Goal: Transaction & Acquisition: Purchase product/service

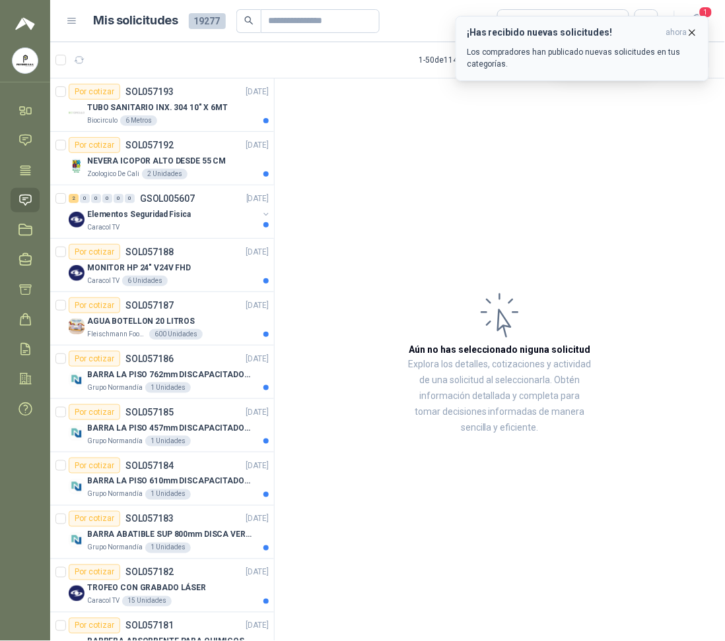
click at [685, 34] on span "ahora" at bounding box center [676, 32] width 21 height 11
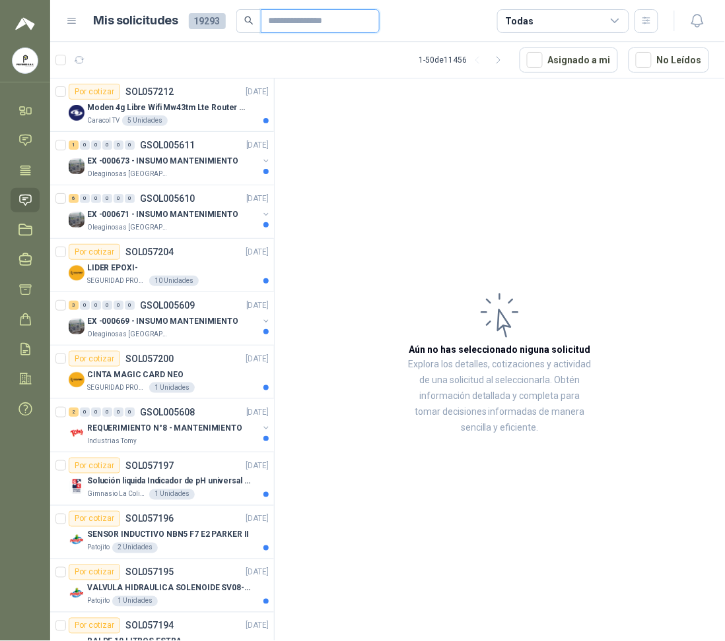
click at [282, 24] on input "text" at bounding box center [315, 21] width 92 height 22
type input "****"
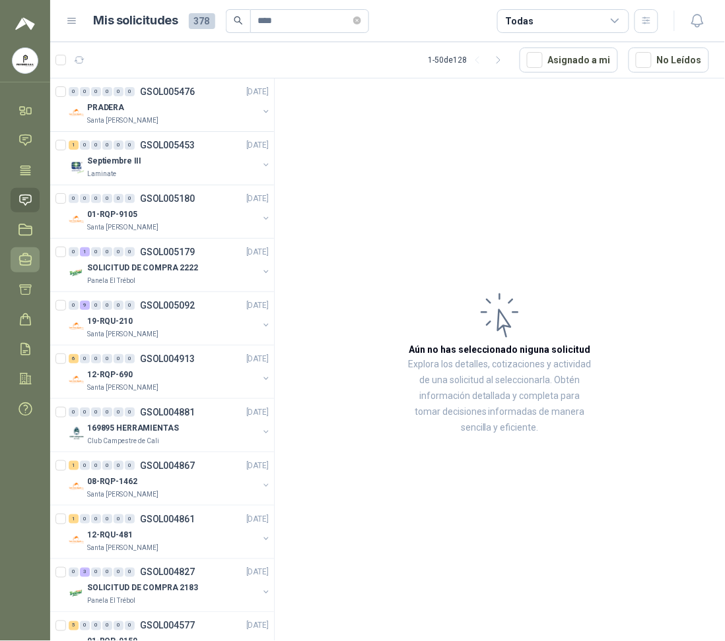
click at [20, 266] on icon at bounding box center [25, 260] width 14 height 14
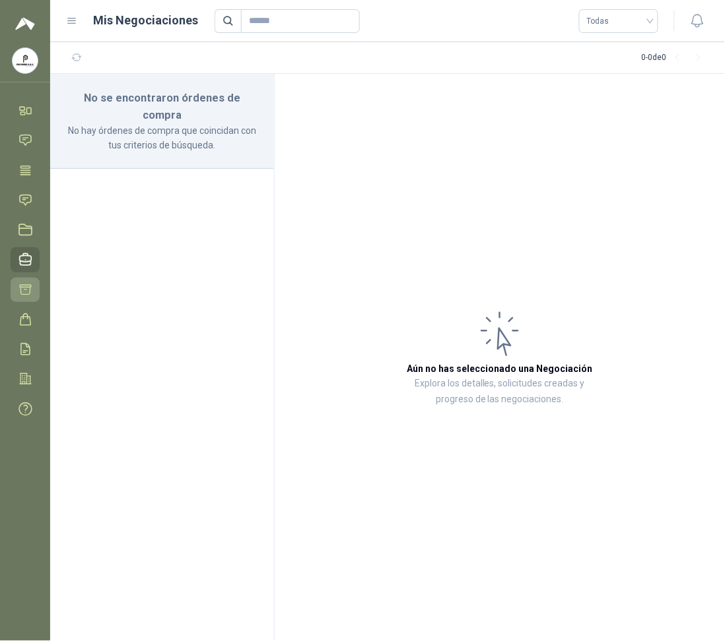
click at [14, 292] on link "Cotizar" at bounding box center [25, 290] width 29 height 24
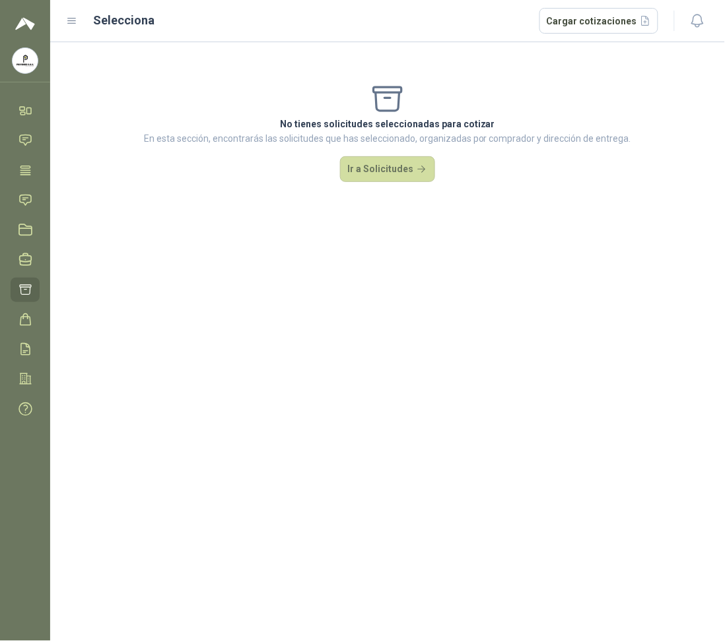
click at [27, 17] on img at bounding box center [25, 24] width 20 height 16
click at [66, 18] on icon at bounding box center [72, 21] width 12 height 12
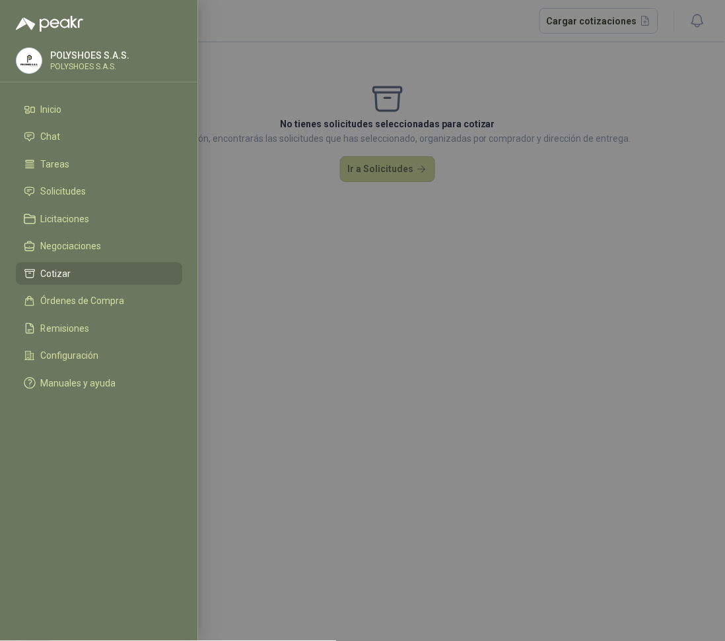
click at [111, 266] on link "Cotizar" at bounding box center [99, 274] width 166 height 22
click at [271, 282] on div at bounding box center [362, 320] width 725 height 641
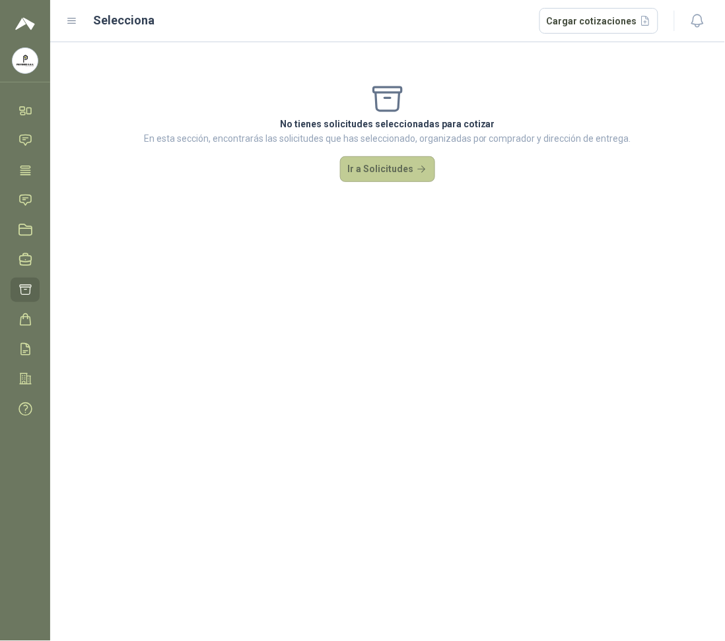
click at [401, 168] on button "Ir a Solicitudes" at bounding box center [387, 169] width 95 height 26
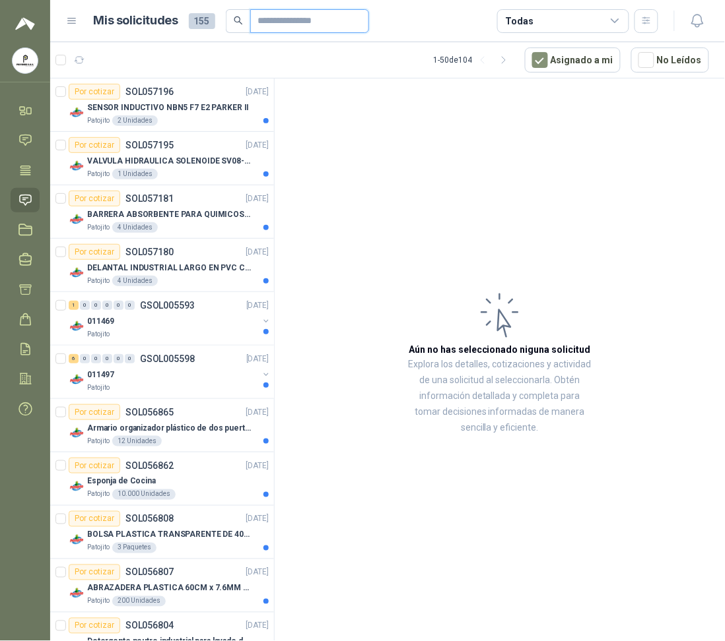
click at [295, 17] on input "text" at bounding box center [304, 21] width 92 height 22
type input "****"
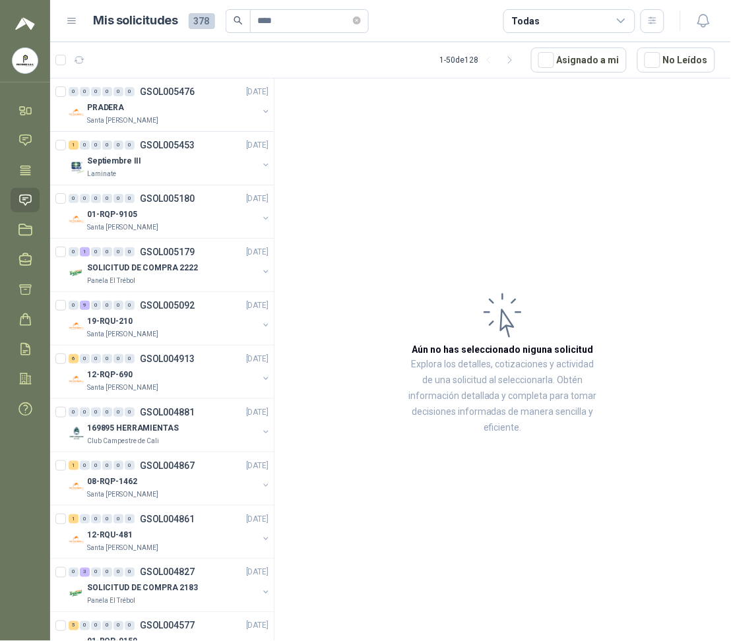
click at [274, 175] on div "0 0 0 0 0 0 GSOL005476 [DATE] PRADERA Santa [PERSON_NAME] 1 0 0 0 0 0 GSOL00545…" at bounding box center [162, 363] width 224 height 568
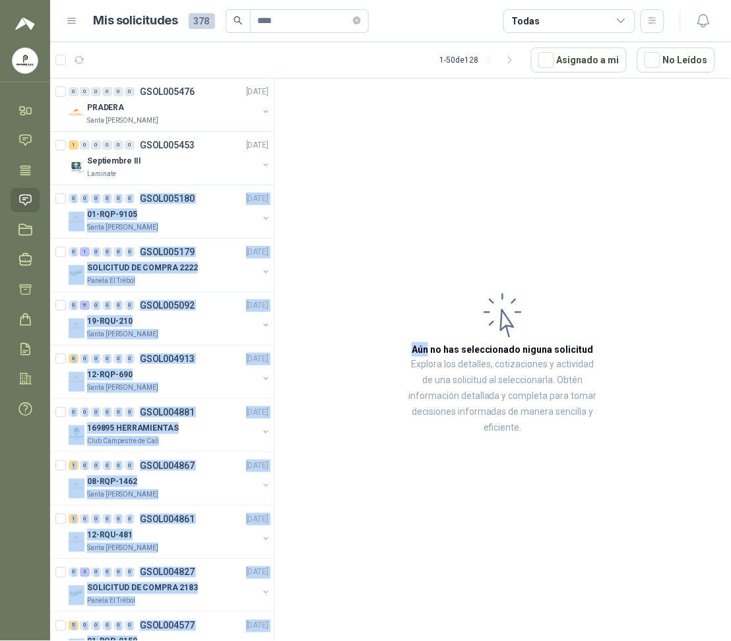
drag, startPoint x: 274, startPoint y: 175, endPoint x: 280, endPoint y: 174, distance: 6.7
click at [280, 174] on div "0 0 0 0 0 0 GSOL005476 [DATE] PRADERA Santa [PERSON_NAME] 1 0 0 0 0 0 GSOL00545…" at bounding box center [390, 362] width 681 height 568
click at [205, 211] on div "01-RQP-9105" at bounding box center [172, 215] width 171 height 16
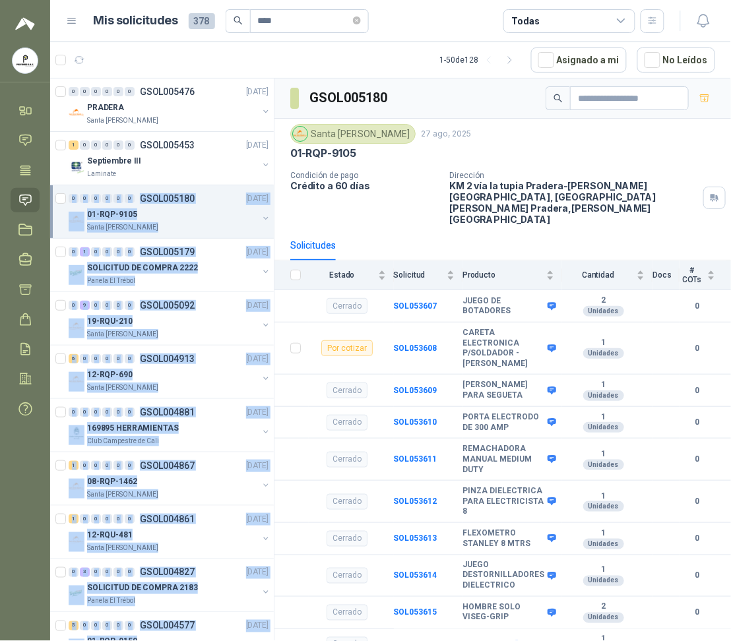
click at [170, 235] on div "0 0 0 0 0 0 GSOL005180 [DATE] 01-RQP-9105 [GEOGRAPHIC_DATA][PERSON_NAME]" at bounding box center [162, 211] width 224 height 53
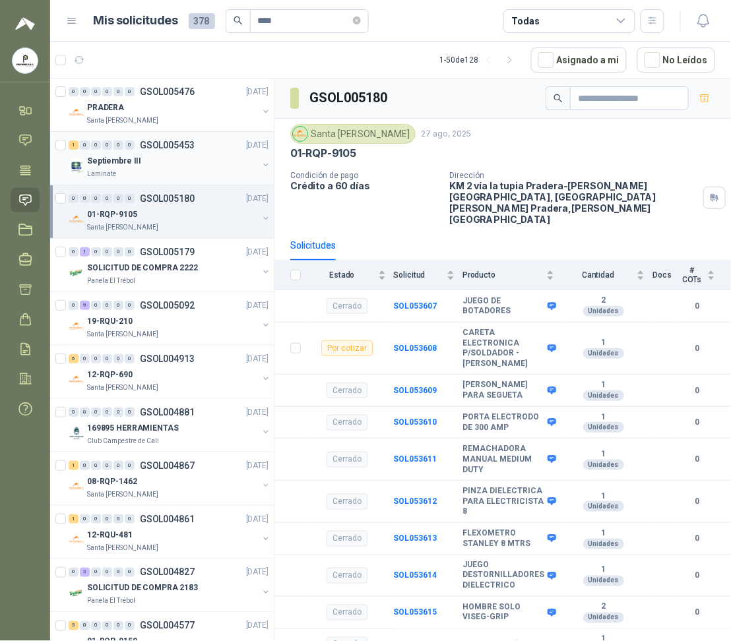
click at [106, 169] on p "Laminate" at bounding box center [101, 174] width 29 height 11
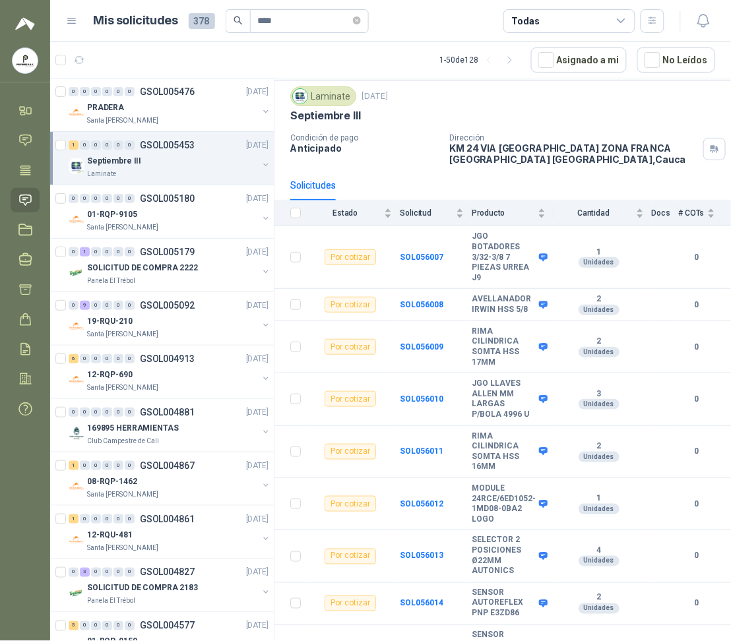
scroll to position [71, 0]
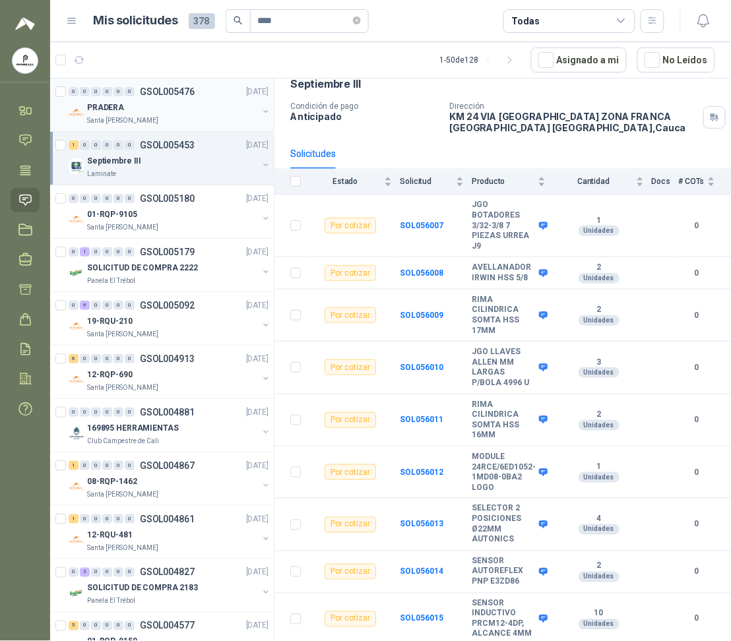
click at [110, 110] on p "PRADERA" at bounding box center [105, 108] width 37 height 13
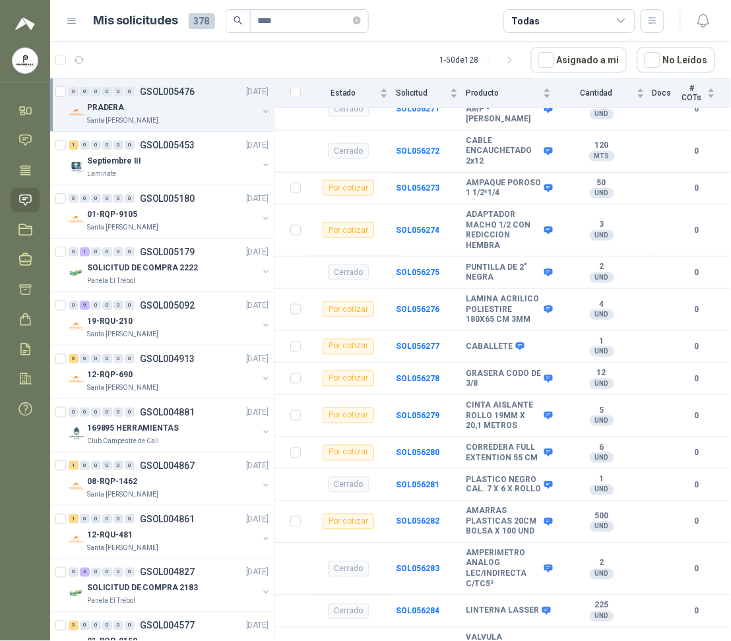
scroll to position [3248, 0]
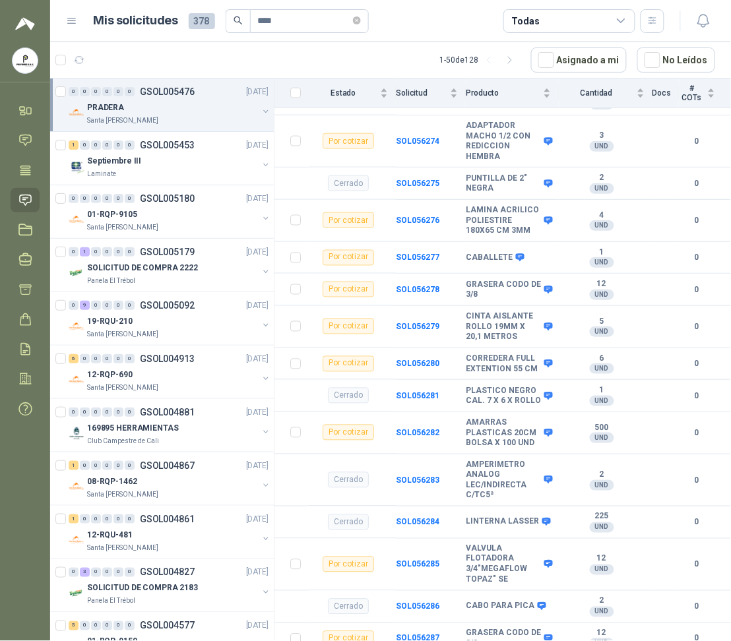
click at [34, 509] on menu "POLYSHOES S.A.S. POLYSHOES S.A.S. Inicio Chat Tareas Solicitudes Licitaciones N…" at bounding box center [25, 320] width 50 height 641
click at [116, 274] on p "SOLICITUD DE COMPRA 2222" at bounding box center [142, 268] width 111 height 13
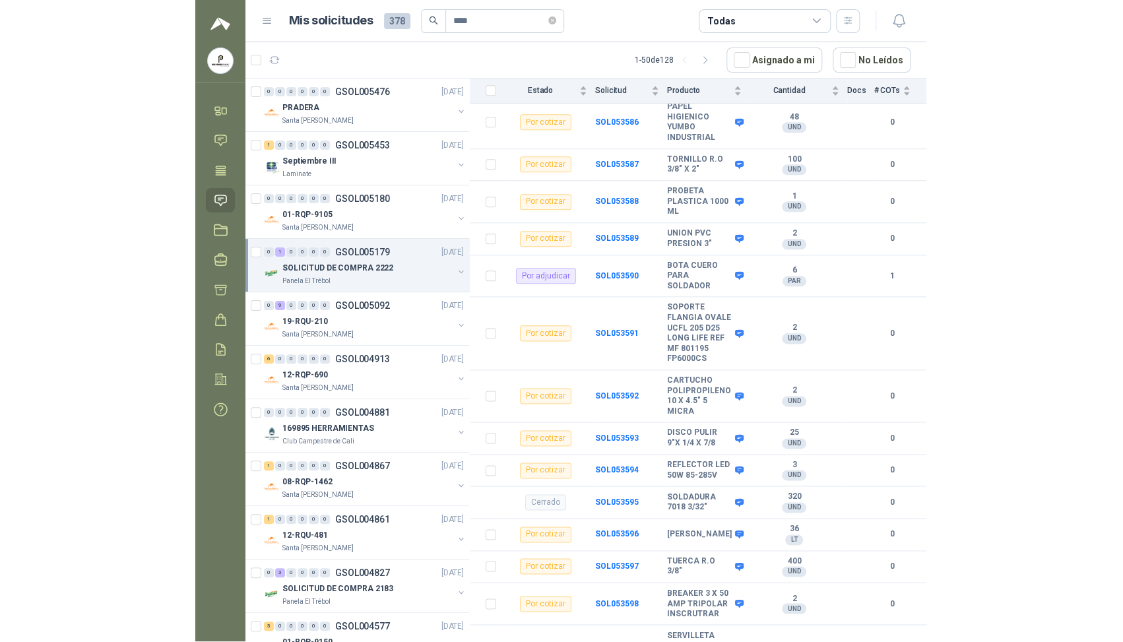
scroll to position [434, 0]
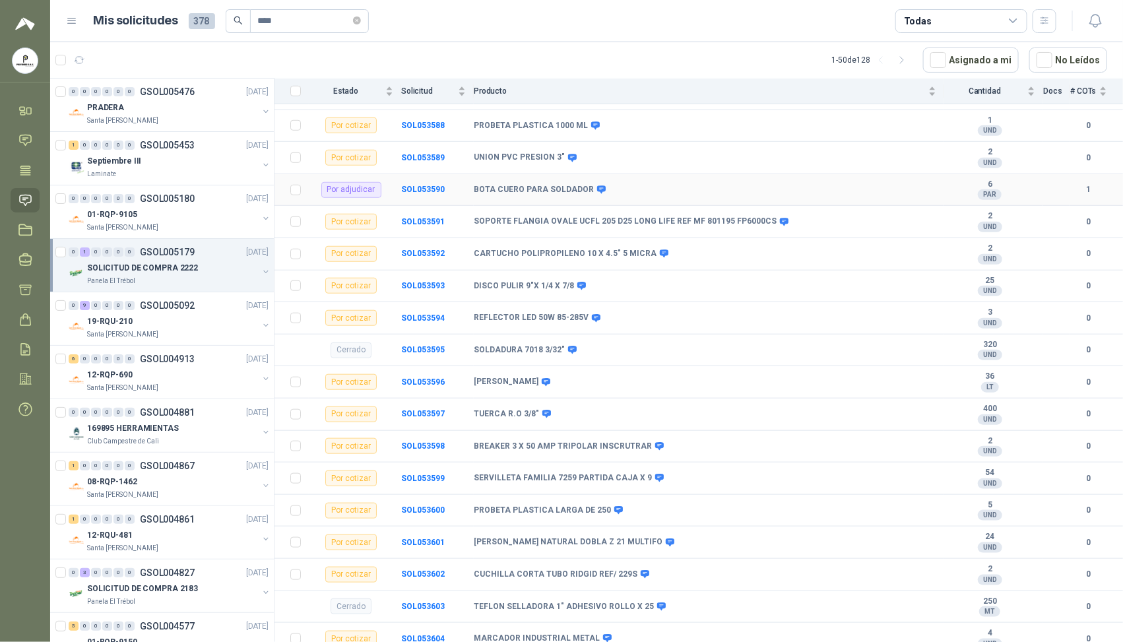
click at [358, 198] on div "Por adjudicar" at bounding box center [351, 190] width 60 height 16
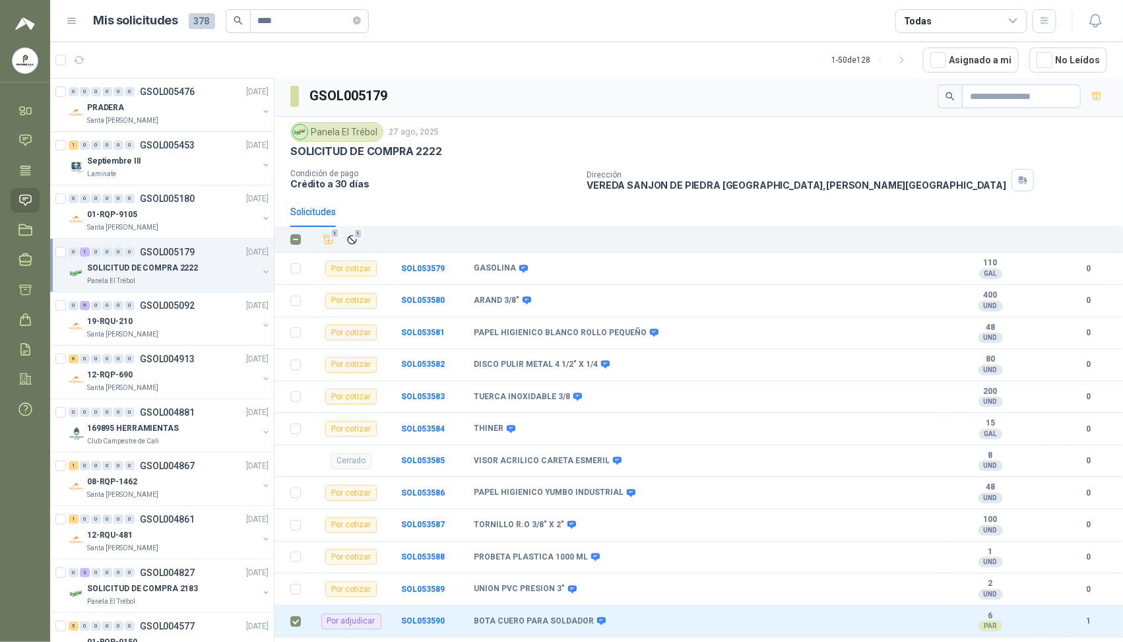
scroll to position [0, 0]
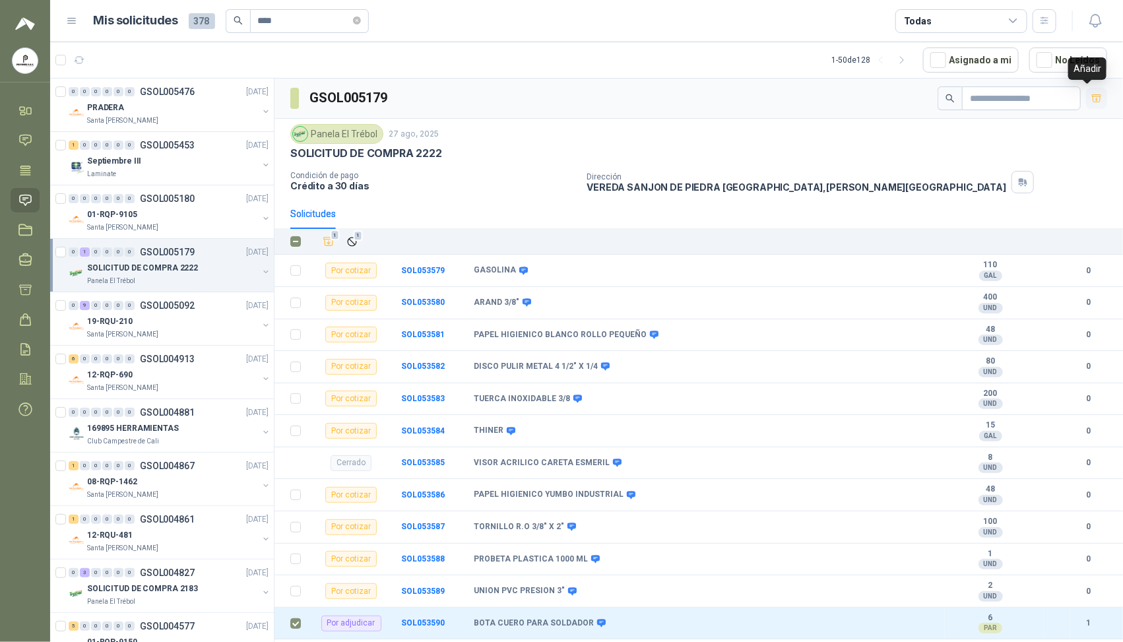
click at [724, 97] on icon "button" at bounding box center [1097, 98] width 11 height 11
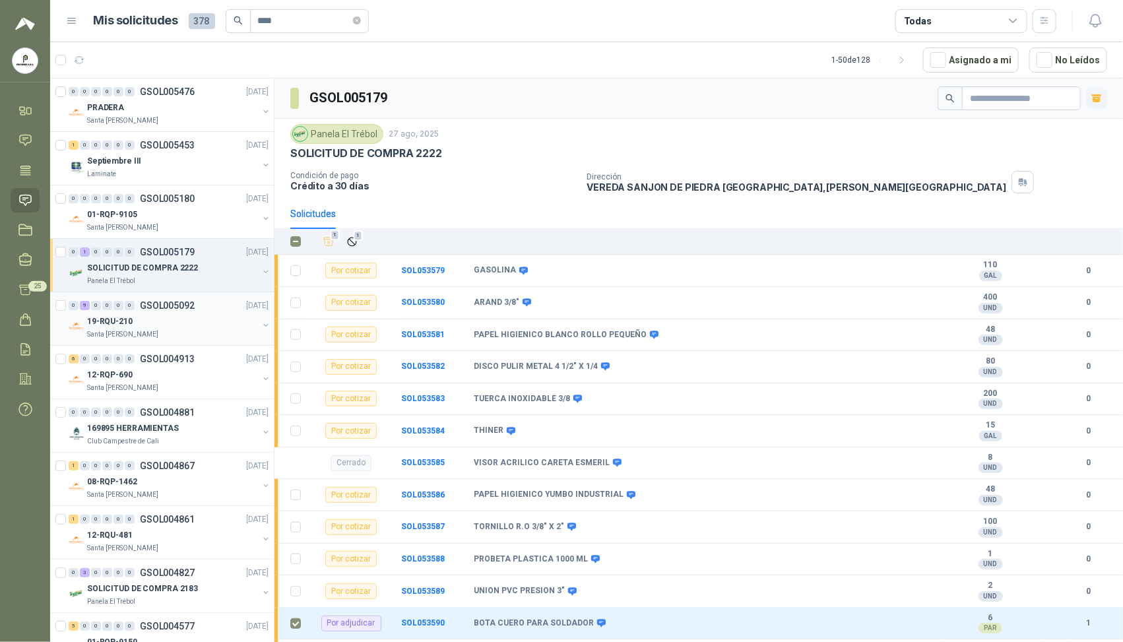
click at [117, 311] on div "0 9 0 0 0 0 GSOL005092 [DATE]" at bounding box center [170, 306] width 203 height 16
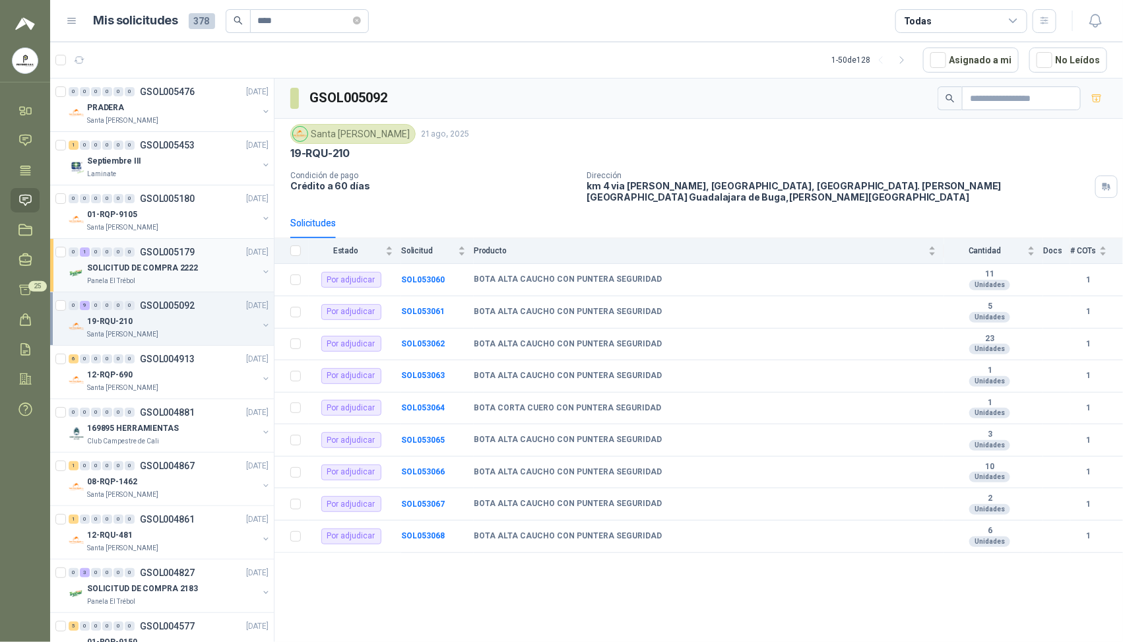
click at [136, 265] on p "SOLICITUD DE COMPRA 2222" at bounding box center [142, 268] width 111 height 13
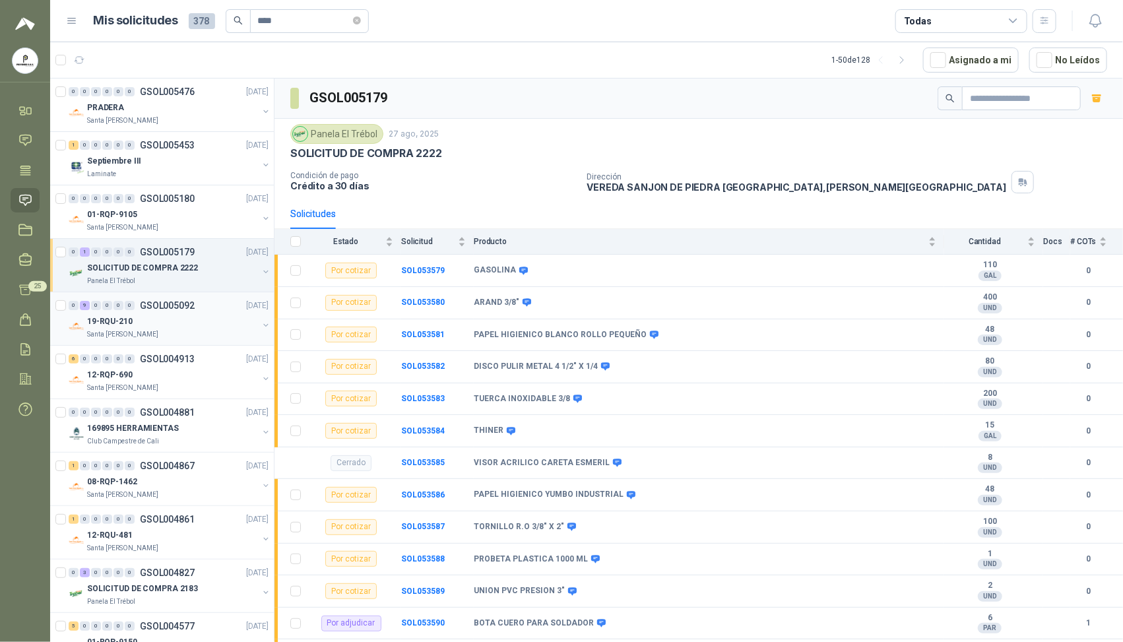
click at [124, 325] on p "19-RQU-210" at bounding box center [110, 321] width 46 height 13
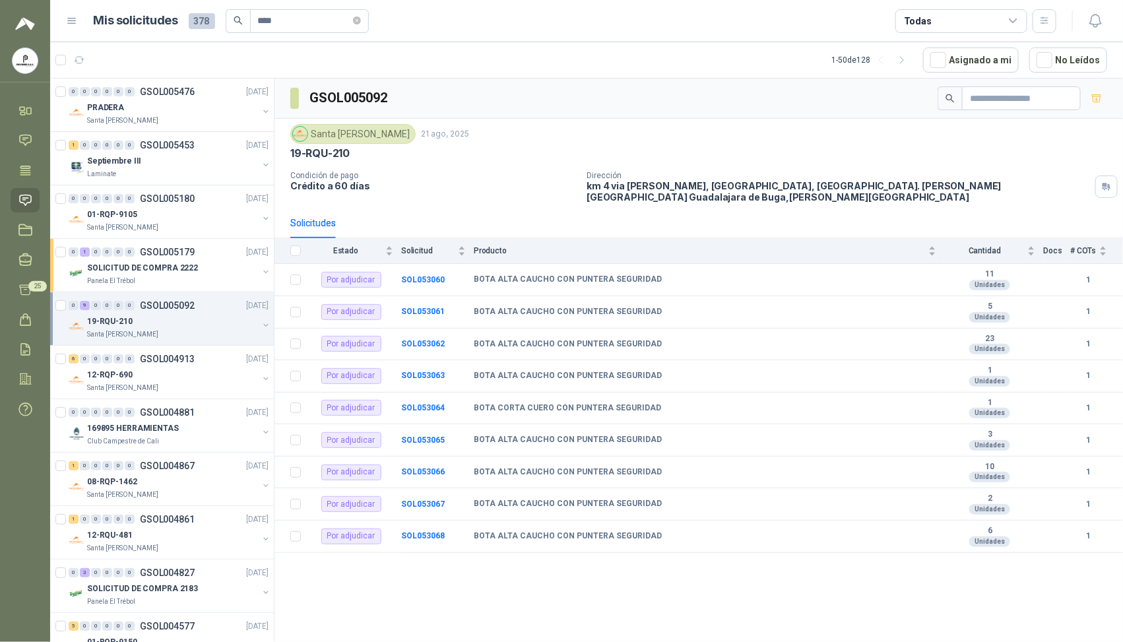
click at [66, 24] on icon at bounding box center [72, 21] width 12 height 12
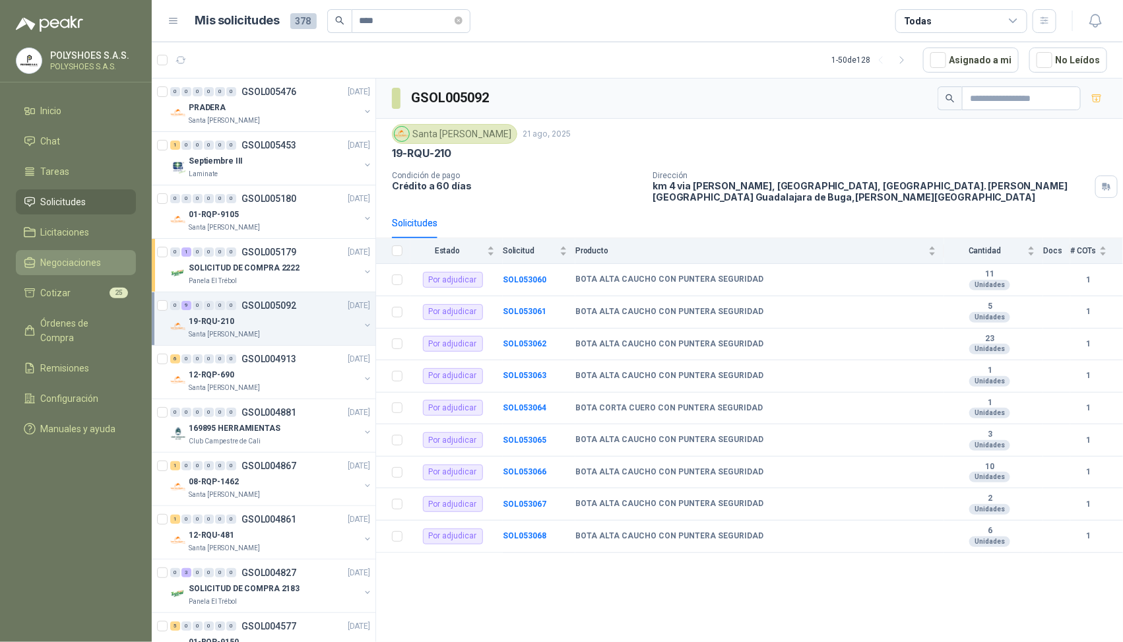
click at [83, 269] on span "Negociaciones" at bounding box center [71, 262] width 61 height 15
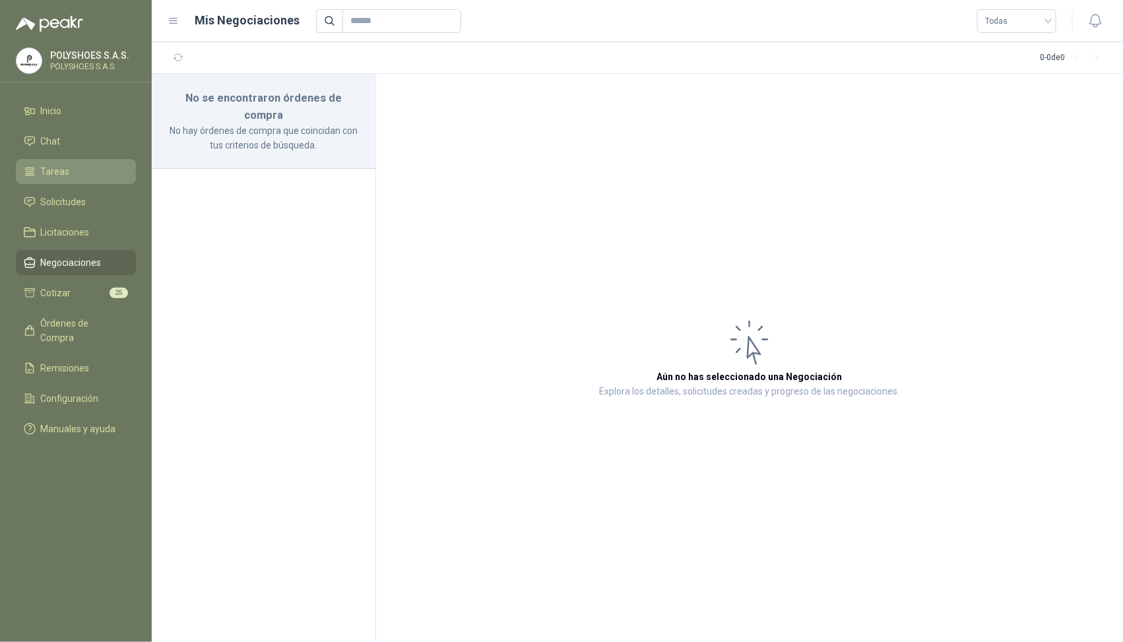
click at [84, 173] on li "Tareas" at bounding box center [76, 171] width 104 height 15
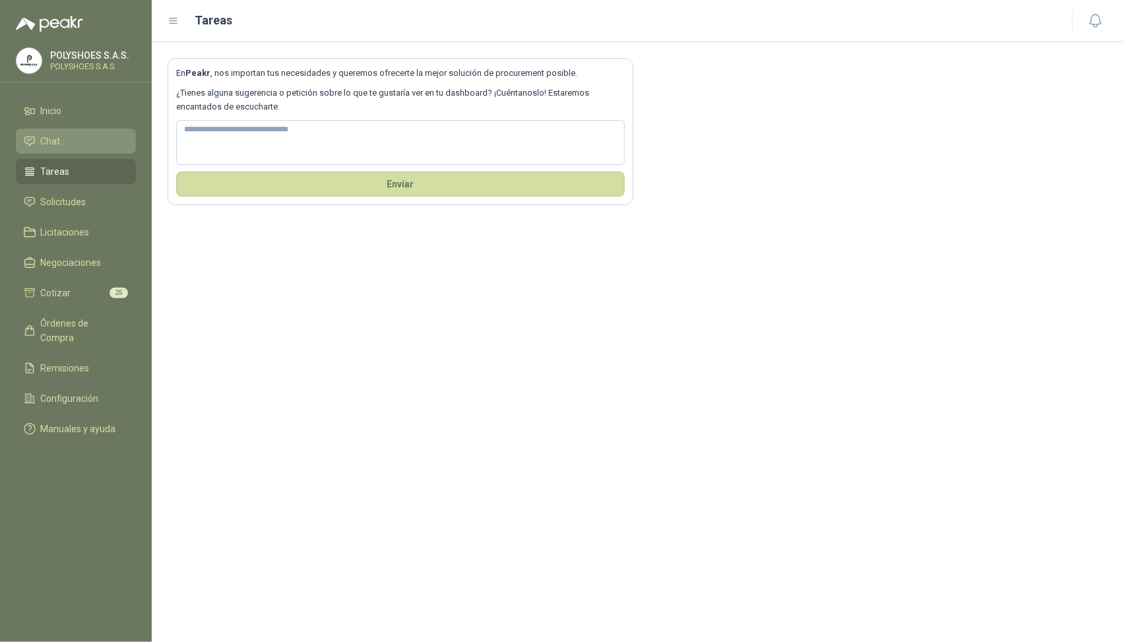
click at [81, 147] on li "Chat" at bounding box center [76, 141] width 104 height 15
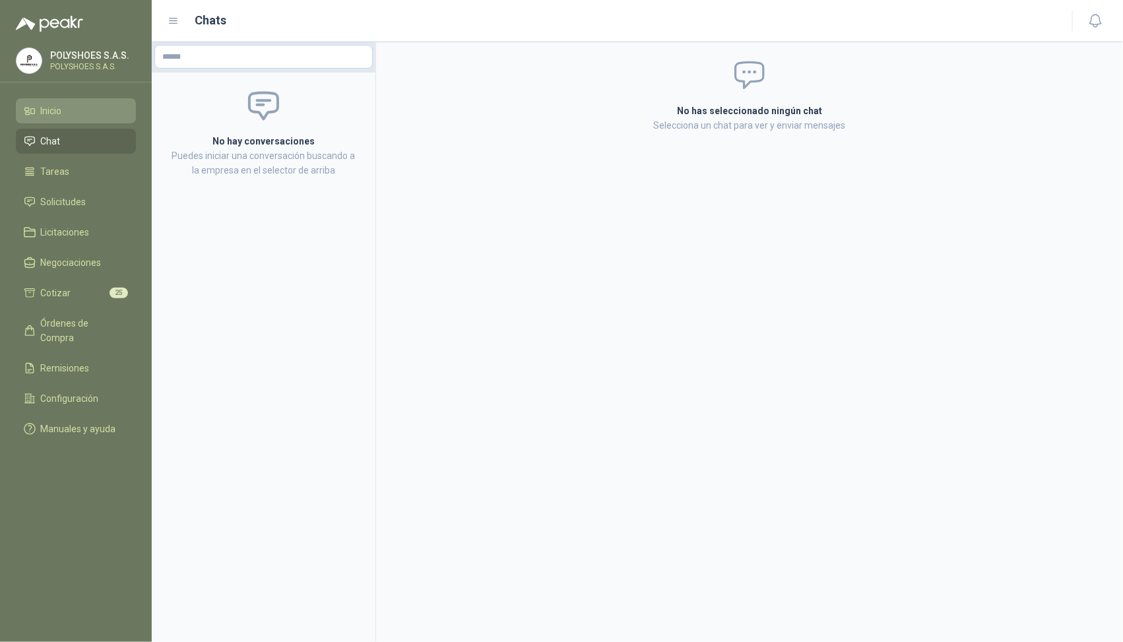
click at [84, 117] on li "Inicio" at bounding box center [76, 111] width 104 height 15
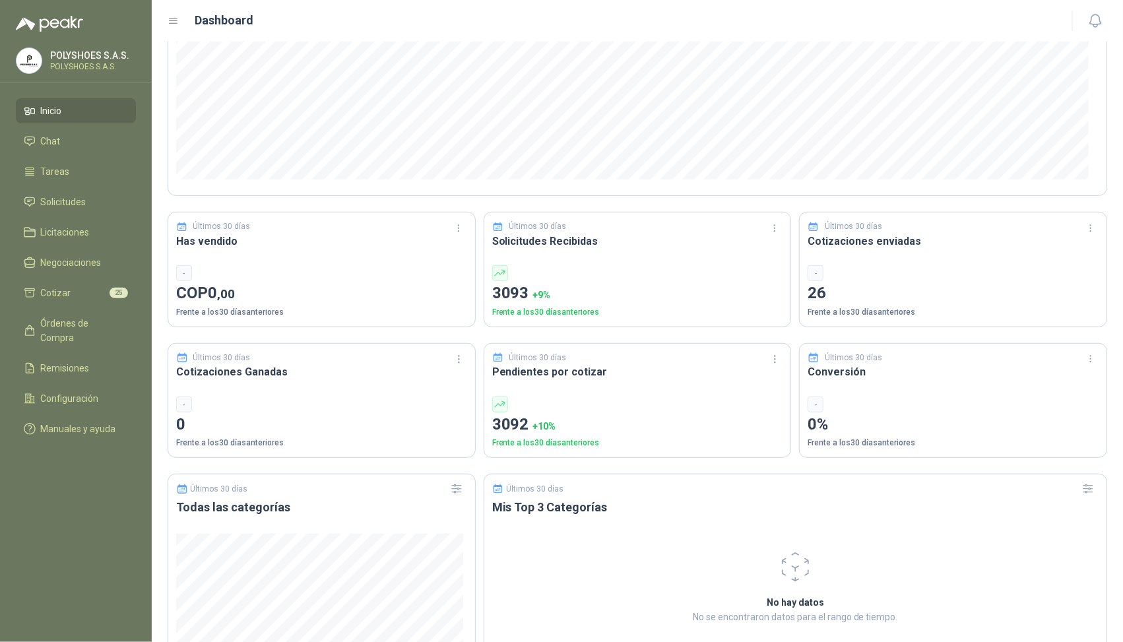
scroll to position [247, 0]
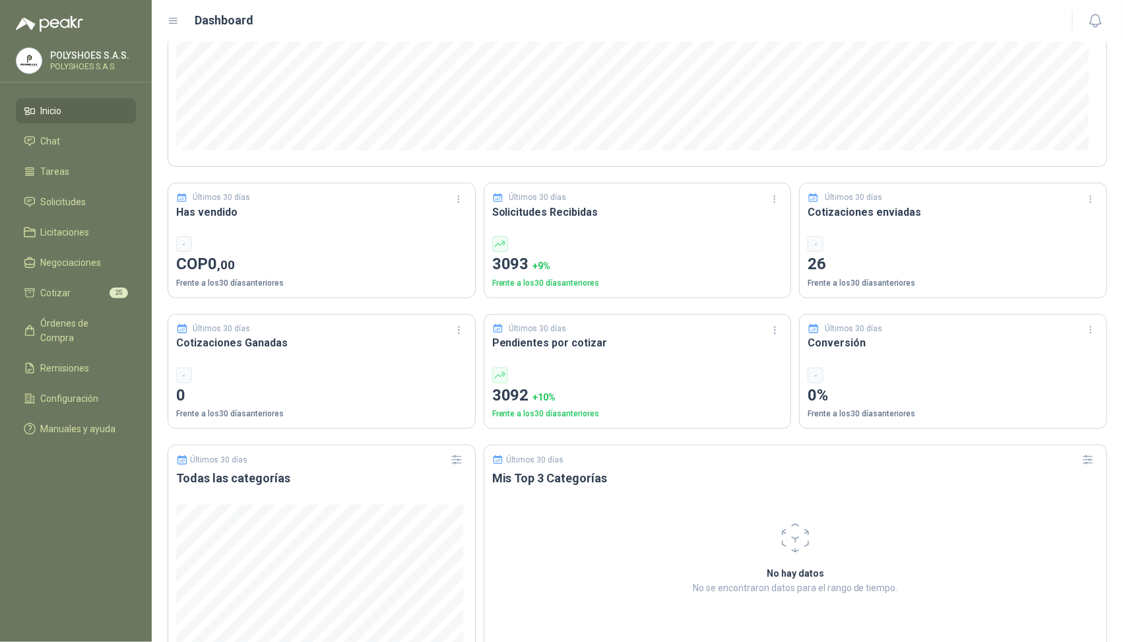
click at [724, 242] on div "-" at bounding box center [816, 244] width 16 height 16
click at [724, 268] on p "26" at bounding box center [953, 264] width 291 height 25
click at [67, 267] on span "Negociaciones" at bounding box center [71, 262] width 61 height 15
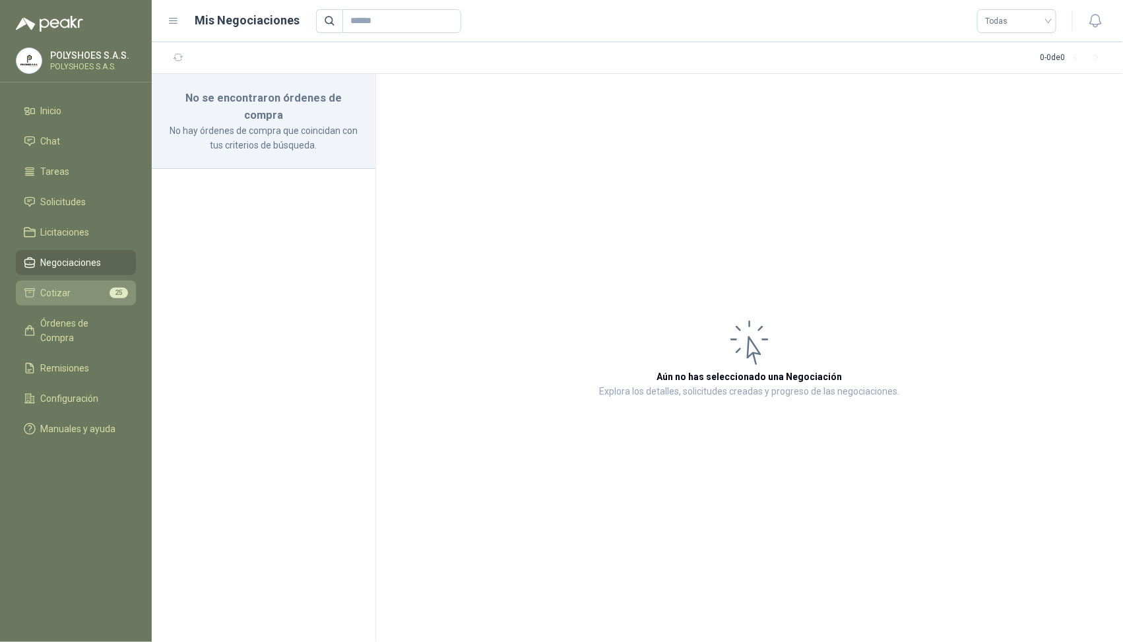
click at [69, 291] on span "Cotizar" at bounding box center [56, 293] width 30 height 15
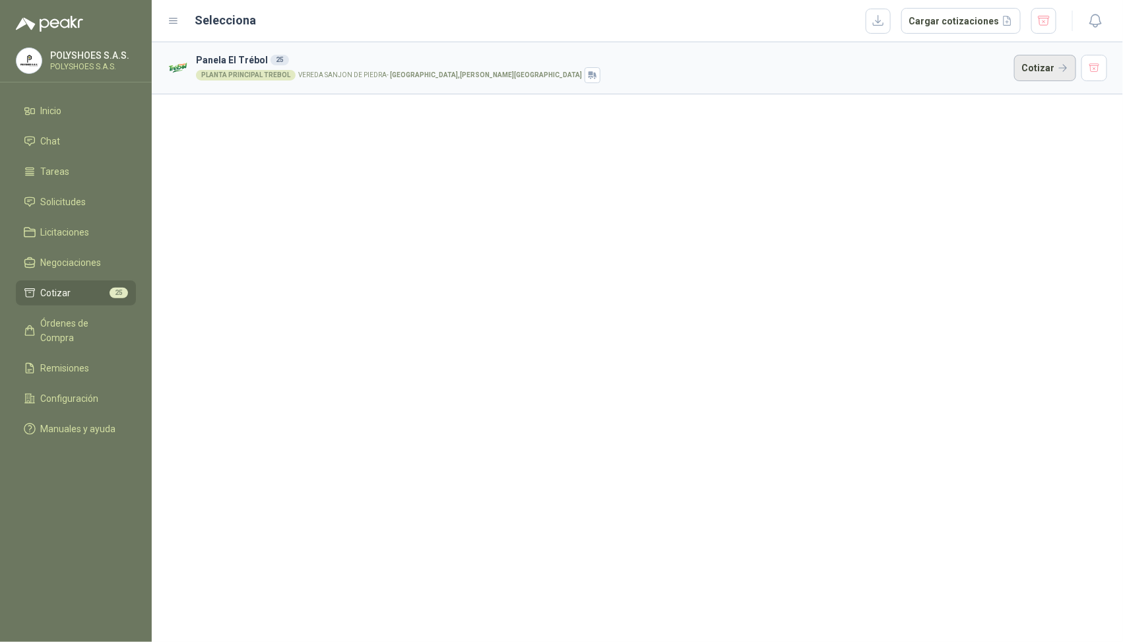
click at [724, 67] on button "Cotizar" at bounding box center [1045, 68] width 62 height 26
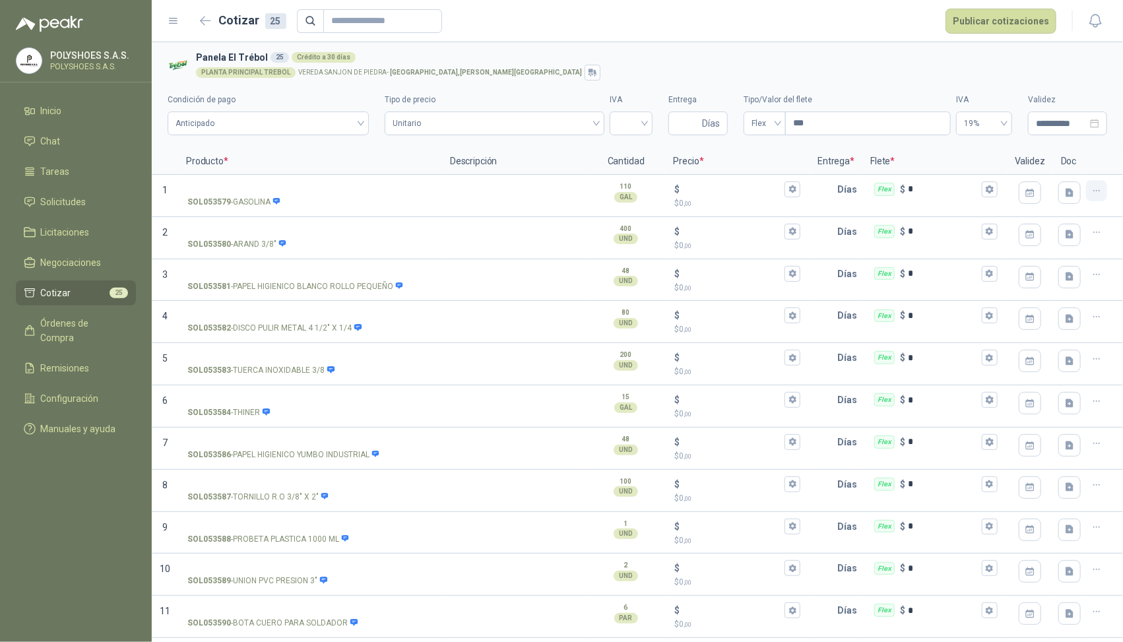
click at [724, 195] on icon "button" at bounding box center [1097, 190] width 11 height 11
click at [724, 162] on button "Eliminar cotización" at bounding box center [1040, 158] width 100 height 21
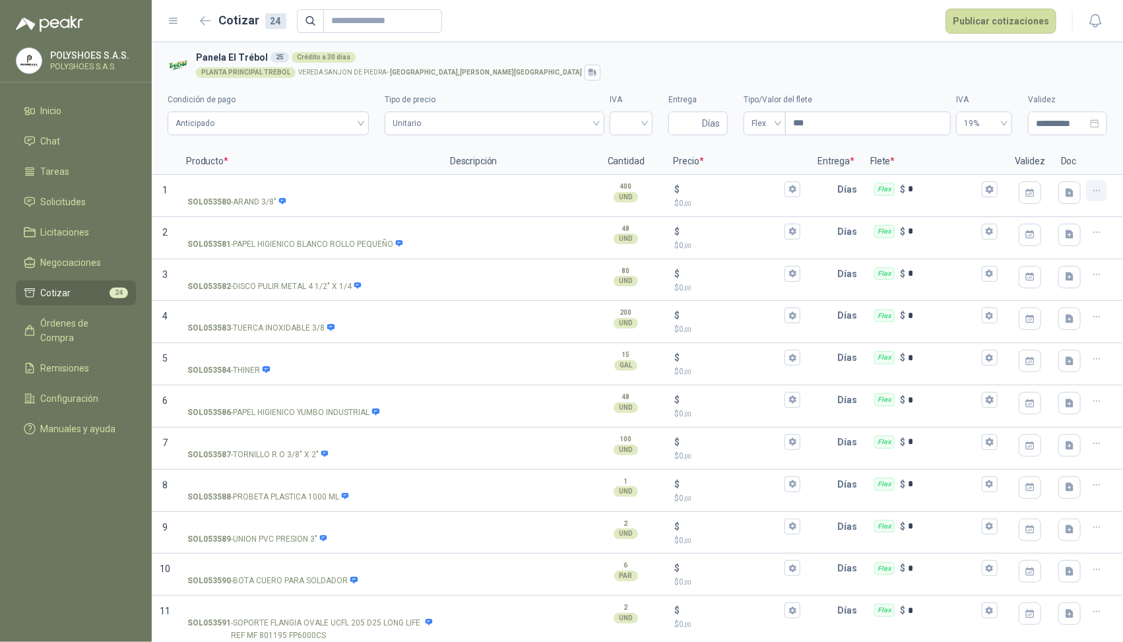
click at [724, 192] on button "button" at bounding box center [1096, 190] width 21 height 21
click at [724, 157] on button "Eliminar cotización" at bounding box center [1040, 158] width 100 height 21
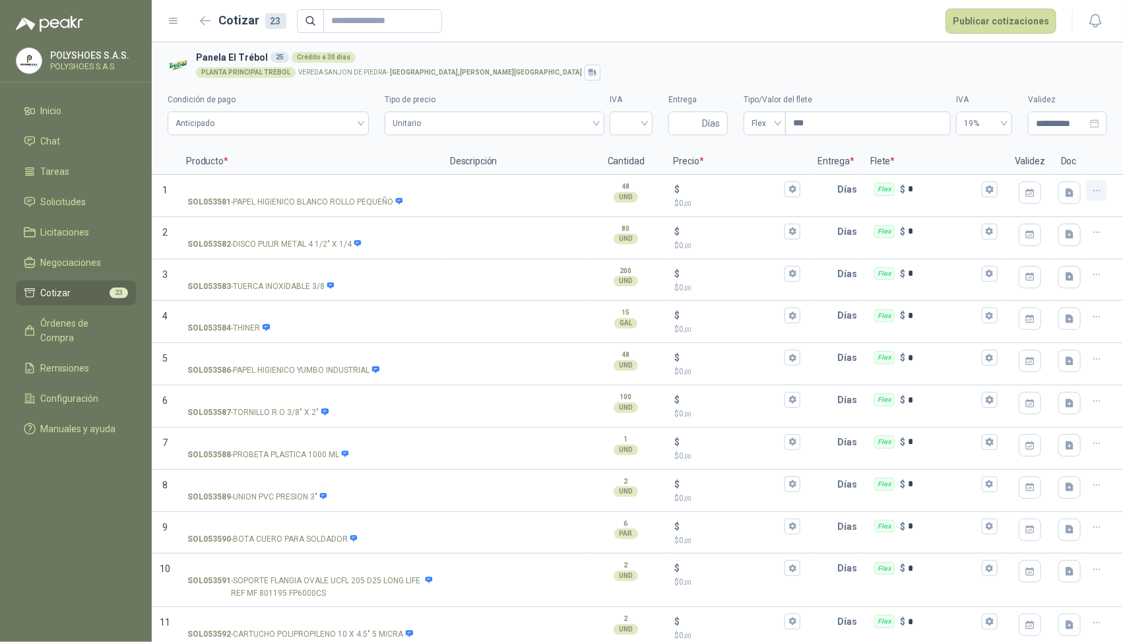
click at [724, 189] on icon "button" at bounding box center [1097, 190] width 11 height 11
click at [724, 162] on button "Eliminar cotización" at bounding box center [1040, 158] width 100 height 21
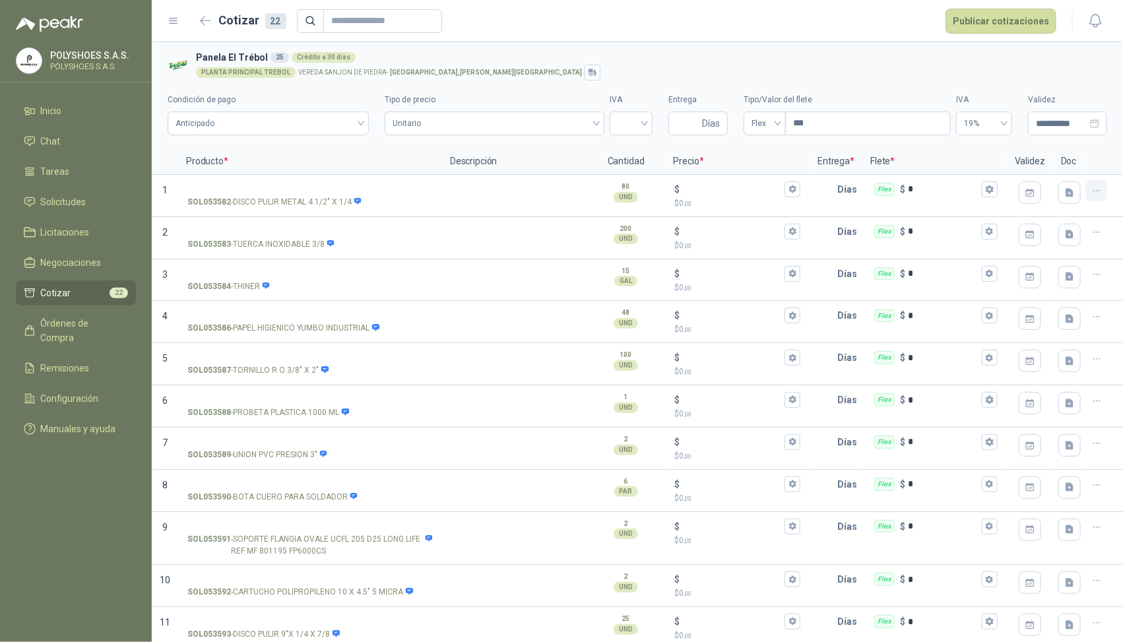
click at [724, 193] on icon "button" at bounding box center [1097, 190] width 11 height 11
click at [724, 156] on button "Eliminar cotización" at bounding box center [1040, 158] width 100 height 21
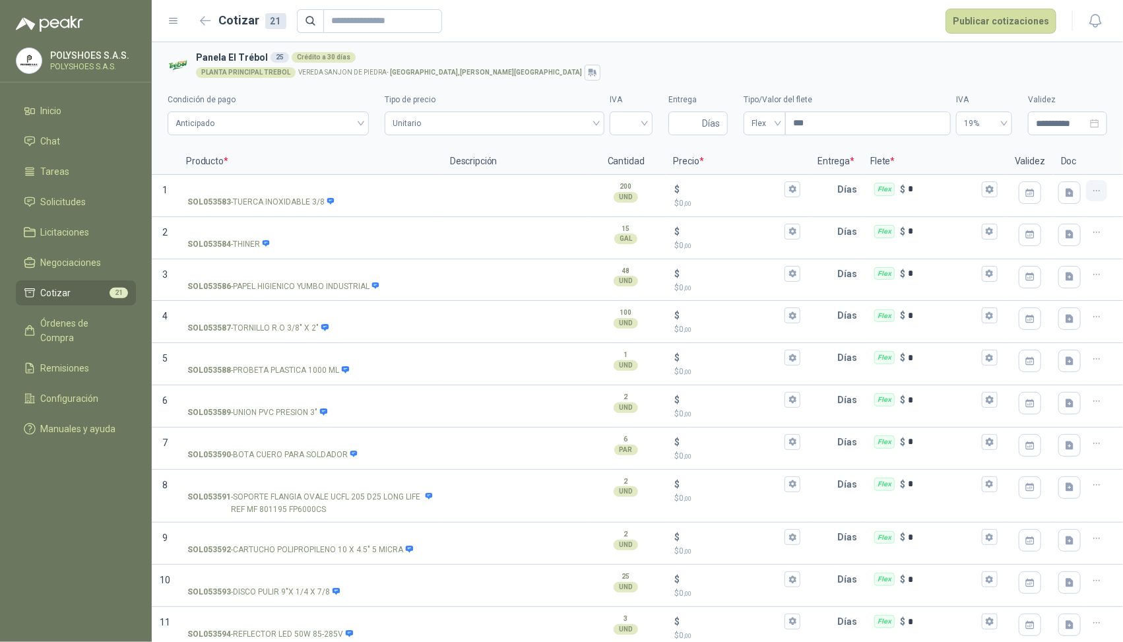
click at [724, 189] on icon "button" at bounding box center [1097, 190] width 11 height 11
click at [724, 156] on button "Eliminar cotización" at bounding box center [1040, 158] width 100 height 21
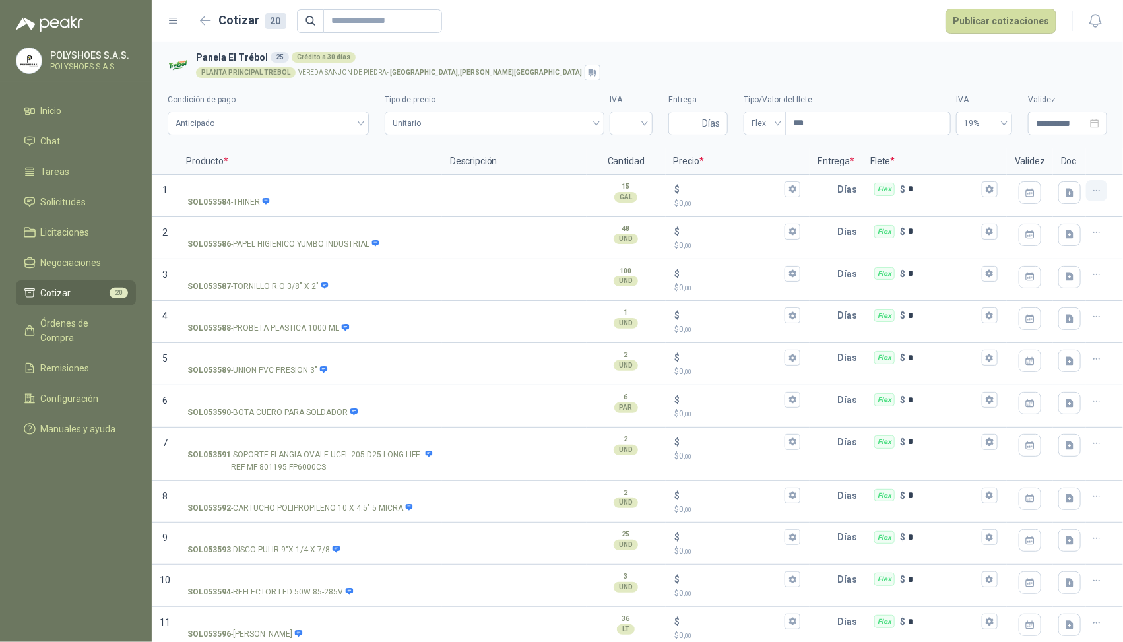
click at [724, 189] on icon "button" at bounding box center [1097, 190] width 11 height 11
click at [724, 162] on button "Eliminar cotización" at bounding box center [1040, 158] width 100 height 21
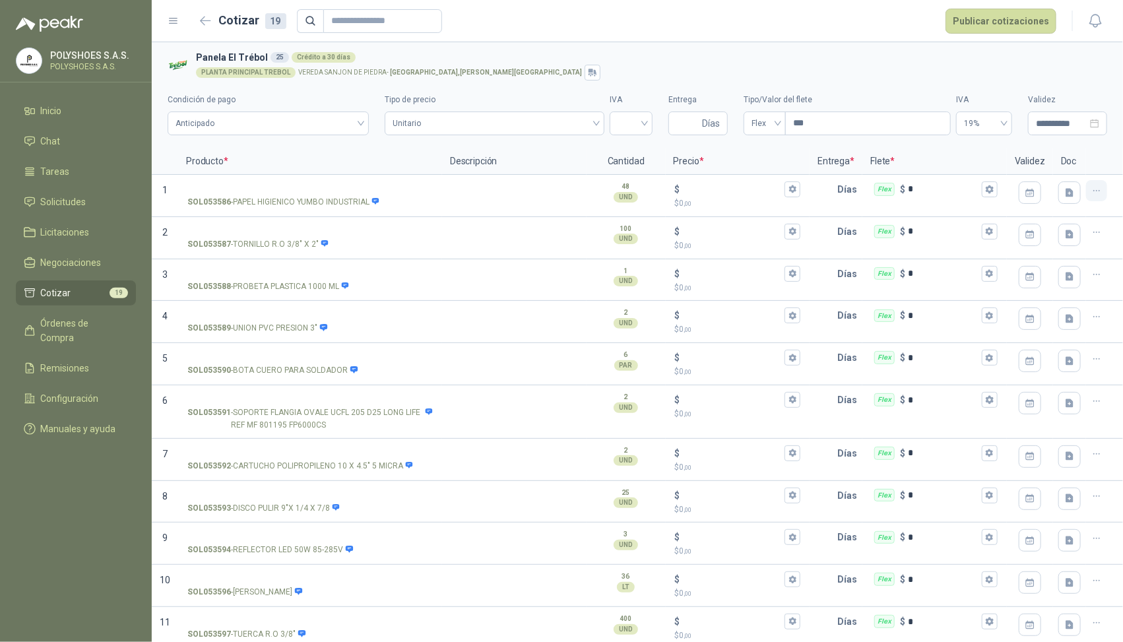
click at [724, 186] on icon "button" at bounding box center [1097, 190] width 11 height 11
click at [724, 158] on button "Eliminar cotización" at bounding box center [1040, 158] width 100 height 21
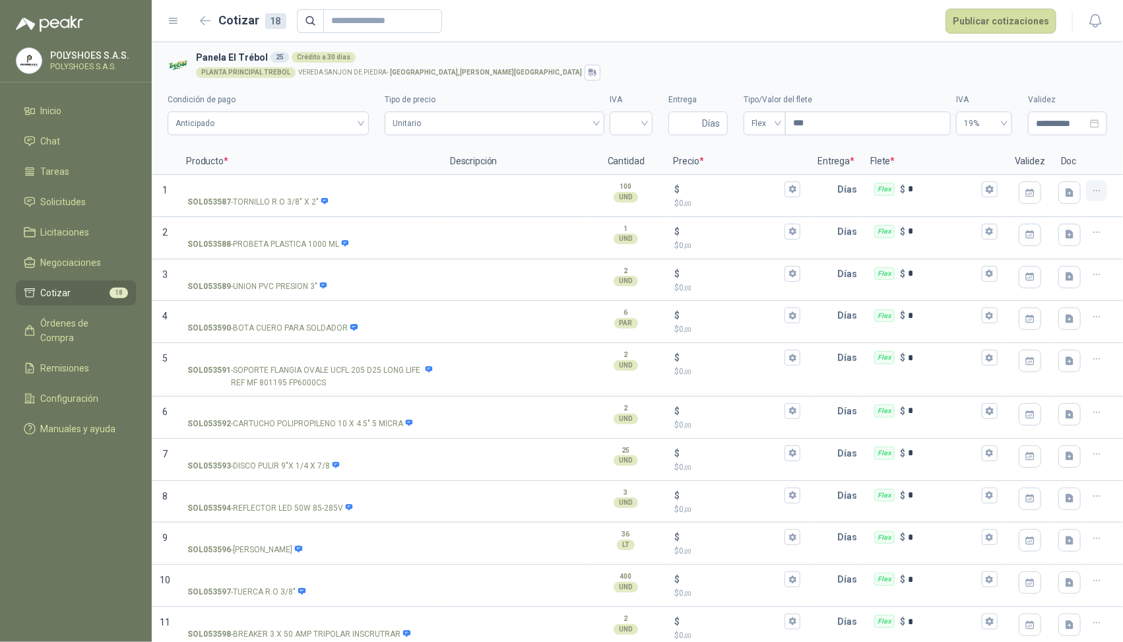
click at [724, 193] on icon "button" at bounding box center [1097, 190] width 11 height 11
click at [724, 162] on button "Eliminar cotización" at bounding box center [1040, 158] width 100 height 21
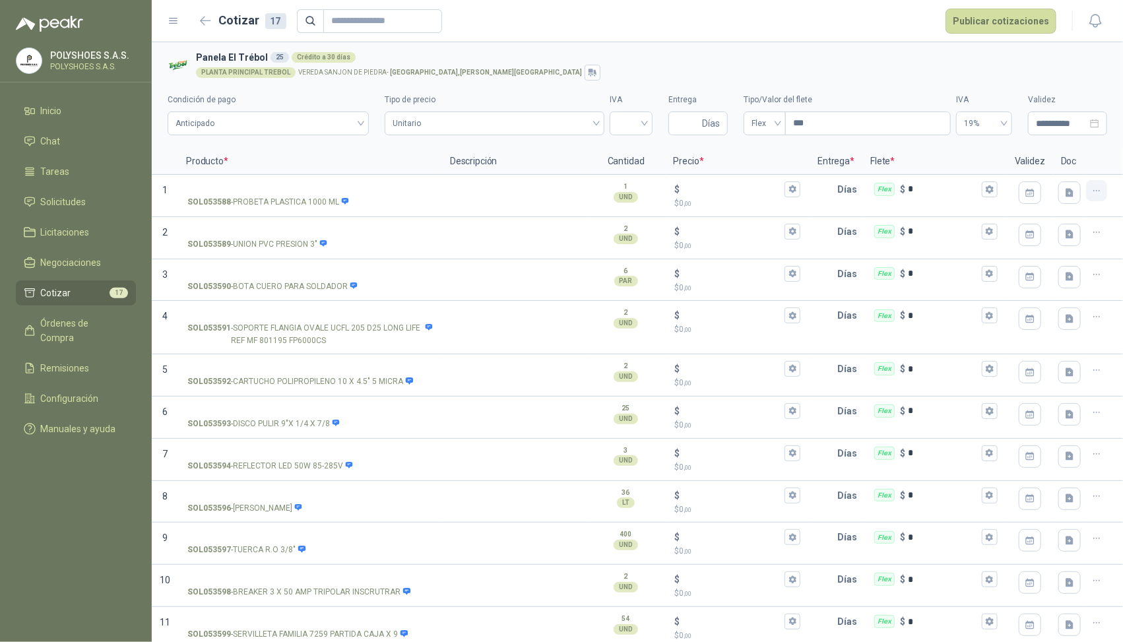
click at [724, 193] on icon "button" at bounding box center [1097, 190] width 11 height 11
click at [724, 163] on button "Eliminar cotización" at bounding box center [1040, 158] width 100 height 21
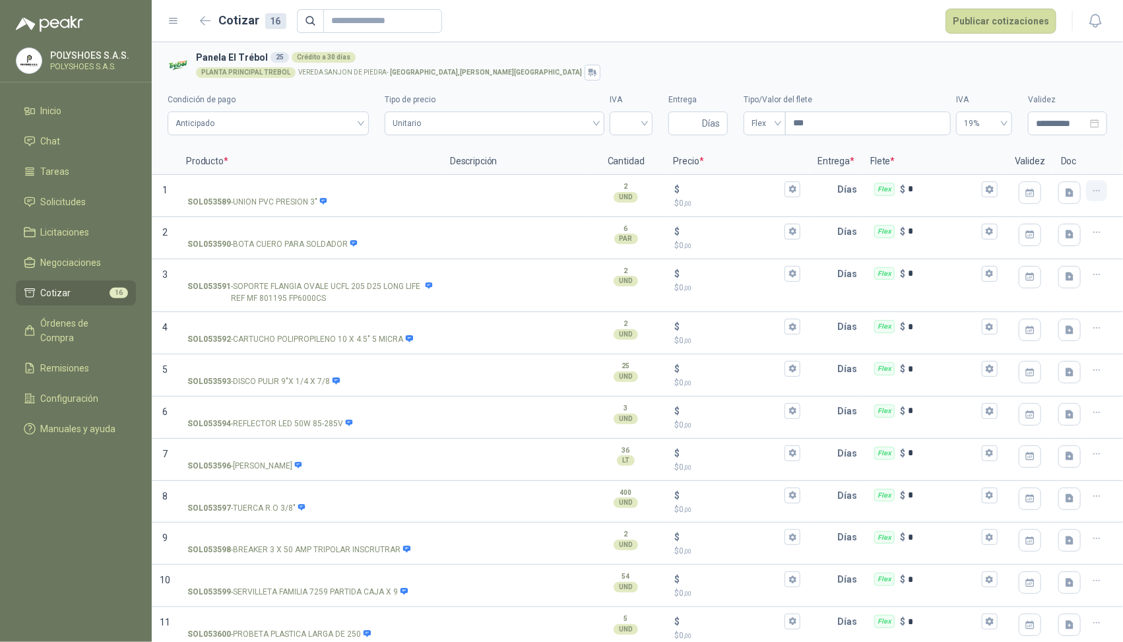
click at [724, 189] on icon "button" at bounding box center [1097, 190] width 11 height 11
click at [724, 158] on button "Eliminar cotización" at bounding box center [1040, 158] width 100 height 21
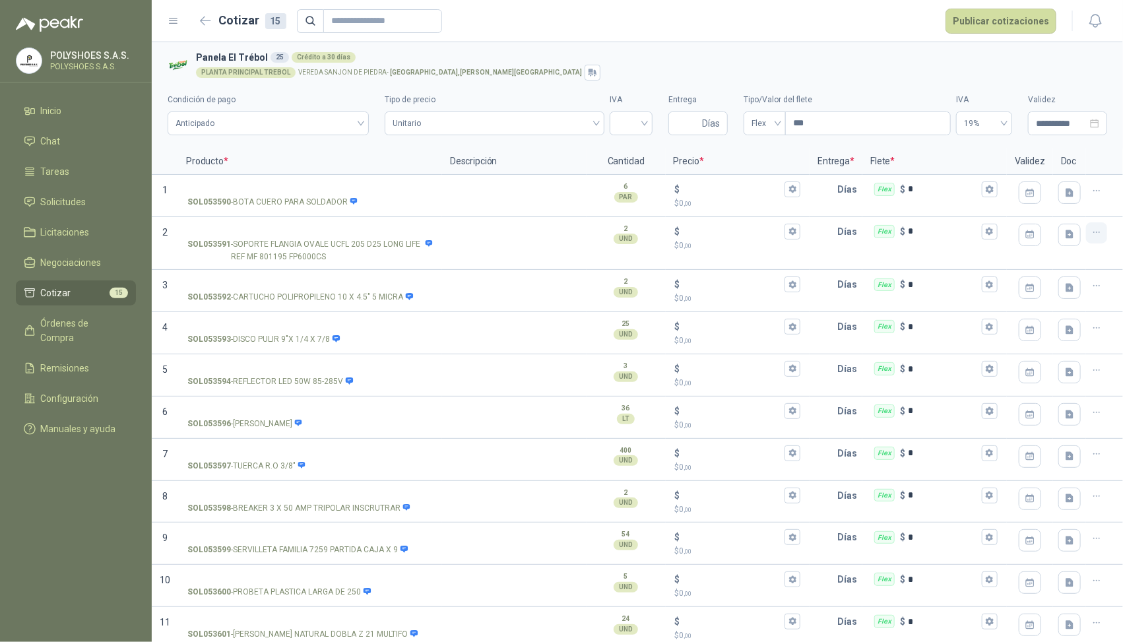
click at [724, 230] on icon "button" at bounding box center [1097, 232] width 11 height 11
click at [724, 198] on button "Eliminar cotización" at bounding box center [1040, 201] width 100 height 21
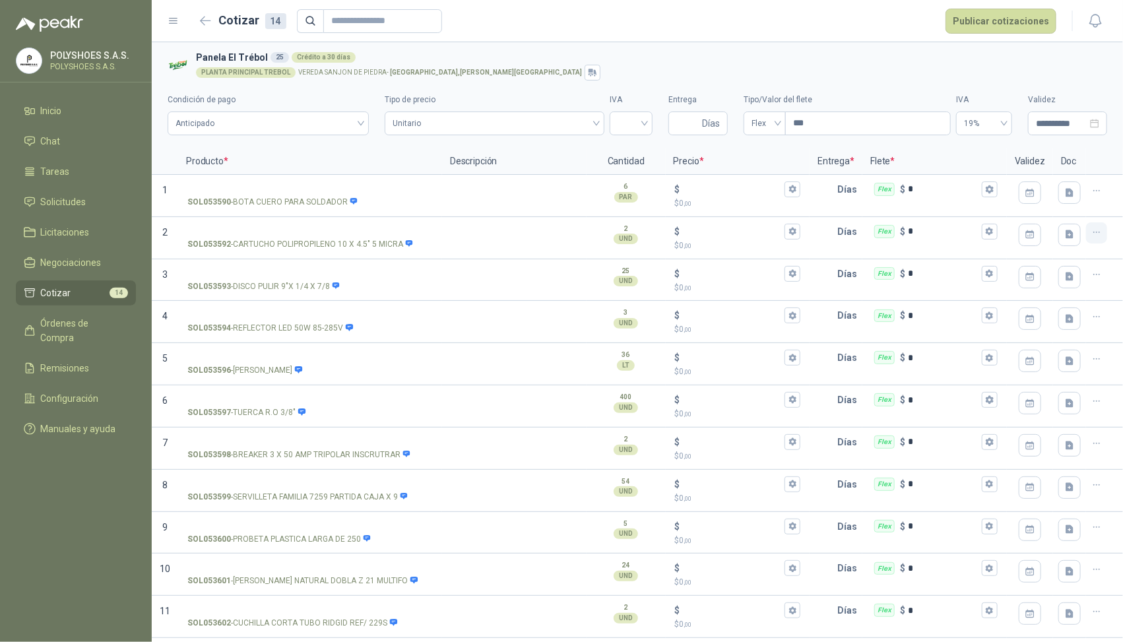
click at [724, 234] on icon "button" at bounding box center [1097, 232] width 11 height 11
click at [724, 199] on button "Eliminar cotización" at bounding box center [1040, 201] width 100 height 21
click at [724, 235] on icon "button" at bounding box center [1097, 232] width 11 height 11
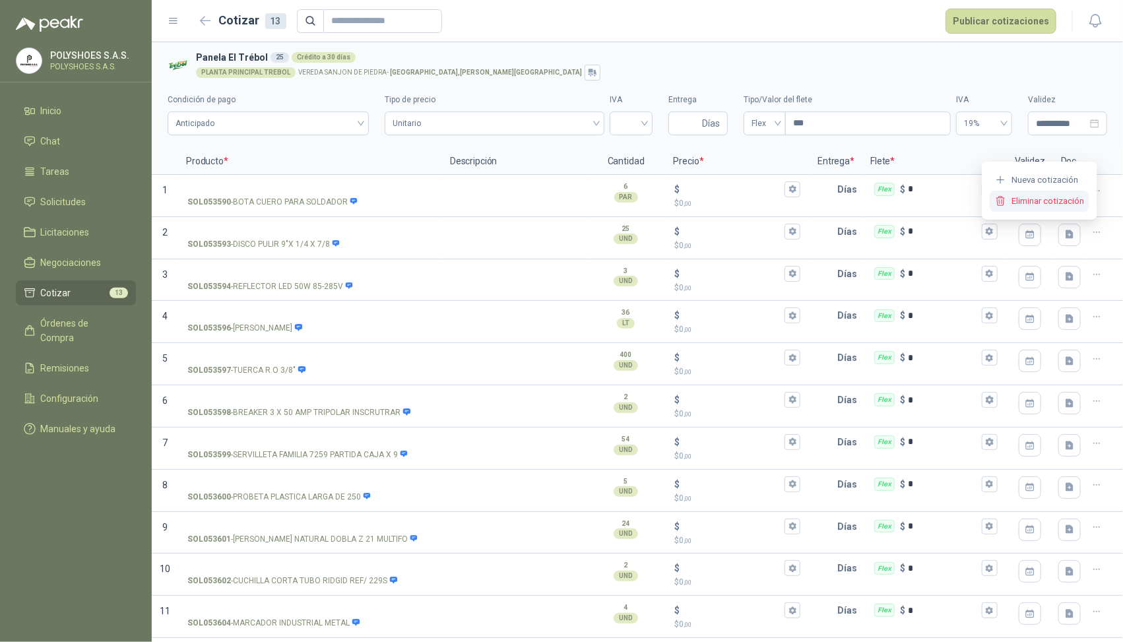
click at [724, 206] on button "Eliminar cotización" at bounding box center [1040, 201] width 100 height 21
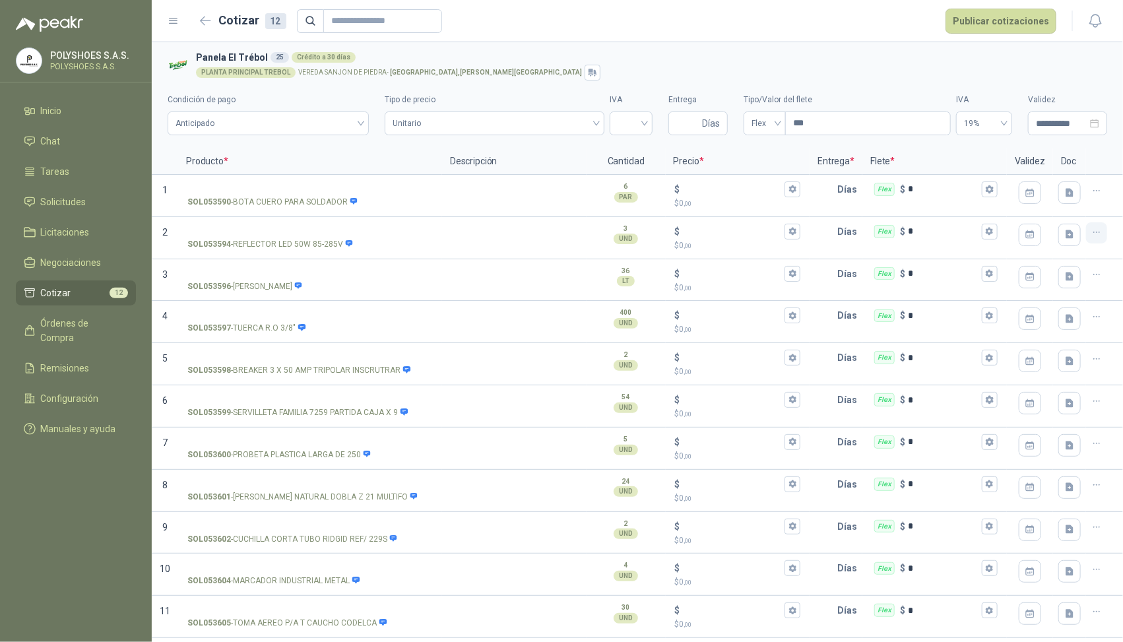
click at [724, 235] on icon "button" at bounding box center [1097, 232] width 11 height 11
click at [724, 202] on button "Eliminar cotización" at bounding box center [1040, 201] width 100 height 21
click at [724, 235] on icon "button" at bounding box center [1097, 232] width 11 height 11
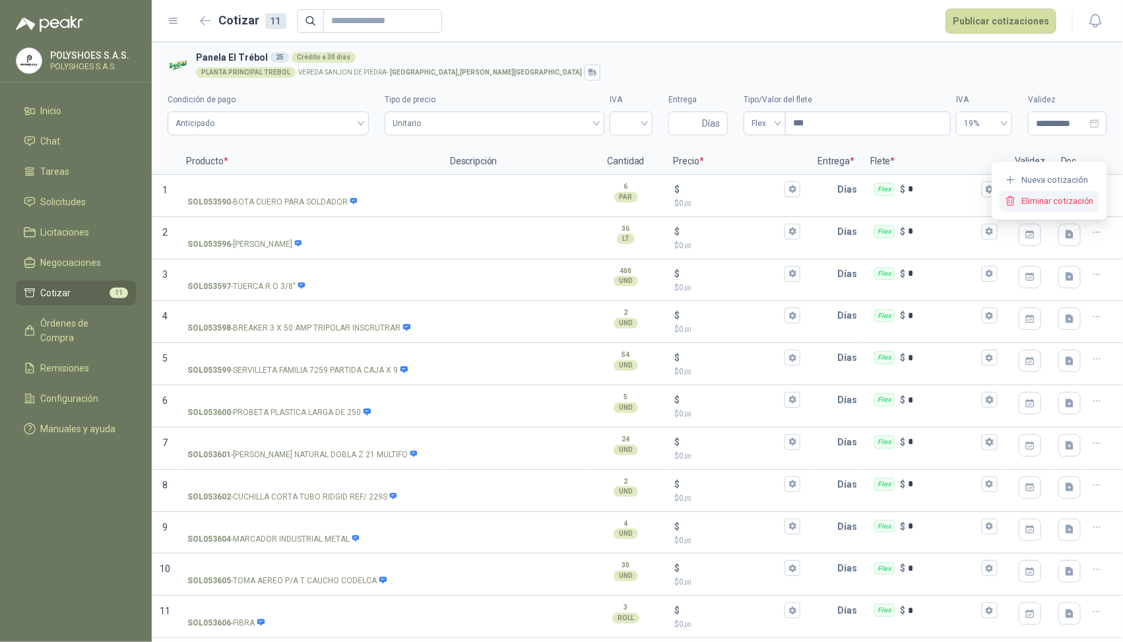
click at [724, 203] on button "Eliminar cotización" at bounding box center [1050, 201] width 100 height 21
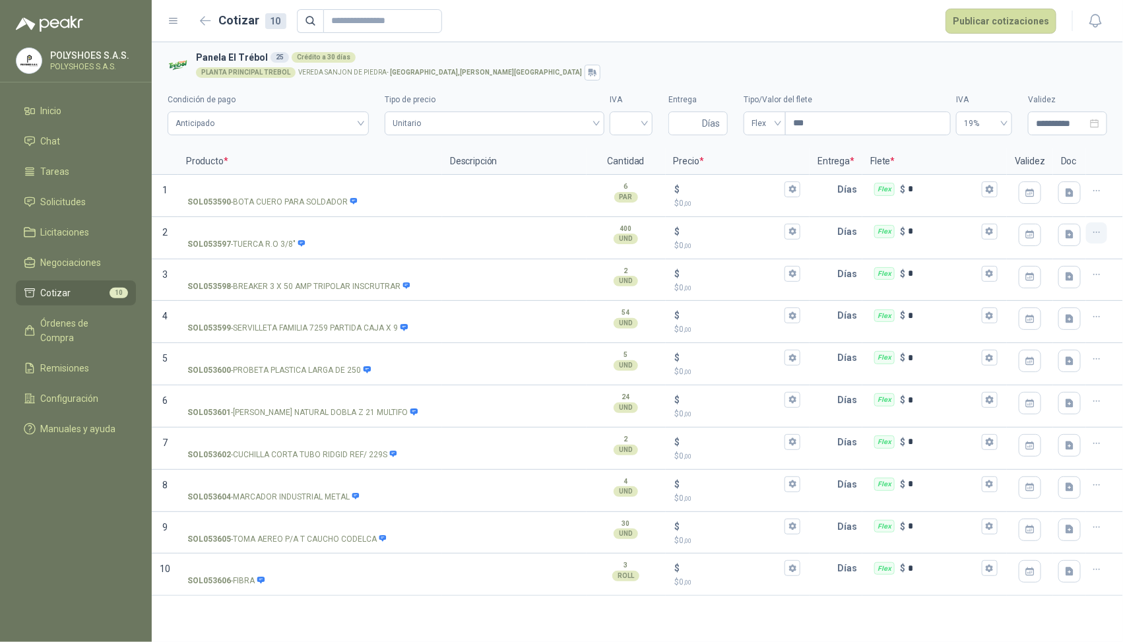
click at [724, 235] on button "button" at bounding box center [1096, 232] width 21 height 21
click at [724, 199] on button "Eliminar cotización" at bounding box center [1050, 201] width 100 height 21
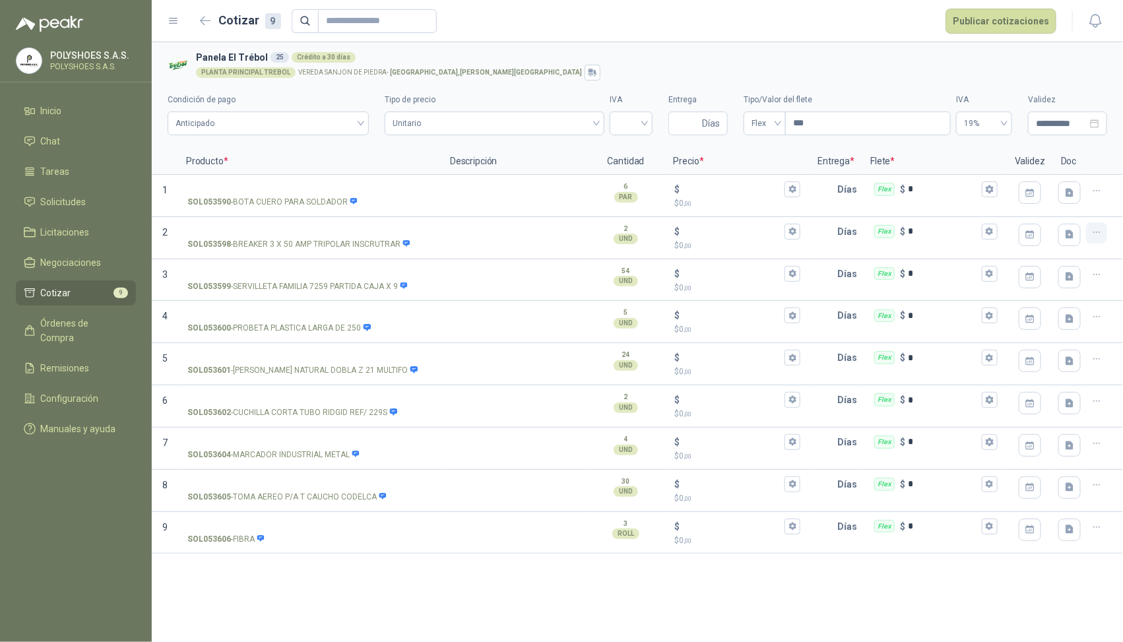
click at [724, 236] on icon "button" at bounding box center [1097, 232] width 11 height 11
click at [724, 200] on button "Eliminar cotización" at bounding box center [1050, 201] width 100 height 21
click at [724, 229] on icon "button" at bounding box center [1097, 232] width 11 height 11
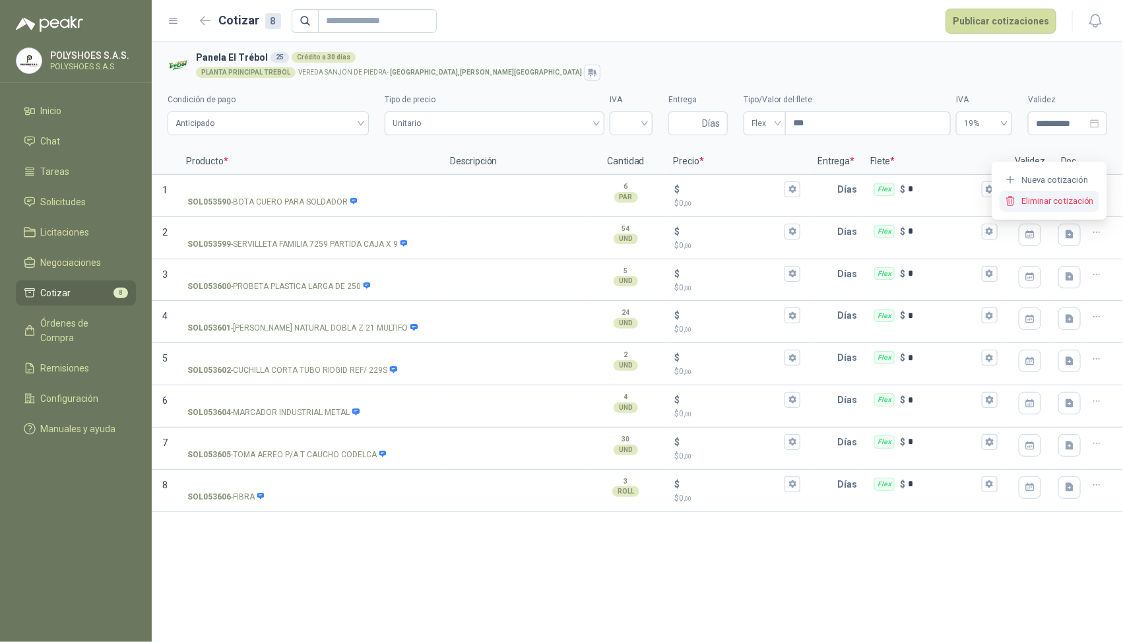
click at [724, 203] on button "Eliminar cotización" at bounding box center [1050, 201] width 100 height 21
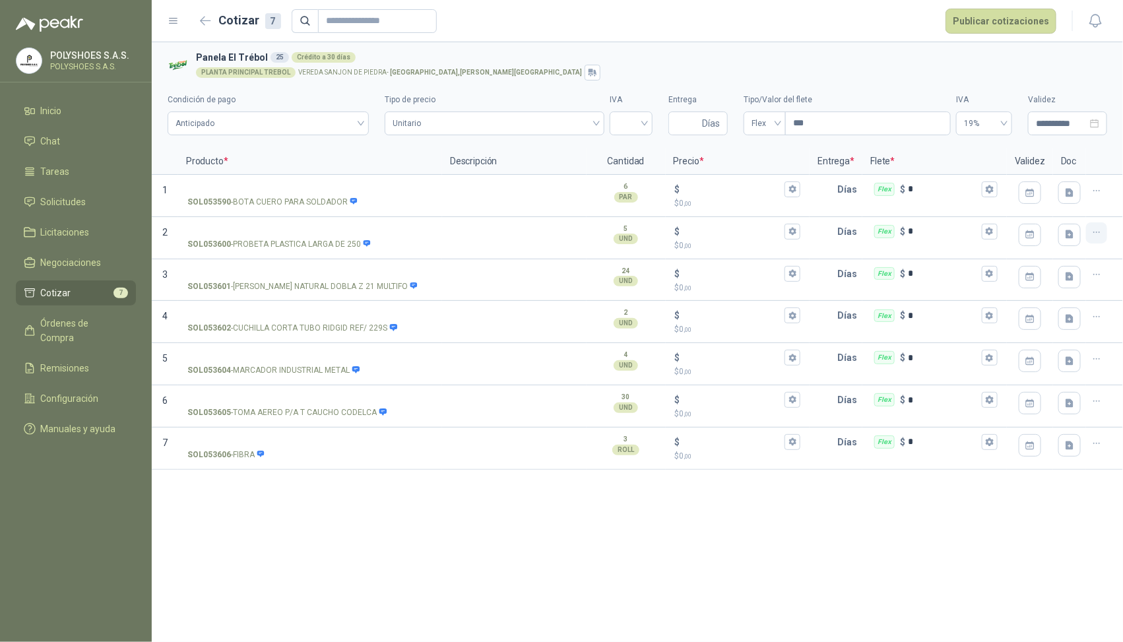
click at [724, 238] on icon "button" at bounding box center [1097, 232] width 11 height 11
click at [724, 201] on button "Eliminar cotización" at bounding box center [1050, 201] width 100 height 21
click at [724, 404] on icon "button" at bounding box center [1097, 401] width 11 height 11
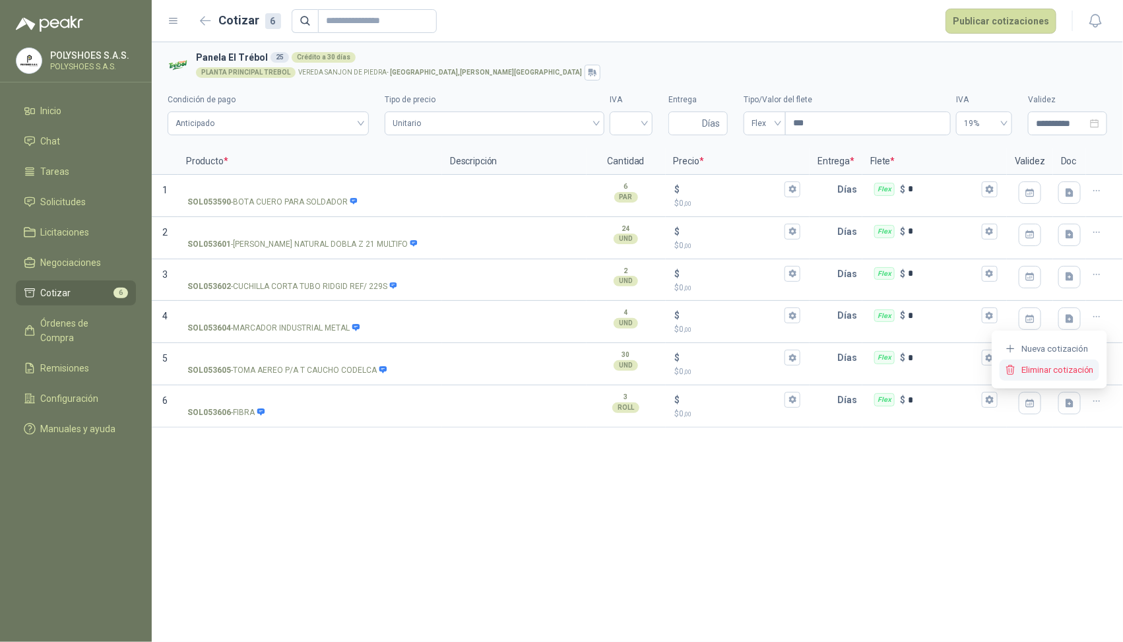
click at [724, 368] on button "Eliminar cotización" at bounding box center [1050, 370] width 100 height 21
click at [724, 271] on icon "button" at bounding box center [1097, 274] width 11 height 11
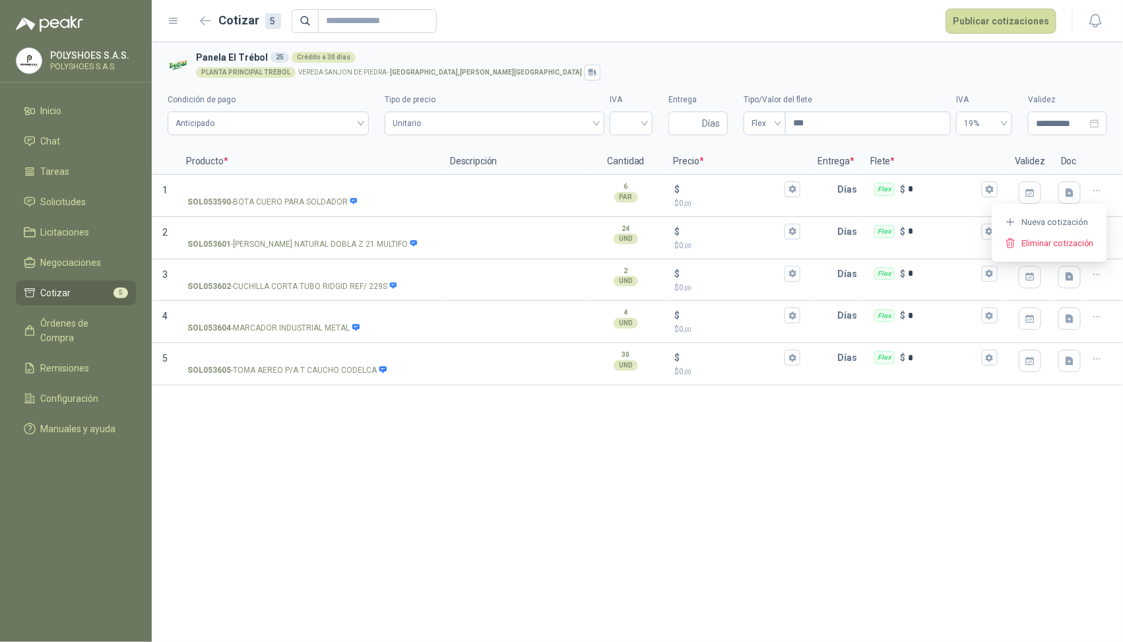
click at [724, 248] on button "Eliminar cotización" at bounding box center [1050, 243] width 100 height 21
click at [724, 239] on button "button" at bounding box center [1096, 232] width 21 height 21
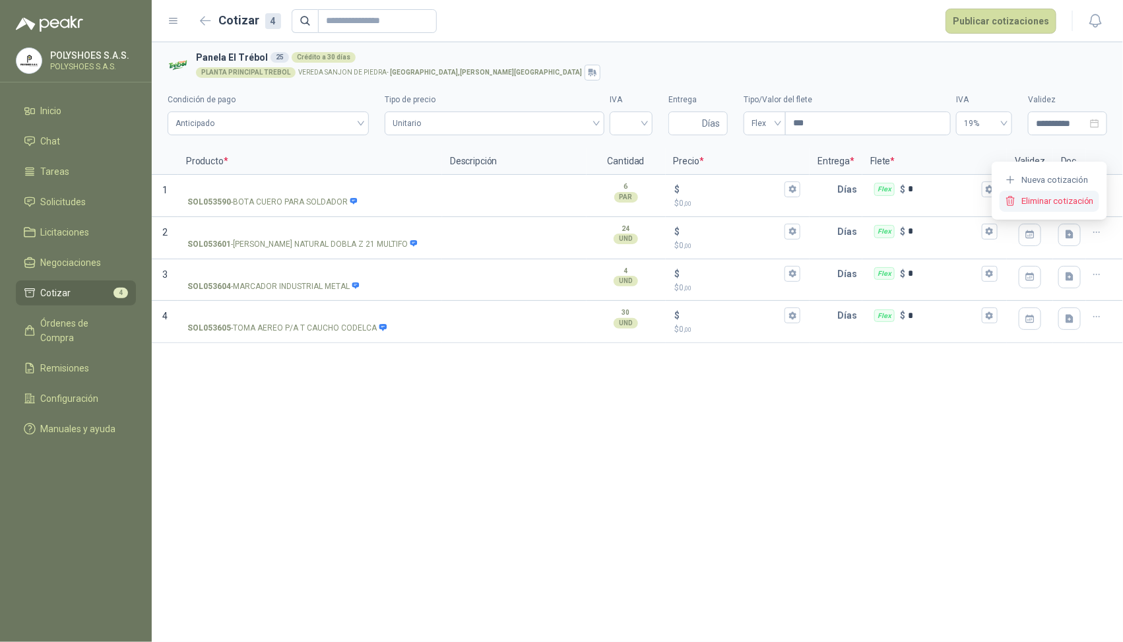
click at [724, 206] on button "Eliminar cotización" at bounding box center [1050, 201] width 100 height 21
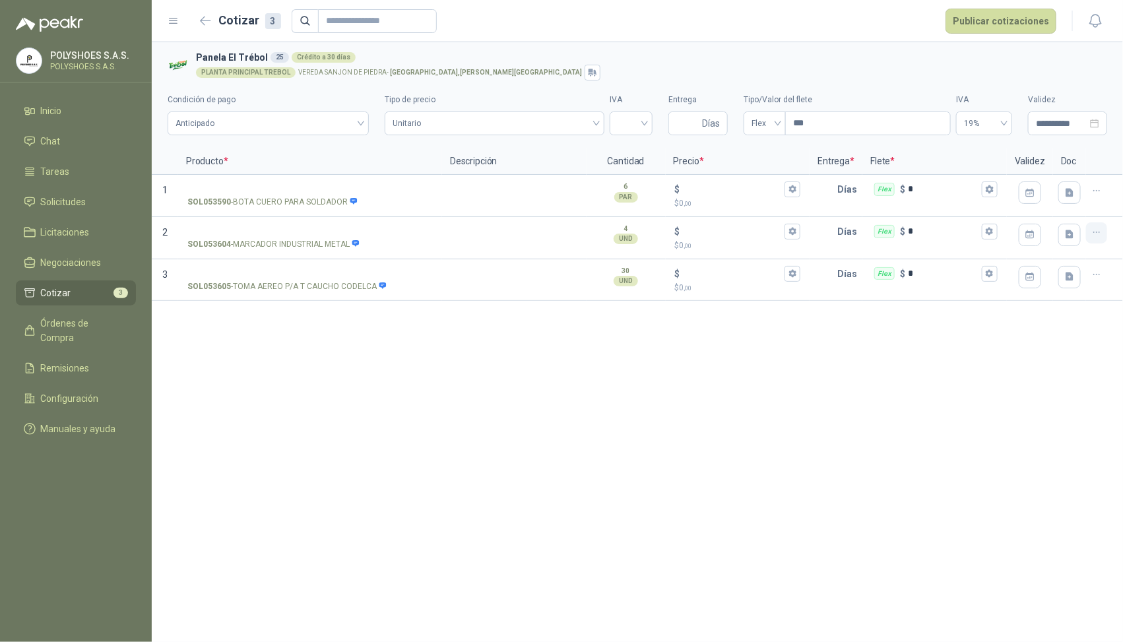
click at [724, 232] on icon "button" at bounding box center [1097, 232] width 11 height 11
click at [724, 205] on button "Eliminar cotización" at bounding box center [1050, 201] width 100 height 21
click at [724, 228] on icon "button" at bounding box center [1097, 232] width 11 height 11
click at [724, 203] on button "Eliminar cotización" at bounding box center [1050, 201] width 100 height 21
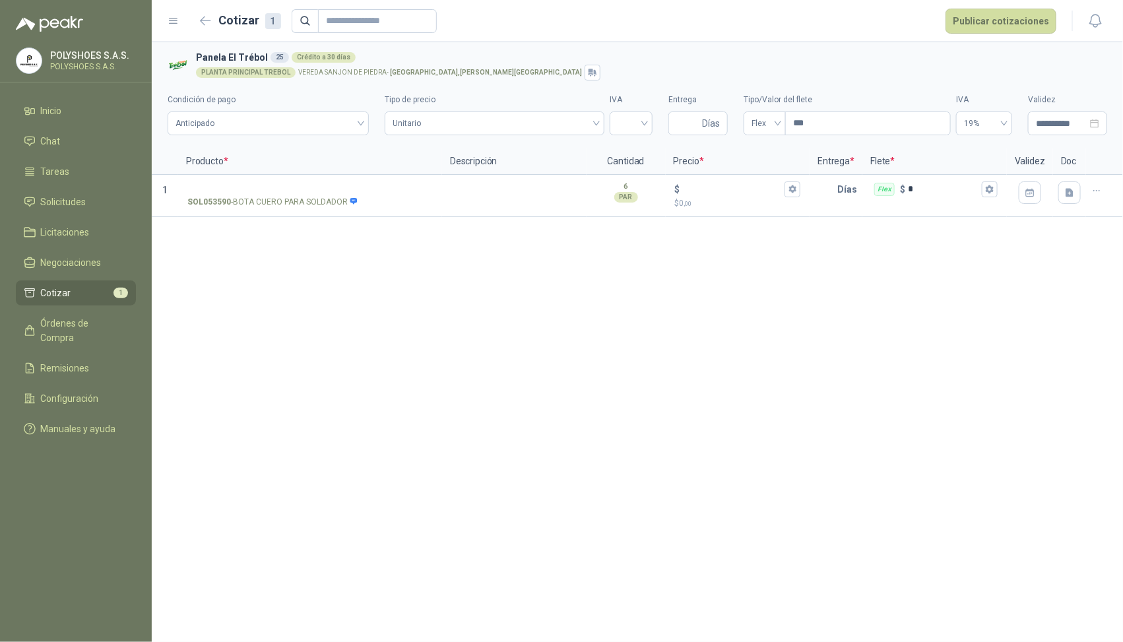
click at [642, 304] on div "**********" at bounding box center [637, 342] width 971 height 600
click at [71, 315] on link "Órdenes de Compra" at bounding box center [76, 331] width 120 height 40
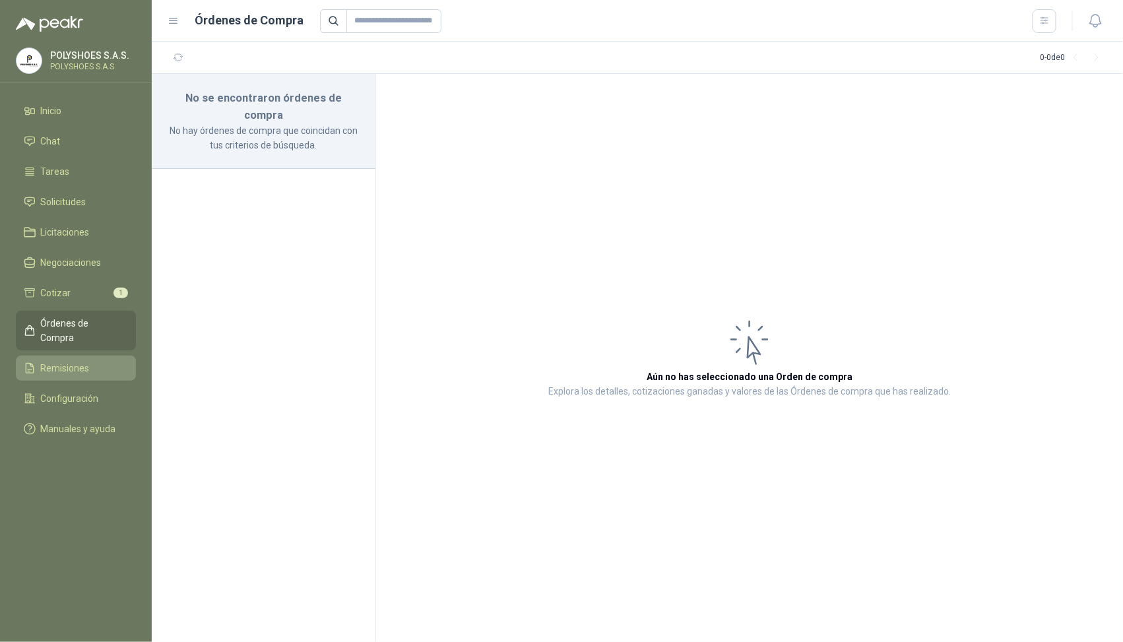
click at [86, 356] on link "Remisiones" at bounding box center [76, 368] width 120 height 25
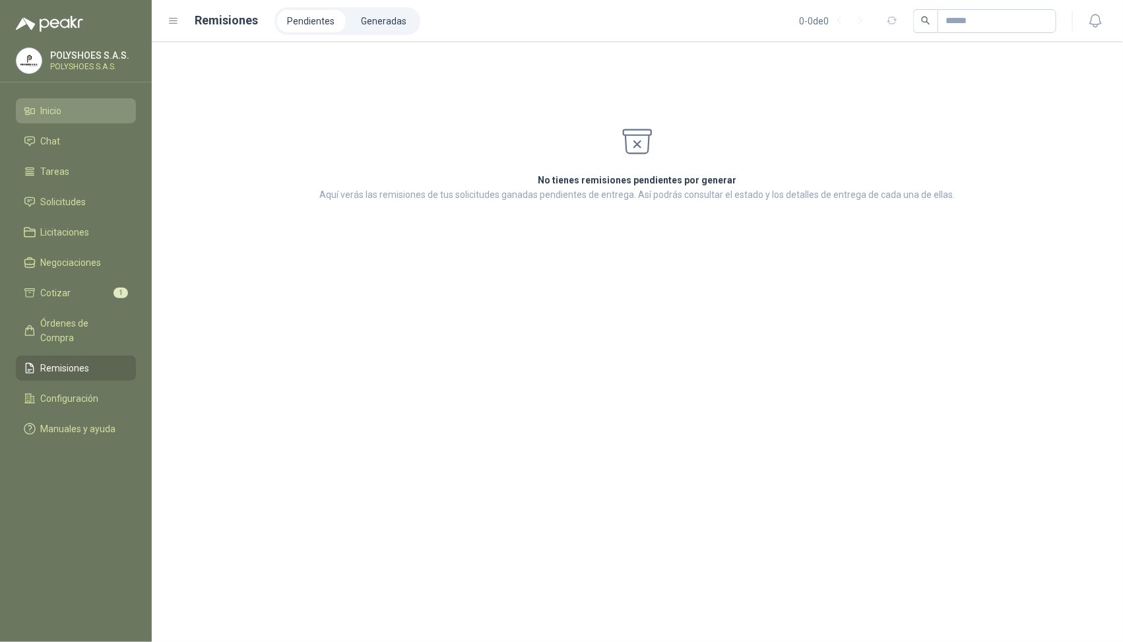
click at [74, 110] on li "Inicio" at bounding box center [76, 111] width 104 height 15
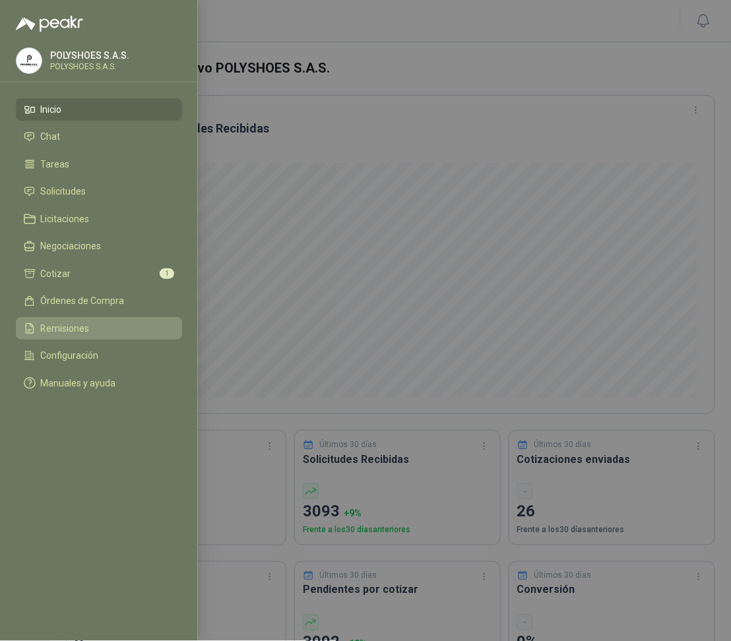
click at [82, 331] on span "Remisiones" at bounding box center [65, 328] width 49 height 11
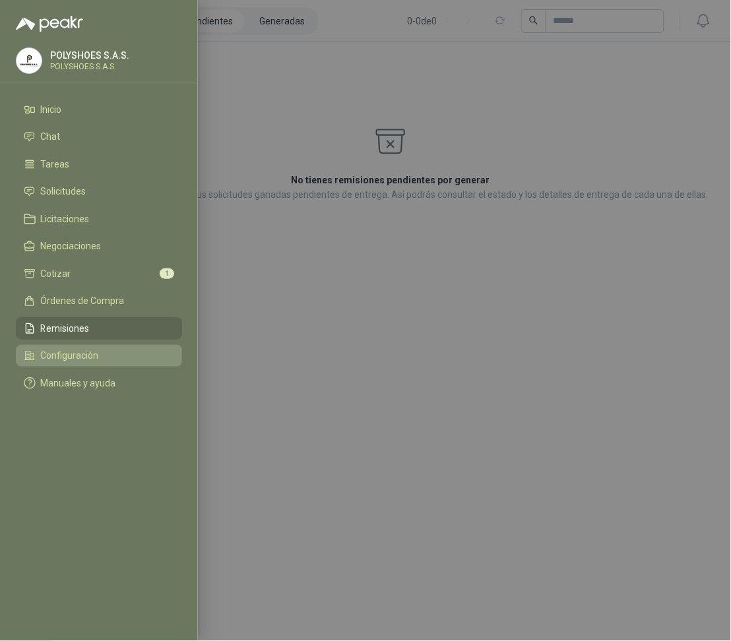
click at [64, 348] on link "Configuración" at bounding box center [99, 356] width 166 height 22
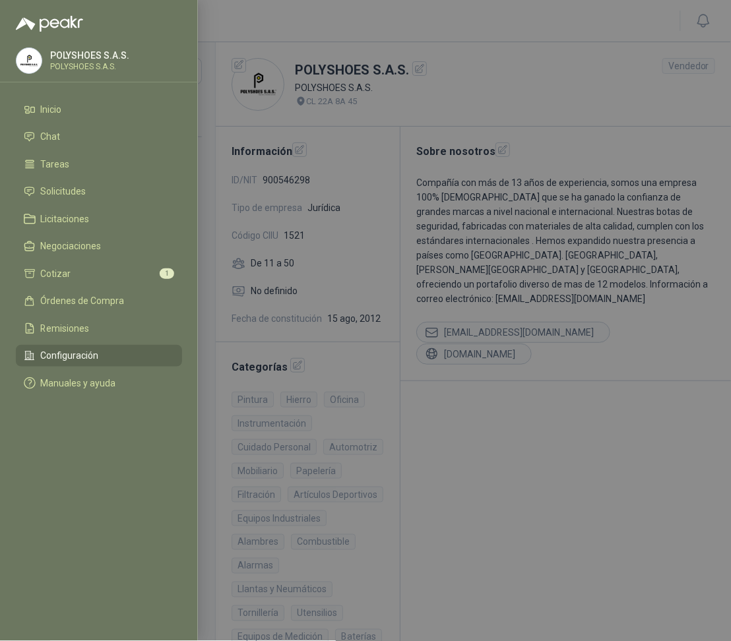
click at [475, 430] on div at bounding box center [365, 320] width 731 height 641
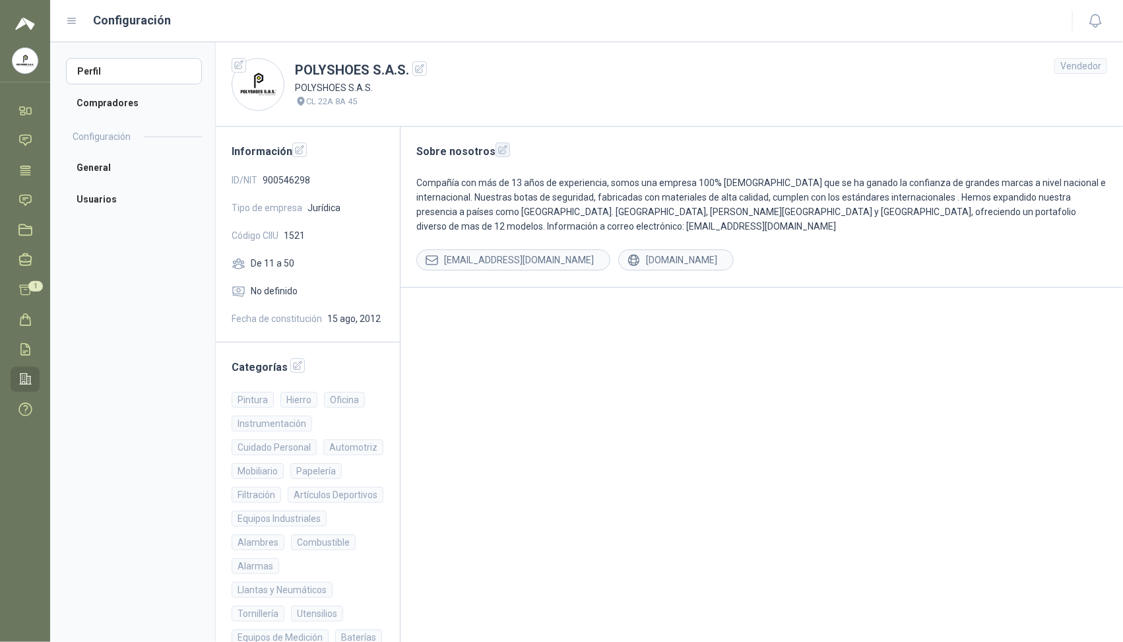
click at [499, 152] on icon "button" at bounding box center [503, 149] width 9 height 9
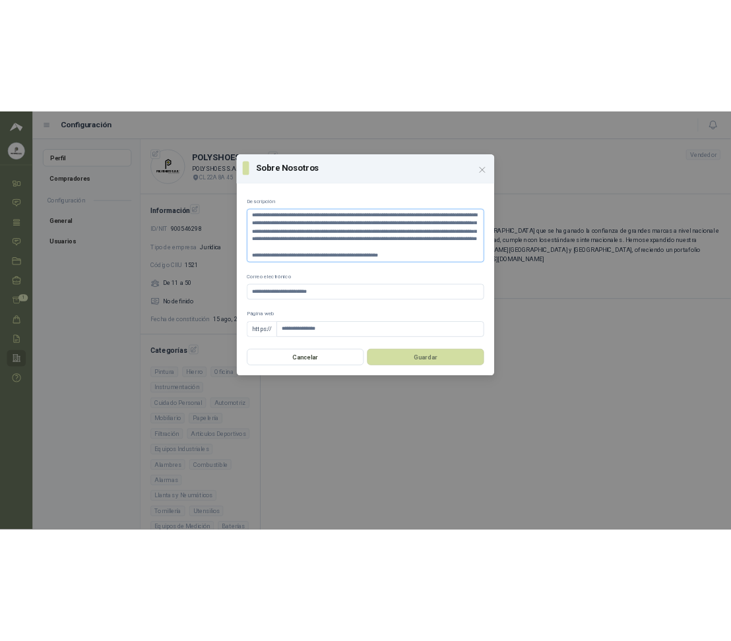
scroll to position [11, 0]
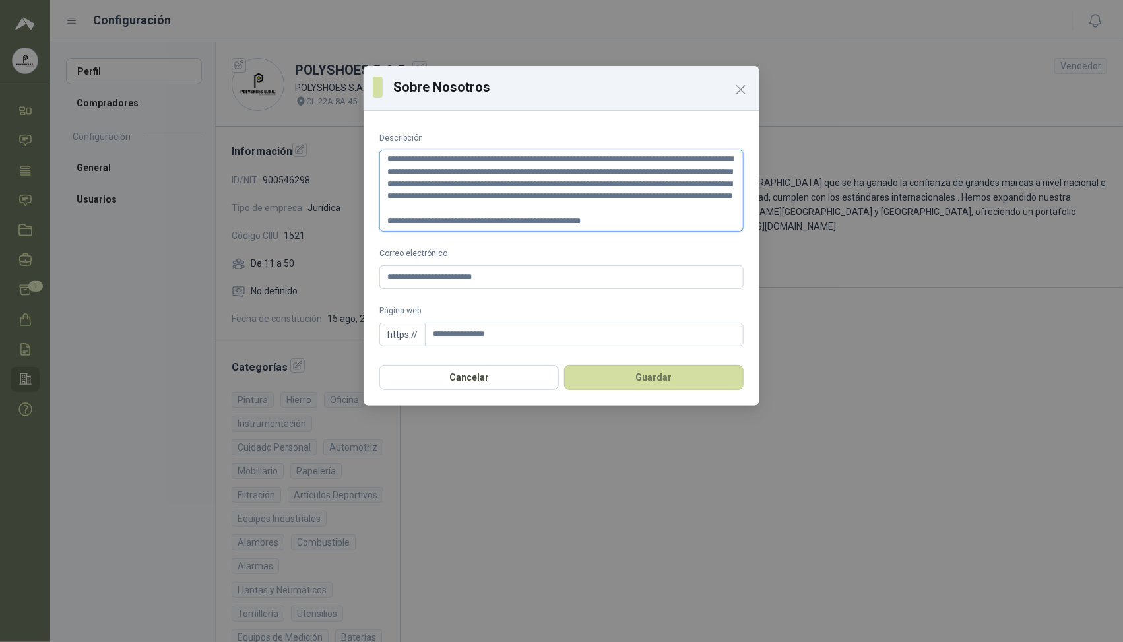
drag, startPoint x: 595, startPoint y: 222, endPoint x: 583, endPoint y: 222, distance: 12.5
click at [583, 222] on textarea "**********" at bounding box center [561, 191] width 364 height 82
drag, startPoint x: 542, startPoint y: 221, endPoint x: 509, endPoint y: 226, distance: 34.0
click at [509, 226] on textarea "**********" at bounding box center [561, 191] width 364 height 82
type textarea "**********"
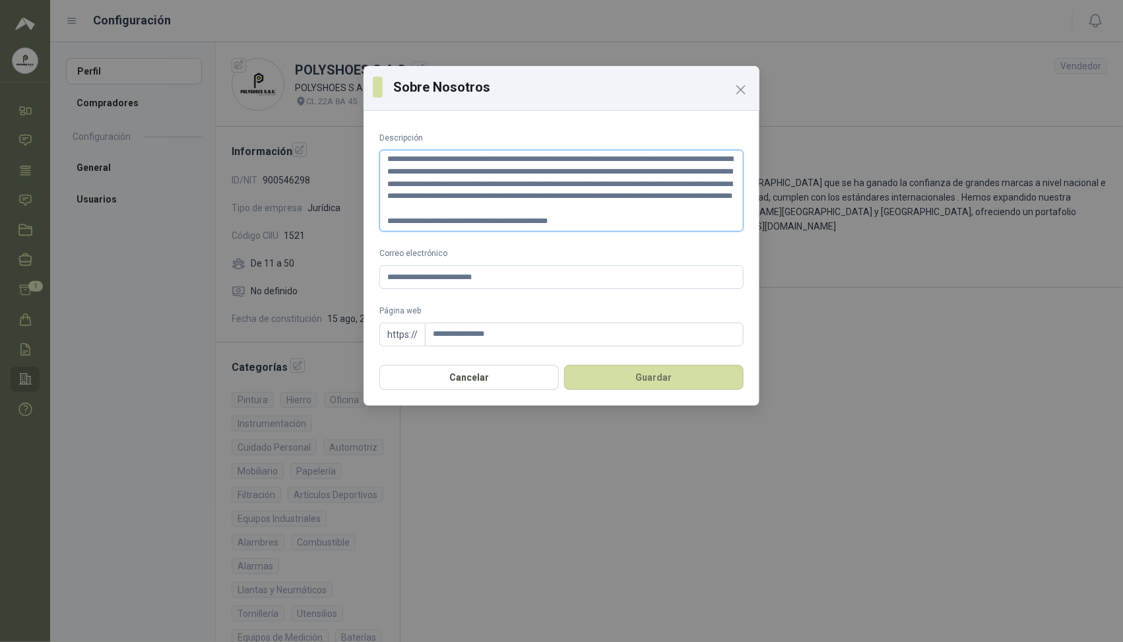
type textarea "**********"
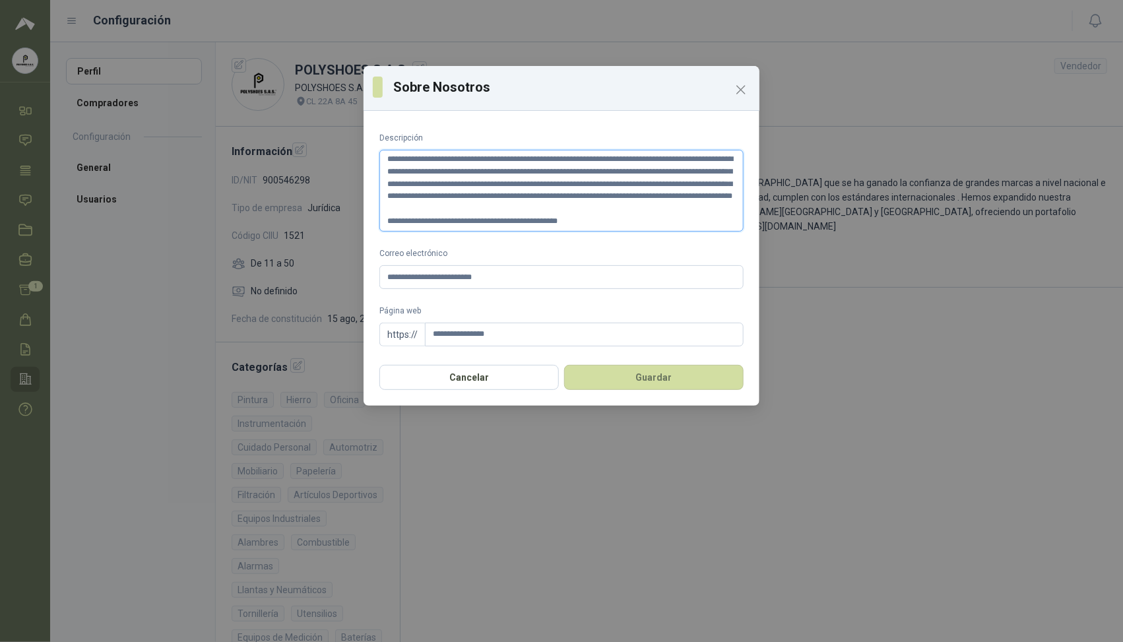
type textarea "**********"
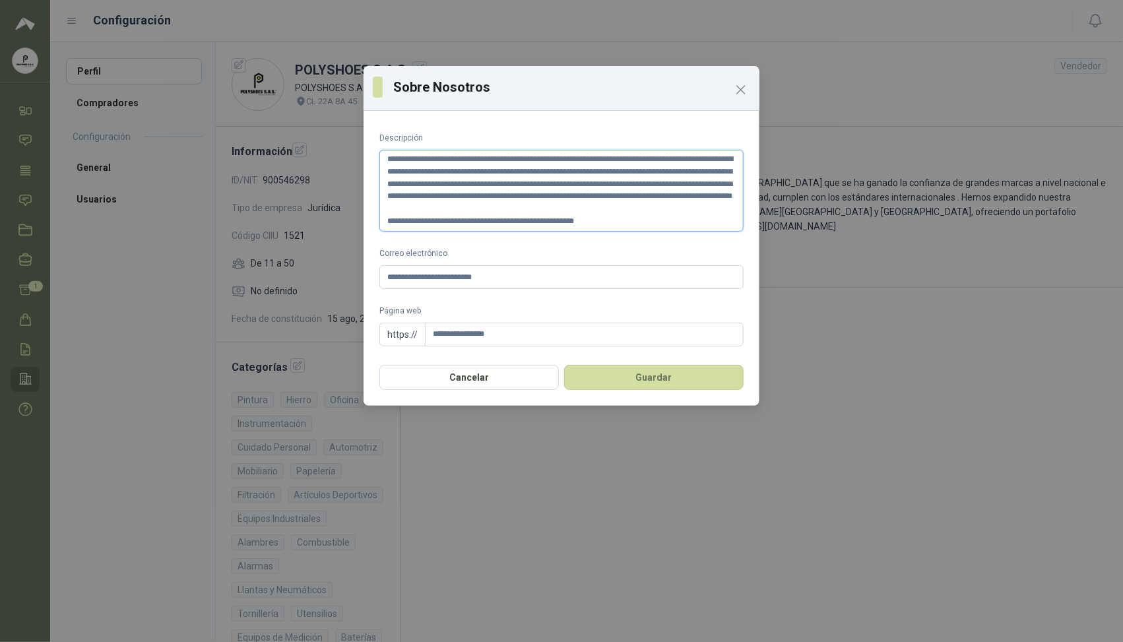
type textarea "**********"
click at [643, 385] on button "Guardar" at bounding box center [654, 377] width 180 height 25
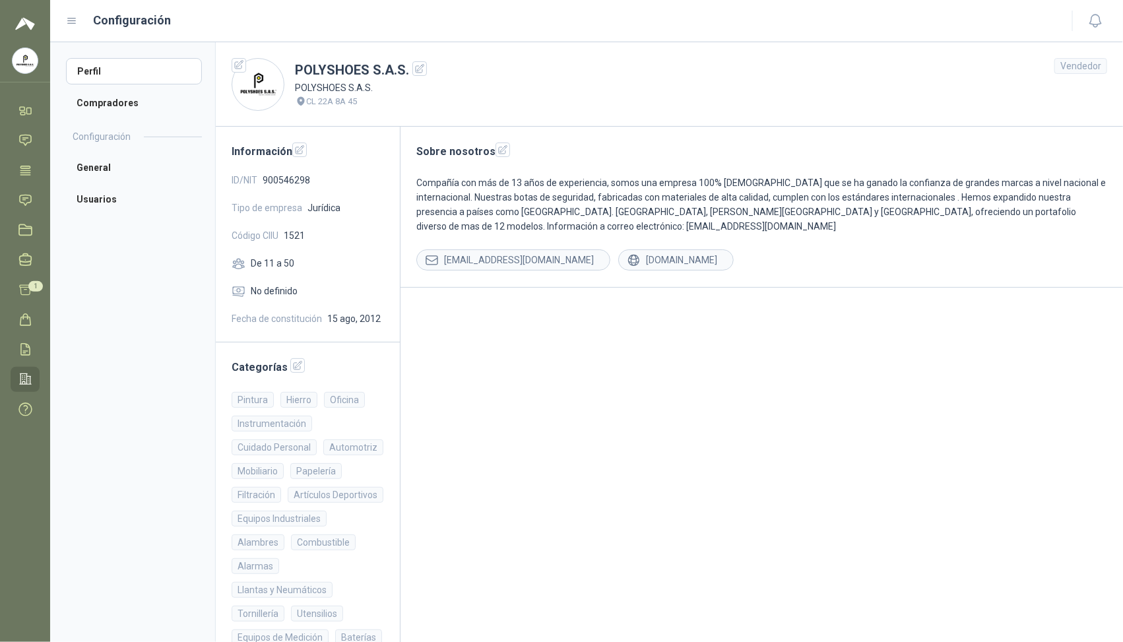
click at [70, 27] on div "Configuración" at bounding box center [561, 20] width 991 height 18
click at [71, 20] on icon at bounding box center [72, 20] width 8 height 5
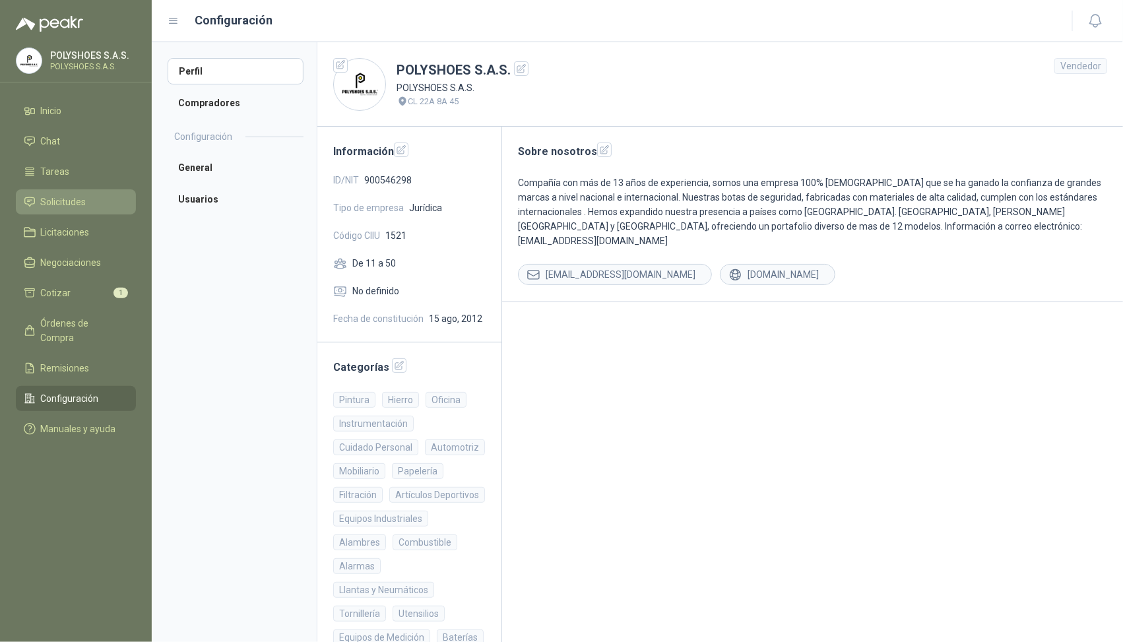
click at [91, 191] on link "Solicitudes" at bounding box center [76, 201] width 120 height 25
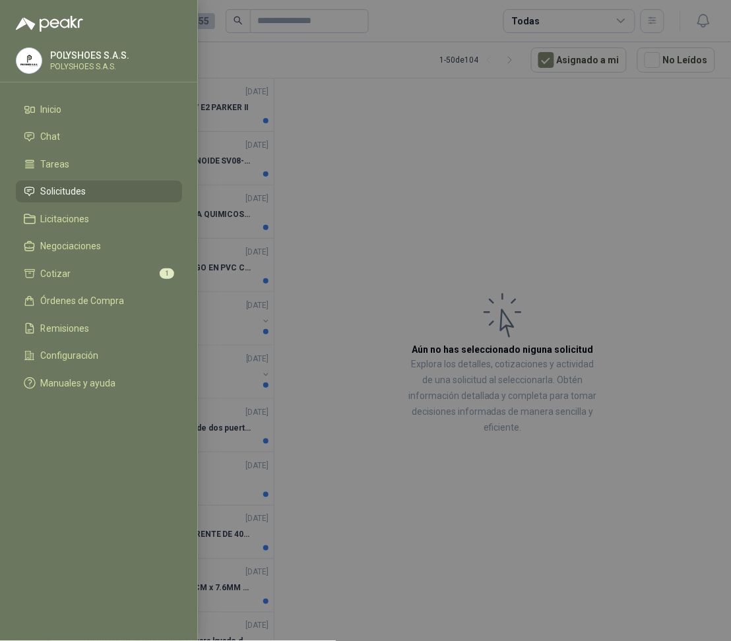
click at [66, 42] on menu "POLYSHOES S.A.S. POLYSHOES S.A.S. Inicio Chat Tareas Solicitudes Licitaciones N…" at bounding box center [99, 320] width 198 height 641
click at [354, 75] on div at bounding box center [365, 320] width 731 height 641
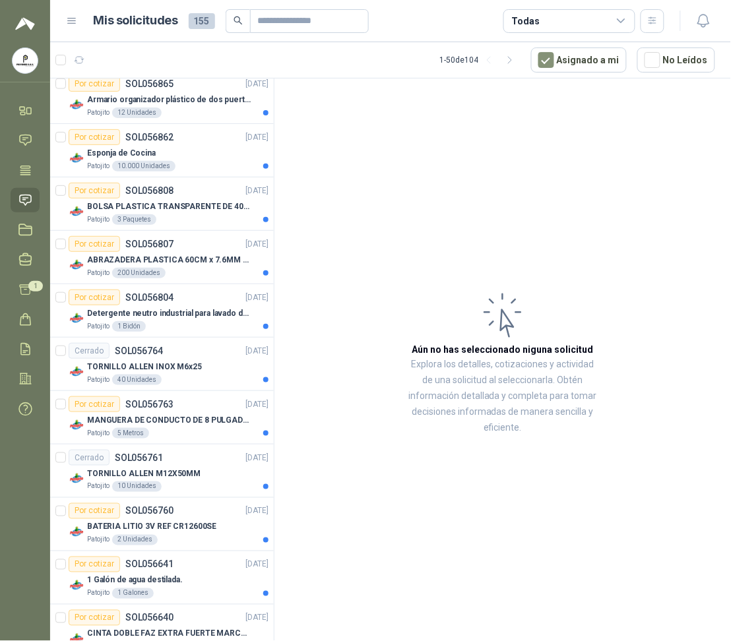
scroll to position [330, 0]
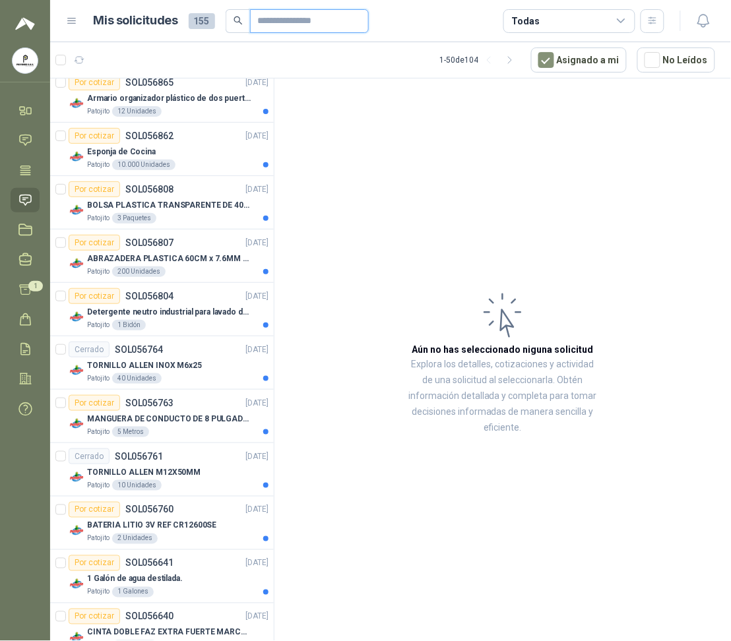
click at [306, 23] on input "text" at bounding box center [304, 21] width 92 height 22
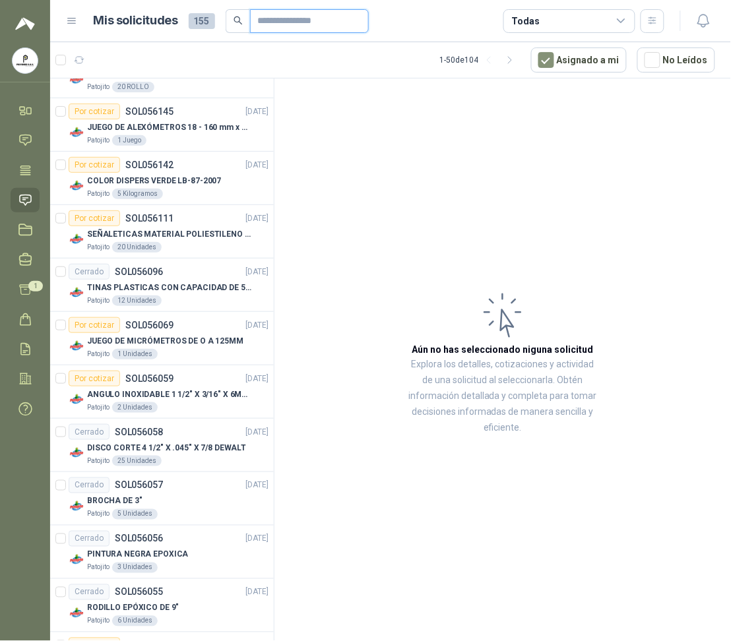
scroll to position [2130, 0]
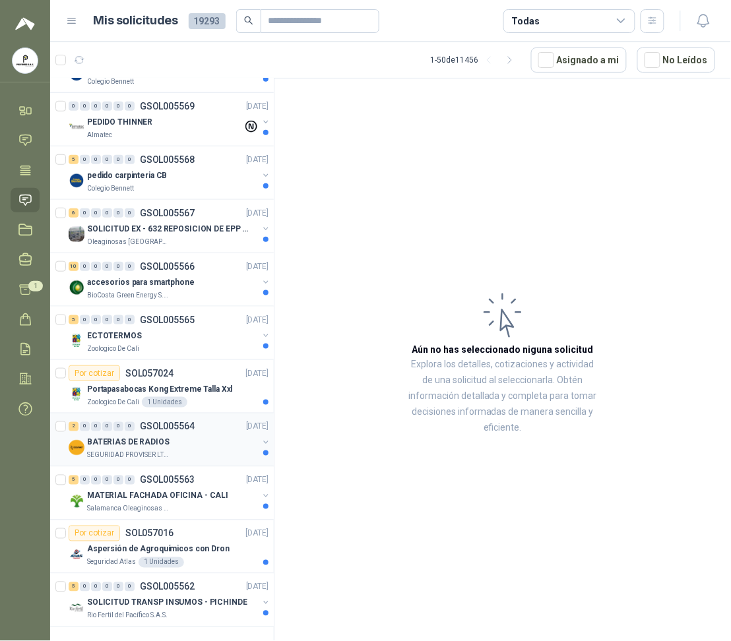
click at [139, 443] on p "BATERIAS DE RADIOS" at bounding box center [128, 443] width 82 height 13
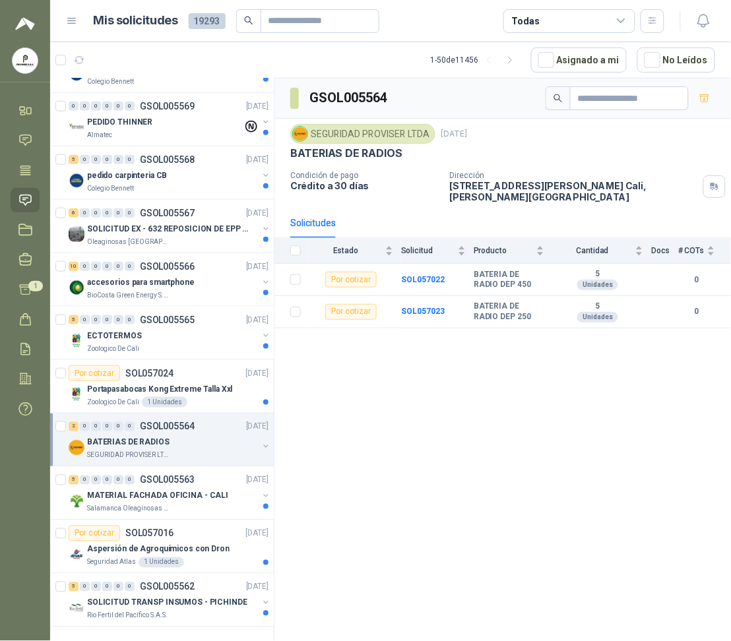
scroll to position [2139, 0]
click at [172, 597] on p "SOLICITUD TRANSP INSUMOS - PICHINDE" at bounding box center [167, 603] width 160 height 13
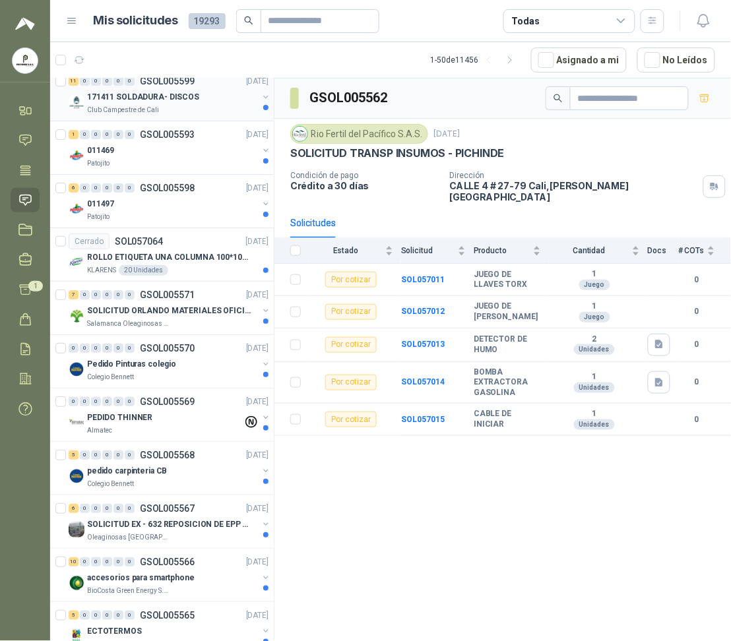
scroll to position [1810, 0]
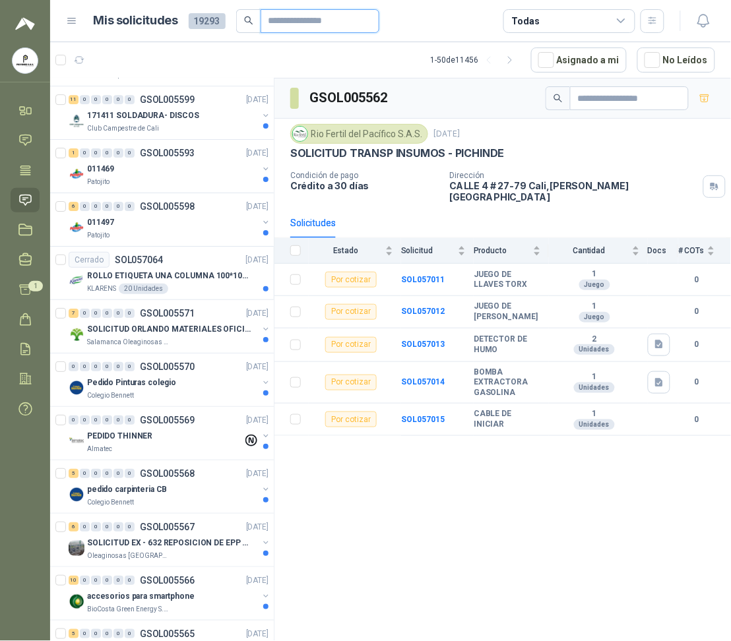
click at [304, 25] on input "text" at bounding box center [315, 21] width 92 height 22
type input "****"
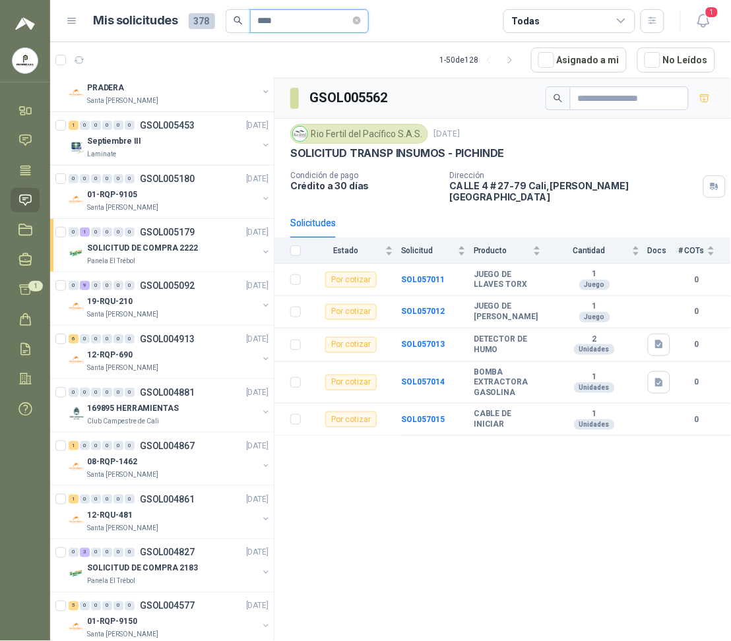
scroll to position [0, 0]
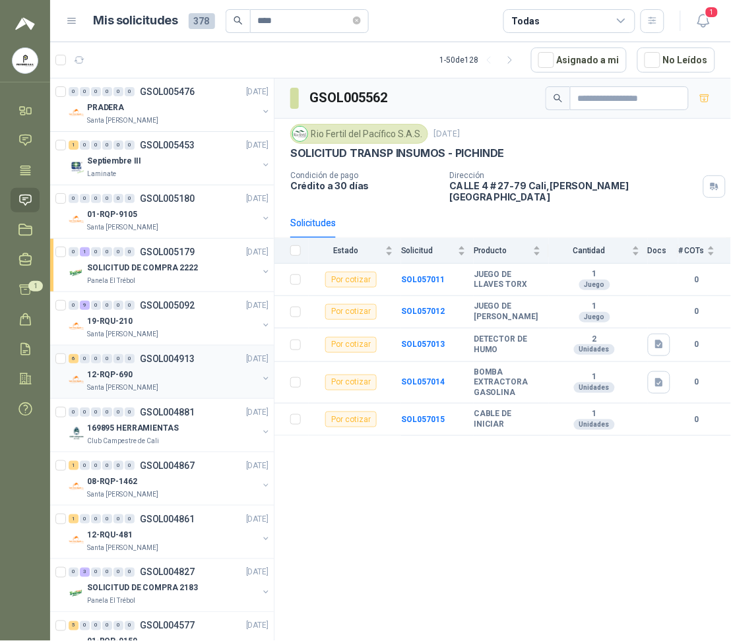
click at [162, 381] on div "12-RQP-690" at bounding box center [172, 375] width 171 height 16
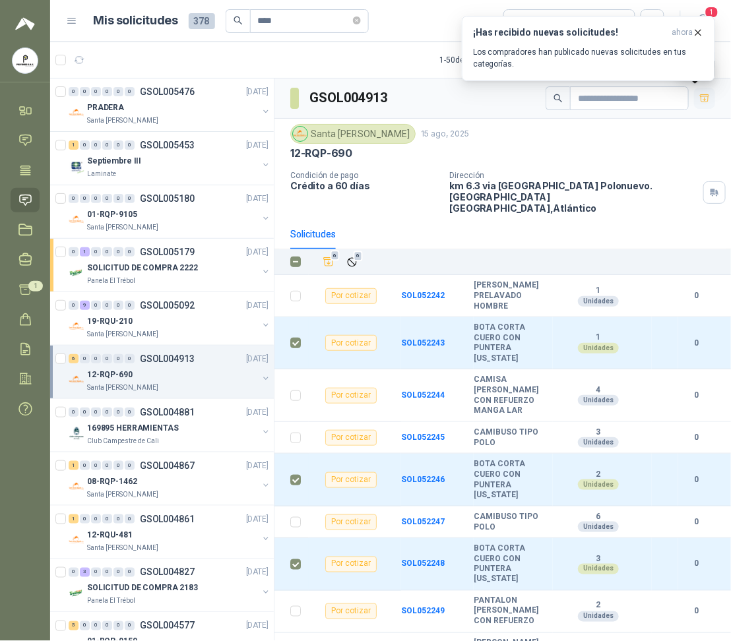
click at [700, 96] on icon "button" at bounding box center [705, 98] width 11 height 11
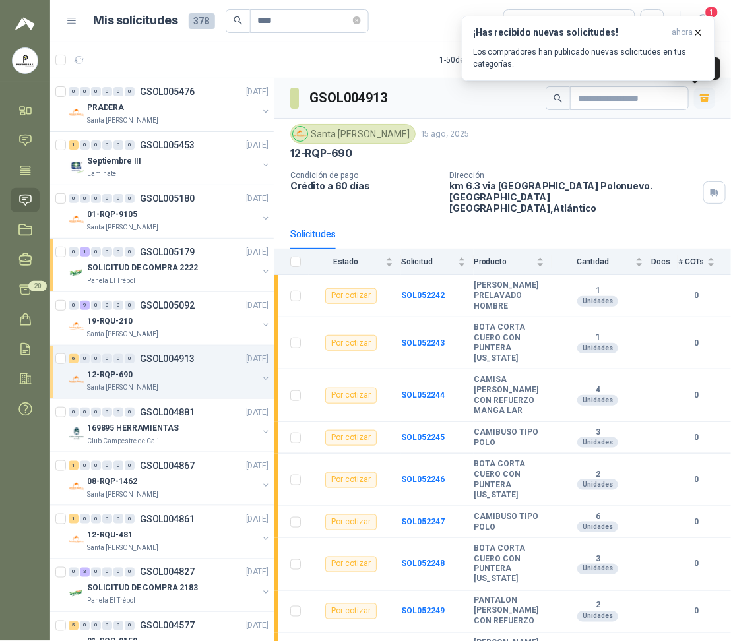
click at [700, 103] on icon "button" at bounding box center [705, 98] width 11 height 11
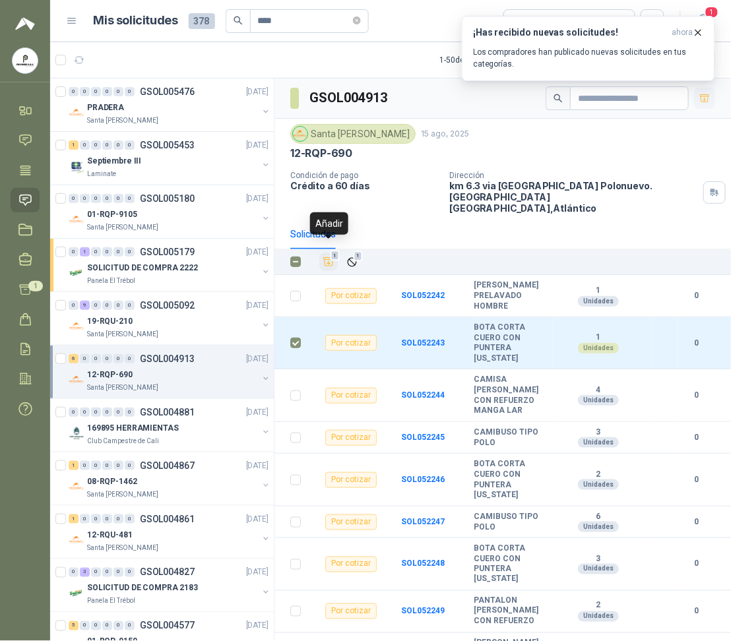
click at [331, 256] on icon "Añadir" at bounding box center [329, 262] width 12 height 12
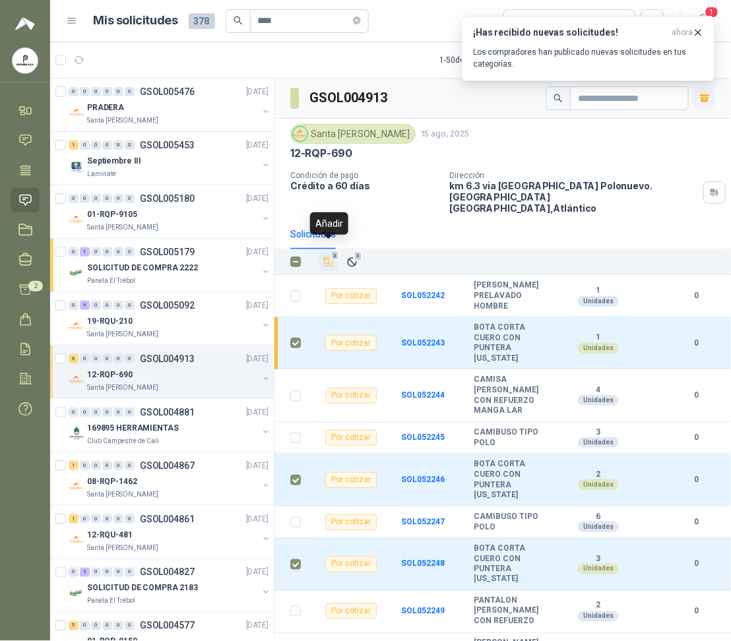
click at [330, 256] on icon "Añadir" at bounding box center [329, 262] width 12 height 12
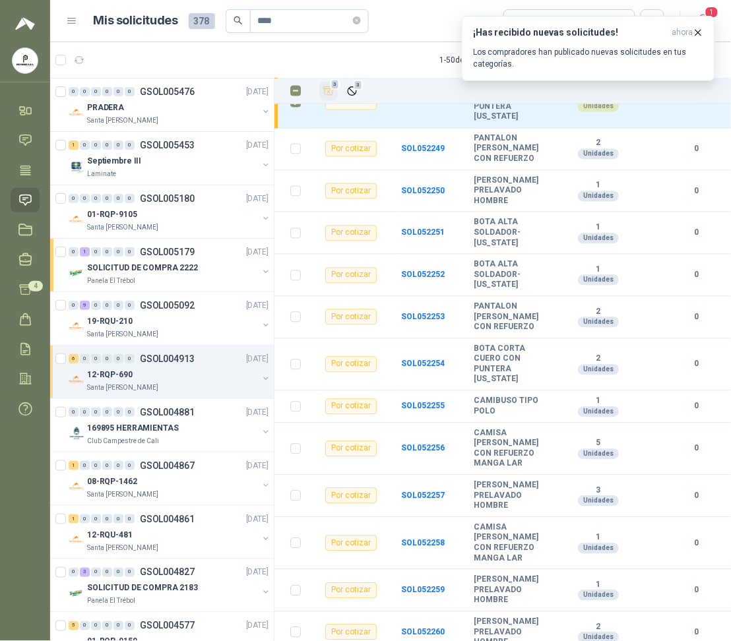
scroll to position [463, 0]
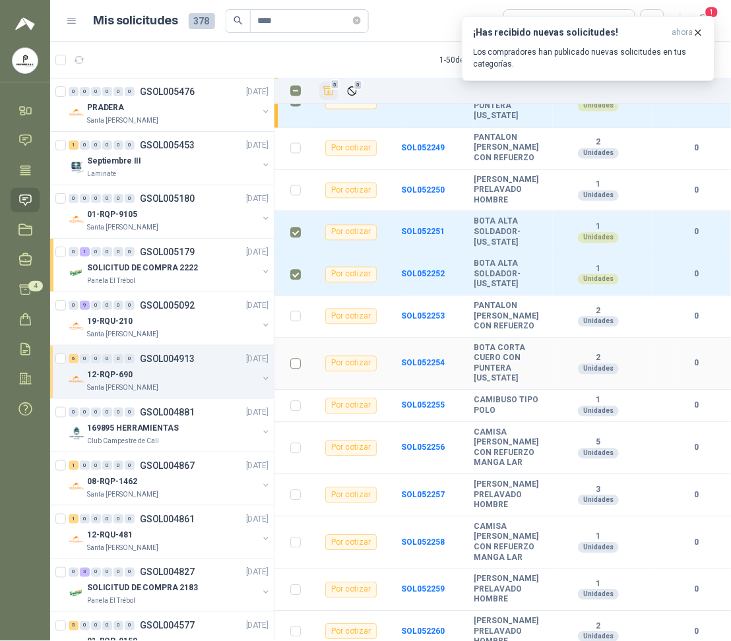
click at [292, 362] on label at bounding box center [295, 364] width 11 height 15
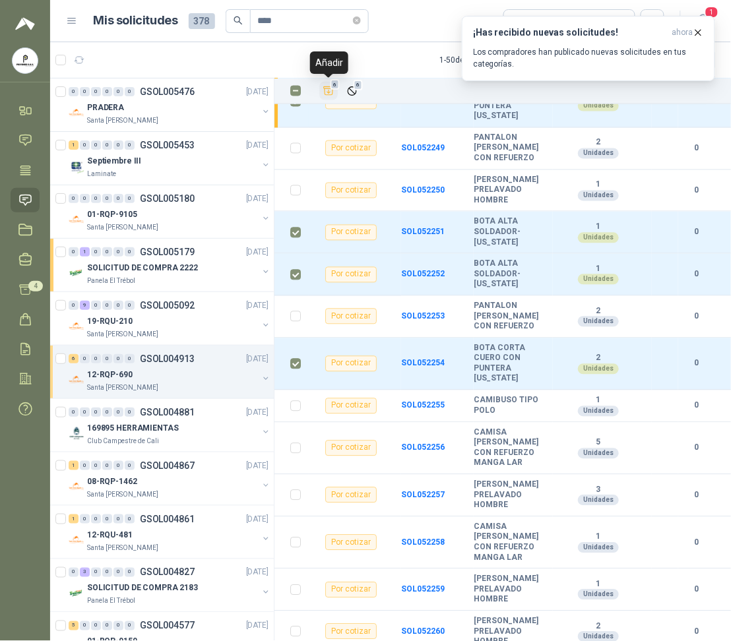
click at [331, 98] on button "6" at bounding box center [328, 91] width 18 height 18
click at [160, 322] on div "19-RQU-210" at bounding box center [172, 321] width 171 height 16
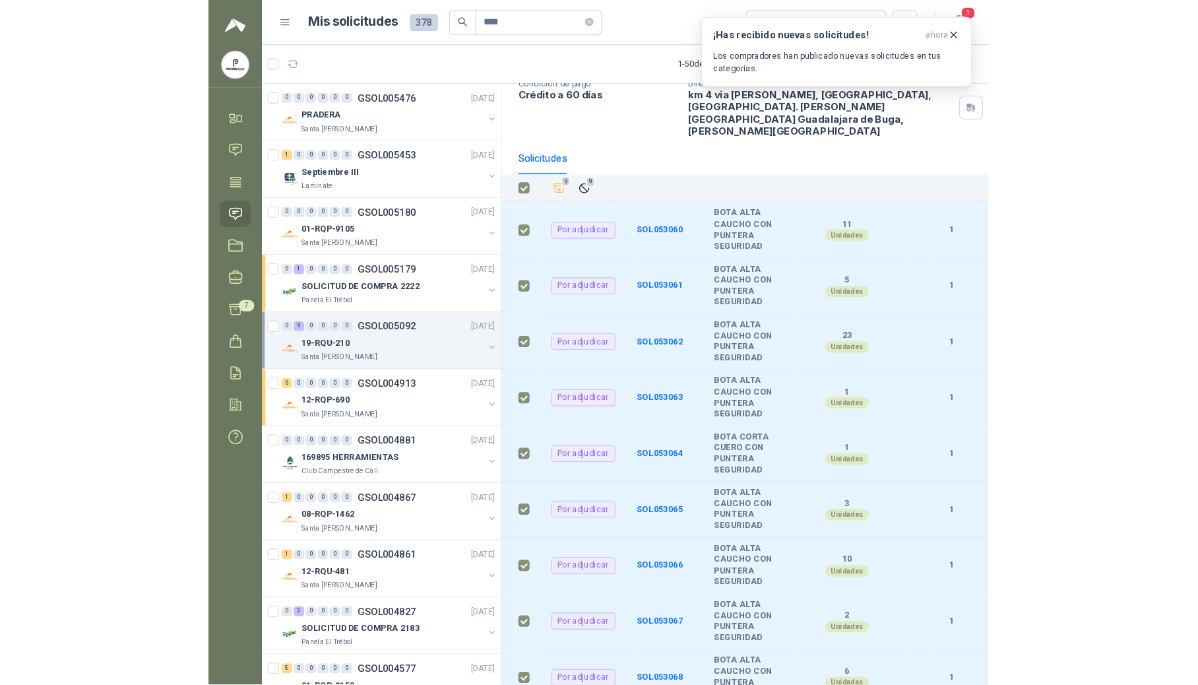
scroll to position [103, 0]
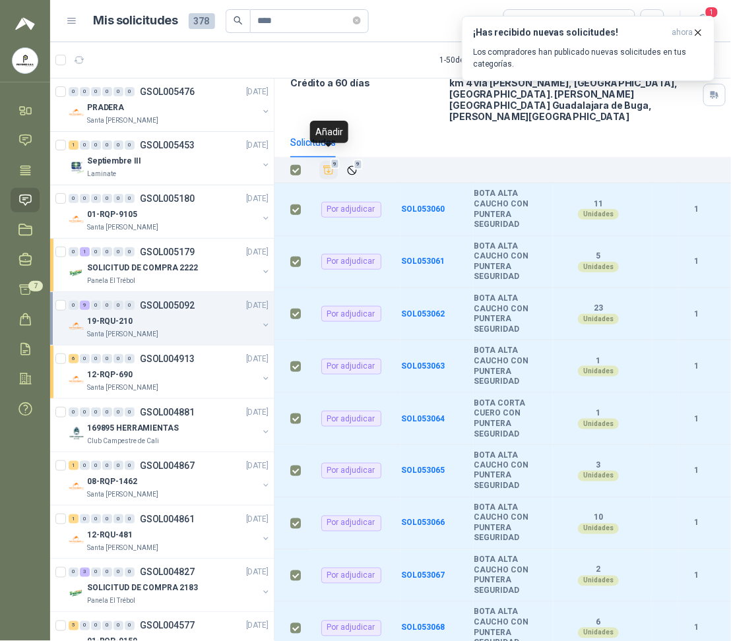
click at [330, 164] on icon "Añadir" at bounding box center [329, 170] width 12 height 12
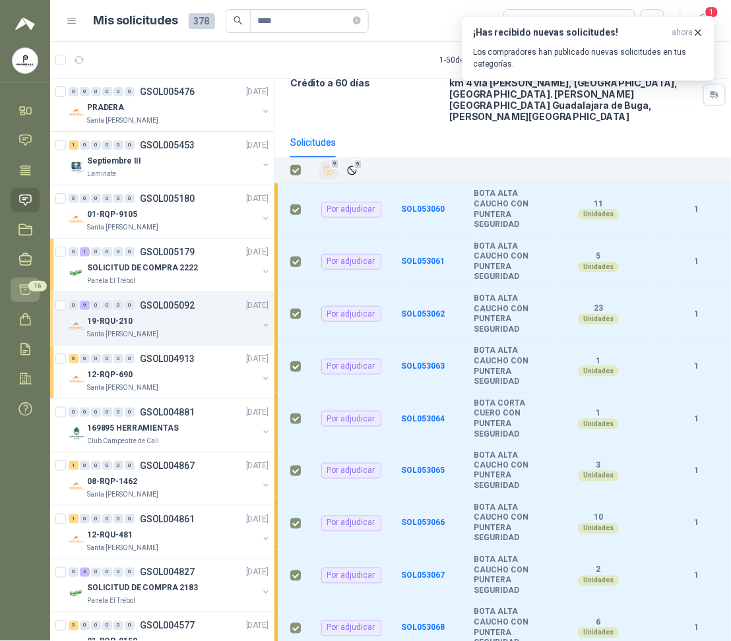
click at [24, 298] on link "Cotizar 16" at bounding box center [25, 290] width 29 height 24
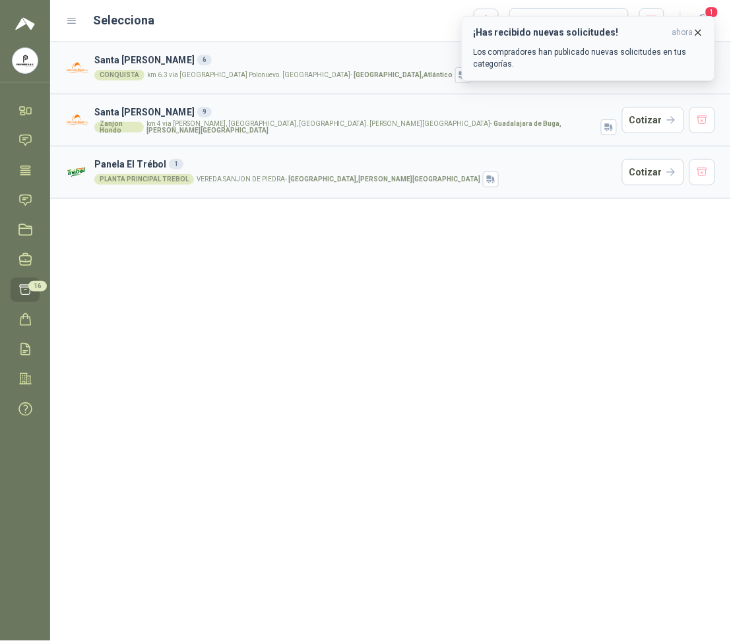
click at [697, 32] on icon "button" at bounding box center [698, 32] width 11 height 11
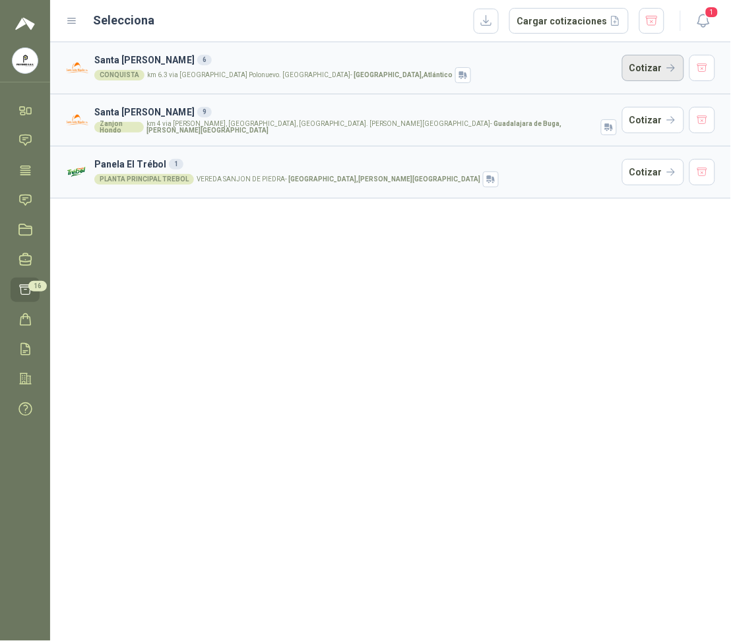
click at [657, 73] on button "Cotizar" at bounding box center [653, 68] width 62 height 26
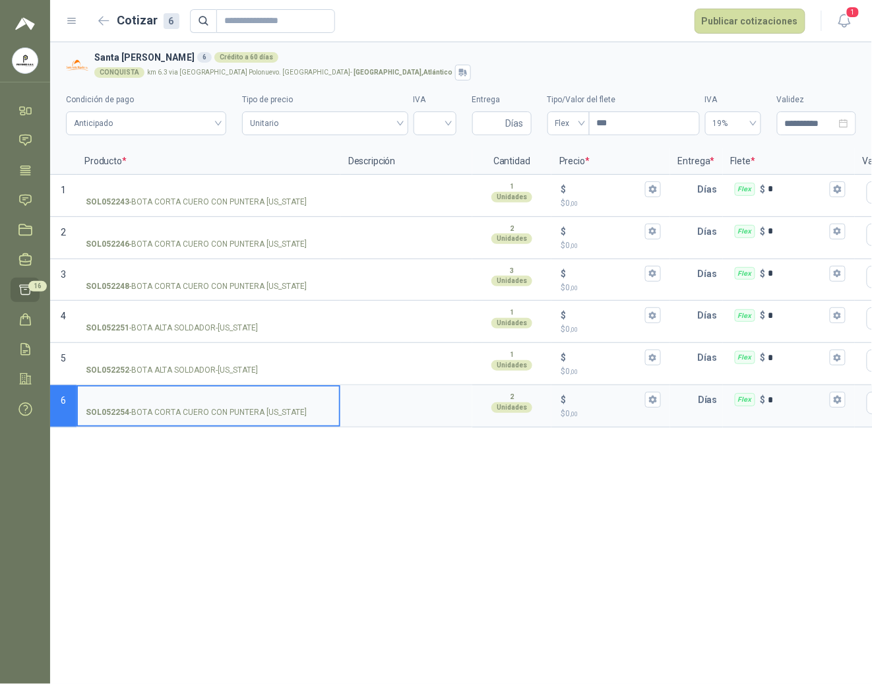
drag, startPoint x: 471, startPoint y: 0, endPoint x: 300, endPoint y: 539, distance: 565.0
click at [300, 539] on div "**********" at bounding box center [461, 363] width 822 height 642
click at [77, 568] on div "**********" at bounding box center [461, 363] width 822 height 642
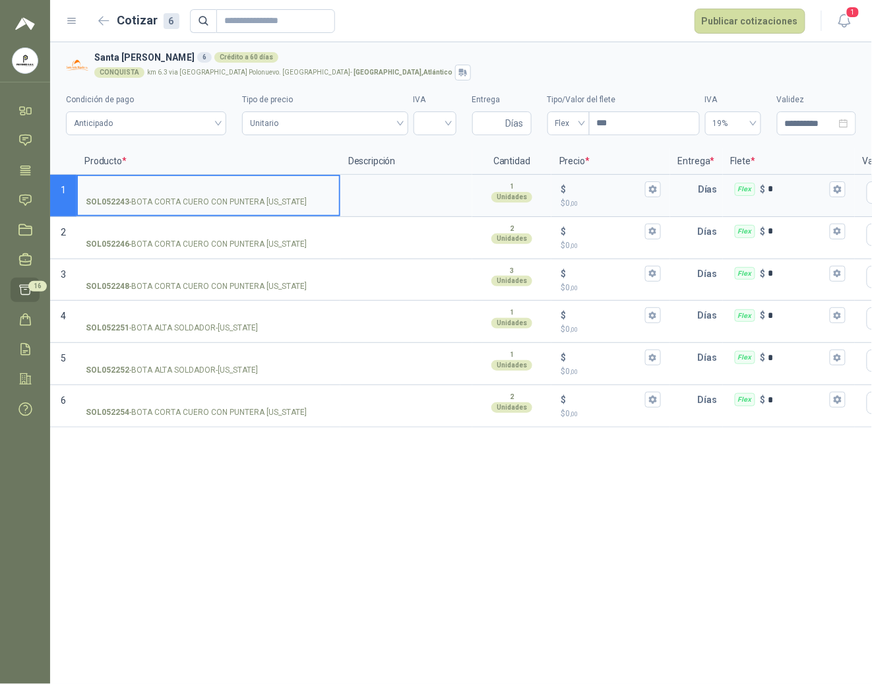
click at [268, 189] on input "SOL052243 - BOTA CORTA CUERO CON PUNTERA [US_STATE]" at bounding box center [208, 190] width 245 height 10
click at [393, 499] on div "**********" at bounding box center [461, 363] width 822 height 642
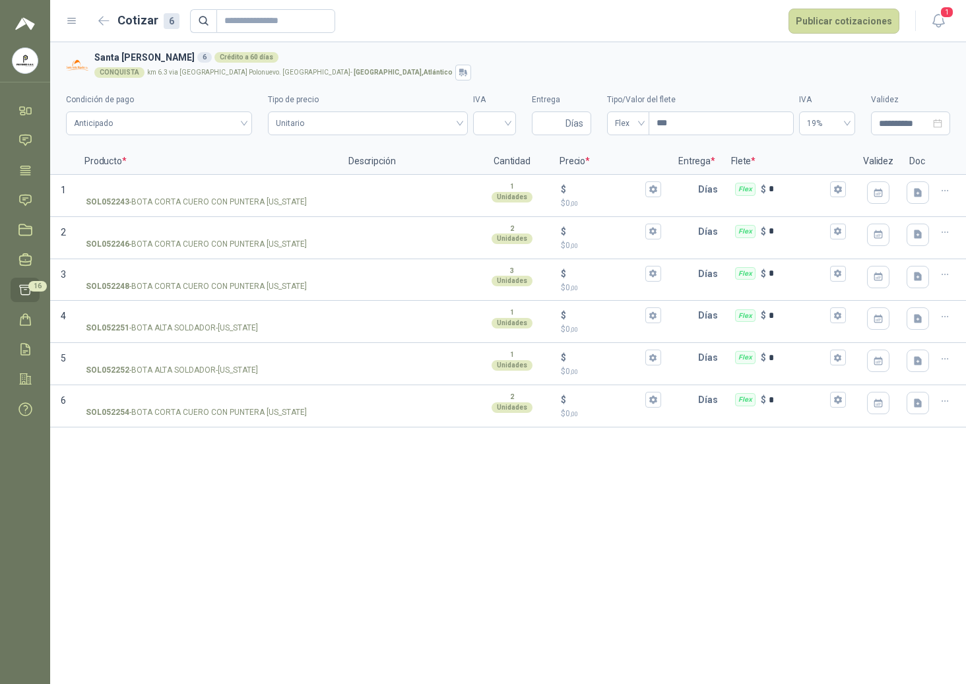
click at [326, 484] on div "**********" at bounding box center [508, 363] width 916 height 642
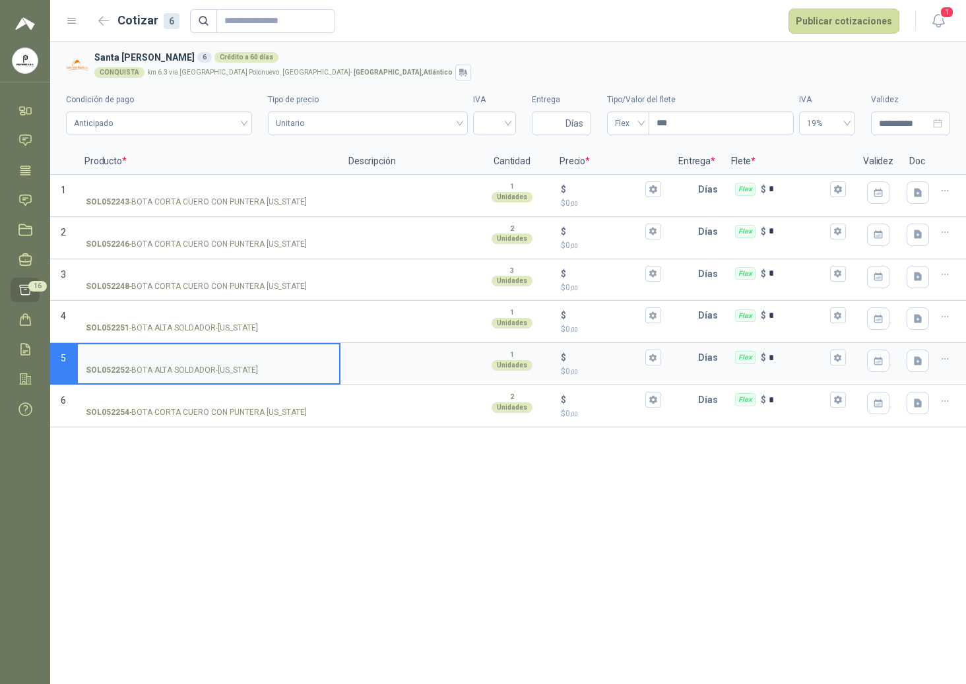
click at [275, 356] on input "SOL052252 - BOTA ALTA SOLDADOR-[US_STATE]" at bounding box center [208, 358] width 245 height 10
type input "**********"
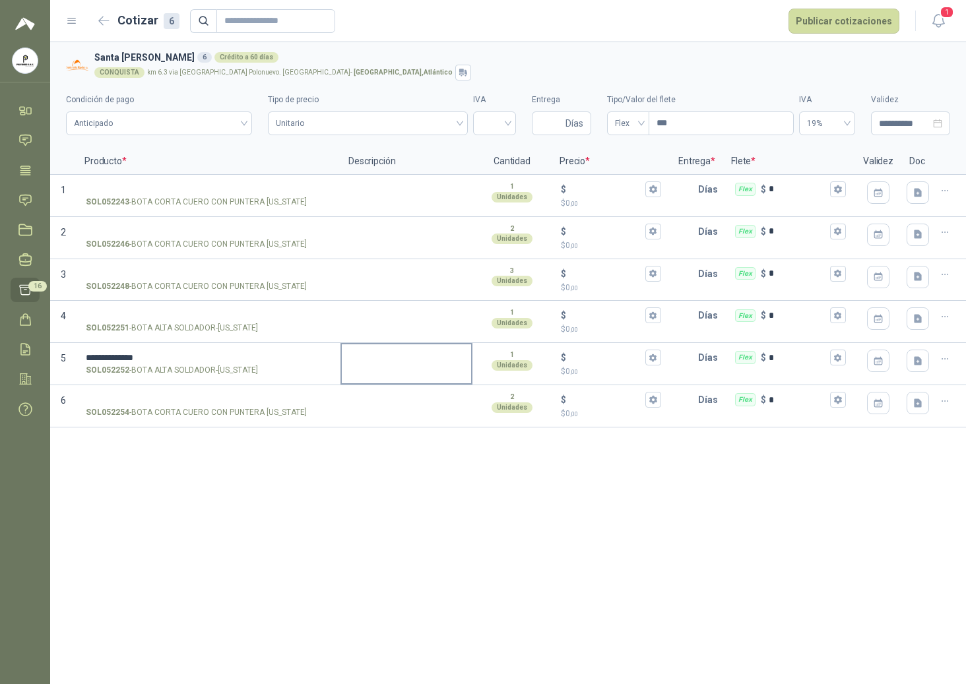
click at [342, 370] on textarea at bounding box center [406, 359] width 129 height 30
click at [595, 368] on p "$ 0 ,00" at bounding box center [611, 372] width 100 height 13
click at [595, 363] on input "$ $ 0 ,00" at bounding box center [606, 358] width 74 height 10
type input "*******"
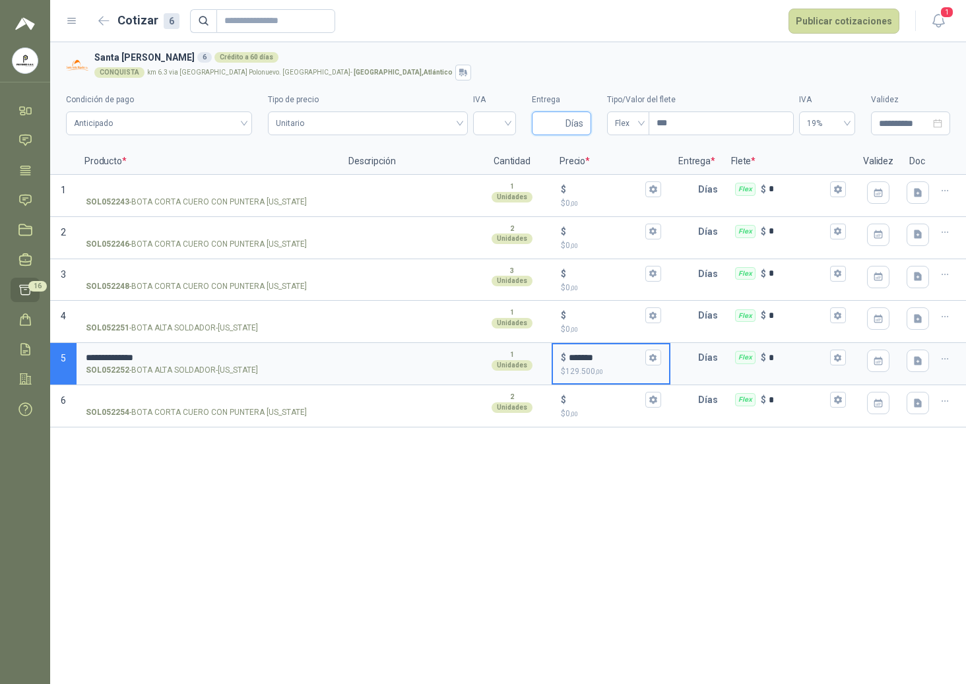
click at [558, 120] on input "Entrega" at bounding box center [551, 123] width 23 height 22
type input "*"
click at [509, 125] on div at bounding box center [494, 124] width 43 height 24
type input "*"
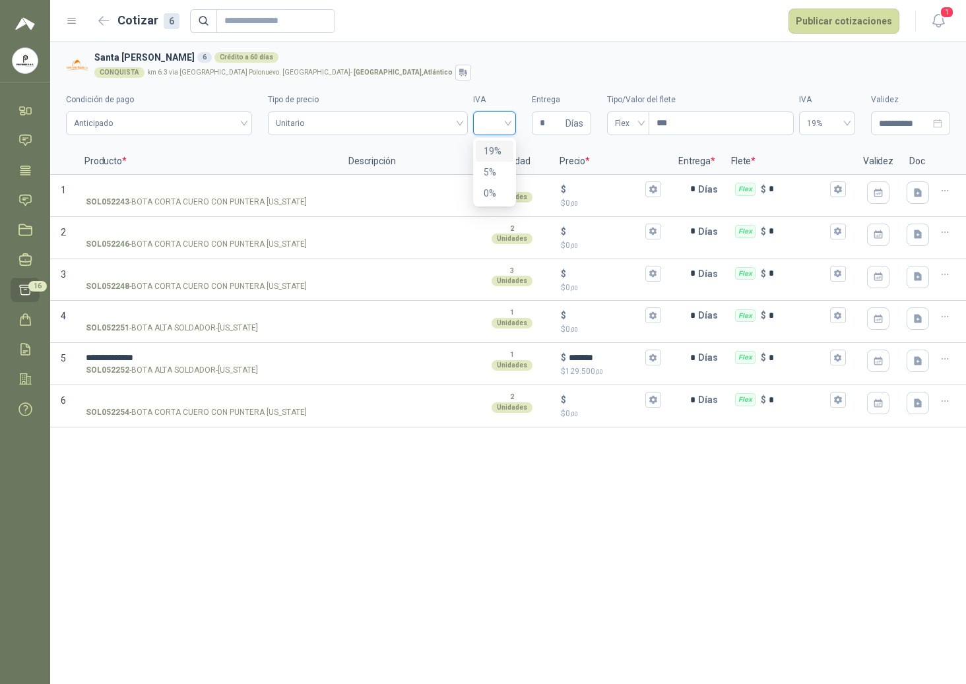
click at [500, 148] on div "19%" at bounding box center [495, 151] width 22 height 15
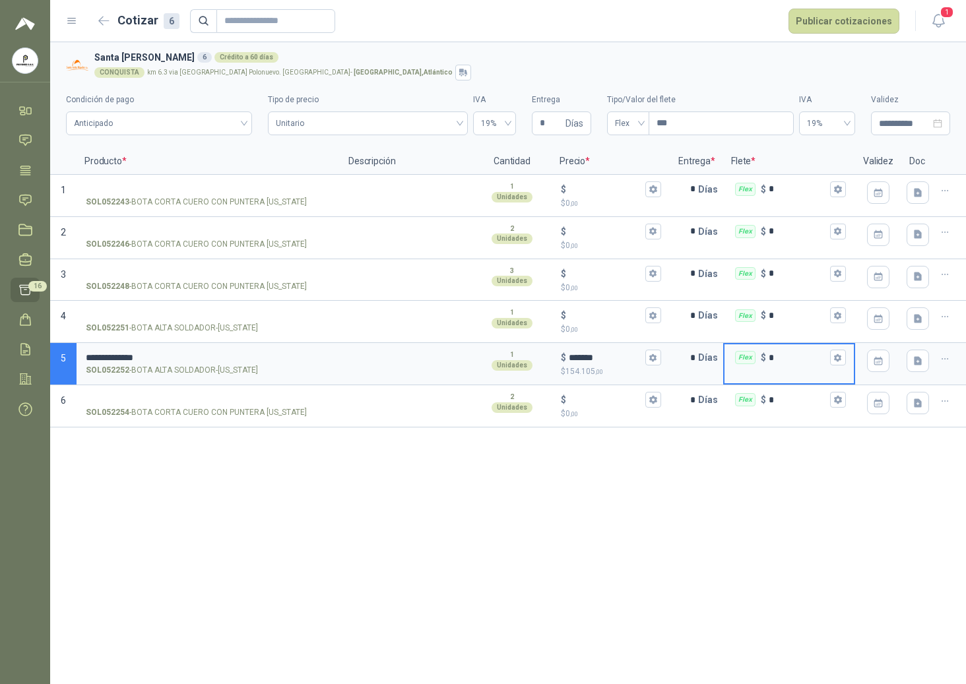
click at [724, 362] on input "*" at bounding box center [798, 358] width 59 height 10
type input "******"
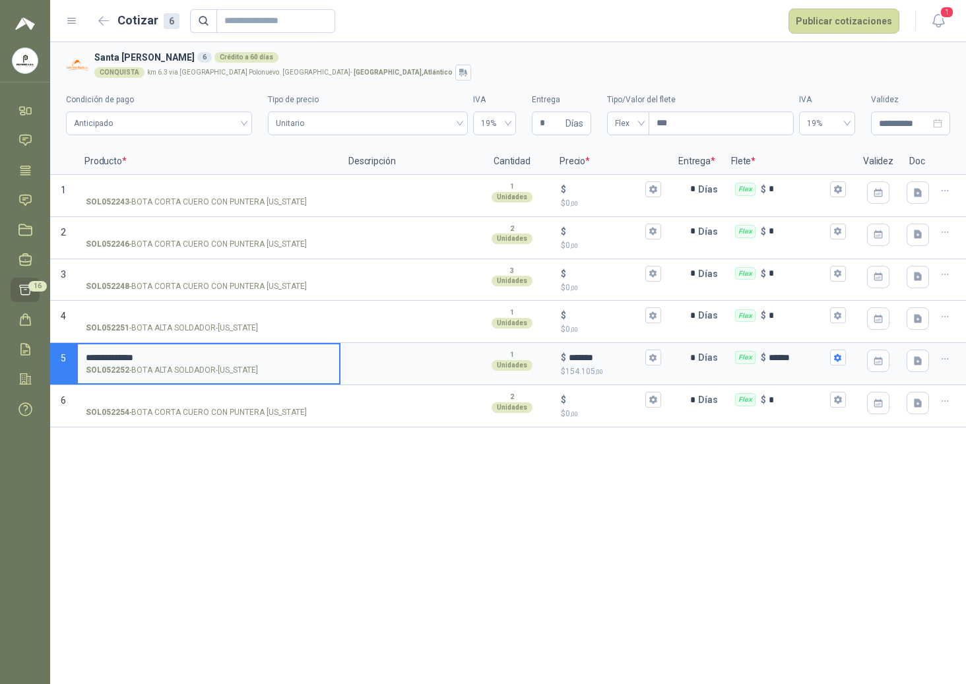
click at [277, 360] on input "**********" at bounding box center [208, 358] width 245 height 10
click at [204, 354] on input "**********" at bounding box center [208, 358] width 245 height 10
type input "**********"
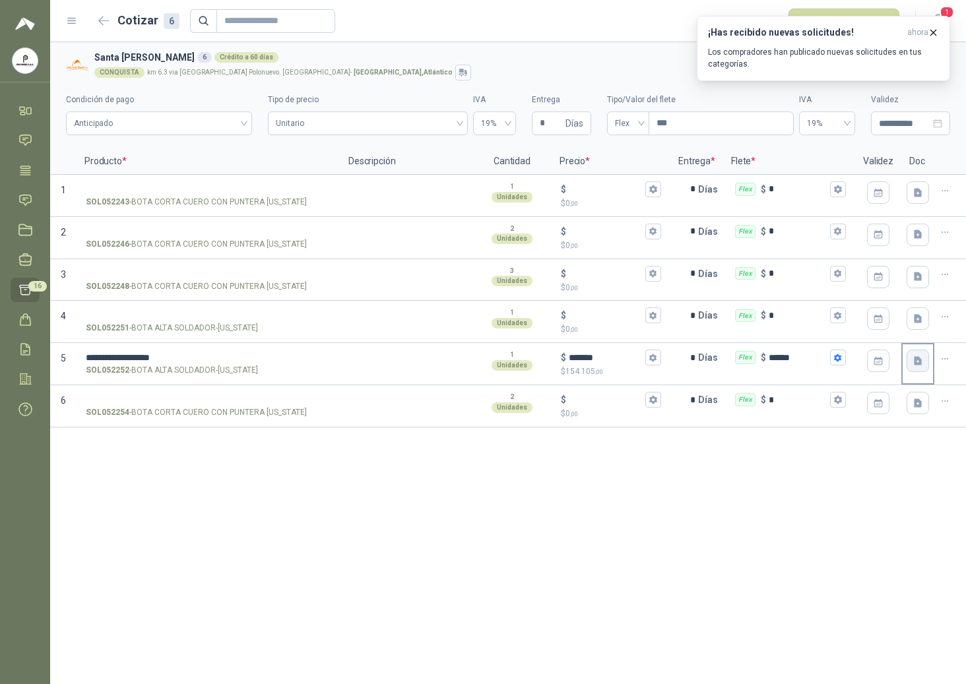
click at [724, 367] on icon "button" at bounding box center [918, 361] width 11 height 11
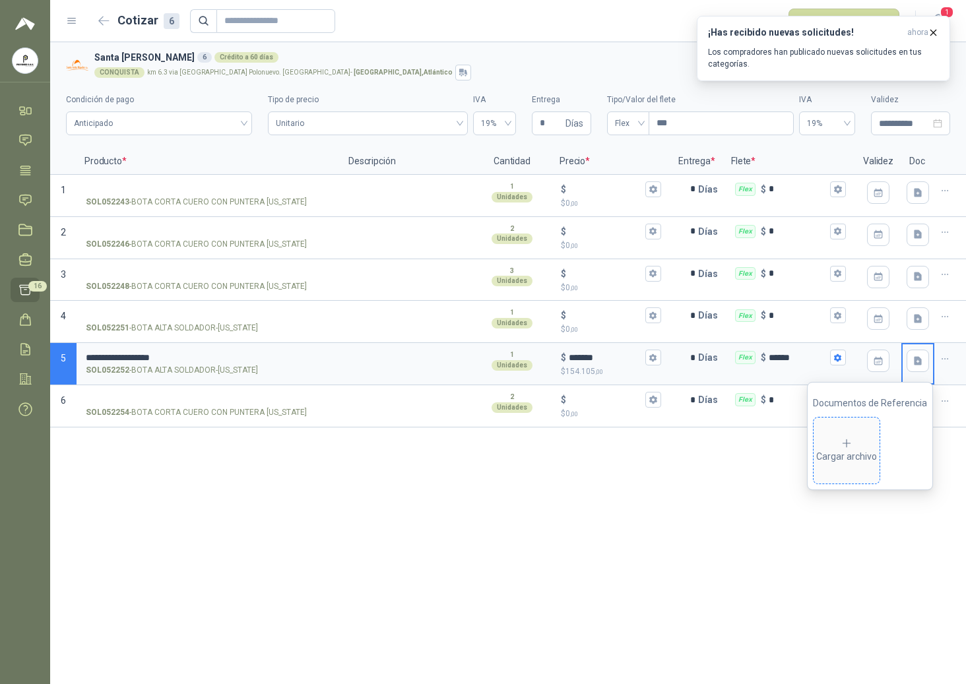
click at [724, 455] on div "Cargar archivo" at bounding box center [846, 451] width 61 height 26
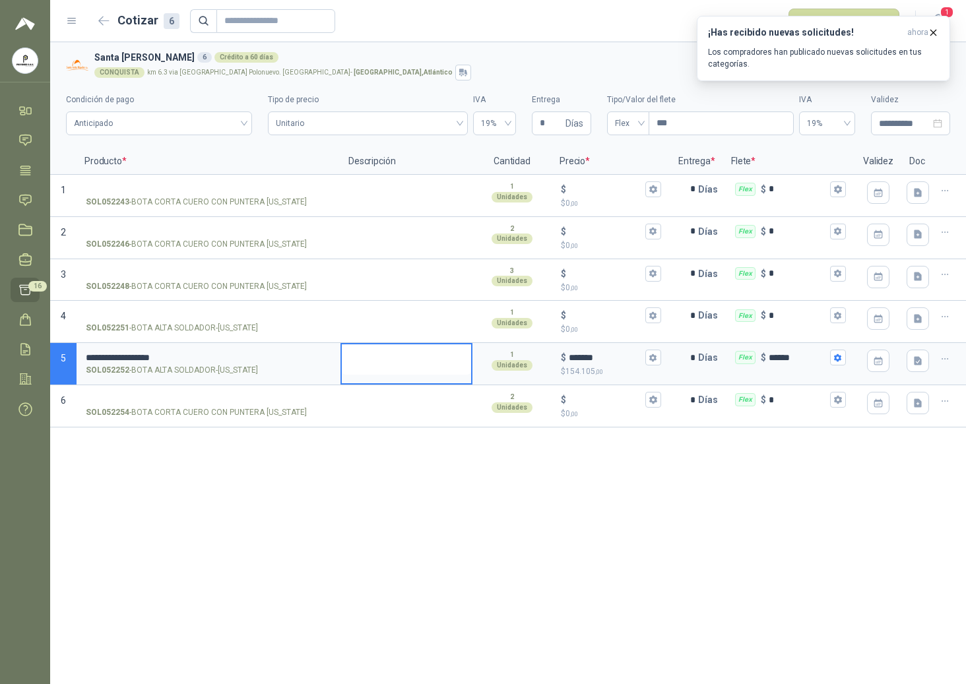
click at [397, 368] on textarea at bounding box center [406, 359] width 129 height 30
type textarea "*"
type textarea "**"
type textarea "***"
type textarea "****"
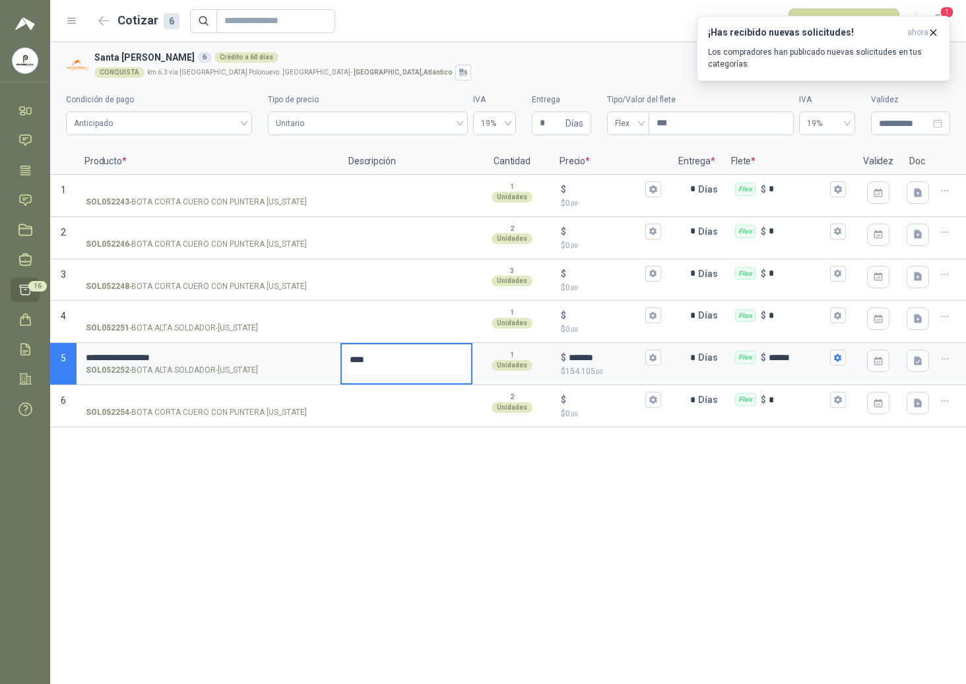
type textarea "****"
type textarea "******"
type textarea "*******"
type textarea "*********"
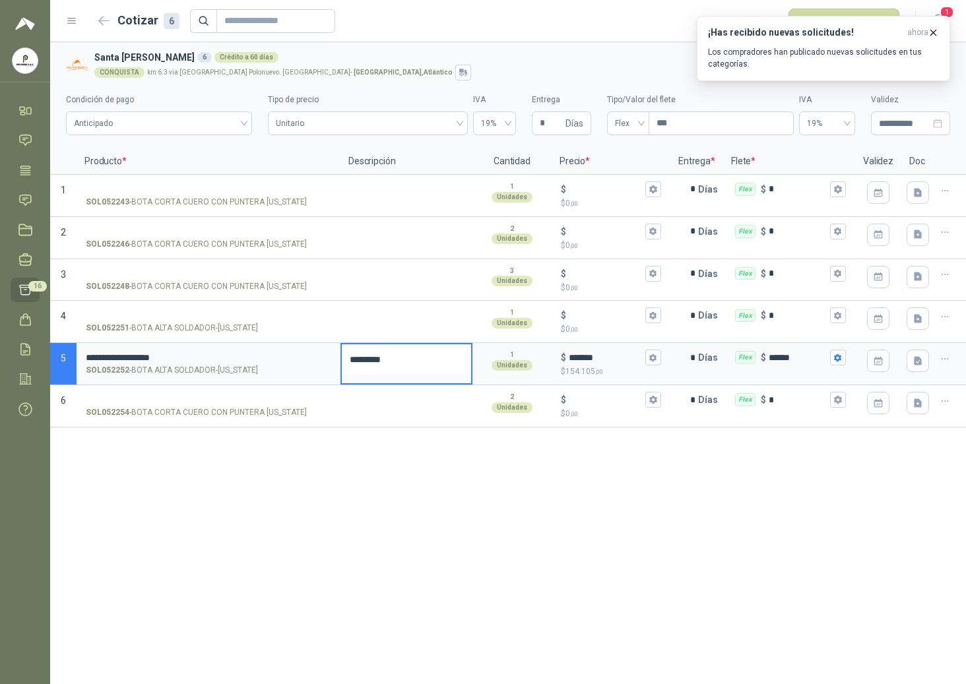
type textarea "**********"
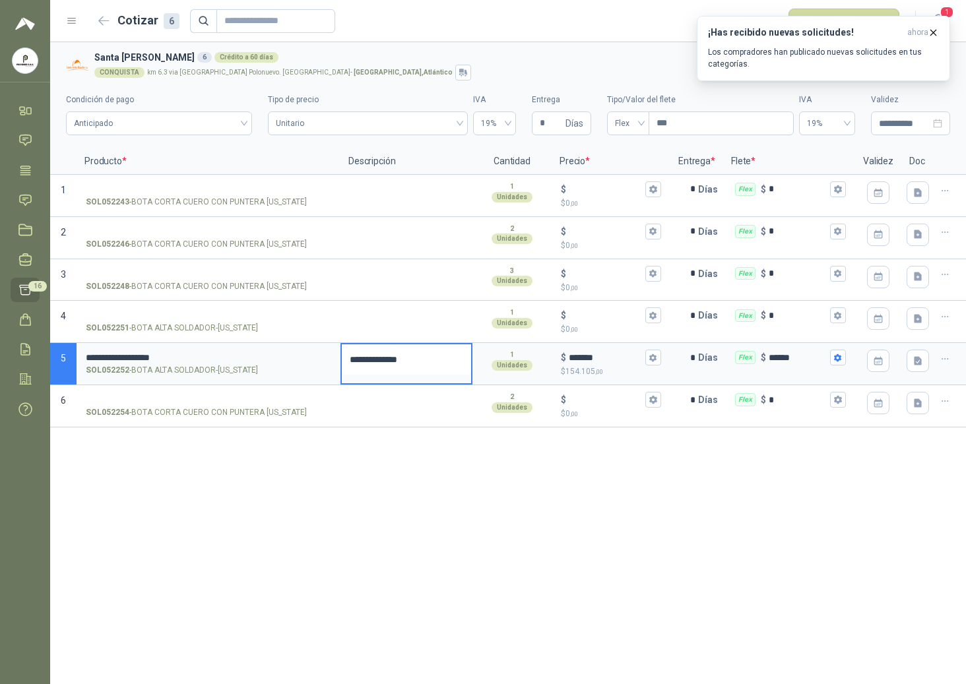
type textarea "**********"
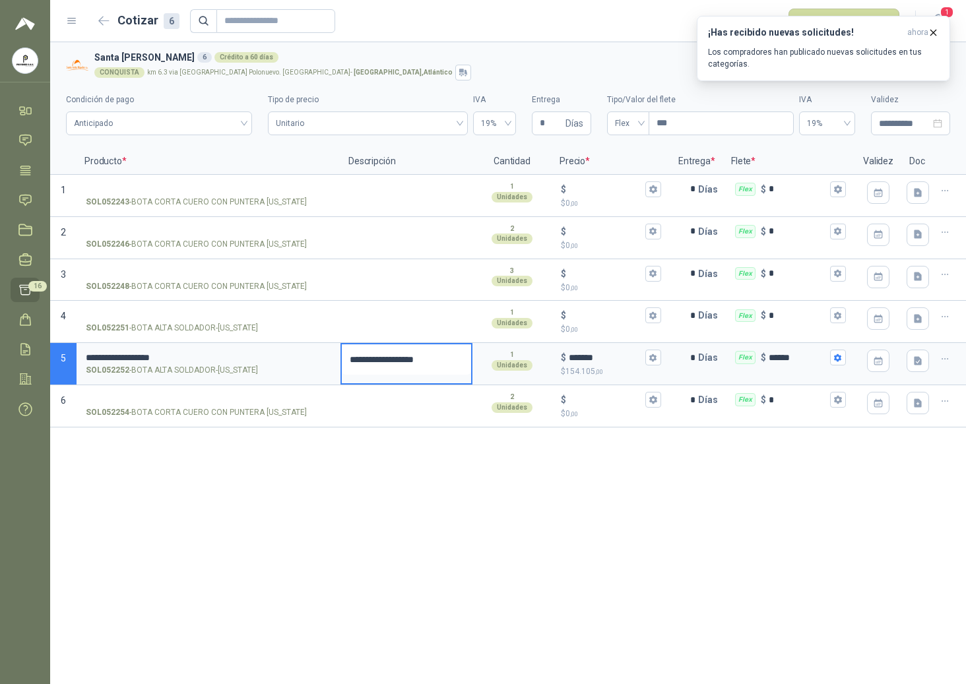
type textarea "**********"
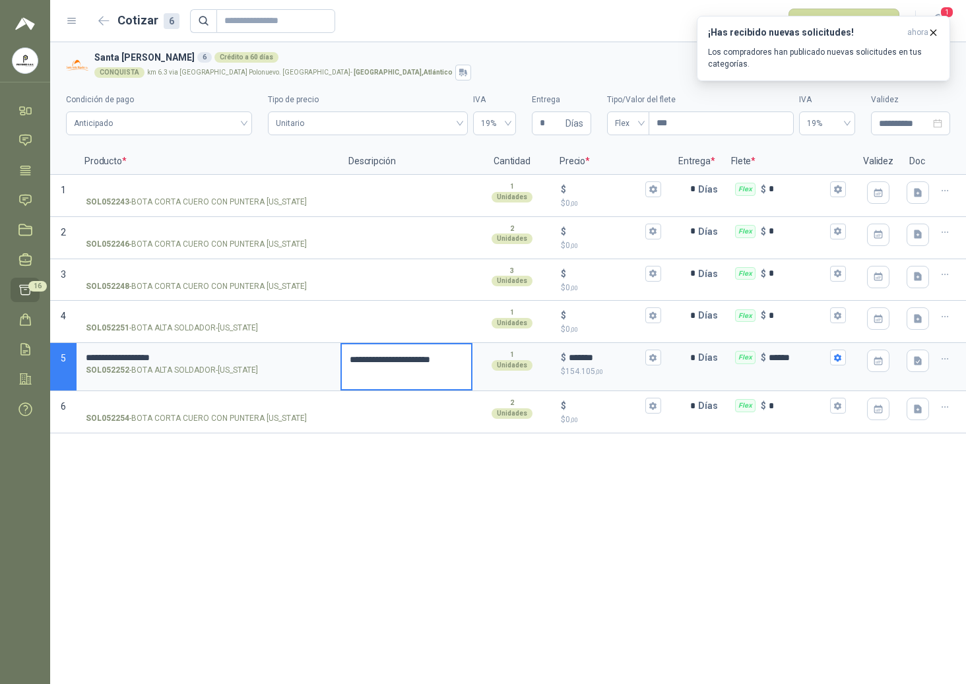
type textarea "**********"
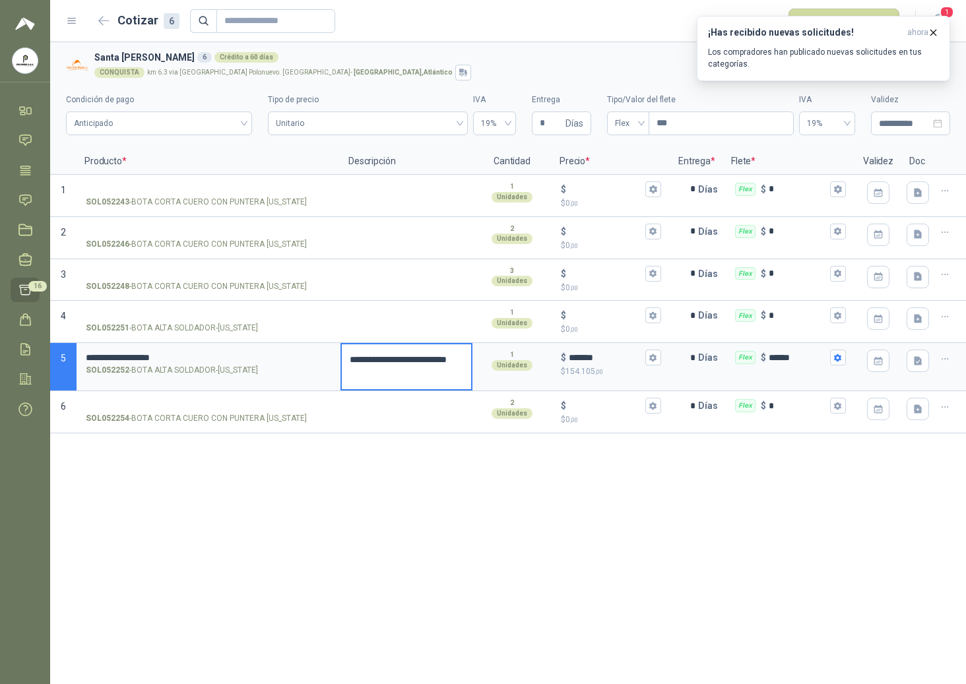
type textarea "**********"
click at [431, 370] on textarea "**********" at bounding box center [406, 366] width 129 height 45
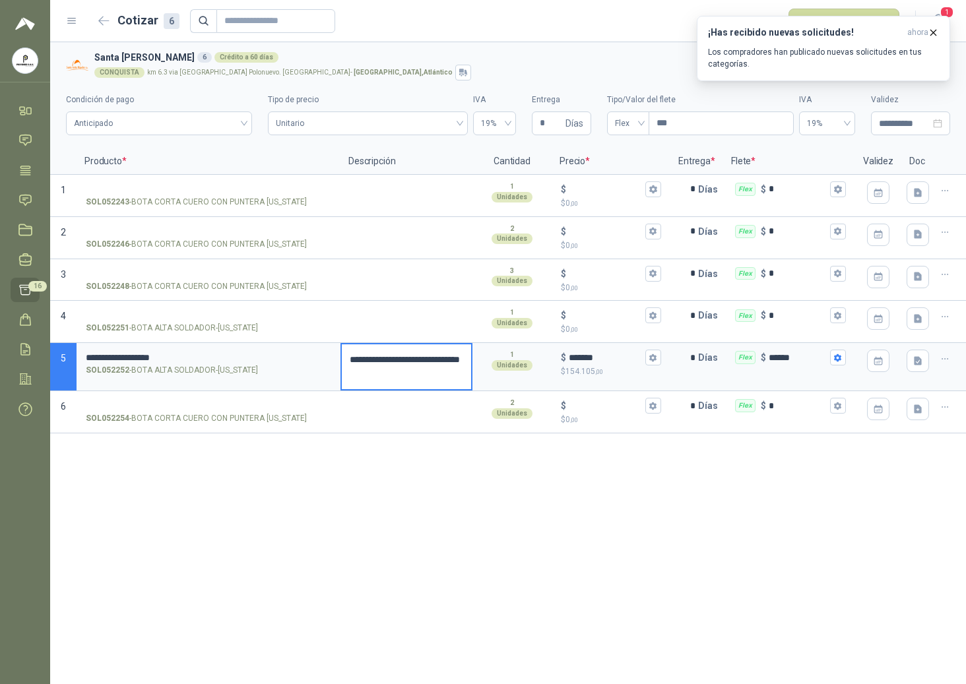
type textarea "**********"
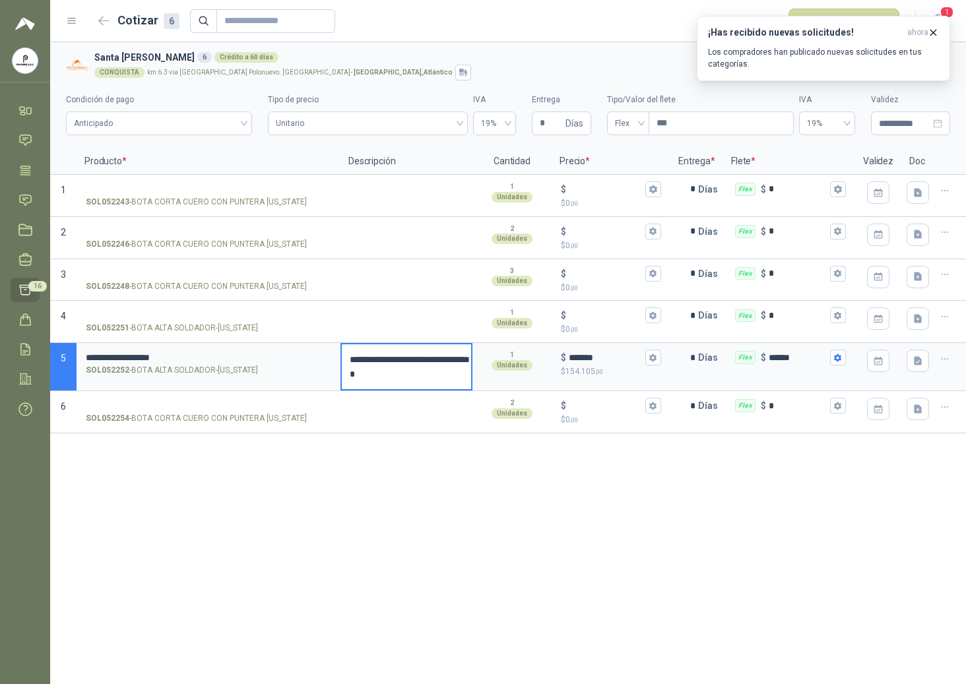
type textarea "**********"
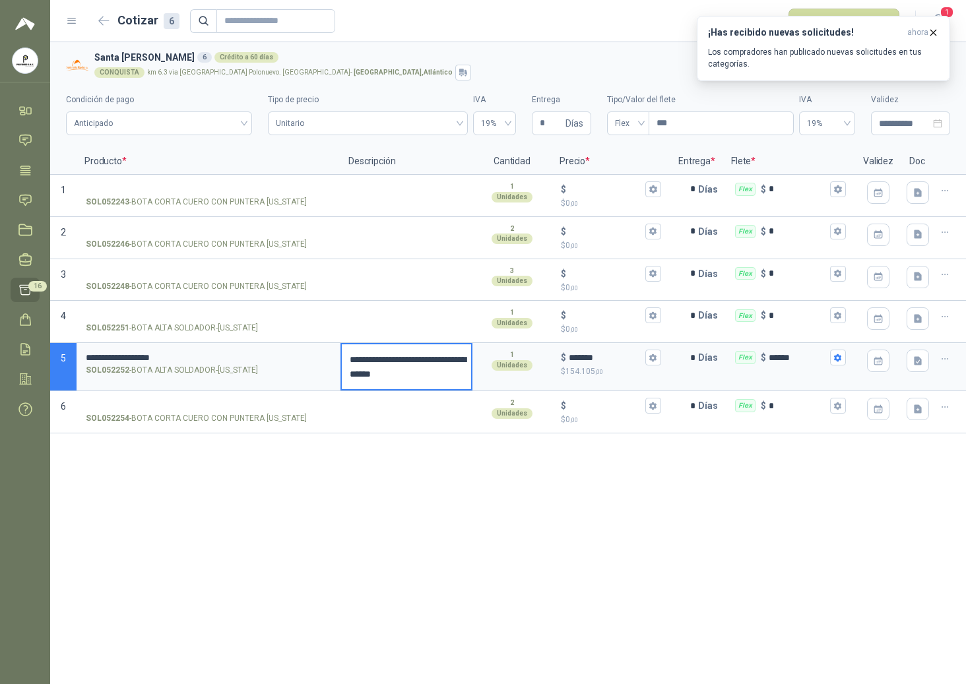
type textarea "**********"
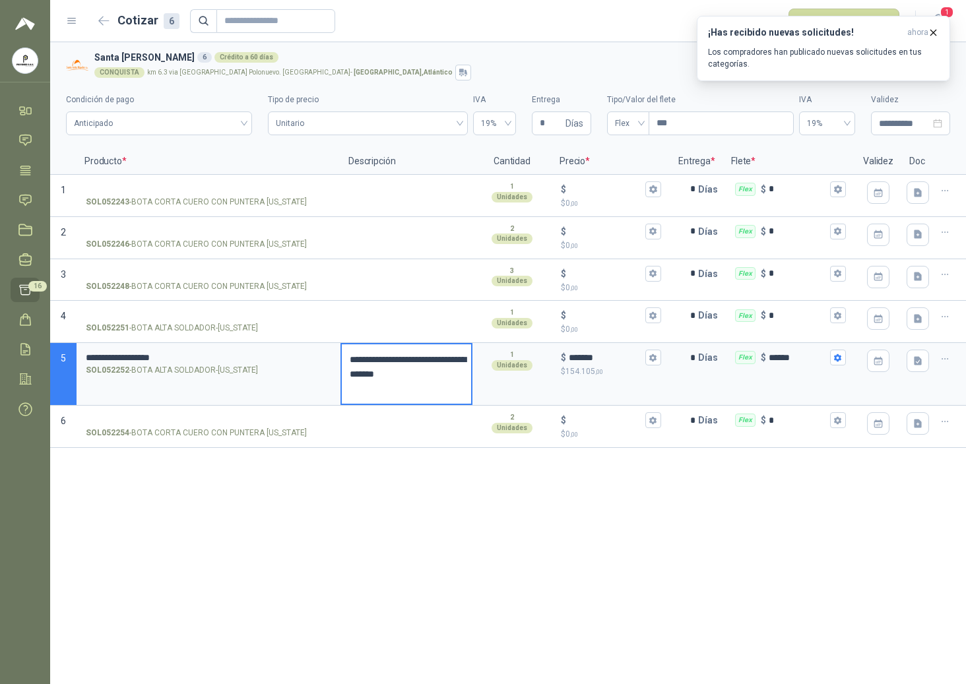
type textarea "**********"
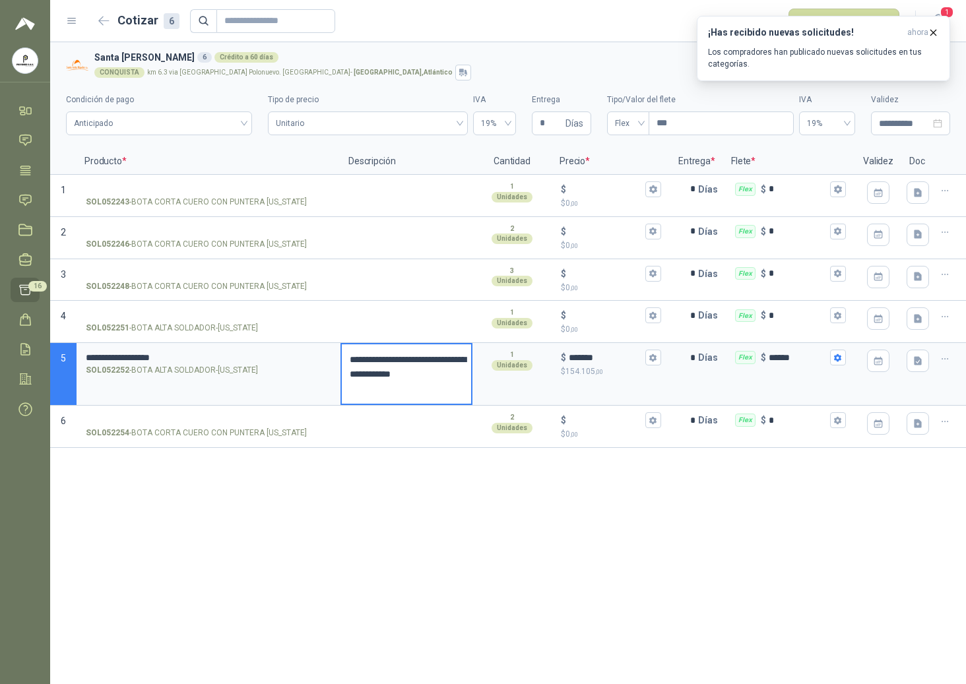
click at [417, 385] on textarea "**********" at bounding box center [406, 373] width 129 height 59
type textarea "**********"
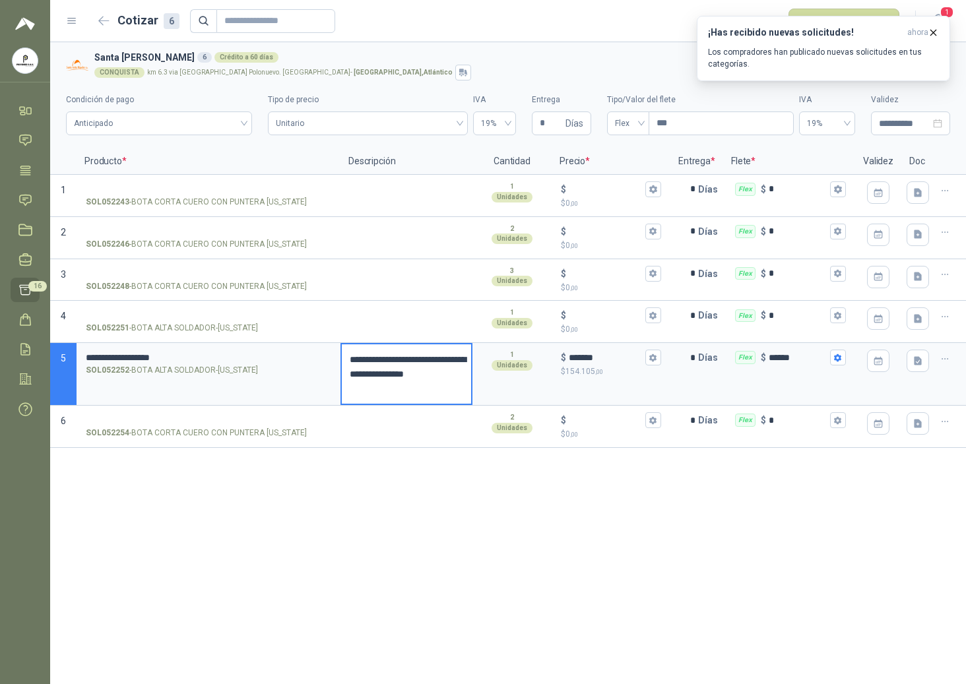
type textarea "**********"
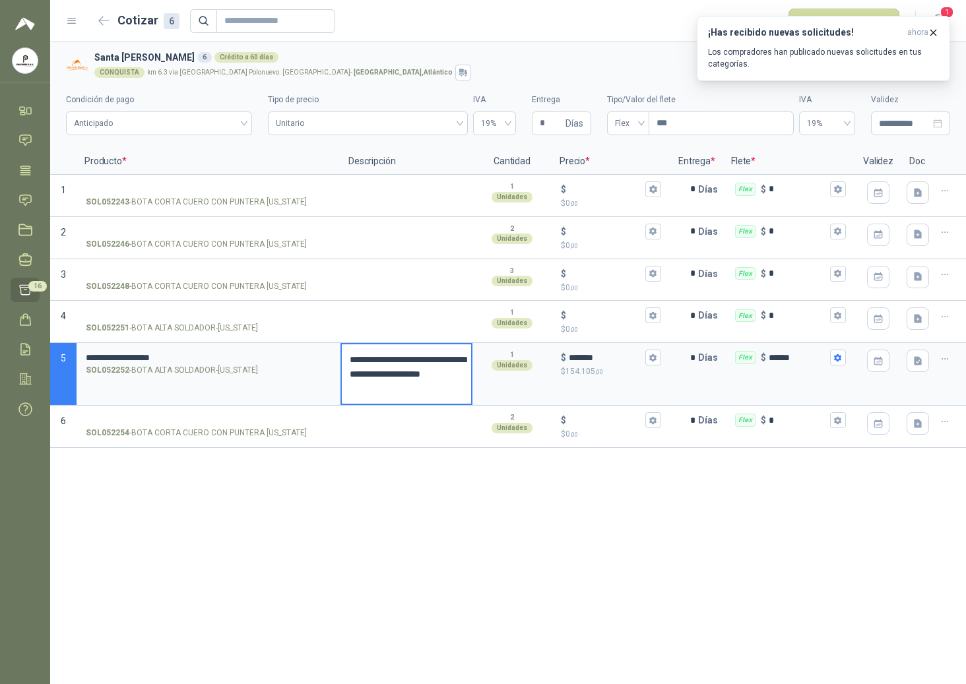
type textarea "**********"
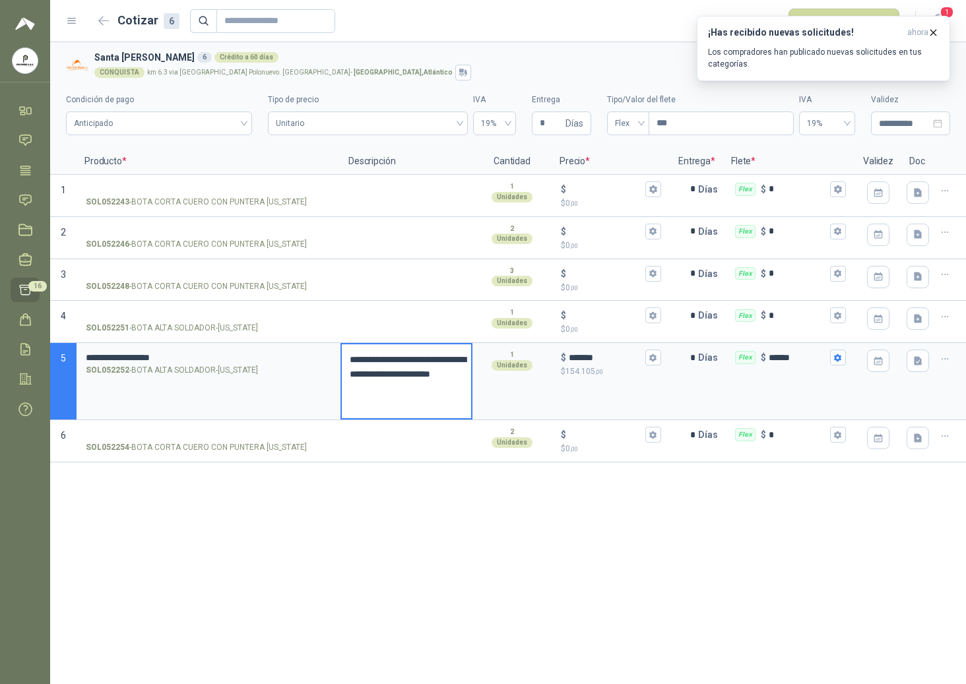
type textarea "**********"
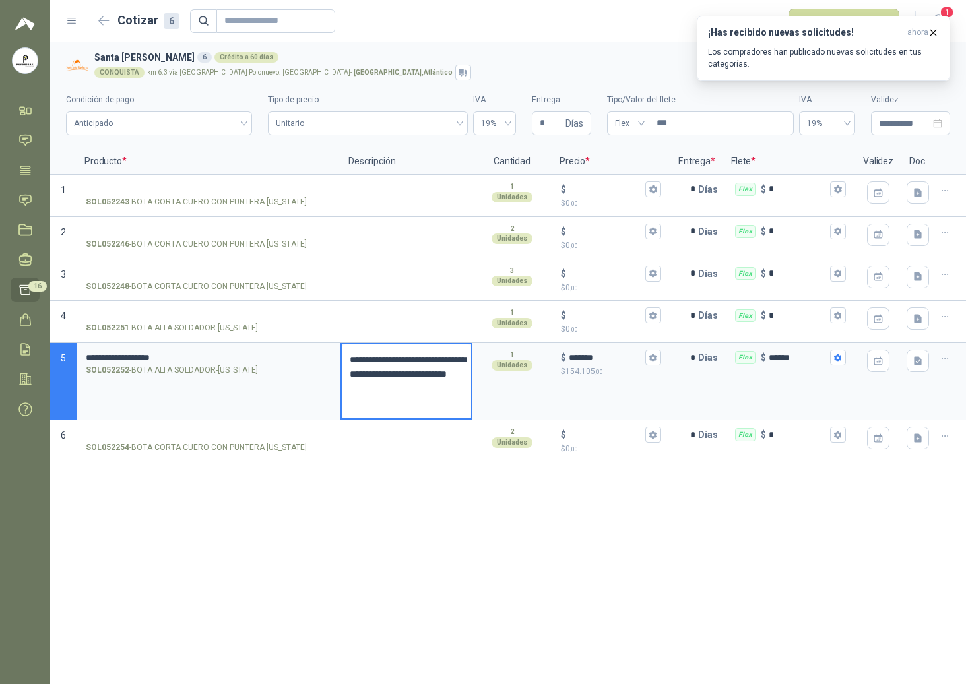
type textarea "**********"
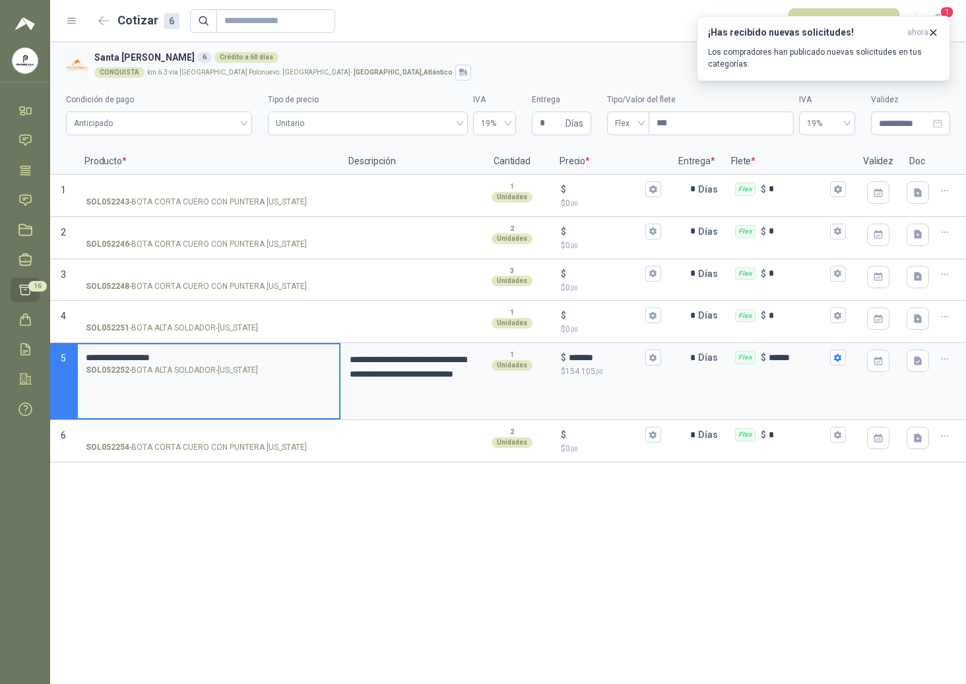
click at [214, 355] on input "**********" at bounding box center [208, 358] width 245 height 10
type input "**********"
click at [388, 357] on textarea "**********" at bounding box center [406, 381] width 129 height 74
click at [377, 360] on textarea "**********" at bounding box center [406, 381] width 129 height 74
type textarea "**********"
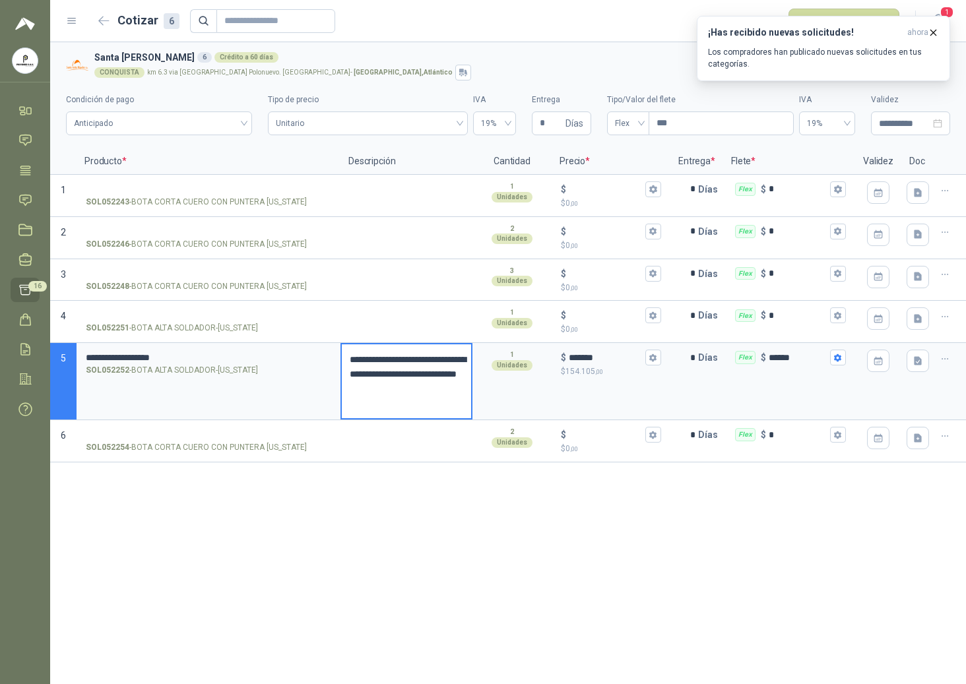
type textarea "**********"
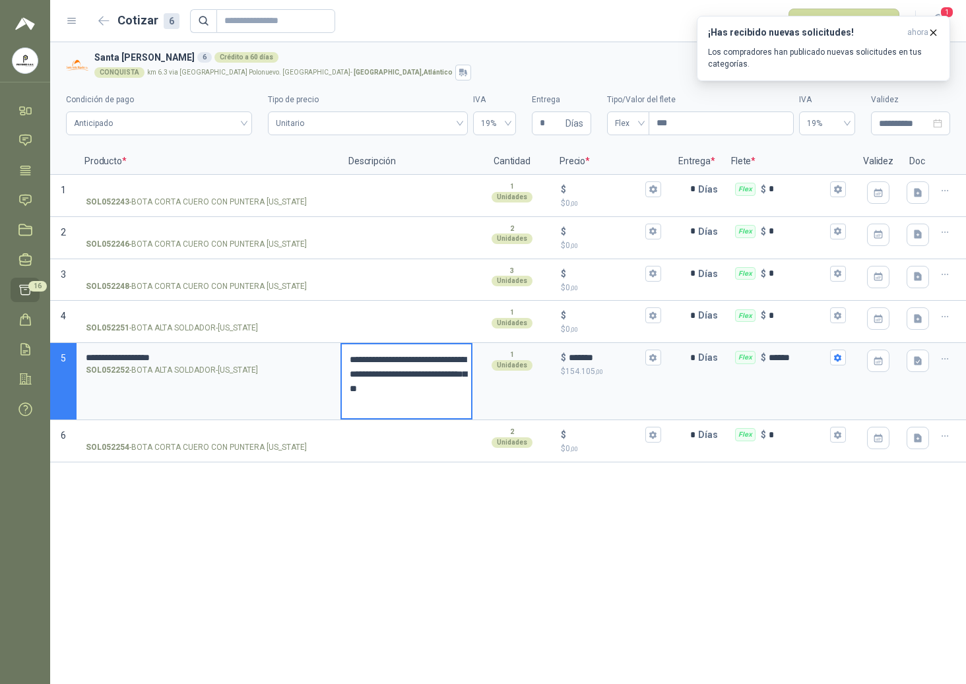
type textarea "**********"
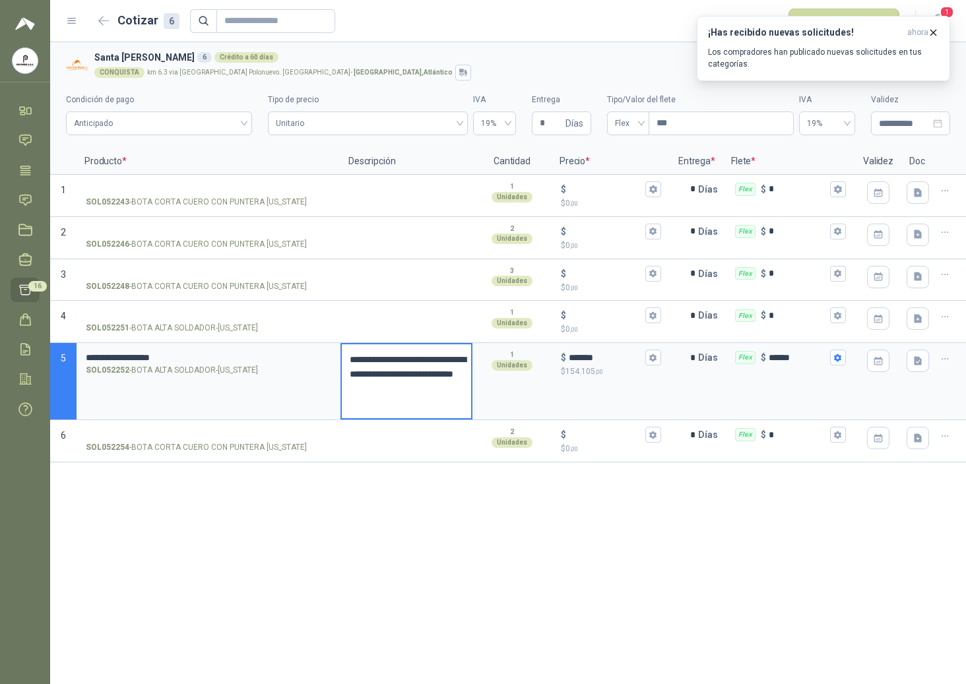
click at [424, 358] on textarea "**********" at bounding box center [406, 381] width 129 height 74
click at [422, 359] on textarea "**********" at bounding box center [406, 381] width 129 height 74
click at [724, 34] on icon "button" at bounding box center [933, 32] width 11 height 11
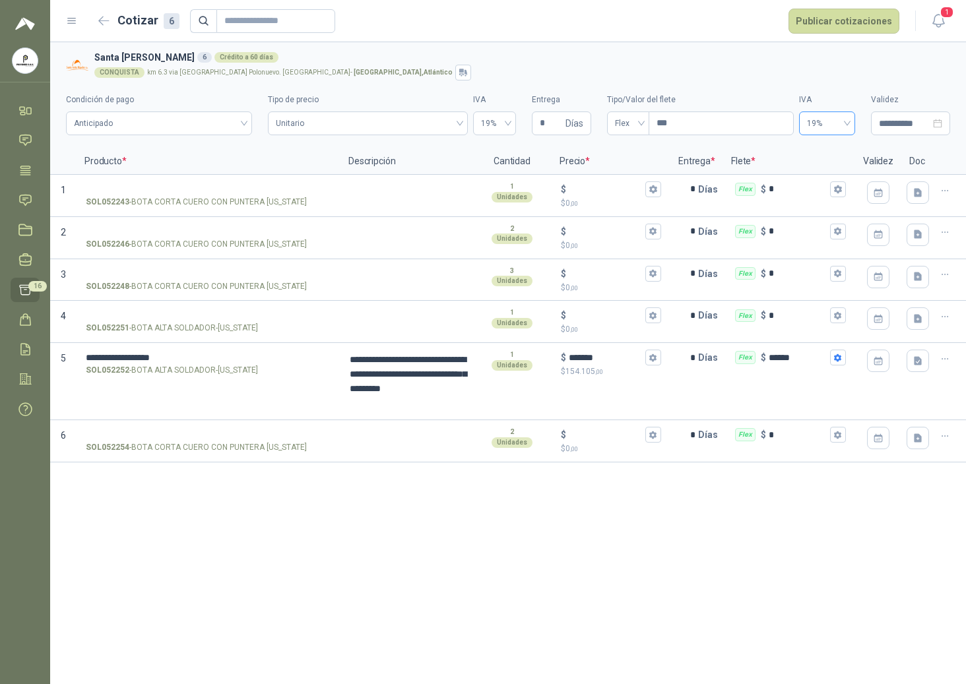
click at [724, 115] on span "19%" at bounding box center [827, 124] width 40 height 20
click at [724, 170] on div "0%" at bounding box center [827, 172] width 35 height 15
click at [724, 24] on button "Publicar cotizaciones" at bounding box center [844, 21] width 111 height 25
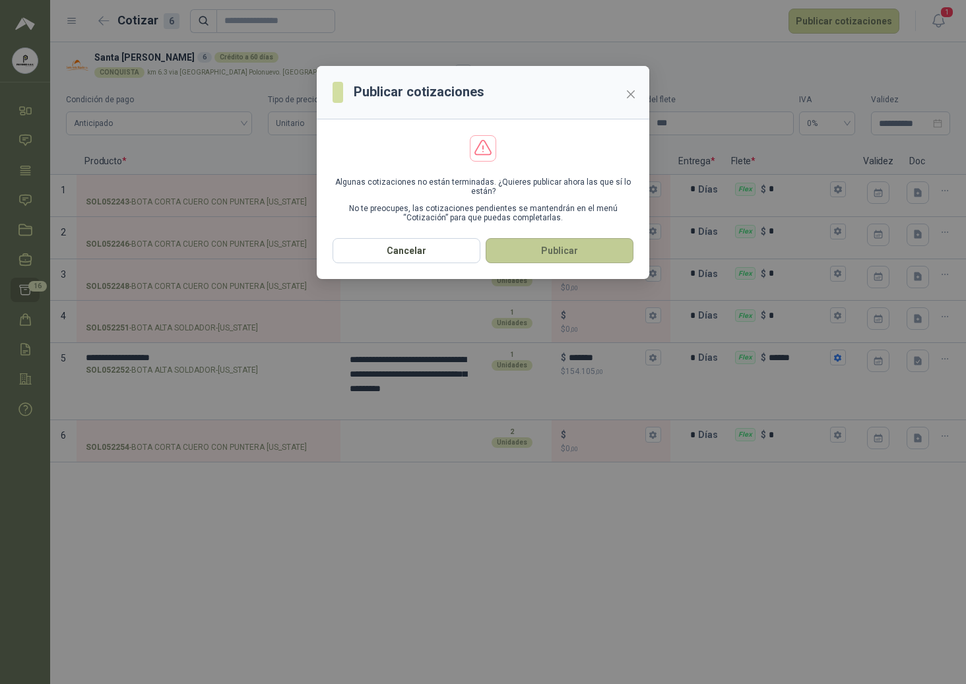
click at [541, 255] on button "Publicar" at bounding box center [560, 250] width 148 height 25
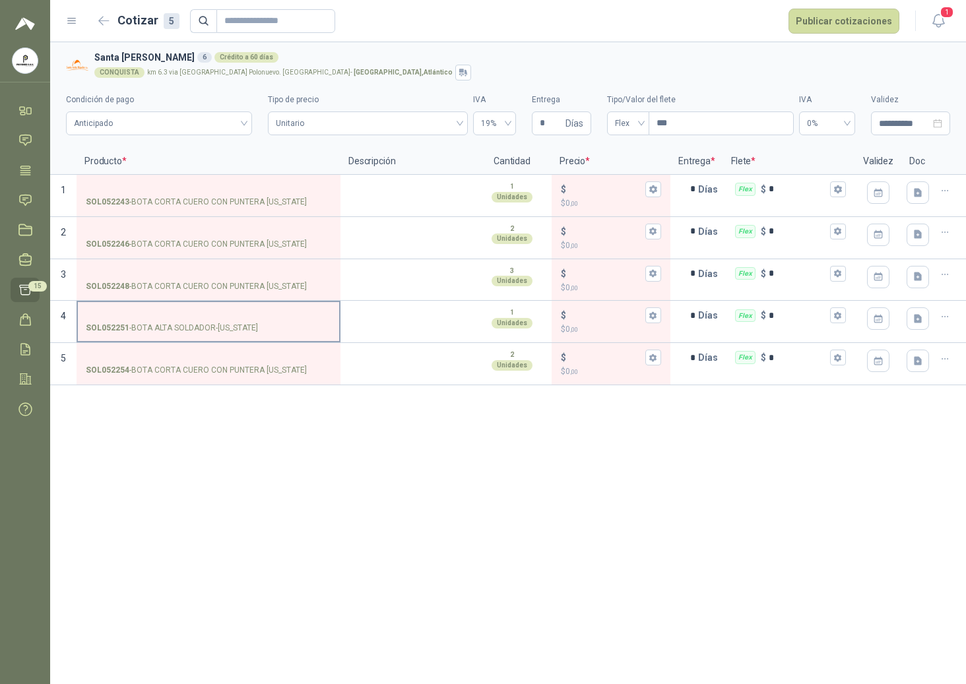
click at [248, 323] on label "SOL052251 - BOTA ALTA SOLDADOR-[US_STATE]" at bounding box center [208, 321] width 261 height 38
click at [248, 321] on input "SOL052251 - BOTA ALTA SOLDADOR-[US_STATE]" at bounding box center [208, 316] width 245 height 10
click at [218, 476] on div "**********" at bounding box center [508, 363] width 916 height 642
click at [107, 26] on button "button" at bounding box center [104, 21] width 21 height 21
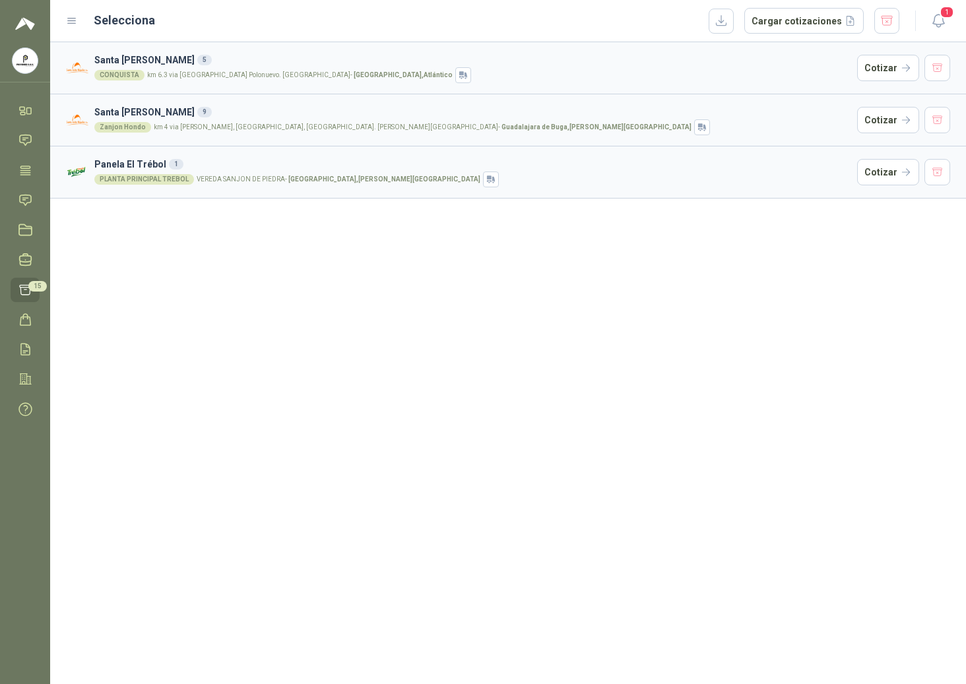
click at [72, 17] on icon at bounding box center [72, 21] width 12 height 12
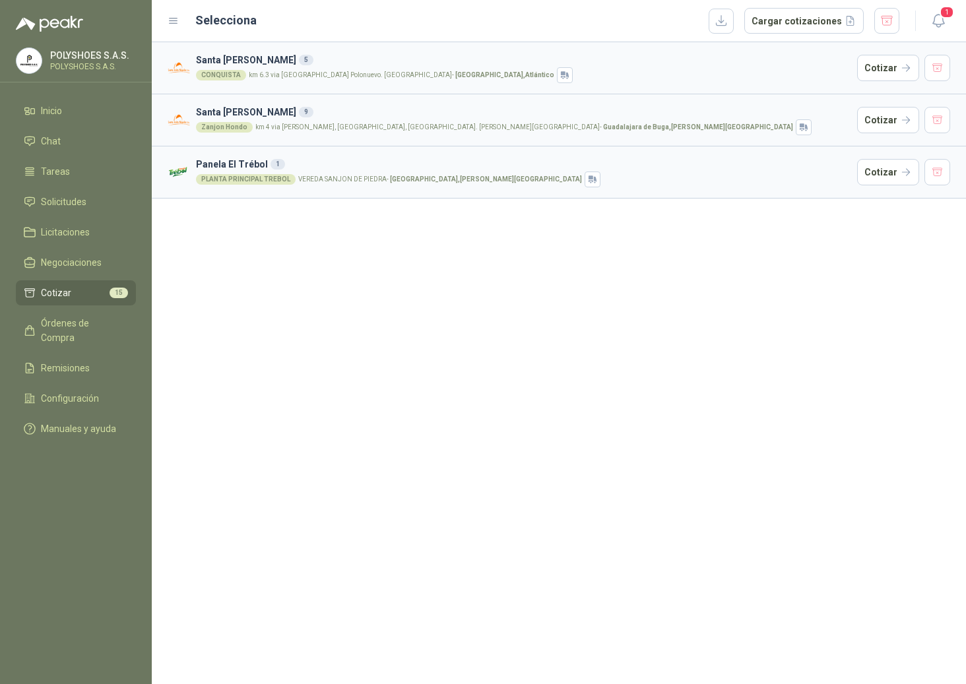
click at [302, 270] on div "[GEOGRAPHIC_DATA][PERSON_NAME] 5 CONQUISTA km 6.3 via [GEOGRAPHIC_DATA] Polonue…" at bounding box center [559, 363] width 814 height 642
click at [177, 19] on icon at bounding box center [174, 21] width 12 height 12
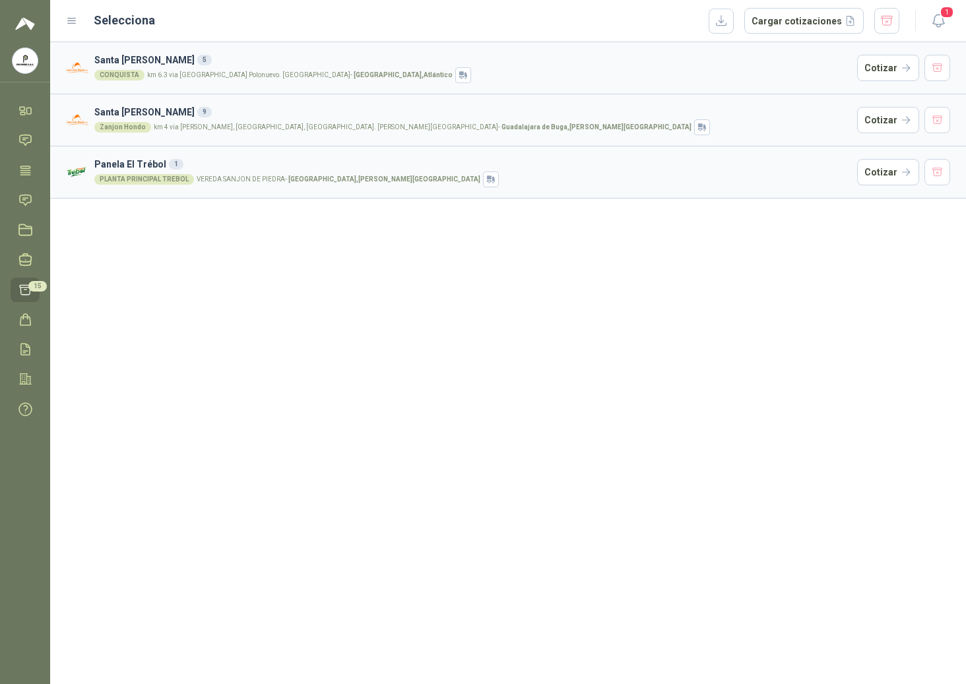
click at [383, 356] on div "[GEOGRAPHIC_DATA][PERSON_NAME] 5 CONQUISTA km 6.3 via [GEOGRAPHIC_DATA] Polonue…" at bounding box center [508, 363] width 916 height 642
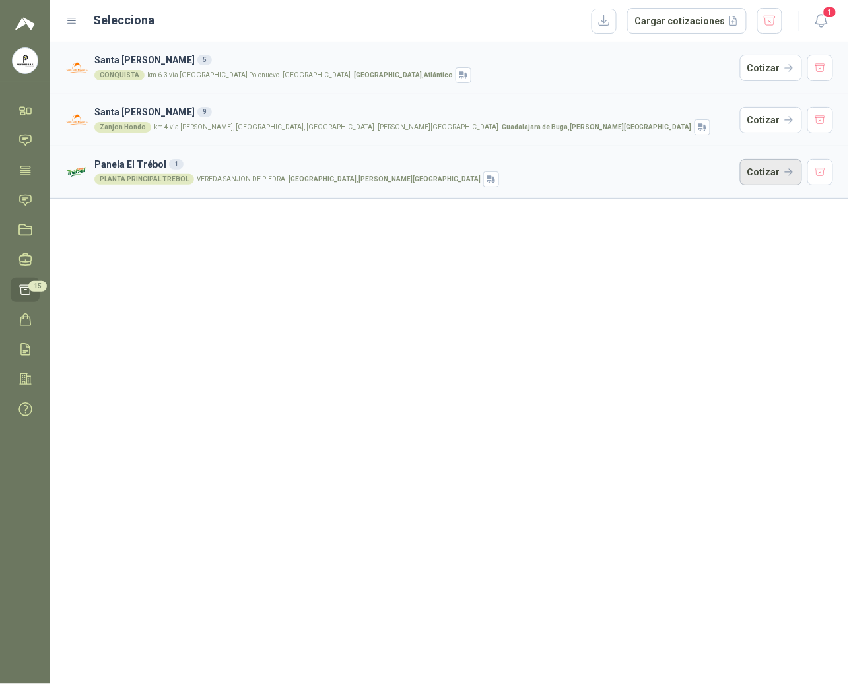
click at [724, 174] on button "Cotizar" at bounding box center [771, 172] width 62 height 26
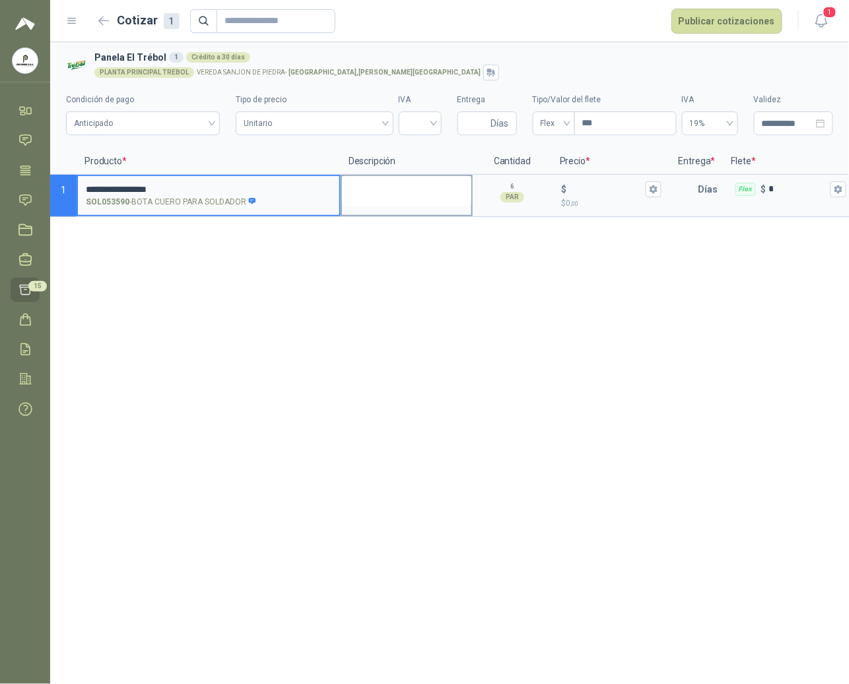
click at [379, 185] on textarea at bounding box center [406, 191] width 129 height 30
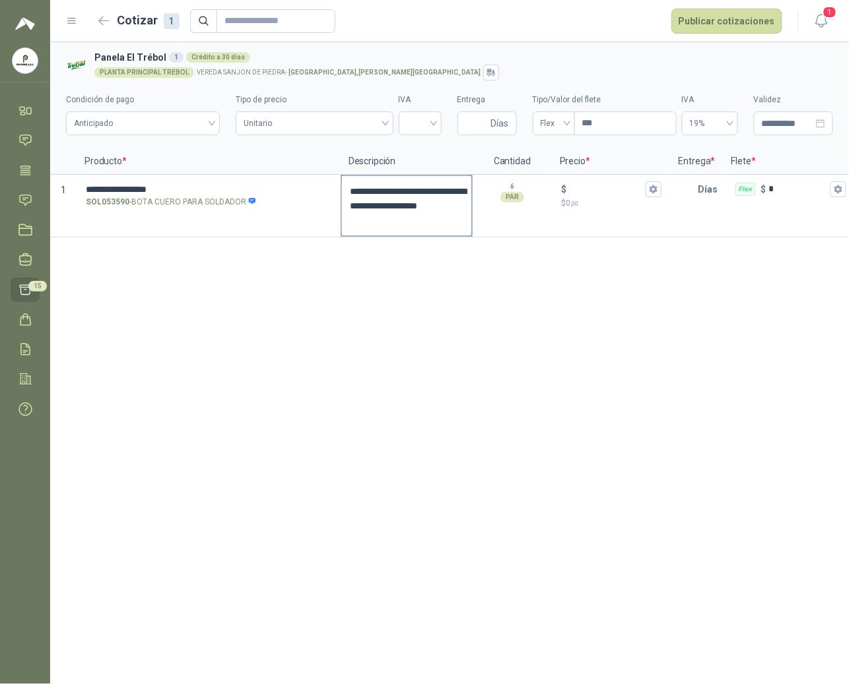
click at [439, 204] on textarea "**********" at bounding box center [406, 205] width 129 height 59
drag, startPoint x: 459, startPoint y: 224, endPoint x: 341, endPoint y: 190, distance: 123.6
click at [341, 190] on div "**********" at bounding box center [407, 206] width 132 height 63
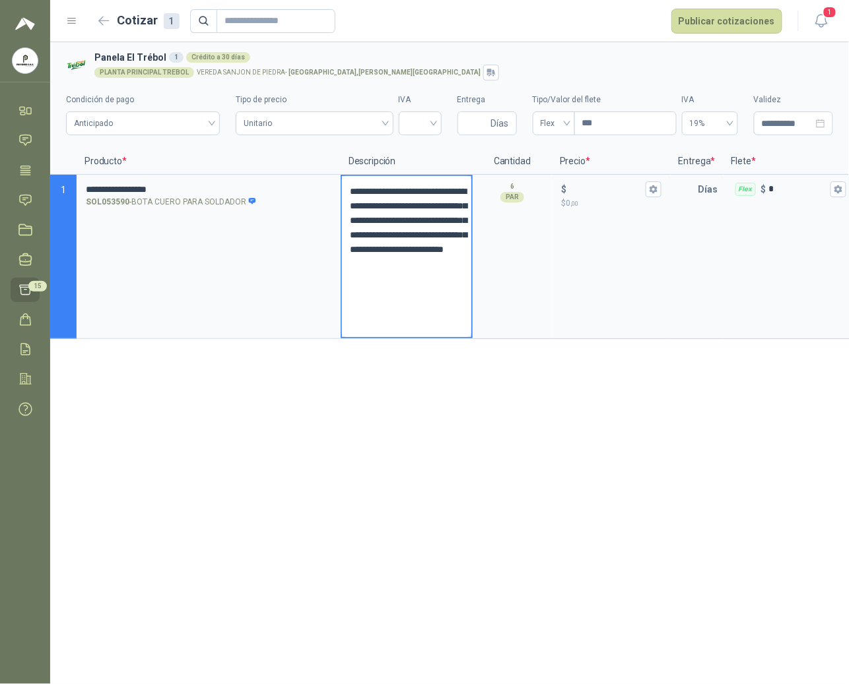
click at [424, 222] on textarea "**********" at bounding box center [406, 256] width 129 height 161
drag, startPoint x: 412, startPoint y: 236, endPoint x: 405, endPoint y: 220, distance: 16.8
click at [405, 220] on textarea "**********" at bounding box center [406, 249] width 129 height 147
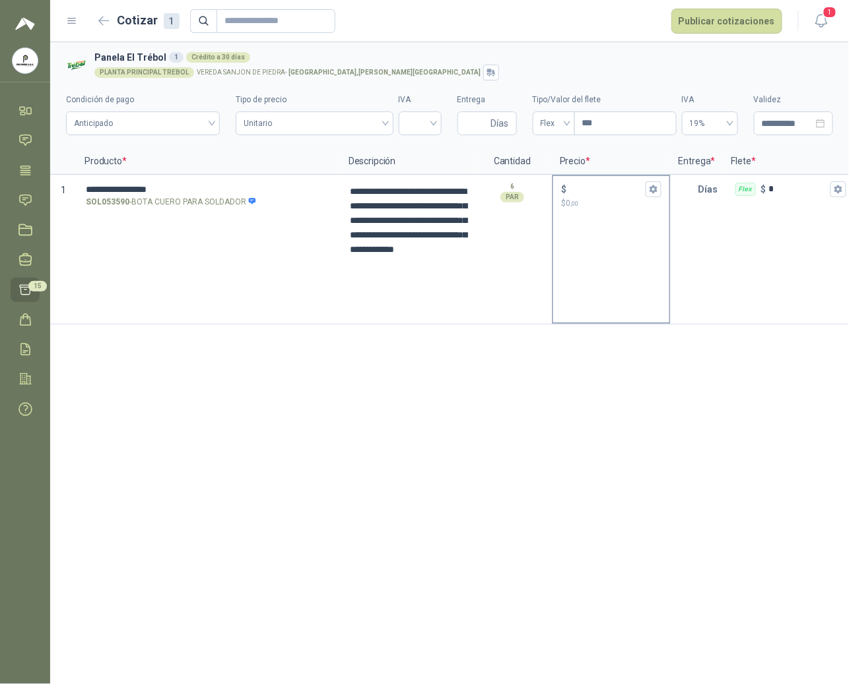
click at [589, 227] on div "$ $ 0 ,00" at bounding box center [611, 250] width 119 height 150
click at [724, 127] on span "19%" at bounding box center [710, 124] width 40 height 20
click at [702, 173] on div "0%" at bounding box center [710, 172] width 35 height 15
click at [484, 125] on input "Entrega" at bounding box center [476, 123] width 23 height 22
click at [417, 124] on input "search" at bounding box center [420, 122] width 27 height 20
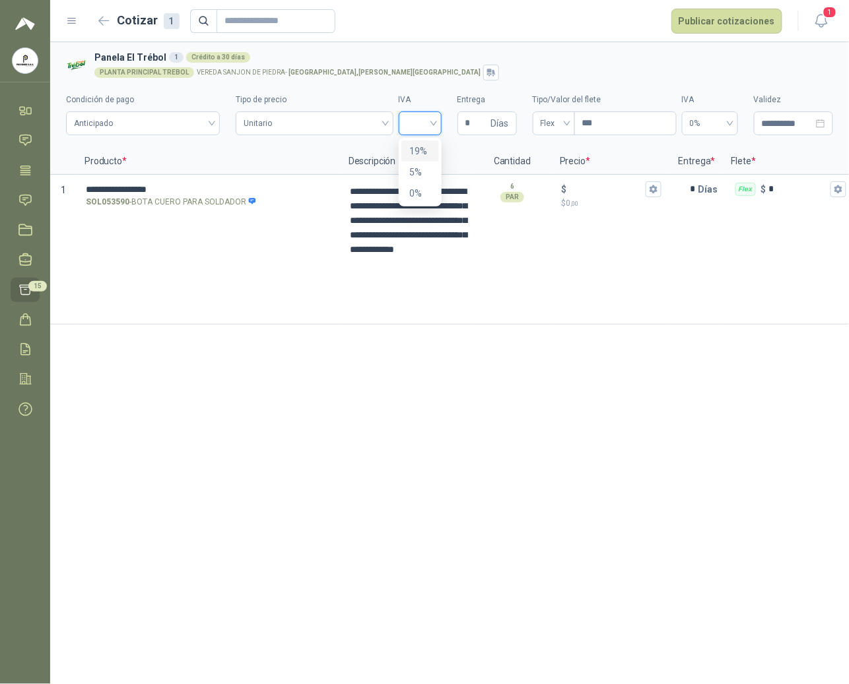
click at [416, 148] on div "19%" at bounding box center [420, 151] width 22 height 15
click at [611, 245] on div "$ $ 0 ,00" at bounding box center [611, 250] width 119 height 150
click at [600, 210] on div "$ $ 0 ,00" at bounding box center [611, 195] width 116 height 39
click at [600, 194] on input "$ $ 0 ,00" at bounding box center [606, 189] width 74 height 10
click at [582, 199] on p "$ 0 ,00" at bounding box center [611, 203] width 100 height 13
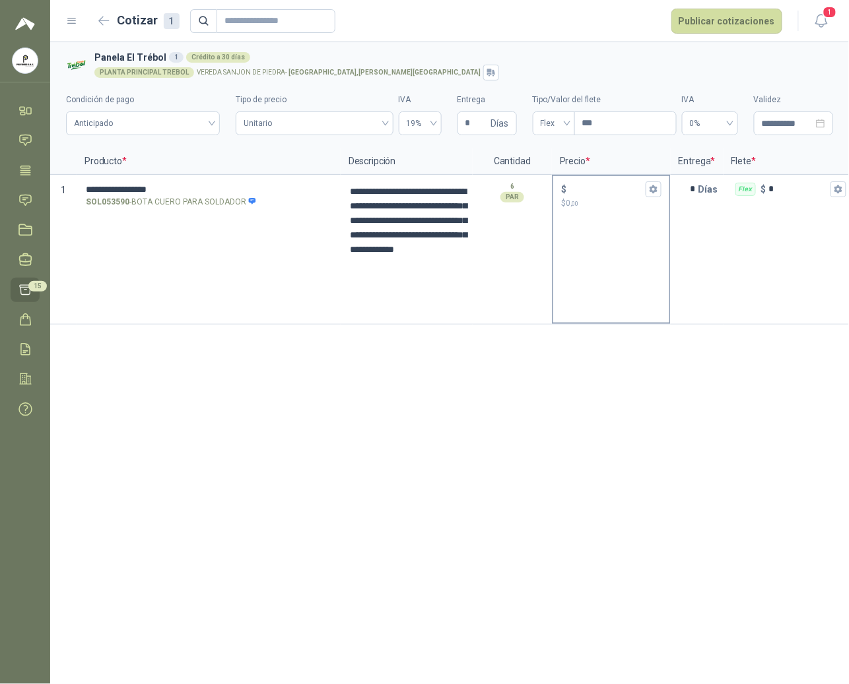
click at [582, 194] on input "$ $ 0 ,00" at bounding box center [606, 189] width 74 height 10
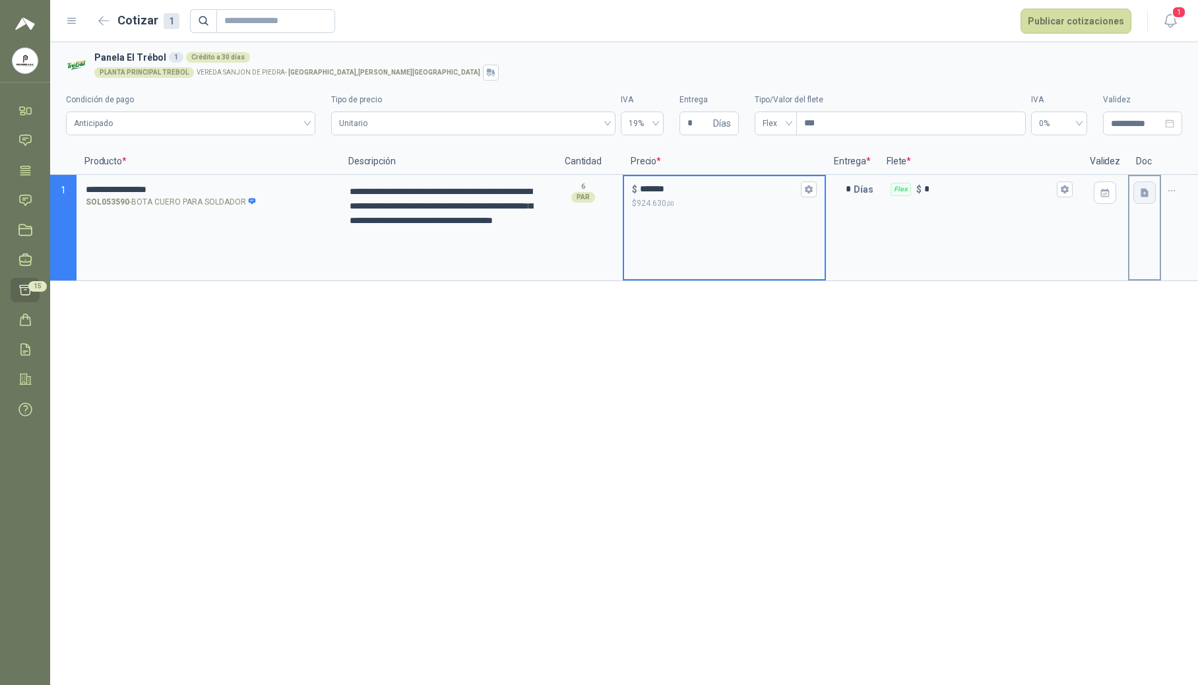
click at [724, 194] on icon "button" at bounding box center [1145, 192] width 8 height 9
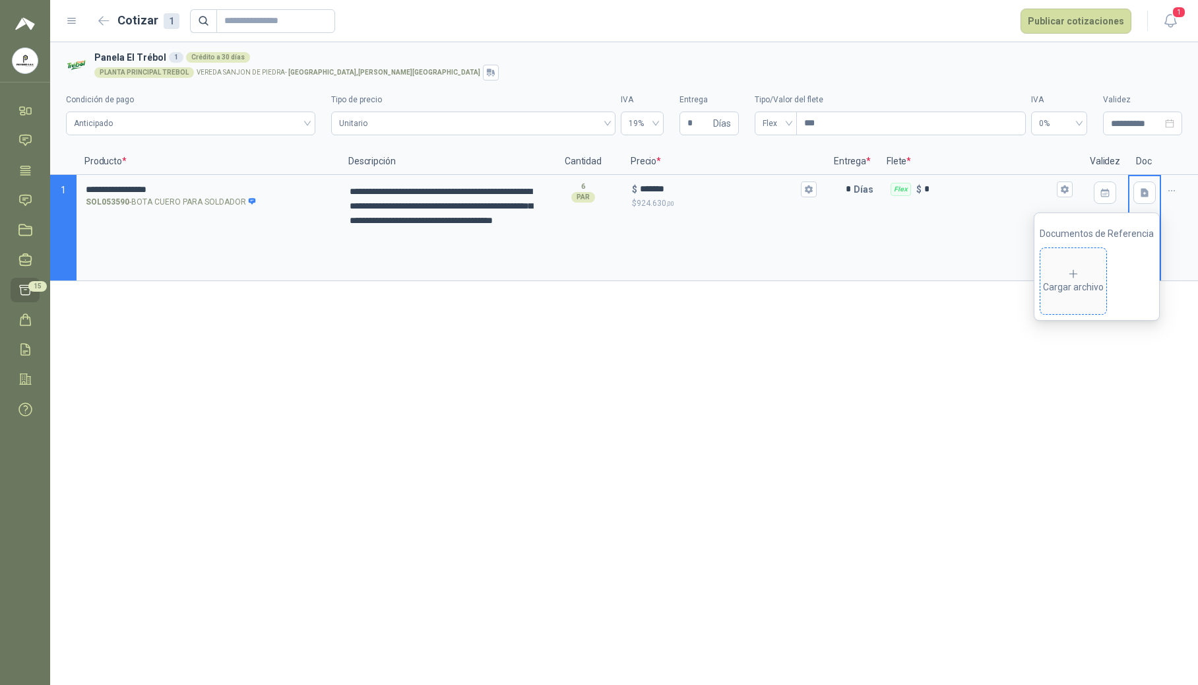
click at [724, 296] on span "Cargar archivo" at bounding box center [1074, 281] width 66 height 66
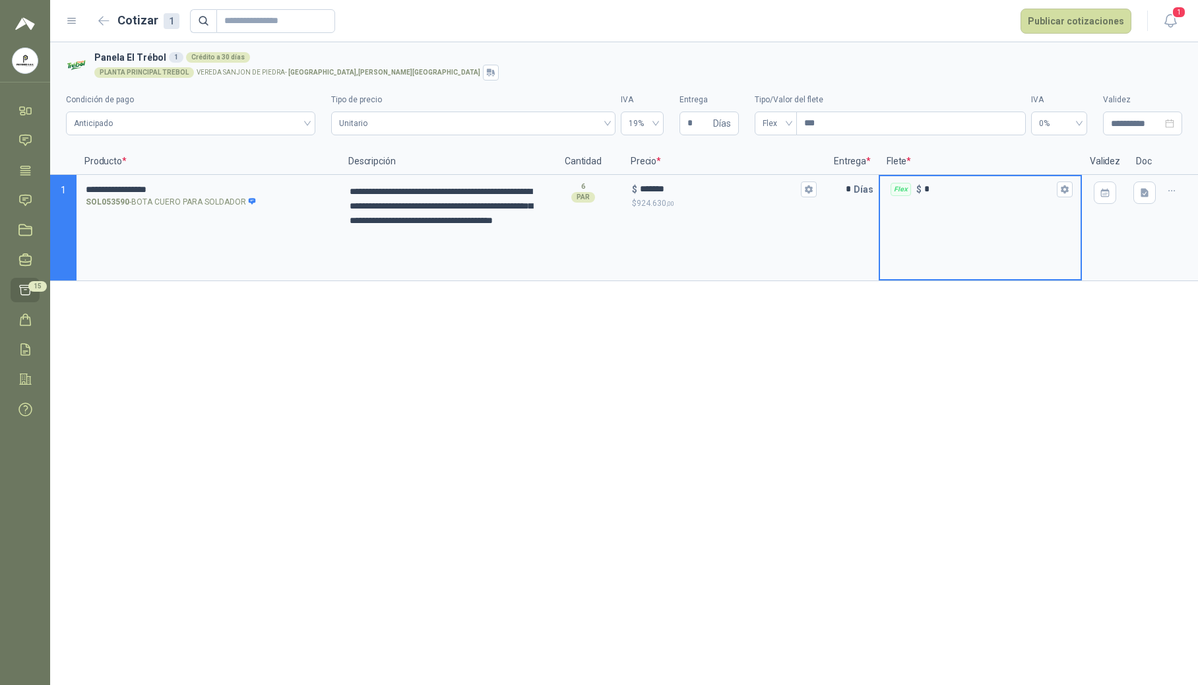
click at [724, 193] on input "*" at bounding box center [990, 189] width 130 height 10
click at [724, 21] on button "Publicar cotizaciones" at bounding box center [1076, 21] width 111 height 25
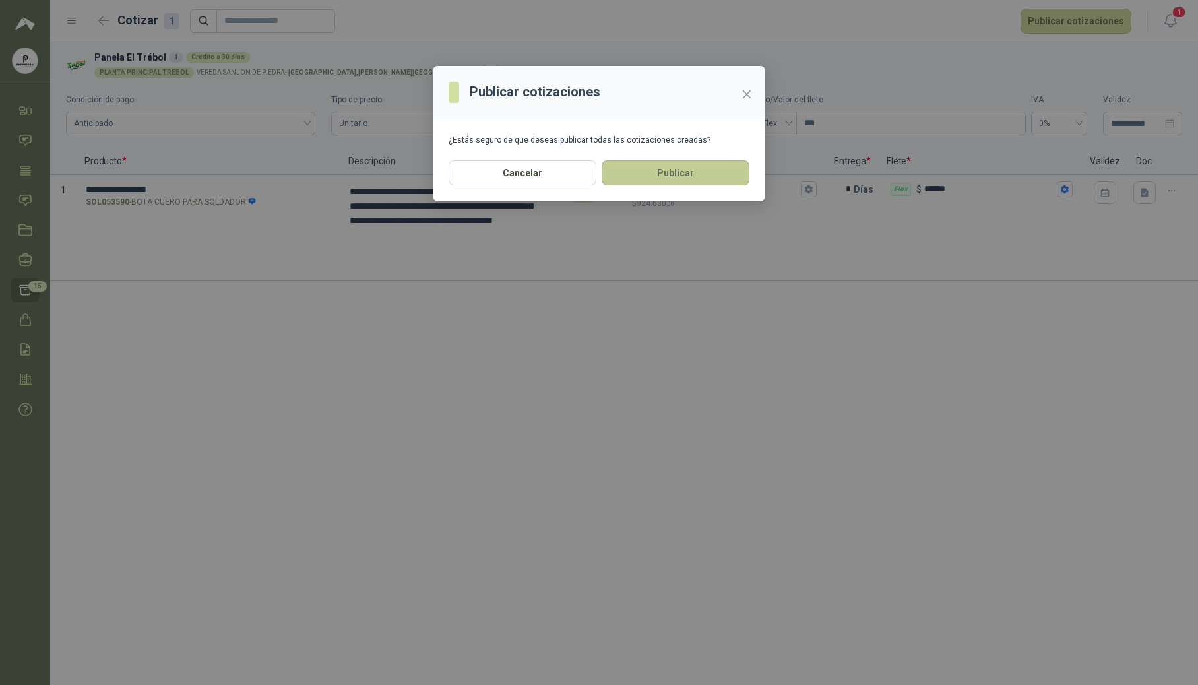
click at [670, 173] on button "Publicar" at bounding box center [676, 172] width 148 height 25
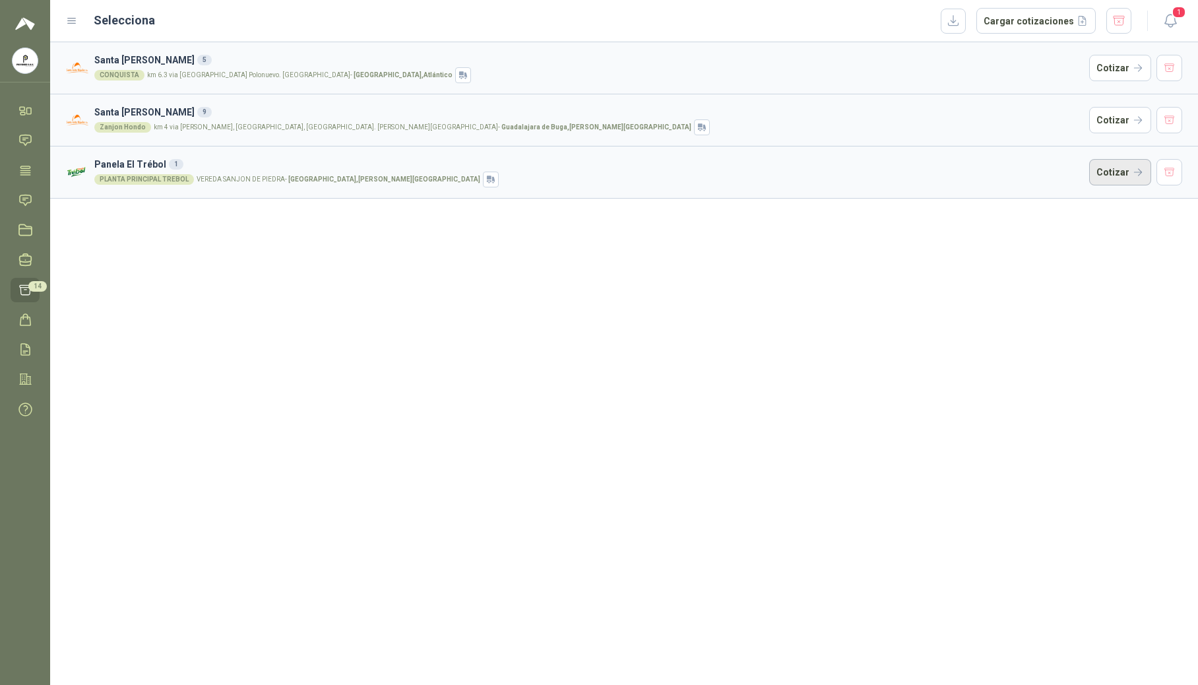
click at [724, 175] on button "Cotizar" at bounding box center [1121, 172] width 62 height 26
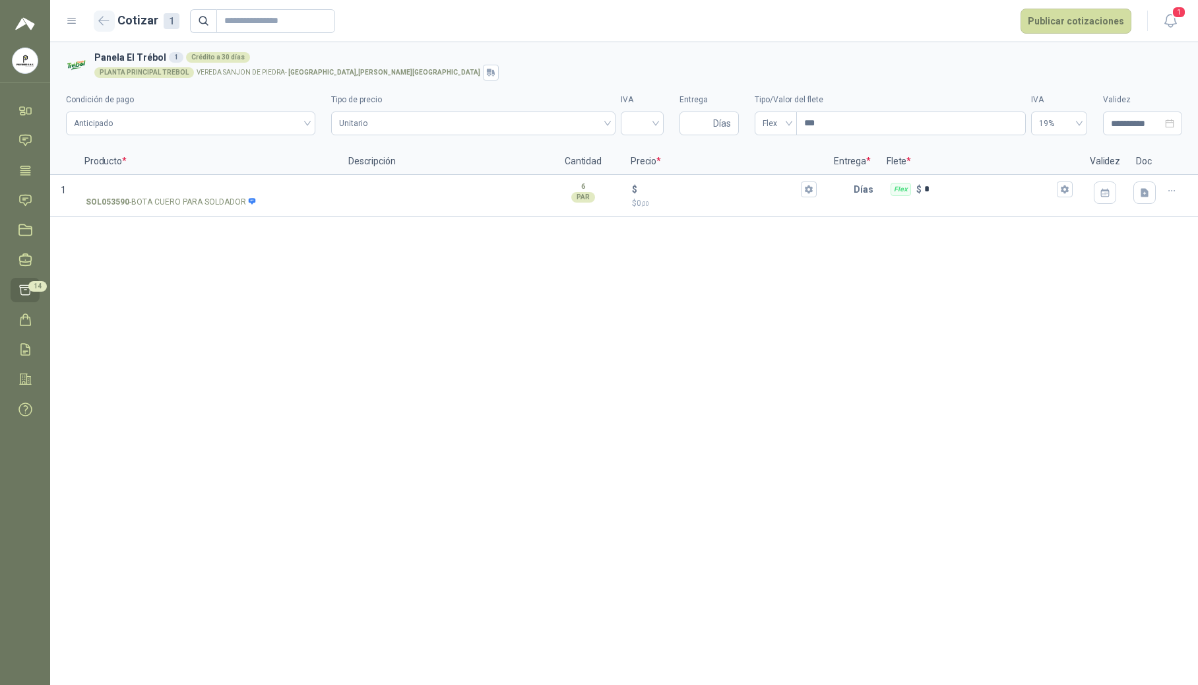
click at [98, 16] on icon "button" at bounding box center [103, 21] width 11 height 10
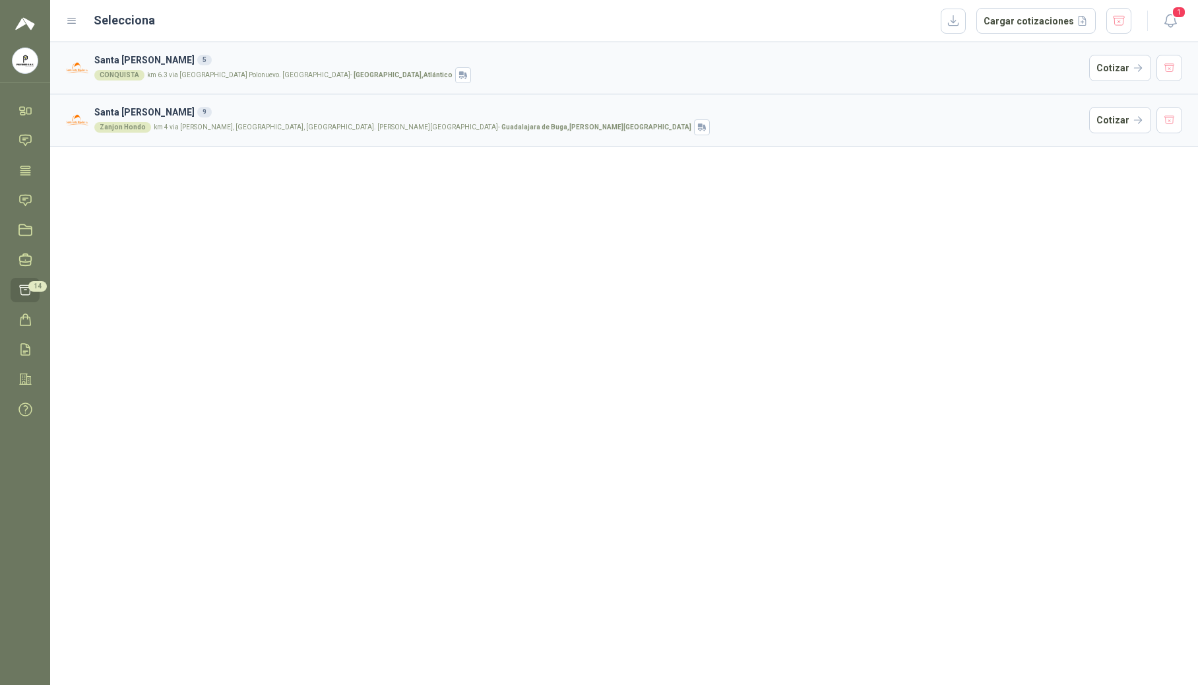
click at [552, 81] on div "CONQUISTA km 6.3 via [GEOGRAPHIC_DATA] Polonuevo. [GEOGRAPHIC_DATA] , [GEOGRAPH…" at bounding box center [589, 75] width 990 height 16
click at [724, 69] on button "Cotizar" at bounding box center [1121, 68] width 62 height 26
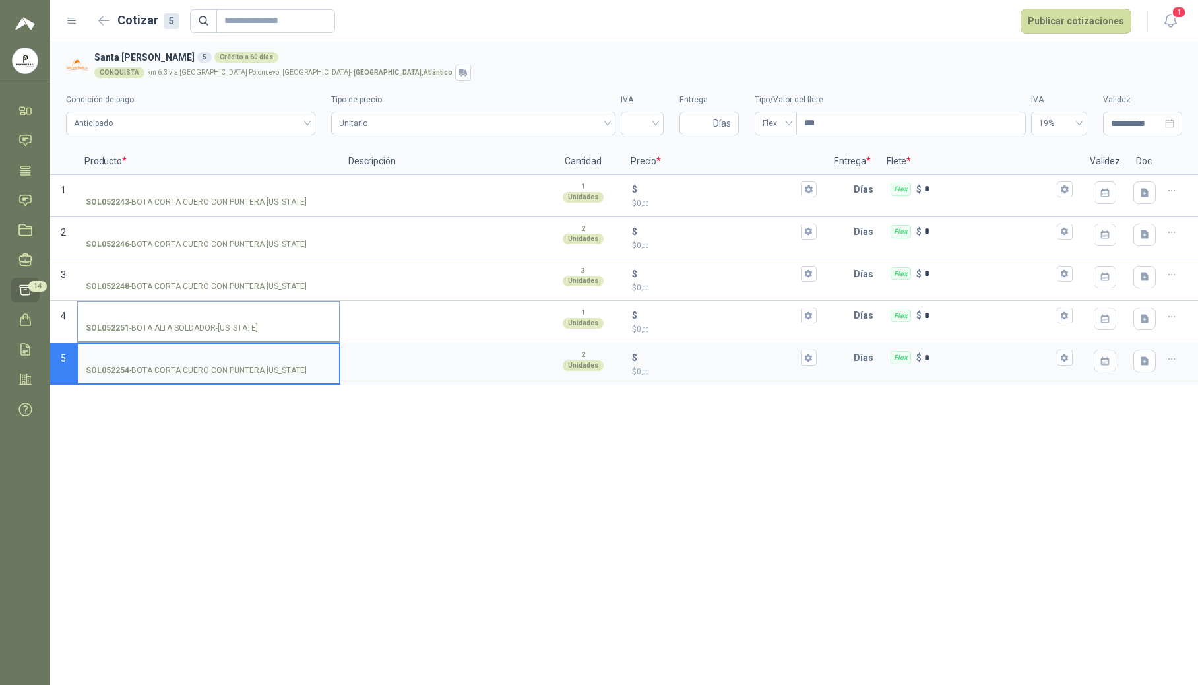
click at [199, 314] on input "SOL052251 - BOTA ALTA SOLDADOR-[US_STATE]" at bounding box center [208, 316] width 245 height 10
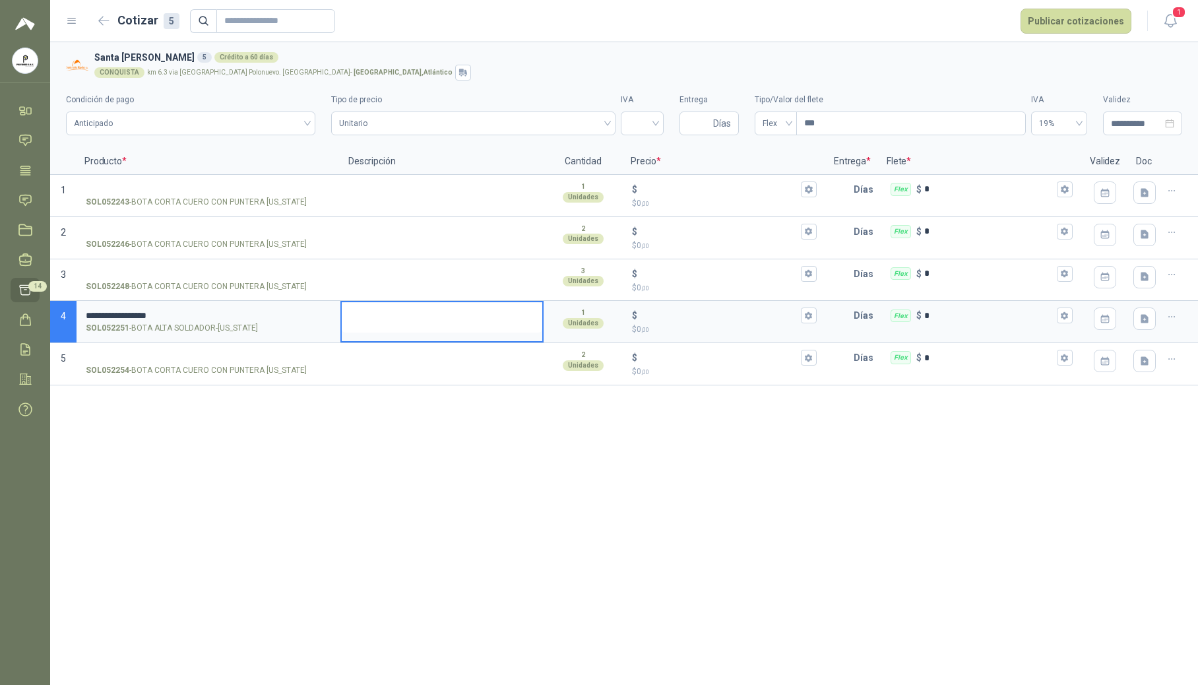
click at [442, 319] on textarea at bounding box center [442, 317] width 201 height 30
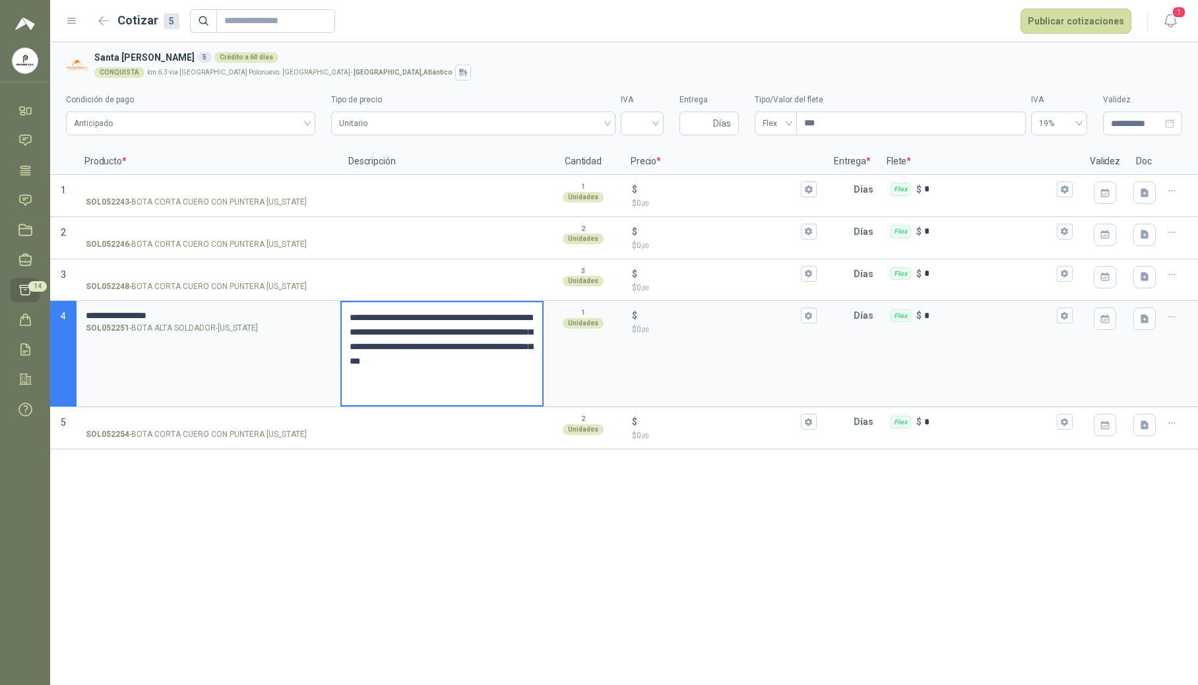
drag, startPoint x: 479, startPoint y: 333, endPoint x: 458, endPoint y: 347, distance: 25.3
click at [458, 347] on textarea "**********" at bounding box center [442, 353] width 201 height 103
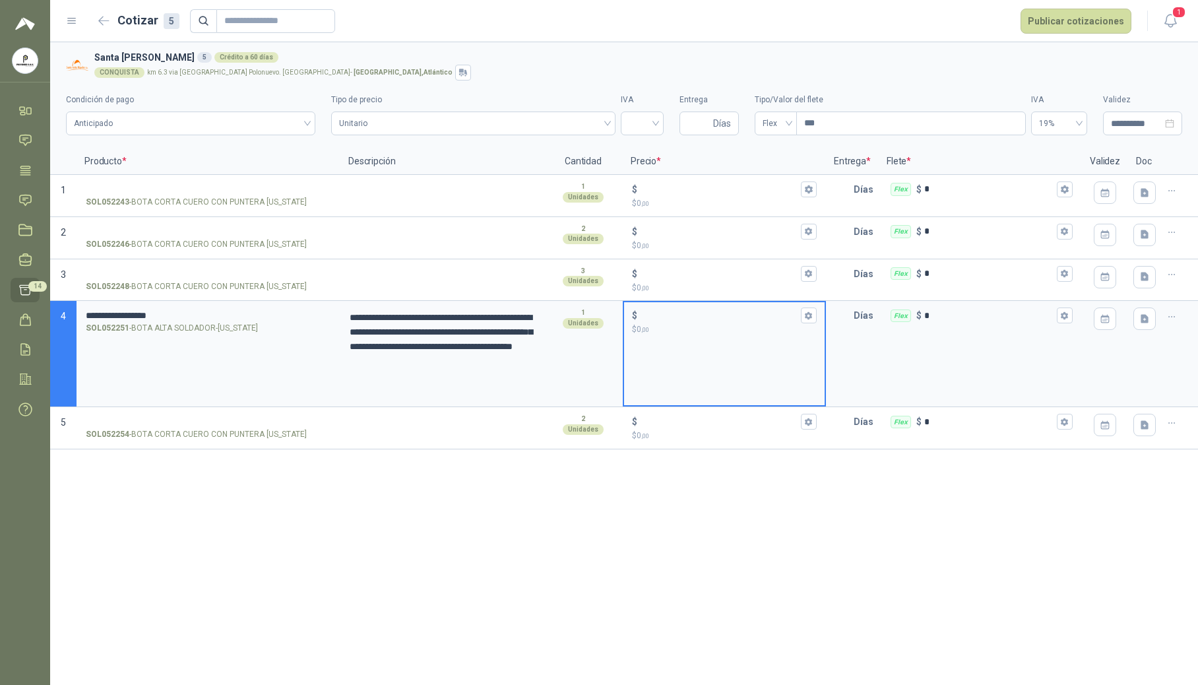
click at [706, 319] on input "$ $ 0 ,00" at bounding box center [719, 316] width 158 height 10
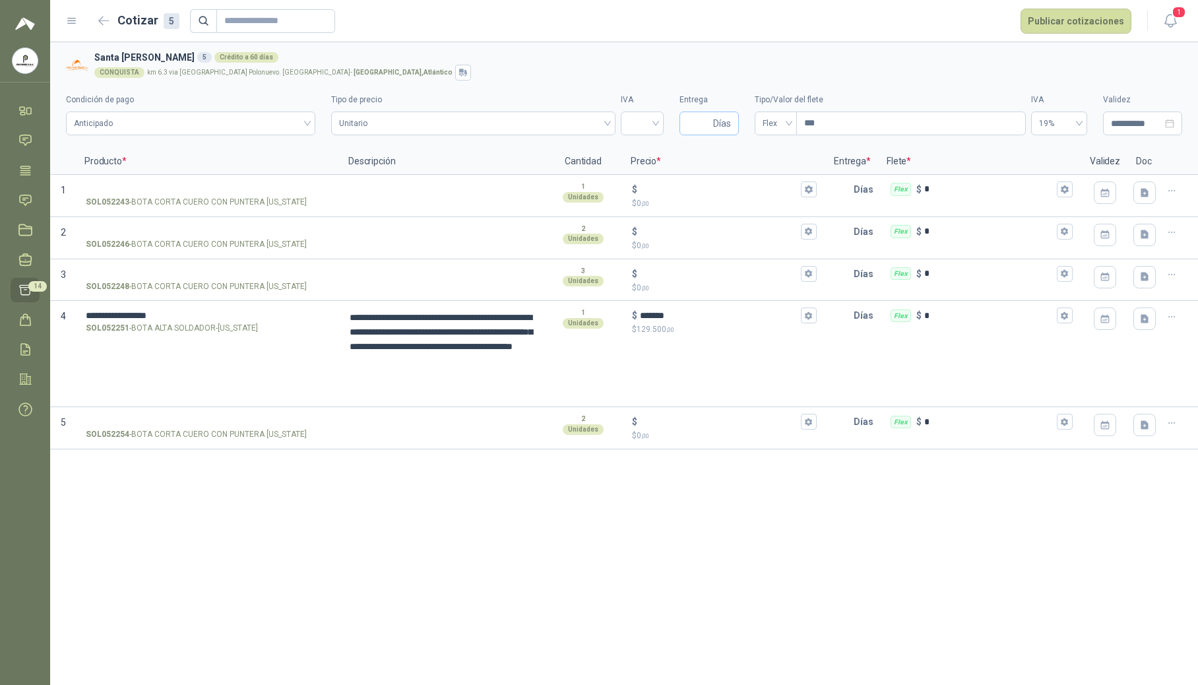
click at [723, 121] on span "Días" at bounding box center [722, 123] width 18 height 22
click at [689, 130] on input "Entrega" at bounding box center [699, 123] width 23 height 22
click at [641, 122] on input "search" at bounding box center [642, 122] width 27 height 20
click at [645, 156] on div "19%" at bounding box center [643, 151] width 22 height 15
click at [724, 116] on span "19%" at bounding box center [1059, 124] width 40 height 20
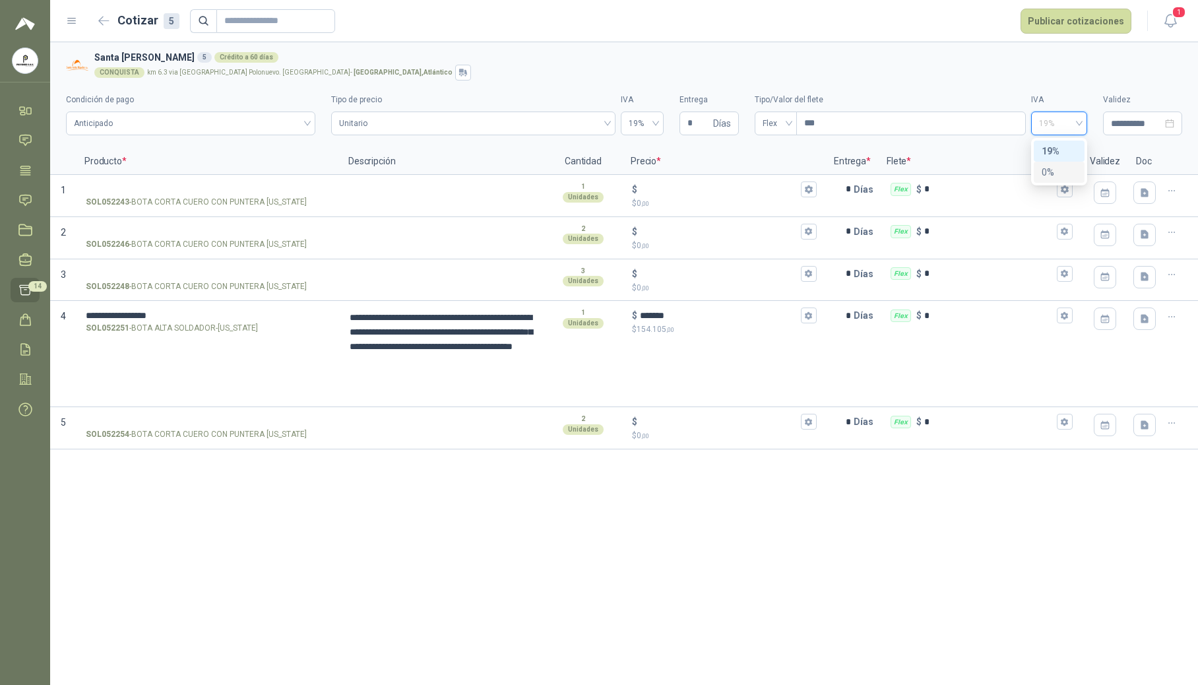
click at [724, 172] on div "0%" at bounding box center [1059, 172] width 35 height 15
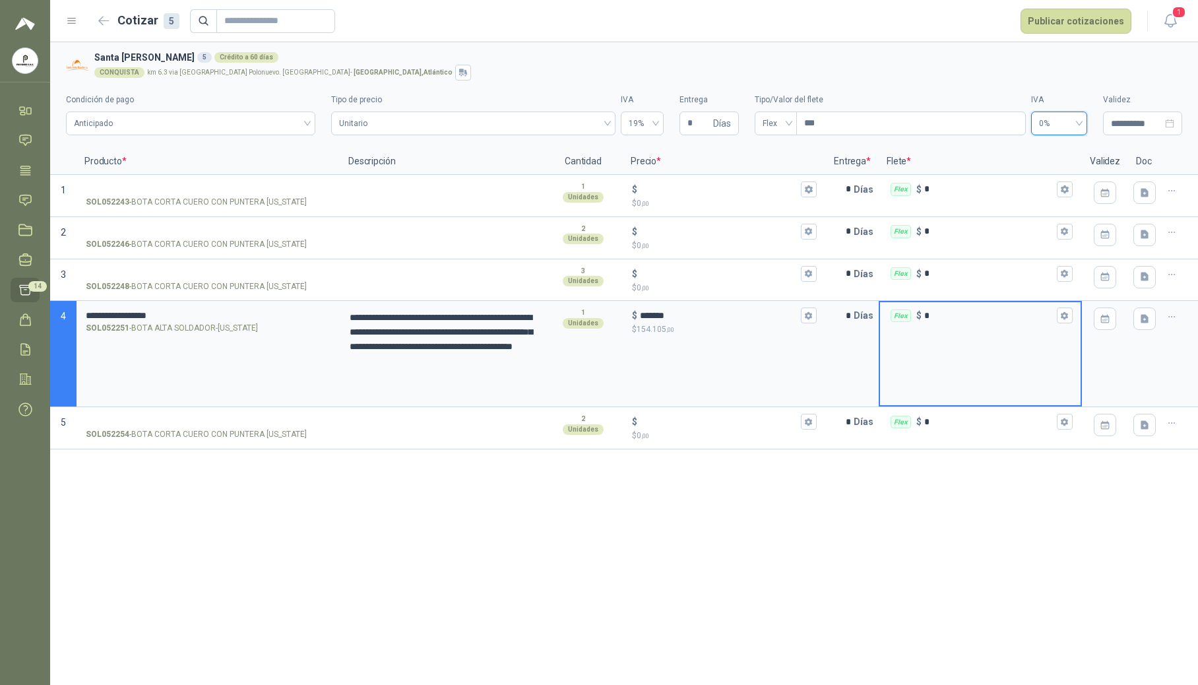
click at [724, 317] on input "*" at bounding box center [990, 316] width 130 height 10
click at [724, 319] on icon "button" at bounding box center [1145, 319] width 8 height 9
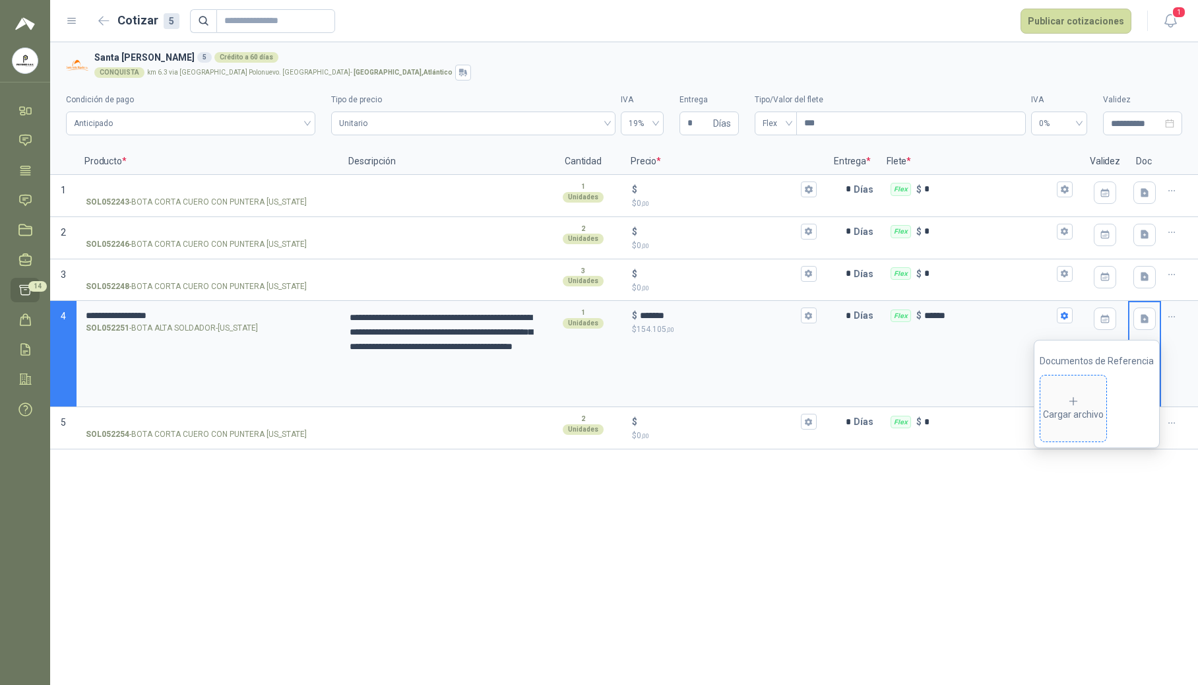
click at [724, 418] on div "Cargar archivo" at bounding box center [1073, 408] width 61 height 26
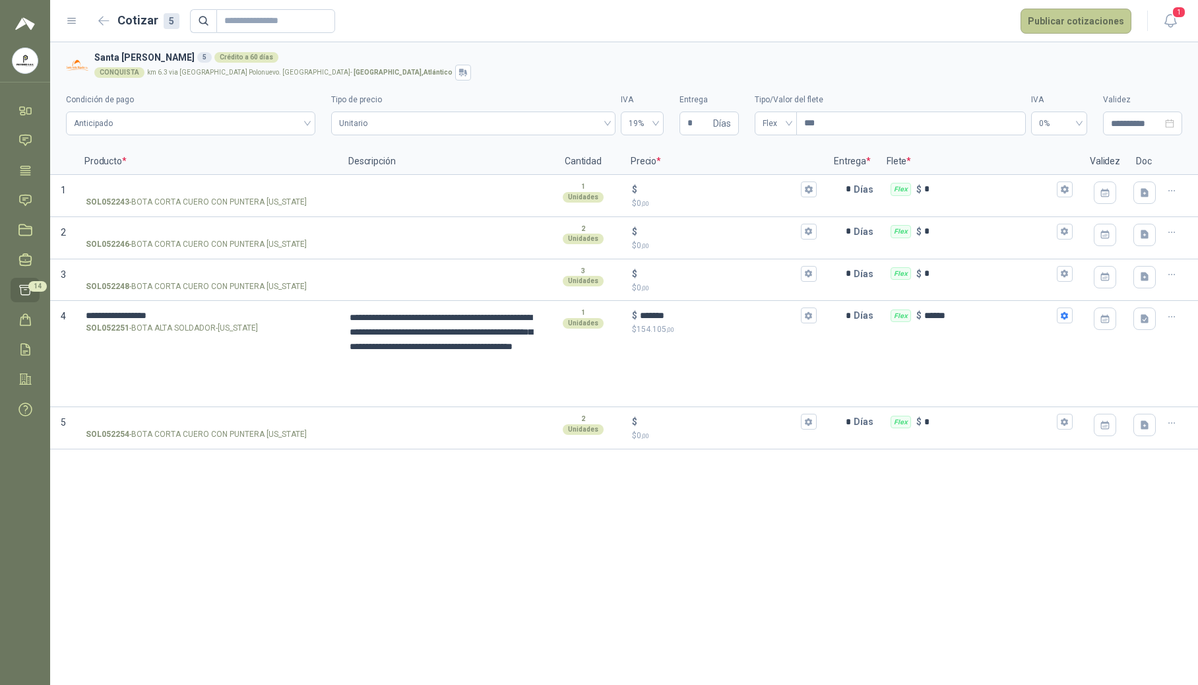
click at [724, 21] on button "Publicar cotizaciones" at bounding box center [1076, 21] width 111 height 25
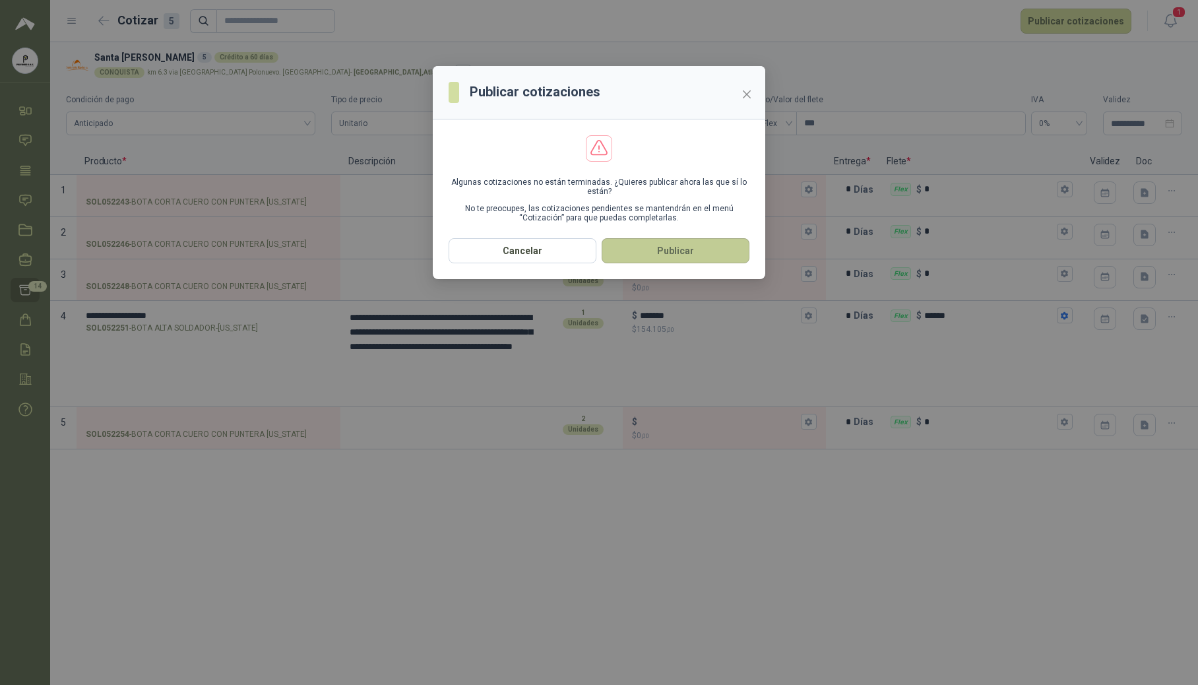
click at [669, 253] on button "Publicar" at bounding box center [676, 250] width 148 height 25
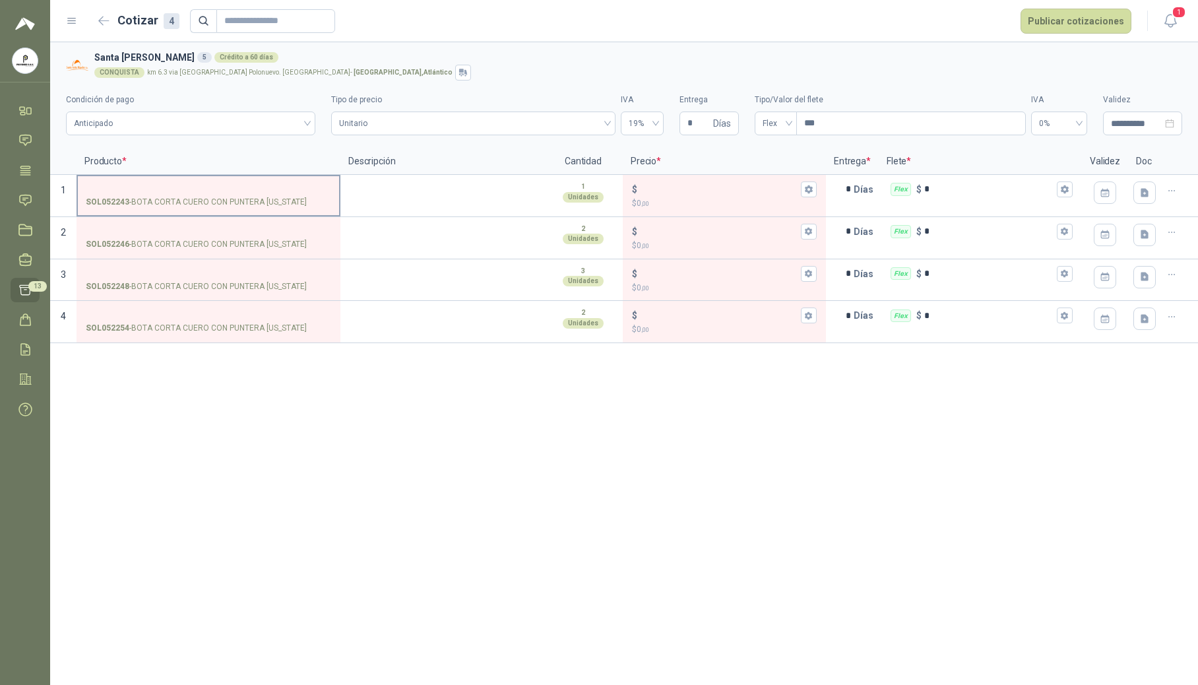
click at [137, 180] on label "SOL052243 - BOTA CORTA CUERO CON PUNTERA [US_STATE]" at bounding box center [208, 195] width 261 height 38
click at [137, 185] on input "SOL052243 - BOTA CORTA CUERO CON PUNTERA [US_STATE]" at bounding box center [208, 190] width 245 height 10
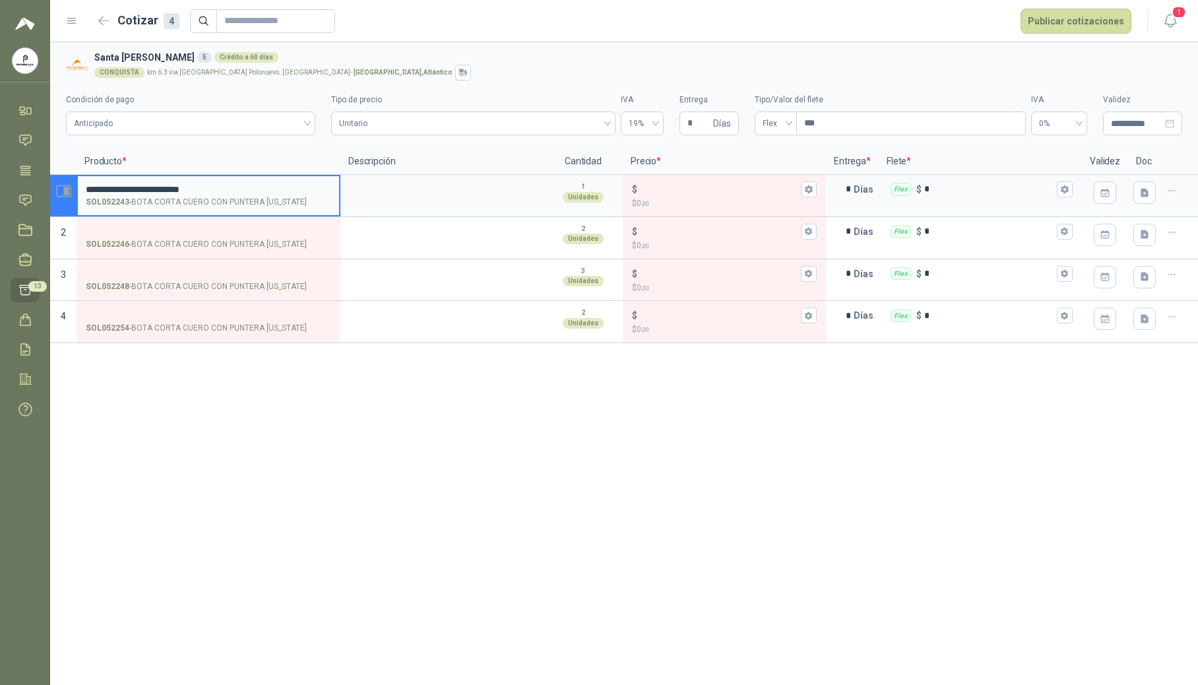
drag, startPoint x: 236, startPoint y: 186, endPoint x: 72, endPoint y: 191, distance: 164.4
click at [72, 191] on section "**********" at bounding box center [624, 196] width 1148 height 42
click at [178, 227] on input "SOL052246 - BOTA CORTA CUERO CON PUNTERA [US_STATE]" at bounding box center [208, 232] width 245 height 10
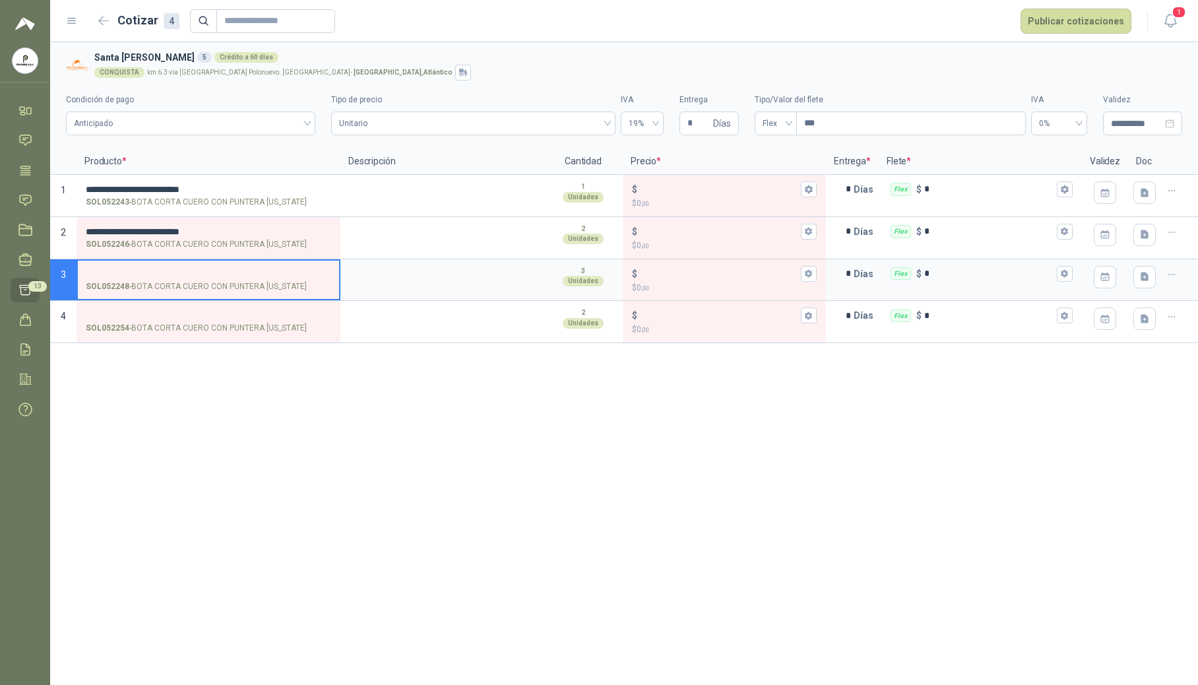
click at [183, 269] on input "SOL052248 - BOTA CORTA CUERO CON PUNTERA [US_STATE]" at bounding box center [208, 274] width 245 height 10
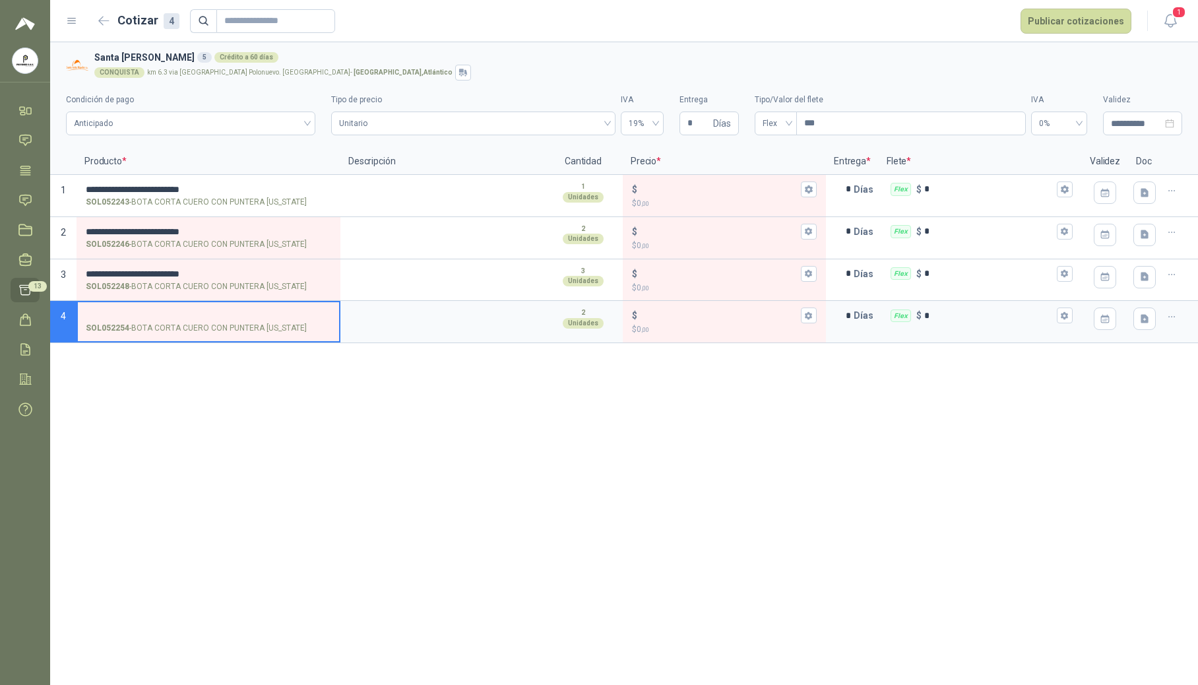
click at [185, 311] on input "SOL052254 - BOTA CORTA CUERO CON PUNTERA [US_STATE]" at bounding box center [208, 316] width 245 height 10
click at [281, 385] on div "**********" at bounding box center [624, 363] width 1148 height 643
click at [399, 201] on textarea at bounding box center [442, 191] width 201 height 30
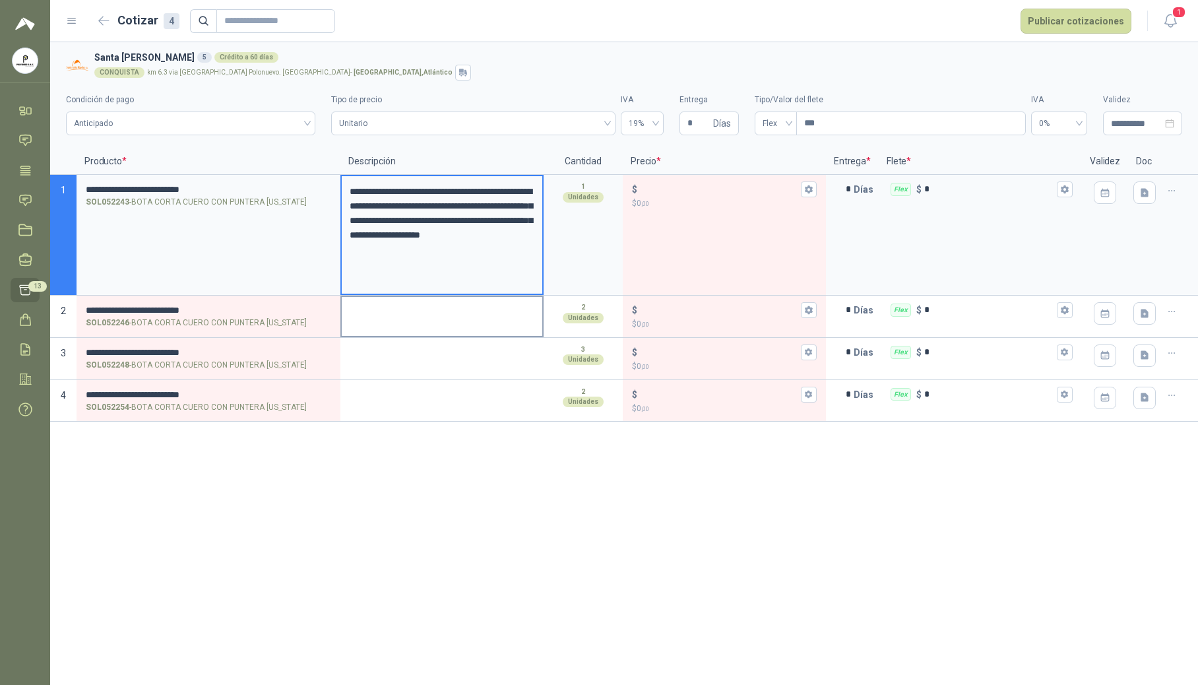
click at [383, 317] on textarea at bounding box center [442, 312] width 201 height 30
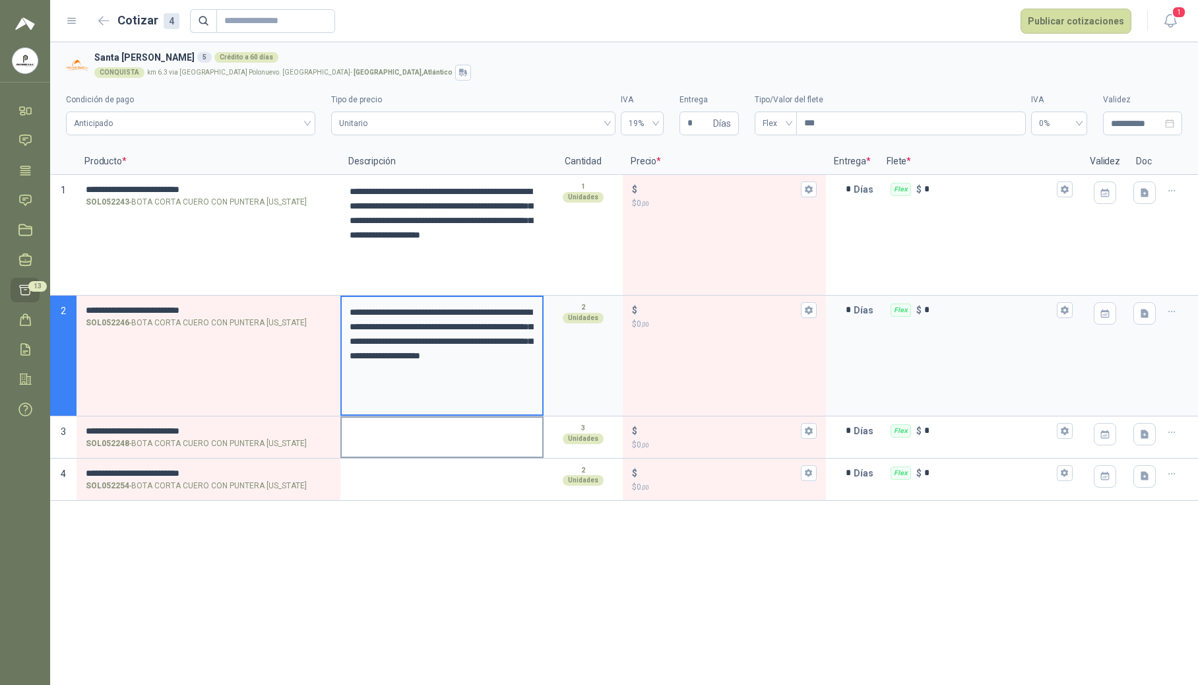
click at [381, 434] on textarea at bounding box center [442, 433] width 201 height 30
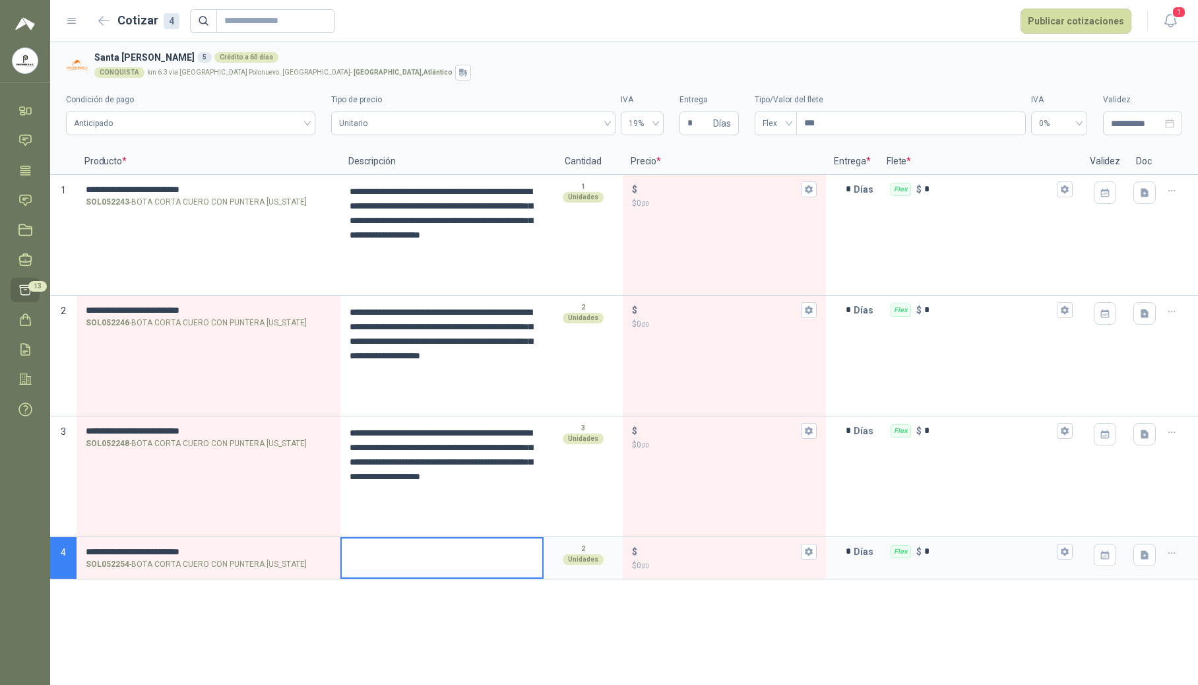
click at [389, 550] on textarea at bounding box center [442, 554] width 201 height 30
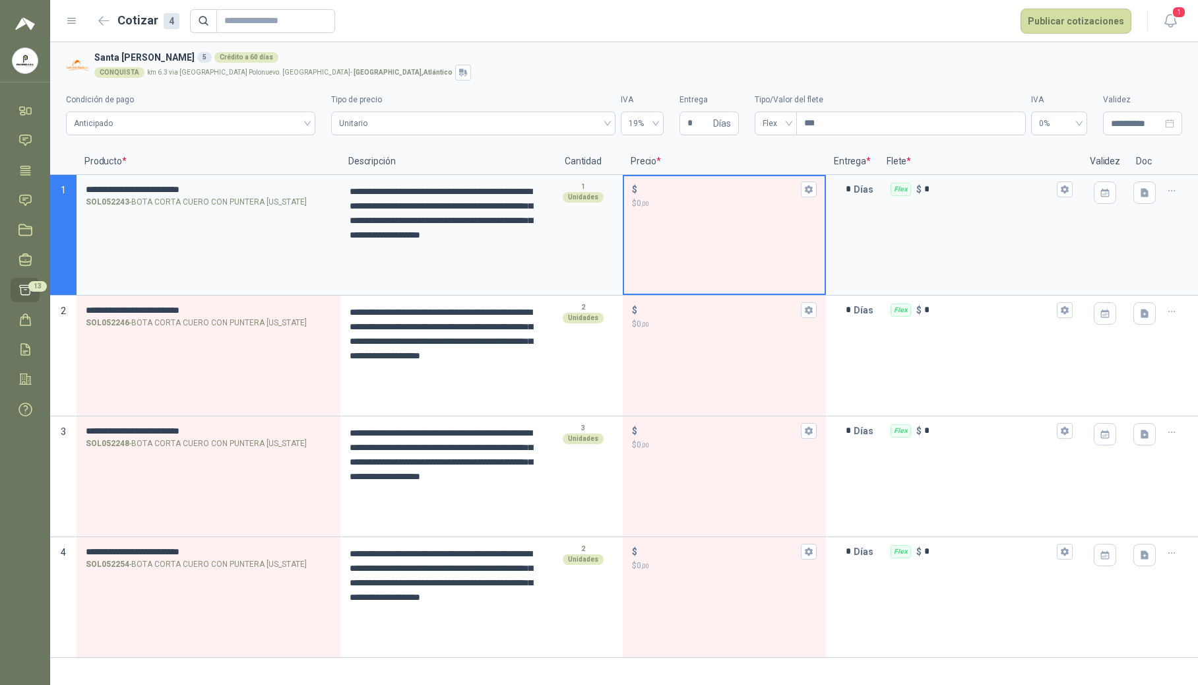
click at [686, 187] on input "$ $ 0 ,00" at bounding box center [719, 189] width 158 height 10
click at [657, 186] on input "$ $ 0 ,00" at bounding box center [719, 189] width 158 height 10
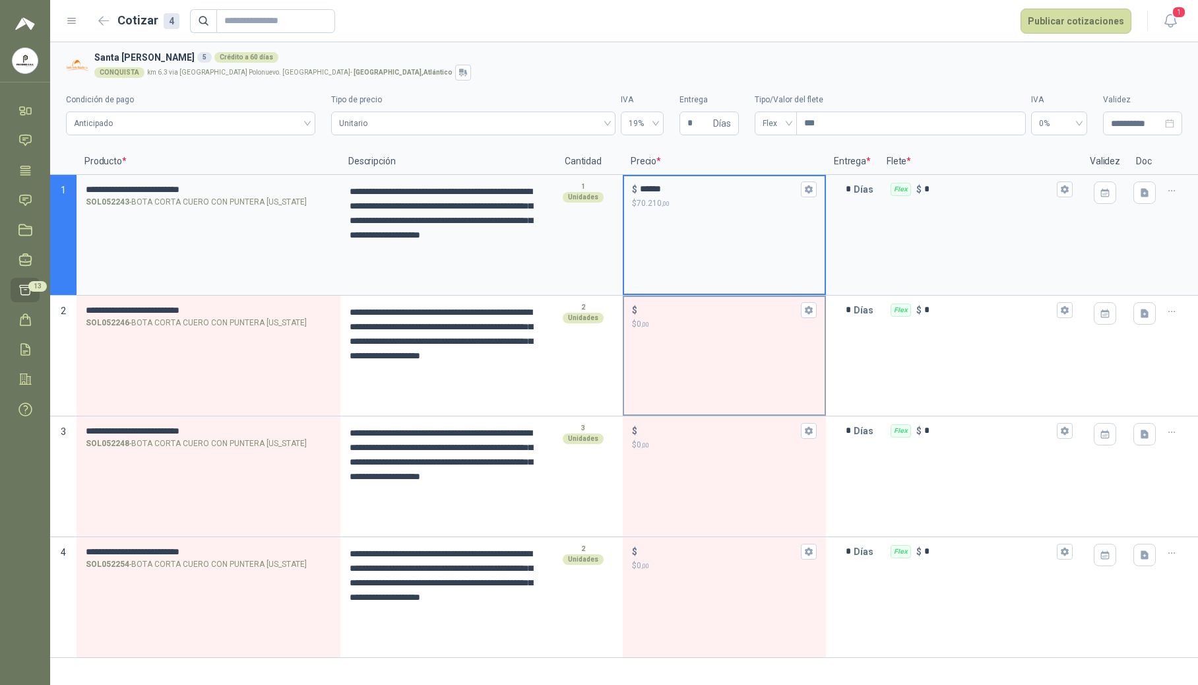
click at [724, 311] on input "$ $ 0 ,00" at bounding box center [719, 310] width 158 height 10
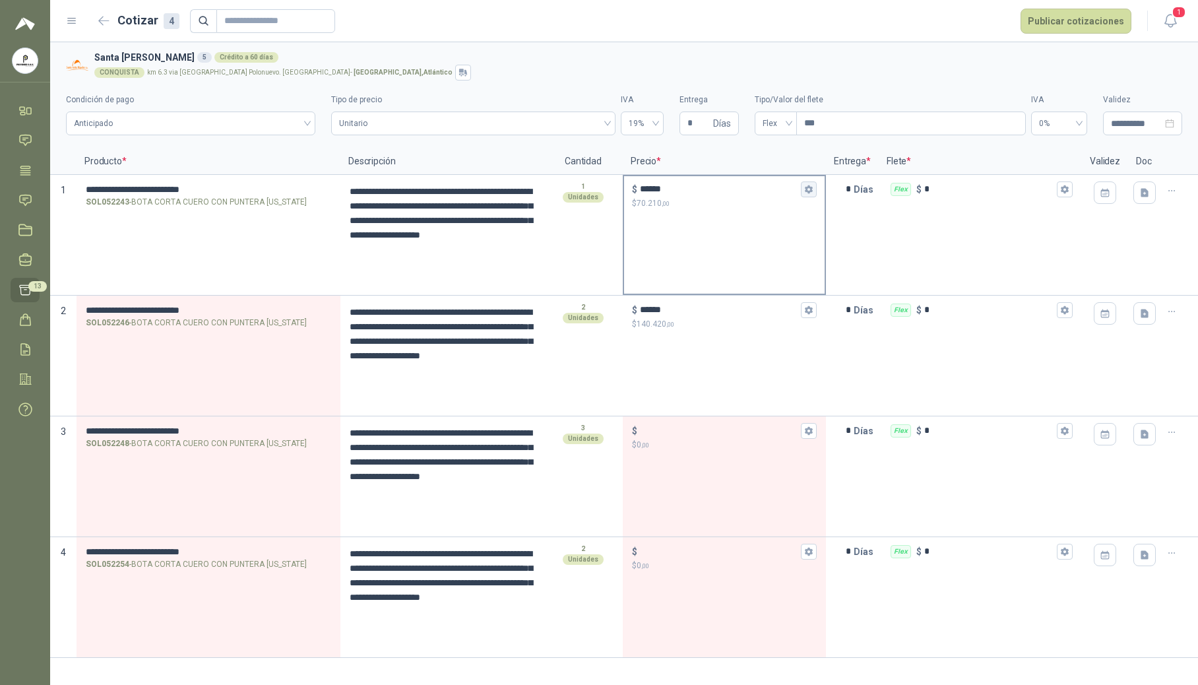
click at [724, 196] on button "$ ****** $ 70.210 ,00" at bounding box center [809, 189] width 16 height 16
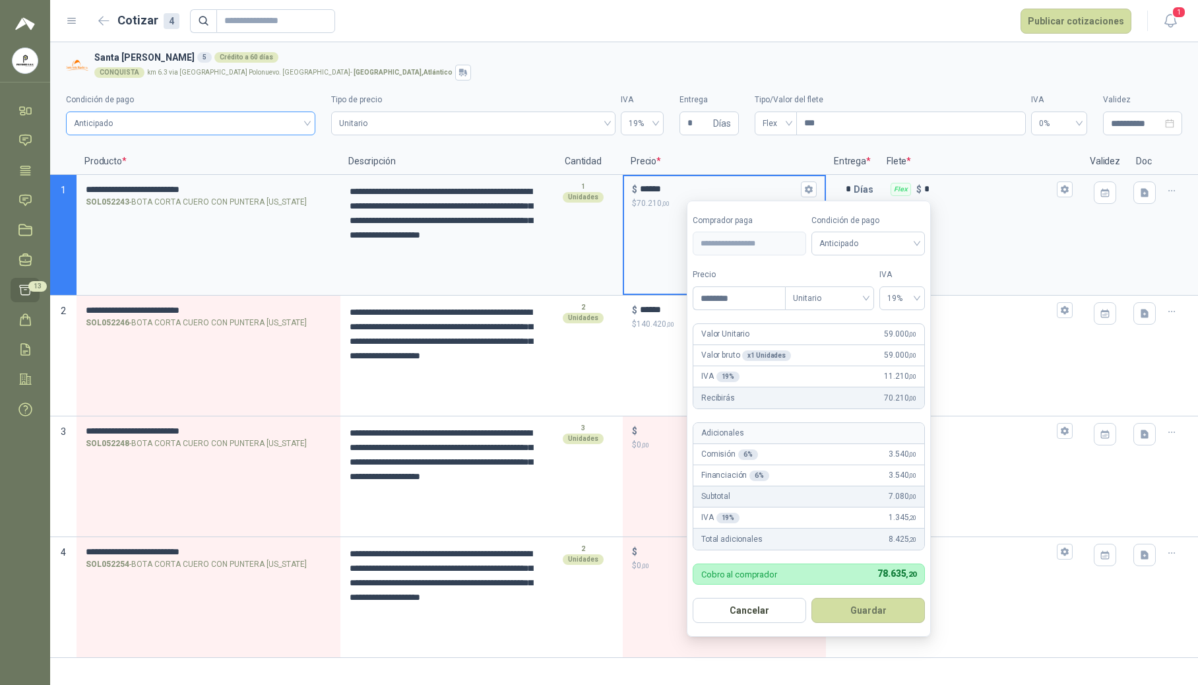
click at [302, 130] on span "Anticipado" at bounding box center [191, 124] width 234 height 20
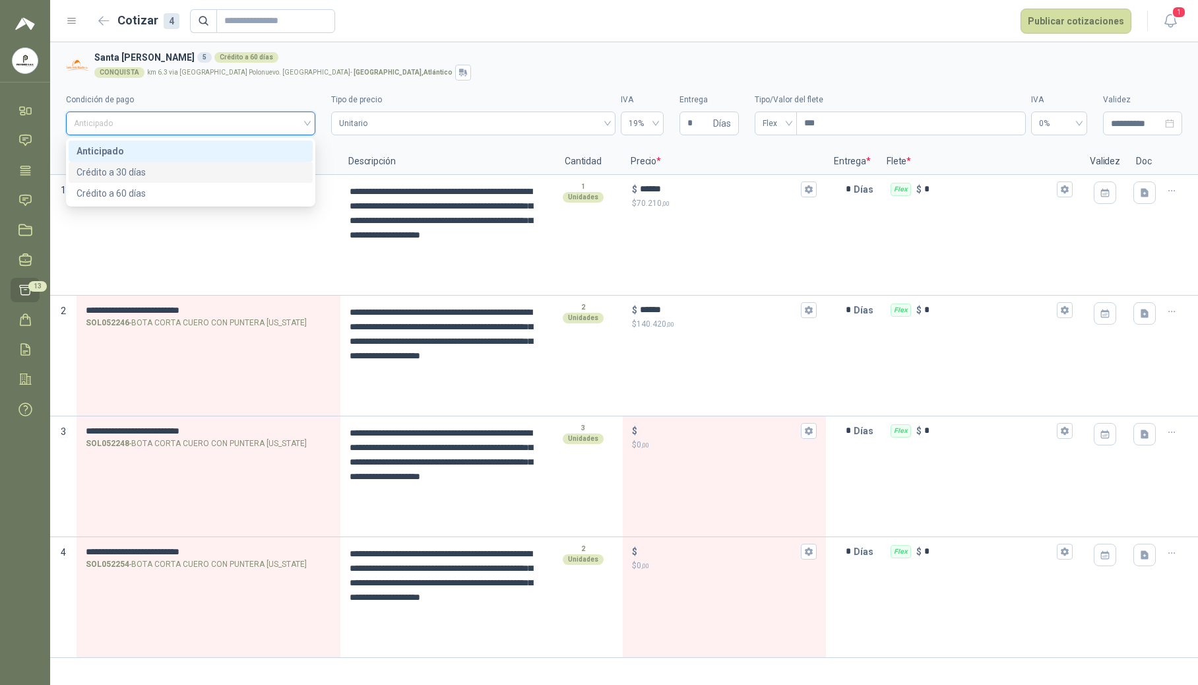
click at [243, 170] on div "Crédito a 30 días" at bounding box center [191, 172] width 228 height 15
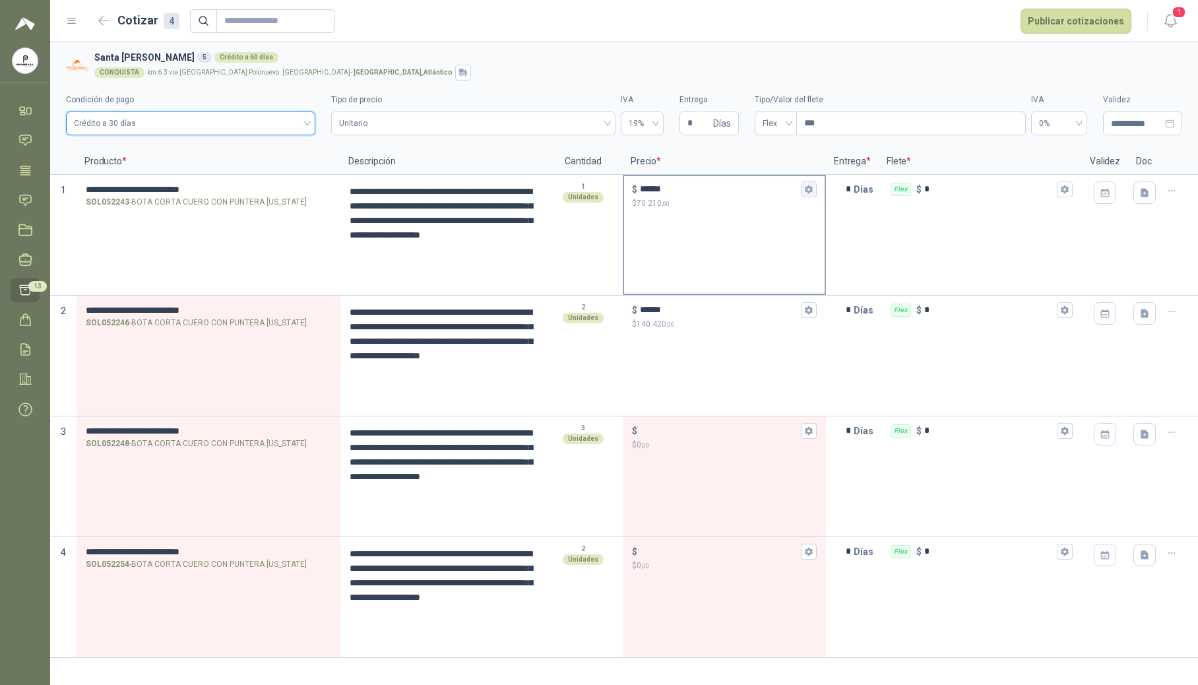
click at [724, 193] on icon "button" at bounding box center [808, 189] width 7 height 8
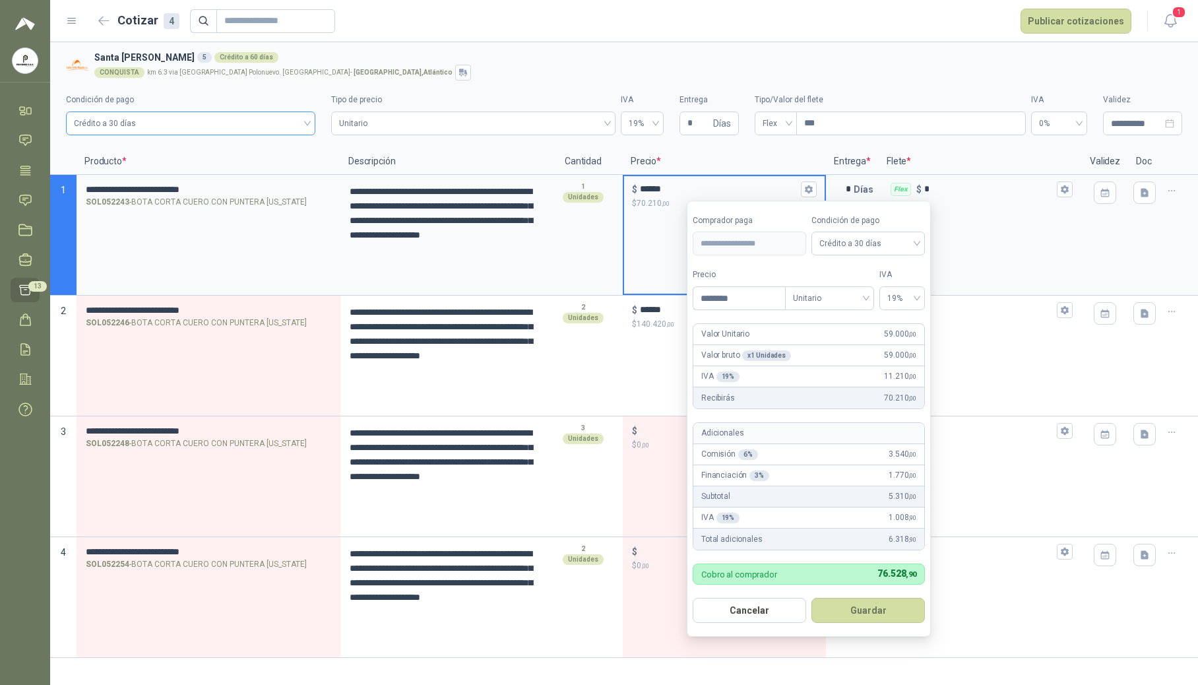
click at [293, 117] on span "Crédito a 30 días" at bounding box center [191, 124] width 234 height 20
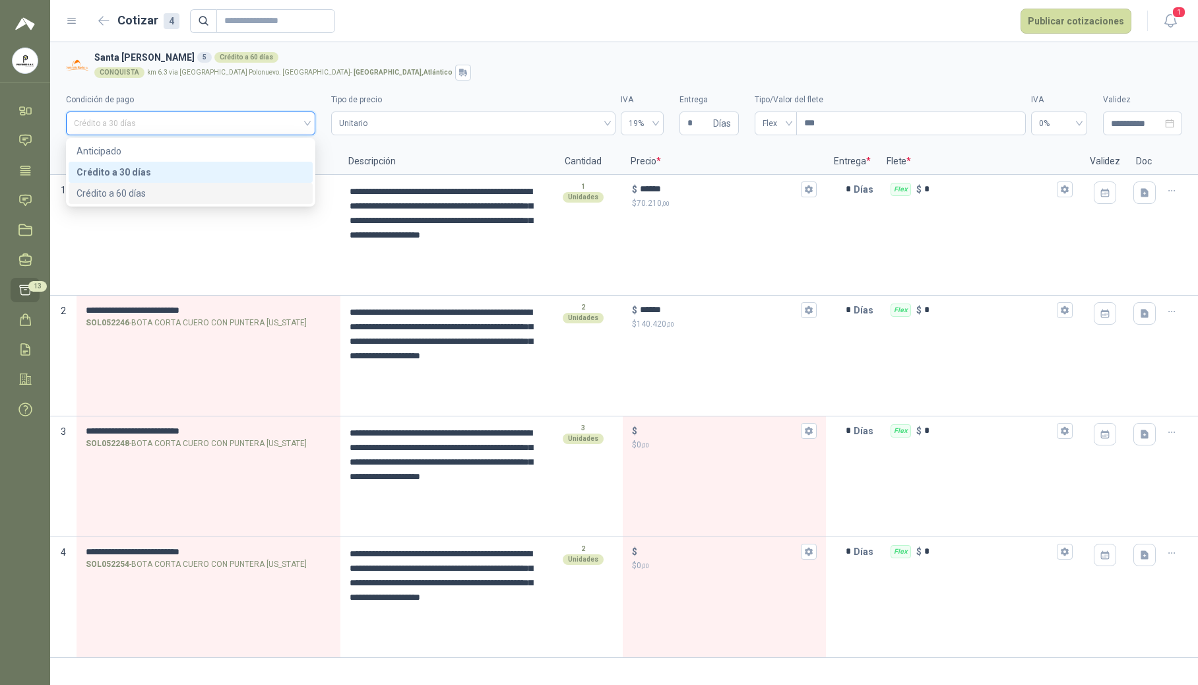
click at [197, 191] on div "Crédito a 60 días" at bounding box center [191, 193] width 228 height 15
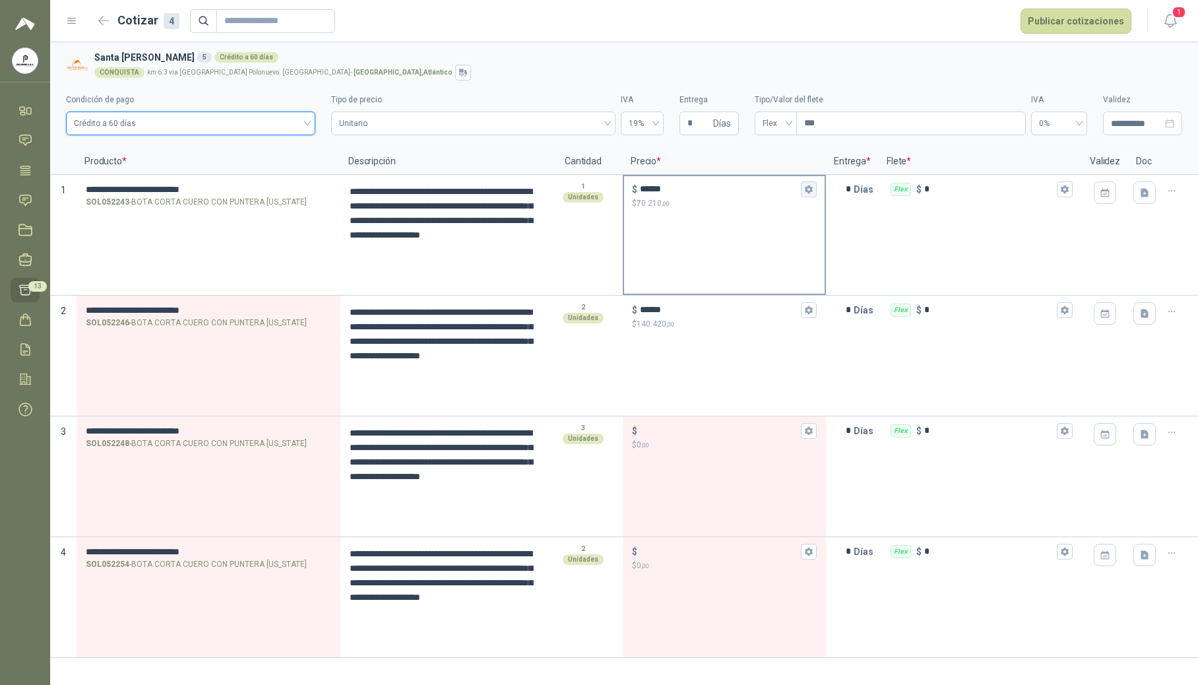
click at [724, 189] on icon "button" at bounding box center [808, 189] width 7 height 8
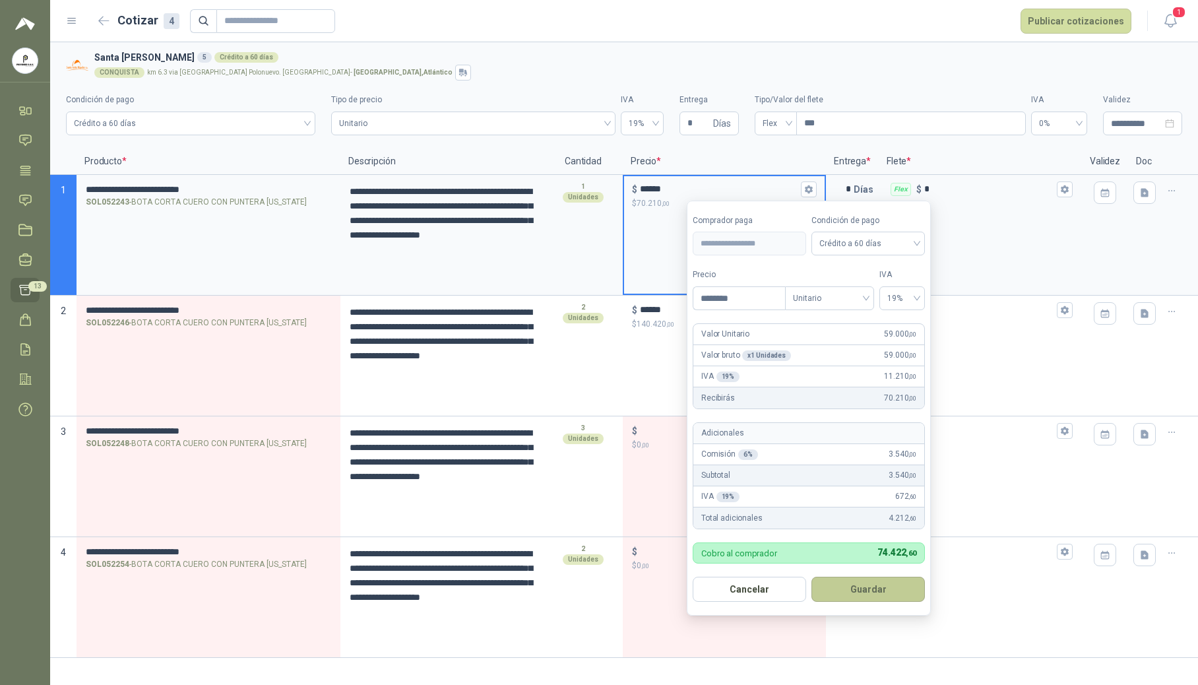
click at [724, 589] on button "Guardar" at bounding box center [869, 589] width 114 height 25
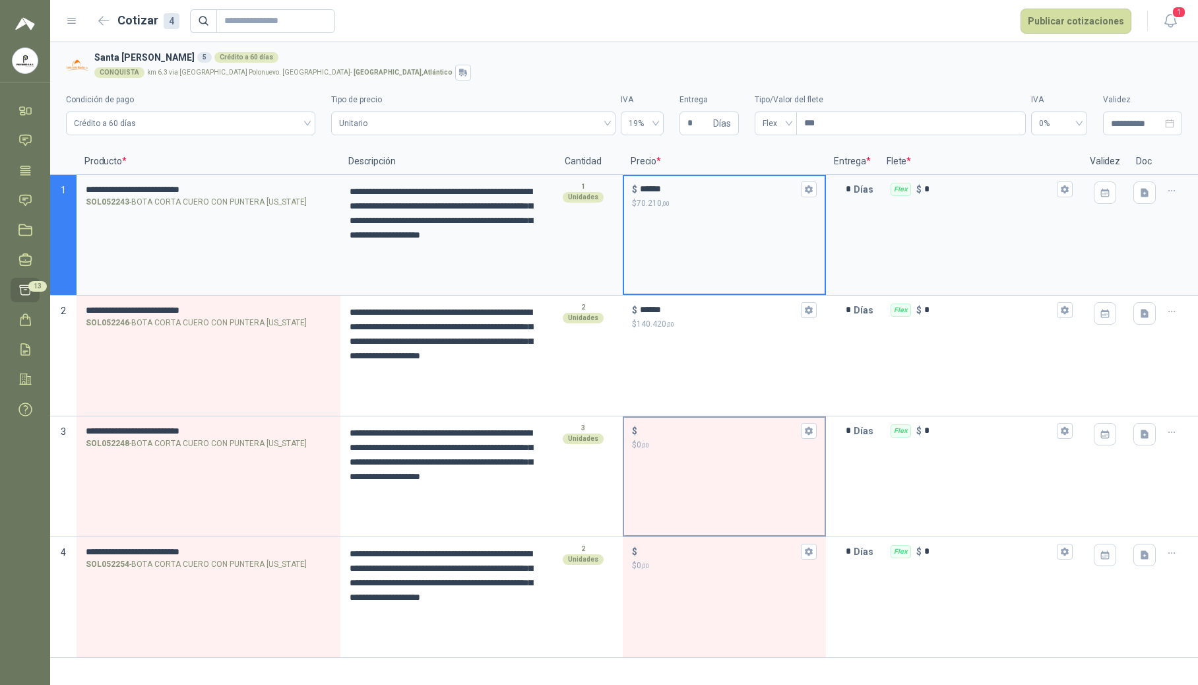
click at [692, 440] on p "$ 0 ,00" at bounding box center [724, 445] width 185 height 13
click at [692, 436] on input "$ $ 0 ,00" at bounding box center [719, 431] width 158 height 10
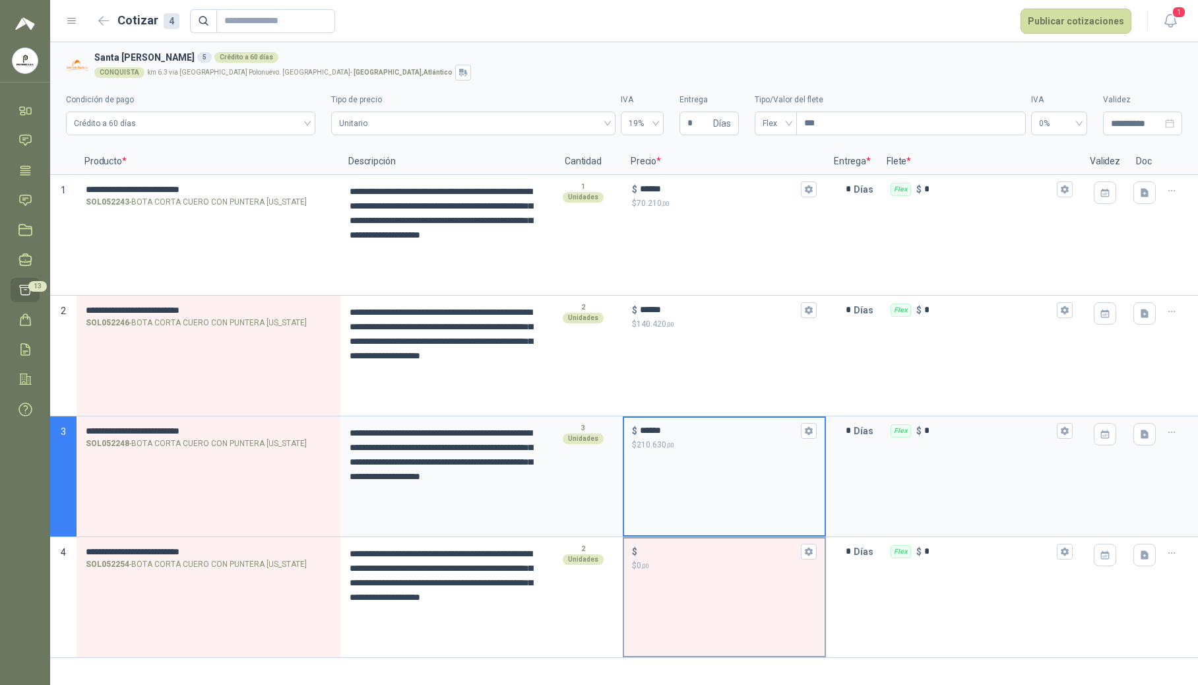
click at [672, 552] on input "$ $ 0 ,00" at bounding box center [719, 551] width 158 height 10
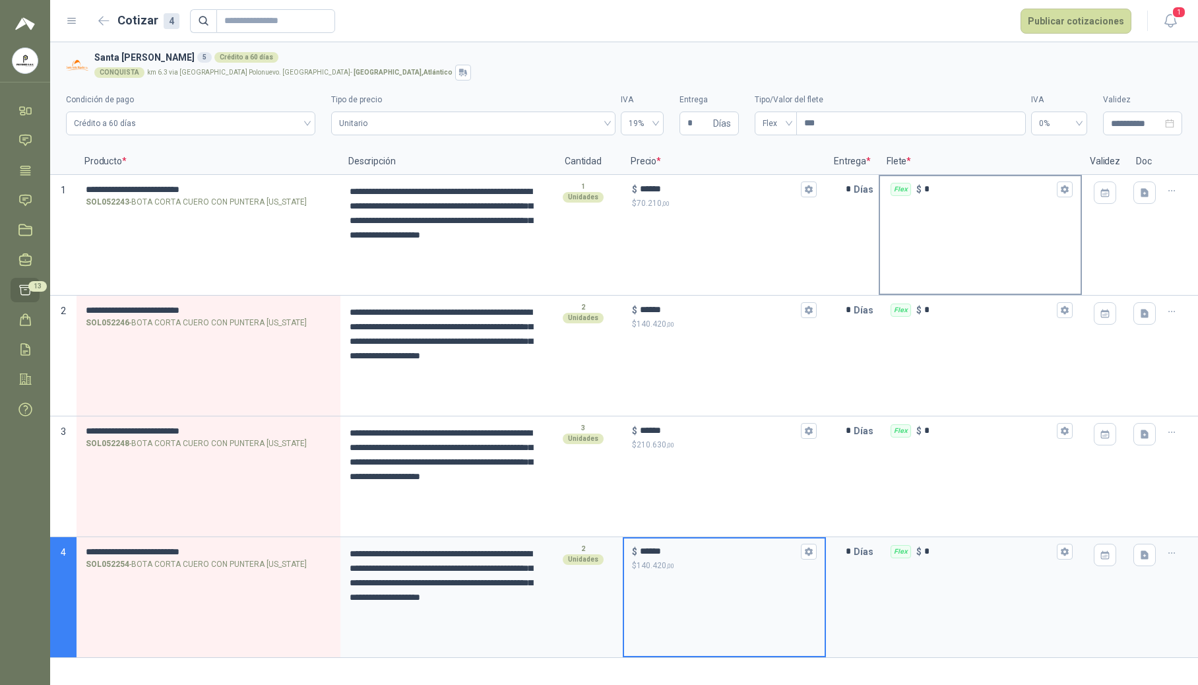
click at [724, 186] on input "*" at bounding box center [990, 189] width 130 height 10
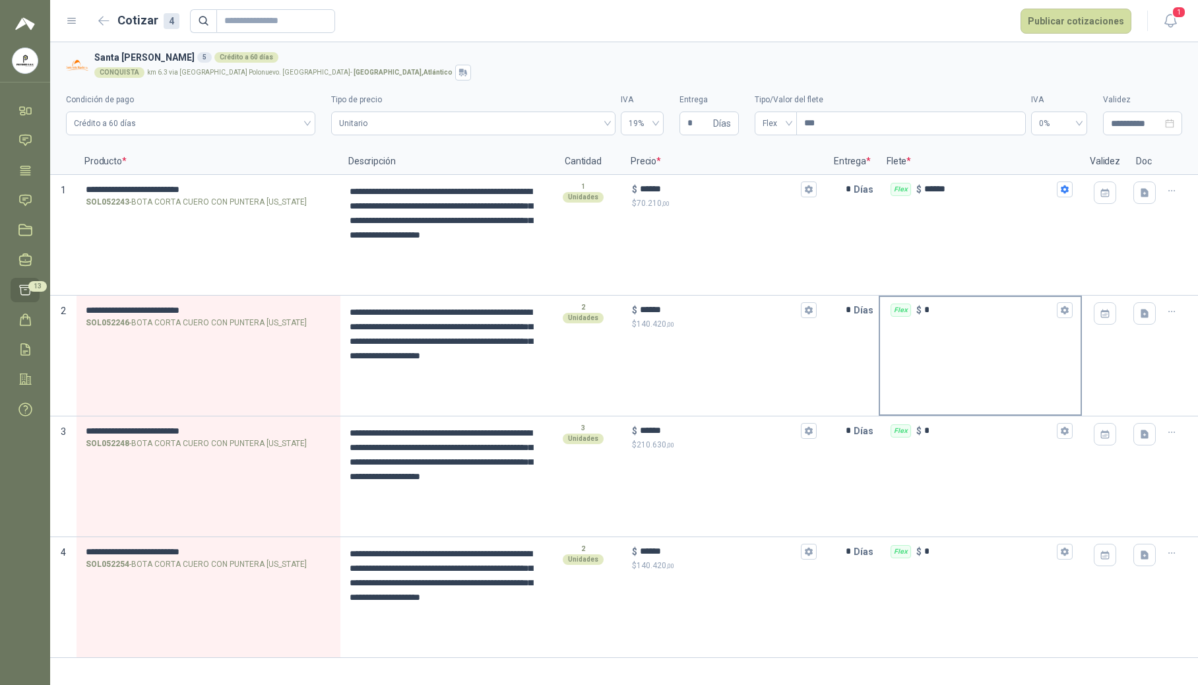
click at [724, 323] on div "Flex $ *" at bounding box center [980, 310] width 201 height 26
click at [724, 315] on input "*" at bounding box center [990, 310] width 130 height 10
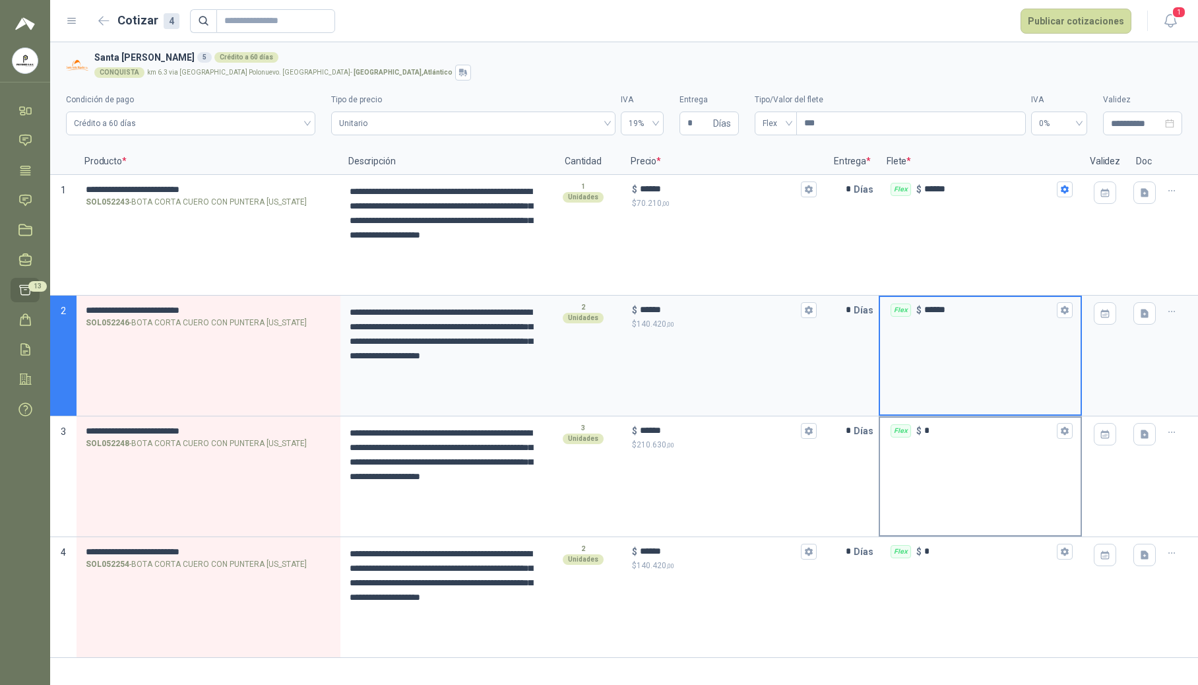
click at [724, 432] on input "*" at bounding box center [990, 431] width 130 height 10
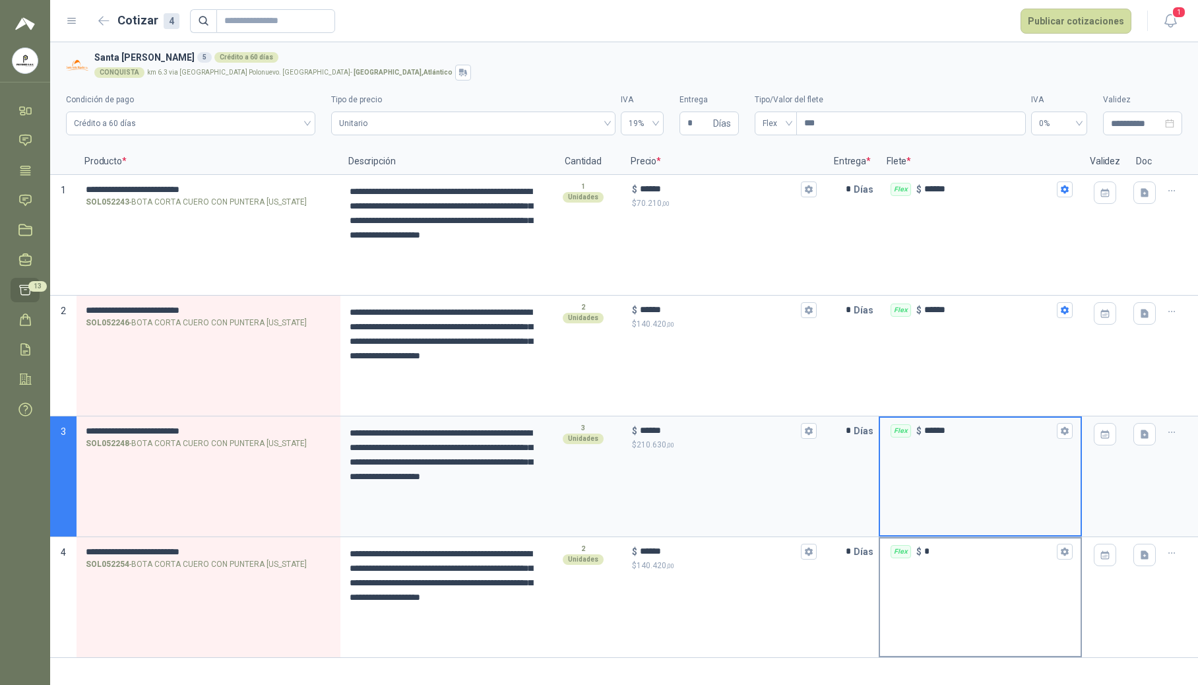
click at [724, 549] on input "*" at bounding box center [990, 551] width 130 height 10
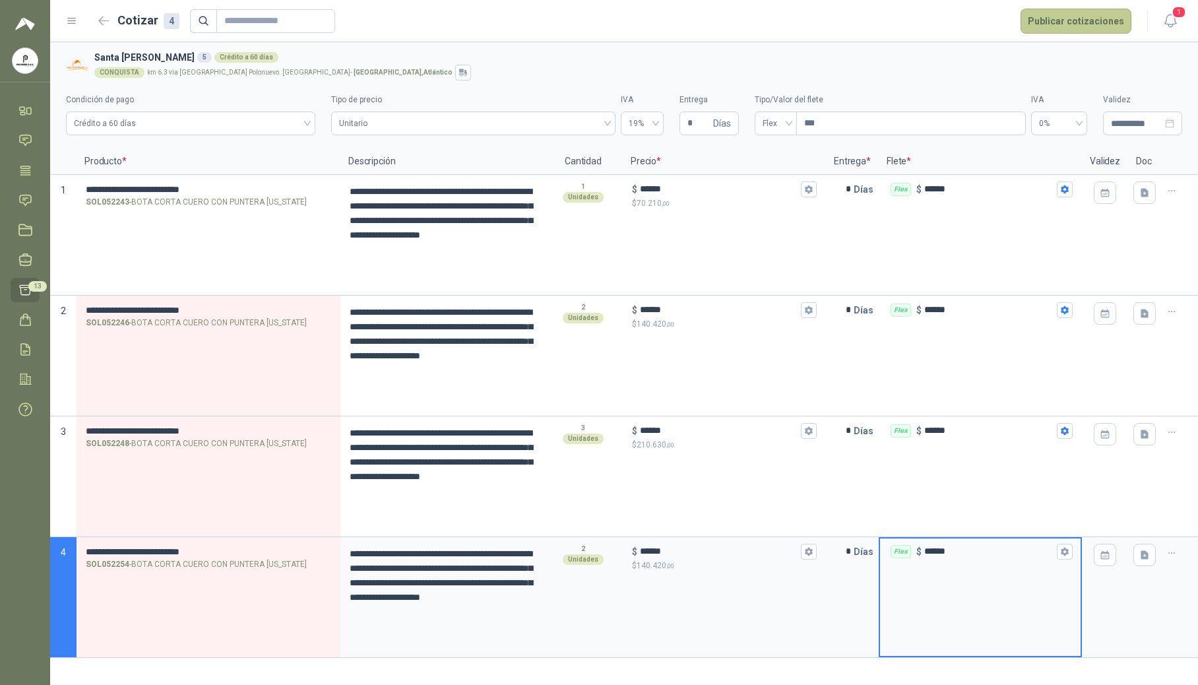
click at [724, 16] on button "Publicar cotizaciones" at bounding box center [1076, 21] width 111 height 25
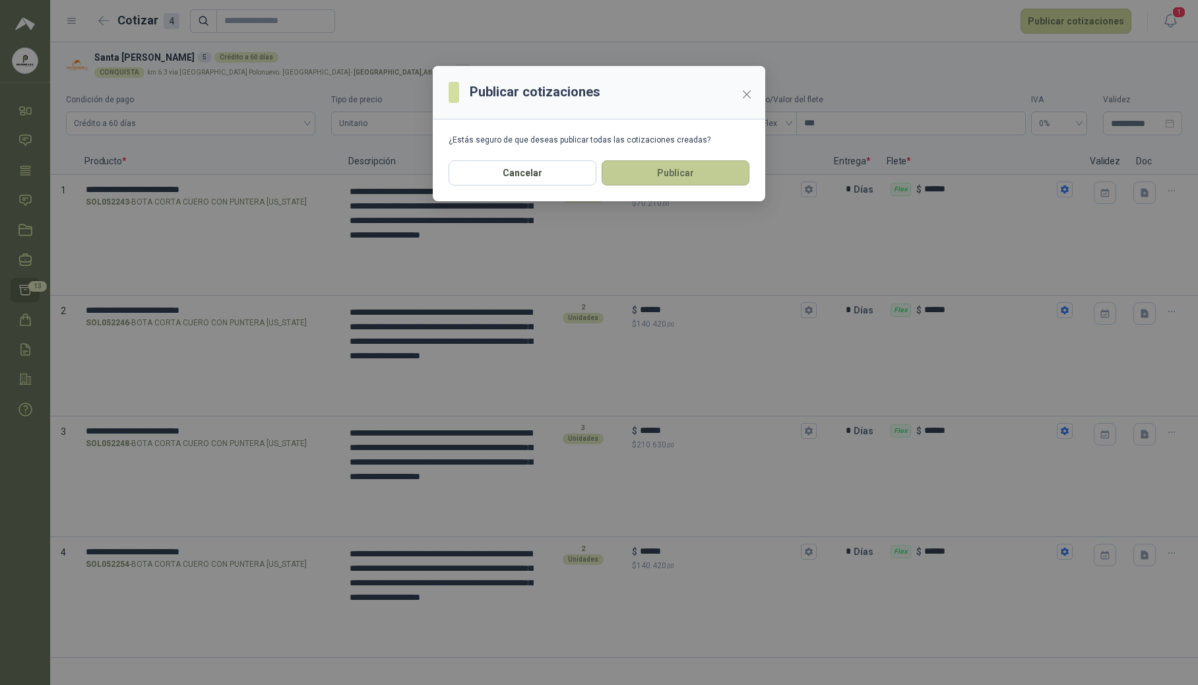
click at [693, 172] on button "Publicar" at bounding box center [676, 172] width 148 height 25
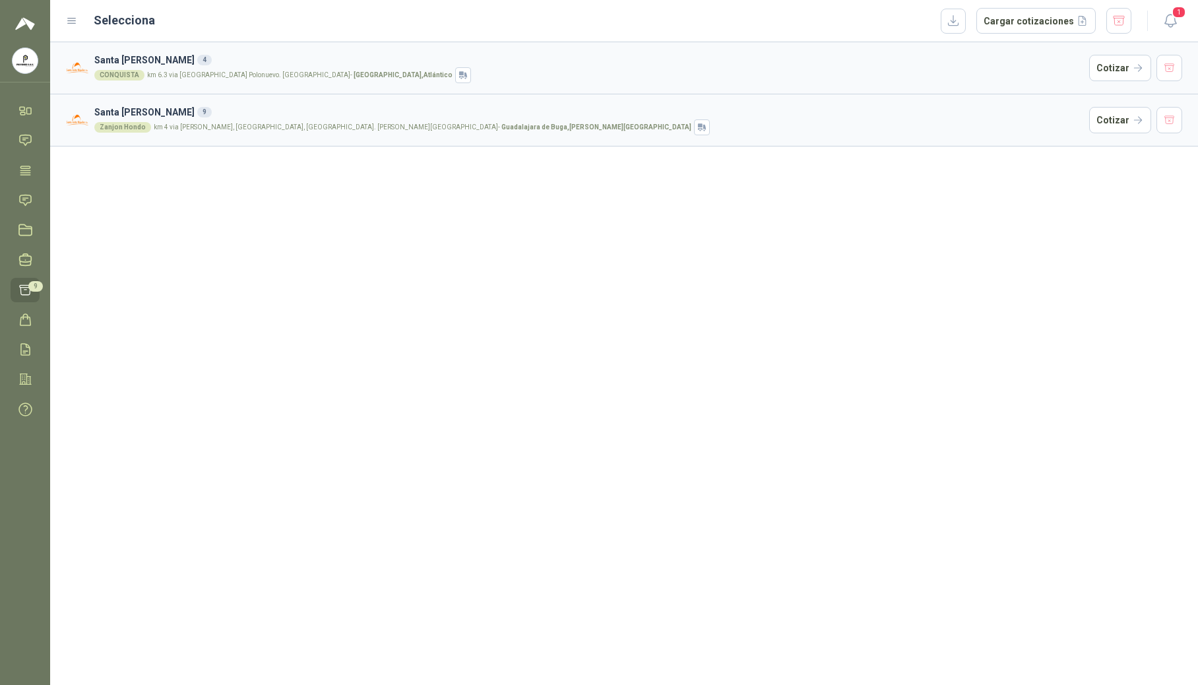
click at [338, 207] on div "[GEOGRAPHIC_DATA][PERSON_NAME] 4 CONQUISTA km 6.3 via [GEOGRAPHIC_DATA] Polonue…" at bounding box center [624, 363] width 1148 height 643
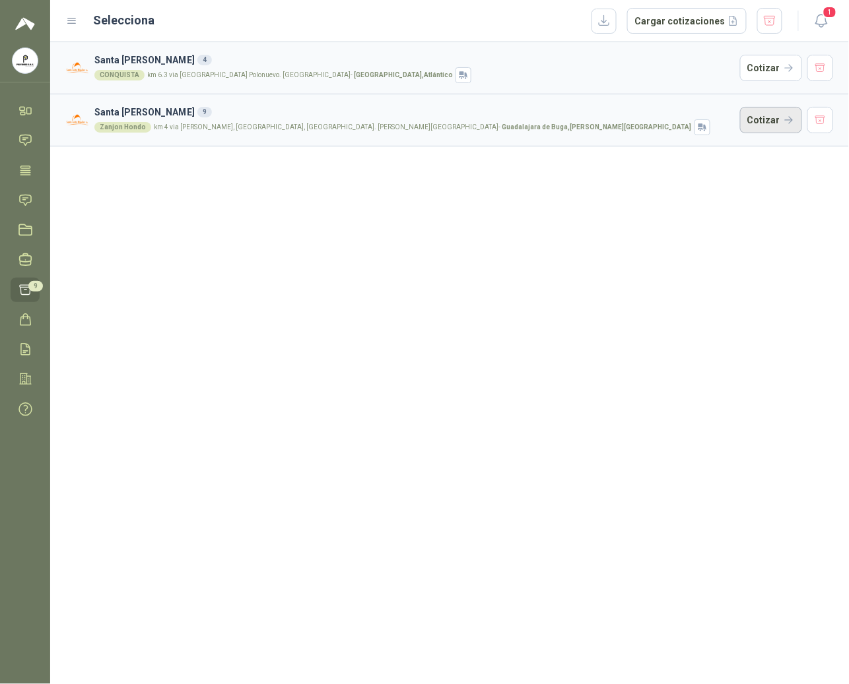
click at [724, 117] on button "Cotizar" at bounding box center [771, 120] width 62 height 26
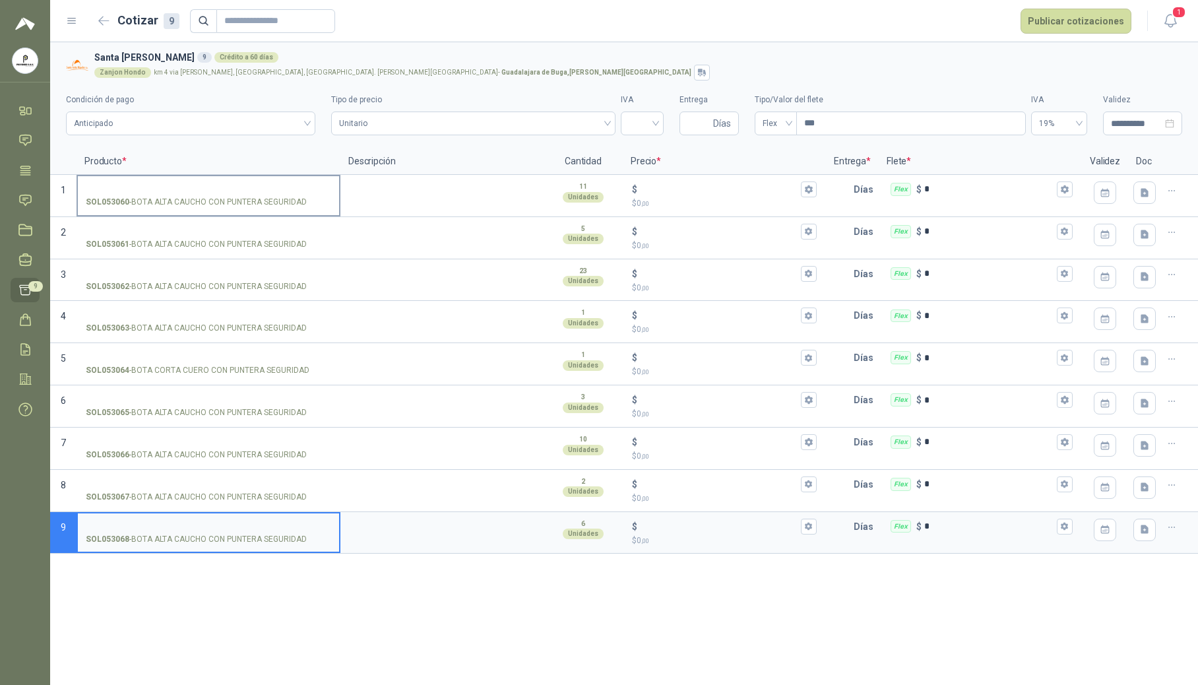
click at [154, 188] on input "SOL053060 - BOTA ALTA CAUCHO CON PUNTERA SEGURIDAD" at bounding box center [208, 190] width 245 height 10
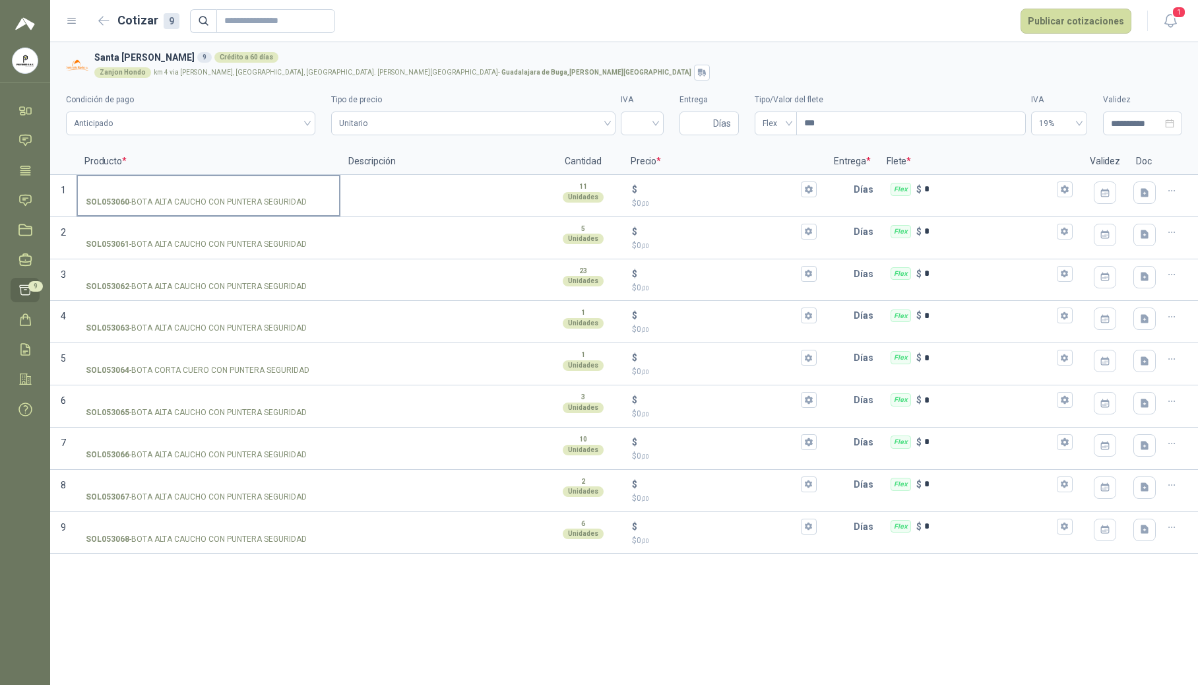
click at [162, 185] on input "SOL053060 - BOTA ALTA CAUCHO CON PUNTERA SEGURIDAD" at bounding box center [208, 190] width 245 height 10
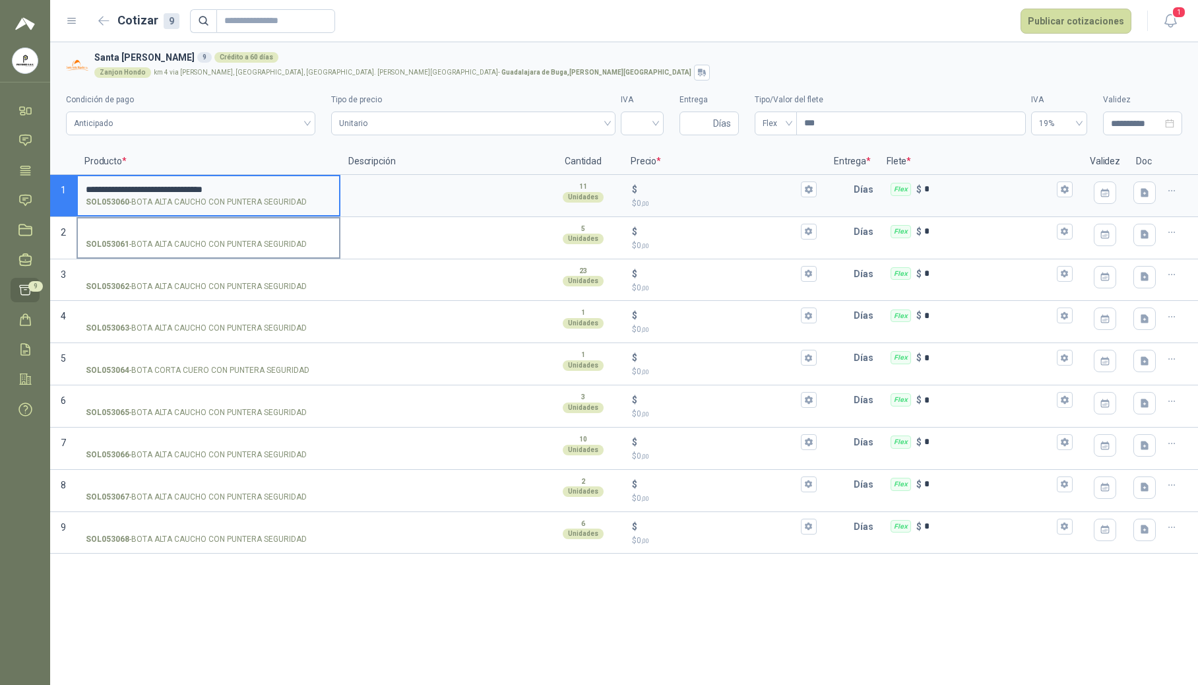
click at [149, 230] on input "SOL053061 - BOTA ALTA CAUCHO CON PUNTERA SEGURIDAD" at bounding box center [208, 232] width 245 height 10
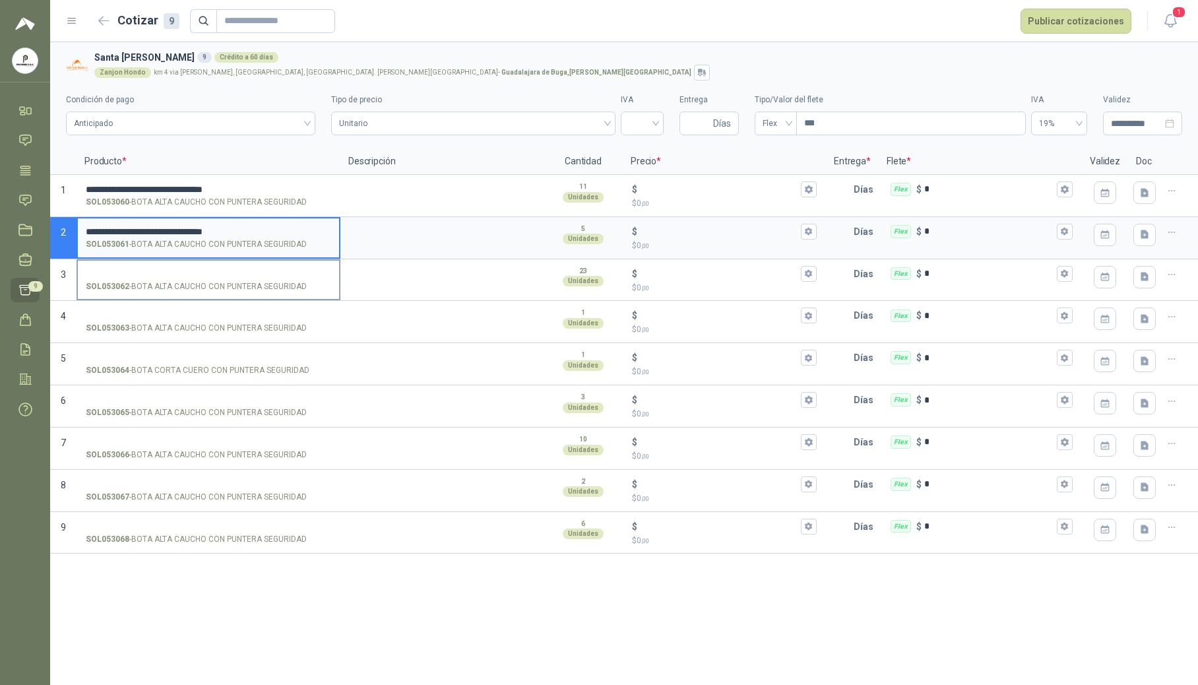
click at [151, 273] on input "SOL053062 - BOTA ALTA CAUCHO CON PUNTERA SEGURIDAD" at bounding box center [208, 274] width 245 height 10
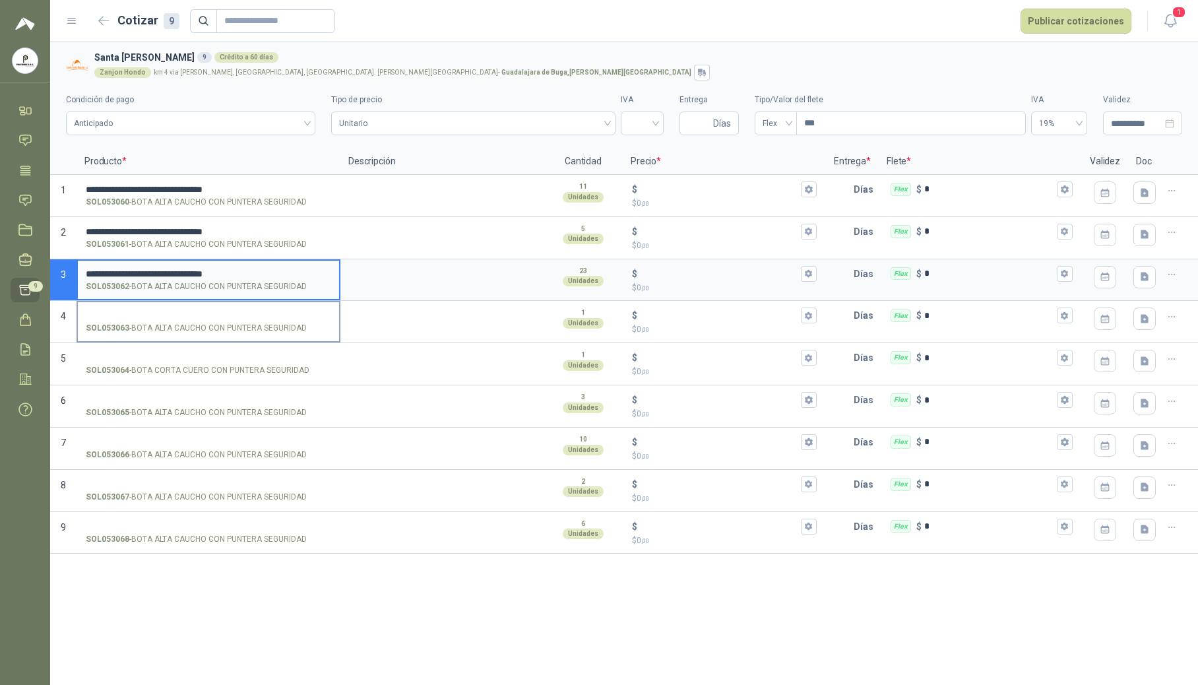
click at [158, 311] on input "SOL053063 - BOTA ALTA CAUCHO CON PUNTERA SEGURIDAD" at bounding box center [208, 316] width 245 height 10
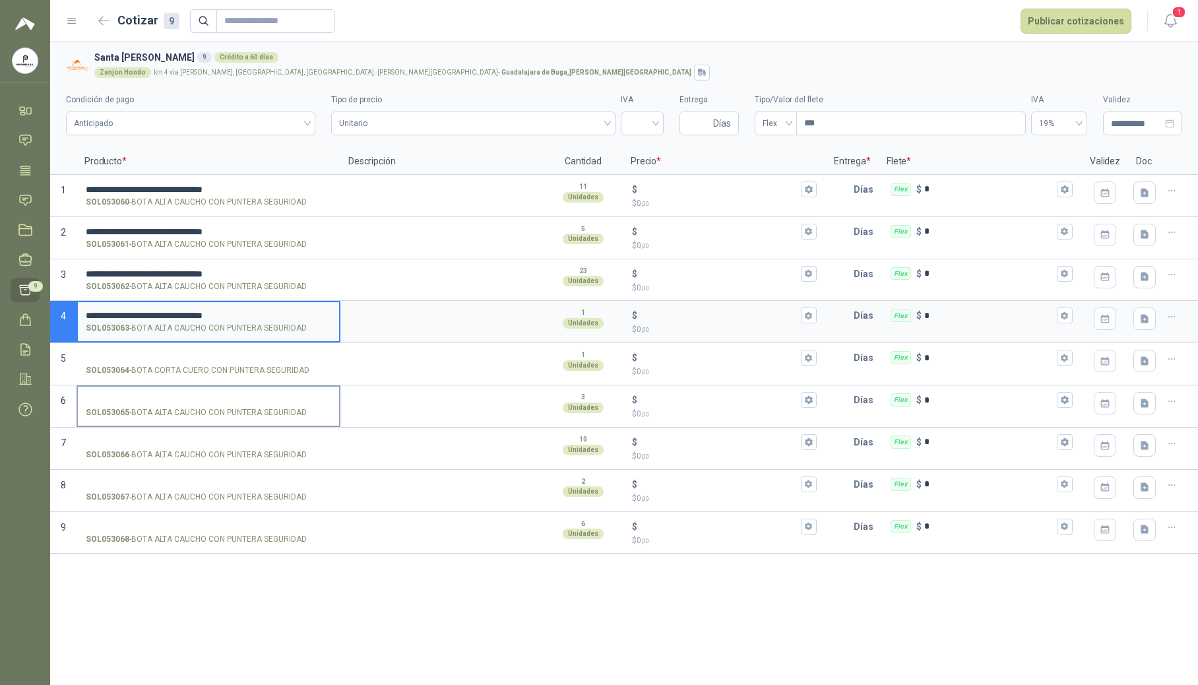
click at [141, 404] on input "SOL053065 - BOTA ALTA CAUCHO CON PUNTERA SEGURIDAD" at bounding box center [208, 400] width 245 height 10
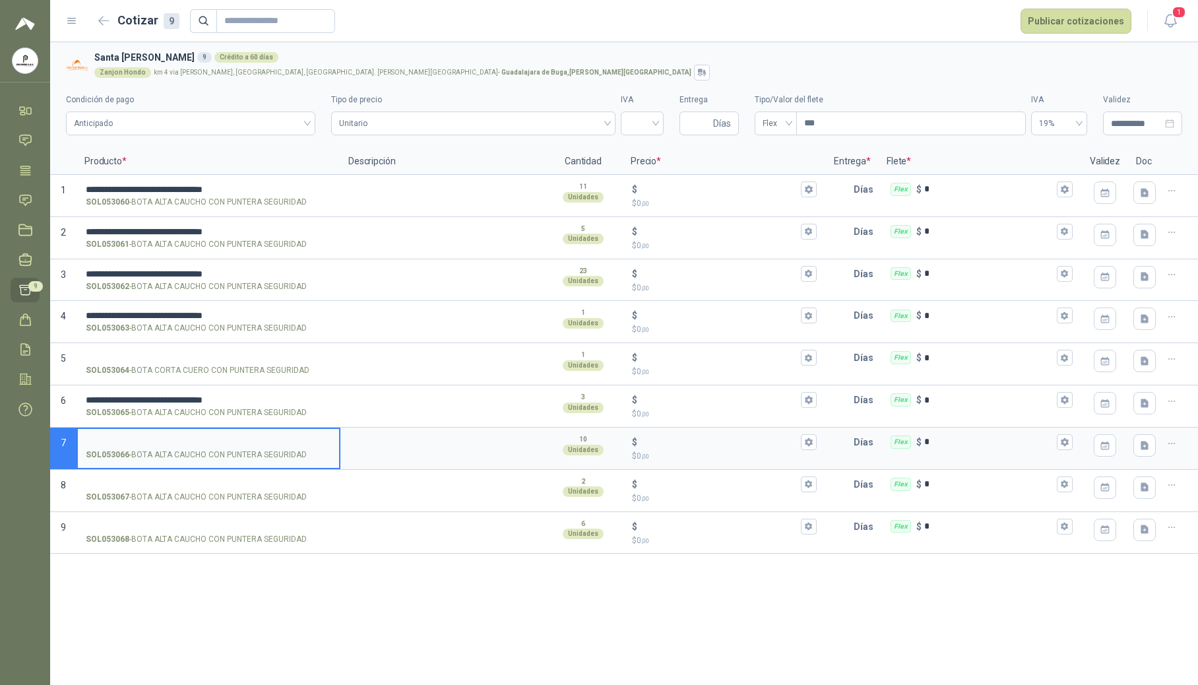
click at [141, 440] on input "SOL053066 - BOTA ALTA CAUCHO CON PUNTERA SEGURIDAD" at bounding box center [208, 443] width 245 height 10
click at [154, 474] on label "SOL053067 - BOTA ALTA CAUCHO CON PUNTERA SEGURIDAD" at bounding box center [208, 490] width 261 height 38
click at [154, 480] on input "SOL053067 - BOTA ALTA CAUCHO CON PUNTERA SEGURIDAD" at bounding box center [208, 485] width 245 height 10
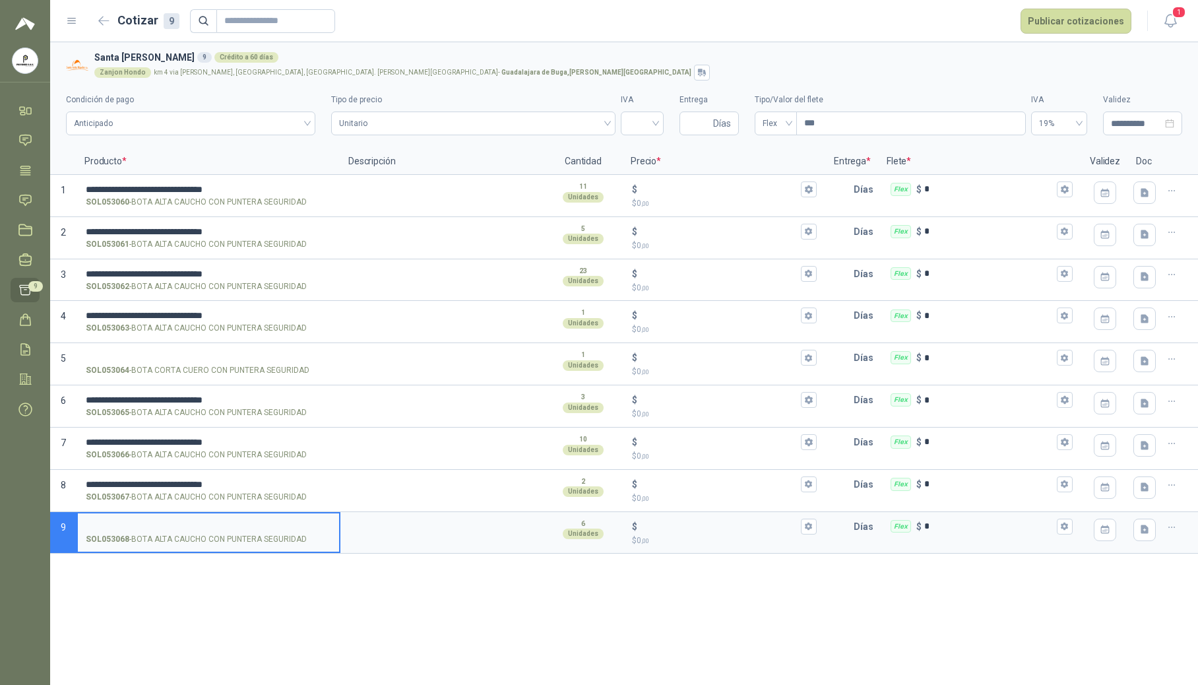
click at [162, 524] on input "SOL053068 - BOTA ALTA CAUCHO CON PUNTERA SEGURIDAD" at bounding box center [208, 527] width 245 height 10
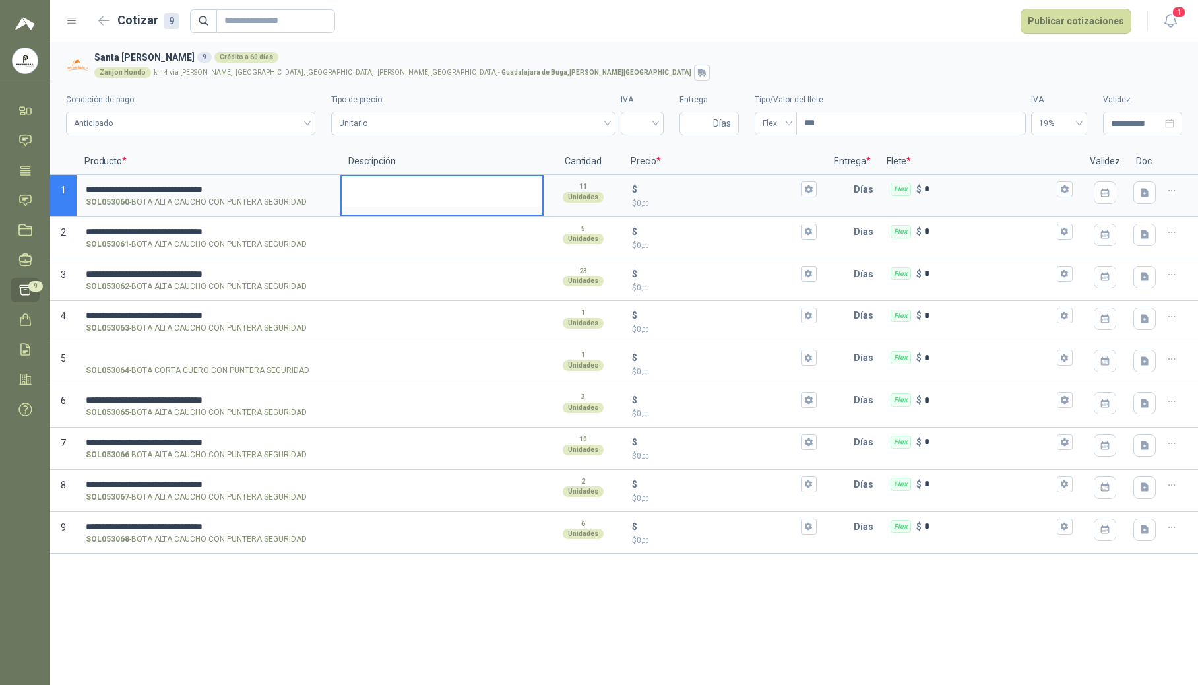
click at [407, 195] on textarea at bounding box center [442, 191] width 201 height 30
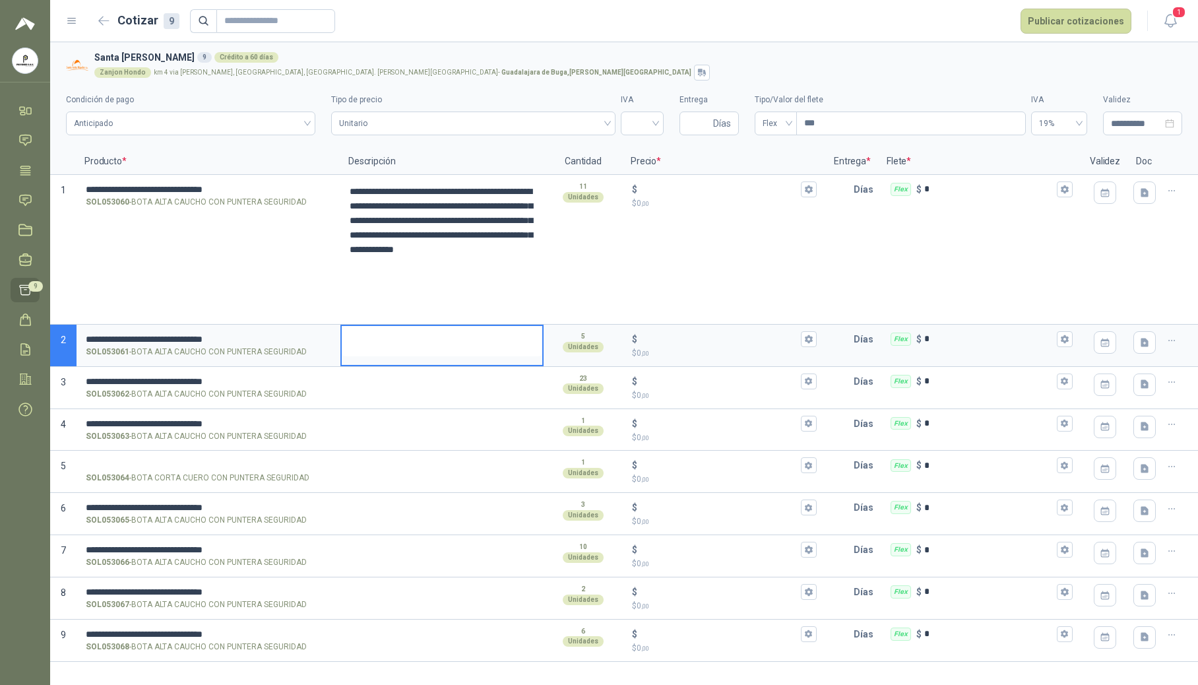
click at [377, 342] on textarea at bounding box center [442, 341] width 201 height 30
click at [716, 187] on input "$ $ 0 ,00" at bounding box center [719, 189] width 158 height 10
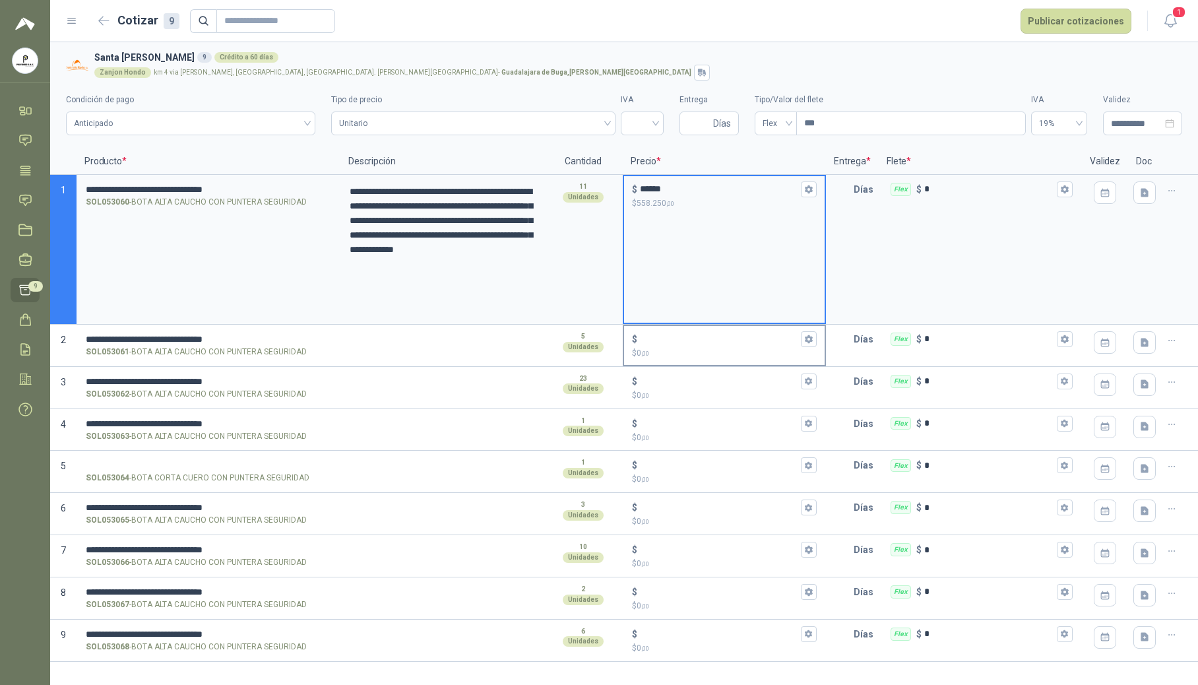
click at [674, 336] on input "$ $ 0 ,00" at bounding box center [719, 339] width 158 height 10
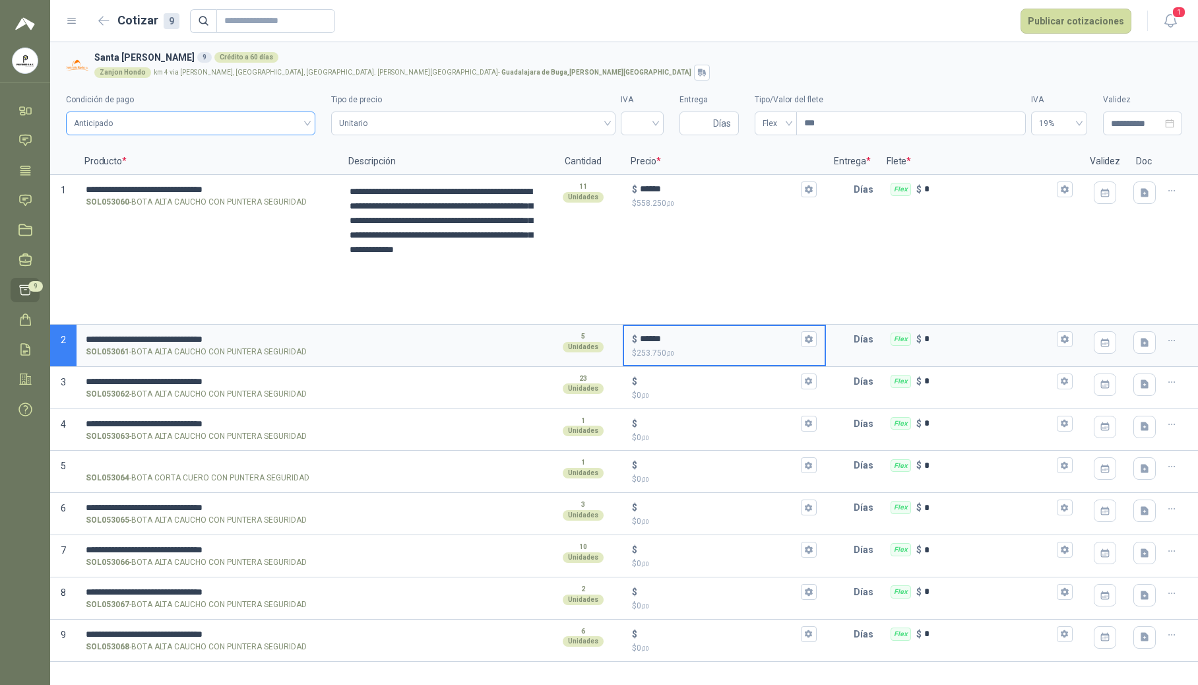
click at [290, 131] on span "Anticipado" at bounding box center [191, 124] width 234 height 20
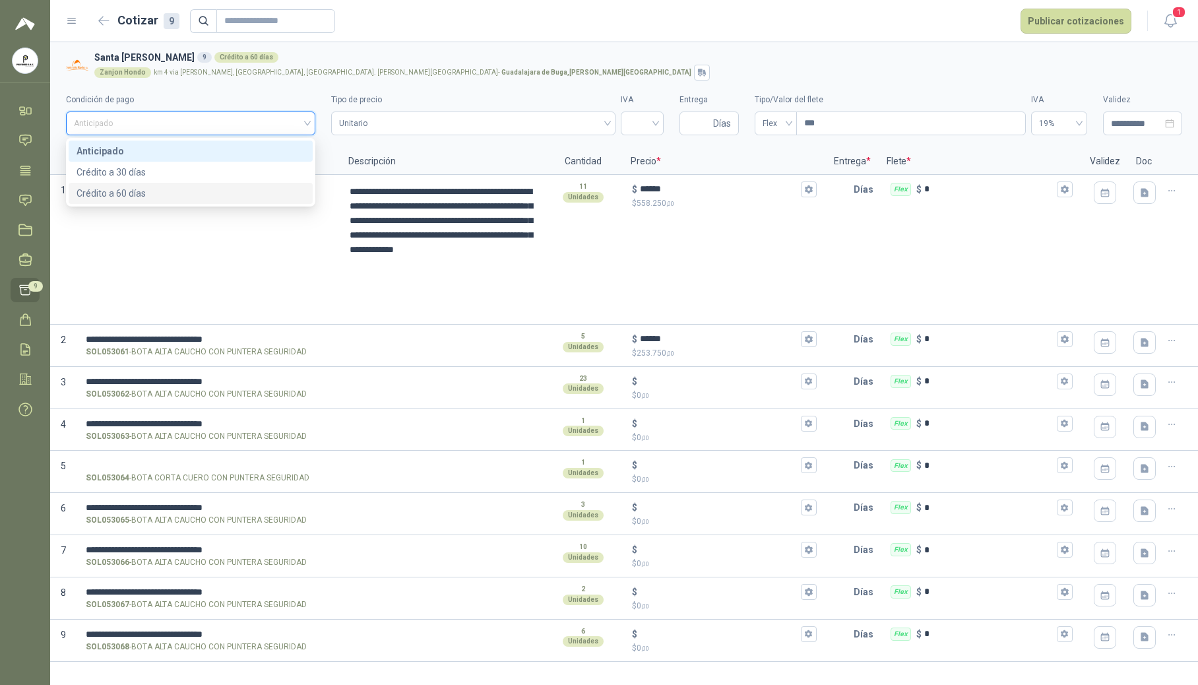
click at [187, 196] on div "Crédito a 60 días" at bounding box center [191, 193] width 228 height 15
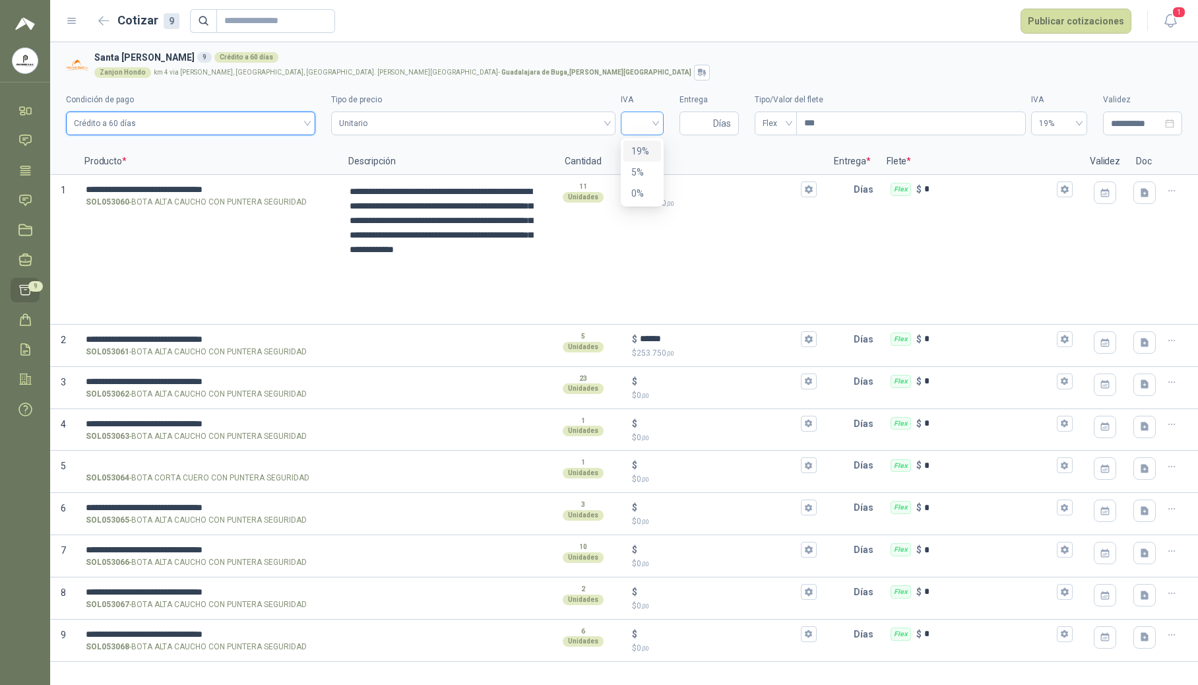
click at [656, 127] on div at bounding box center [642, 124] width 43 height 24
click at [644, 149] on div "19%" at bounding box center [643, 151] width 22 height 15
click at [697, 124] on input "Entrega" at bounding box center [699, 123] width 23 height 22
click at [724, 123] on input "***" at bounding box center [911, 123] width 228 height 22
click at [724, 121] on span "19%" at bounding box center [1059, 124] width 40 height 20
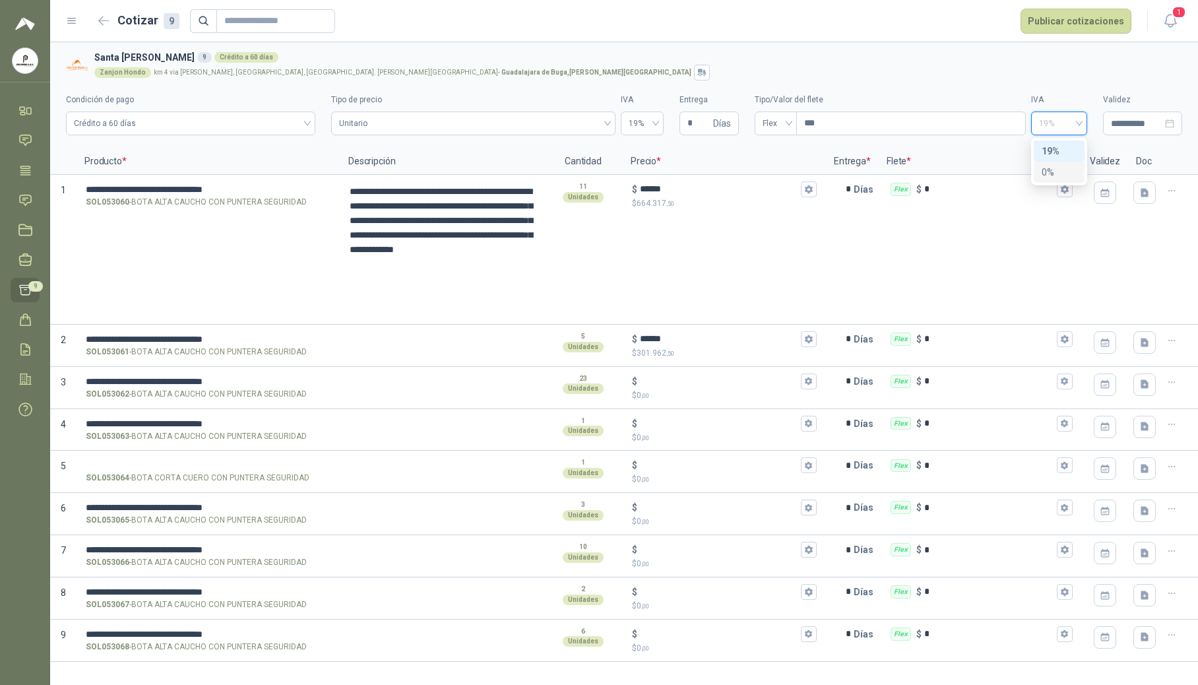
click at [724, 166] on div "0%" at bounding box center [1059, 172] width 35 height 15
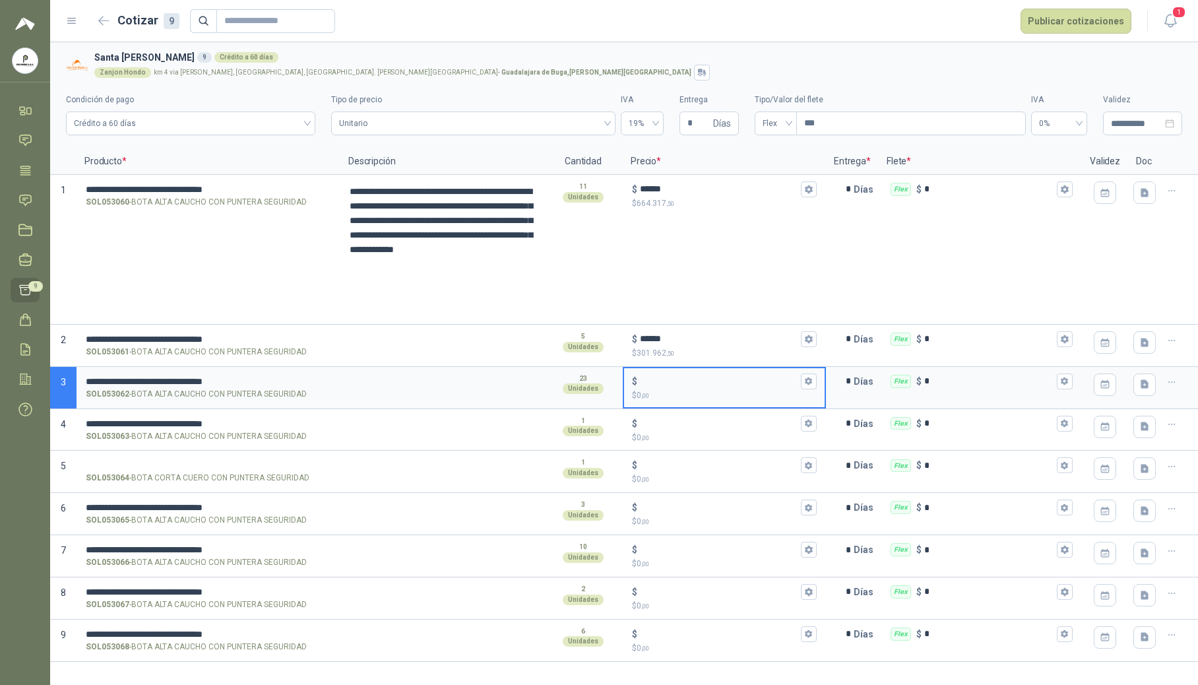
click at [684, 381] on input "$ $ 0 ,00" at bounding box center [719, 381] width 158 height 10
click at [682, 421] on input "$ $ 0 ,00" at bounding box center [719, 423] width 158 height 10
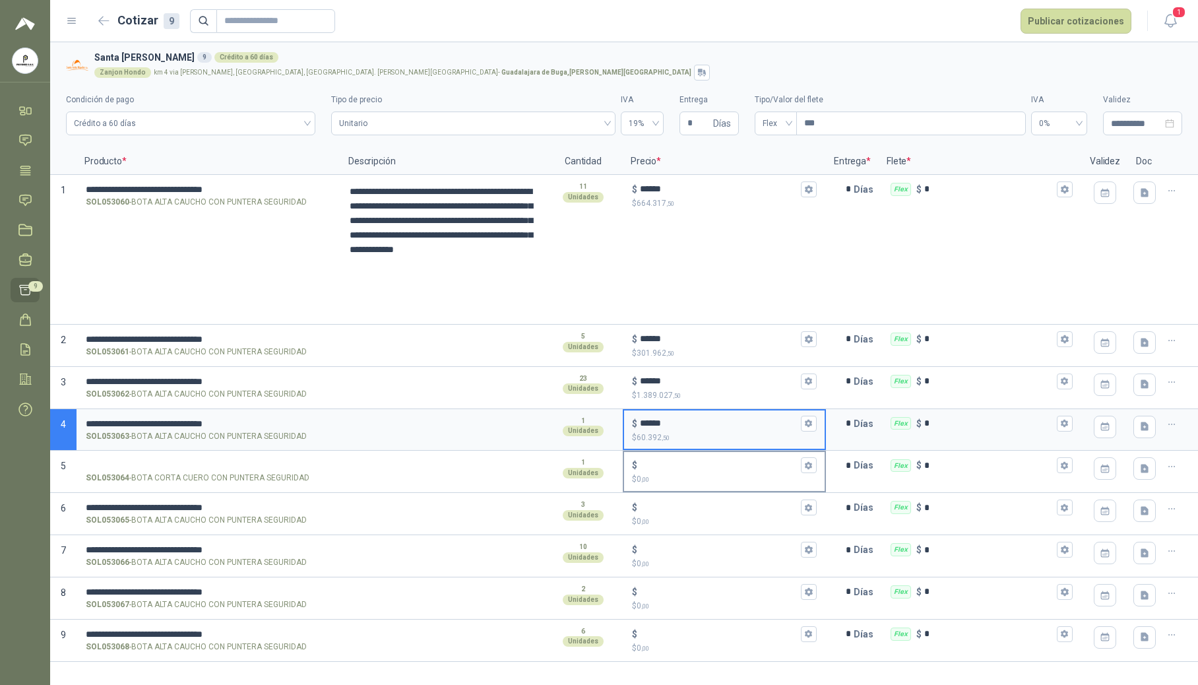
click at [680, 465] on input "$ $ 0 ,00" at bounding box center [719, 466] width 158 height 10
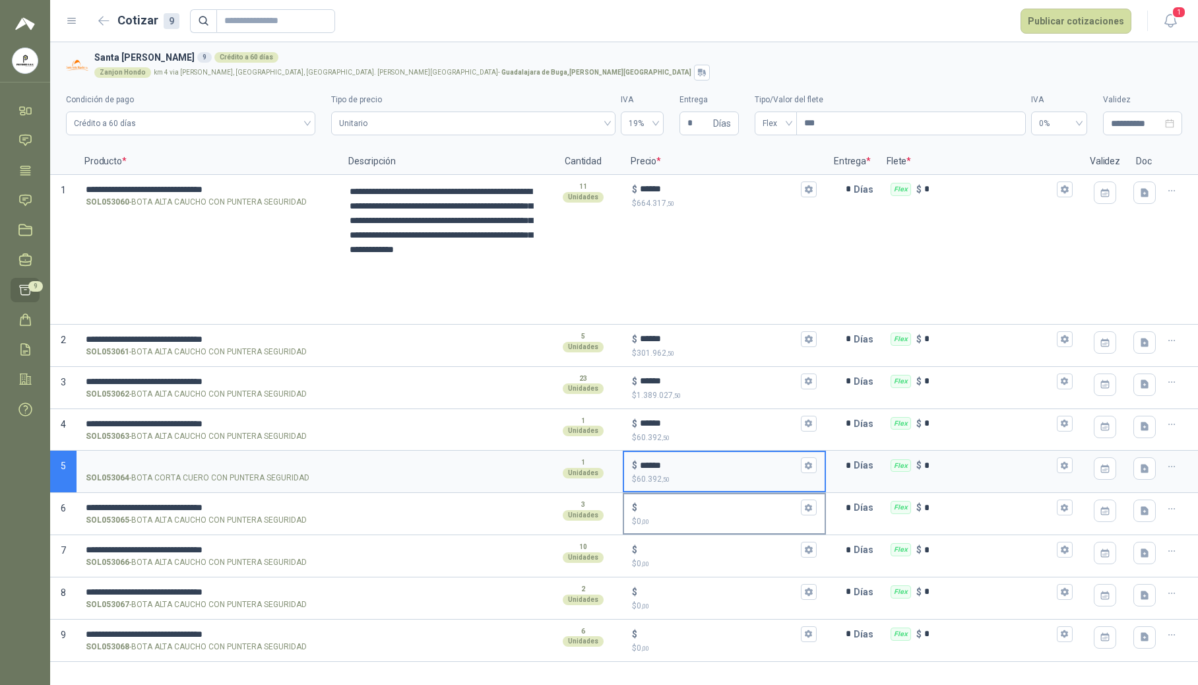
click at [674, 504] on input "$ $ 0 ,00" at bounding box center [719, 508] width 158 height 10
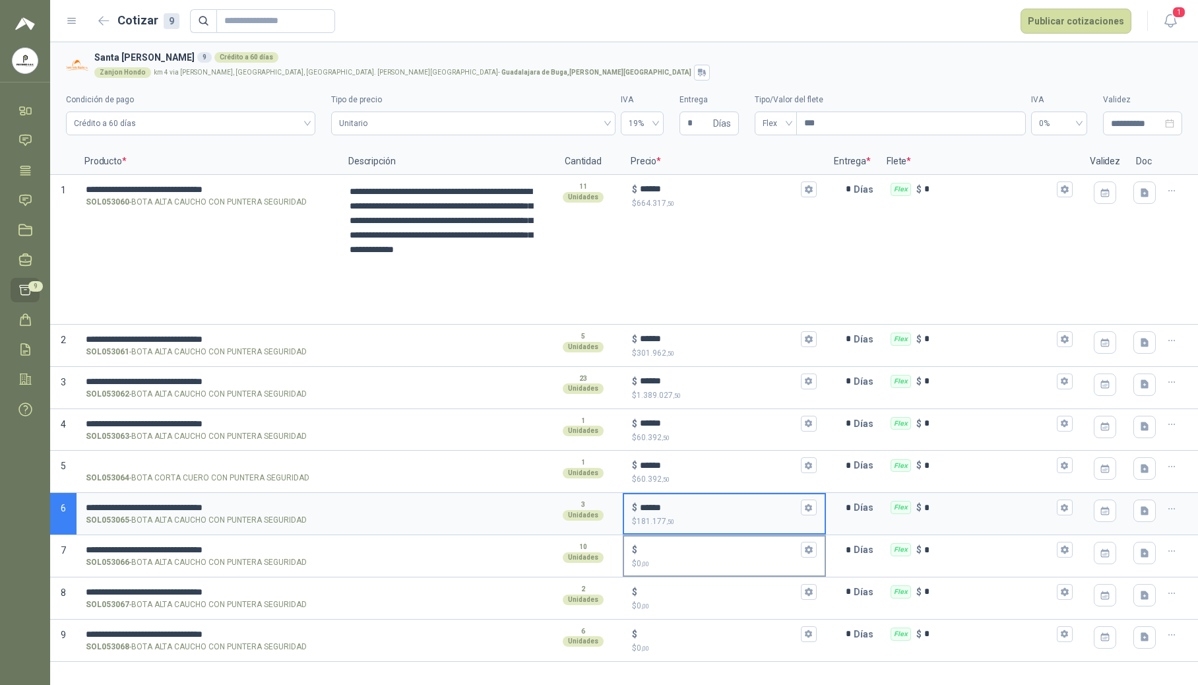
click at [665, 550] on input "$ $ 0 ,00" at bounding box center [719, 550] width 158 height 10
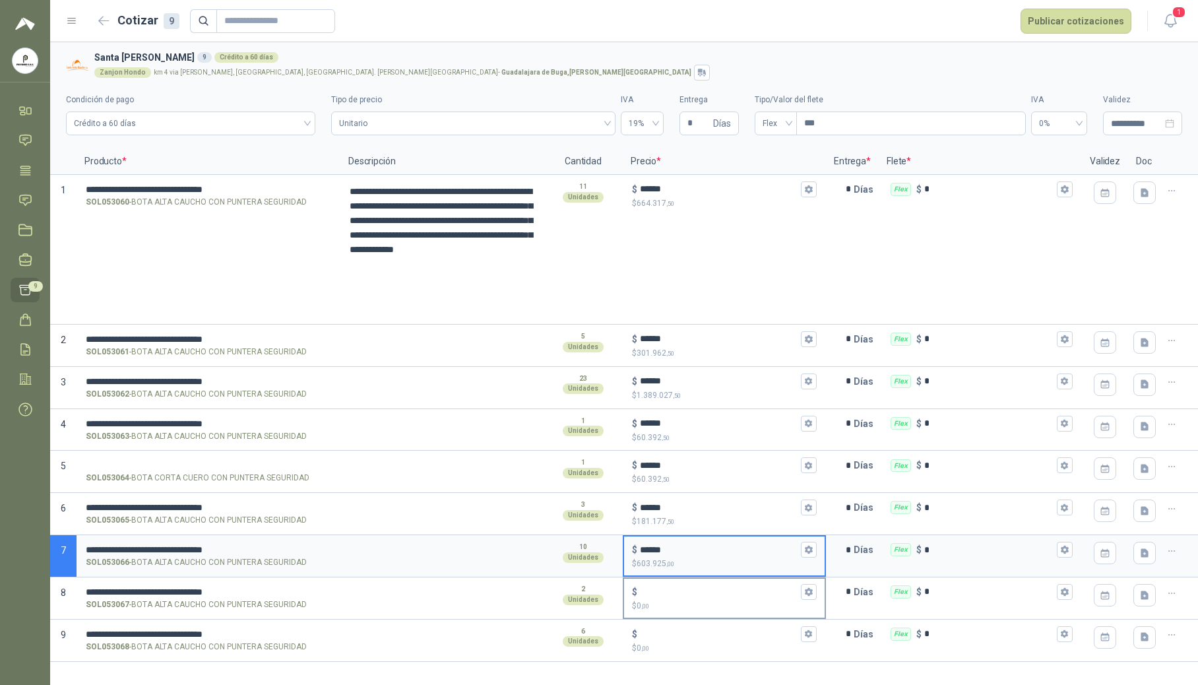
click at [679, 589] on input "$ $ 0 ,00" at bounding box center [719, 592] width 158 height 10
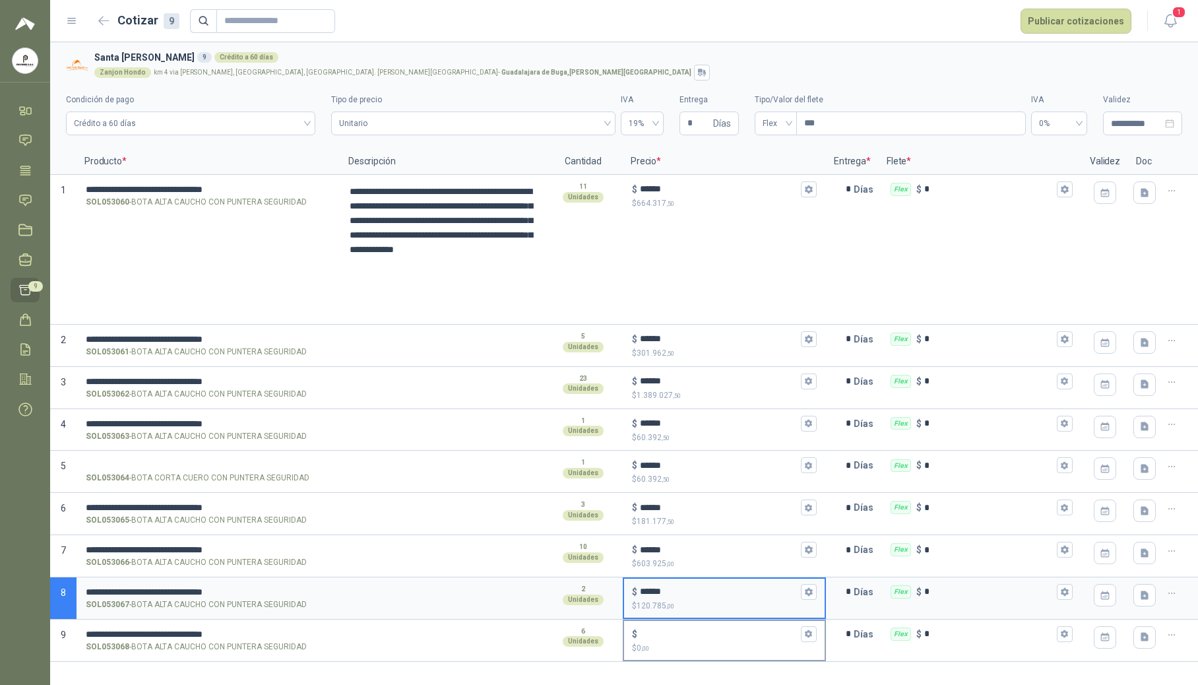
click at [668, 631] on input "$ $ 0 ,00" at bounding box center [719, 634] width 158 height 10
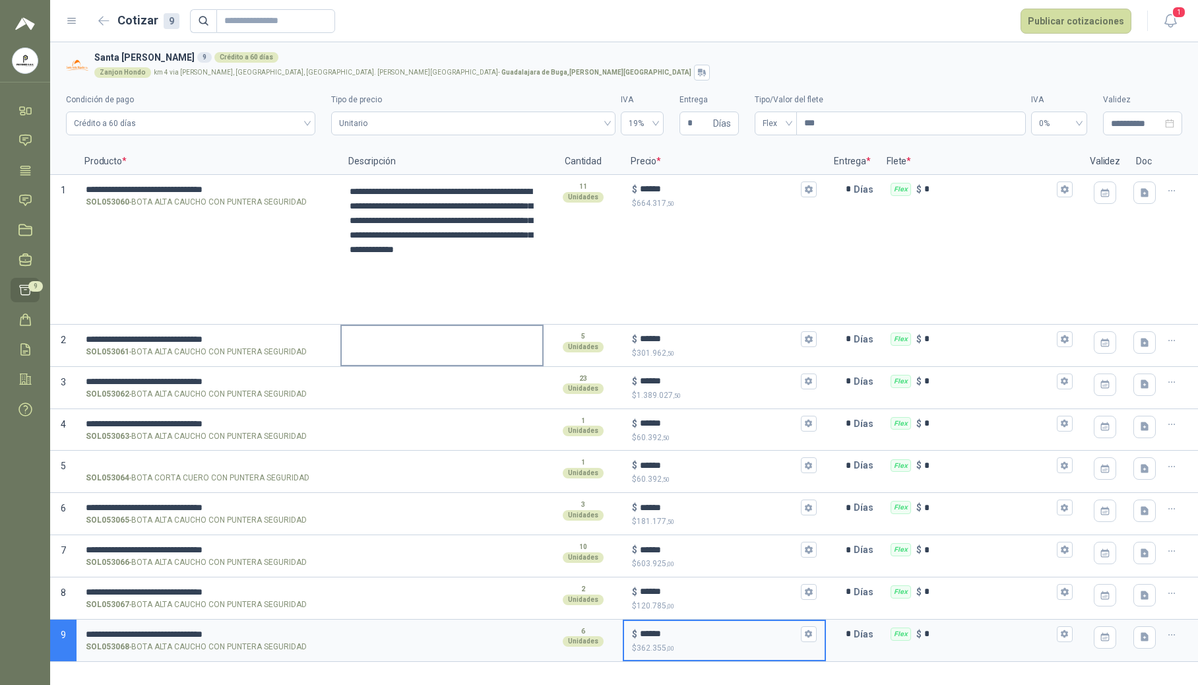
click at [383, 346] on textarea at bounding box center [442, 341] width 201 height 30
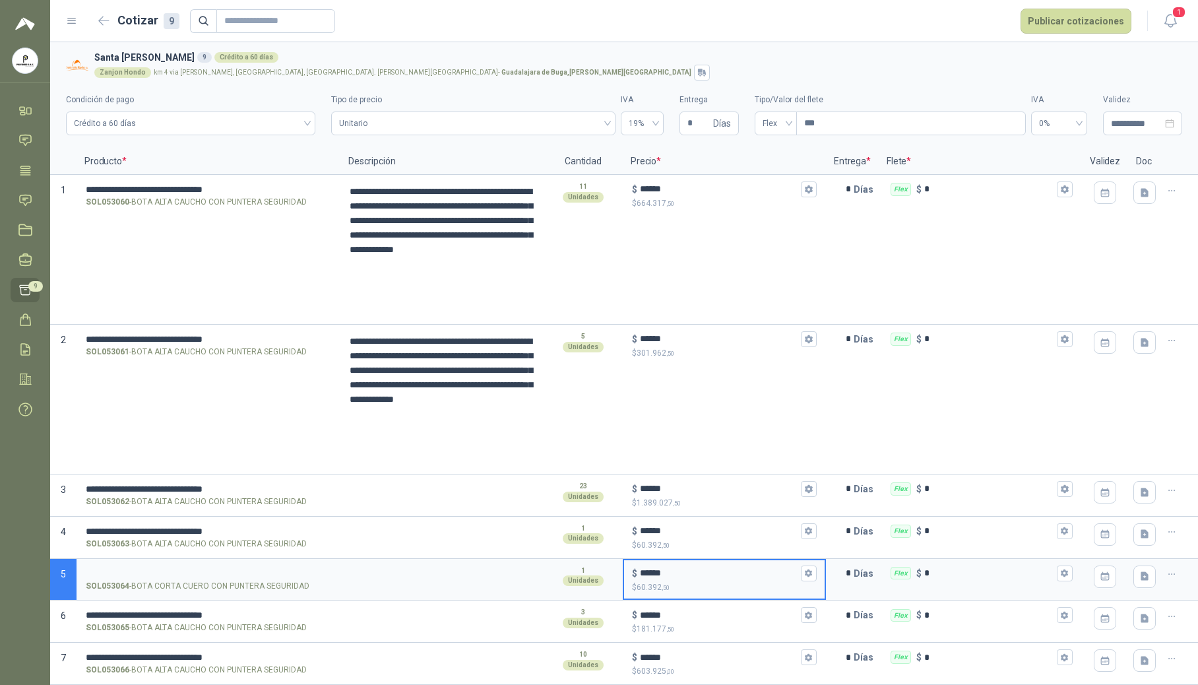
click at [690, 573] on input "******" at bounding box center [719, 573] width 158 height 10
click at [377, 481] on textarea at bounding box center [442, 491] width 201 height 30
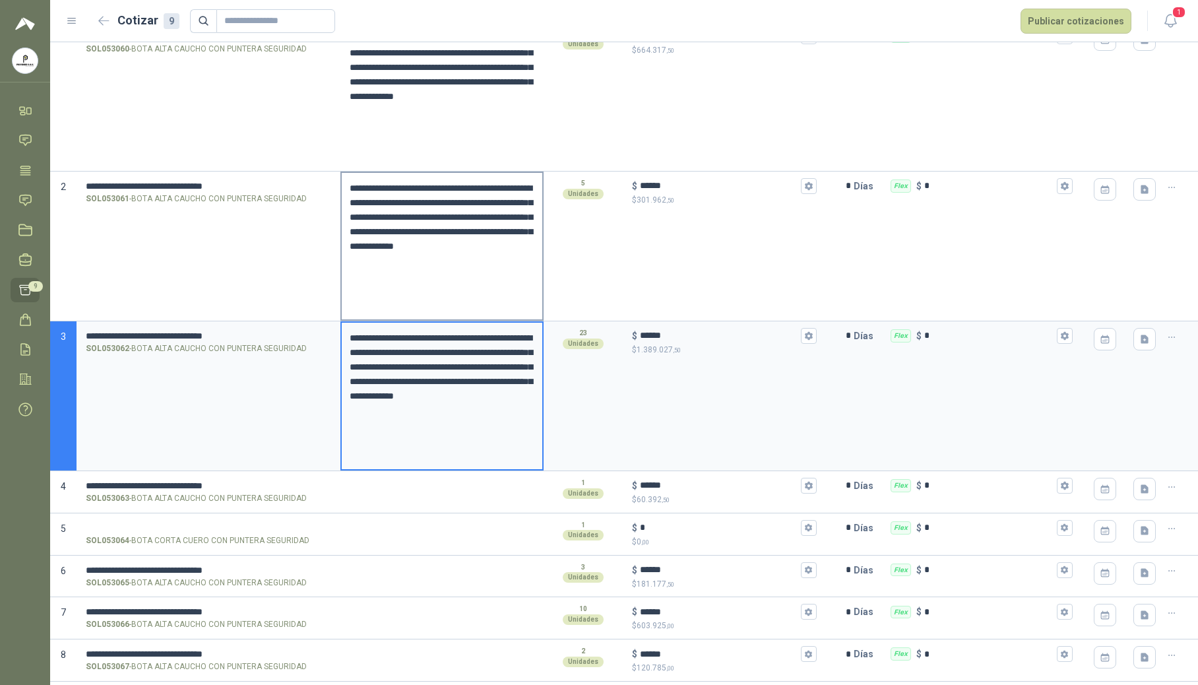
scroll to position [193, 0]
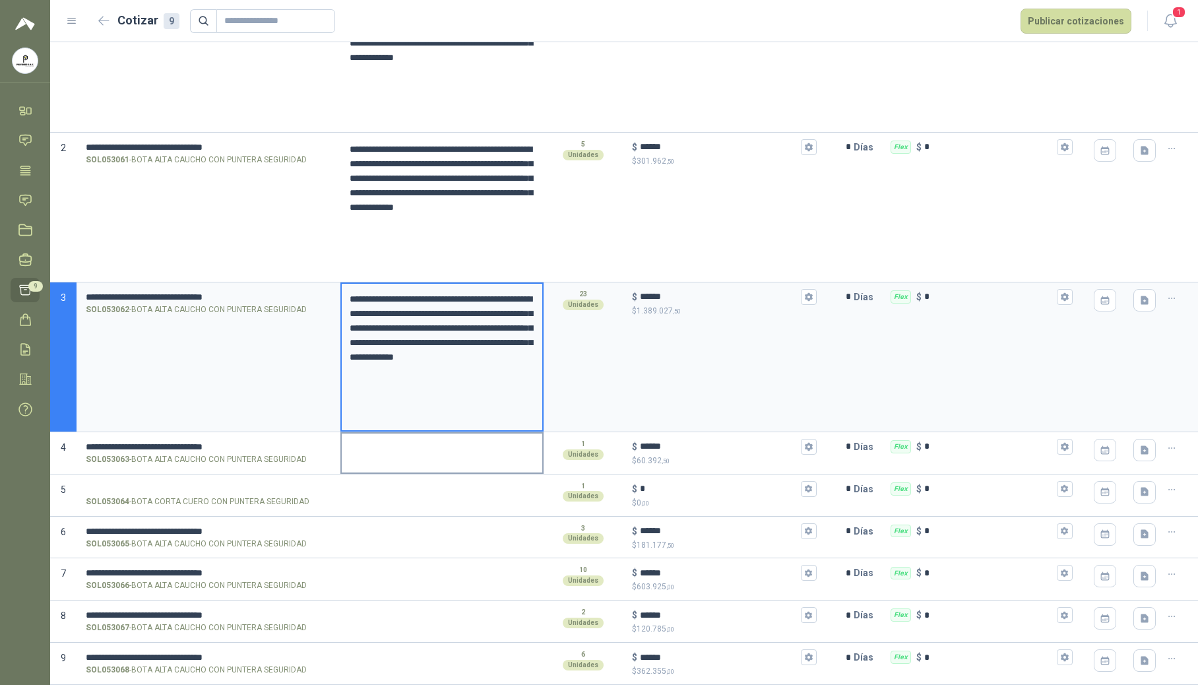
click at [362, 461] on textarea at bounding box center [442, 449] width 201 height 30
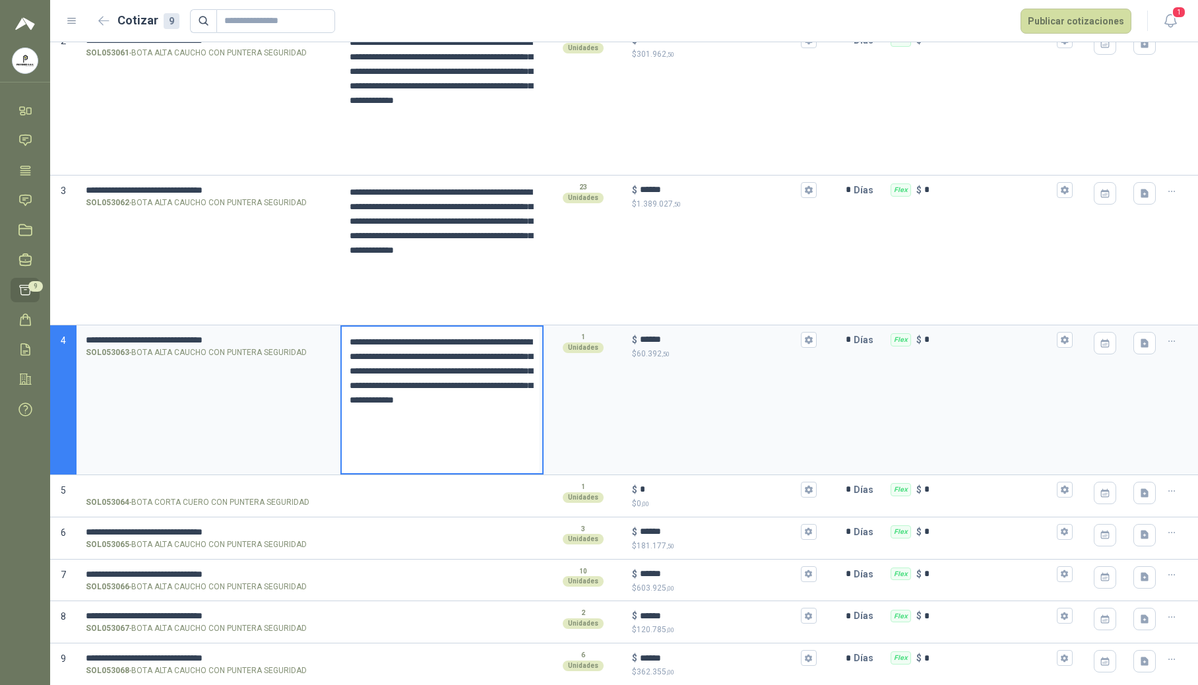
scroll to position [302, 0]
click at [352, 532] on textarea at bounding box center [442, 533] width 201 height 30
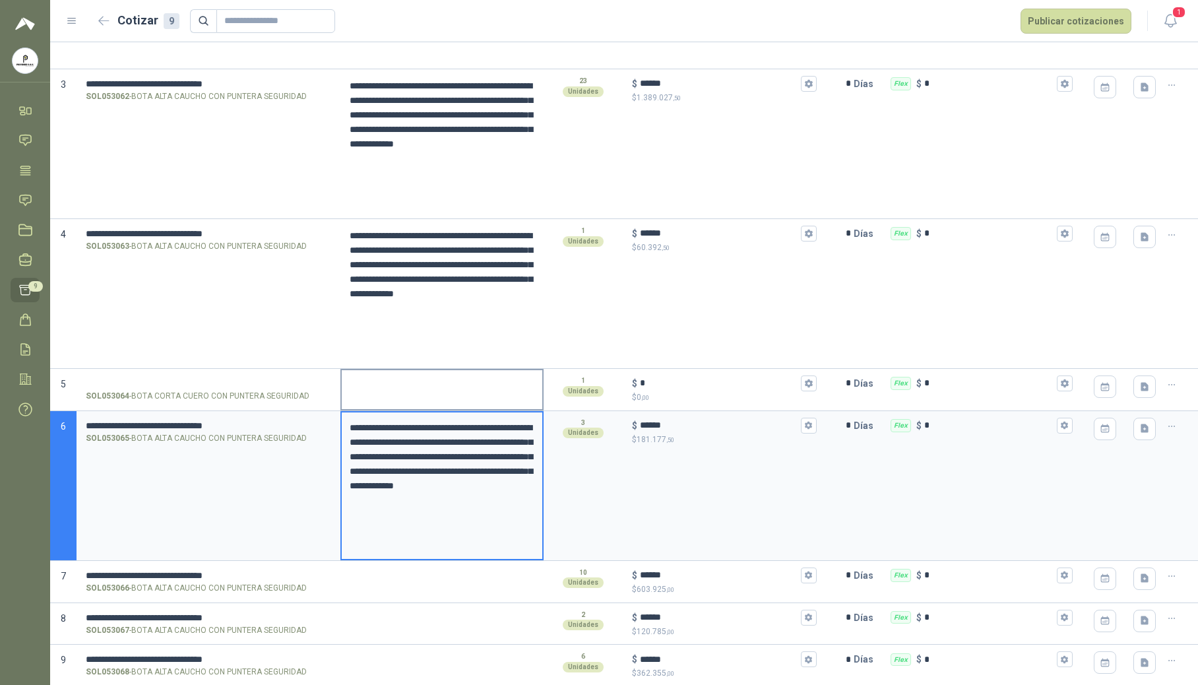
scroll to position [409, 0]
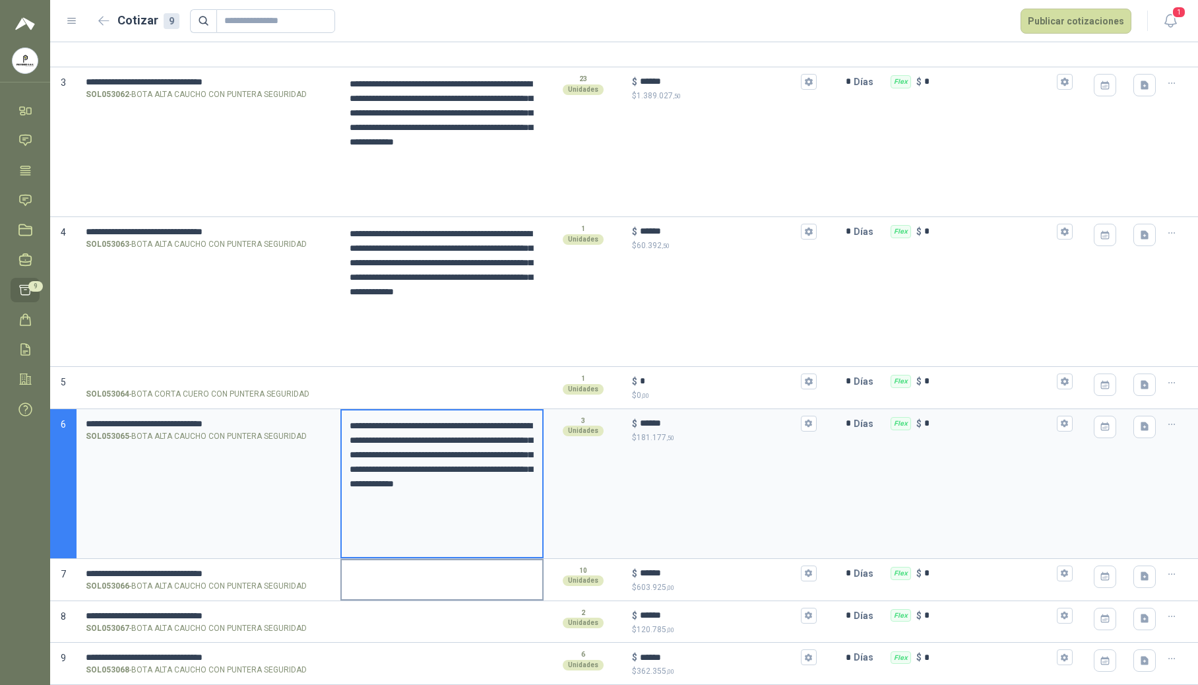
click at [412, 581] on textarea at bounding box center [442, 575] width 201 height 30
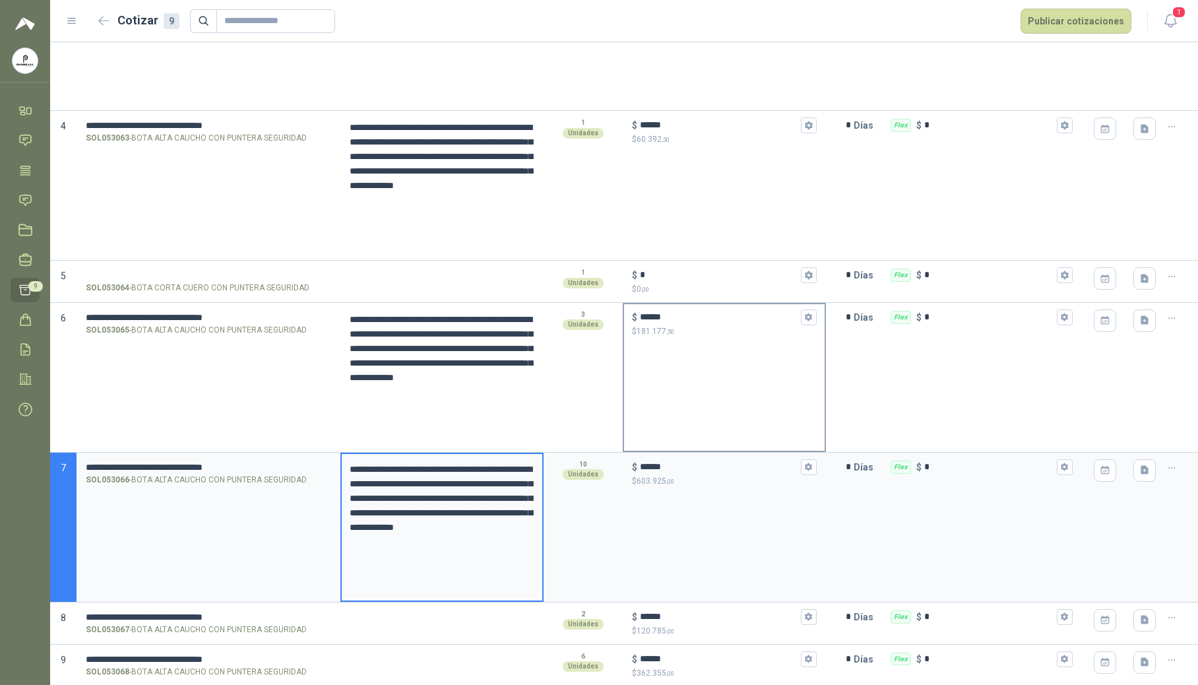
scroll to position [517, 0]
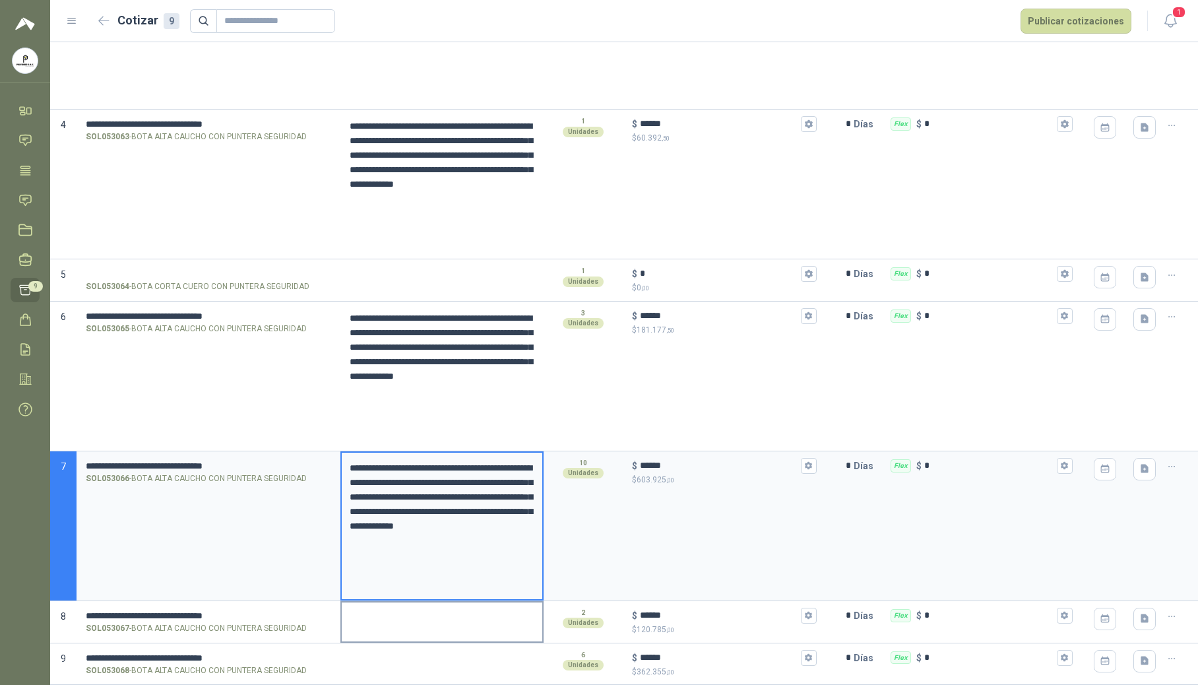
click at [405, 624] on textarea at bounding box center [442, 618] width 201 height 30
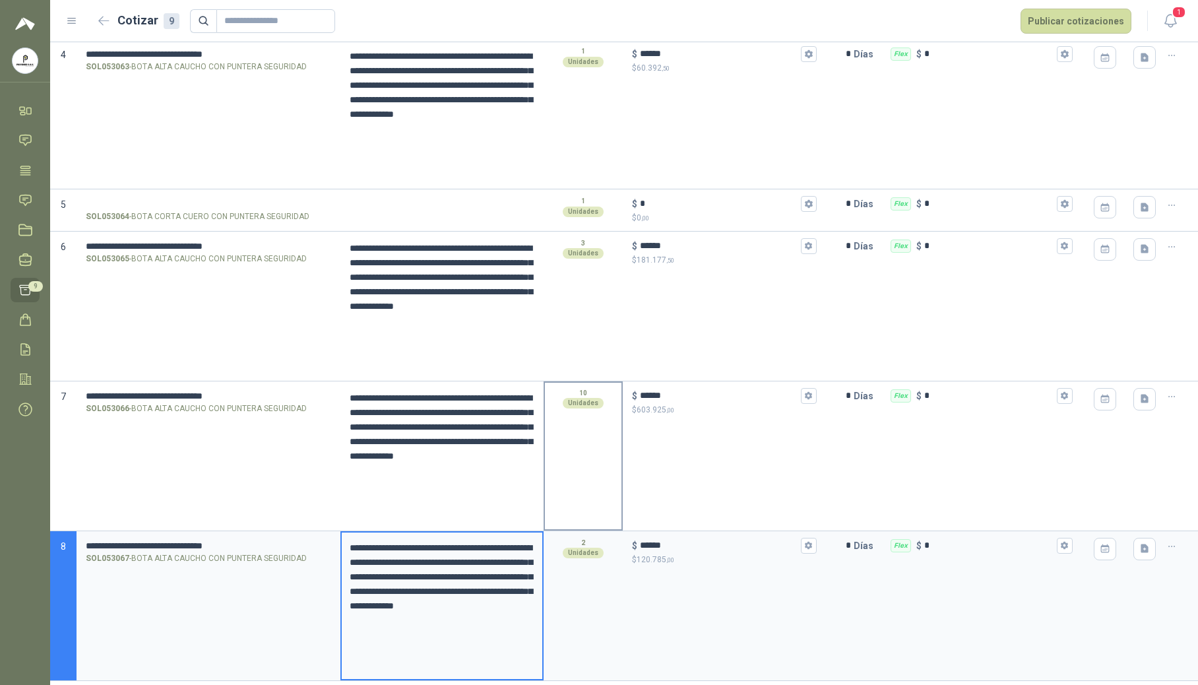
scroll to position [624, 0]
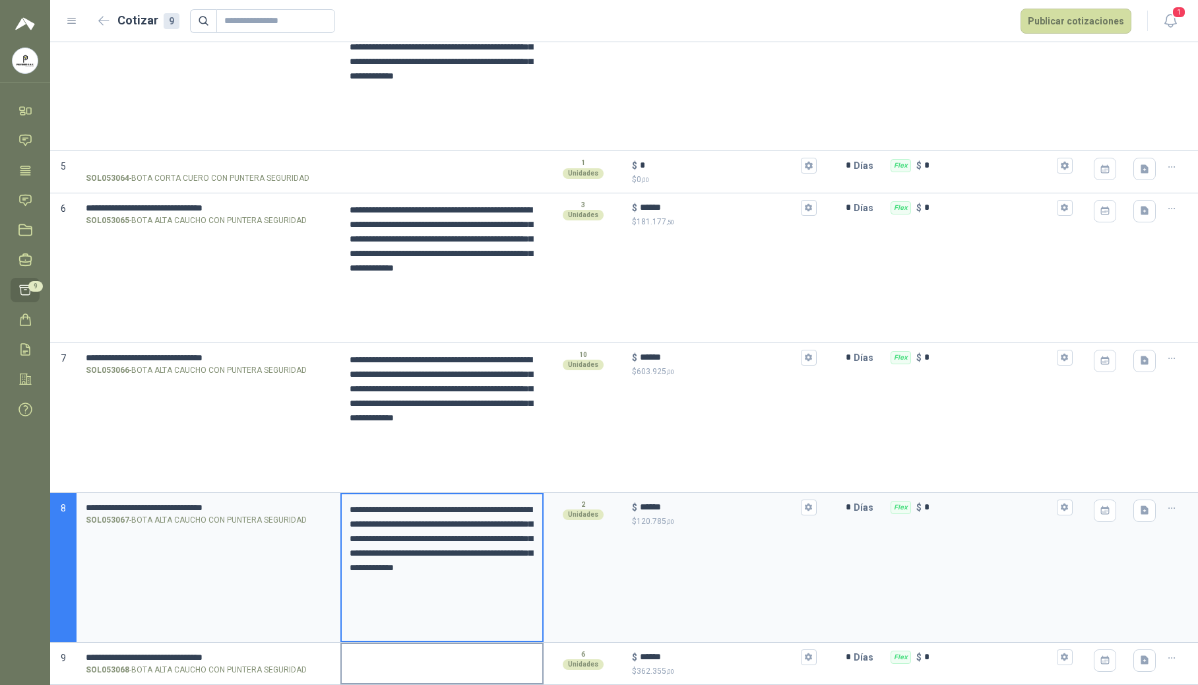
click at [412, 641] on textarea at bounding box center [442, 659] width 201 height 30
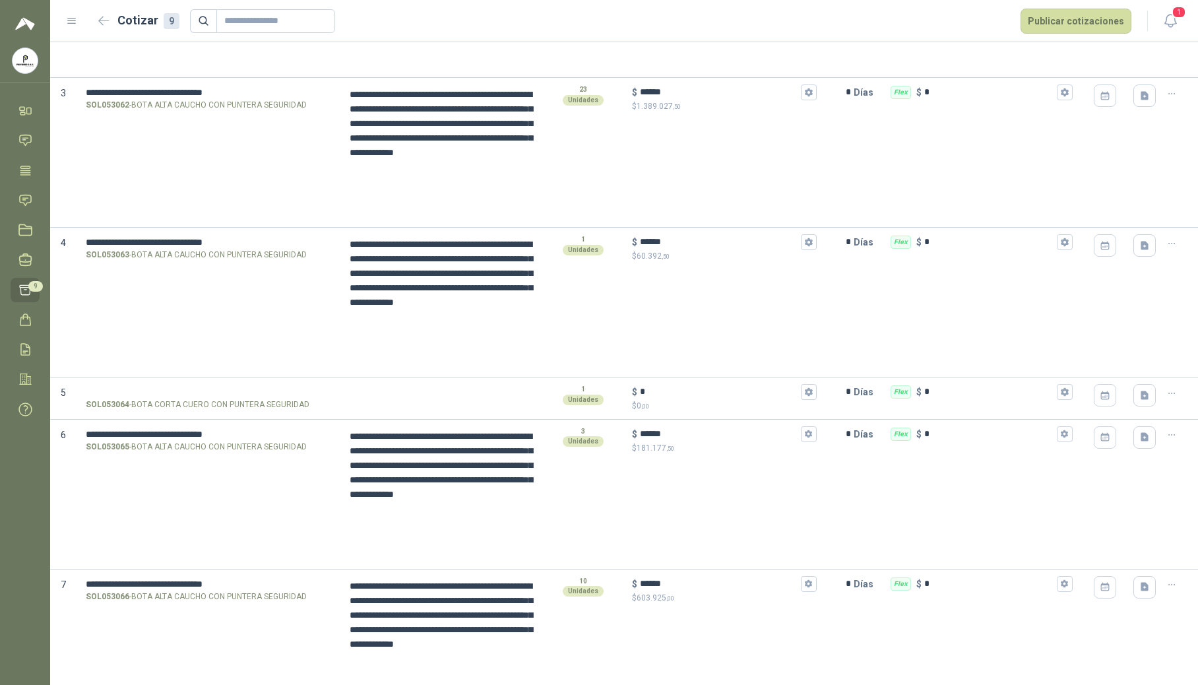
scroll to position [360, 0]
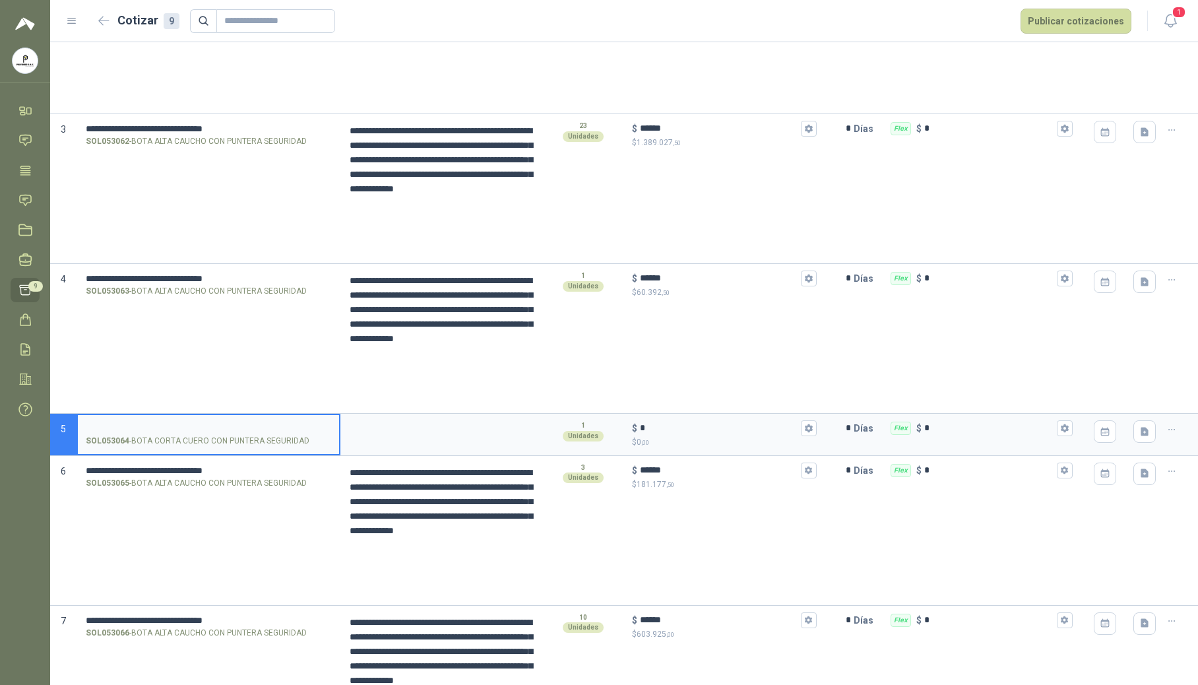
click at [199, 426] on input "SOL053064 - BOTA CORTA CUERO CON PUNTERA SEGURIDAD" at bounding box center [208, 429] width 245 height 10
click at [158, 433] on input "SOL053064 - BOTA CORTA CUERO CON PUNTERA SEGURIDAD" at bounding box center [208, 429] width 245 height 10
click at [417, 436] on textarea at bounding box center [442, 430] width 201 height 30
click at [439, 428] on textarea at bounding box center [442, 430] width 201 height 30
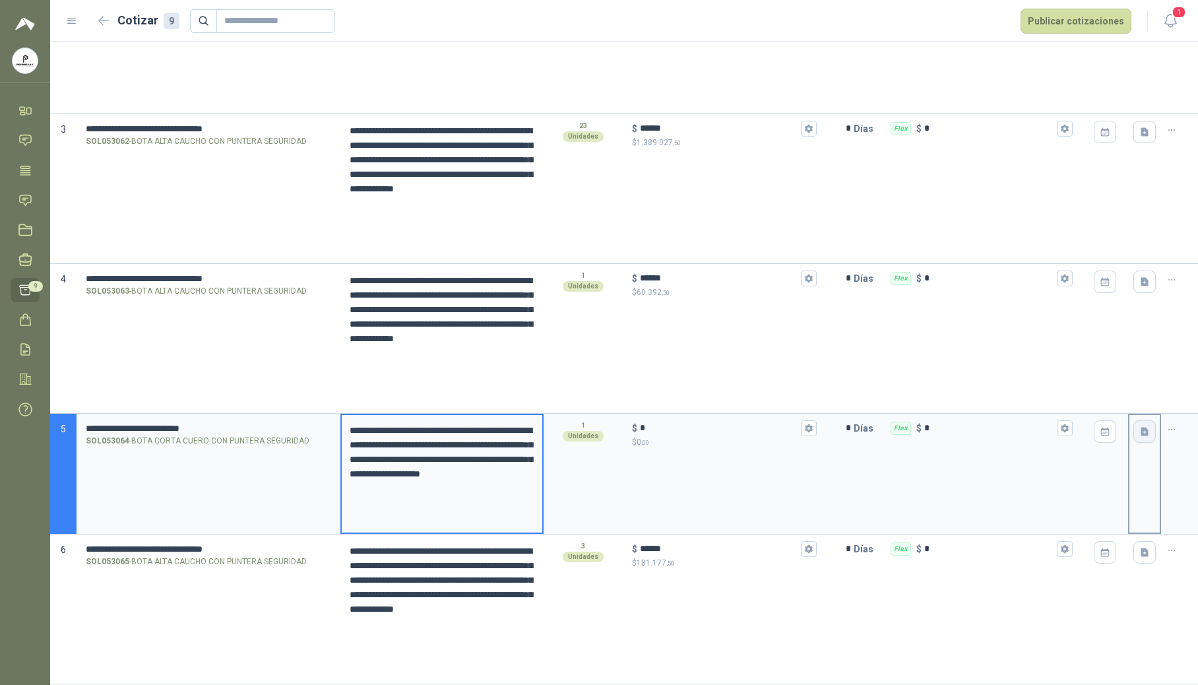
click at [724, 432] on icon "button" at bounding box center [1145, 431] width 11 height 11
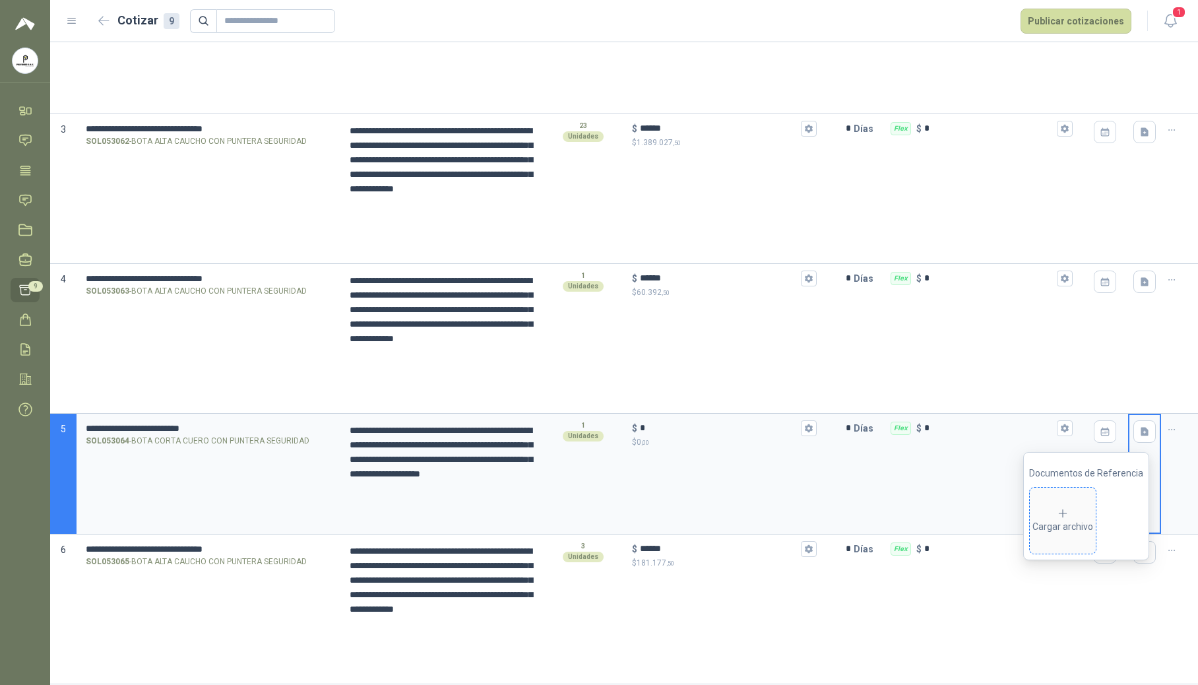
click at [724, 523] on div "Cargar archivo" at bounding box center [1063, 520] width 61 height 26
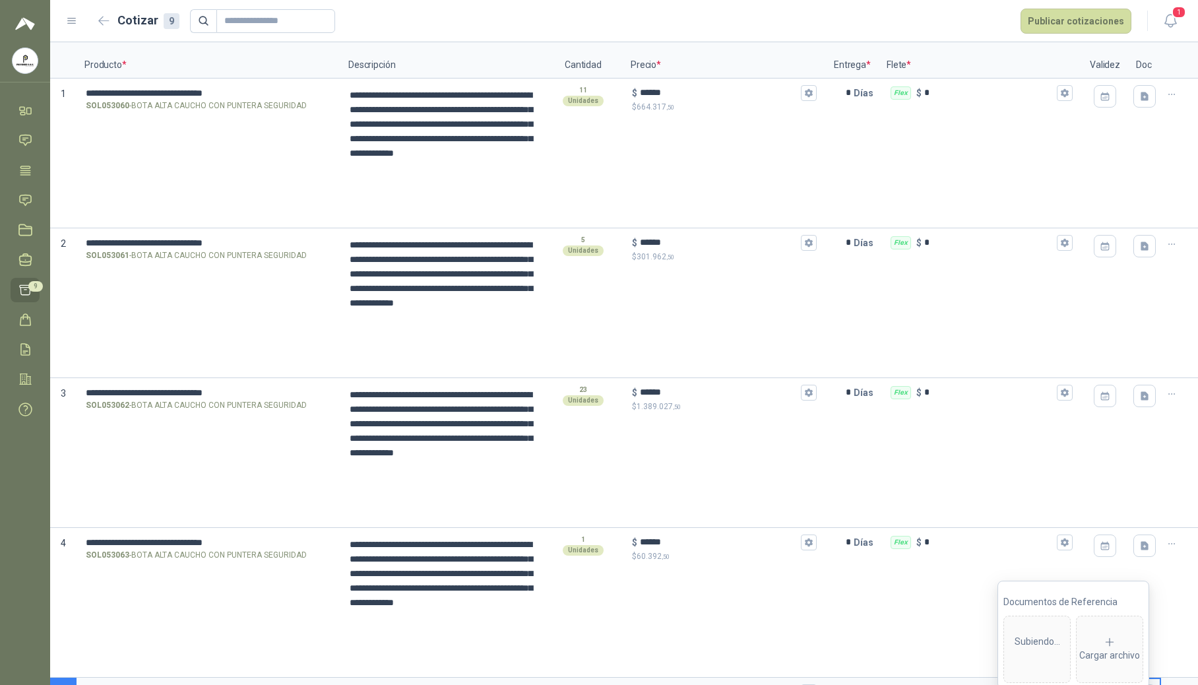
scroll to position [0, 0]
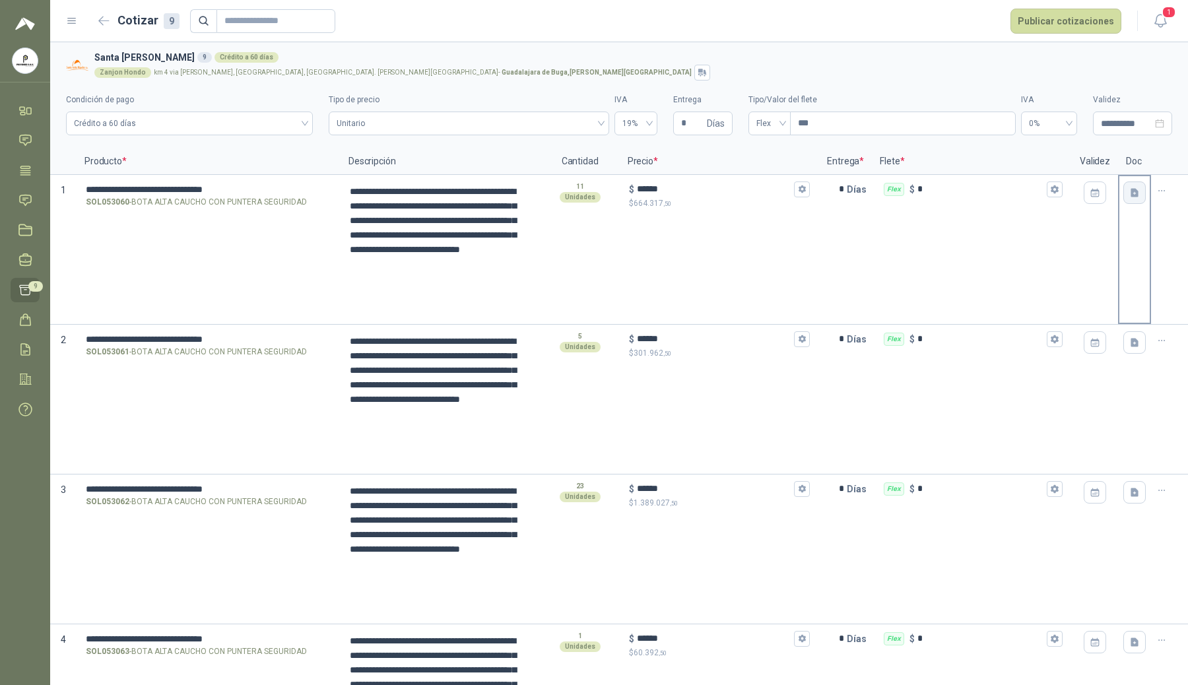
click at [724, 193] on icon "button" at bounding box center [1134, 192] width 11 height 11
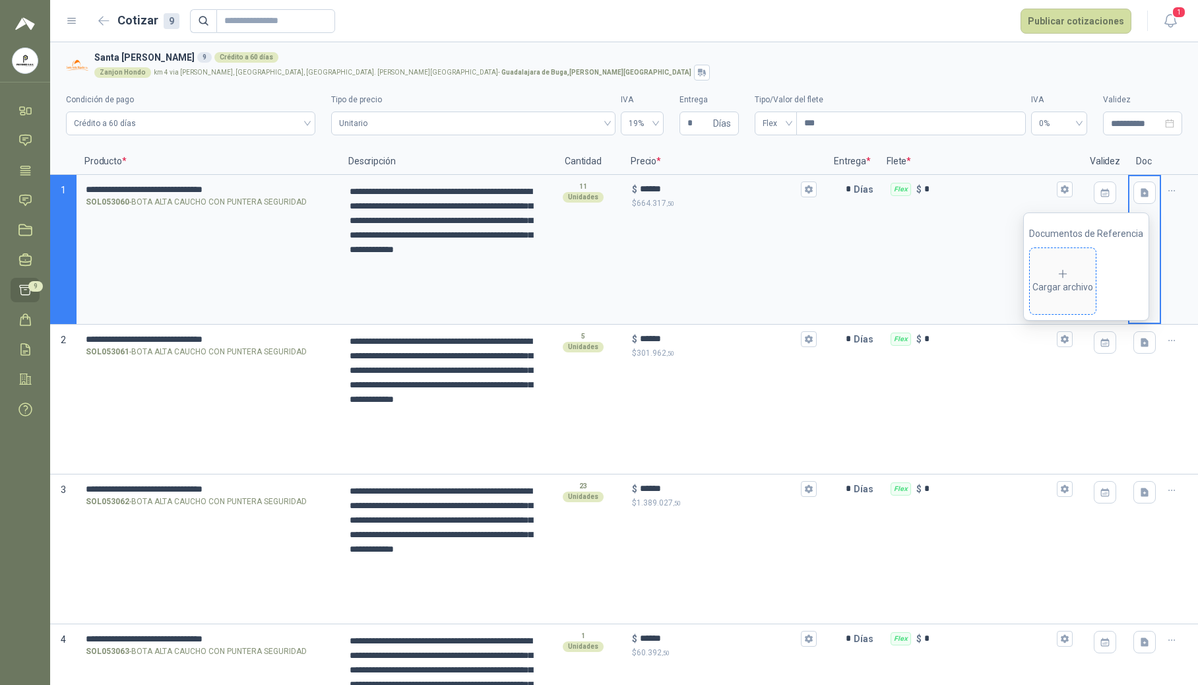
click at [724, 294] on div "Cargar archivo" at bounding box center [1063, 281] width 61 height 26
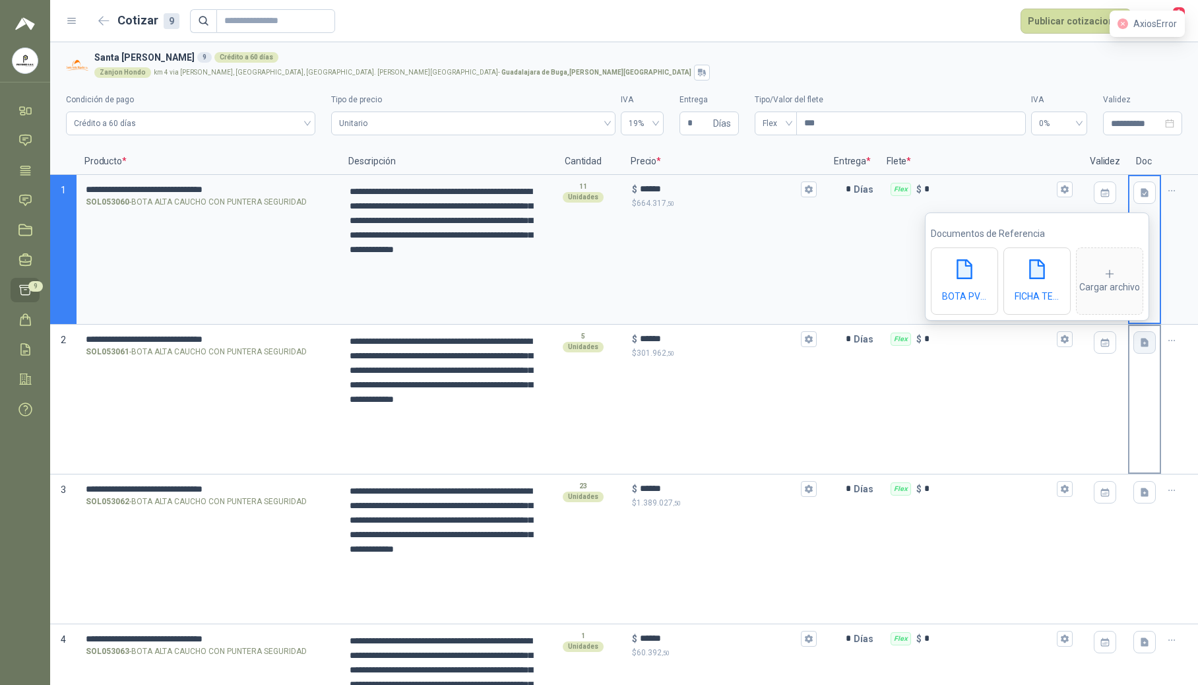
click at [724, 344] on icon "button" at bounding box center [1145, 342] width 8 height 9
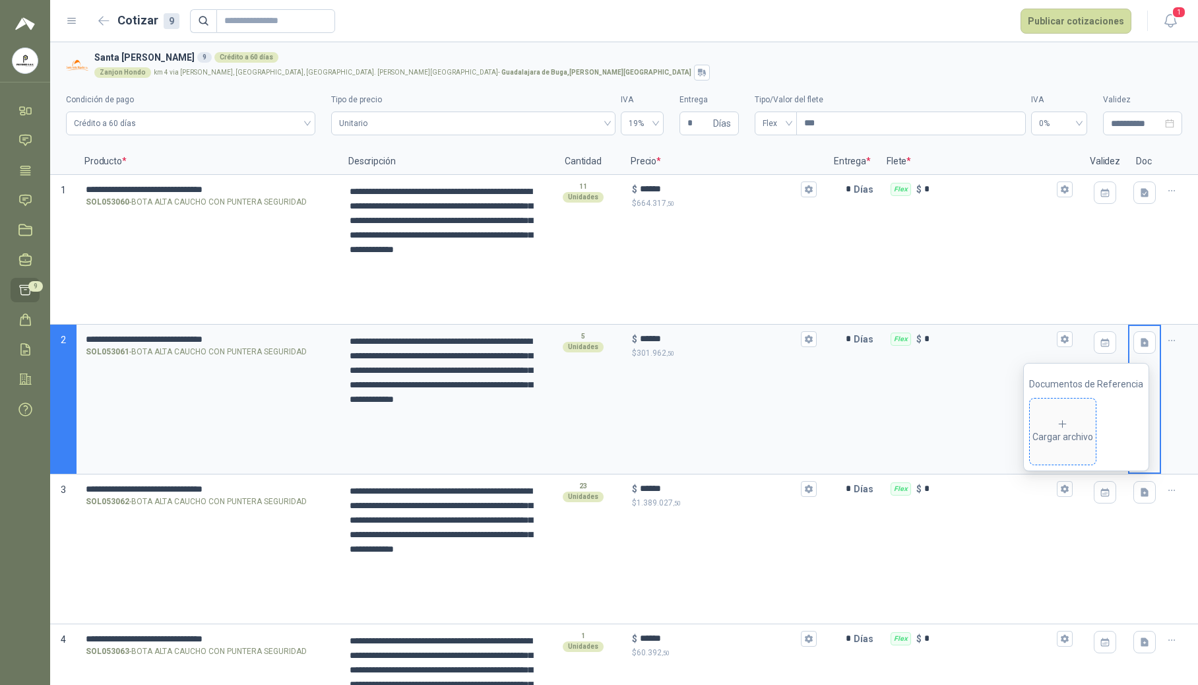
click at [724, 434] on div "Cargar archivo" at bounding box center [1063, 431] width 61 height 26
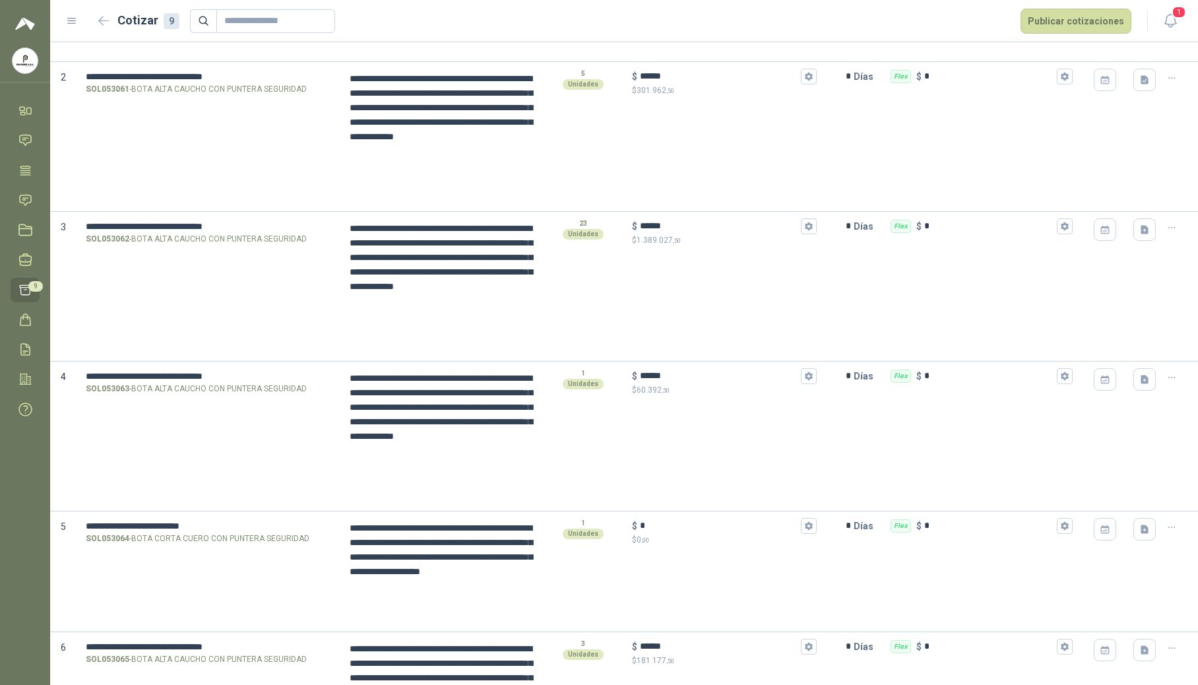
scroll to position [48, 0]
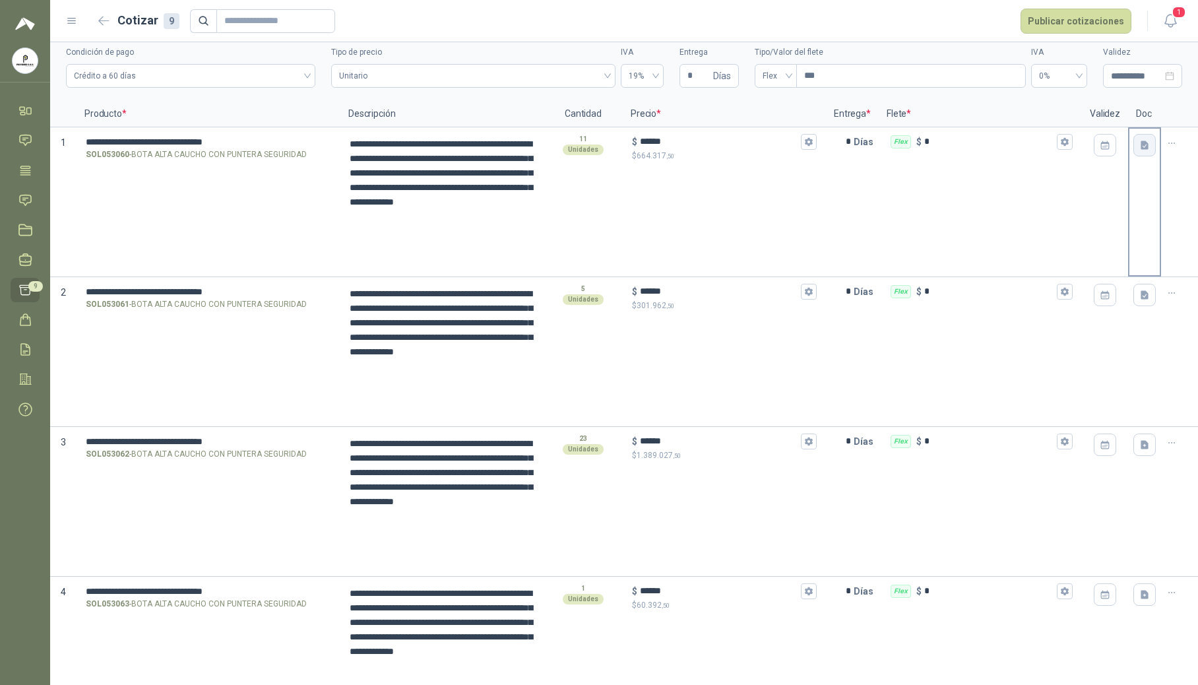
click at [724, 146] on icon "button" at bounding box center [1145, 145] width 11 height 11
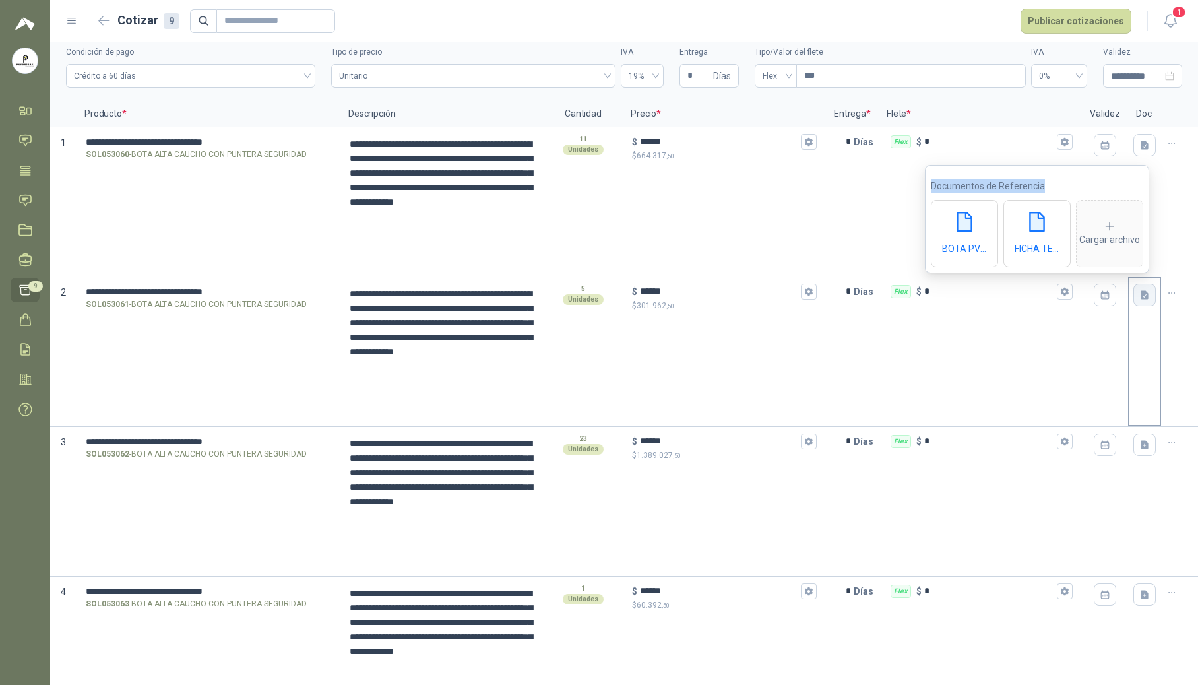
click at [724, 296] on icon "button" at bounding box center [1145, 295] width 11 height 11
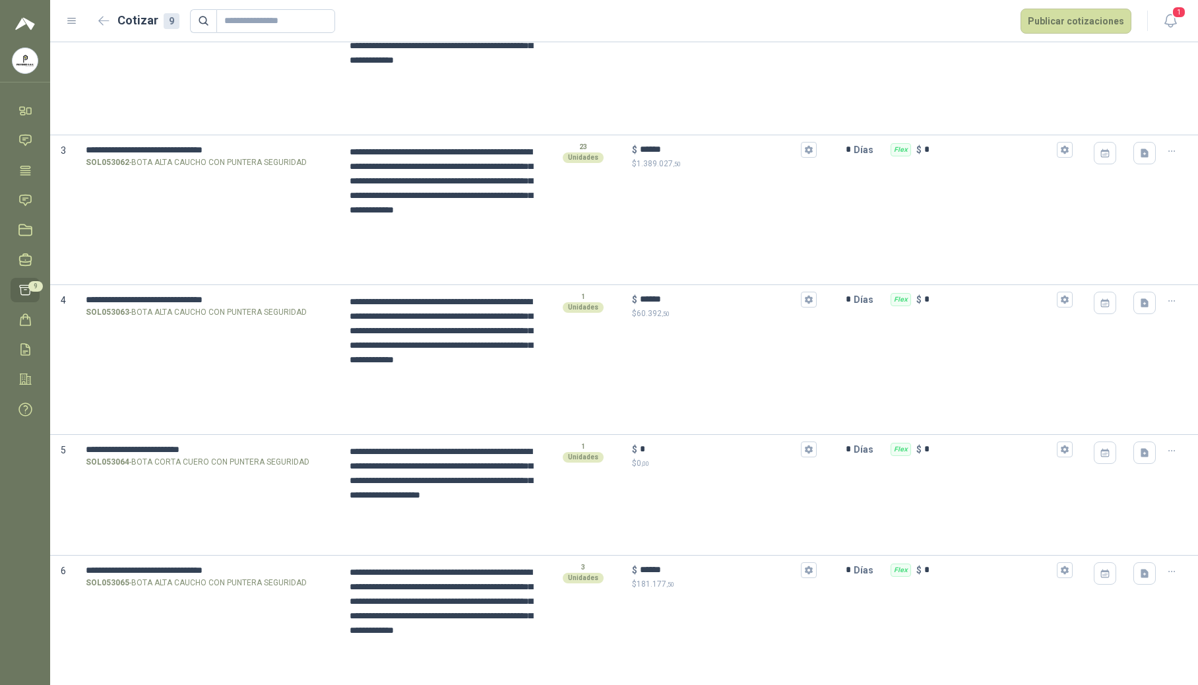
scroll to position [344, 0]
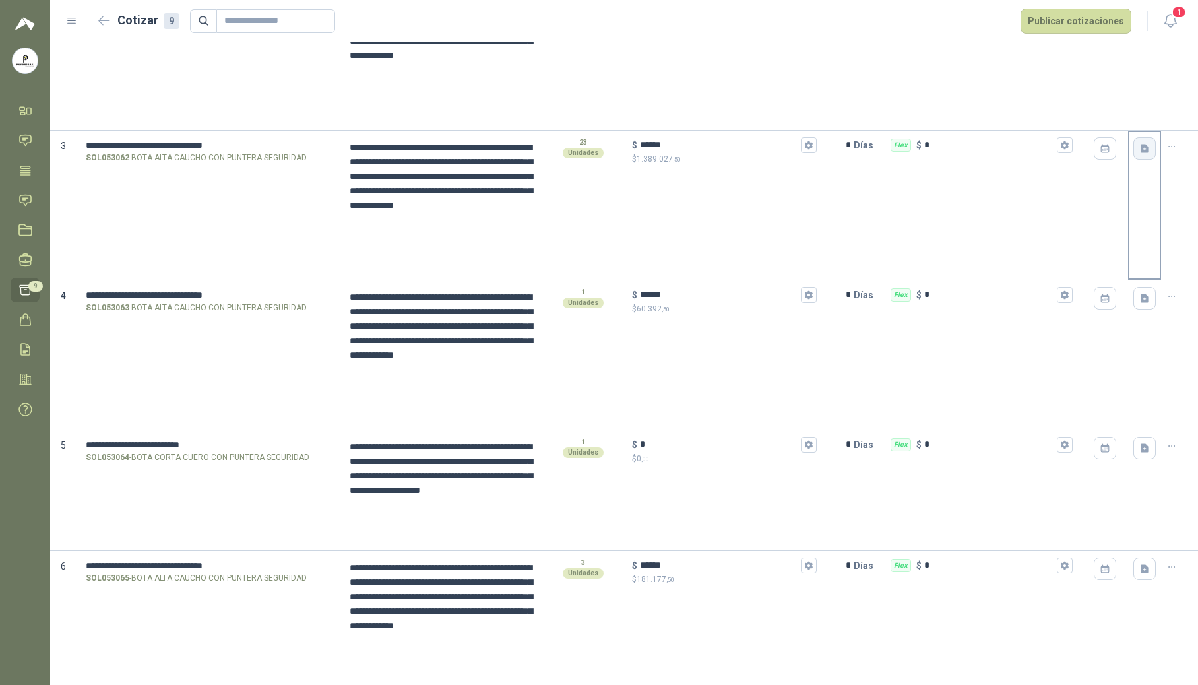
click at [724, 151] on icon "button" at bounding box center [1145, 148] width 8 height 9
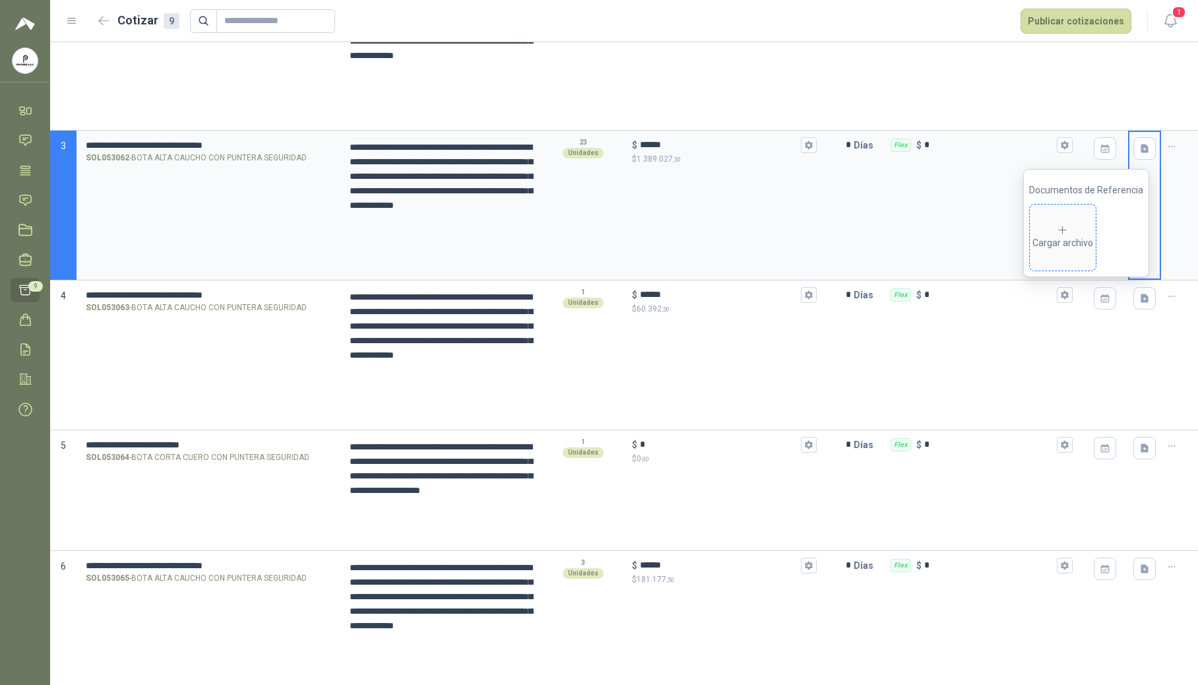
click at [724, 243] on div "Cargar archivo" at bounding box center [1063, 237] width 61 height 26
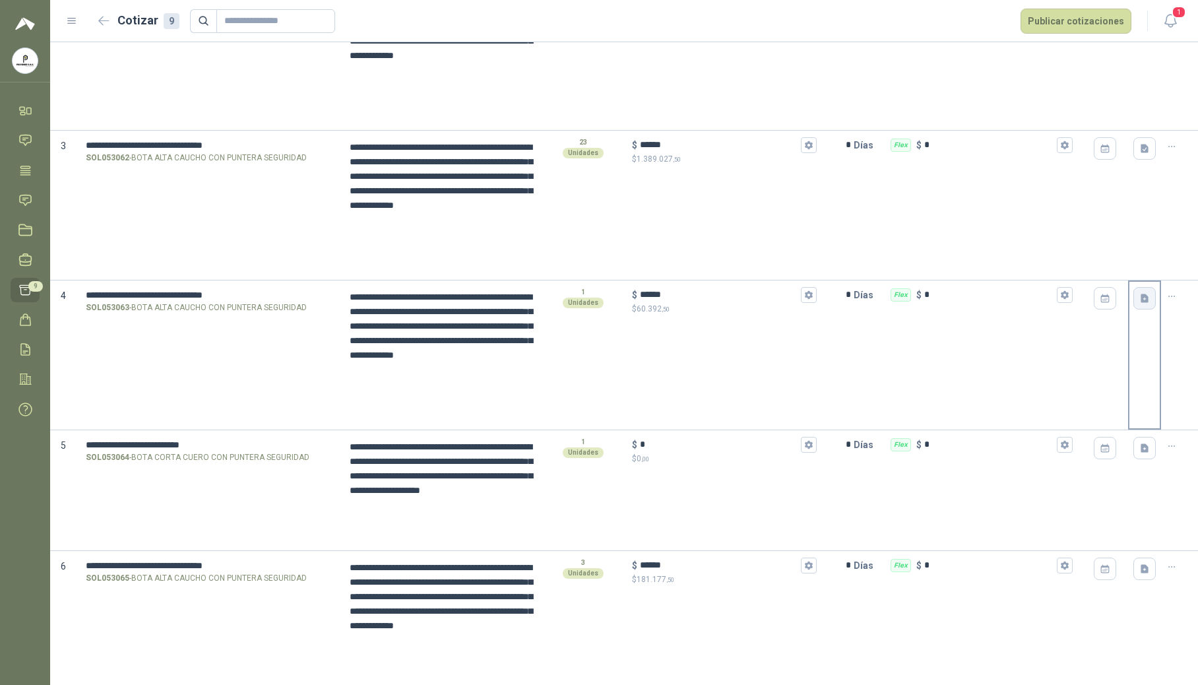
click at [724, 301] on icon "button" at bounding box center [1145, 298] width 8 height 9
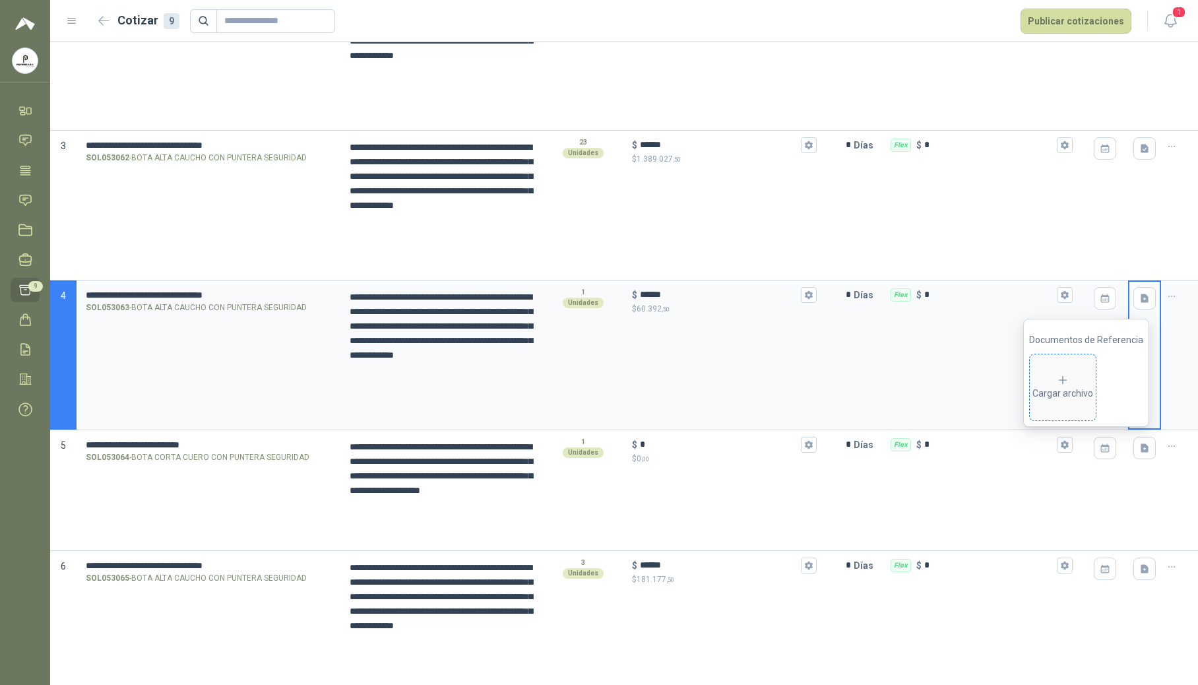
click at [724, 405] on span "Cargar archivo" at bounding box center [1063, 387] width 66 height 66
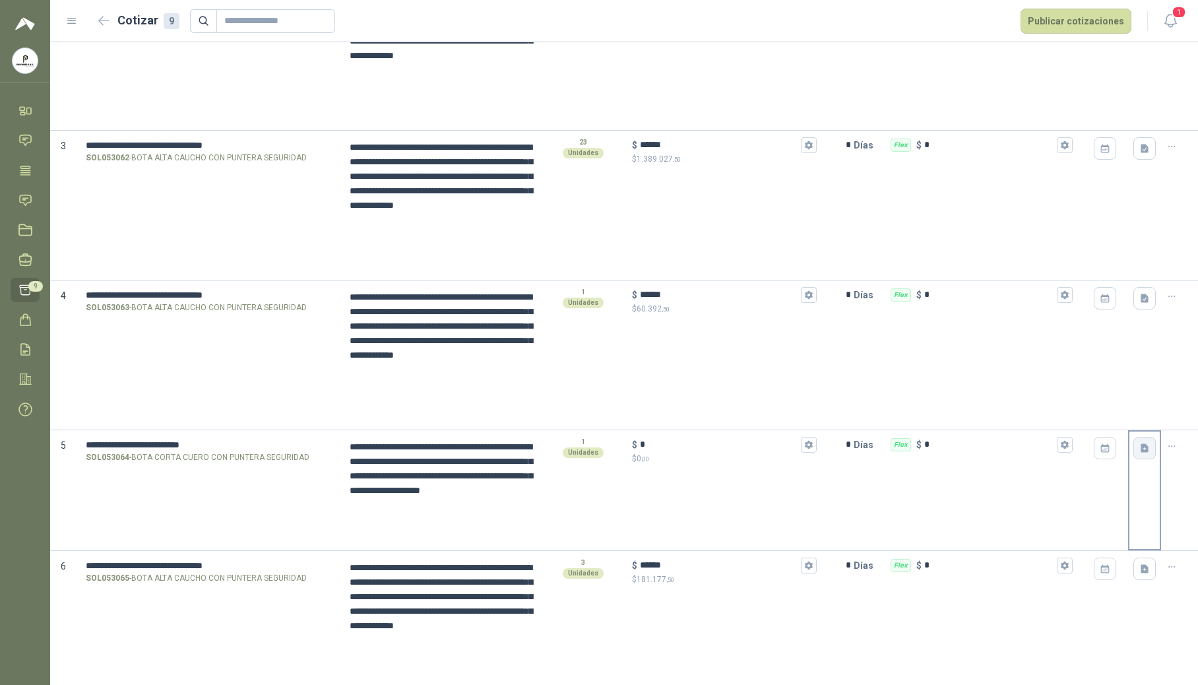
click at [724, 452] on icon "button" at bounding box center [1145, 448] width 11 height 11
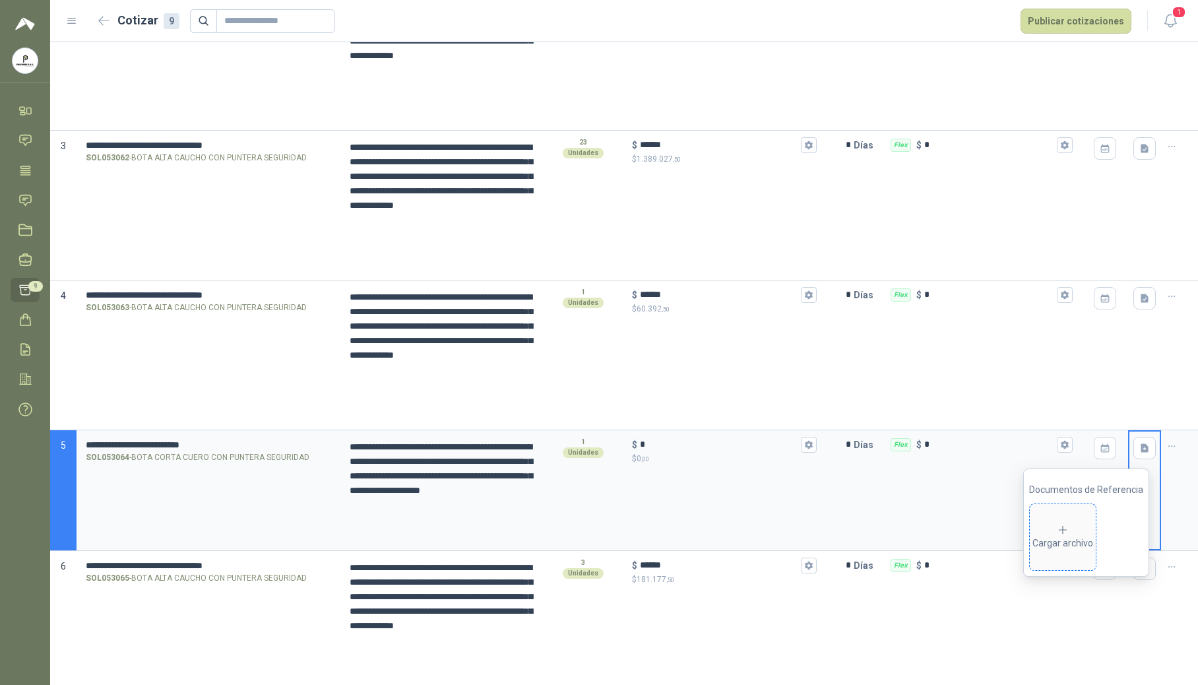
click at [724, 550] on div "Cargar archivo" at bounding box center [1063, 537] width 61 height 26
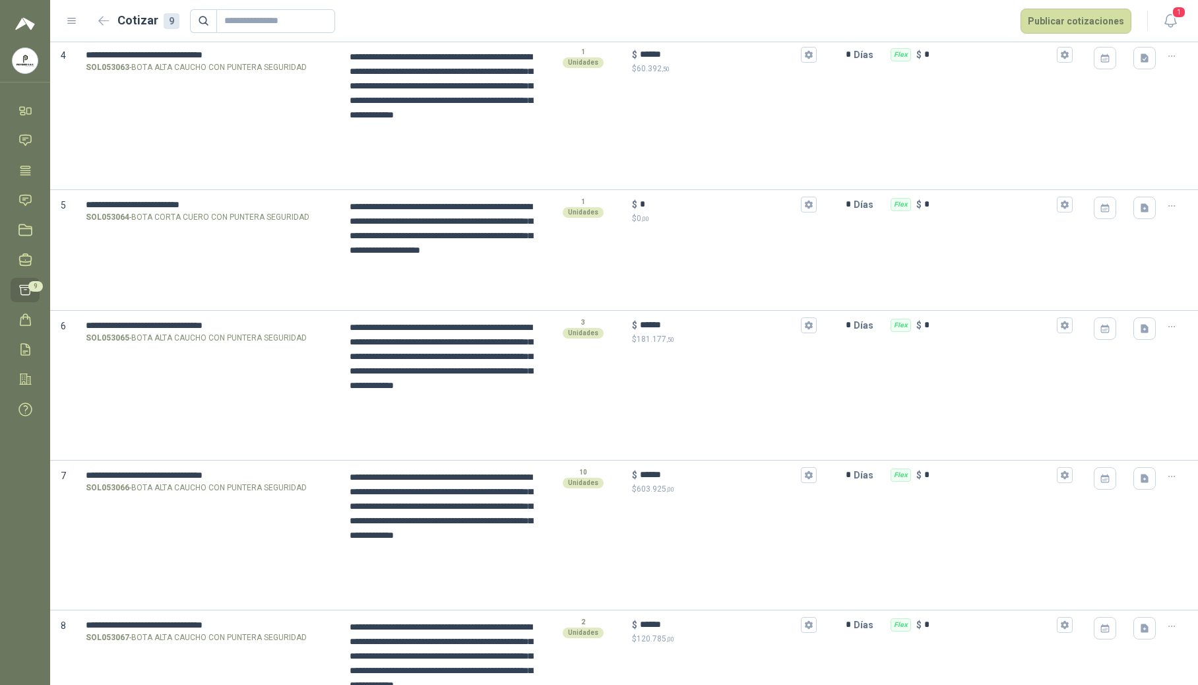
scroll to position [618, 0]
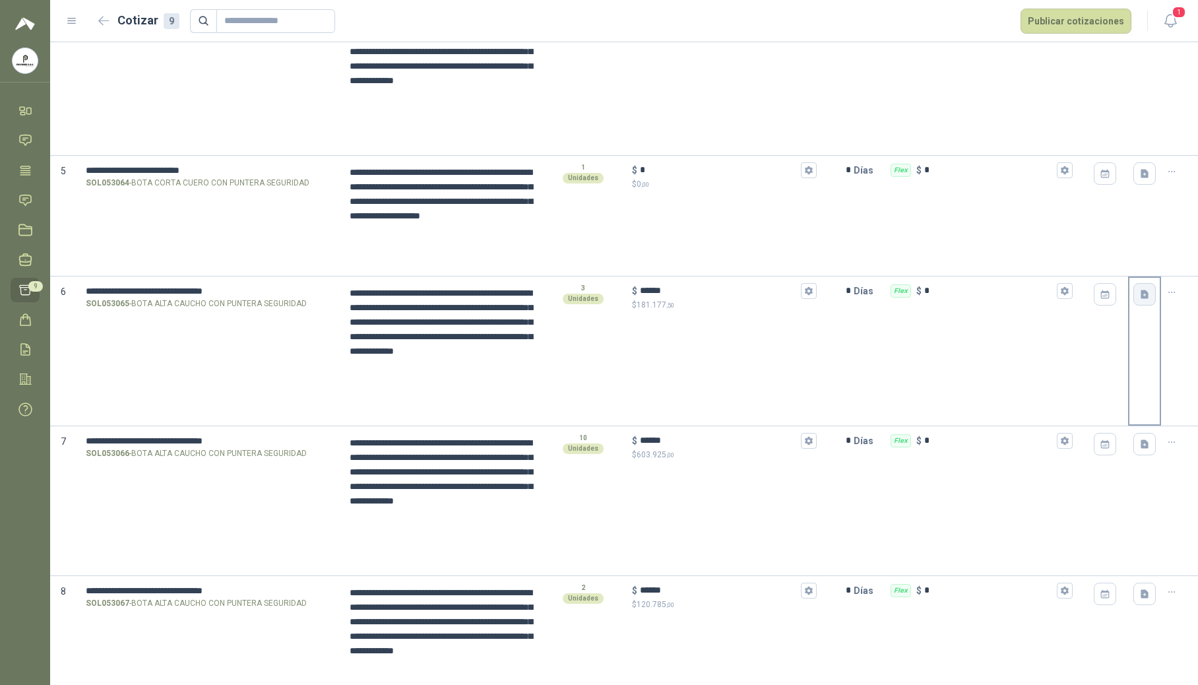
click at [724, 294] on icon "button" at bounding box center [1145, 294] width 8 height 9
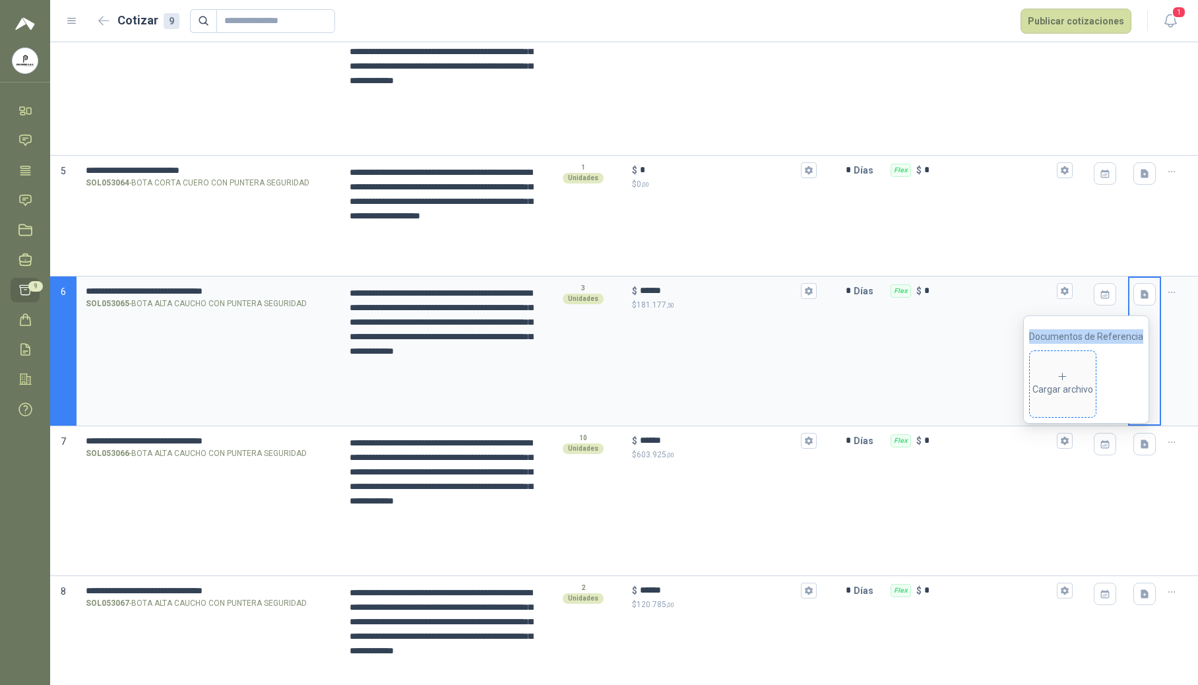
click at [724, 381] on div "Cargar archivo" at bounding box center [1063, 384] width 61 height 26
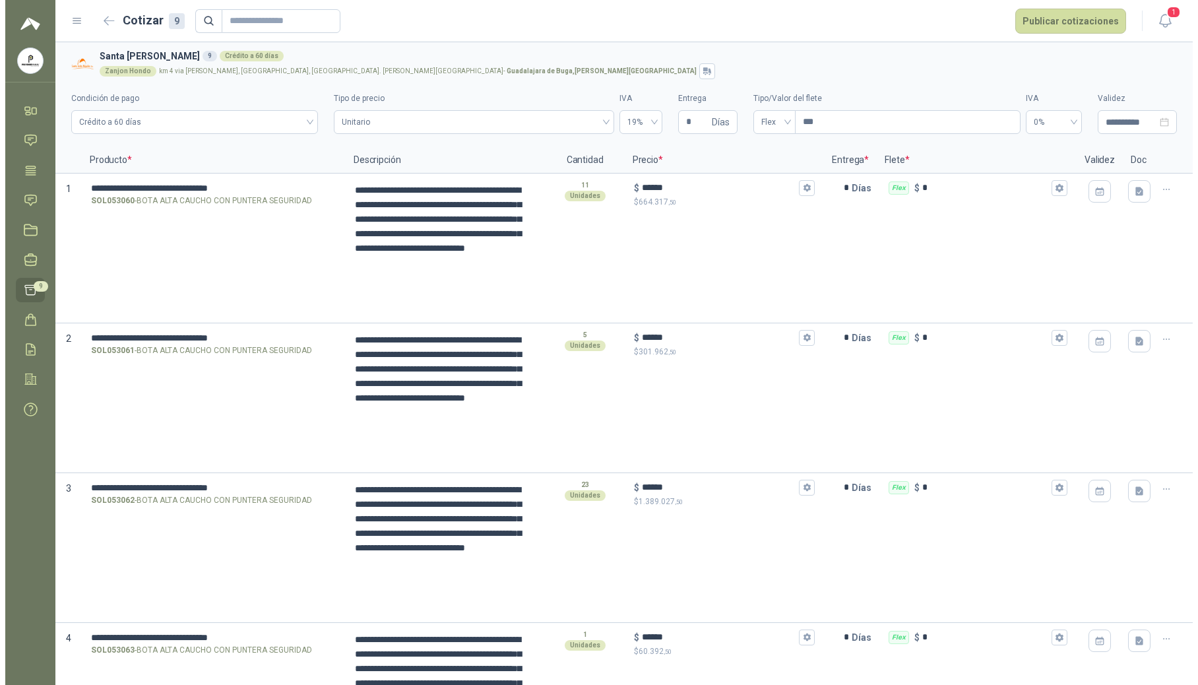
scroll to position [0, 0]
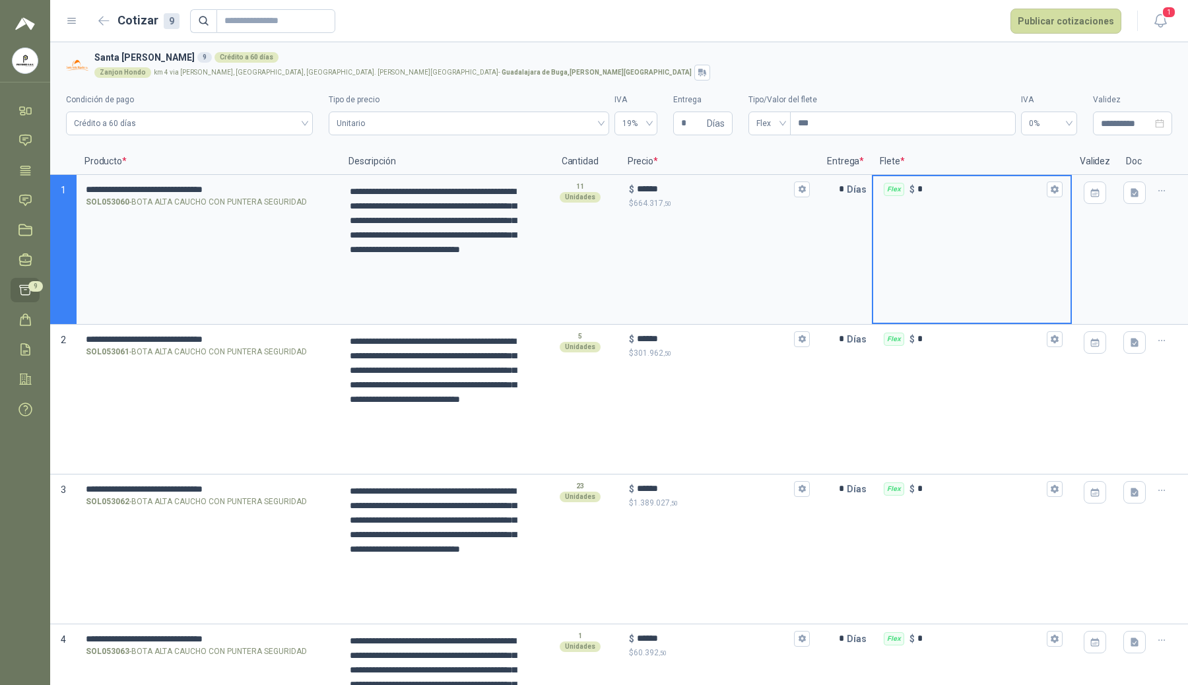
click at [724, 185] on input "*" at bounding box center [980, 189] width 127 height 10
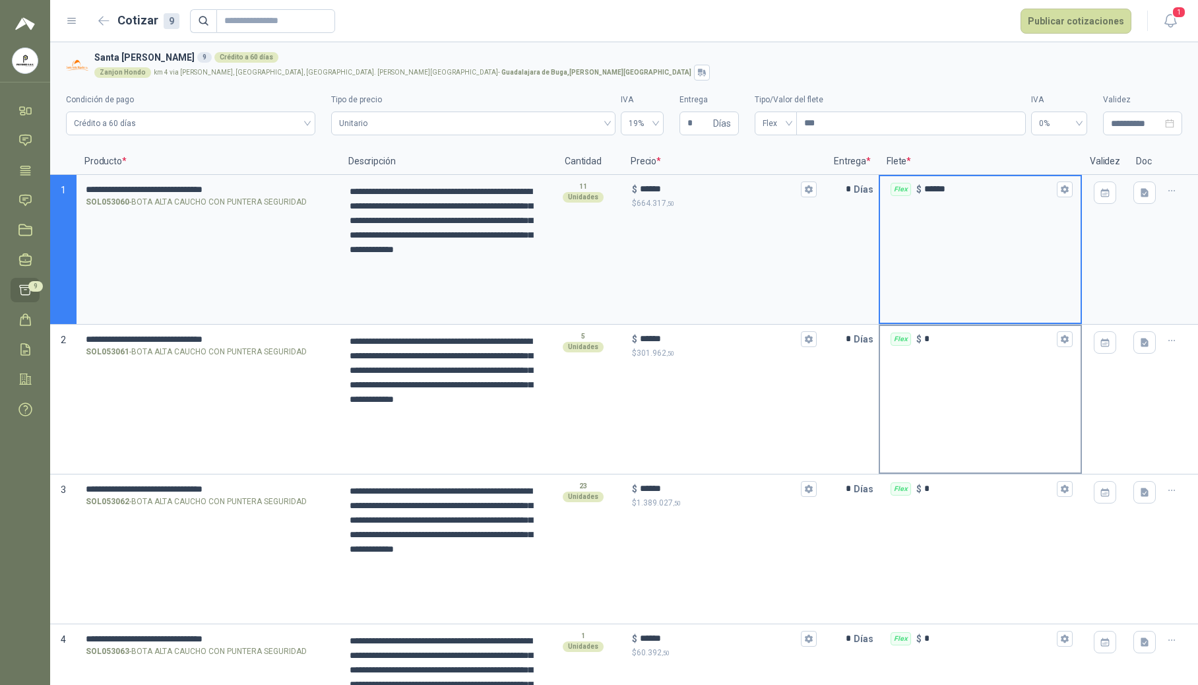
click at [724, 335] on input "*" at bounding box center [990, 339] width 130 height 10
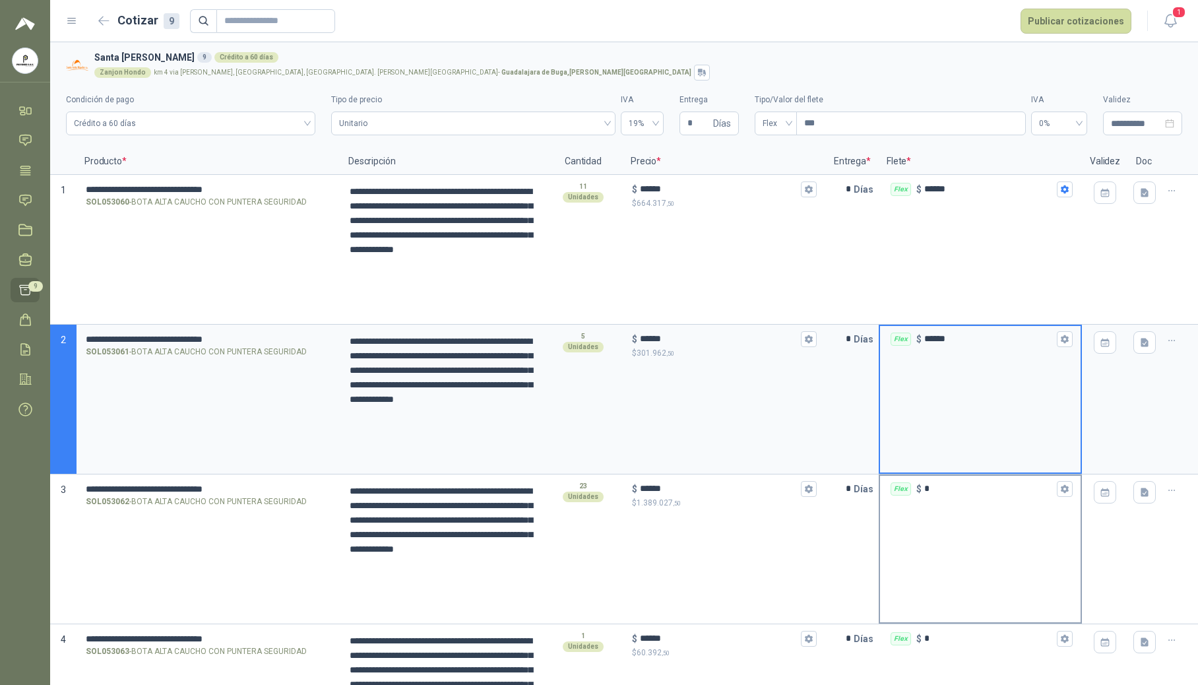
click at [724, 487] on input "*" at bounding box center [990, 489] width 130 height 10
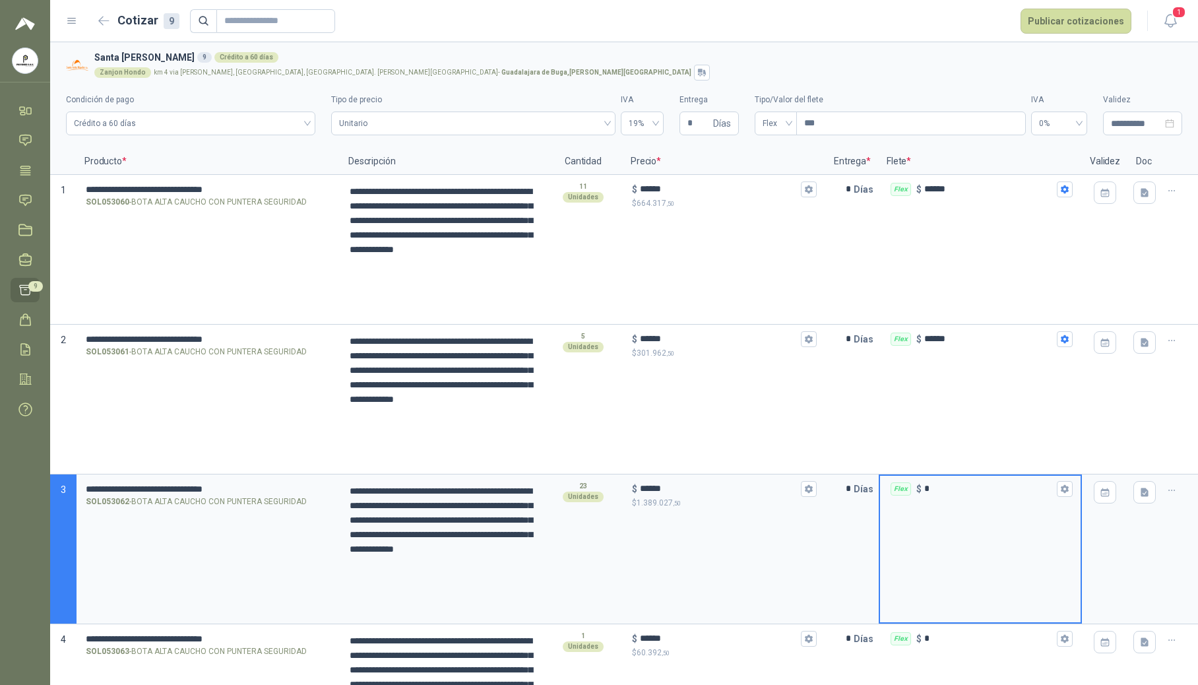
click at [724, 487] on div "Flex" at bounding box center [901, 488] width 20 height 13
click at [724, 487] on input "*" at bounding box center [990, 489] width 130 height 10
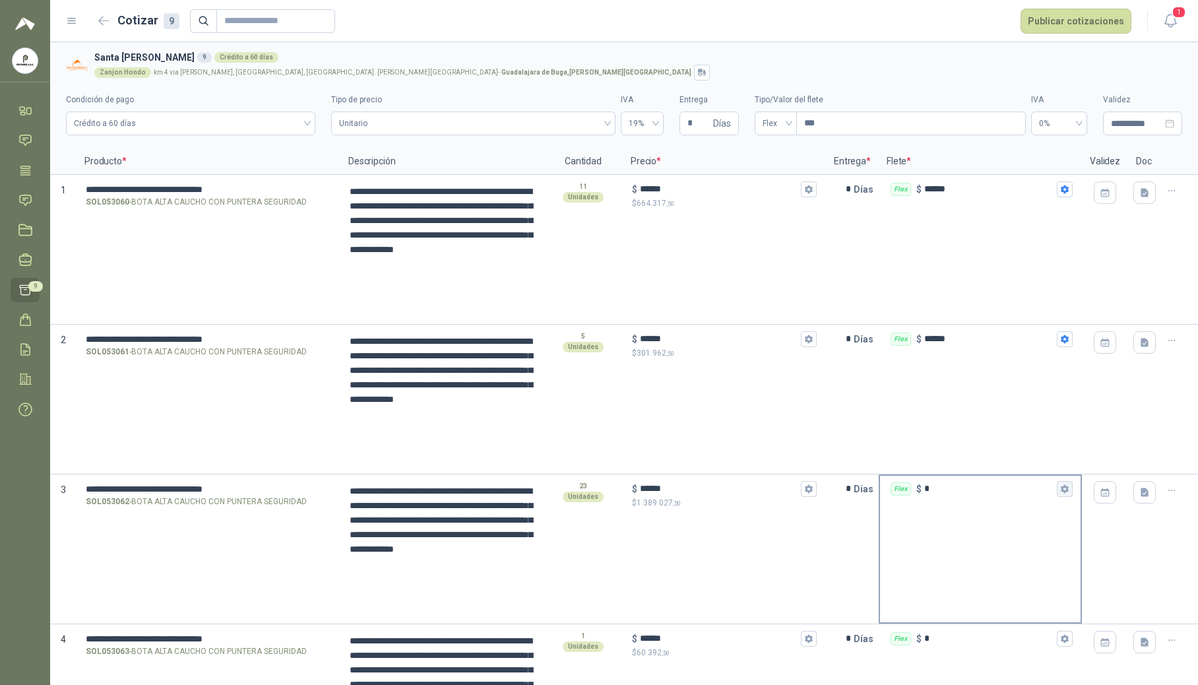
click at [724, 491] on icon "button" at bounding box center [1064, 489] width 7 height 8
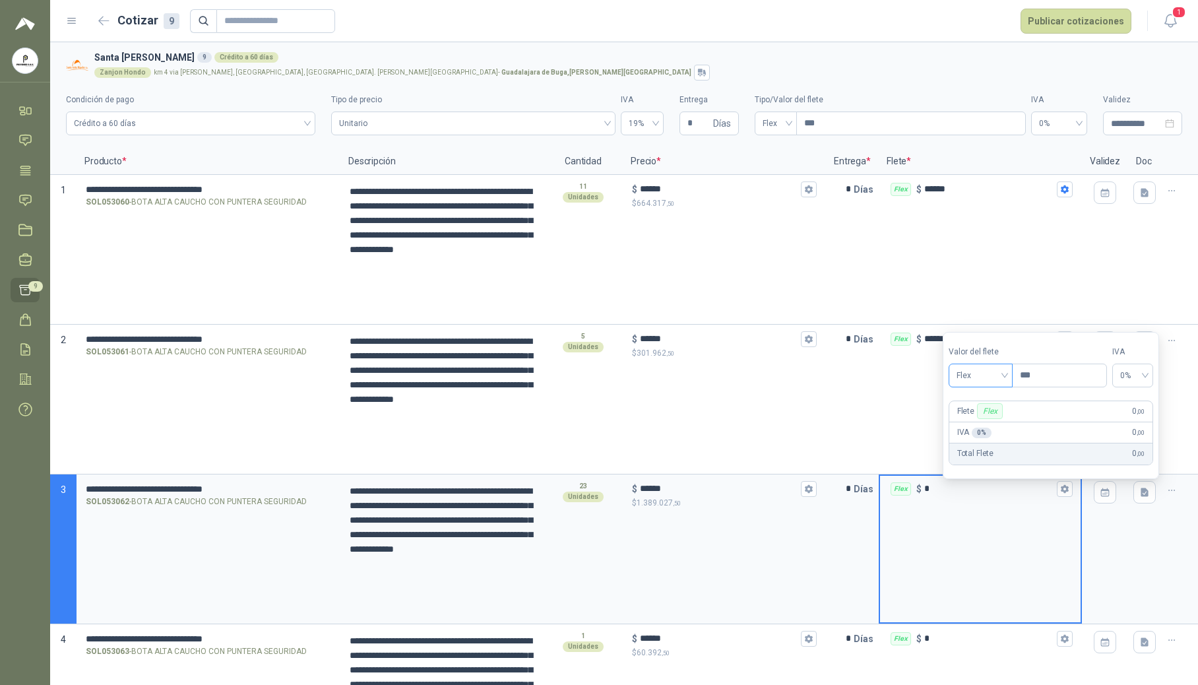
click at [724, 376] on span "Flex" at bounding box center [981, 376] width 48 height 20
click at [724, 418] on div "Incluido" at bounding box center [983, 423] width 46 height 15
click at [724, 500] on div "Incluido $ *" at bounding box center [980, 489] width 201 height 26
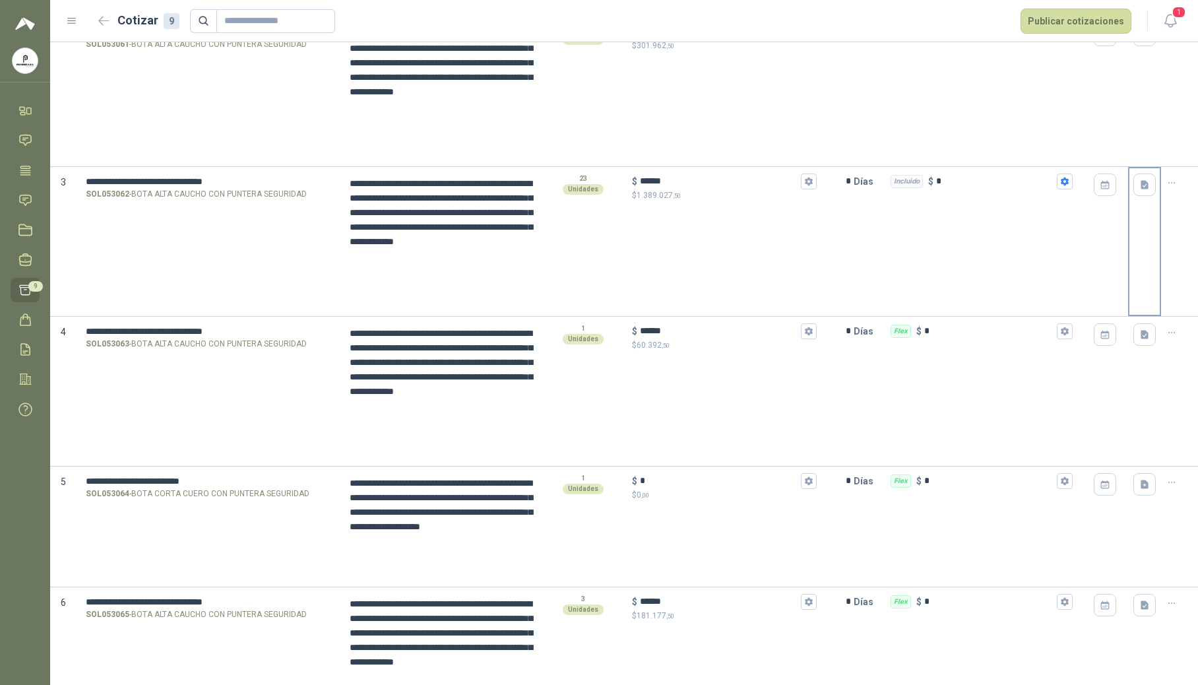
scroll to position [315, 0]
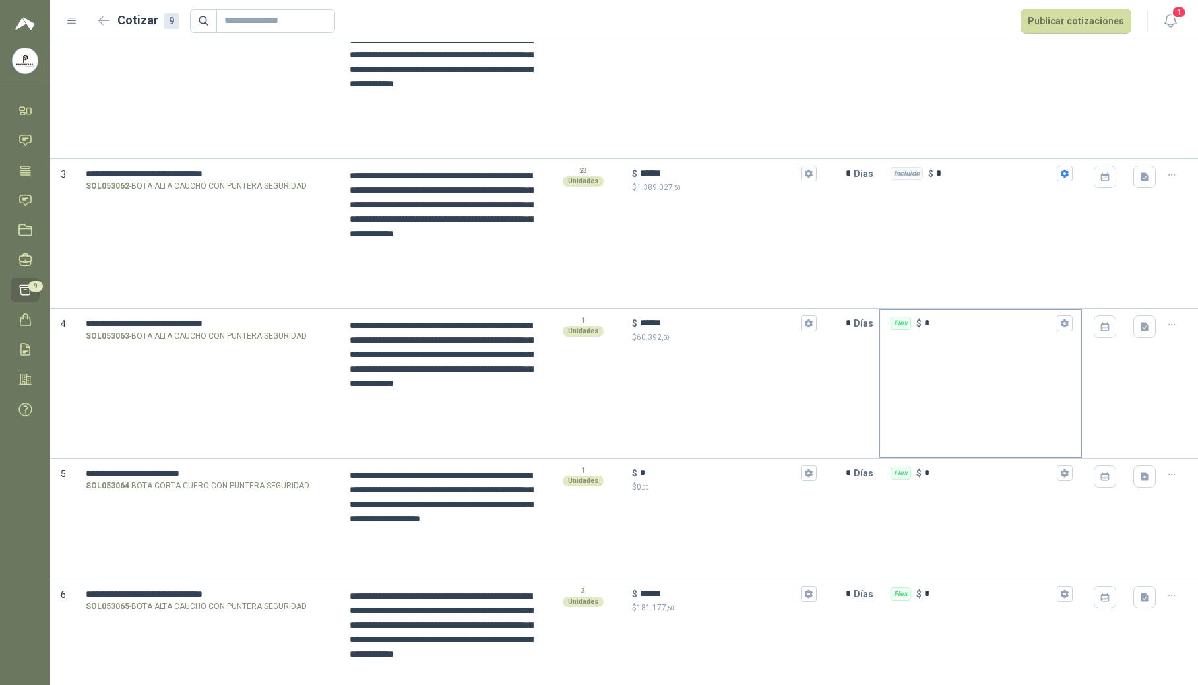
click at [724, 323] on input "*" at bounding box center [990, 323] width 130 height 10
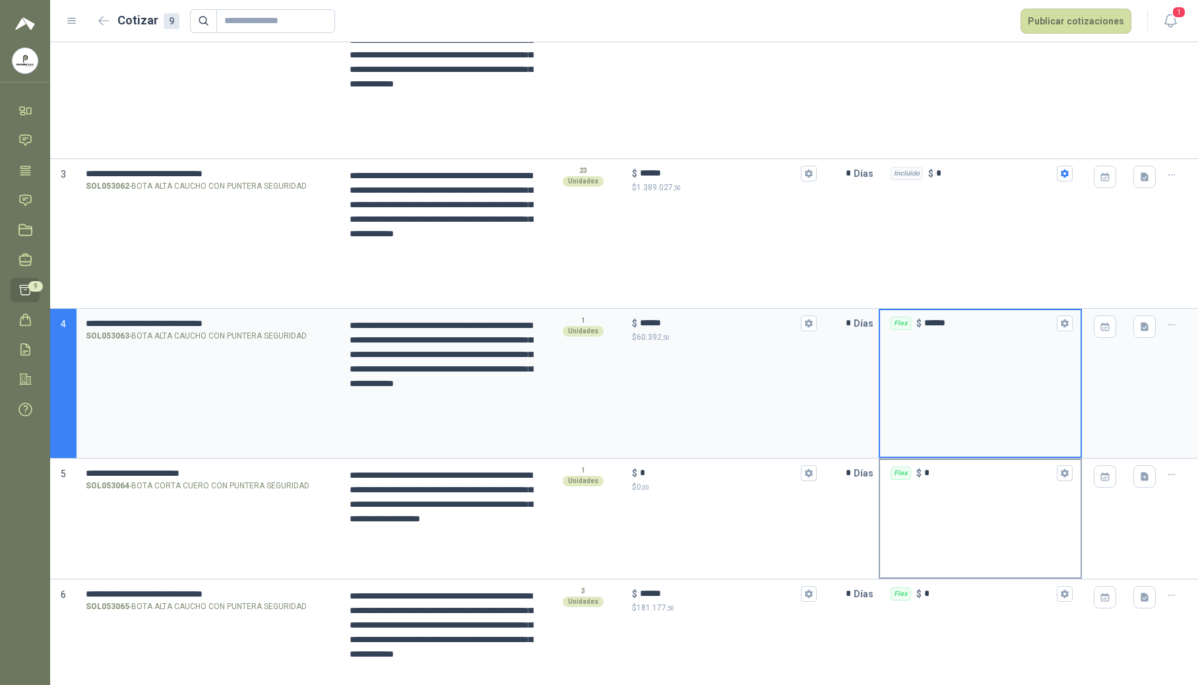
click at [724, 479] on div "Flex $ *" at bounding box center [980, 473] width 201 height 26
click at [724, 478] on input "*" at bounding box center [990, 473] width 130 height 10
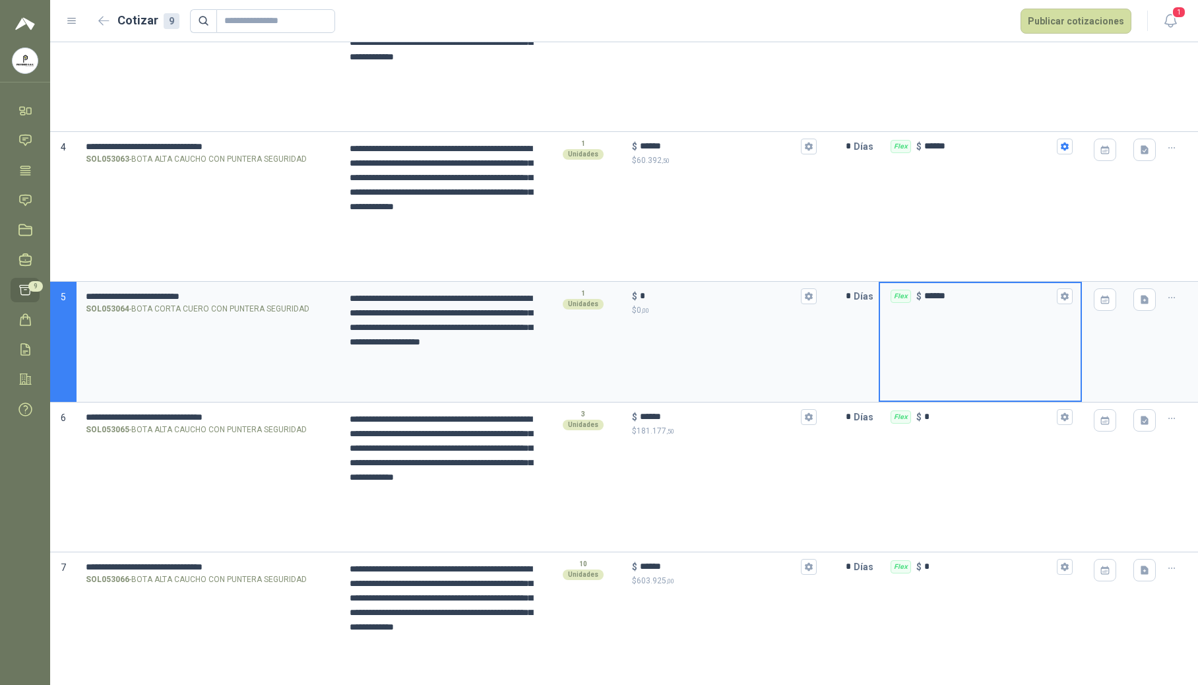
scroll to position [558, 0]
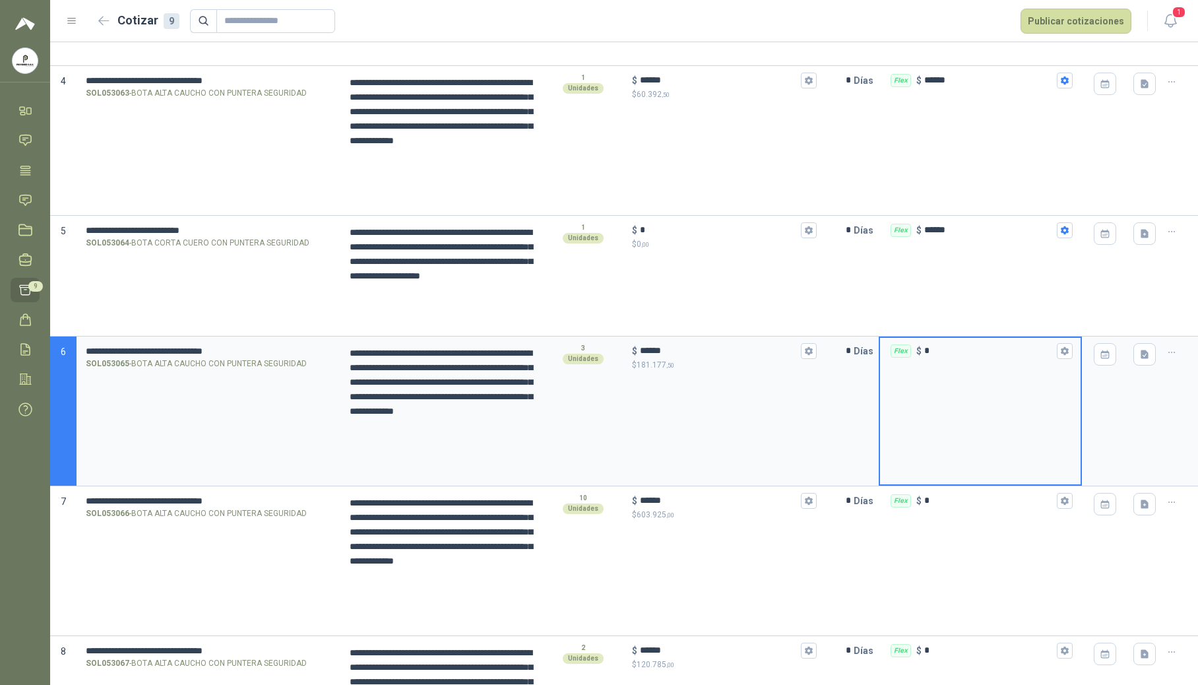
click at [724, 354] on input "*" at bounding box center [990, 351] width 130 height 10
click at [724, 505] on input "*" at bounding box center [990, 501] width 130 height 10
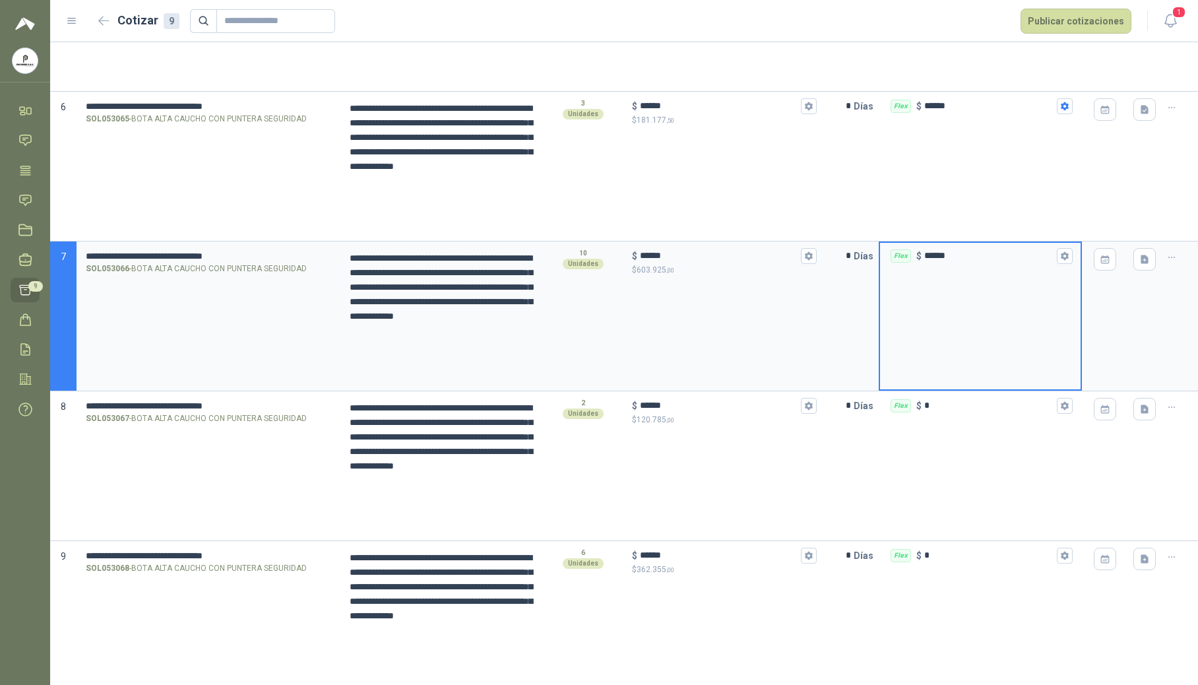
scroll to position [811, 0]
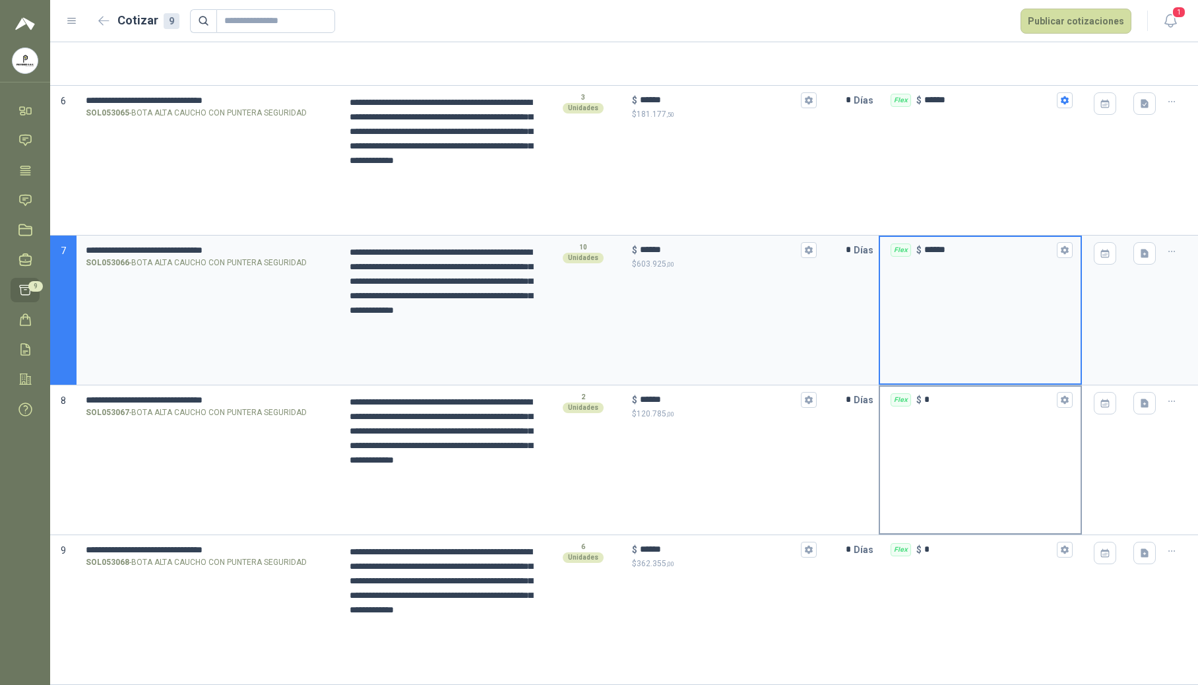
click at [724, 401] on input "*" at bounding box center [990, 400] width 130 height 10
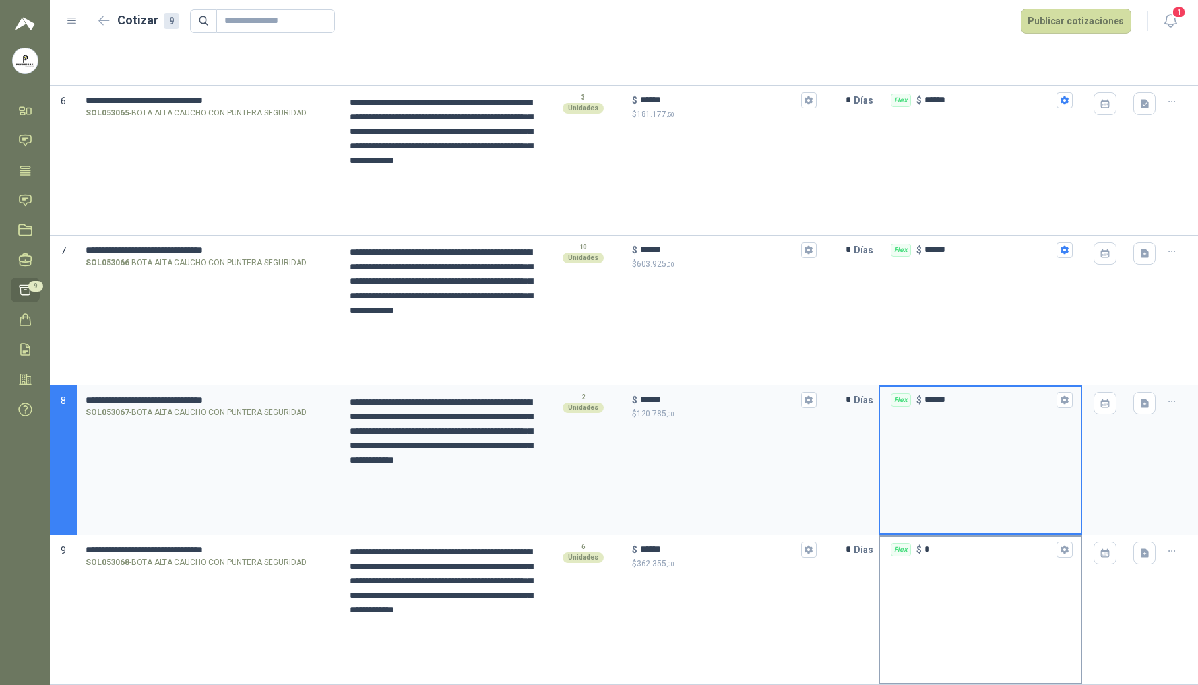
click at [724, 552] on input "*" at bounding box center [990, 549] width 130 height 10
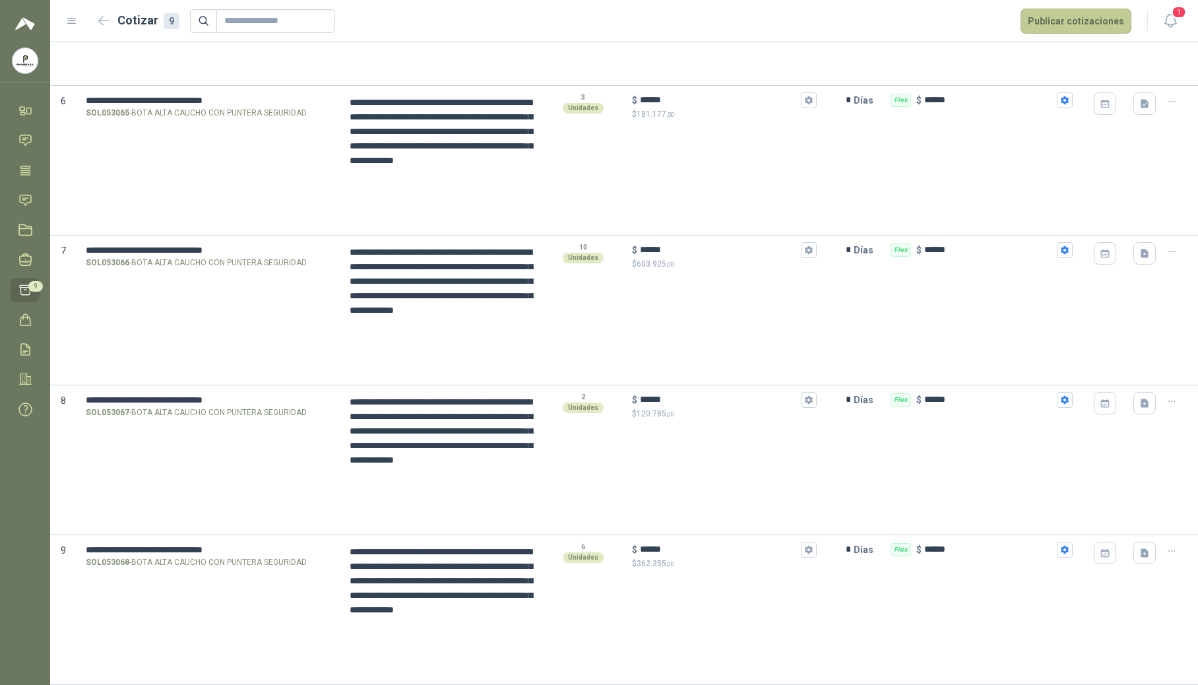
click at [724, 24] on button "Publicar cotizaciones" at bounding box center [1076, 21] width 111 height 25
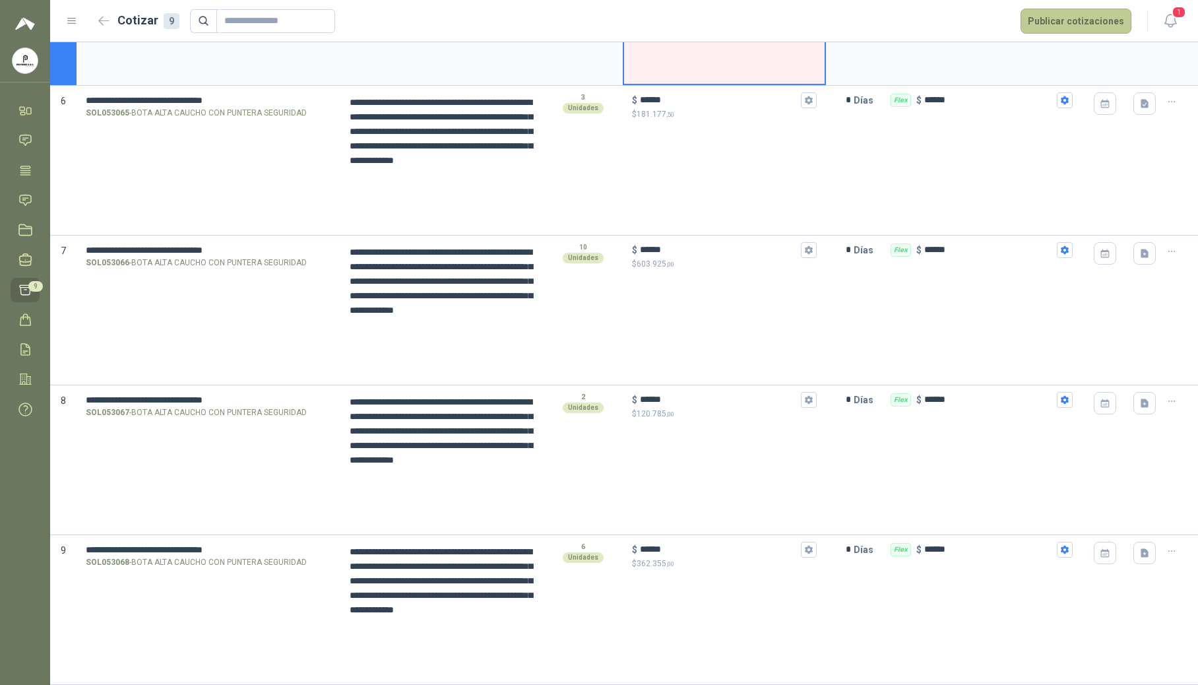
scroll to position [426, 0]
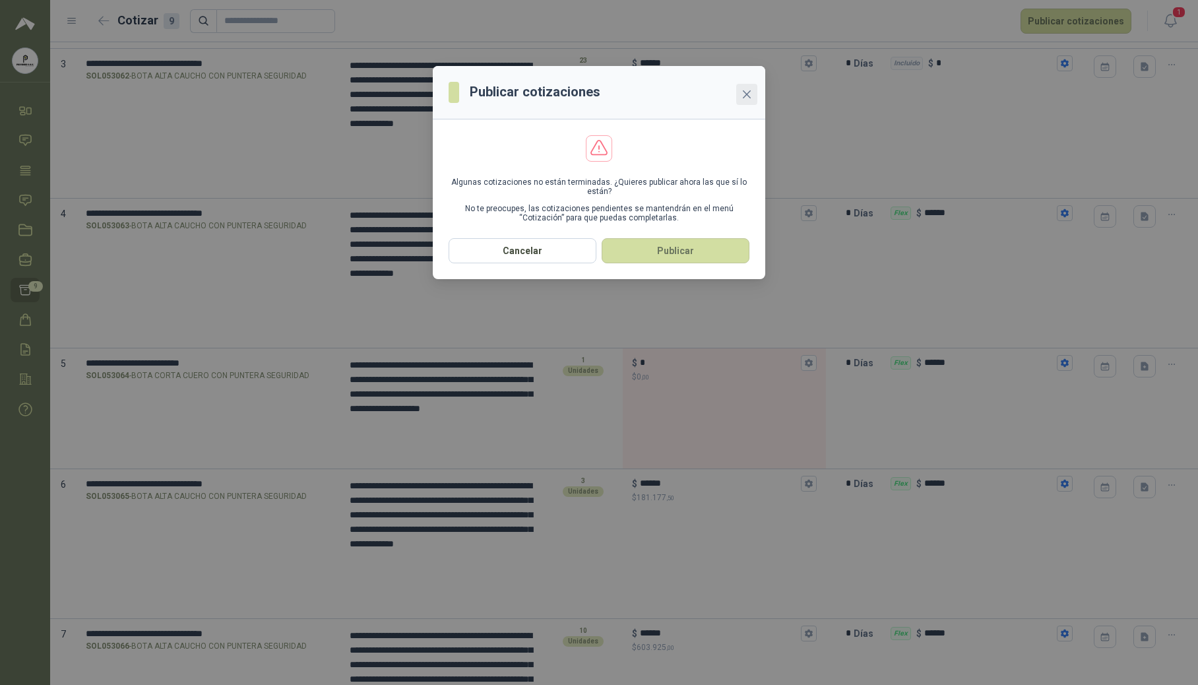
click at [724, 91] on icon "close" at bounding box center [747, 94] width 11 height 11
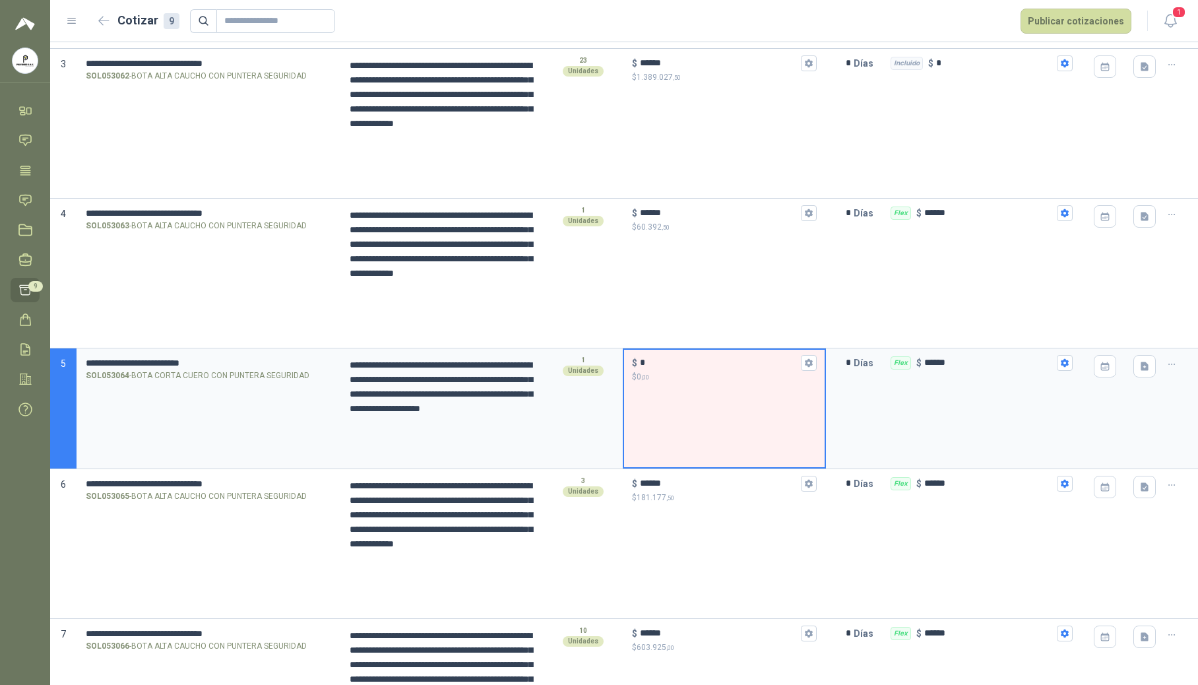
click at [711, 366] on input "*" at bounding box center [719, 363] width 158 height 10
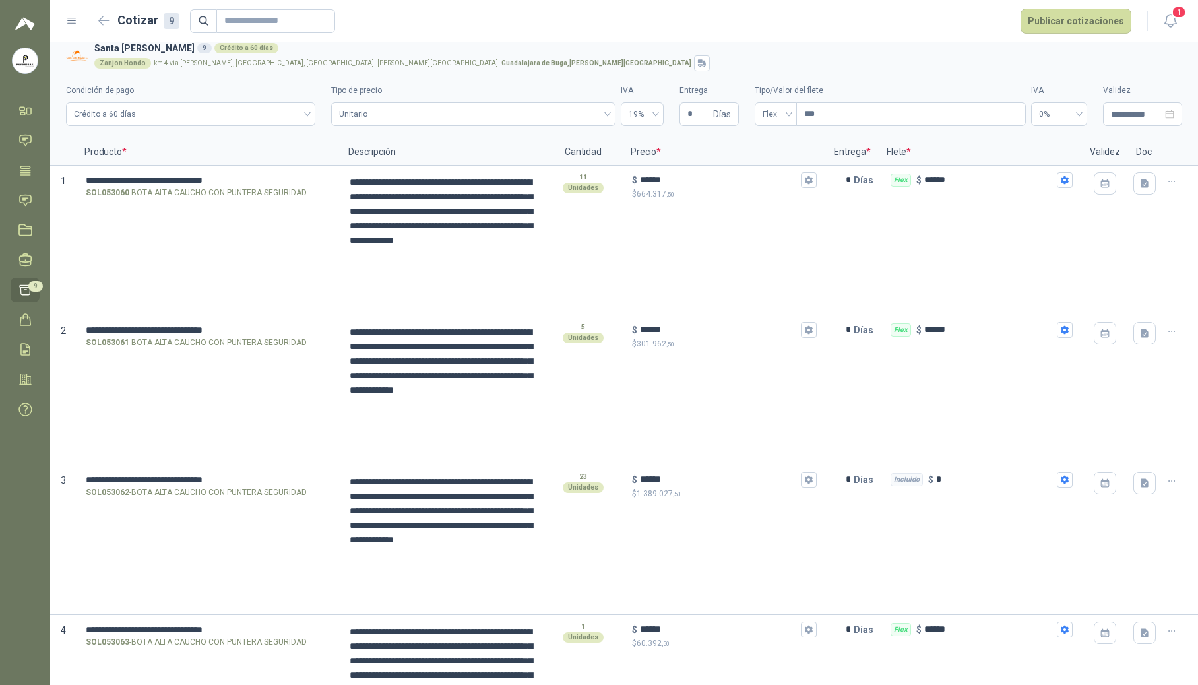
scroll to position [0, 0]
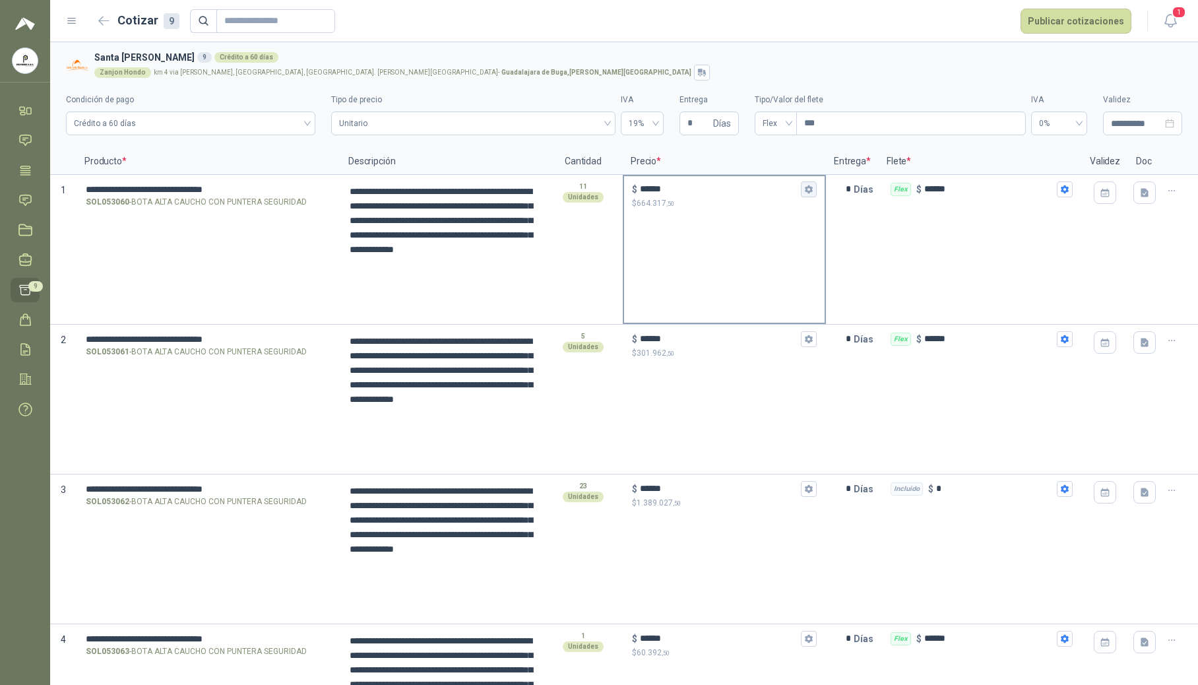
click at [724, 190] on button "$ ****** $ 664.317 ,50" at bounding box center [809, 189] width 16 height 16
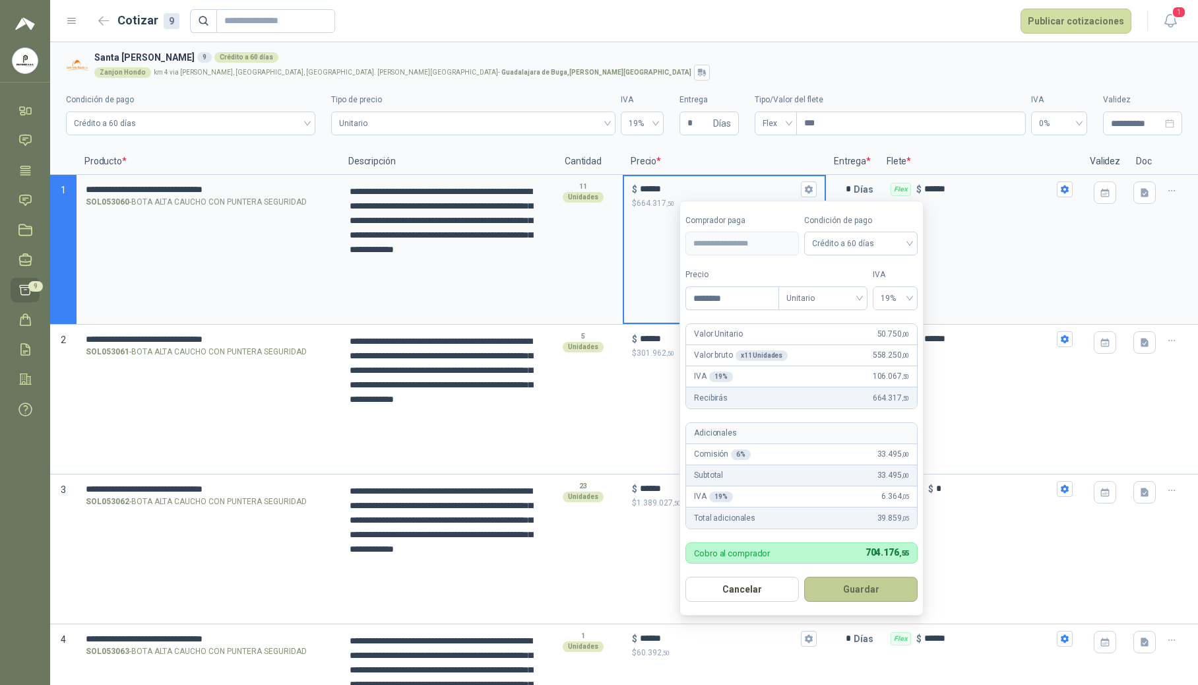
click at [724, 584] on button "Guardar" at bounding box center [861, 589] width 114 height 25
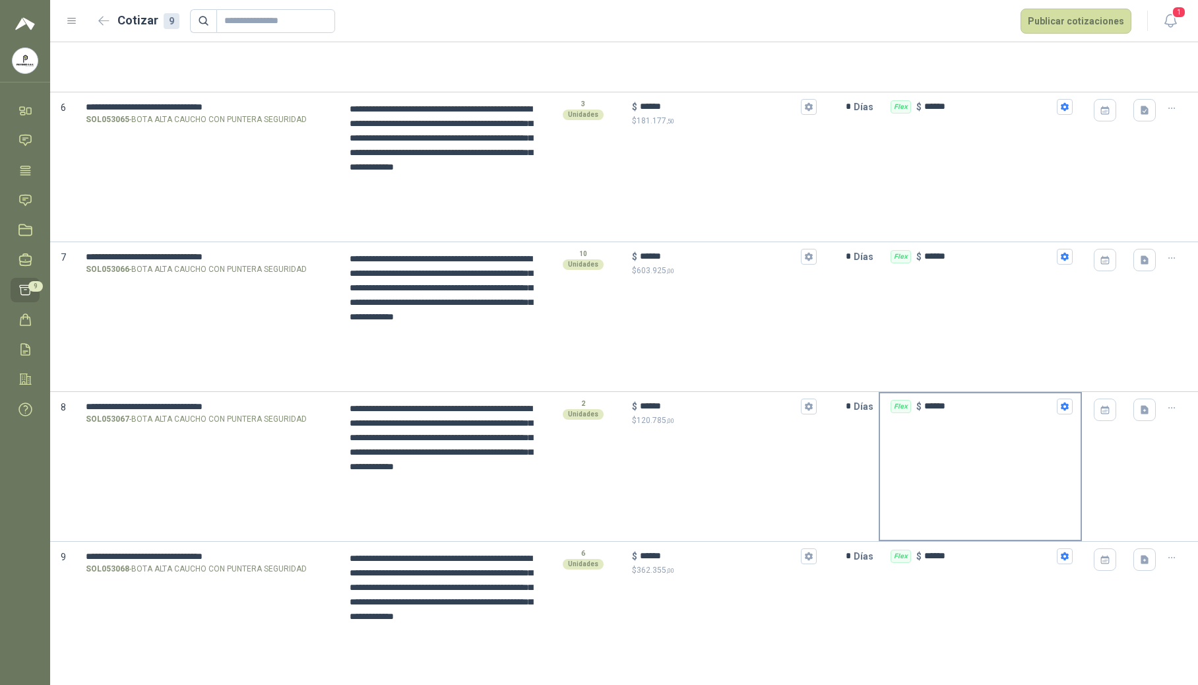
scroll to position [811, 0]
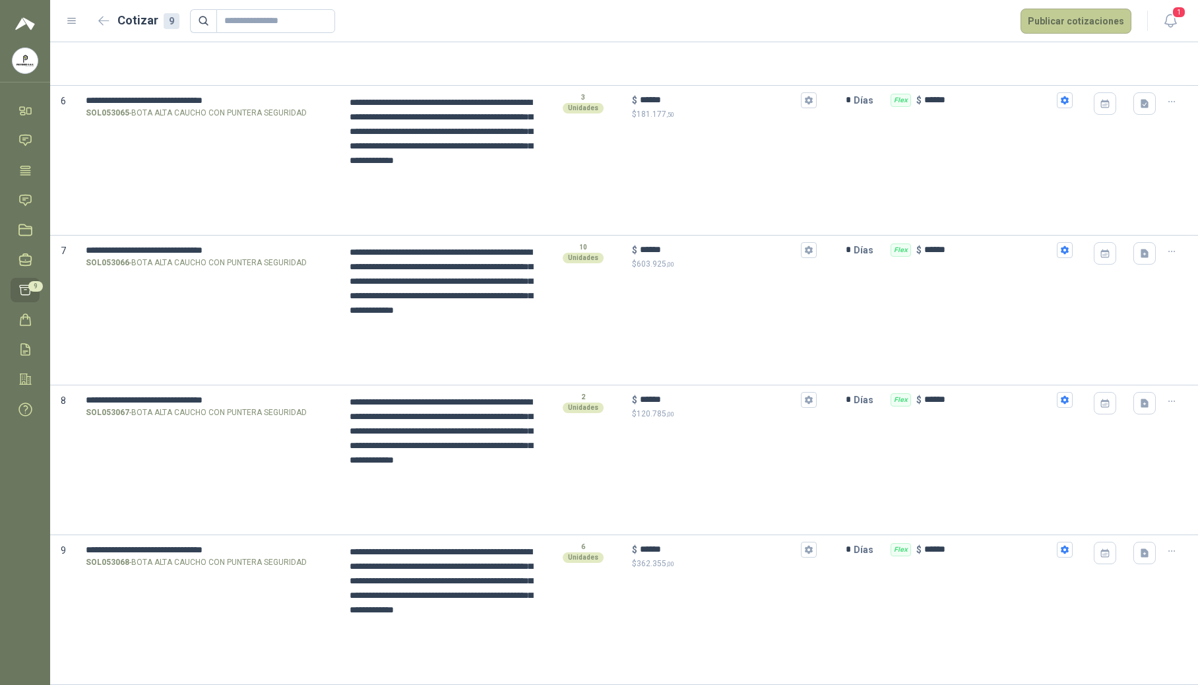
click at [724, 20] on button "Publicar cotizaciones" at bounding box center [1076, 21] width 111 height 25
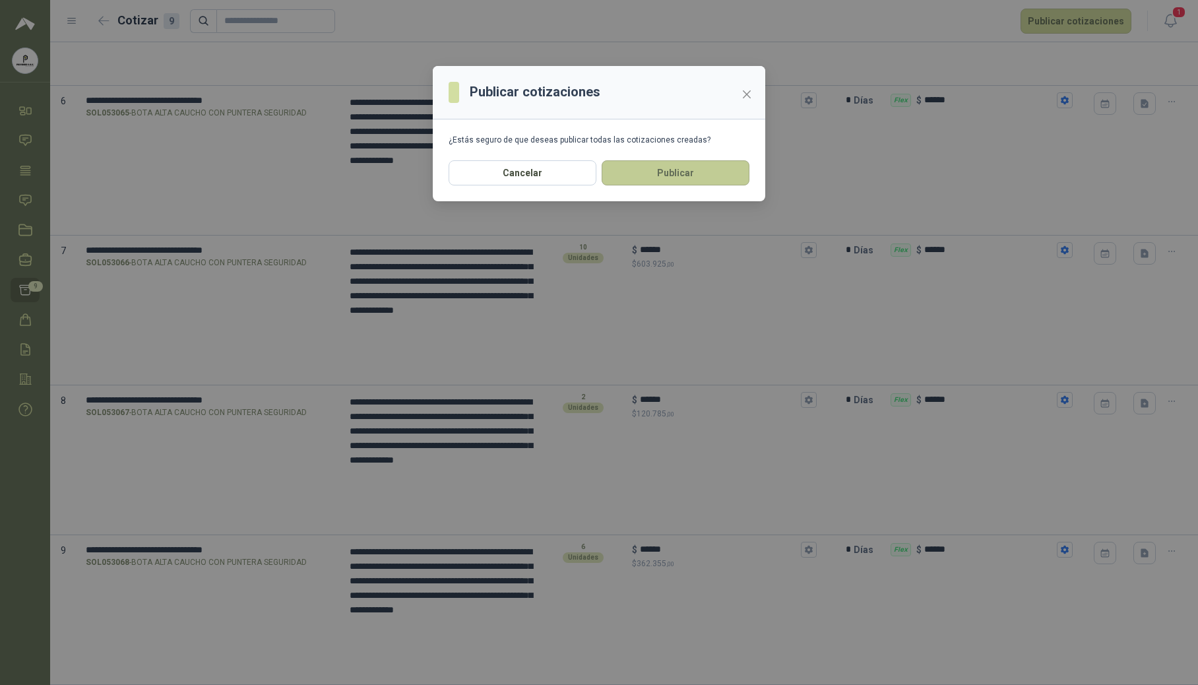
click at [687, 164] on button "Publicar" at bounding box center [676, 172] width 148 height 25
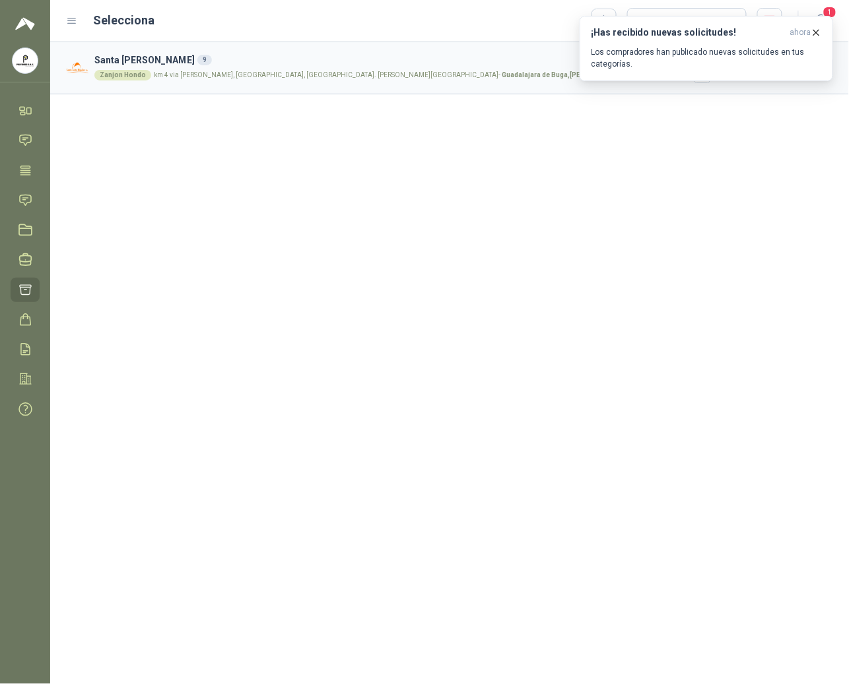
click at [311, 79] on div "Zanjon Hondo km 4 via [PERSON_NAME], [GEOGRAPHIC_DATA], [GEOGRAPHIC_DATA]. [PER…" at bounding box center [414, 75] width 640 height 16
click at [724, 33] on icon "button" at bounding box center [815, 32] width 11 height 11
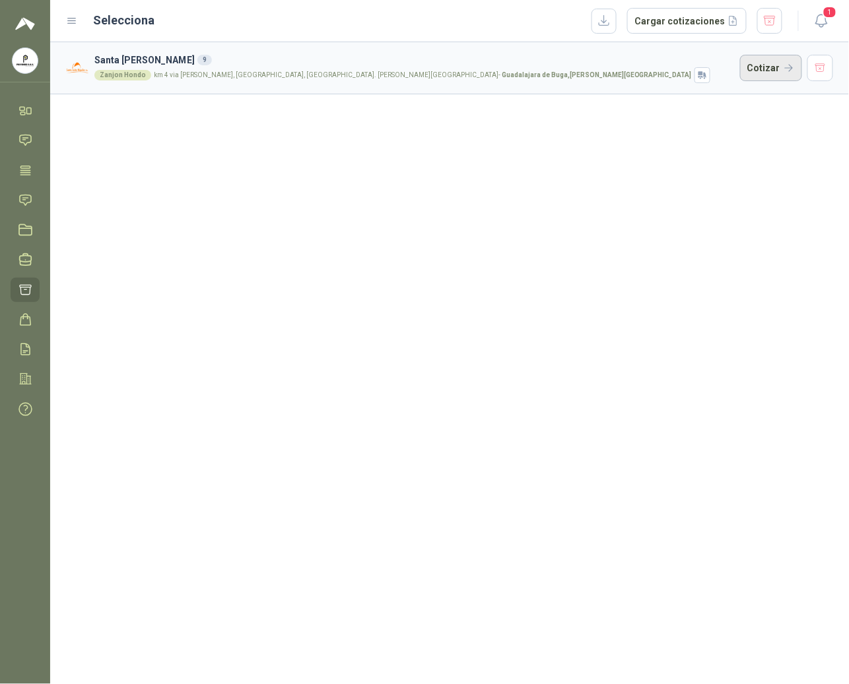
click at [724, 64] on button "Cotizar" at bounding box center [771, 68] width 62 height 26
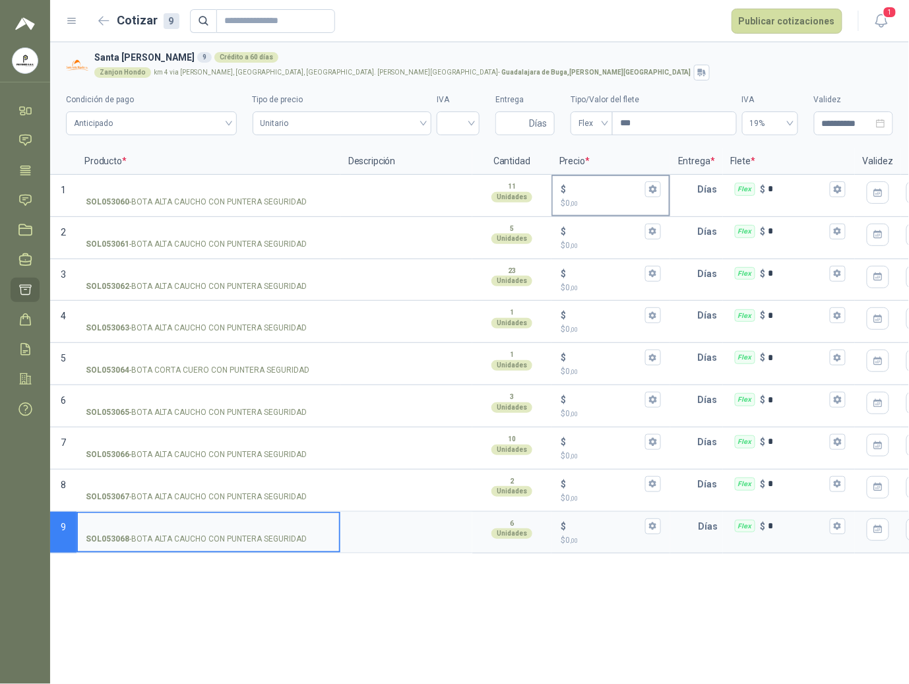
click at [603, 185] on input "$ $ 0 ,00" at bounding box center [606, 189] width 74 height 10
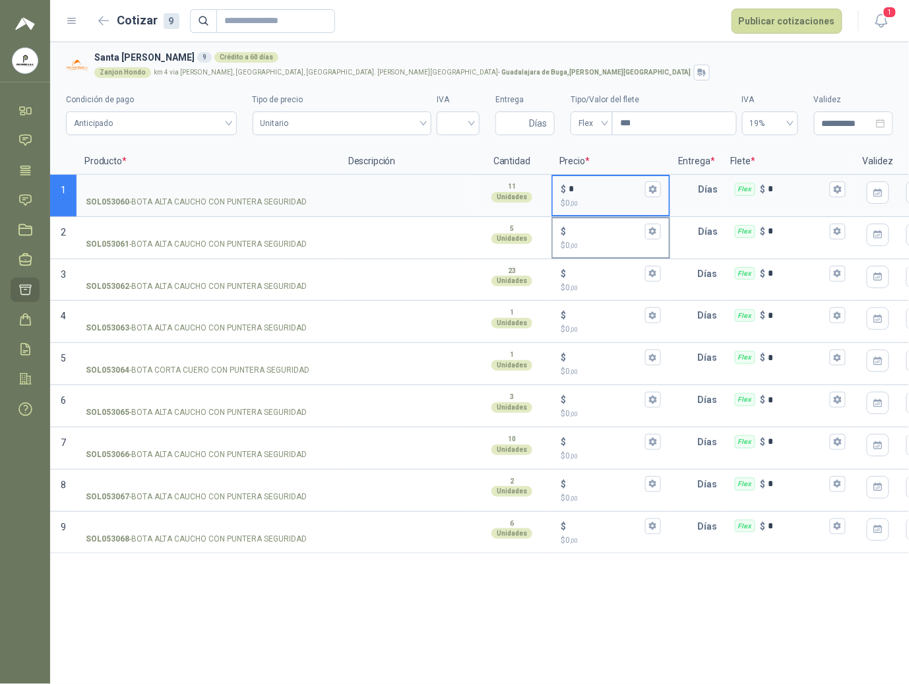
click at [591, 231] on input "$ $ 0 ,00" at bounding box center [606, 231] width 74 height 10
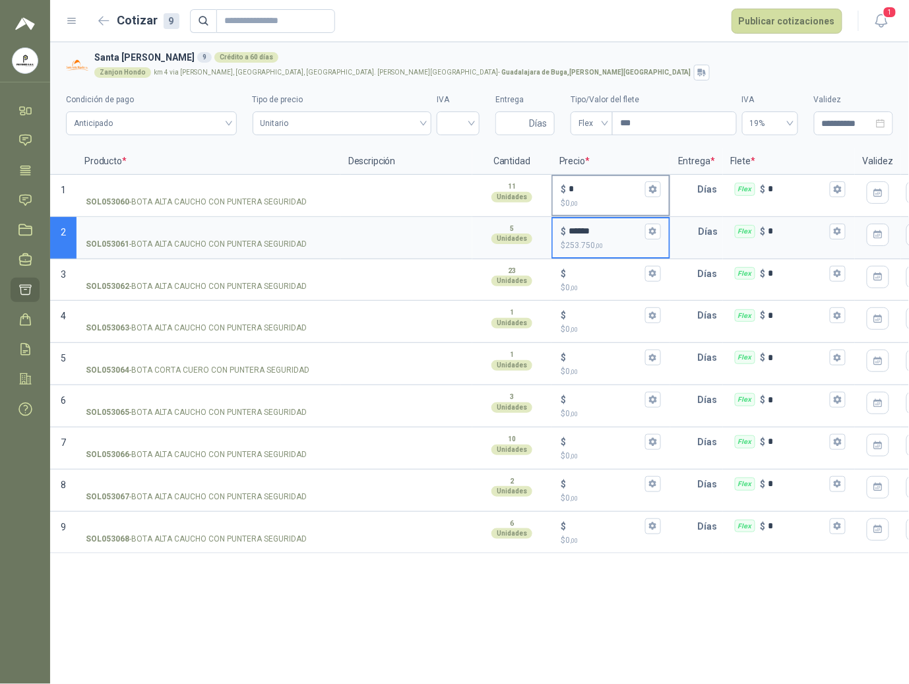
click at [597, 194] on input "*" at bounding box center [606, 189] width 74 height 10
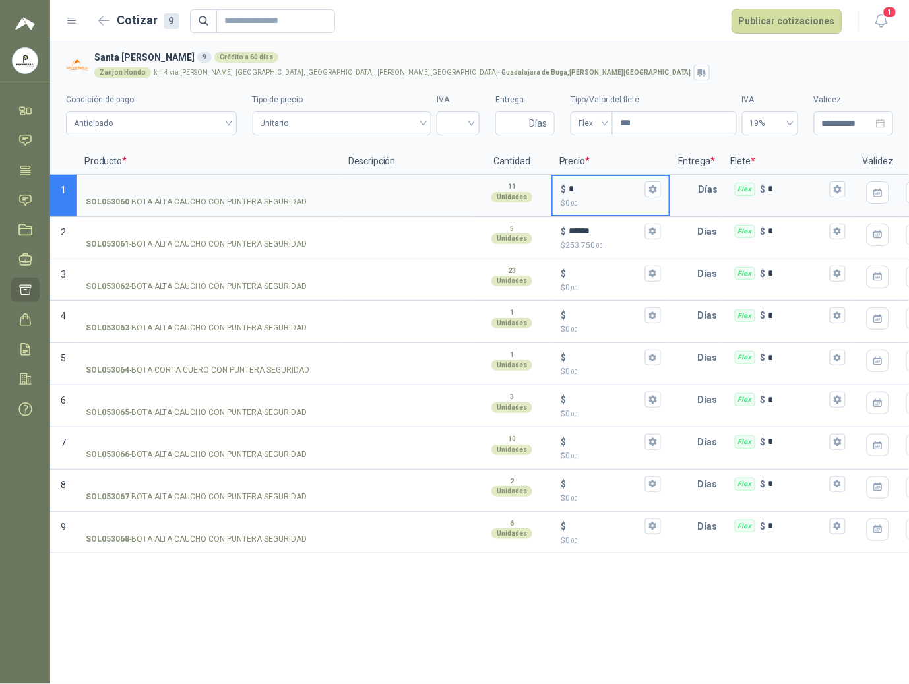
click at [583, 191] on input "*" at bounding box center [606, 189] width 74 height 10
click at [587, 278] on input "$ $ 0 ,00" at bounding box center [606, 274] width 74 height 10
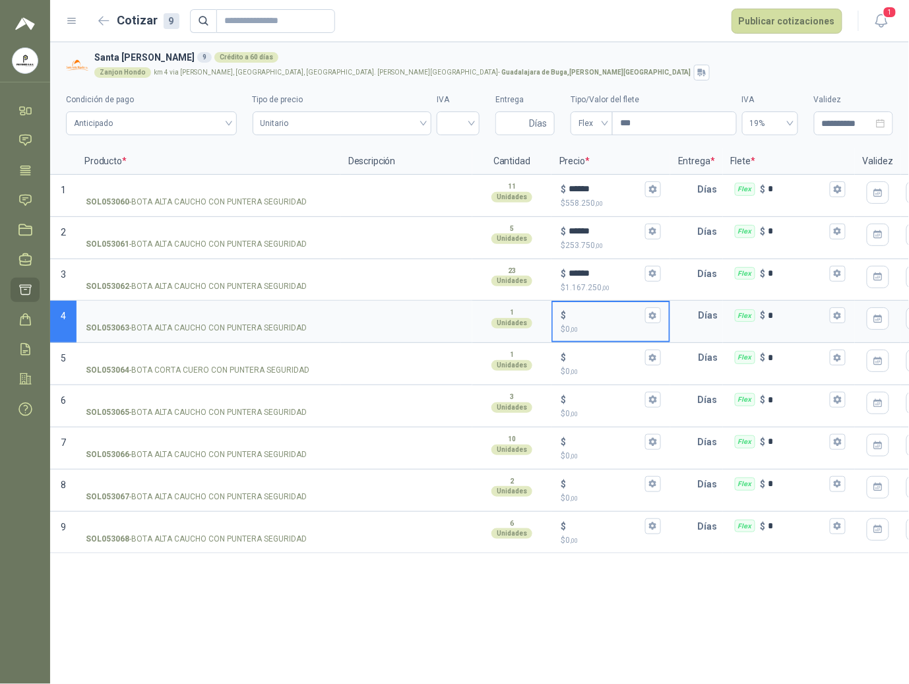
click at [593, 317] on input "$ $ 0 ,00" at bounding box center [606, 316] width 74 height 10
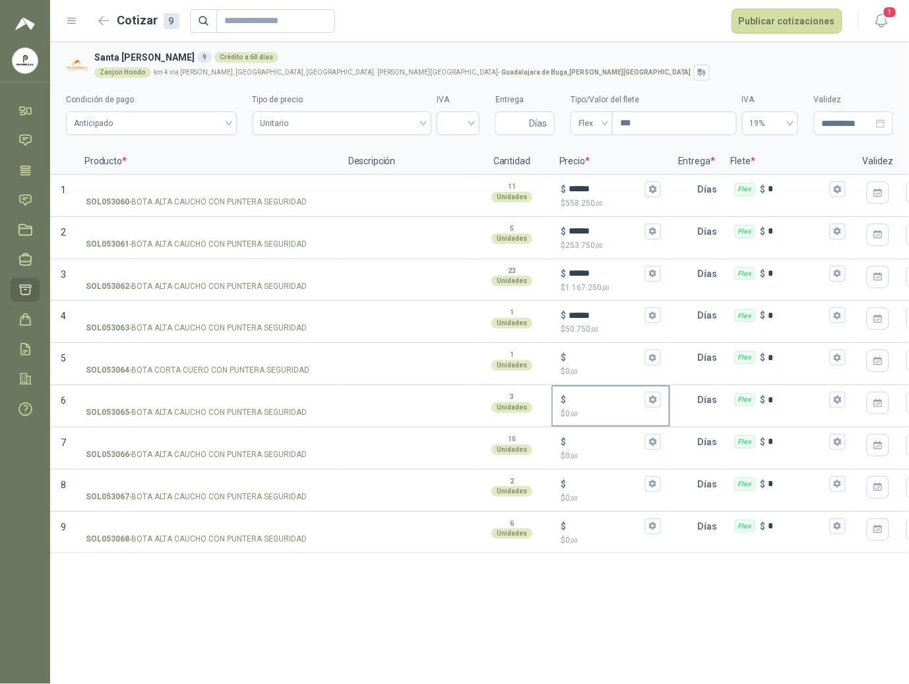
click at [604, 407] on div "$" at bounding box center [611, 400] width 100 height 16
click at [604, 405] on input "$ $ 0 ,00" at bounding box center [606, 400] width 74 height 10
click at [602, 442] on input "$ $ 0 ,00" at bounding box center [606, 442] width 74 height 10
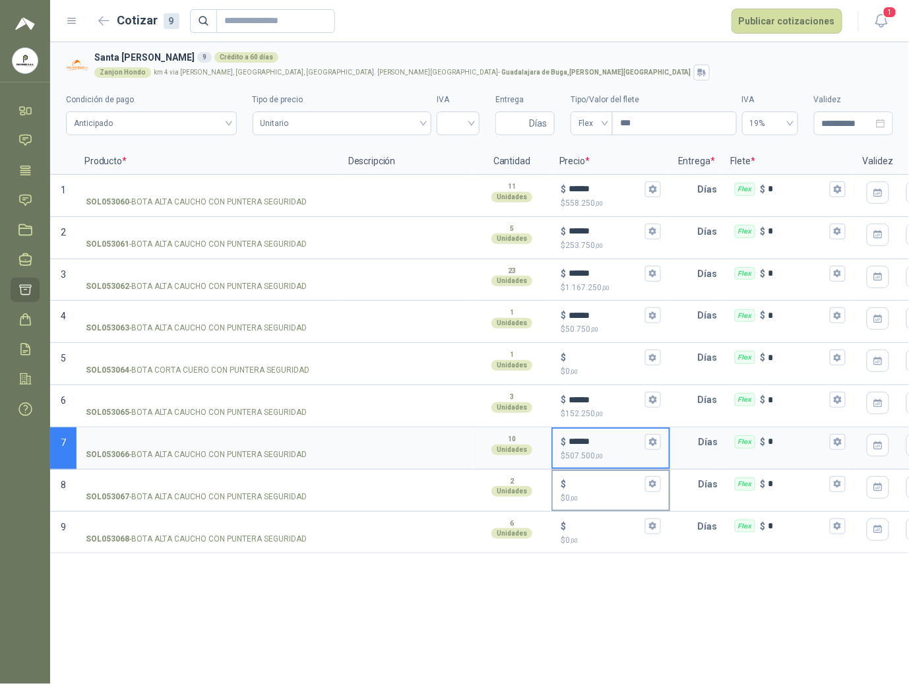
click at [604, 480] on input "$ $ 0 ,00" at bounding box center [606, 484] width 74 height 10
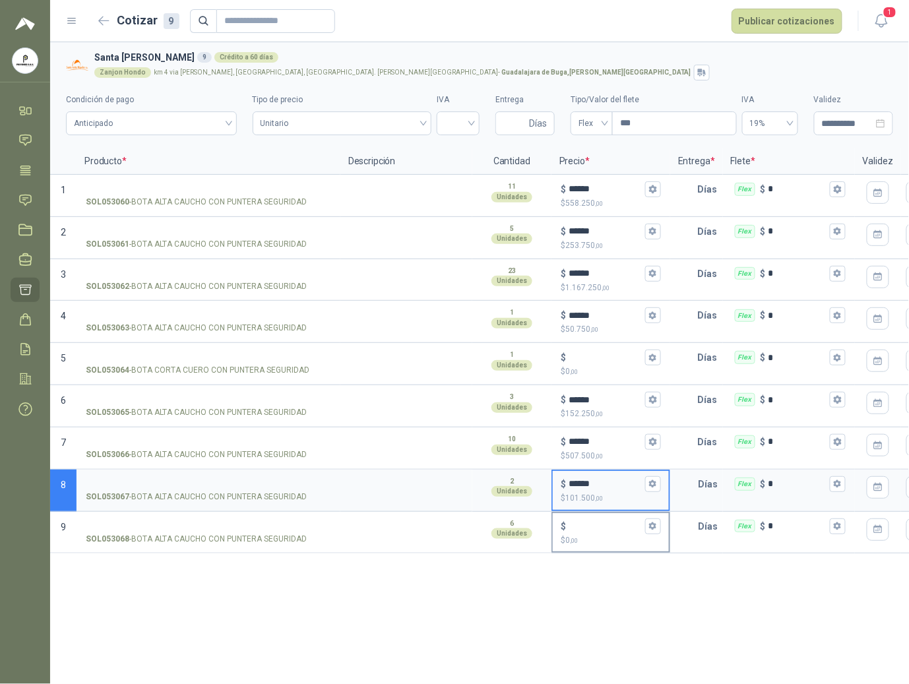
click at [599, 528] on input "$ $ 0 ,00" at bounding box center [606, 526] width 74 height 10
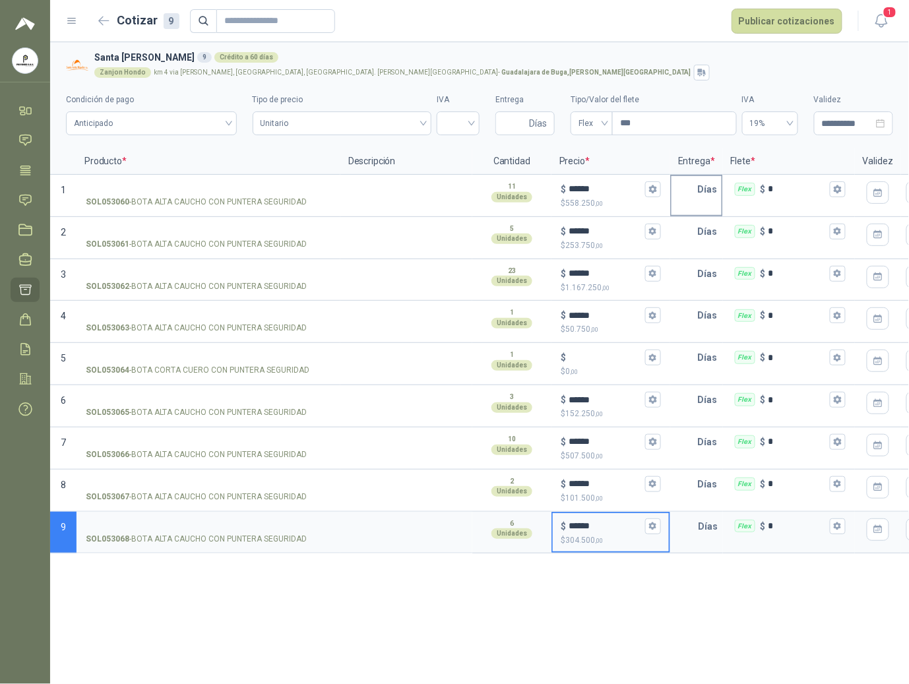
click at [680, 187] on input "text" at bounding box center [685, 189] width 26 height 26
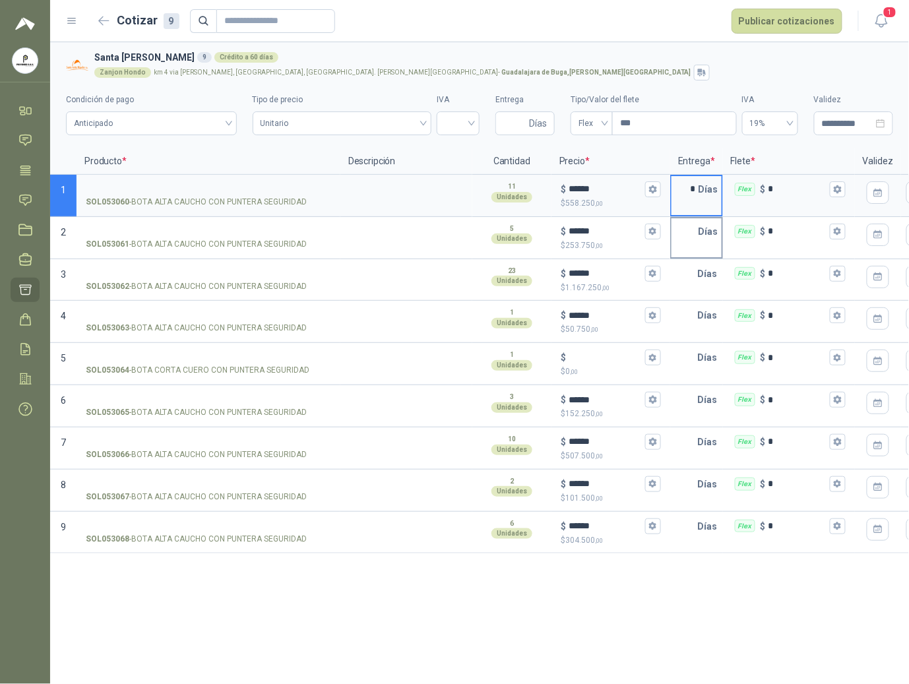
click at [690, 243] on input "text" at bounding box center [685, 231] width 26 height 26
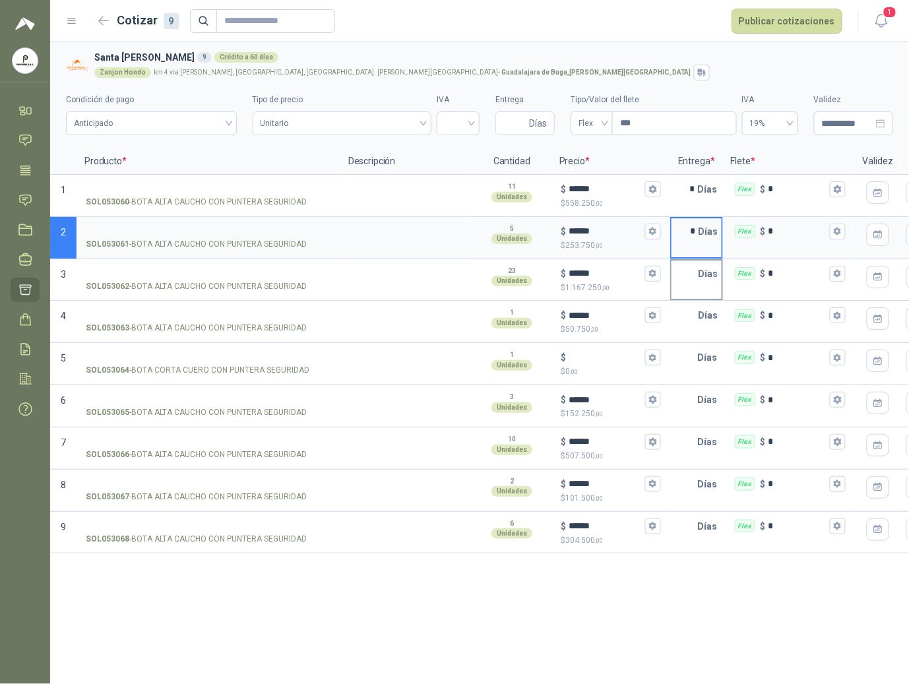
click at [689, 287] on input "text" at bounding box center [685, 274] width 26 height 26
click at [692, 328] on input "text" at bounding box center [685, 315] width 26 height 26
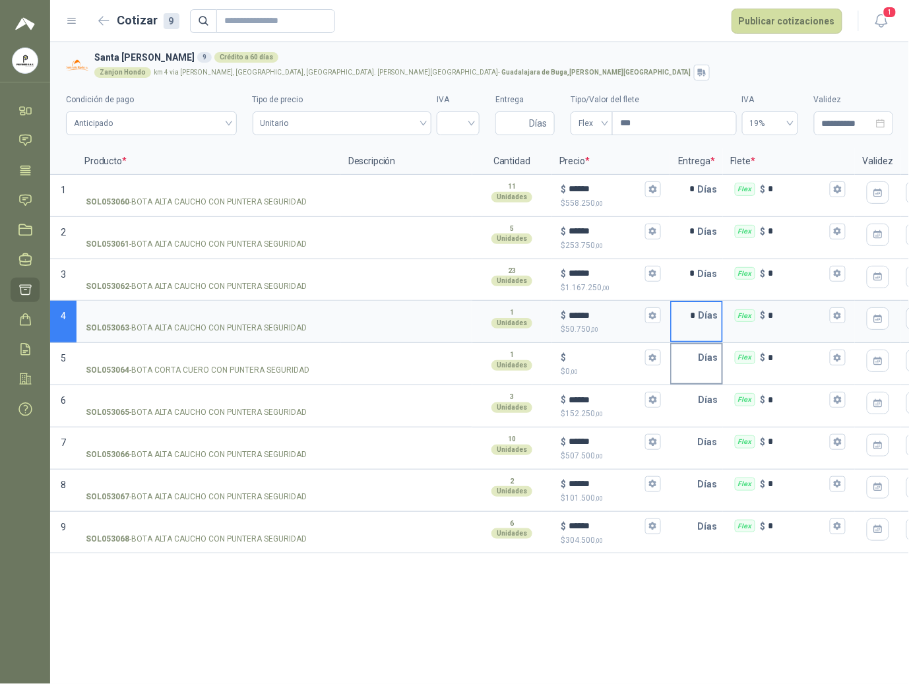
click at [694, 364] on input "text" at bounding box center [685, 357] width 26 height 26
click at [690, 404] on input "text" at bounding box center [685, 400] width 26 height 26
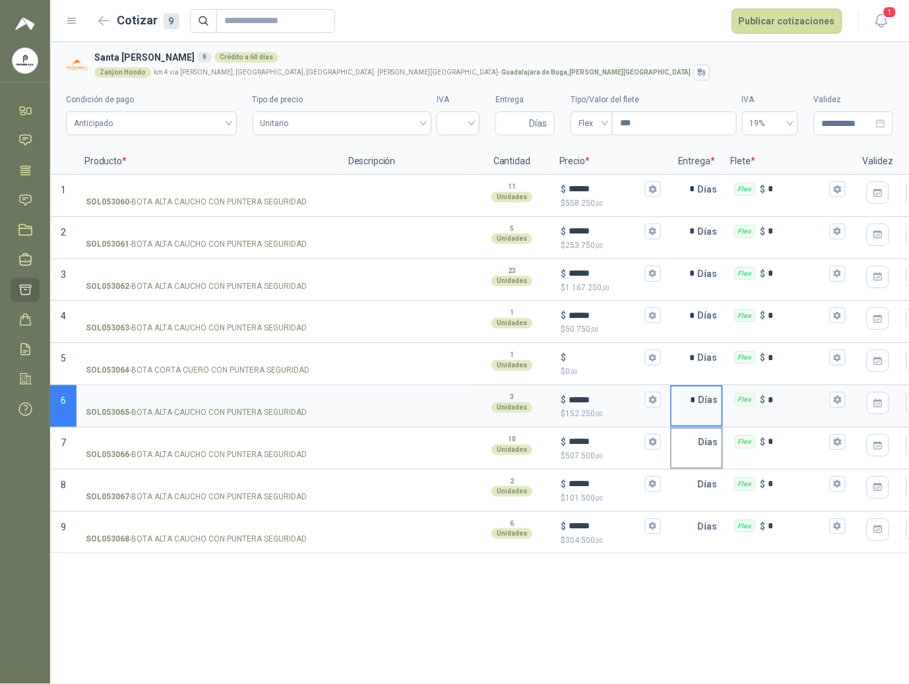
click at [693, 447] on input "text" at bounding box center [685, 442] width 26 height 26
click at [695, 494] on input "text" at bounding box center [685, 484] width 26 height 26
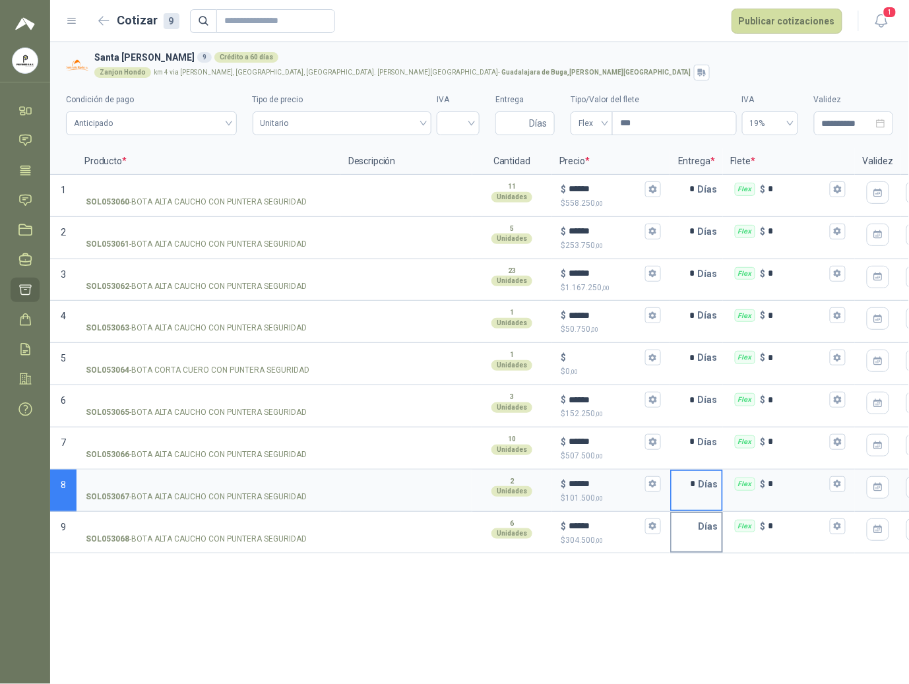
click at [693, 526] on input "text" at bounding box center [685, 526] width 26 height 26
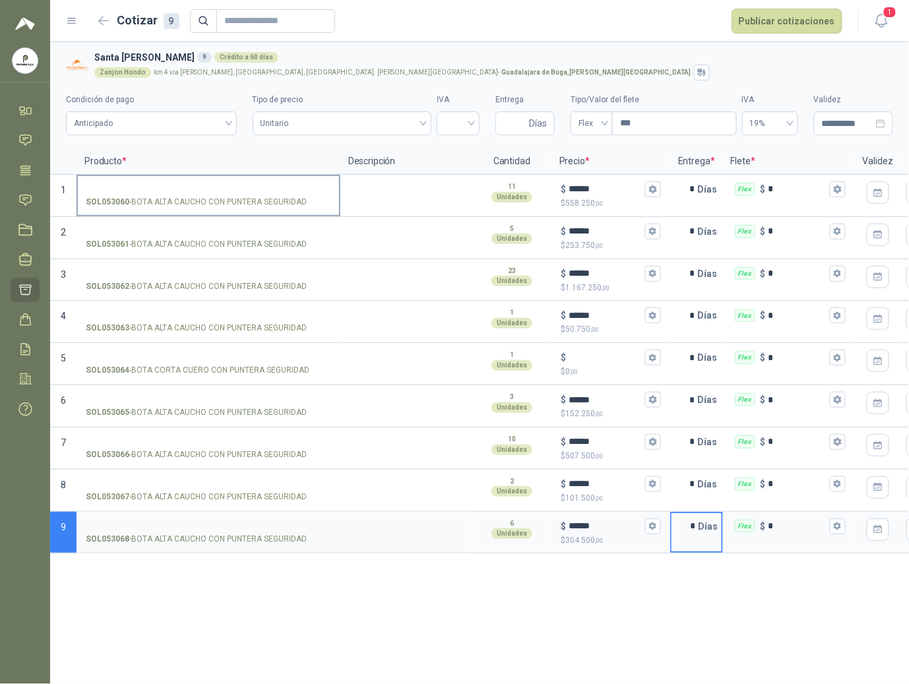
click at [207, 190] on input "SOL053060 - BOTA ALTA CAUCHO CON PUNTERA SEGURIDAD" at bounding box center [208, 190] width 245 height 10
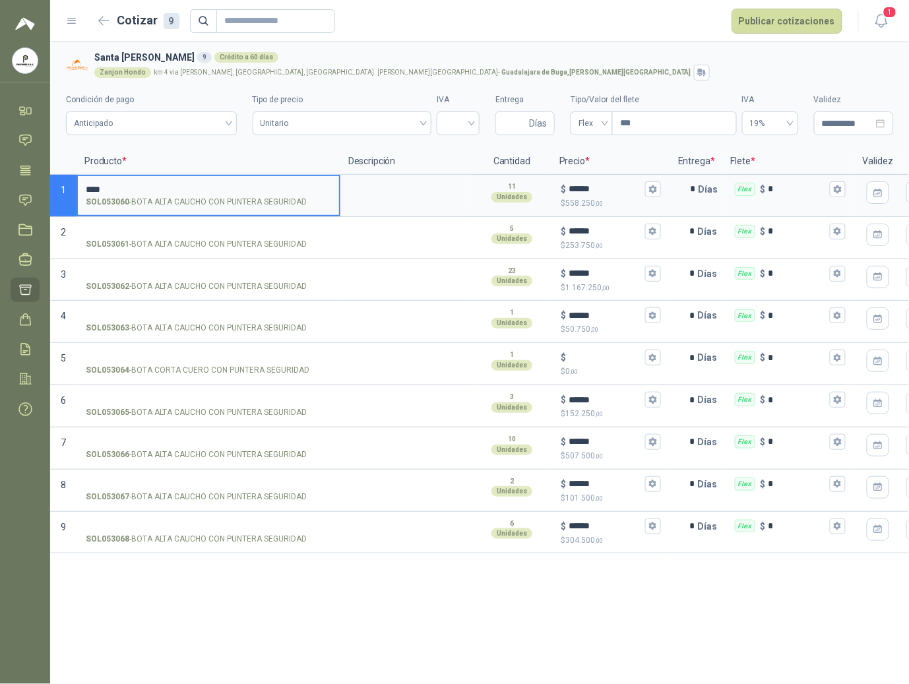
drag, startPoint x: 101, startPoint y: 187, endPoint x: 43, endPoint y: 186, distance: 58.1
click at [43, 186] on div "**********" at bounding box center [454, 342] width 909 height 684
click at [146, 228] on input "SOL053061 - BOTA ALTA CAUCHO CON PUNTERA SEGURIDAD" at bounding box center [208, 232] width 245 height 10
drag, startPoint x: 112, startPoint y: 182, endPoint x: 71, endPoint y: 181, distance: 40.9
click at [71, 181] on section "1 **** SOL053060 - BOTA ALTA CAUCHO CON PUNTERA SEGURIDAD 11 Unidades $ ****** …" at bounding box center [479, 196] width 859 height 42
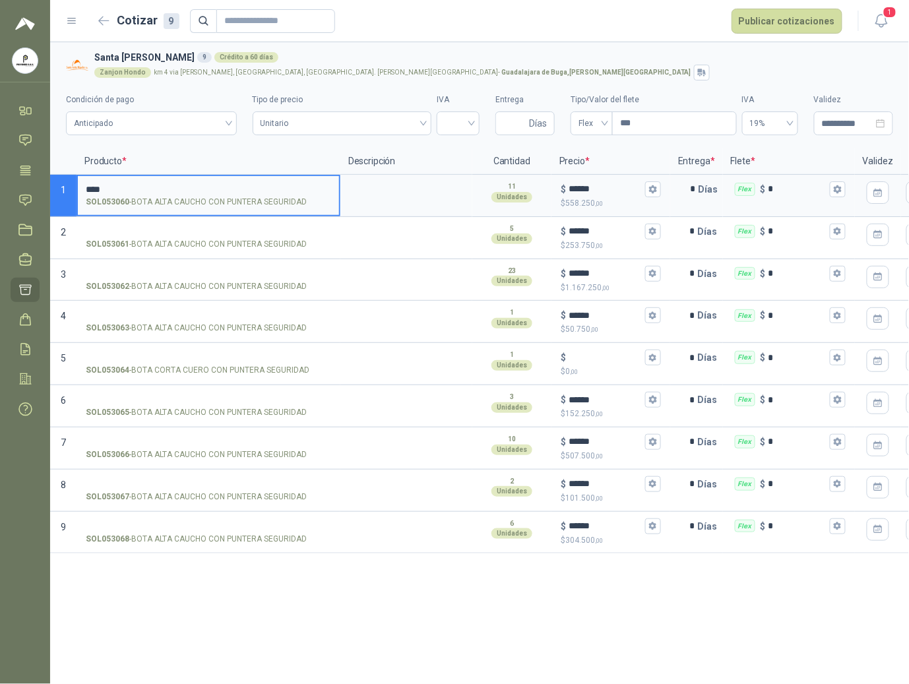
drag, startPoint x: 125, startPoint y: 187, endPoint x: 42, endPoint y: 188, distance: 83.2
click at [42, 188] on div "**********" at bounding box center [454, 342] width 909 height 684
click at [135, 234] on input "SOL053061 - BOTA ALTA CAUCHO CON PUNTERA SEGURIDAD" at bounding box center [208, 232] width 245 height 10
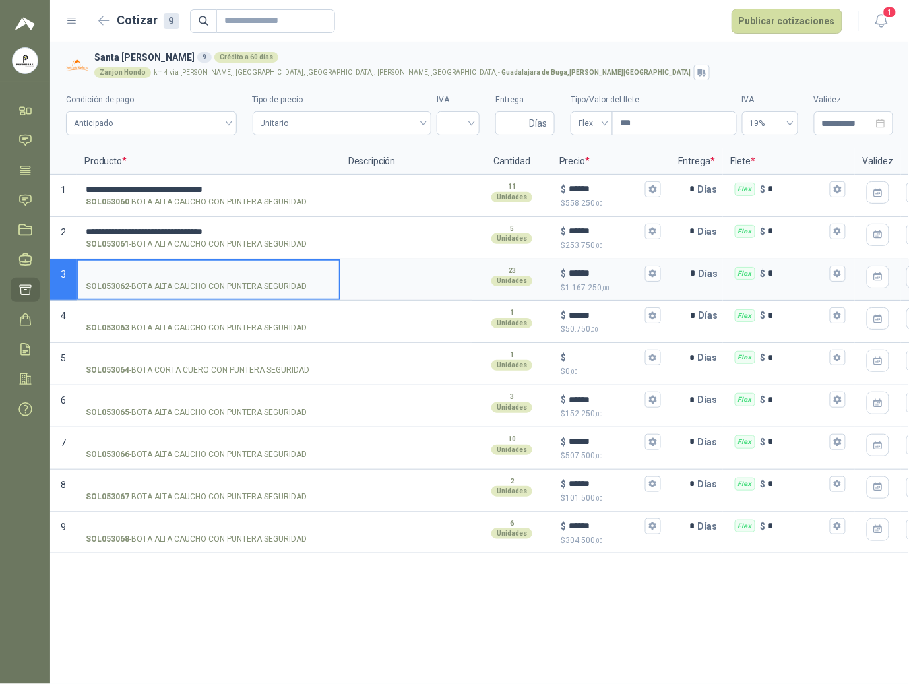
click at [156, 272] on input "SOL053062 - BOTA ALTA CAUCHO CON PUNTERA SEGURIDAD" at bounding box center [208, 274] width 245 height 10
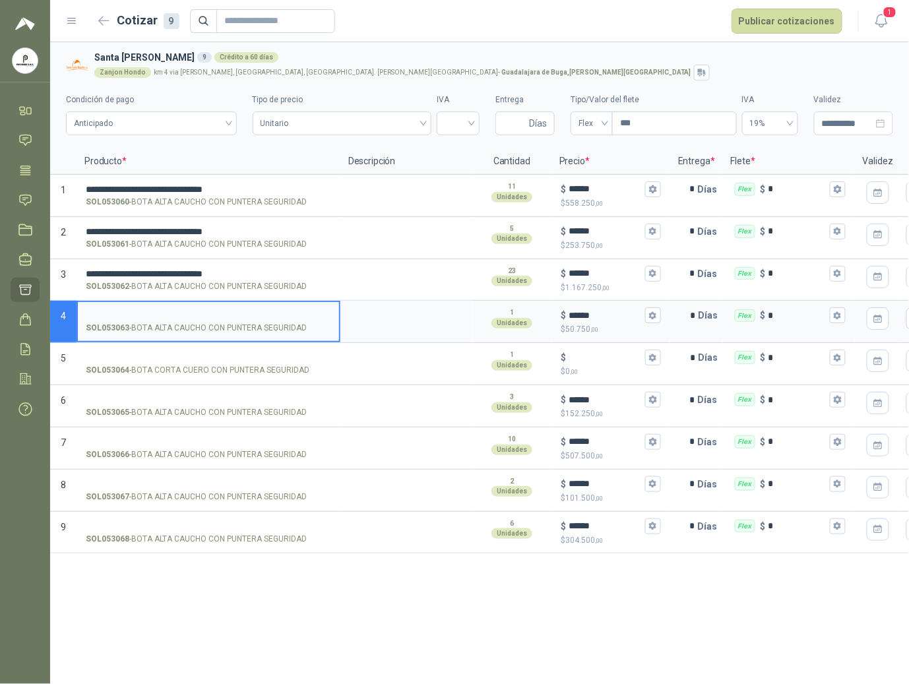
click at [146, 317] on input "SOL053063 - BOTA ALTA CAUCHO CON PUNTERA SEGURIDAD" at bounding box center [208, 316] width 245 height 10
click at [133, 400] on input "SOL053065 - BOTA ALTA CAUCHO CON PUNTERA SEGURIDAD" at bounding box center [208, 400] width 245 height 10
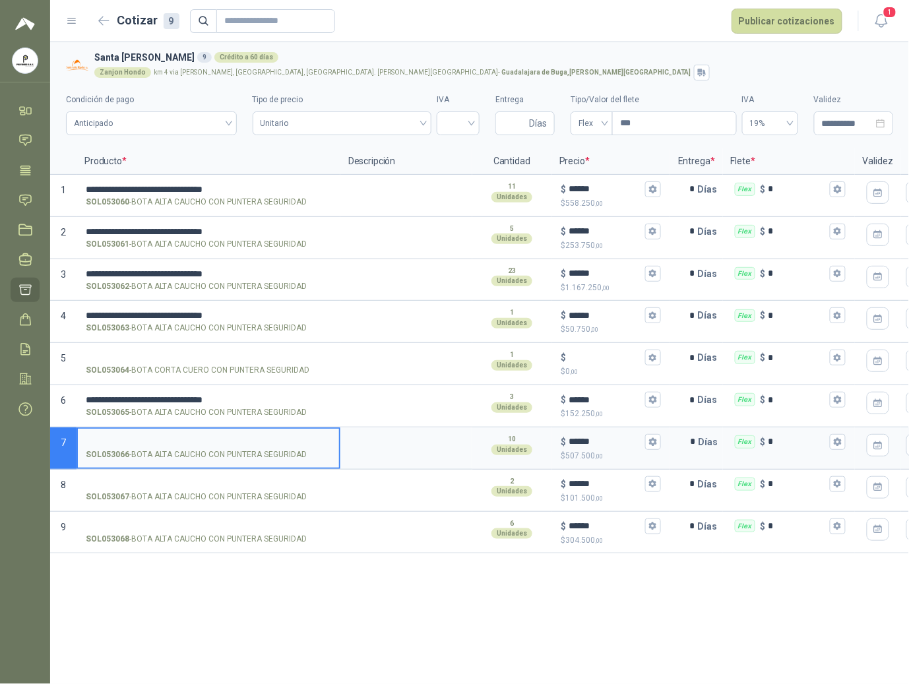
click at [135, 444] on input "SOL053066 - BOTA ALTA CAUCHO CON PUNTERA SEGURIDAD" at bounding box center [208, 443] width 245 height 10
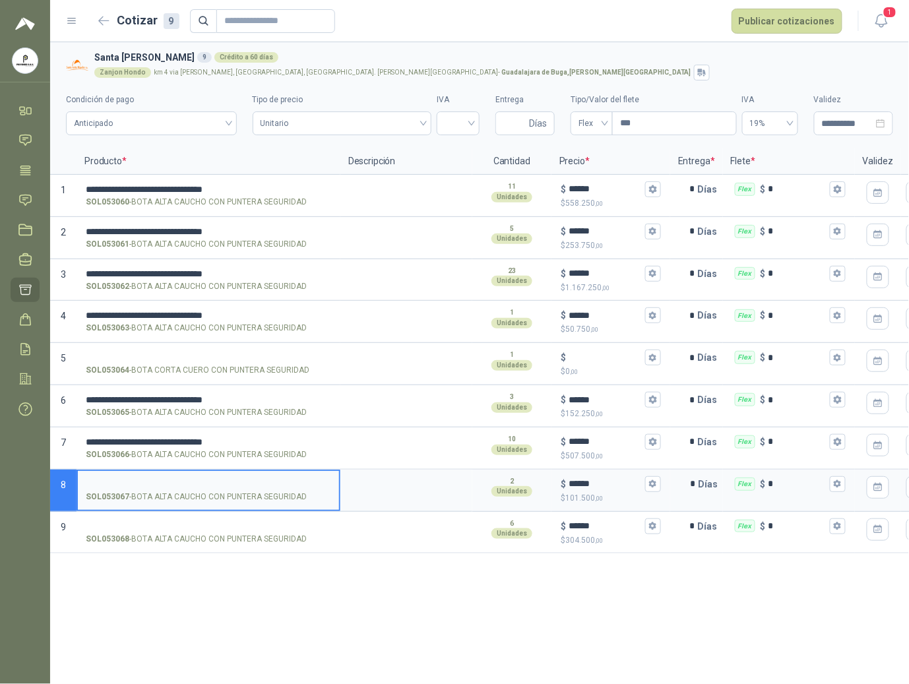
click at [131, 481] on input "SOL053067 - BOTA ALTA CAUCHO CON PUNTERA SEGURIDAD" at bounding box center [208, 485] width 245 height 10
click at [140, 528] on input "SOL053068 - BOTA ALTA CAUCHO CON PUNTERA SEGURIDAD" at bounding box center [208, 527] width 245 height 10
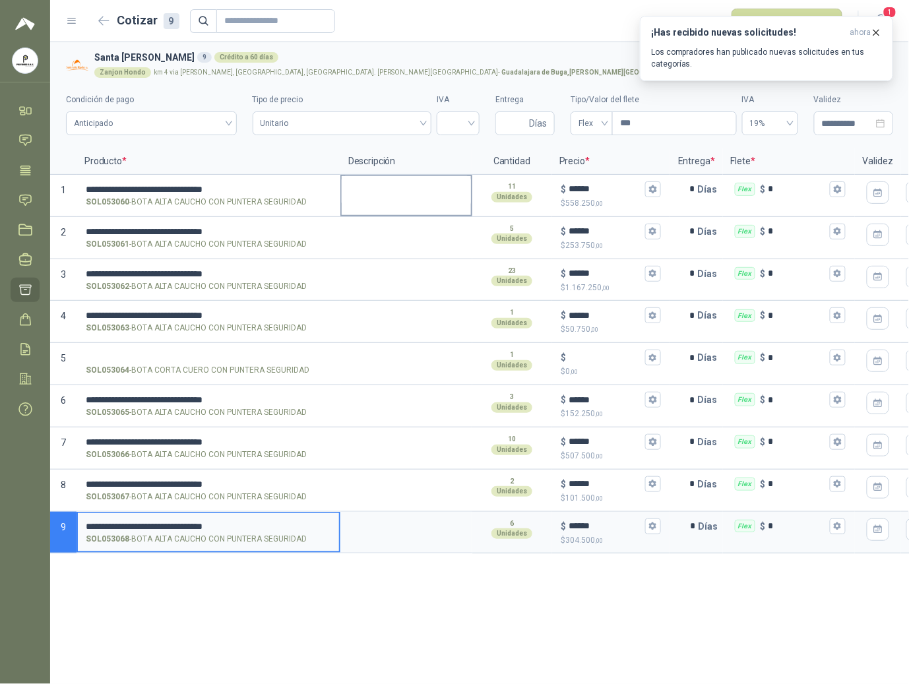
click at [386, 199] on textarea at bounding box center [406, 191] width 129 height 30
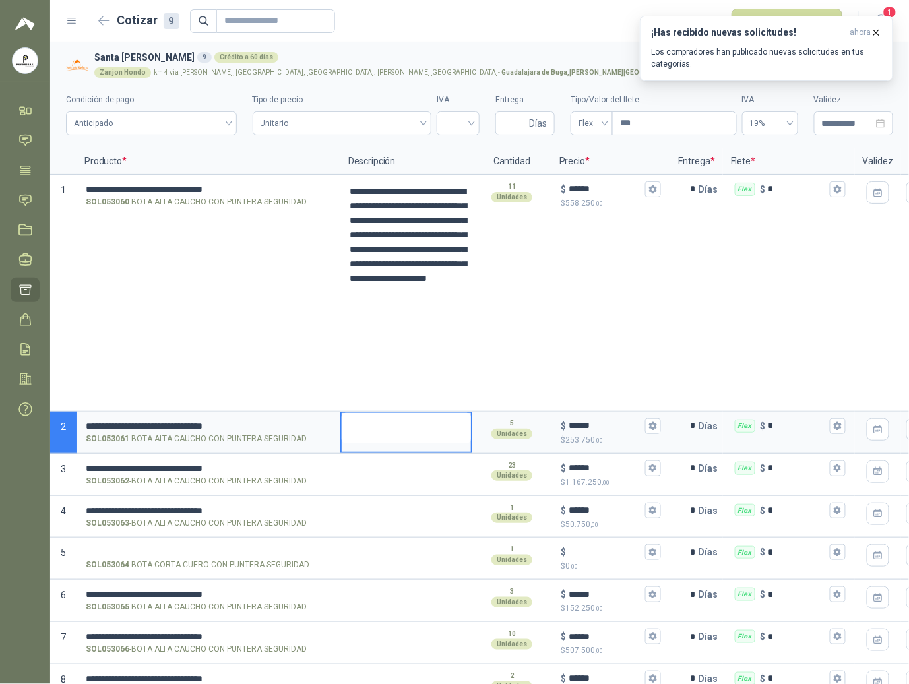
click at [379, 428] on textarea at bounding box center [406, 428] width 129 height 30
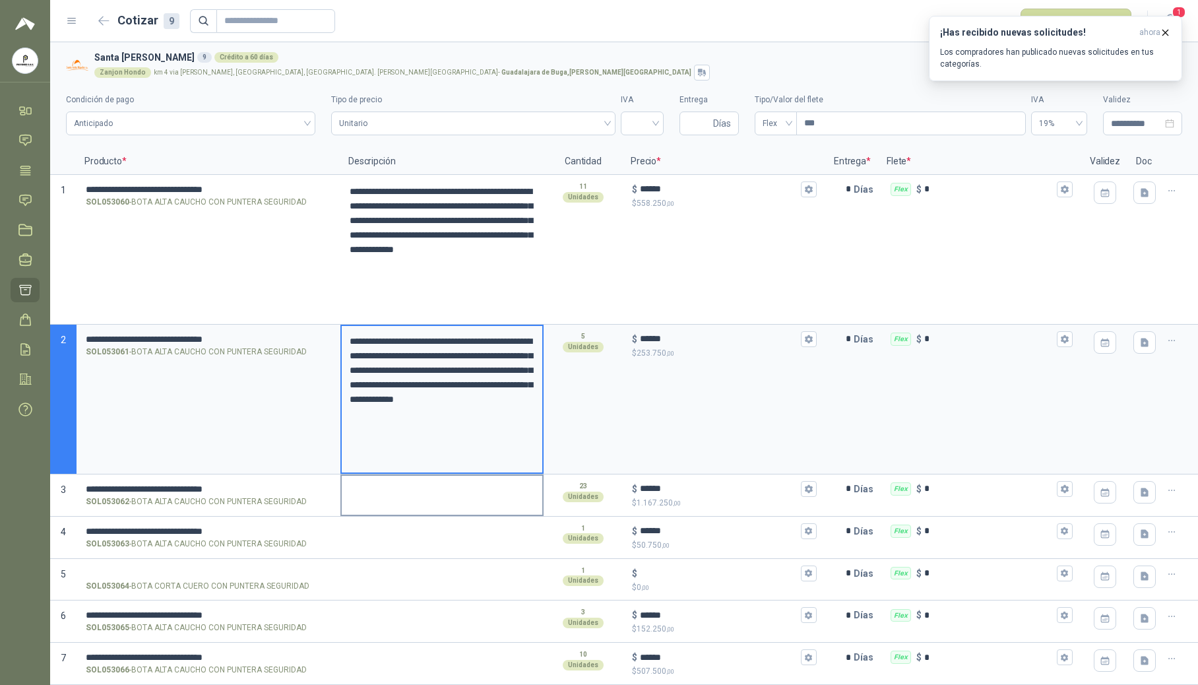
click at [376, 496] on textarea at bounding box center [442, 491] width 201 height 30
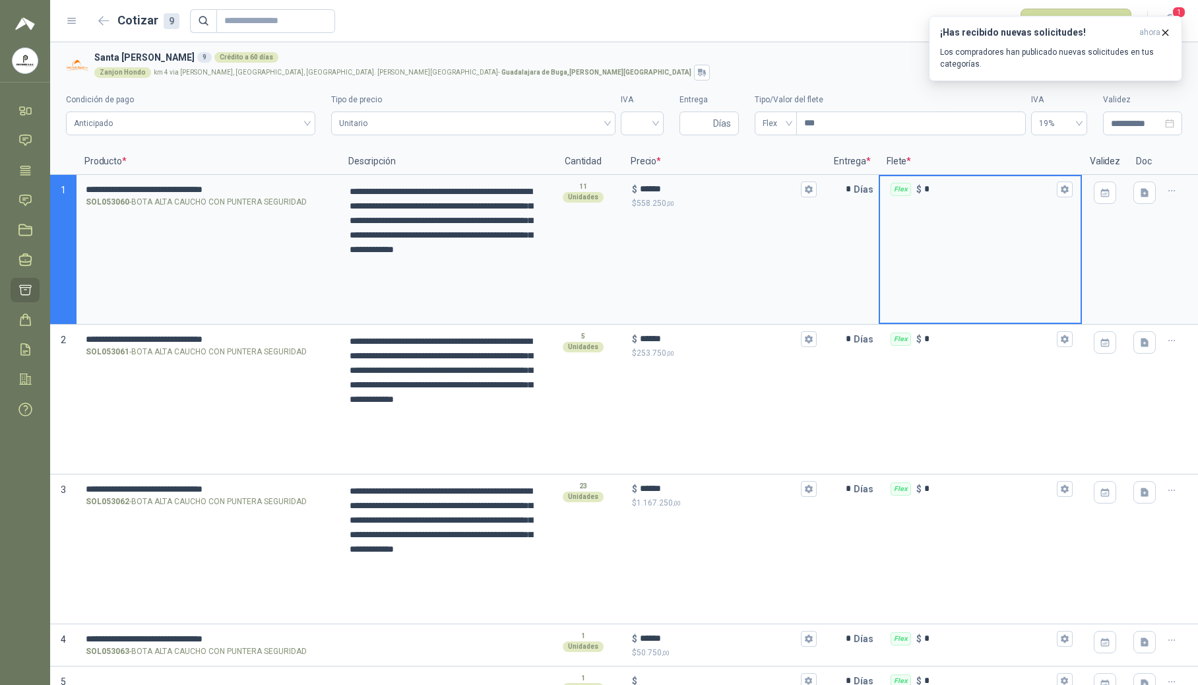
click at [724, 191] on input "*" at bounding box center [990, 189] width 130 height 10
click at [724, 343] on input "*" at bounding box center [990, 339] width 130 height 10
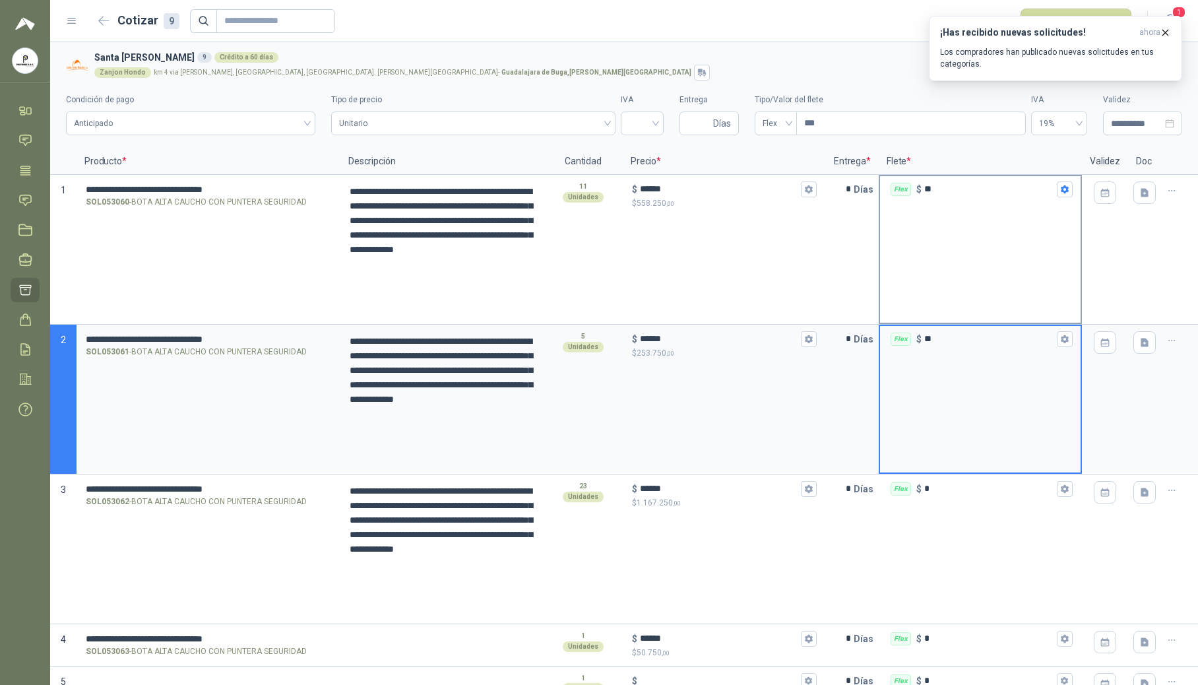
click at [724, 188] on input "**" at bounding box center [990, 189] width 130 height 10
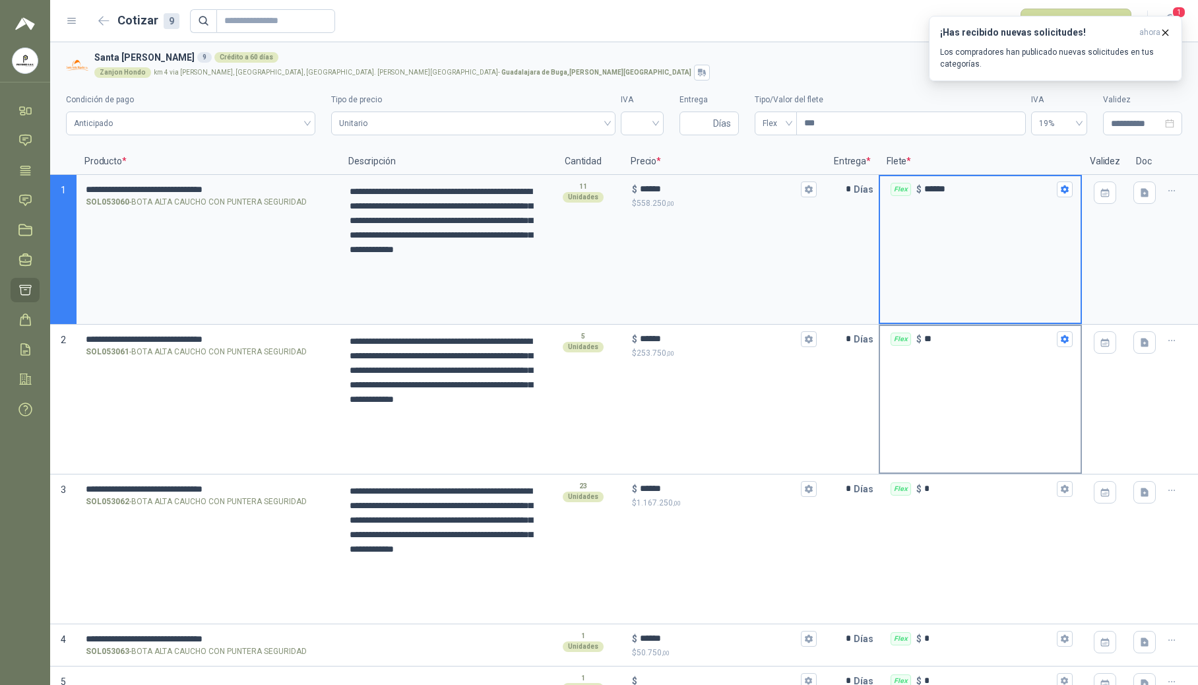
click at [724, 339] on input "**" at bounding box center [990, 339] width 130 height 10
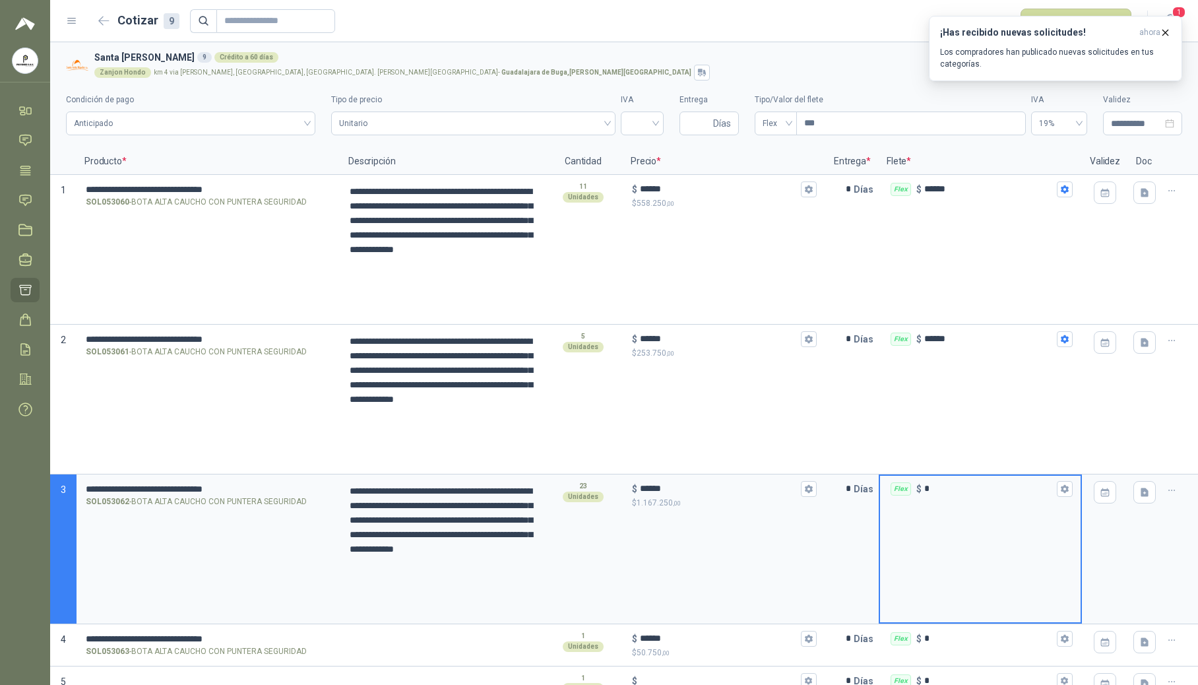
click at [724, 494] on input "*" at bounding box center [990, 489] width 130 height 10
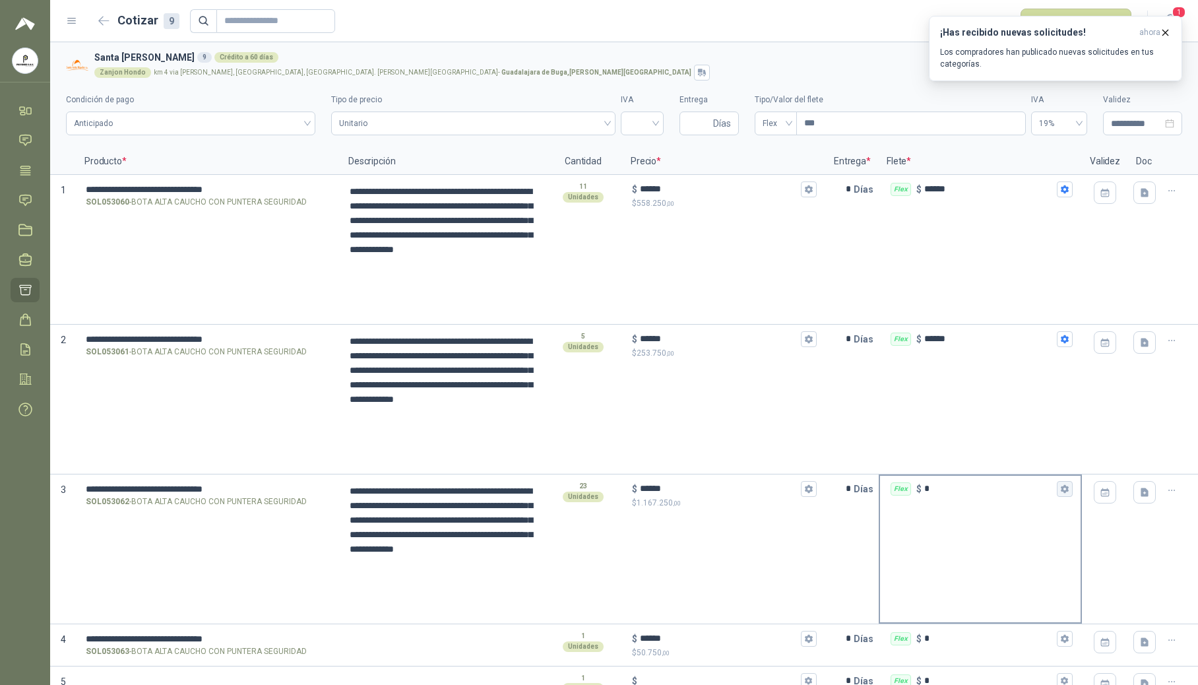
click at [724, 492] on icon "button" at bounding box center [1064, 489] width 7 height 8
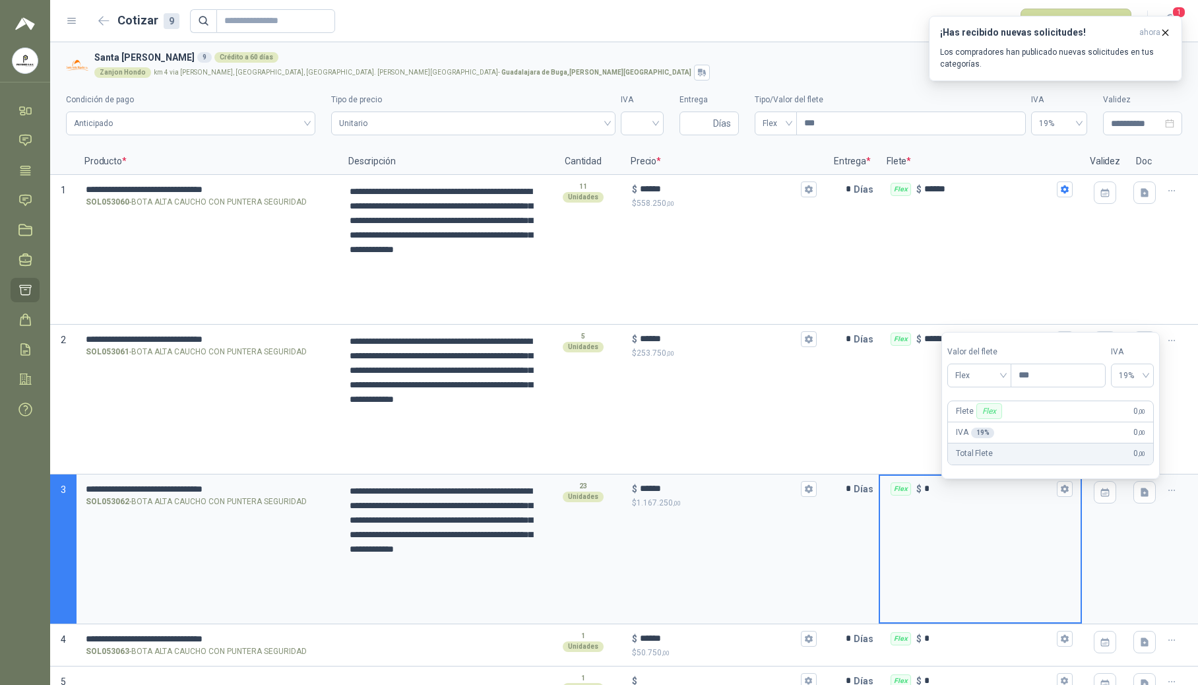
click at [724, 416] on div "Flex" at bounding box center [990, 411] width 26 height 16
click at [724, 383] on div "Flex" at bounding box center [980, 376] width 64 height 24
click at [724, 426] on div "Incluido" at bounding box center [982, 423] width 46 height 15
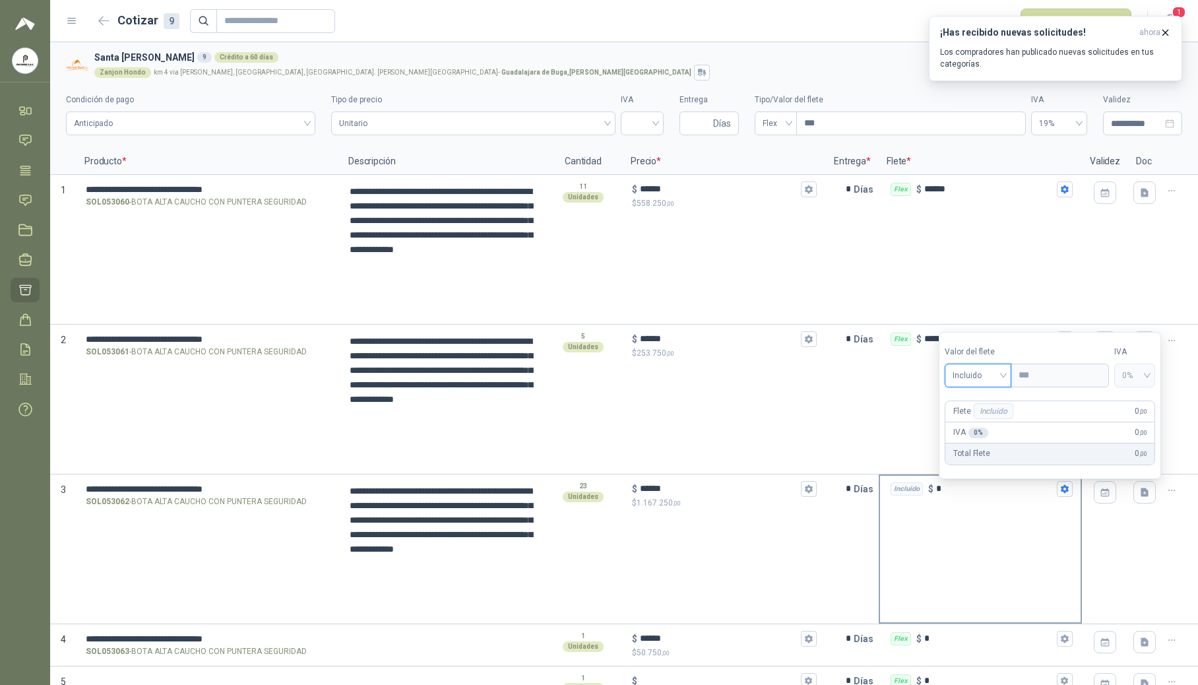
click at [724, 519] on div "Incluido $ *" at bounding box center [980, 549] width 203 height 150
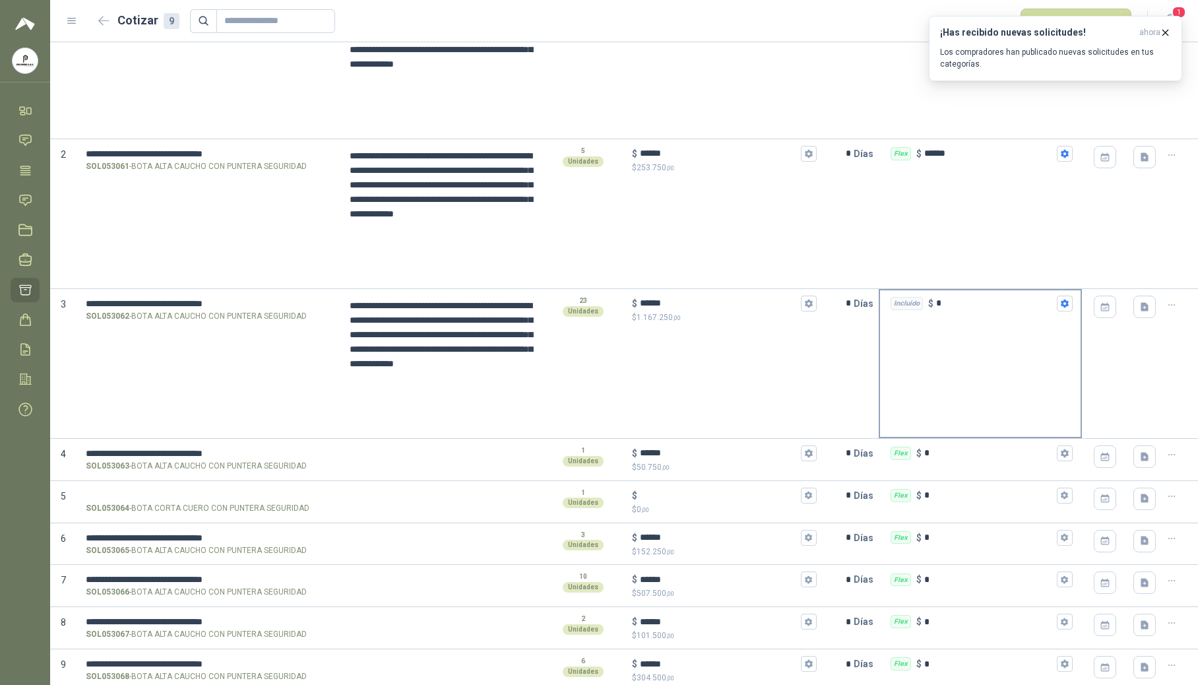
scroll to position [193, 0]
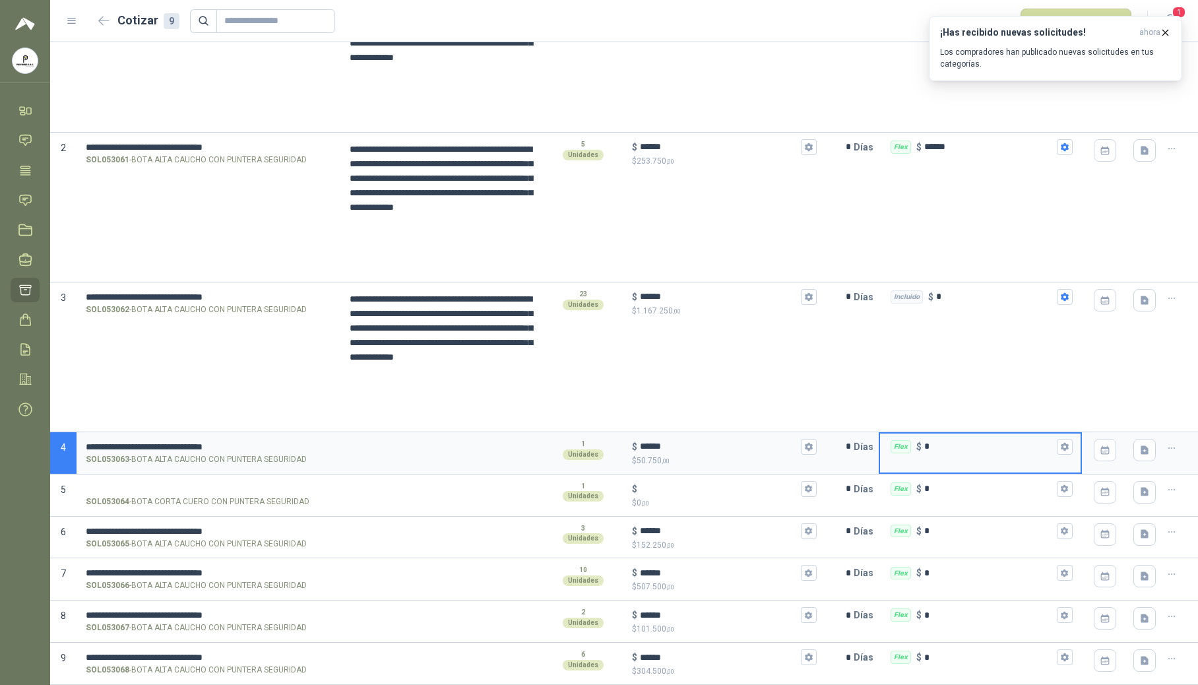
click at [724, 443] on input "*" at bounding box center [990, 446] width 130 height 10
click at [724, 536] on input "*" at bounding box center [990, 531] width 130 height 10
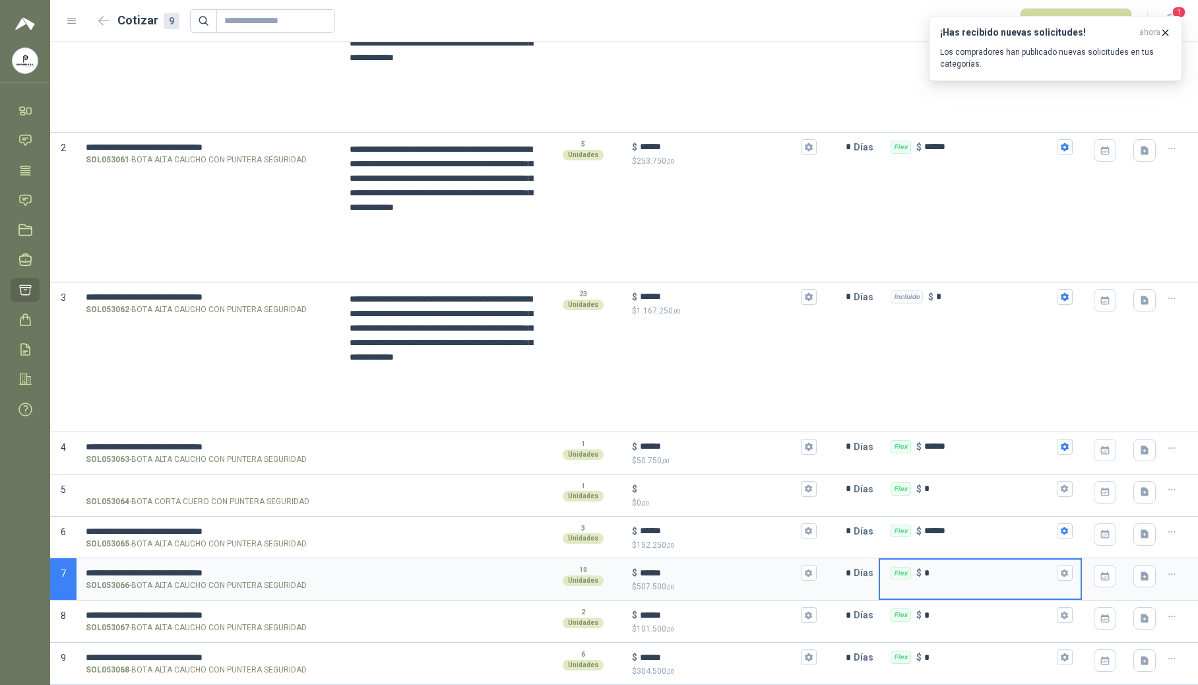
click at [724, 570] on input "*" at bounding box center [990, 573] width 130 height 10
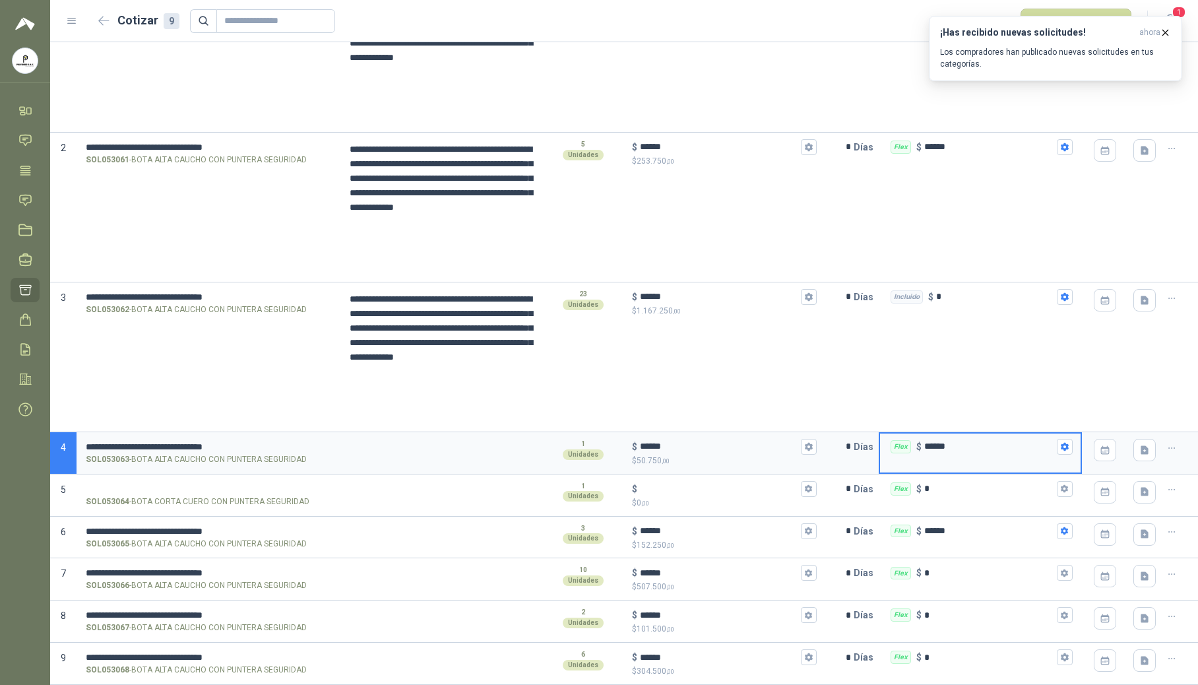
drag, startPoint x: 956, startPoint y: 449, endPoint x: 903, endPoint y: 455, distance: 53.7
click at [724, 455] on div "Flex $ ******" at bounding box center [980, 447] width 201 height 26
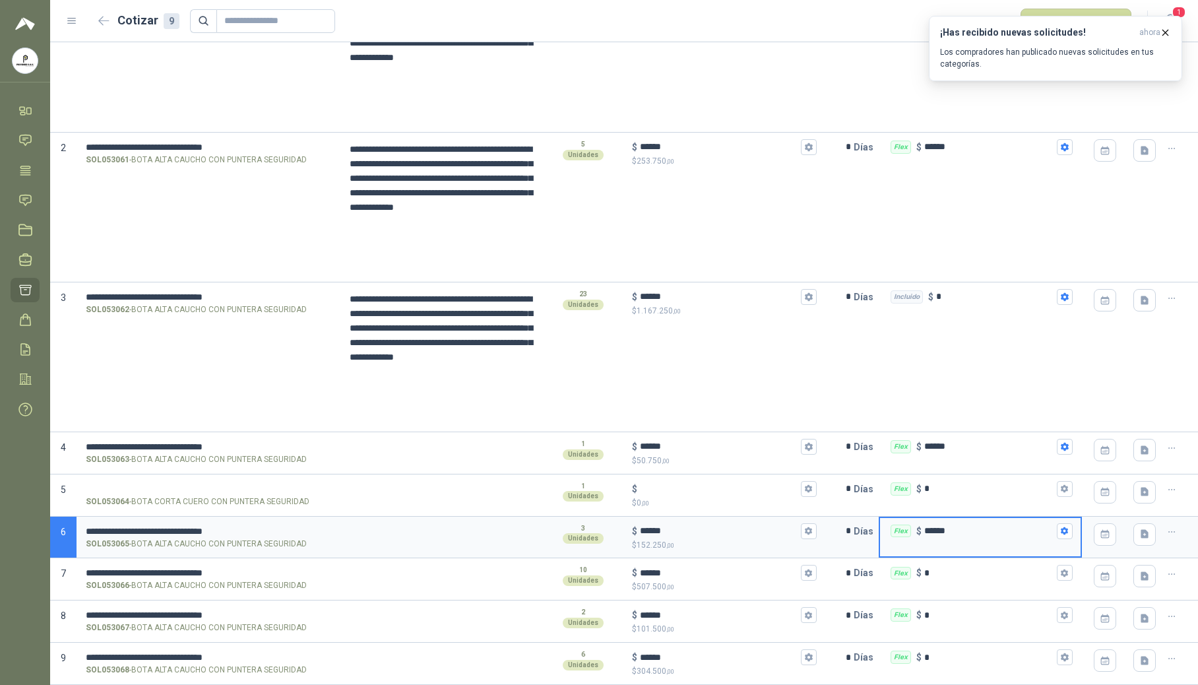
drag, startPoint x: 956, startPoint y: 529, endPoint x: 899, endPoint y: 531, distance: 57.4
click at [724, 531] on div "Flex $ ******" at bounding box center [980, 531] width 201 height 26
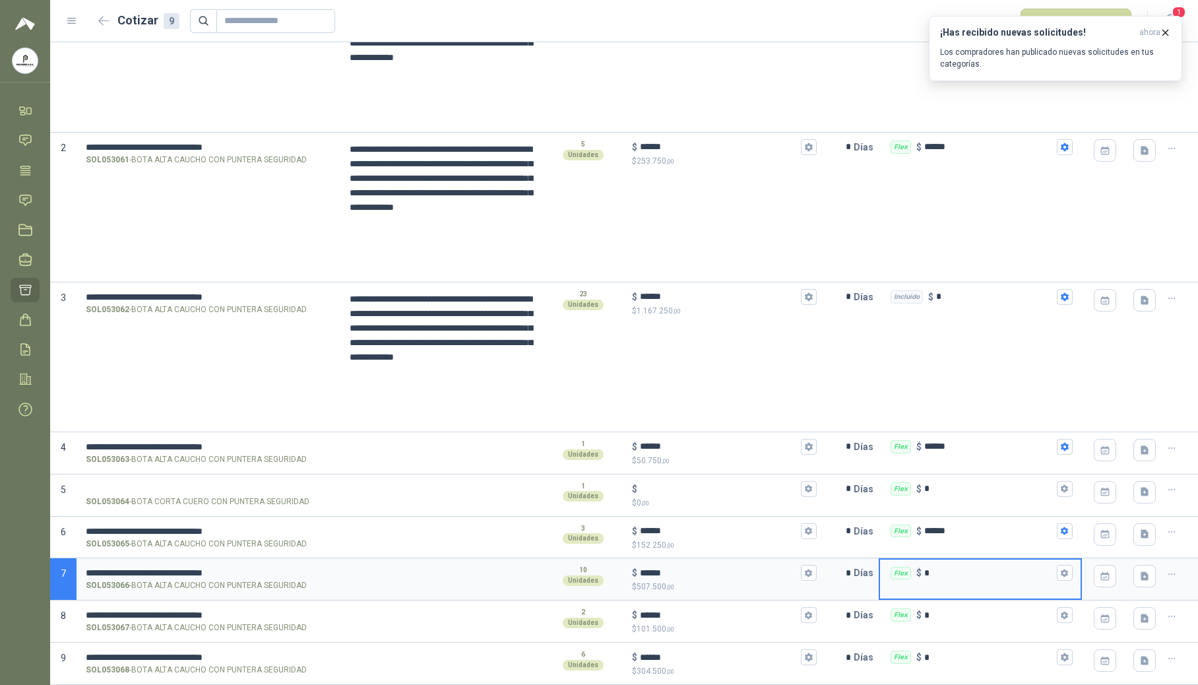
click at [724, 575] on input "*" at bounding box center [990, 573] width 130 height 10
click at [724, 620] on input "*" at bounding box center [990, 615] width 130 height 10
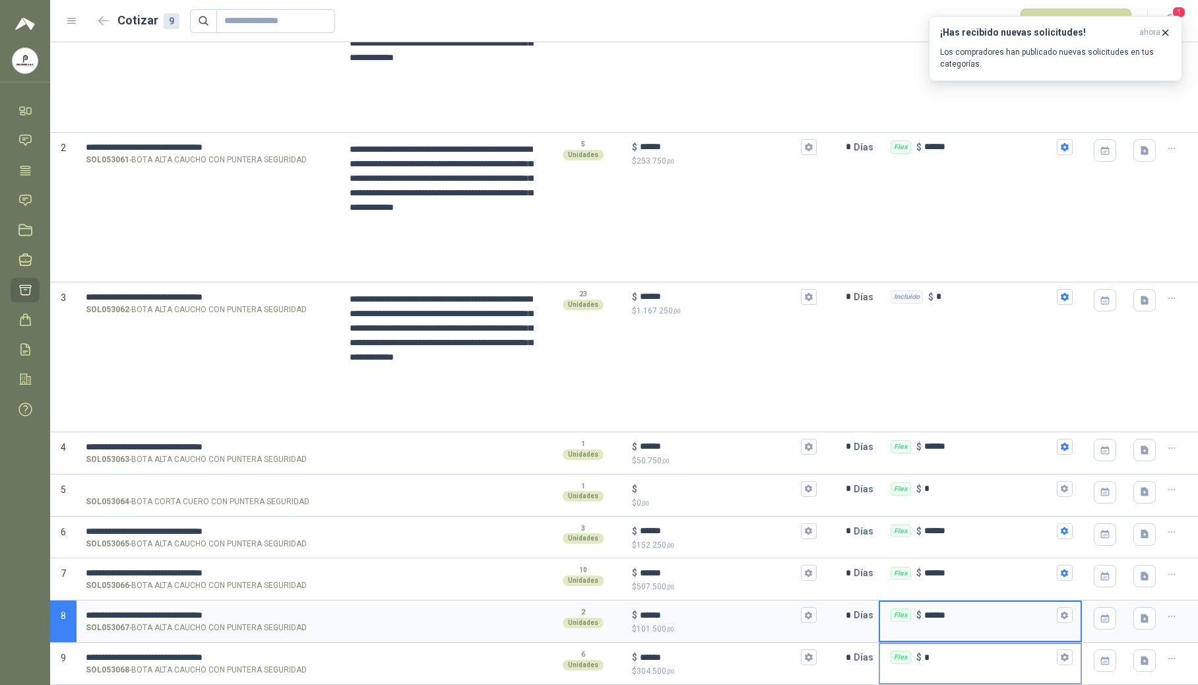
click at [724, 641] on input "*" at bounding box center [990, 658] width 130 height 10
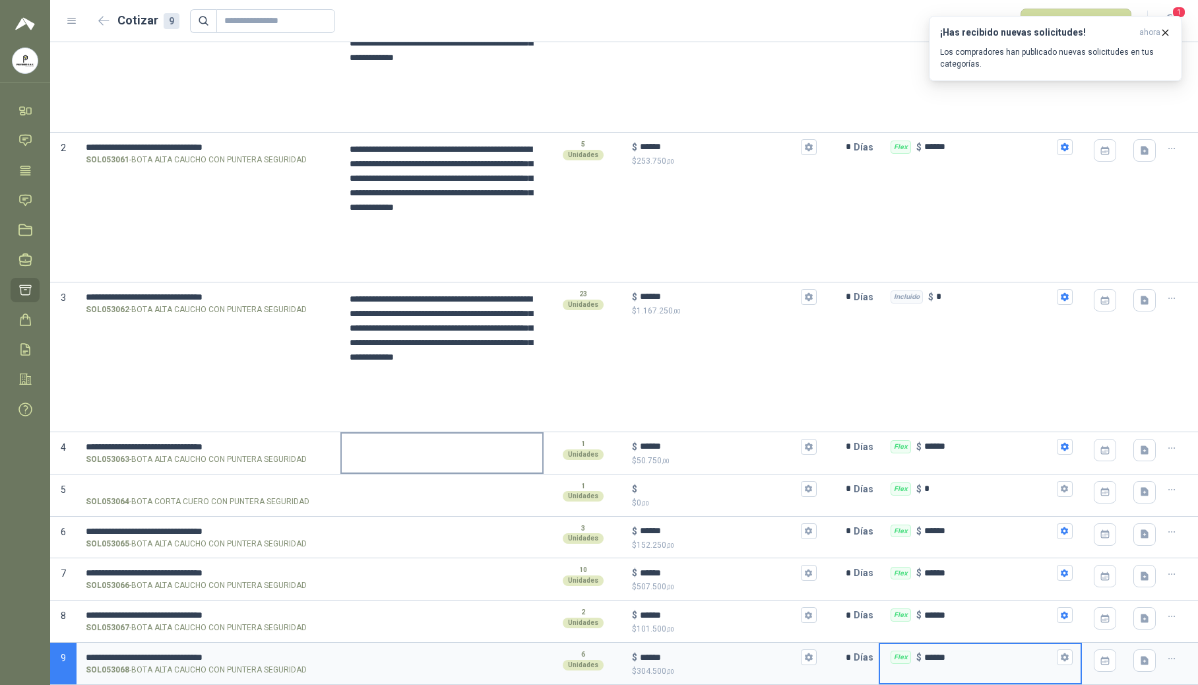
click at [372, 457] on textarea at bounding box center [442, 449] width 201 height 30
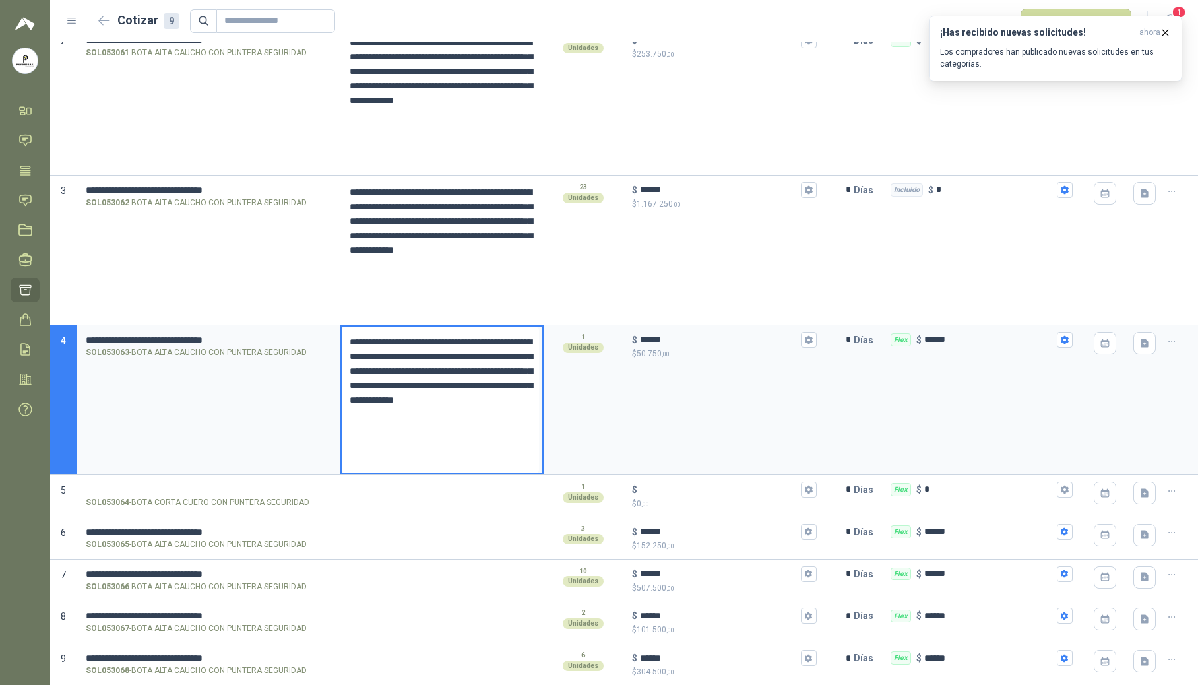
scroll to position [302, 0]
click at [402, 537] on textarea at bounding box center [442, 533] width 201 height 30
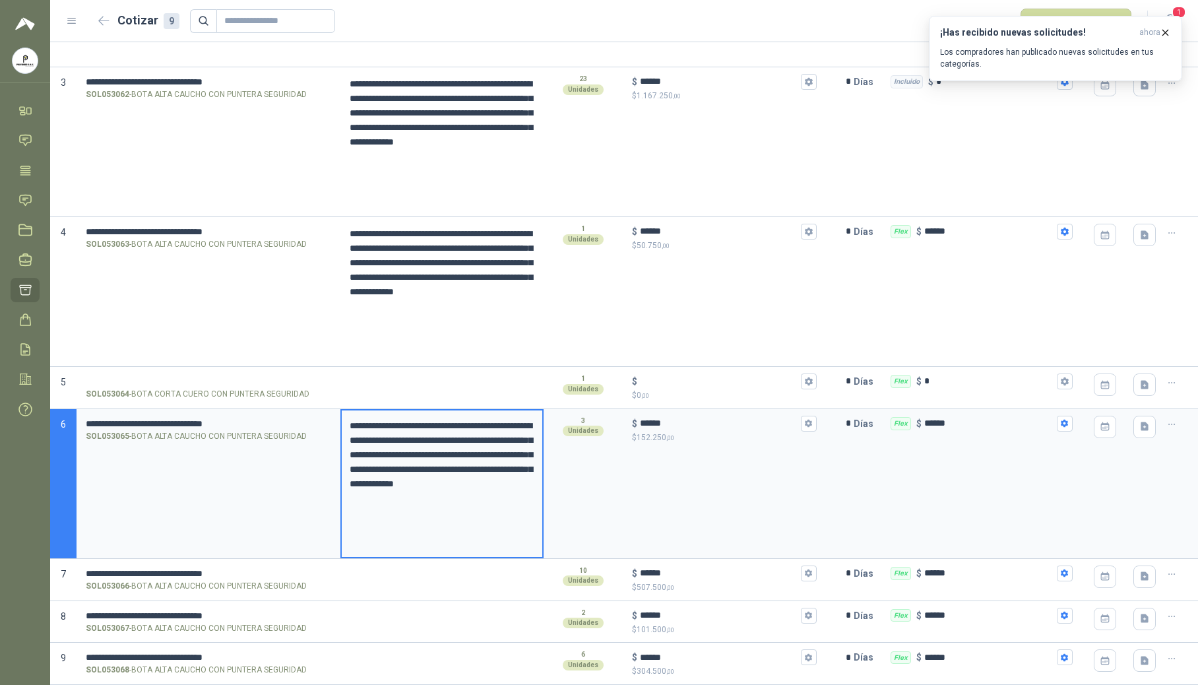
scroll to position [409, 0]
click at [376, 589] on textarea at bounding box center [442, 575] width 201 height 30
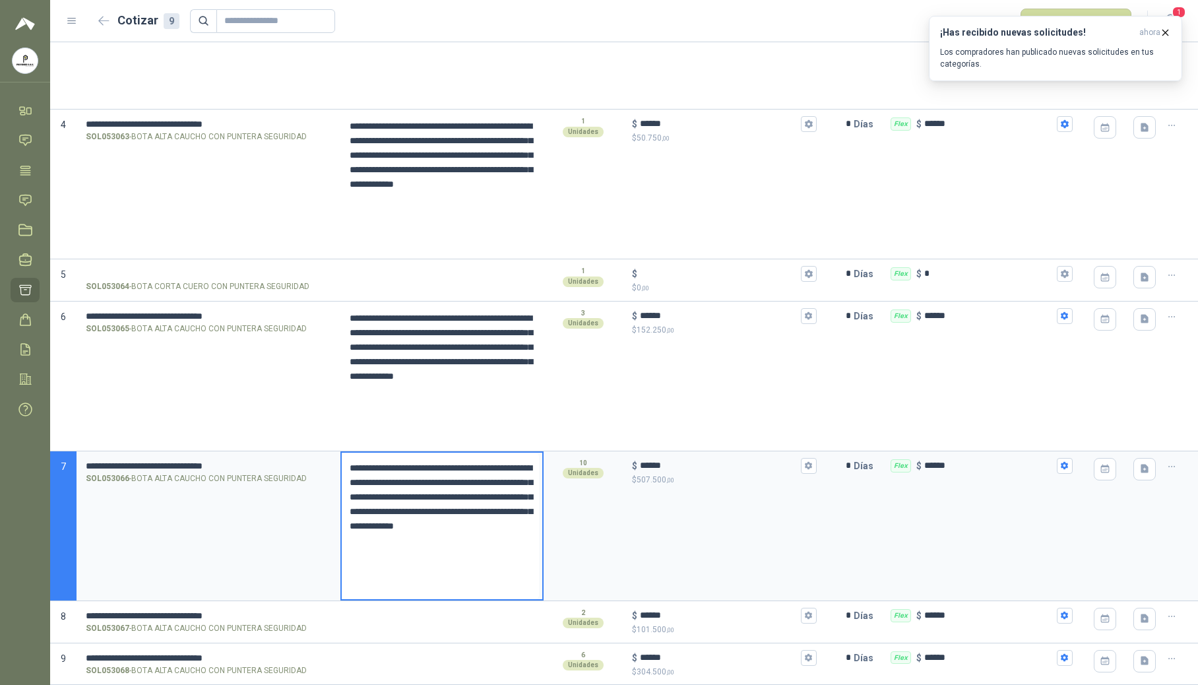
scroll to position [517, 0]
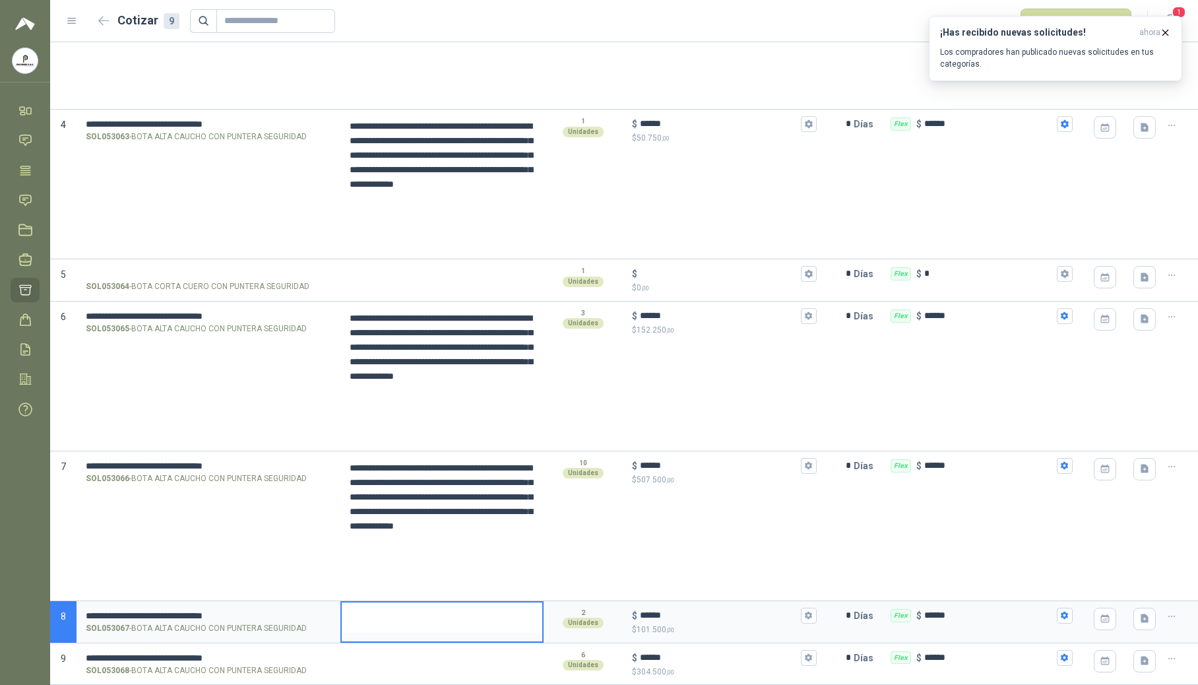
click at [381, 623] on textarea at bounding box center [442, 618] width 201 height 30
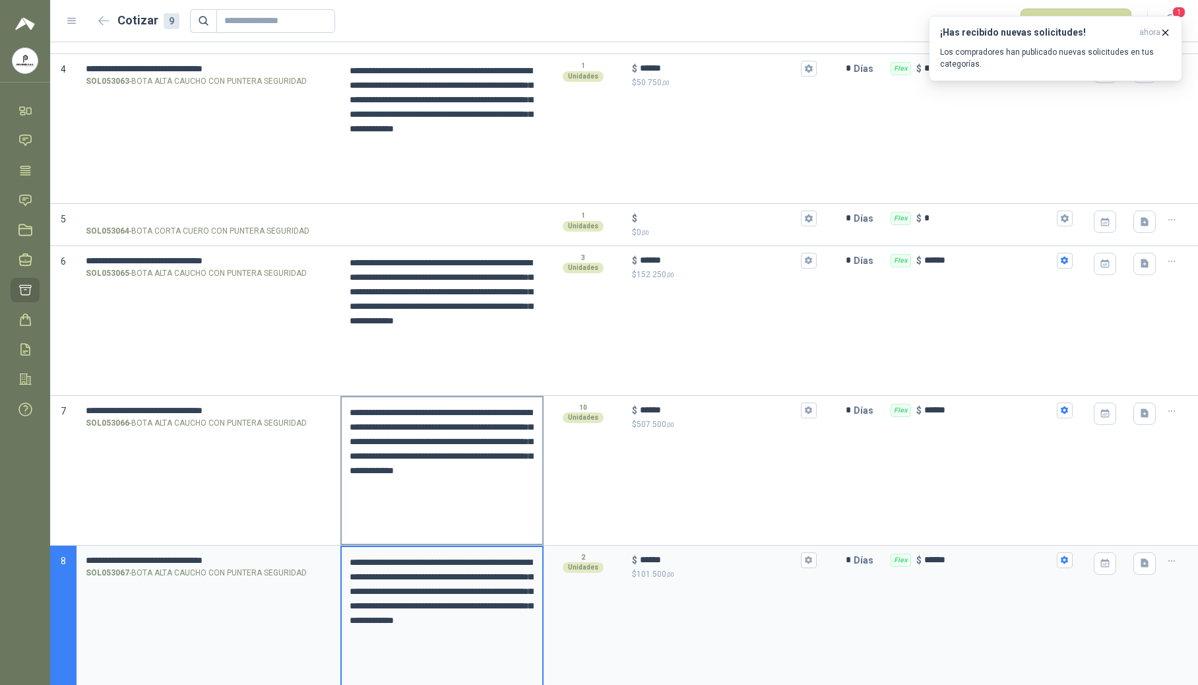
scroll to position [624, 0]
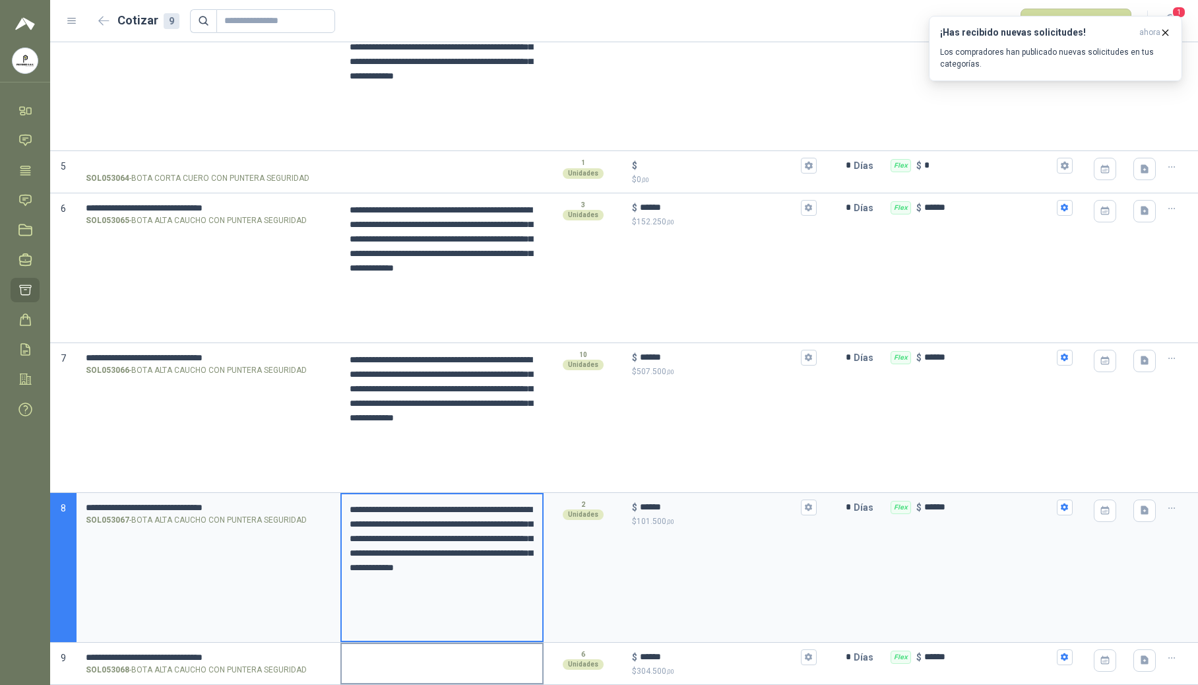
click at [391, 641] on textarea at bounding box center [442, 659] width 201 height 30
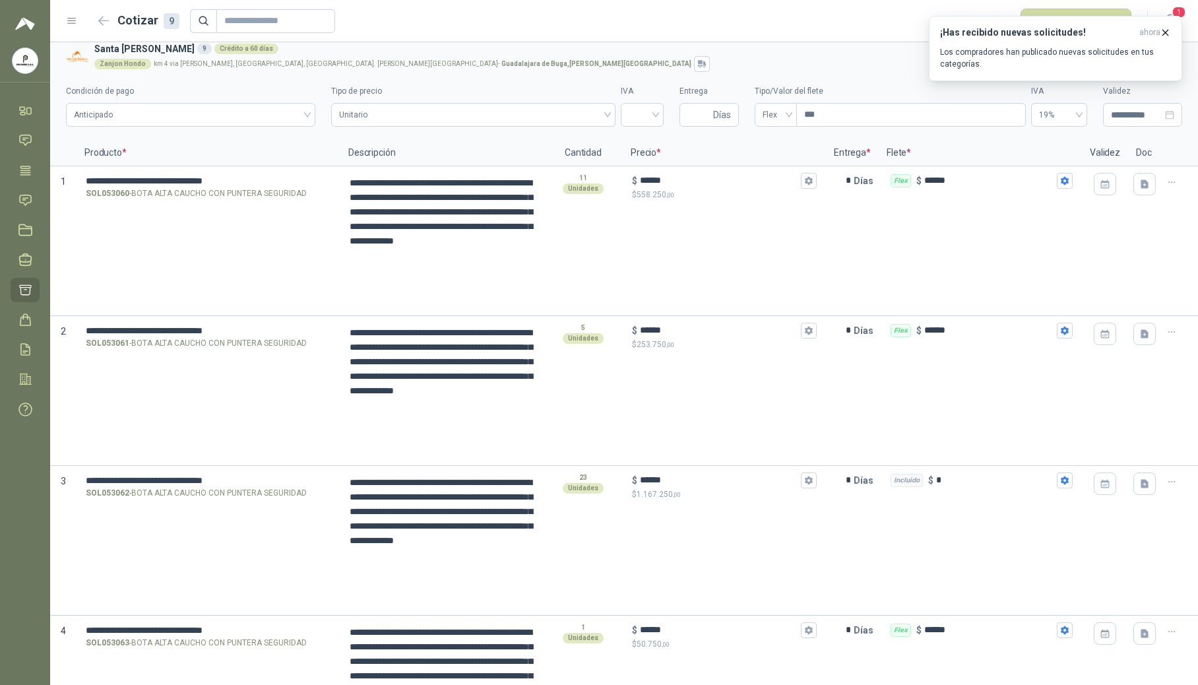
scroll to position [0, 0]
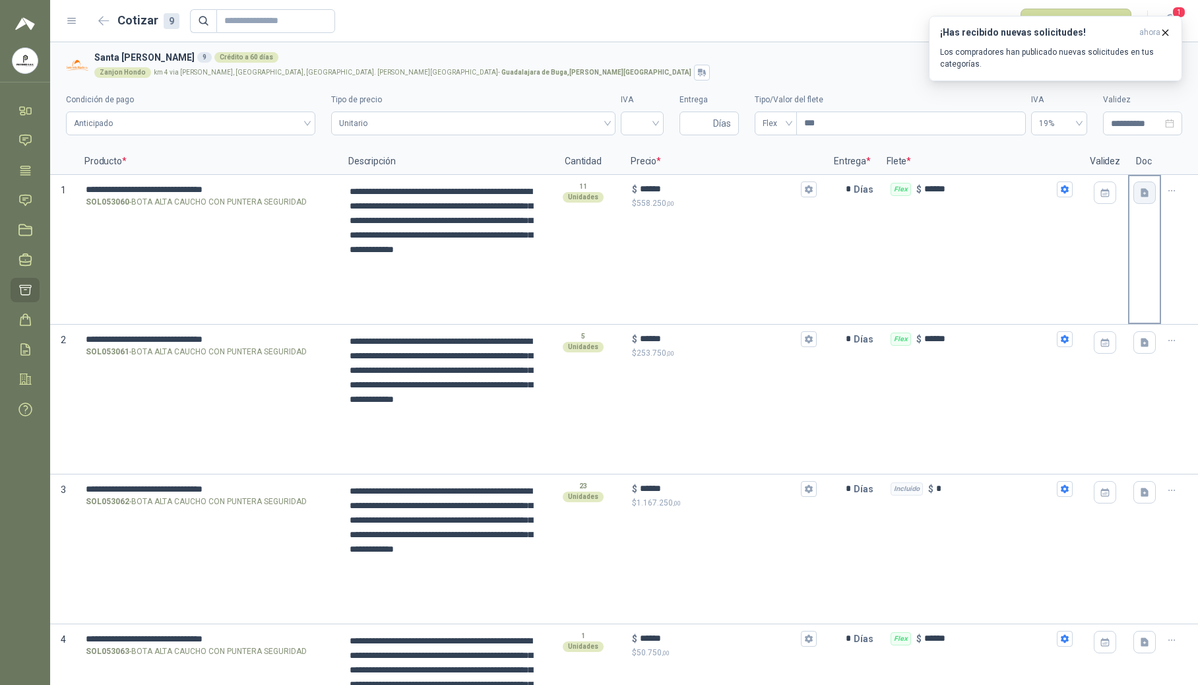
click at [724, 199] on button "button" at bounding box center [1145, 192] width 22 height 22
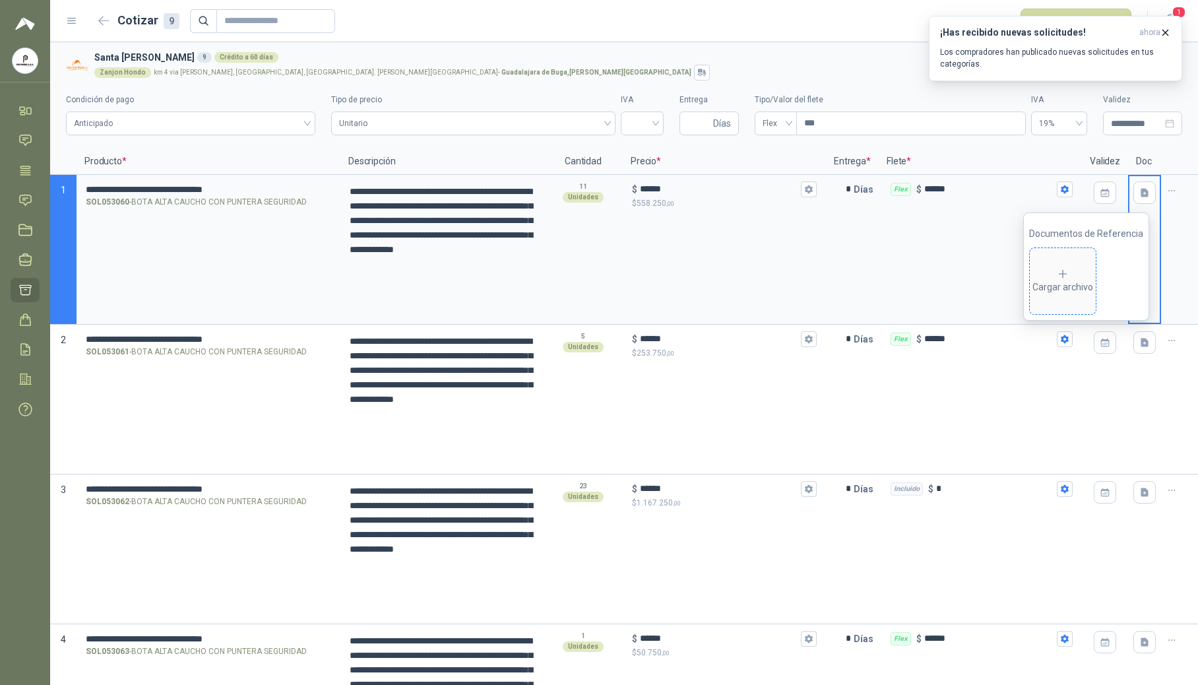
click at [724, 288] on div "Cargar archivo" at bounding box center [1063, 281] width 61 height 26
click at [724, 348] on icon "button" at bounding box center [1145, 342] width 11 height 11
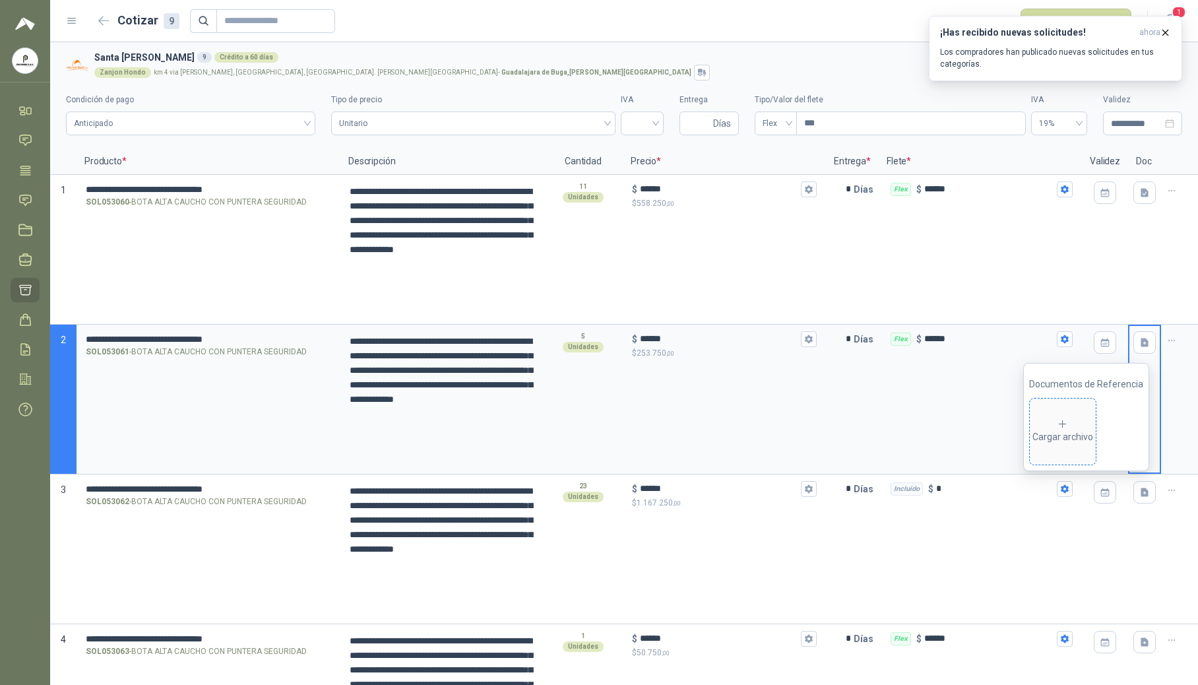
click at [724, 440] on div "Cargar archivo" at bounding box center [1063, 431] width 61 height 26
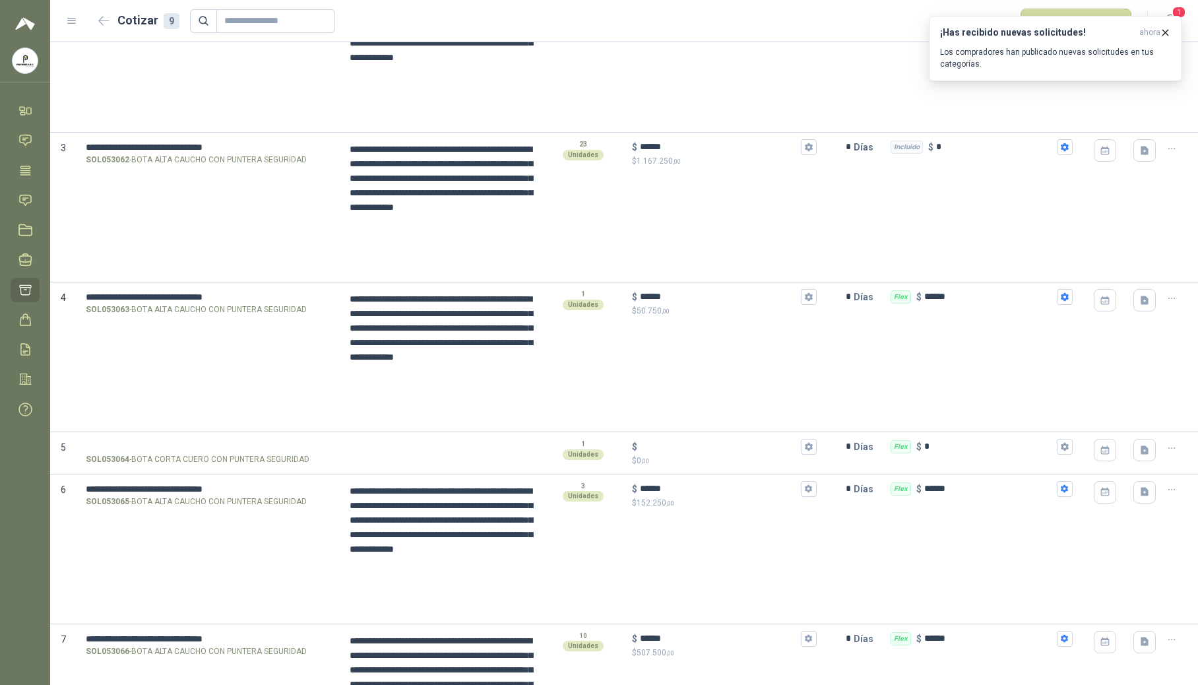
scroll to position [344, 0]
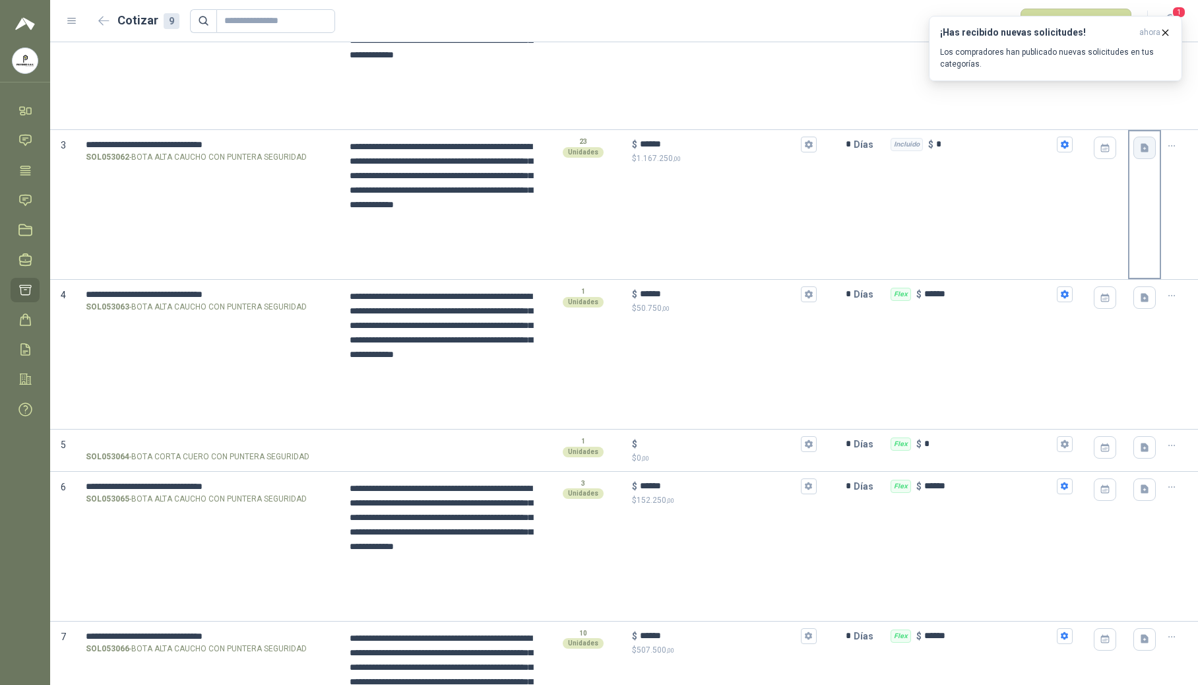
click at [724, 147] on icon "button" at bounding box center [1145, 147] width 8 height 9
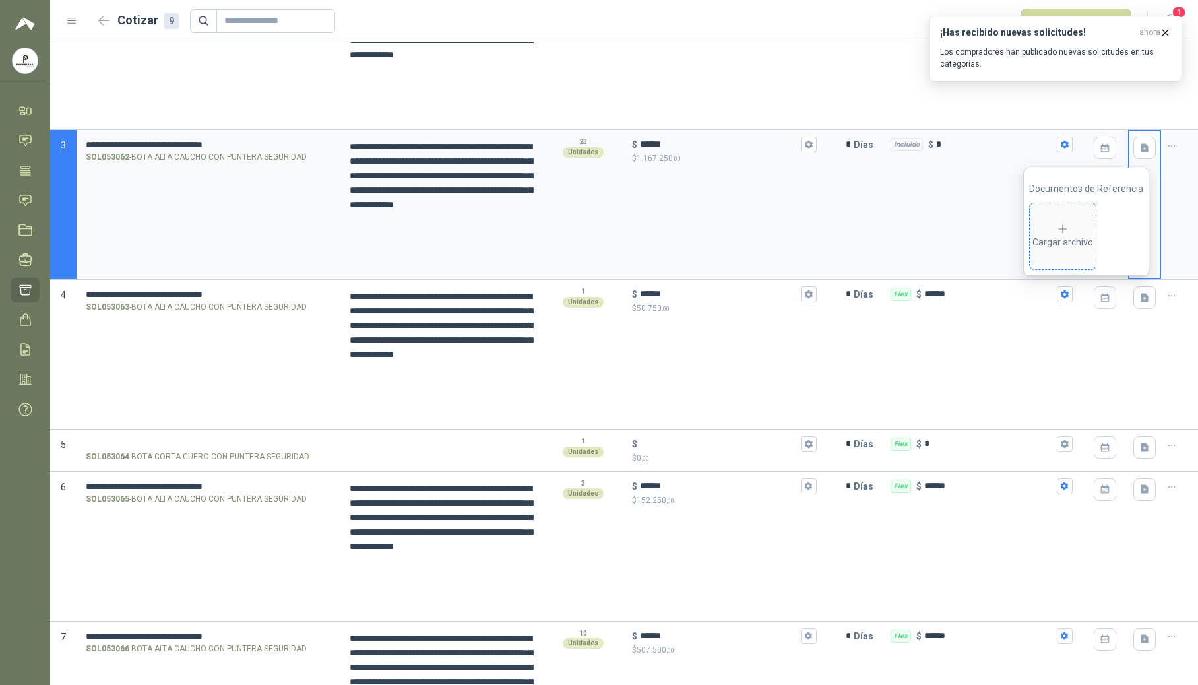
click at [724, 238] on div "Cargar archivo" at bounding box center [1063, 236] width 61 height 26
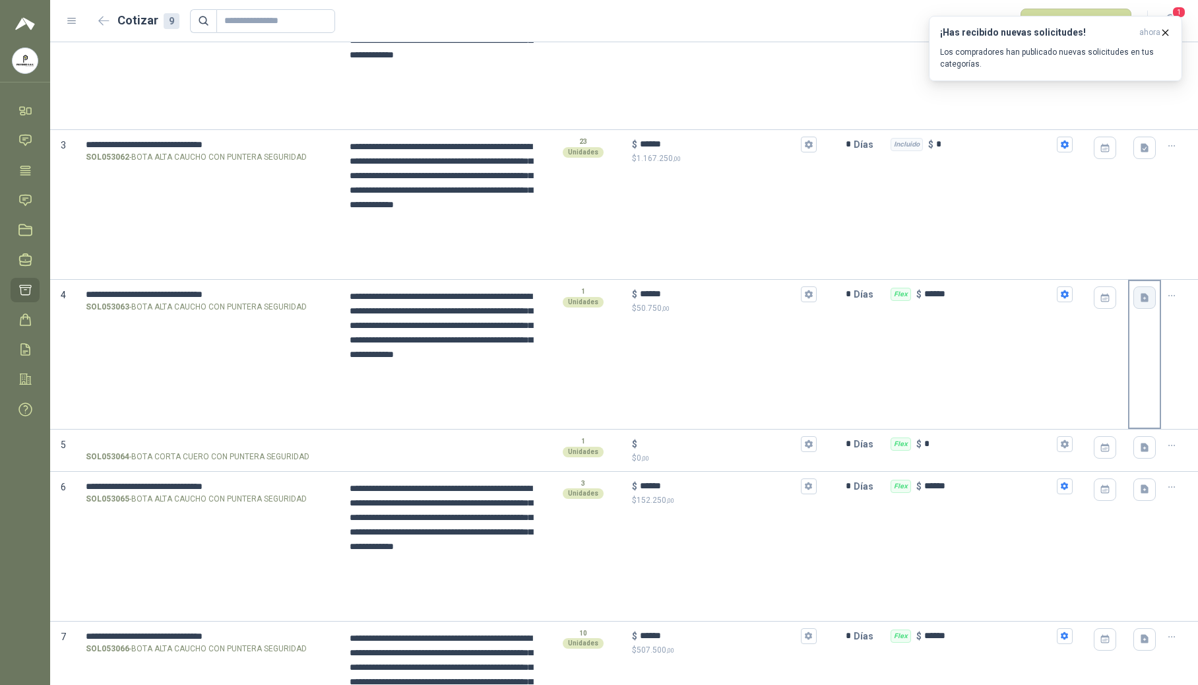
click at [724, 297] on icon "button" at bounding box center [1145, 297] width 8 height 9
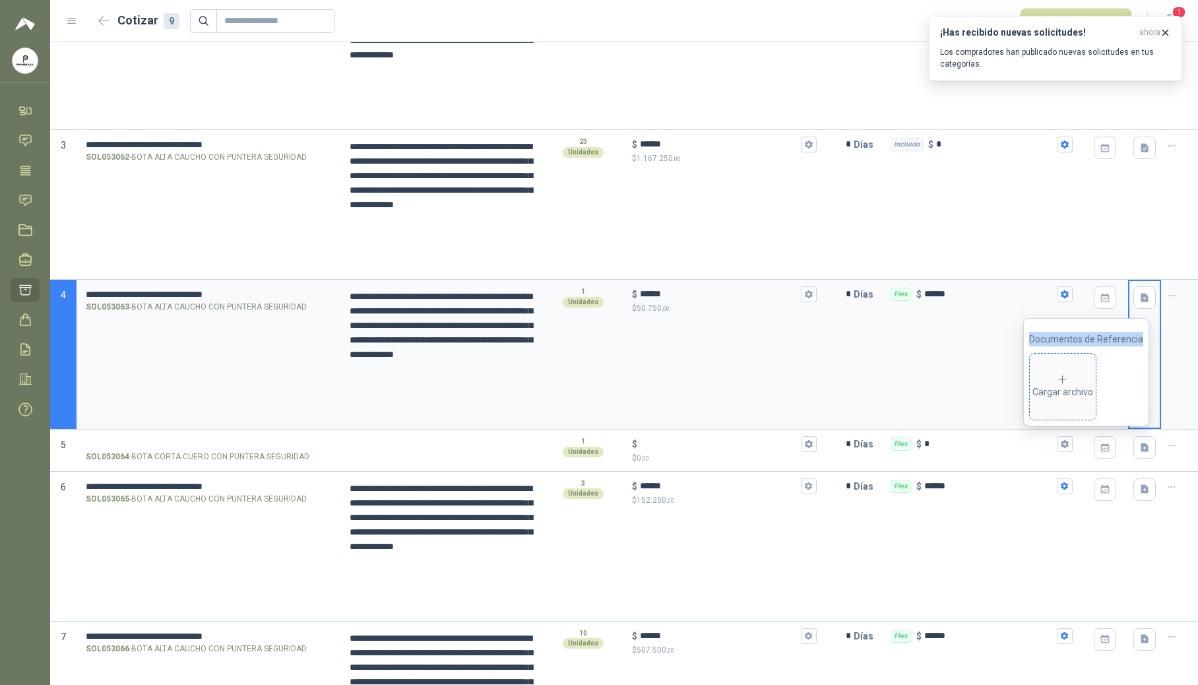
click at [724, 379] on div "Cargar archivo" at bounding box center [1063, 387] width 61 height 26
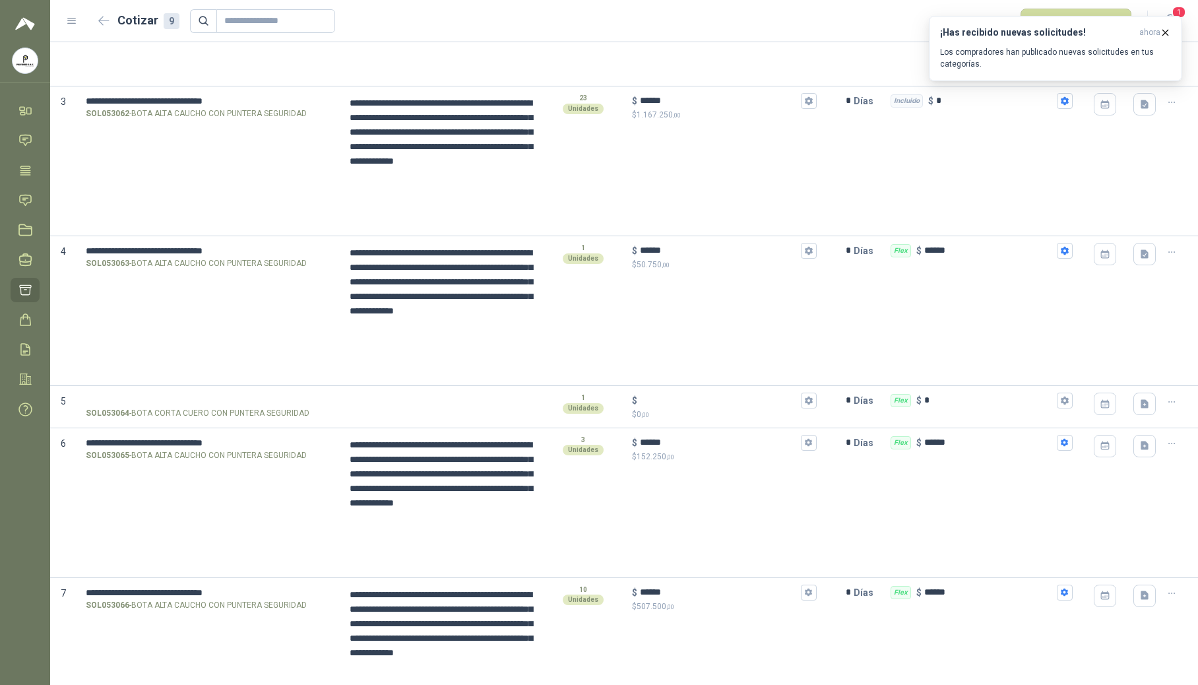
scroll to position [380, 0]
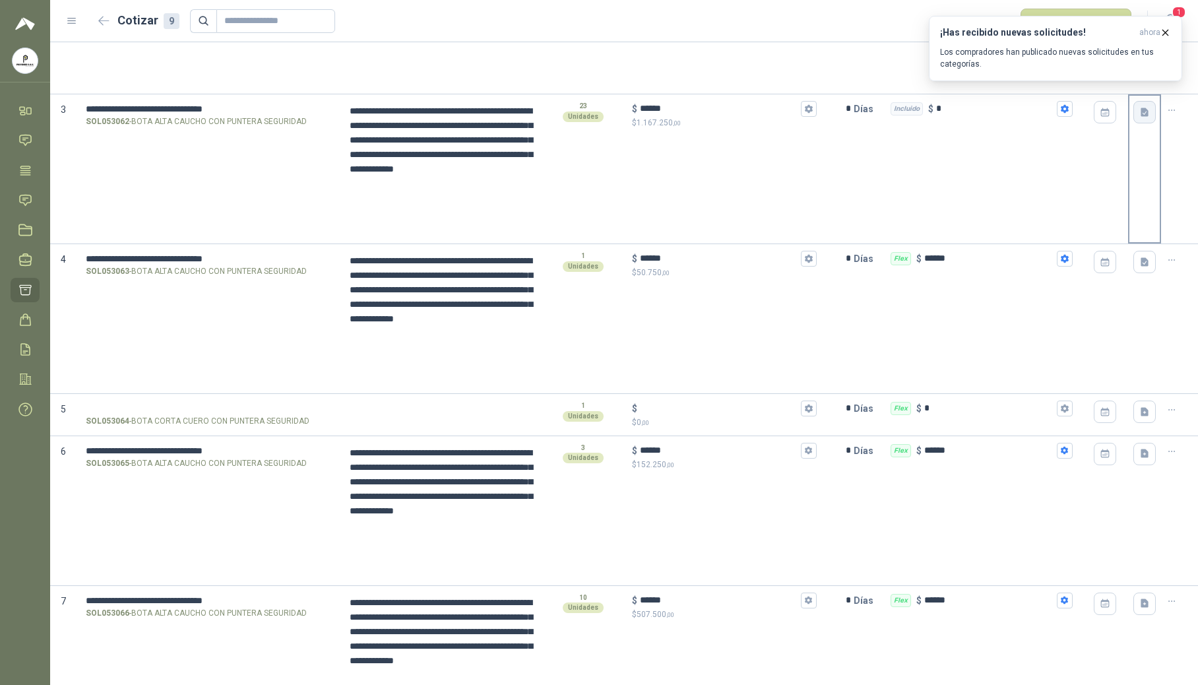
click at [724, 111] on icon "button" at bounding box center [1145, 112] width 8 height 9
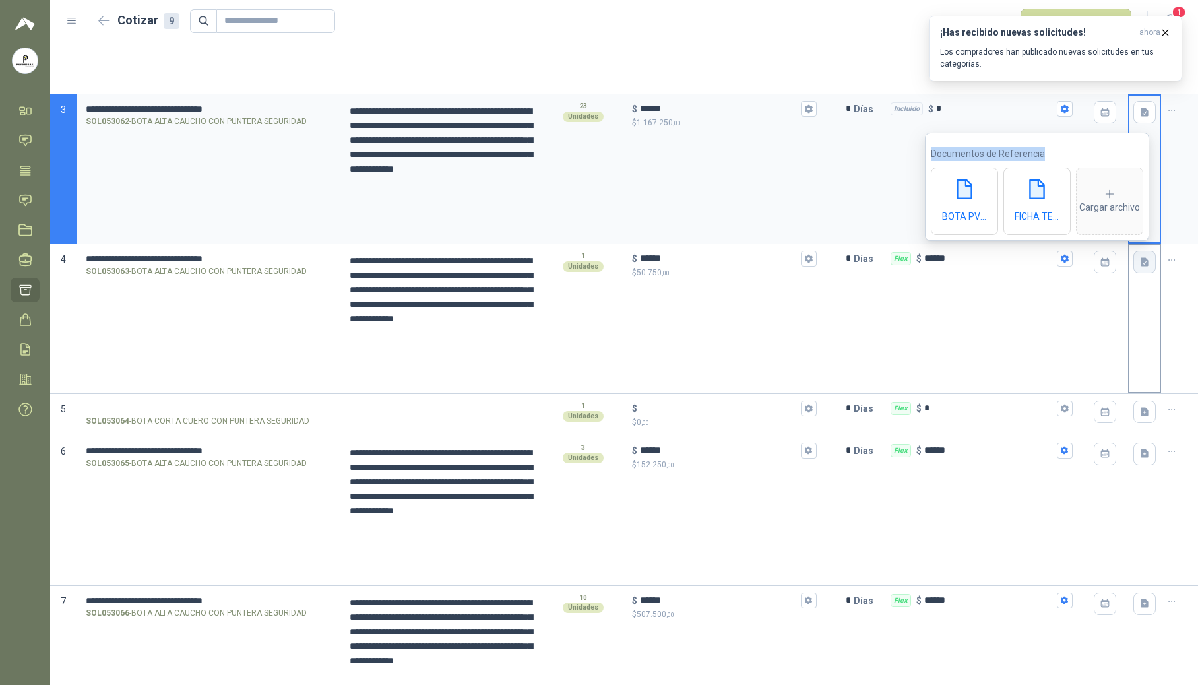
click at [724, 270] on button "button" at bounding box center [1145, 262] width 22 height 22
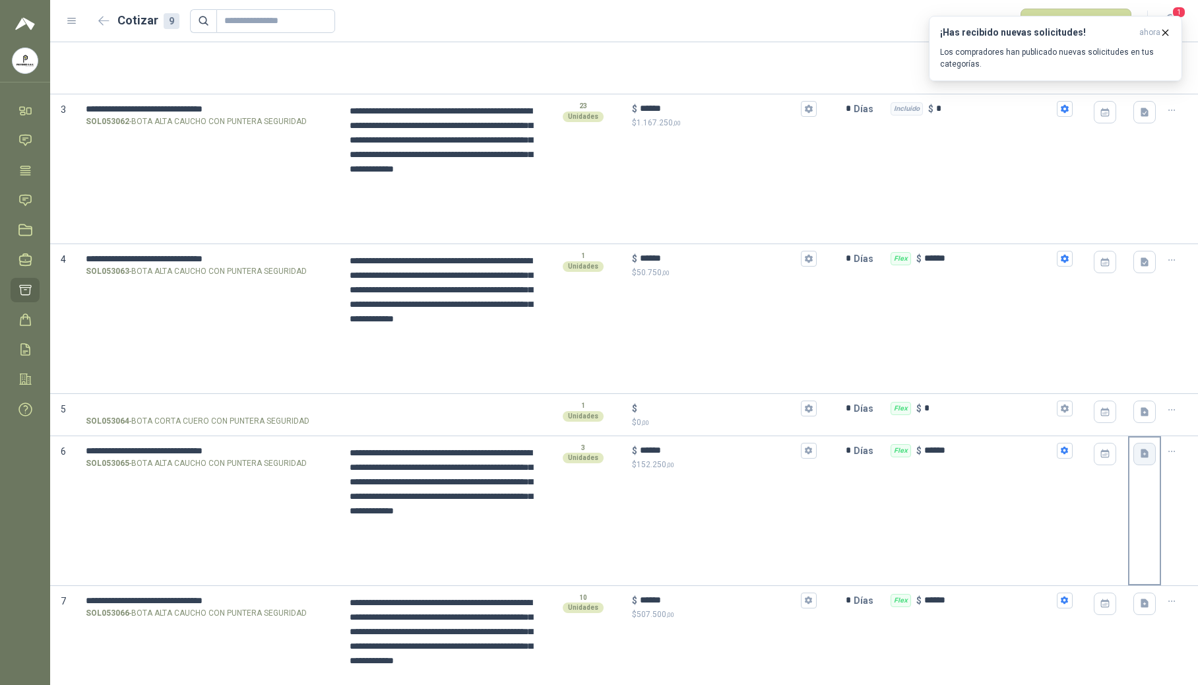
click at [724, 455] on icon "button" at bounding box center [1145, 453] width 11 height 11
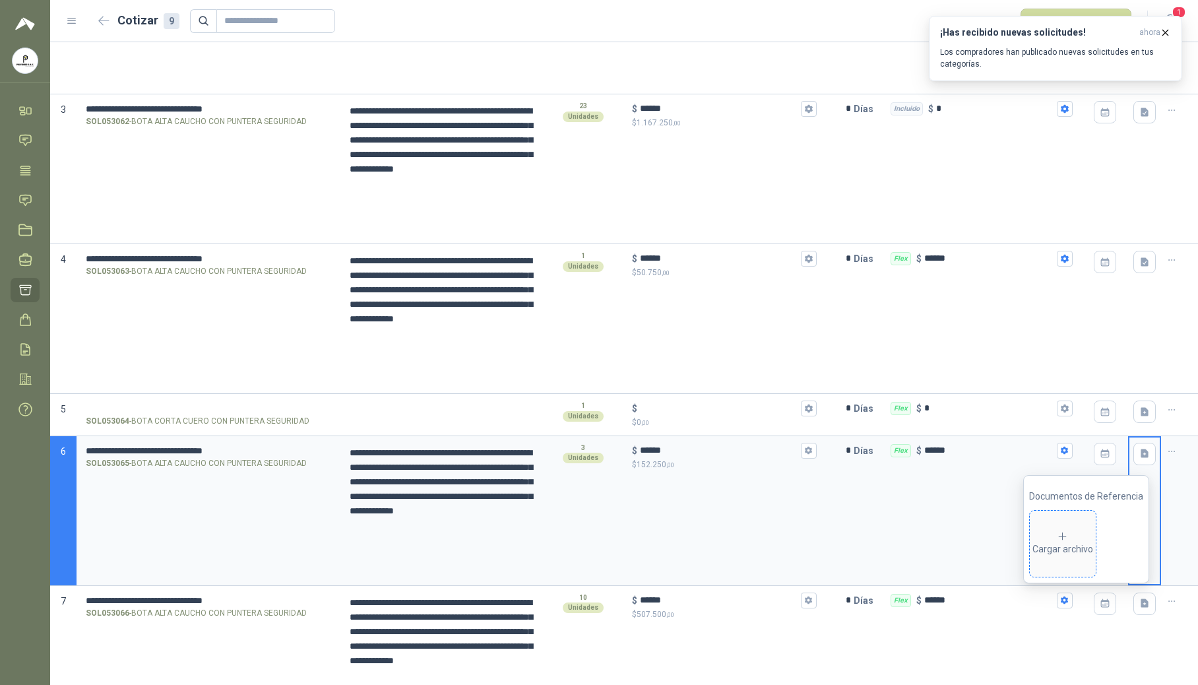
click at [724, 548] on div "Cargar archivo" at bounding box center [1063, 544] width 61 height 26
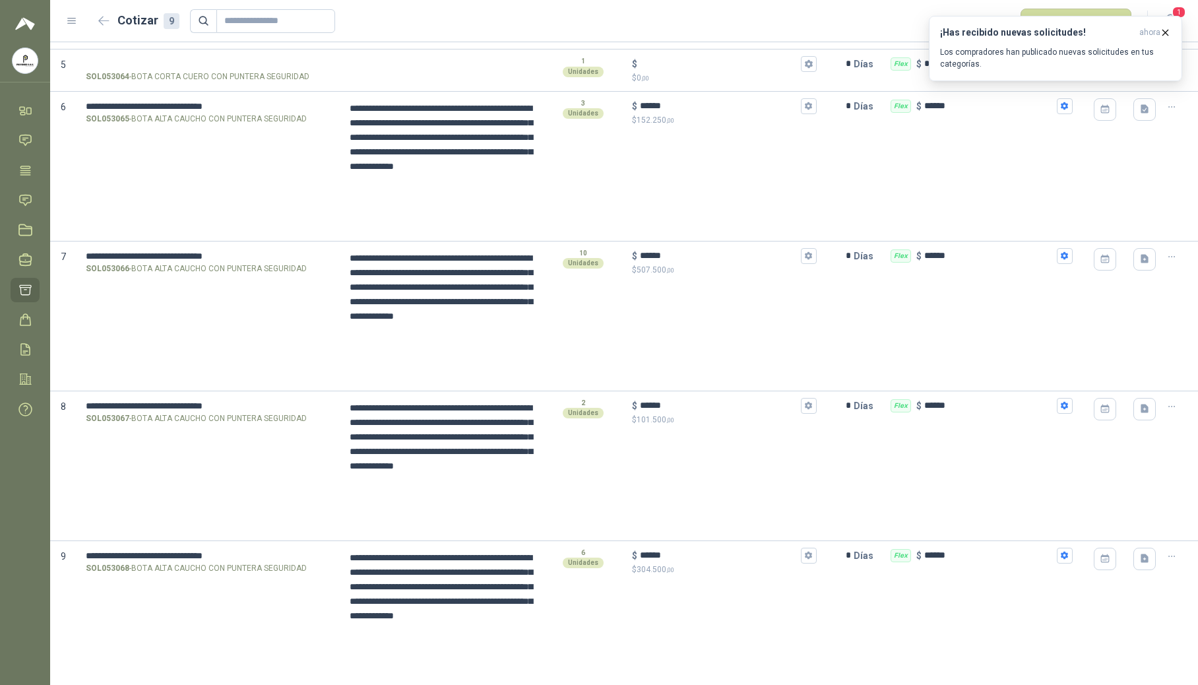
scroll to position [732, 0]
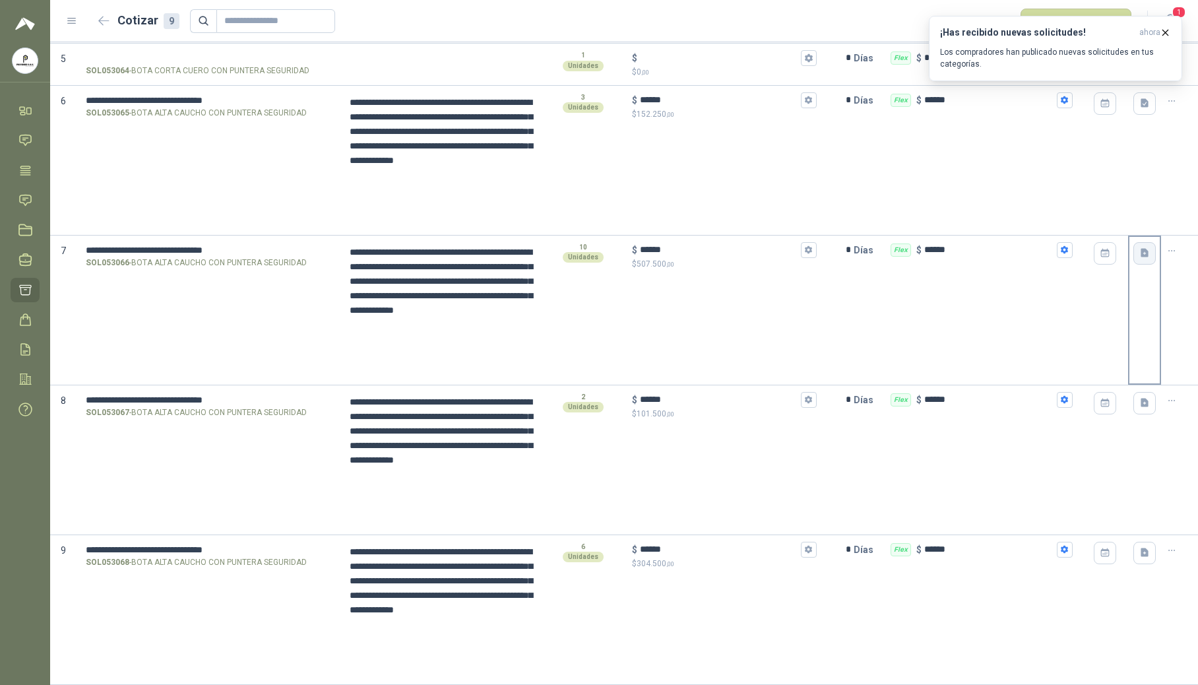
click at [724, 259] on icon "button" at bounding box center [1145, 252] width 11 height 11
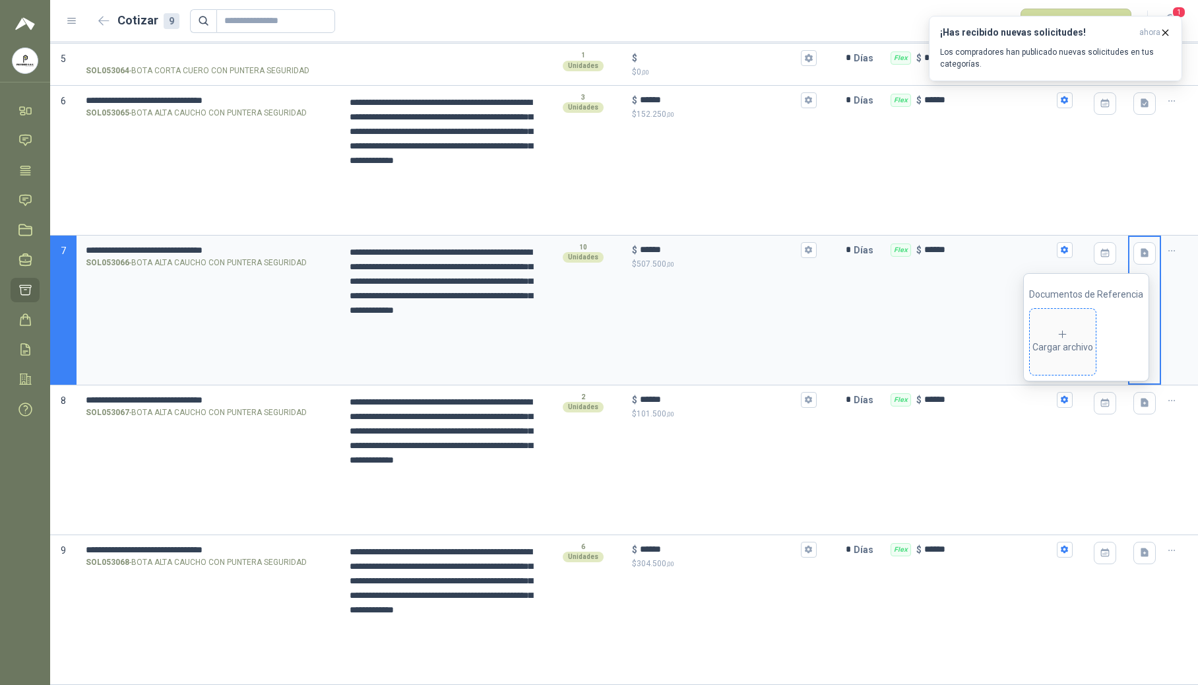
click at [724, 343] on div "Cargar archivo" at bounding box center [1063, 342] width 61 height 26
click at [724, 405] on icon "button" at bounding box center [1145, 402] width 11 height 11
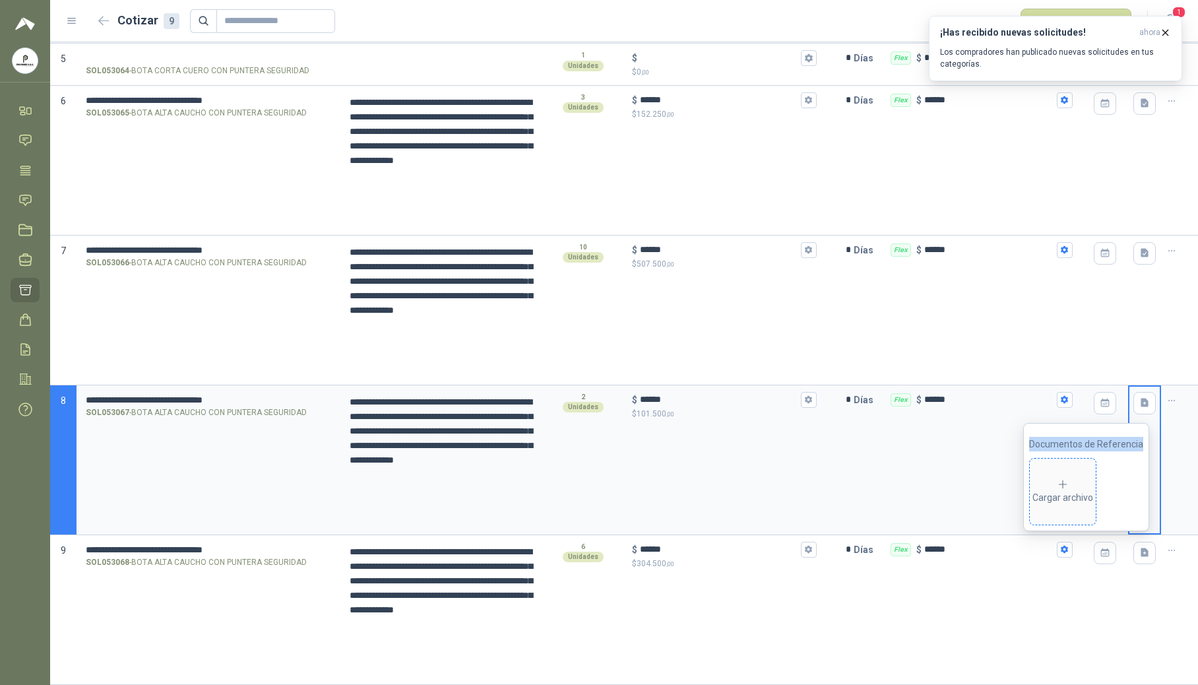
click at [724, 479] on icon at bounding box center [1063, 484] width 12 height 12
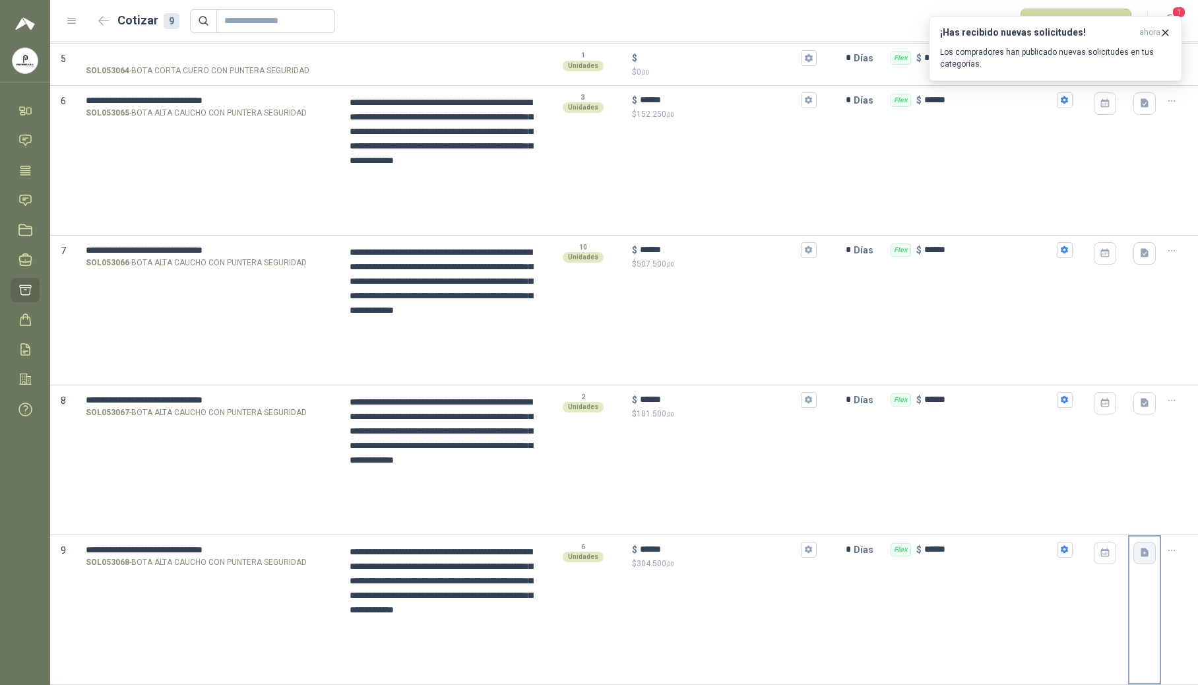
click at [724, 555] on icon "button" at bounding box center [1145, 552] width 8 height 9
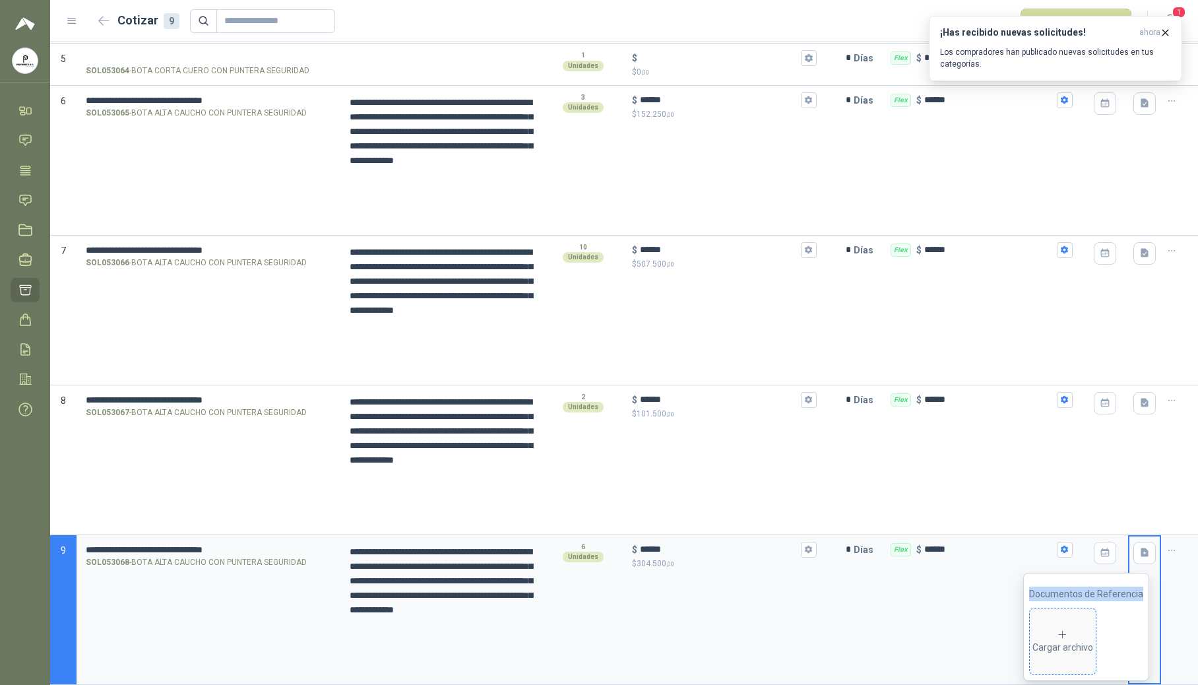
click at [724, 637] on div "Cargar archivo" at bounding box center [1063, 642] width 61 height 26
click at [724, 30] on icon "button" at bounding box center [1165, 32] width 11 height 11
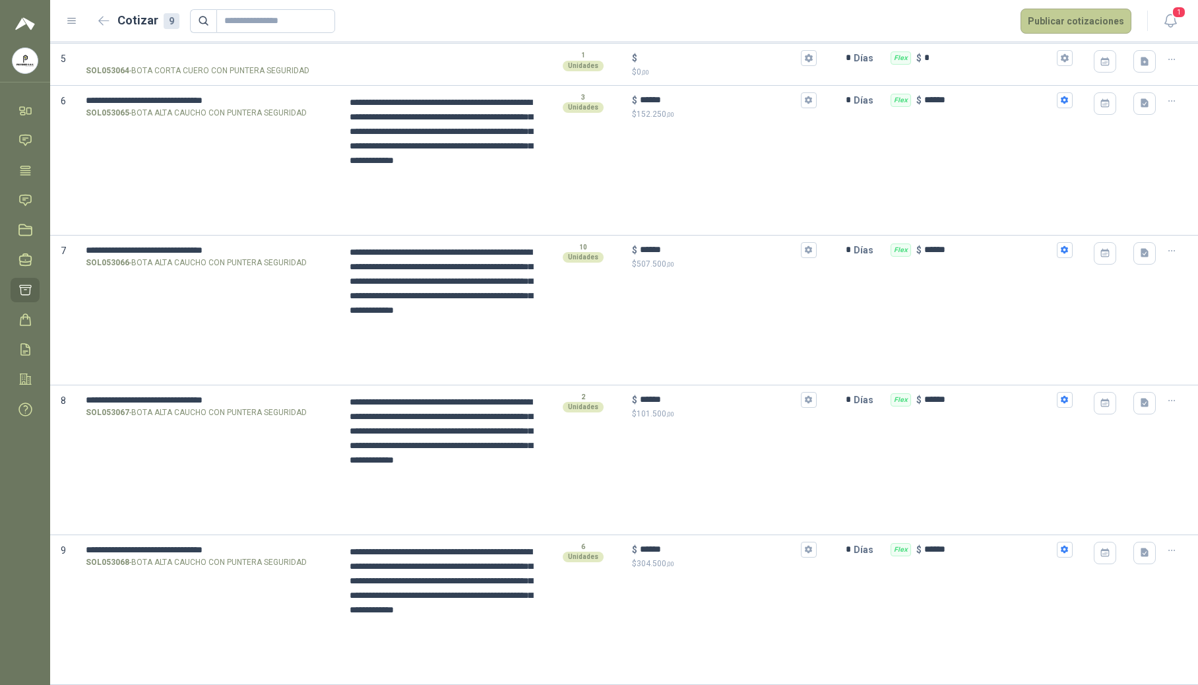
click at [724, 20] on button "Publicar cotizaciones" at bounding box center [1076, 21] width 111 height 25
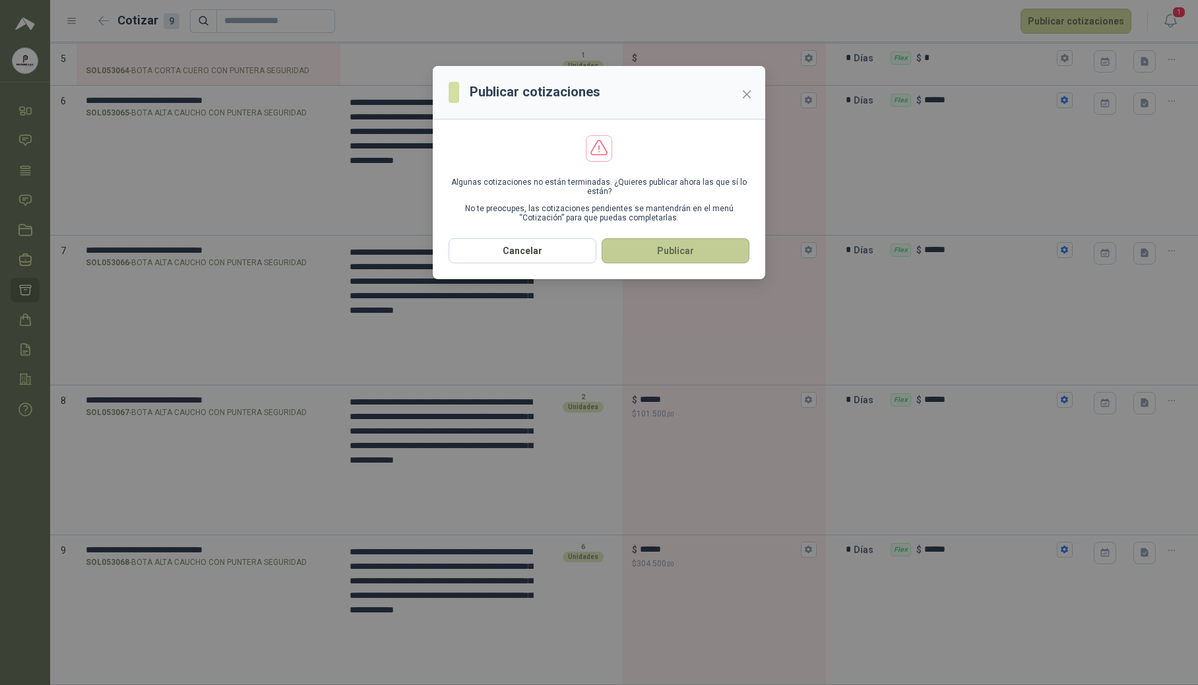
click at [647, 257] on button "Publicar" at bounding box center [676, 250] width 148 height 25
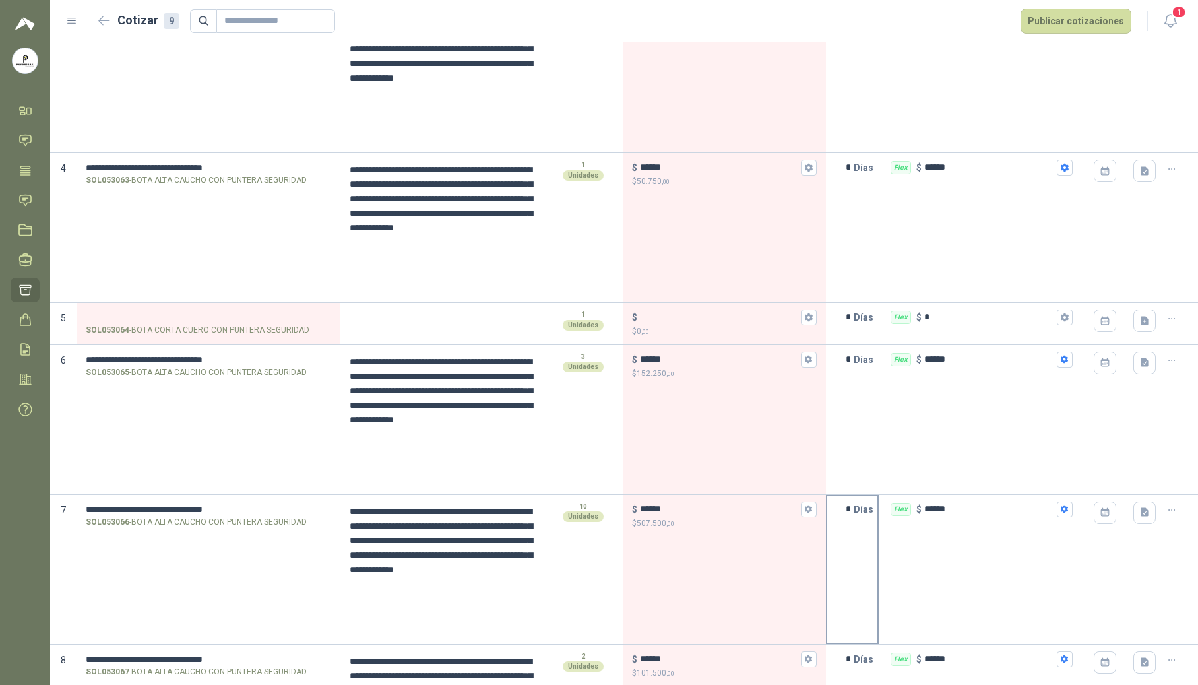
scroll to position [468, 0]
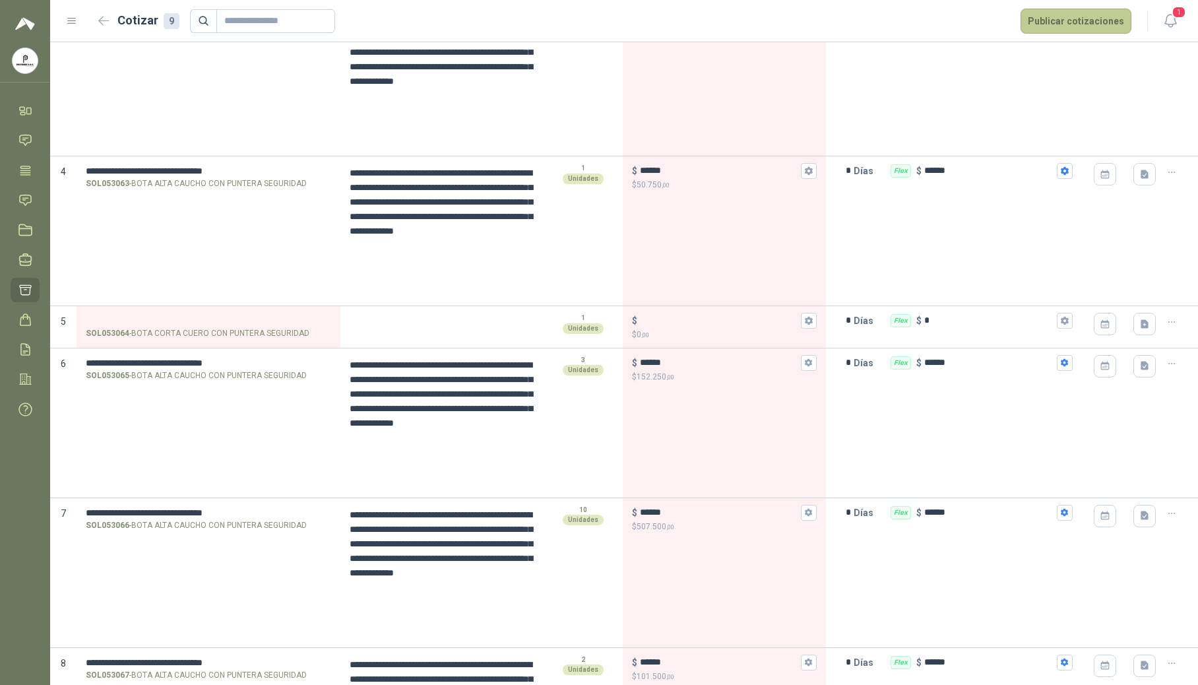
click at [724, 26] on button "Publicar cotizaciones" at bounding box center [1076, 21] width 111 height 25
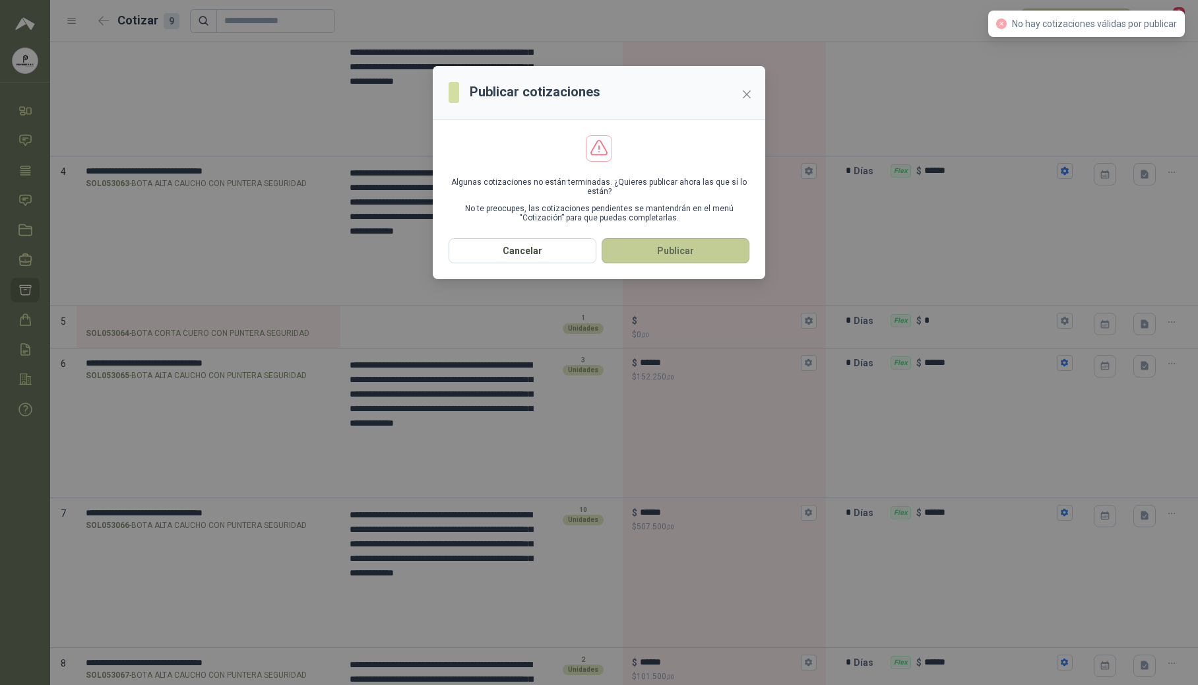
click at [669, 259] on button "Publicar" at bounding box center [676, 250] width 148 height 25
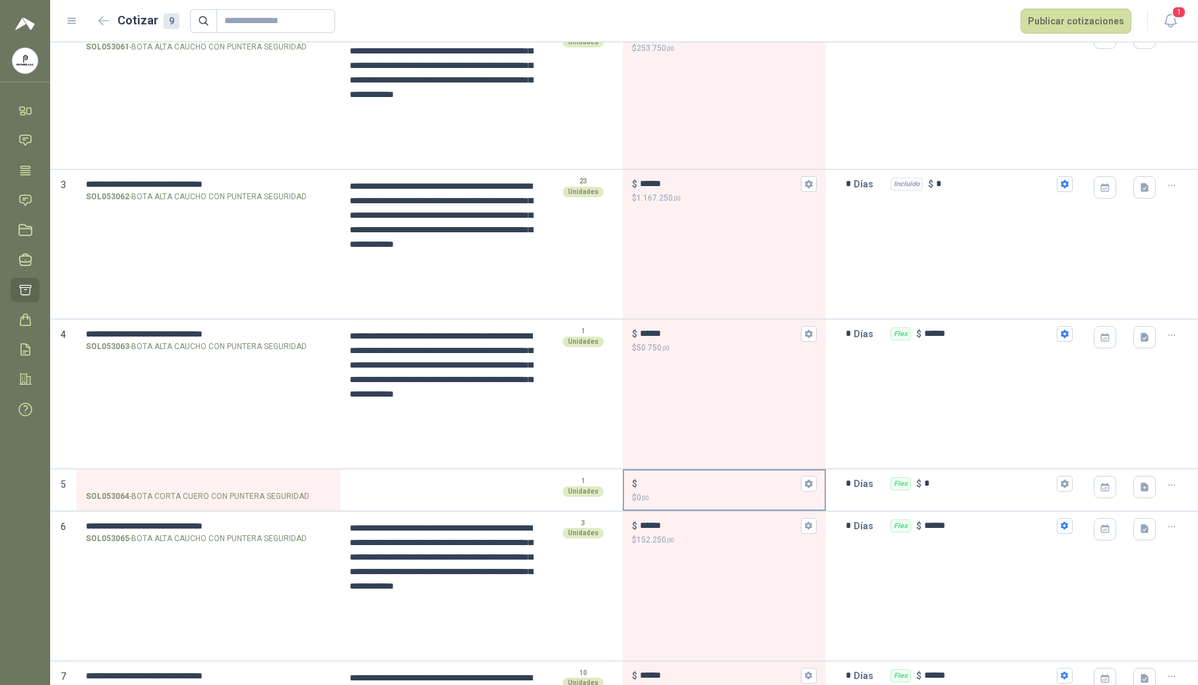
scroll to position [292, 0]
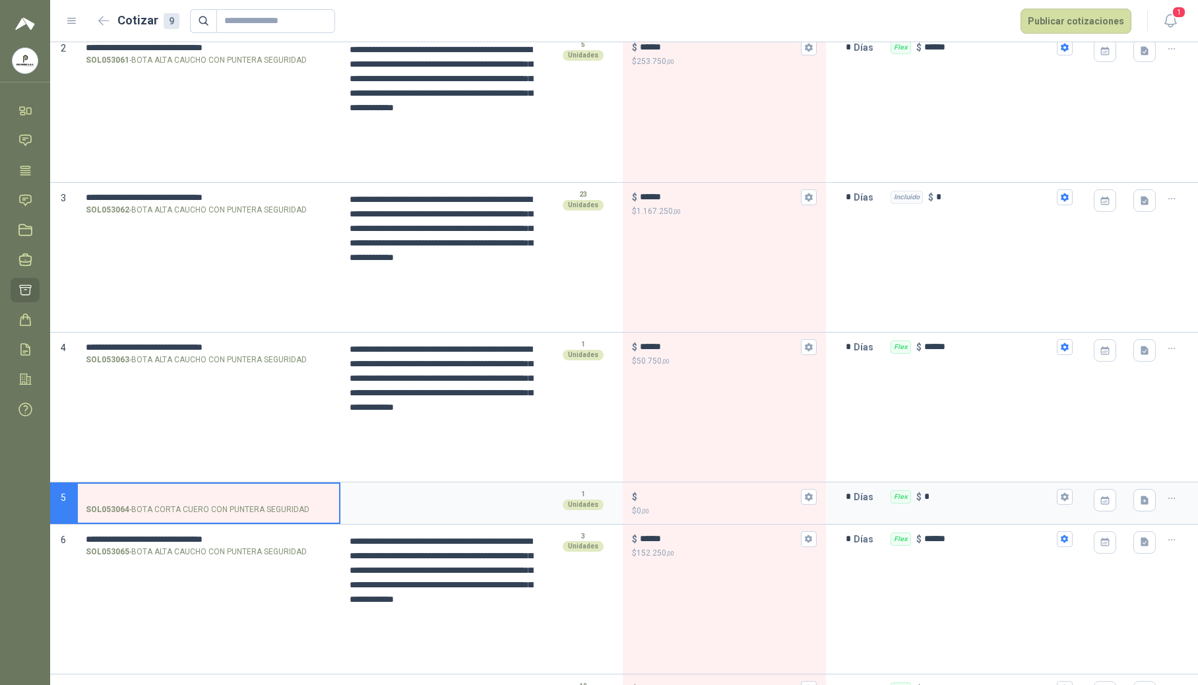
click at [225, 497] on input "SOL053064 - BOTA CORTA CUERO CON PUNTERA SEGURIDAD" at bounding box center [208, 497] width 245 height 10
click at [172, 496] on input "SOL053064 - BOTA CORTA CUERO CON PUNTERA SEGURIDAD" at bounding box center [208, 497] width 245 height 10
click at [395, 500] on textarea at bounding box center [442, 499] width 201 height 30
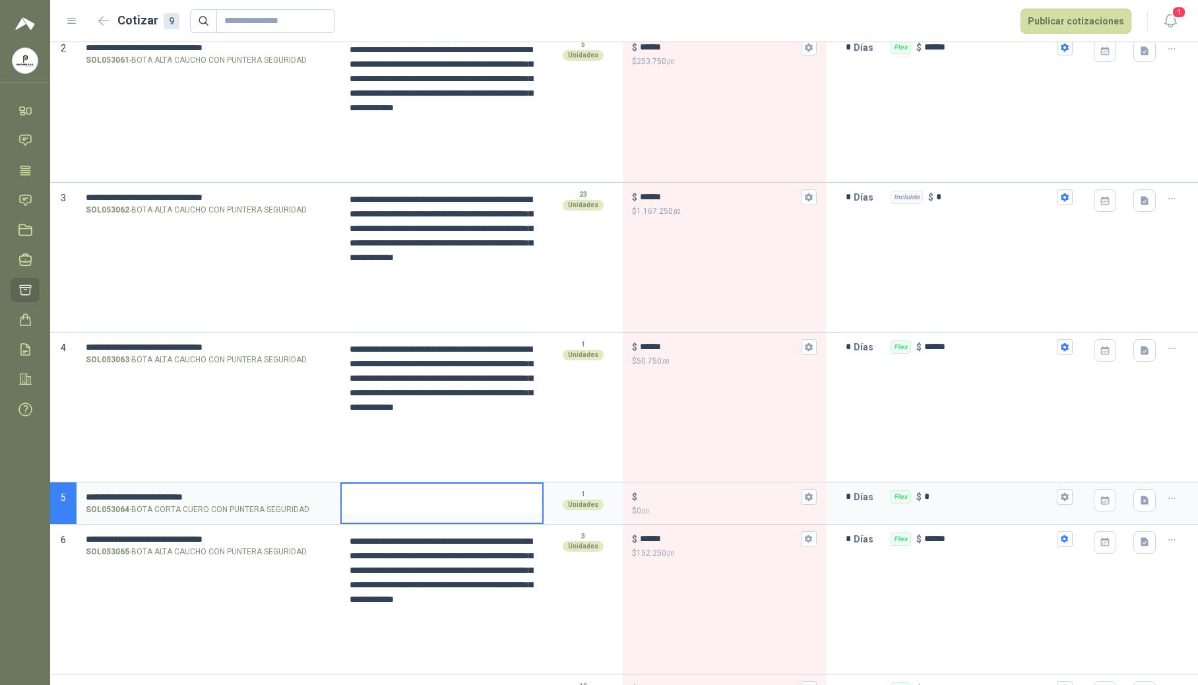
click at [407, 505] on textarea at bounding box center [442, 499] width 201 height 30
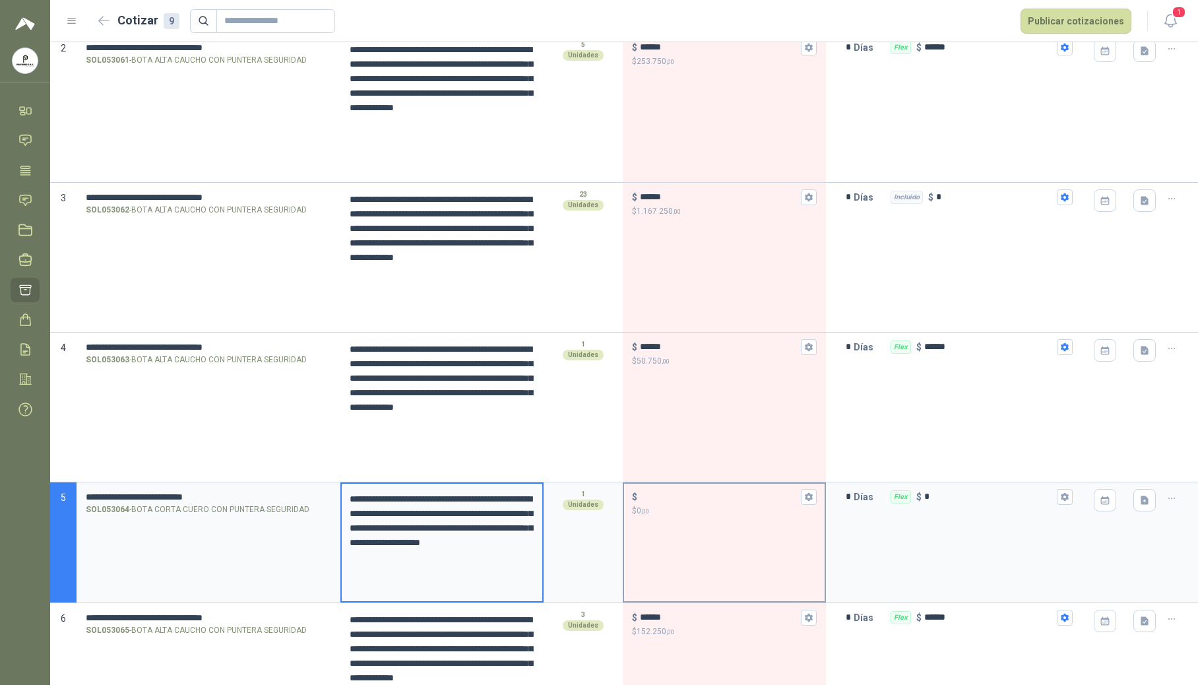
click at [708, 509] on p "$ 0 ,00" at bounding box center [724, 511] width 185 height 13
click at [708, 502] on input "$ $ 0 ,00" at bounding box center [719, 497] width 158 height 10
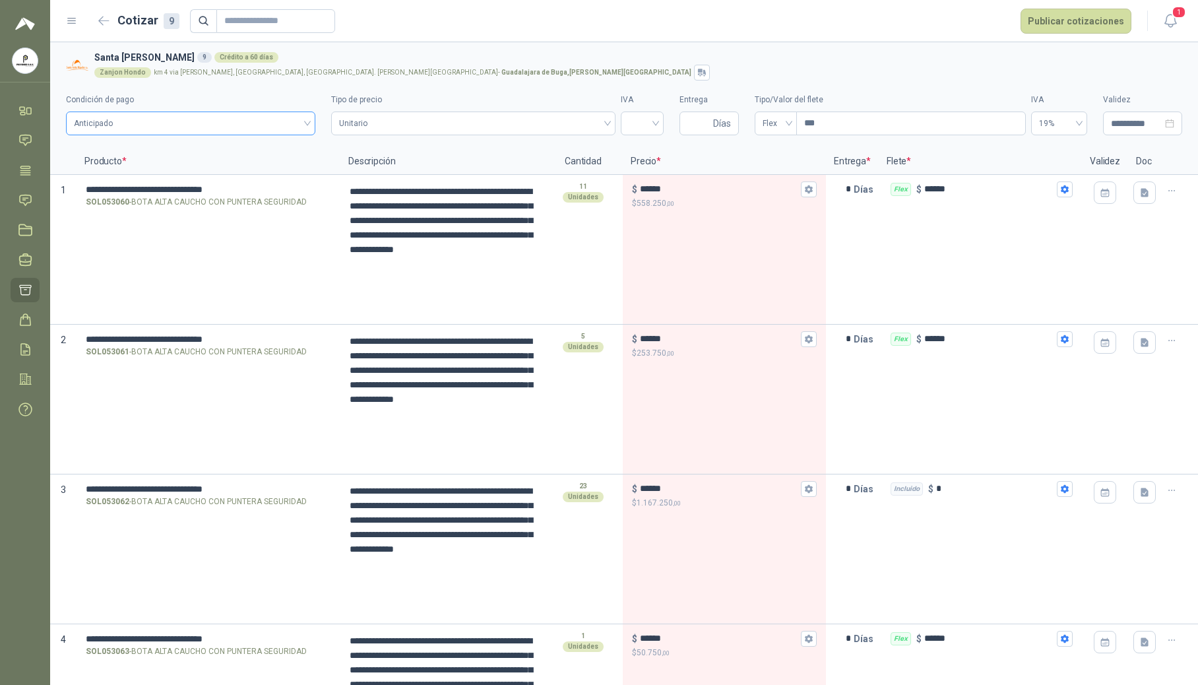
click at [291, 119] on span "Anticipado" at bounding box center [191, 124] width 234 height 20
click at [220, 189] on div "Crédito a 60 días" at bounding box center [190, 193] width 226 height 15
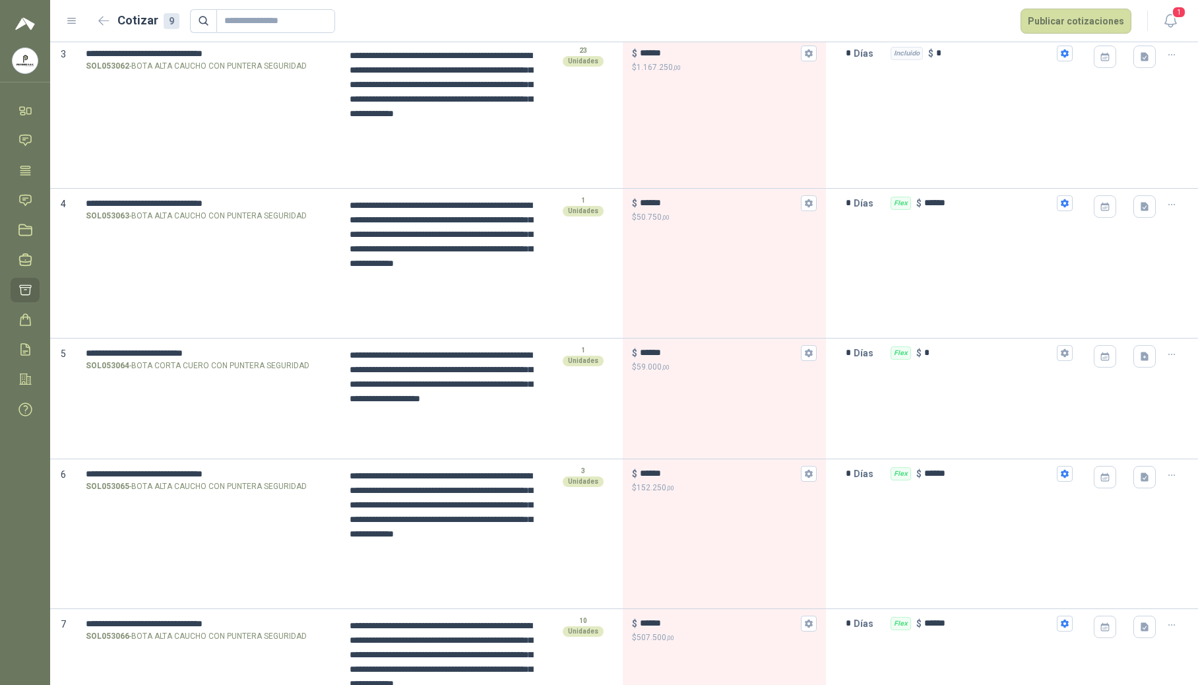
scroll to position [440, 0]
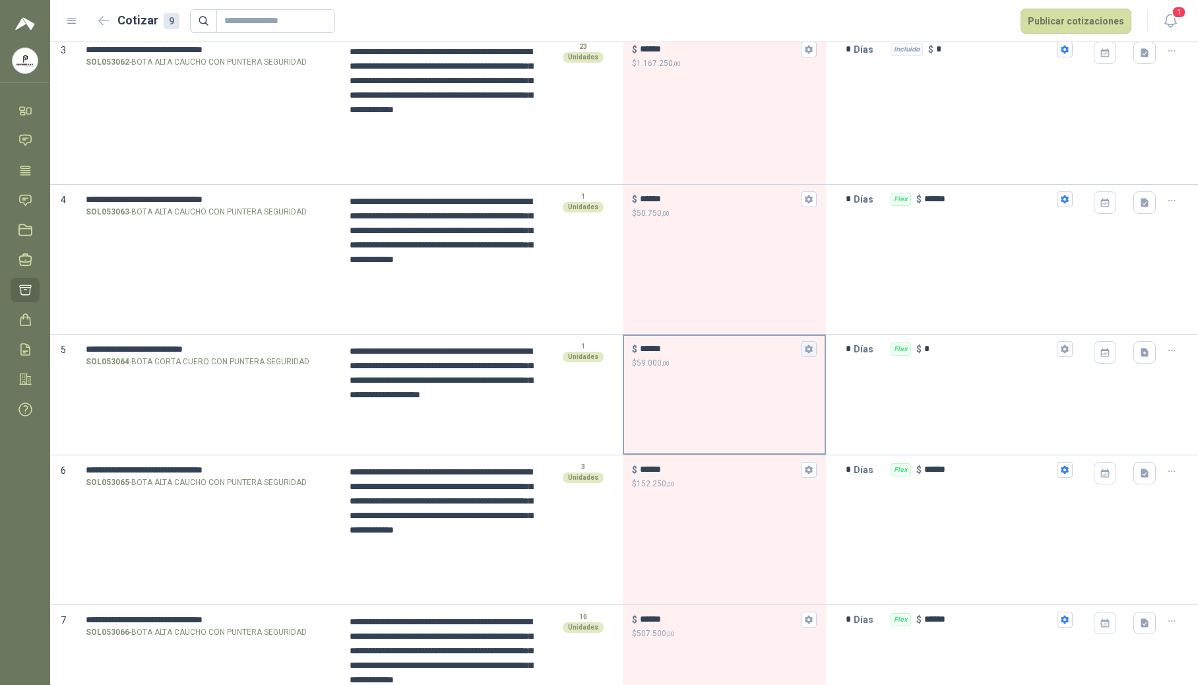
click at [724, 354] on button "$ ****** $ 59.000 ,00" at bounding box center [809, 349] width 16 height 16
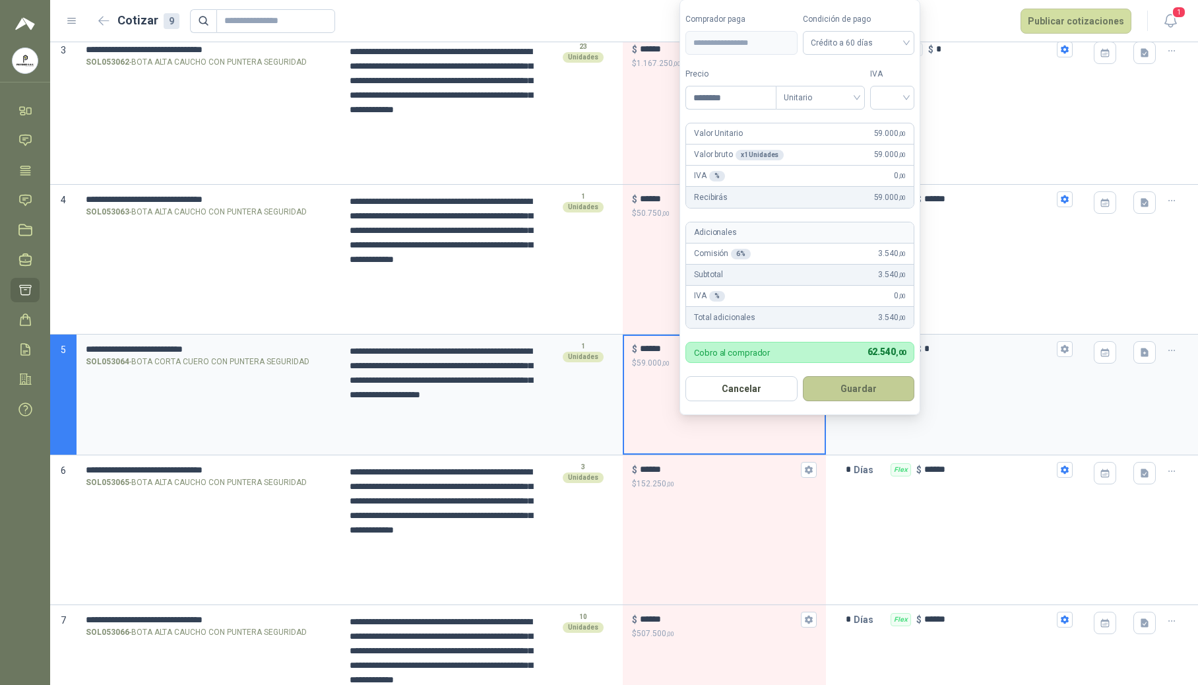
click at [724, 392] on button "Guardar" at bounding box center [859, 388] width 112 height 25
click at [724, 96] on input "search" at bounding box center [892, 96] width 29 height 20
click at [724, 123] on div "19%" at bounding box center [895, 123] width 24 height 15
click at [724, 384] on button "Guardar" at bounding box center [861, 388] width 114 height 25
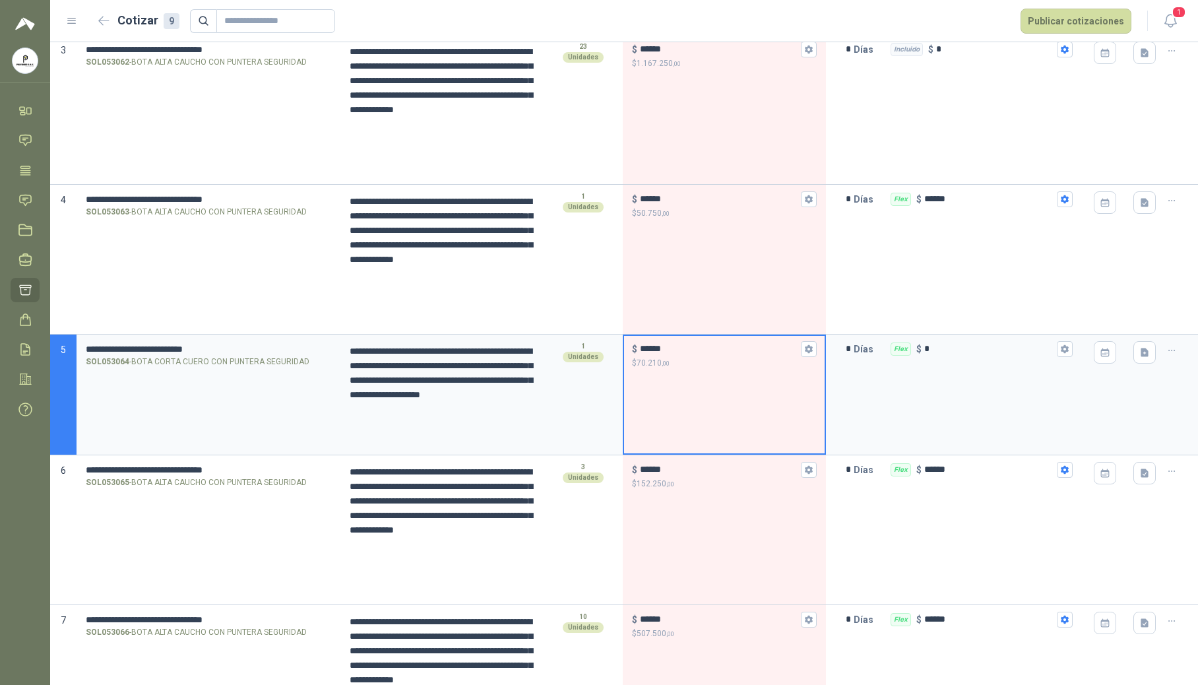
scroll to position [0, 0]
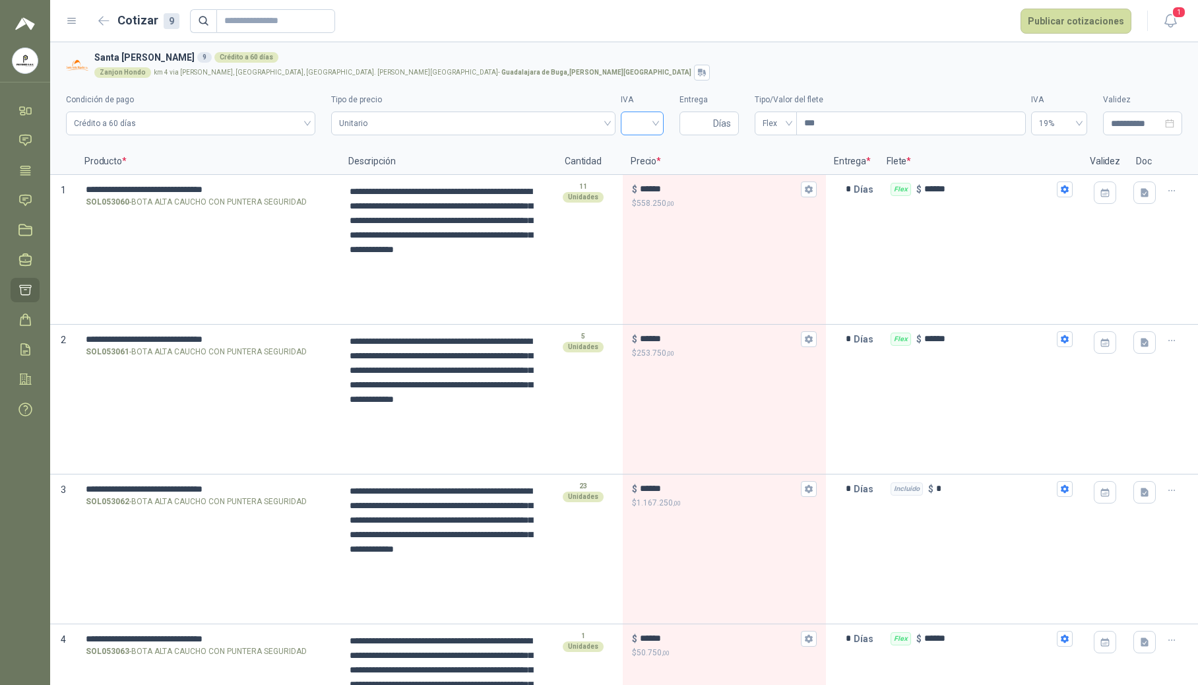
click at [647, 123] on input "search" at bounding box center [642, 122] width 27 height 20
click at [635, 144] on div "19%" at bounding box center [636, 151] width 22 height 15
click at [688, 133] on input "Entrega" at bounding box center [699, 123] width 23 height 22
click at [724, 124] on span "19%" at bounding box center [1059, 124] width 40 height 20
click at [724, 170] on div "0%" at bounding box center [1048, 172] width 35 height 15
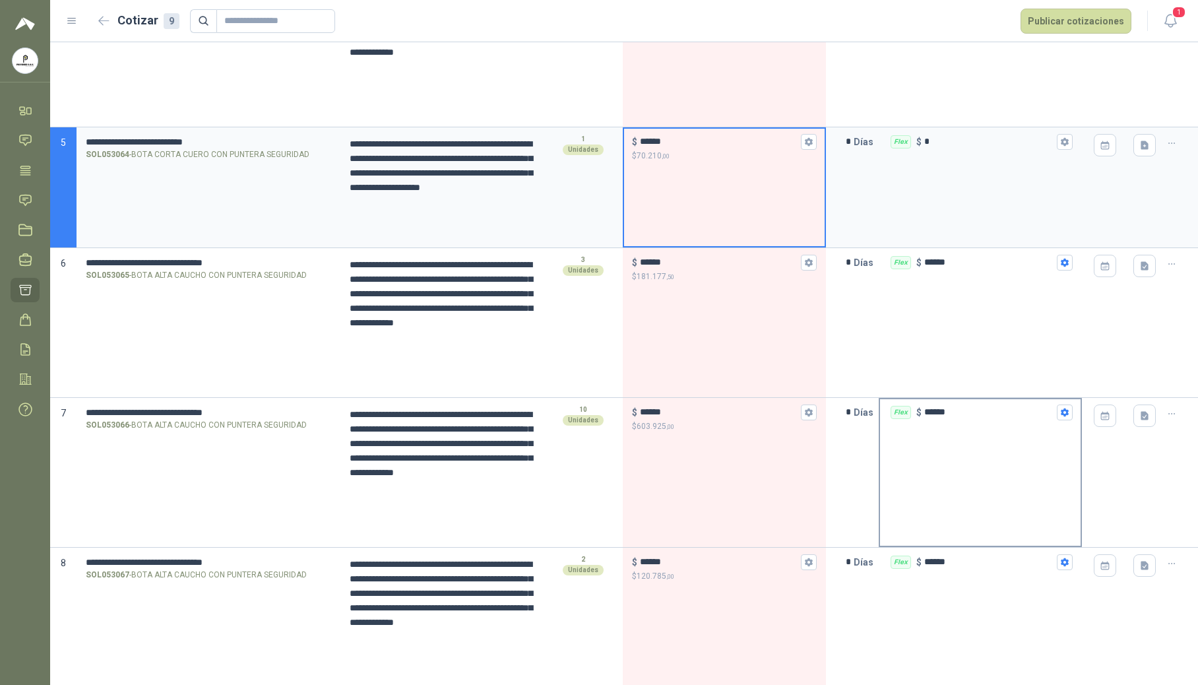
scroll to position [635, 0]
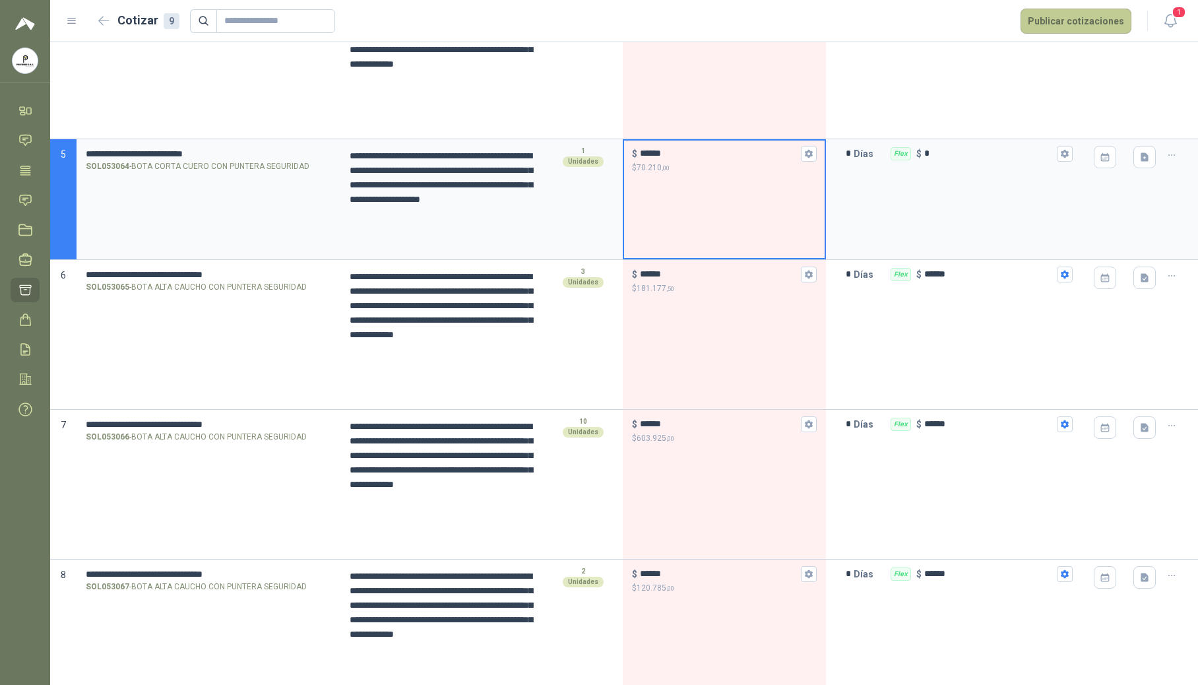
click at [724, 30] on button "Publicar cotizaciones" at bounding box center [1076, 21] width 111 height 25
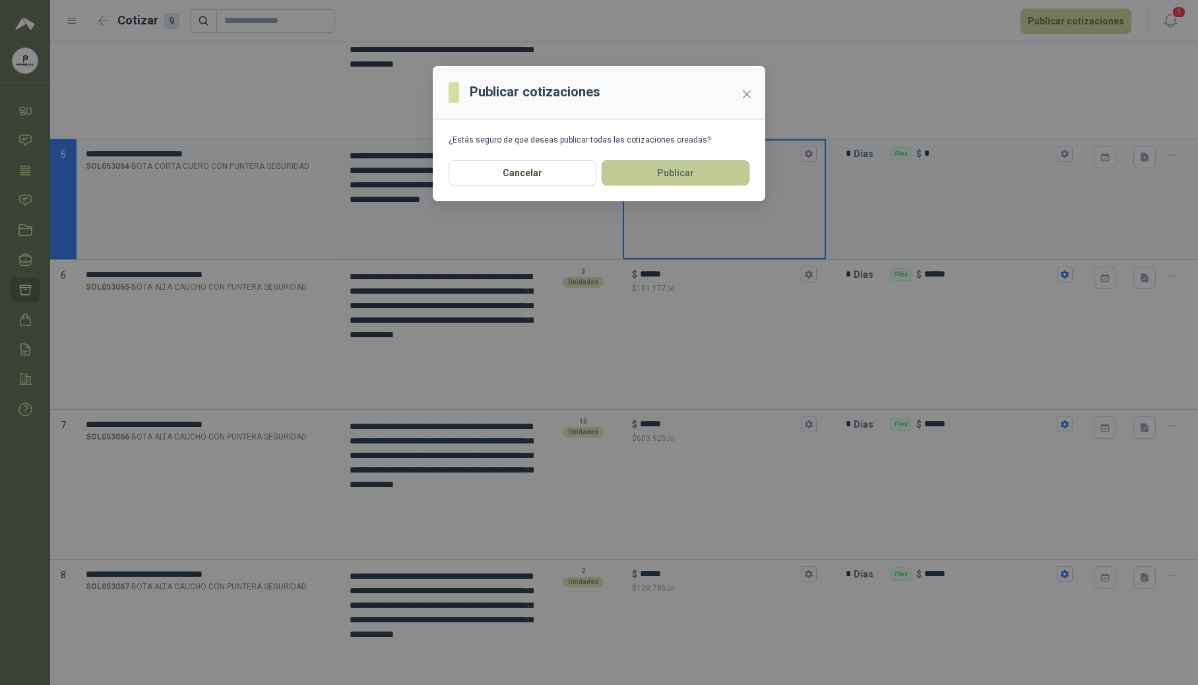
click at [655, 167] on button "Publicar" at bounding box center [676, 172] width 148 height 25
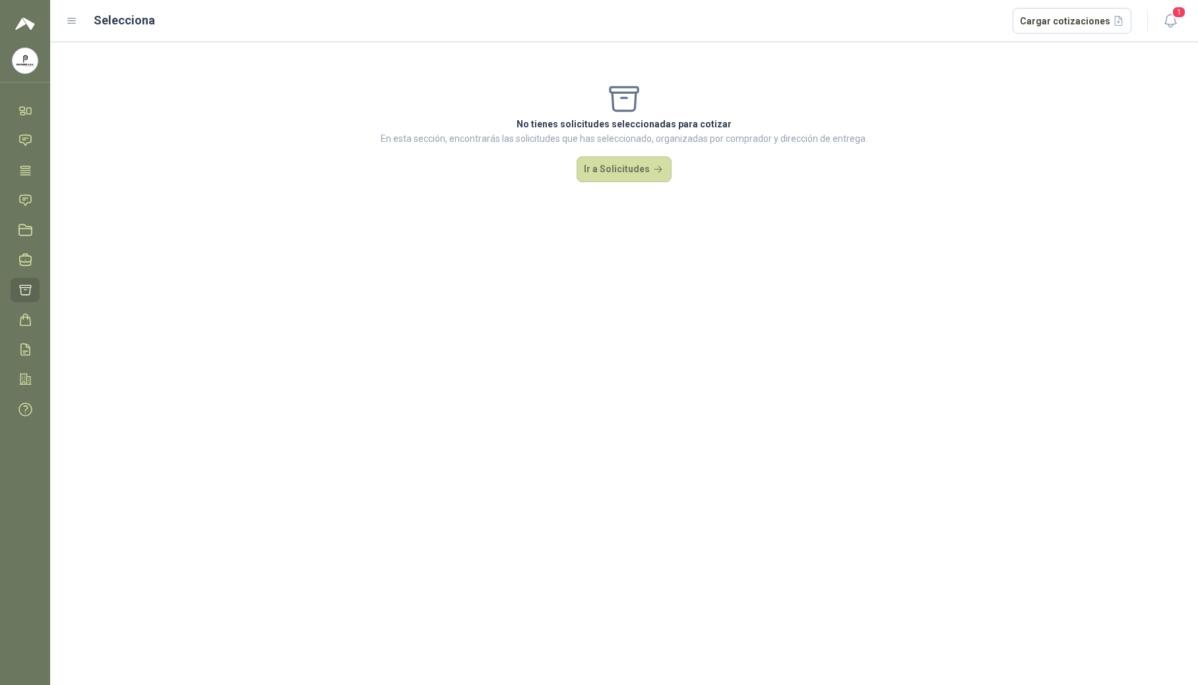
click at [71, 17] on icon at bounding box center [72, 21] width 12 height 12
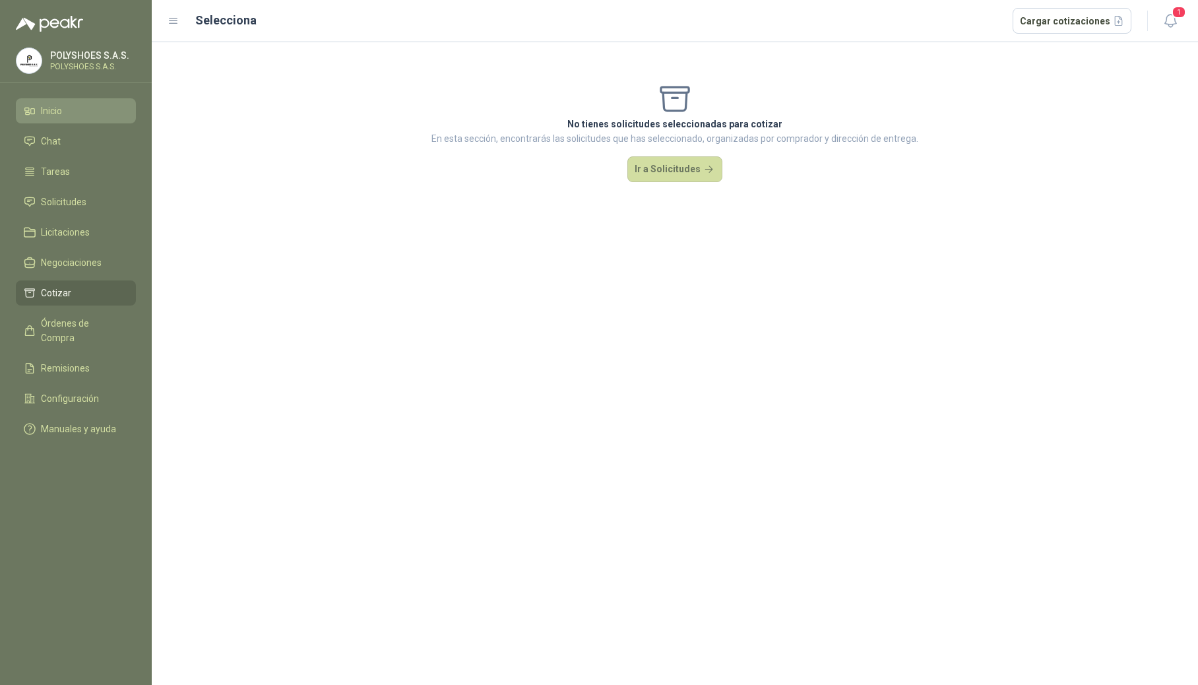
click at [74, 115] on li "Inicio" at bounding box center [76, 111] width 104 height 15
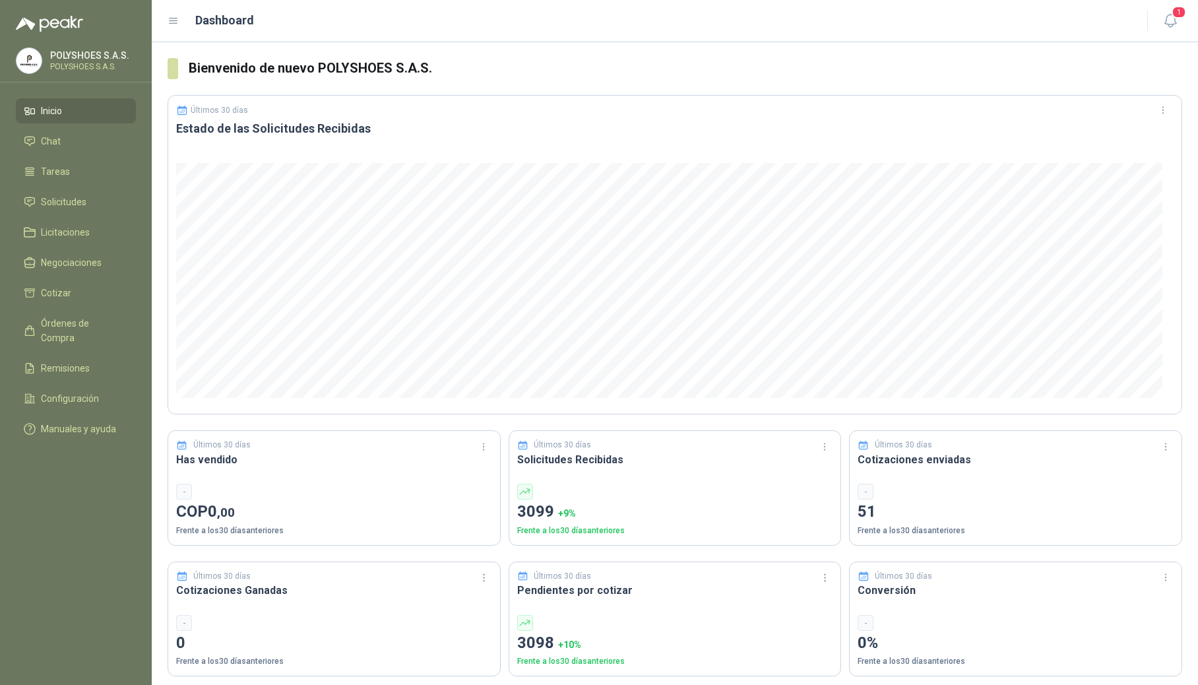
click at [724, 487] on div "-" at bounding box center [866, 492] width 16 height 16
click at [724, 525] on p "Frente a los 30 días anteriores" at bounding box center [1016, 531] width 316 height 13
click at [724, 492] on div "-" at bounding box center [1016, 492] width 316 height 16
click at [724, 445] on icon "button" at bounding box center [1166, 446] width 11 height 11
click at [724, 554] on button "Últimos 120 días" at bounding box center [1119, 558] width 90 height 21
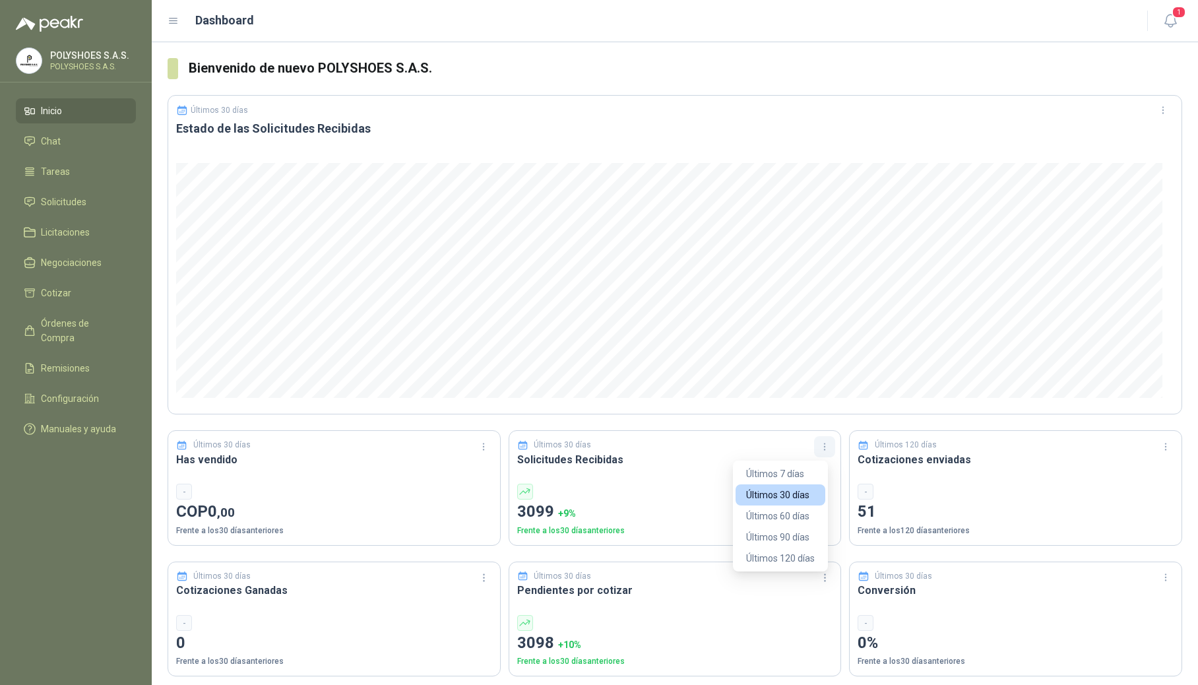
click at [724, 449] on icon "button" at bounding box center [825, 446] width 11 height 11
click at [724, 473] on button "Últimos 7 días" at bounding box center [781, 473] width 90 height 21
click at [724, 445] on icon "button" at bounding box center [825, 446] width 11 height 11
click at [724, 556] on button "Últimos 120 días" at bounding box center [781, 558] width 90 height 21
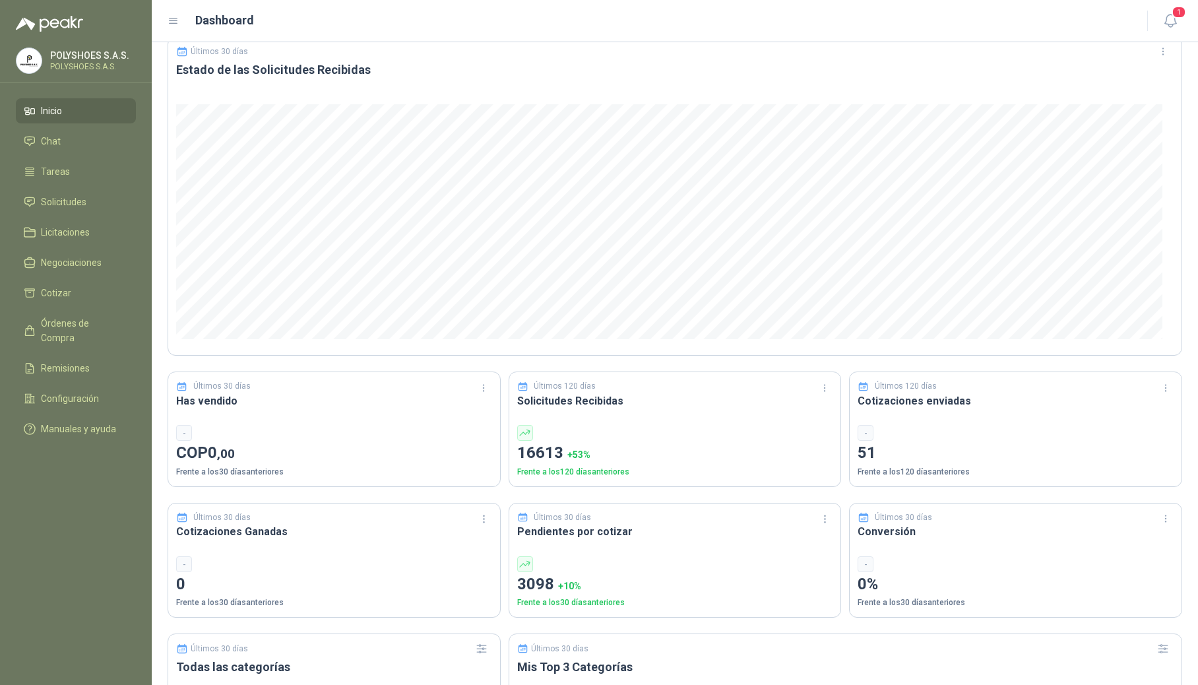
scroll to position [88, 0]
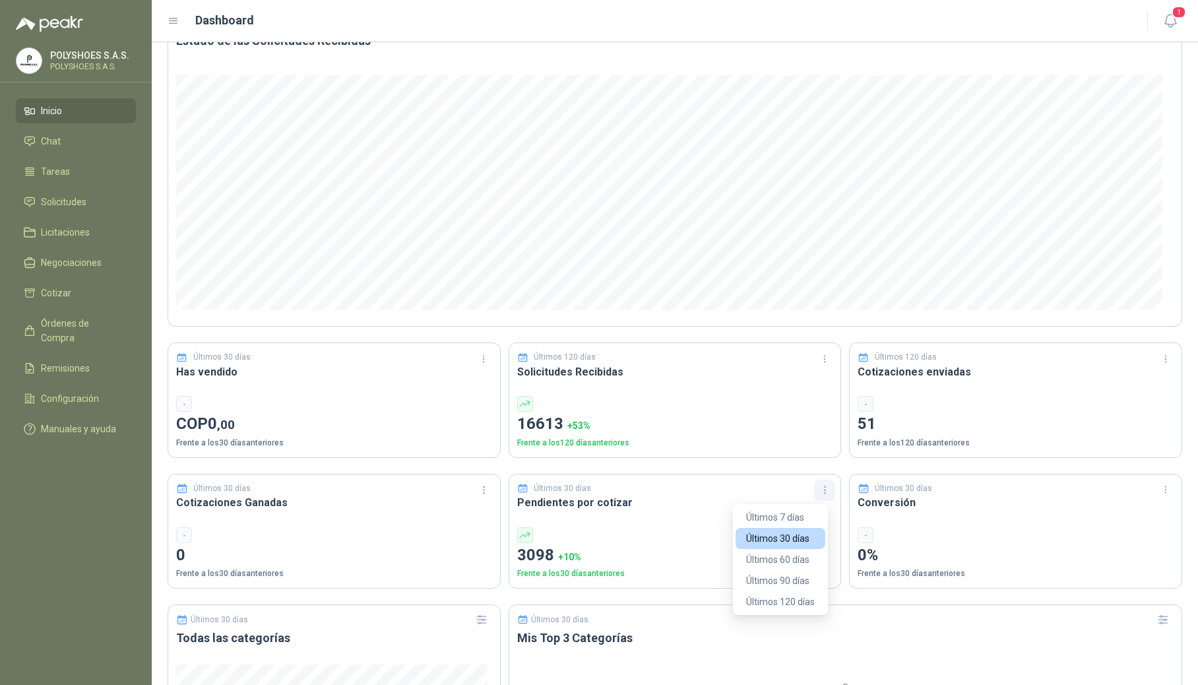
click at [724, 494] on icon "button" at bounding box center [825, 489] width 11 height 11
click at [724, 599] on button "Últimos 120 días" at bounding box center [781, 601] width 90 height 21
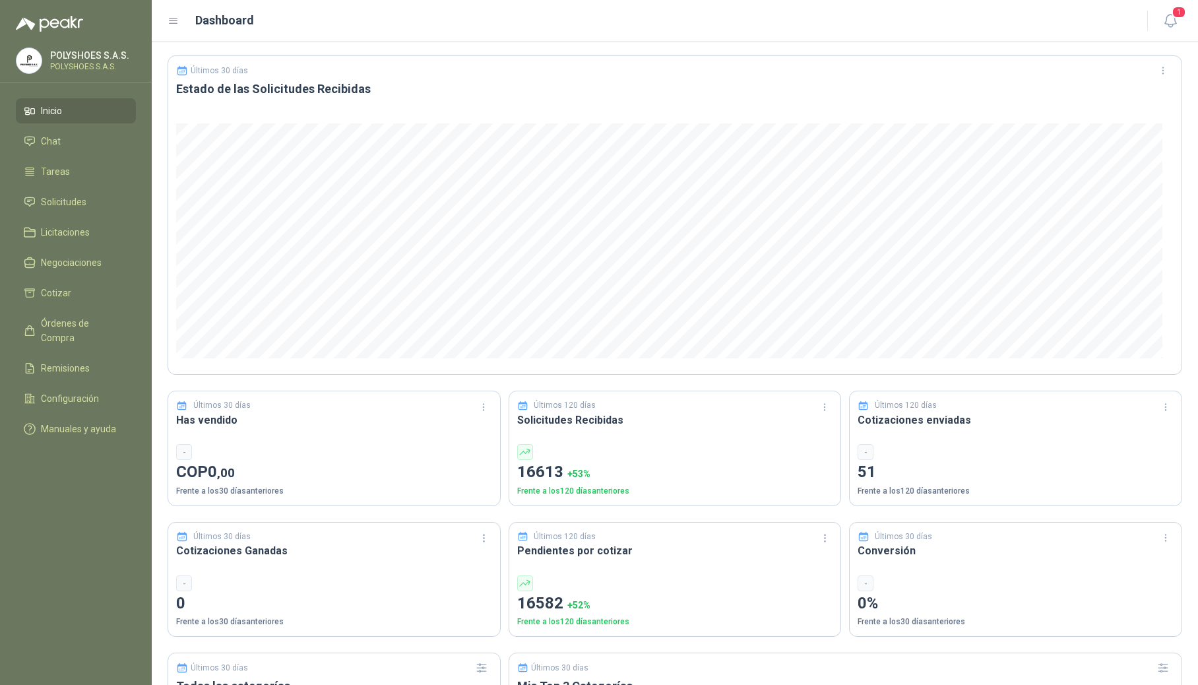
scroll to position [0, 0]
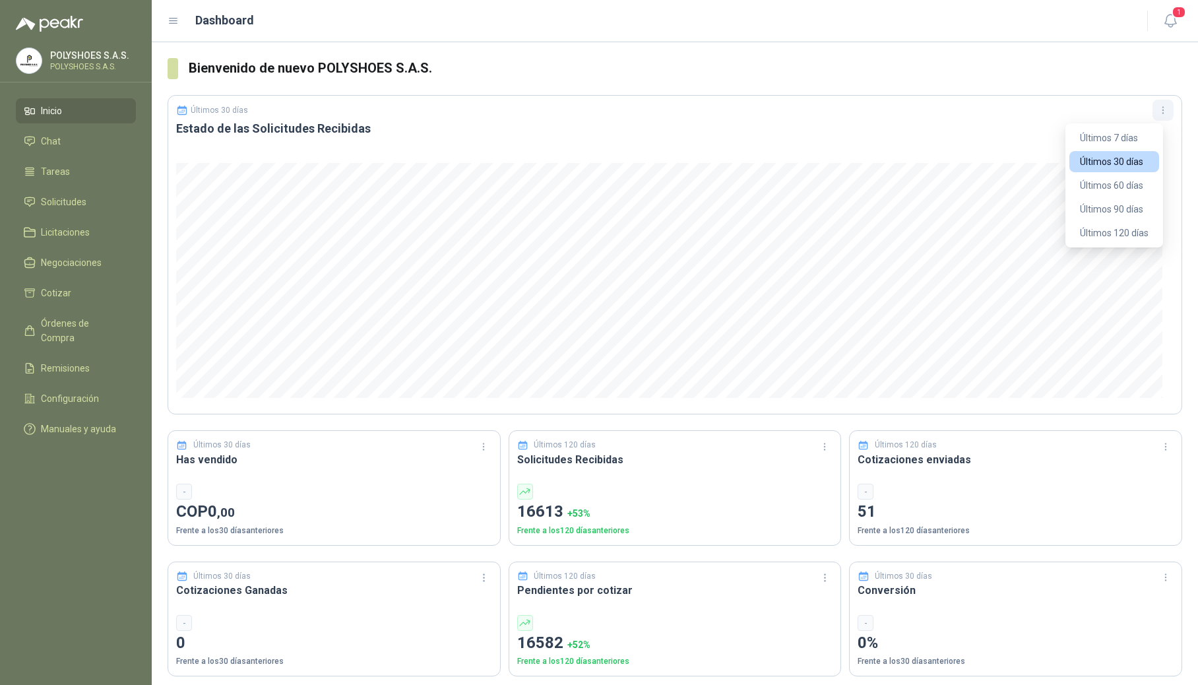
click at [724, 112] on icon "button" at bounding box center [1163, 110] width 11 height 11
click at [724, 110] on icon "button" at bounding box center [1163, 110] width 11 height 11
click at [724, 230] on button "Últimos 120 días" at bounding box center [1115, 232] width 90 height 21
click at [724, 112] on icon "button" at bounding box center [1163, 110] width 11 height 11
click at [724, 183] on button "Últimos 60 días" at bounding box center [1115, 185] width 90 height 21
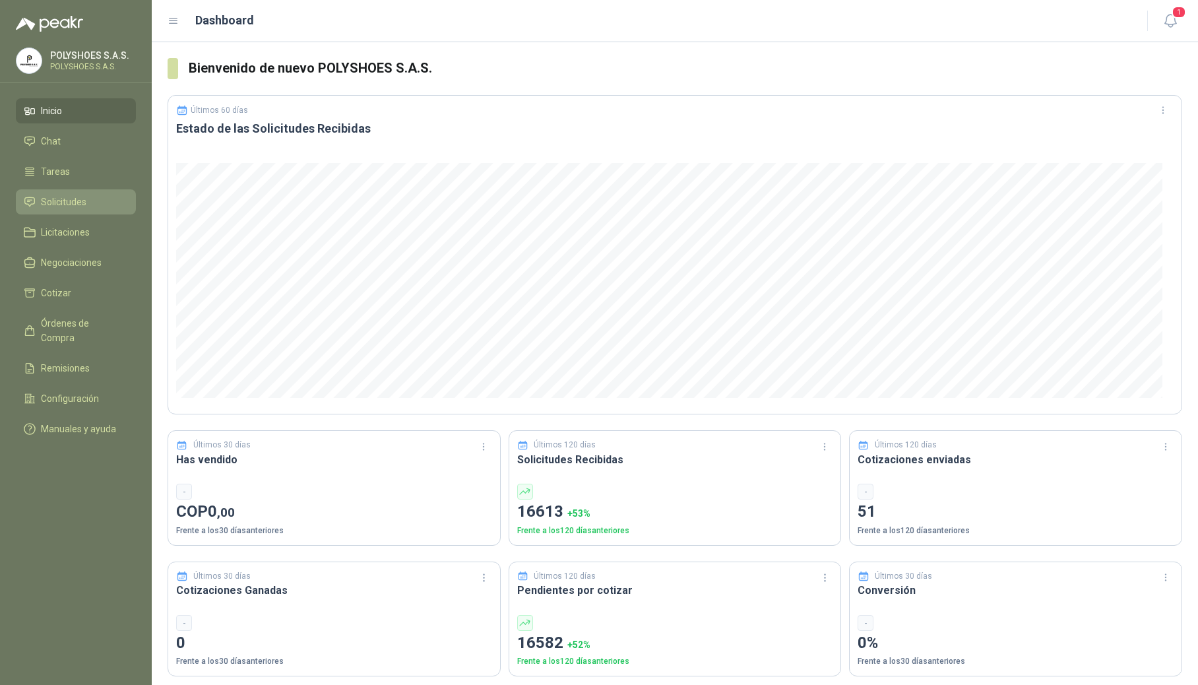
click at [50, 201] on span "Solicitudes" at bounding box center [64, 202] width 46 height 15
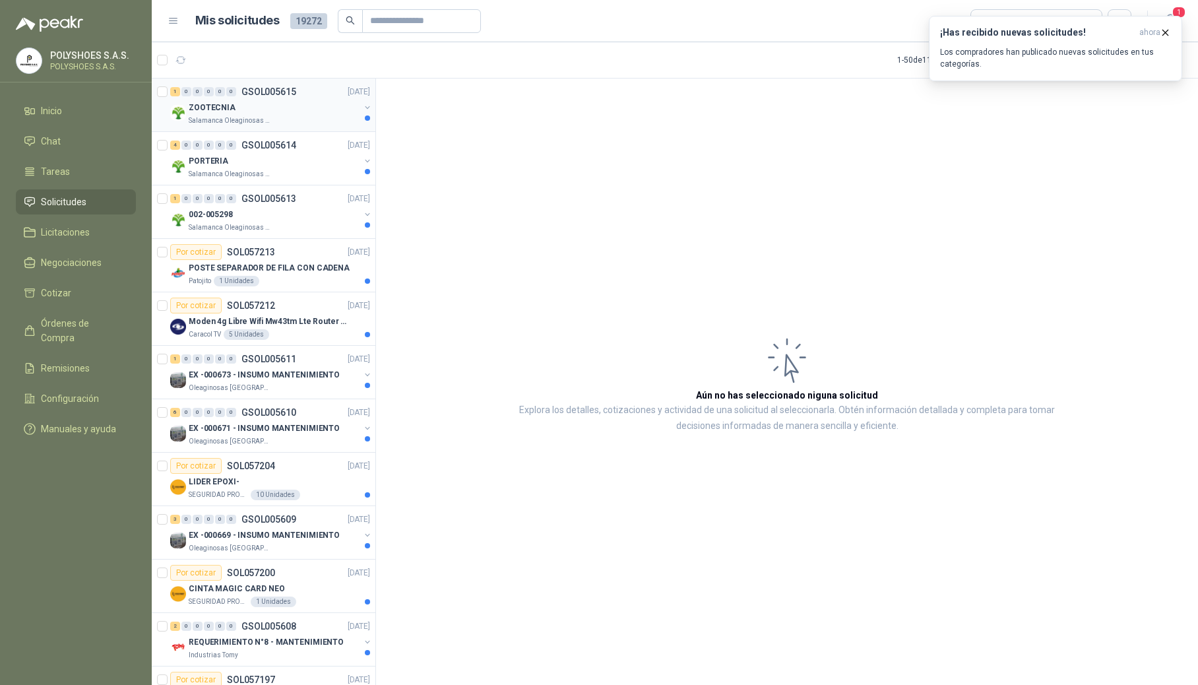
click at [233, 115] on div "ZOOTECNIA" at bounding box center [274, 108] width 171 height 16
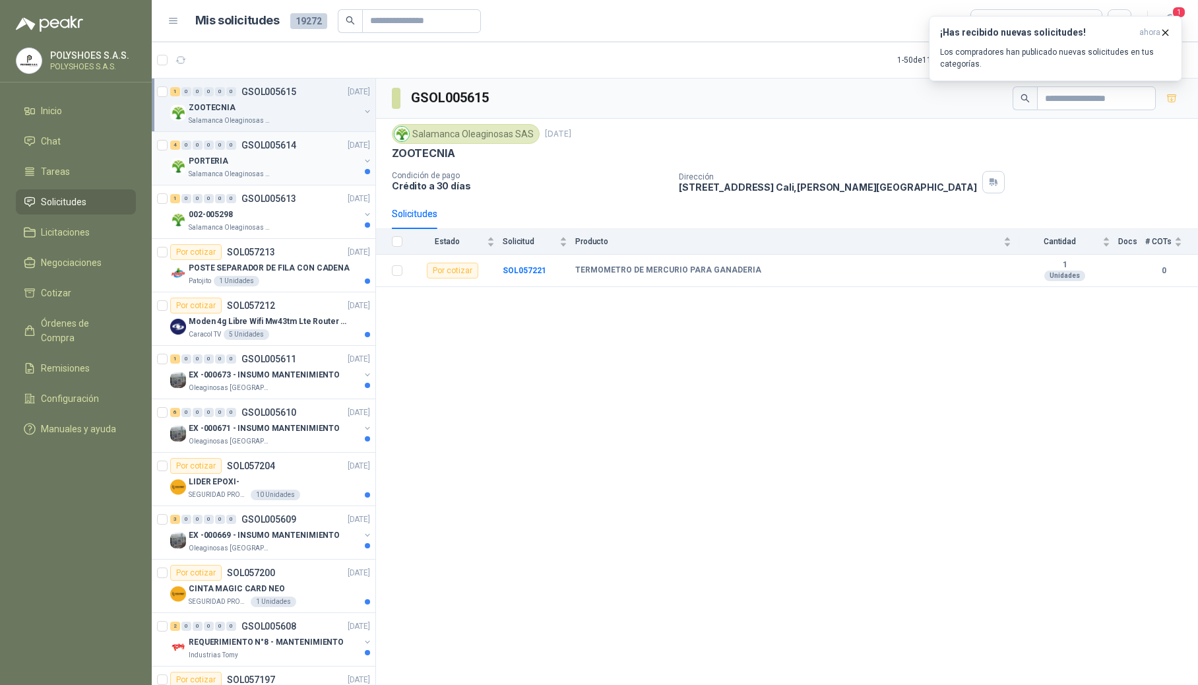
click at [220, 166] on p "PORTERIA" at bounding box center [209, 161] width 40 height 13
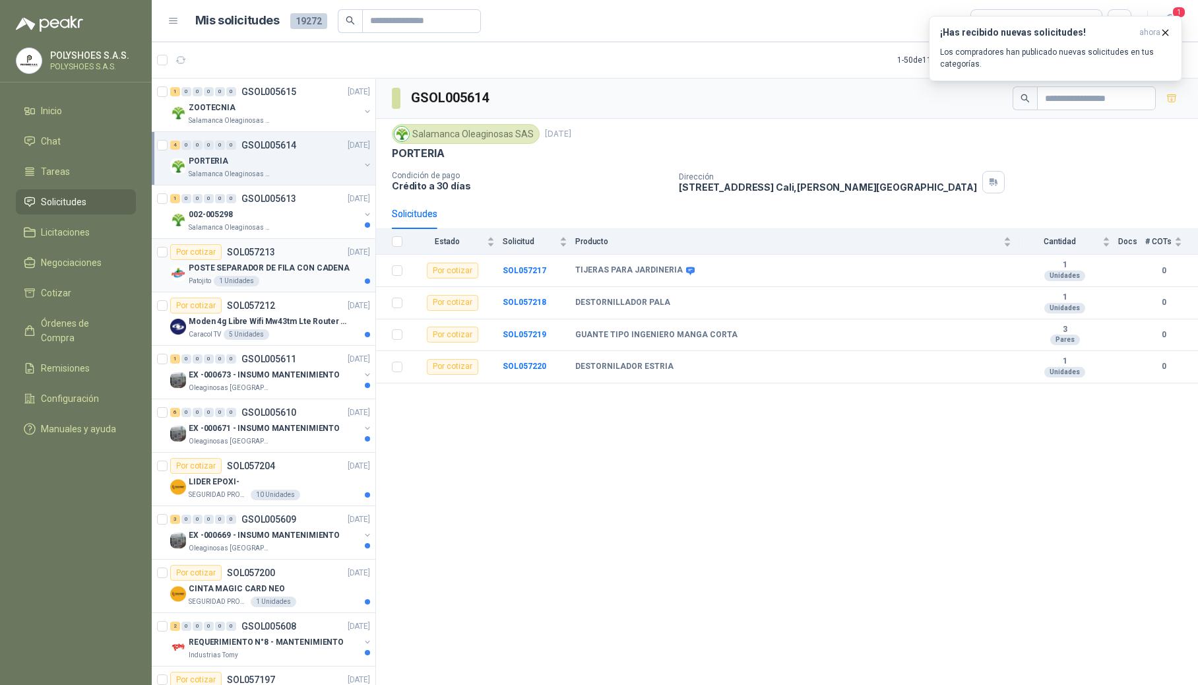
click at [246, 249] on p "SOL057213" at bounding box center [251, 251] width 48 height 9
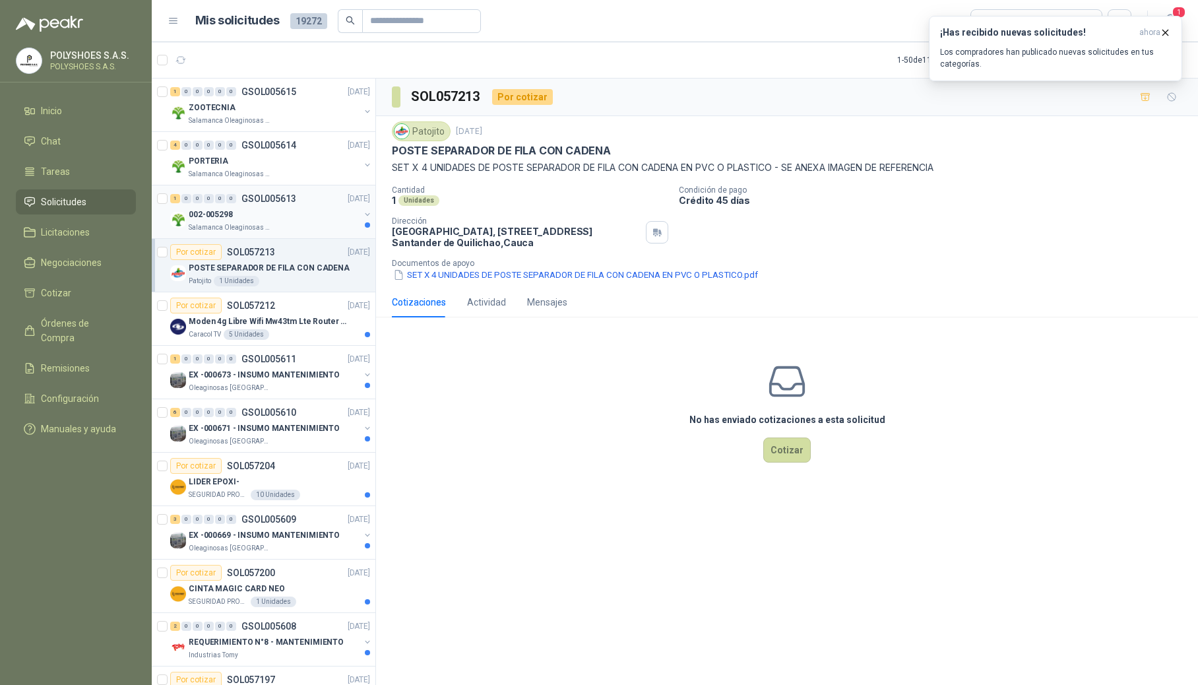
click at [260, 199] on p "GSOL005613" at bounding box center [269, 198] width 55 height 9
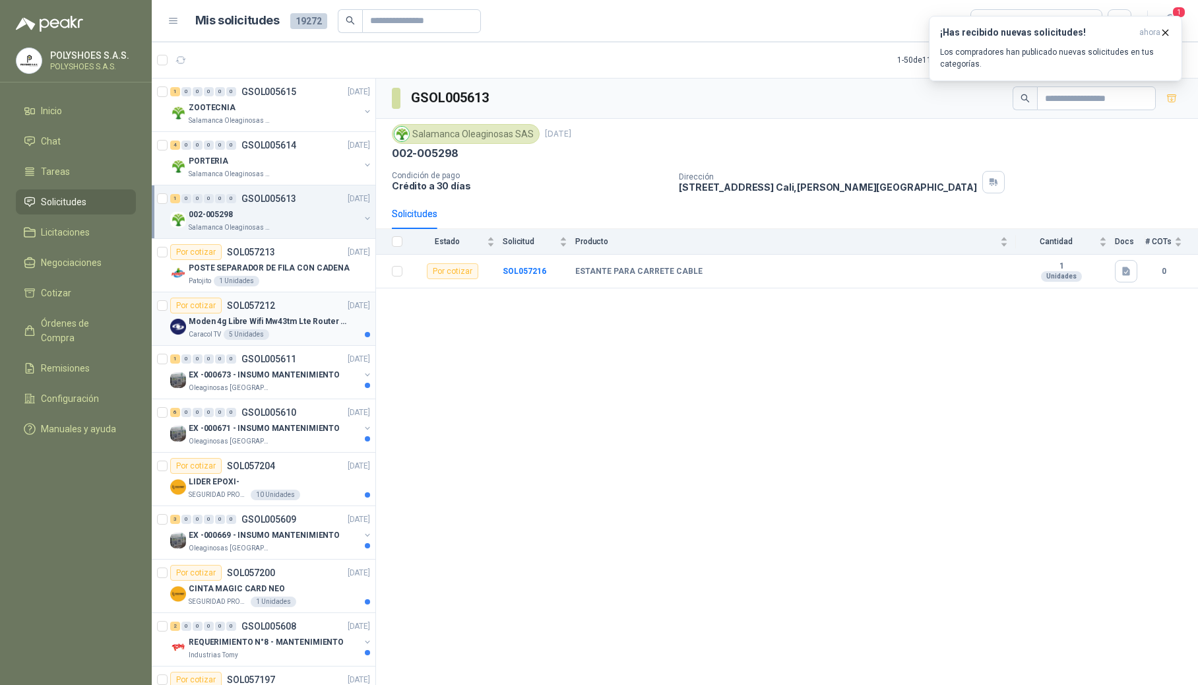
click at [265, 309] on p "SOL057212" at bounding box center [251, 305] width 48 height 9
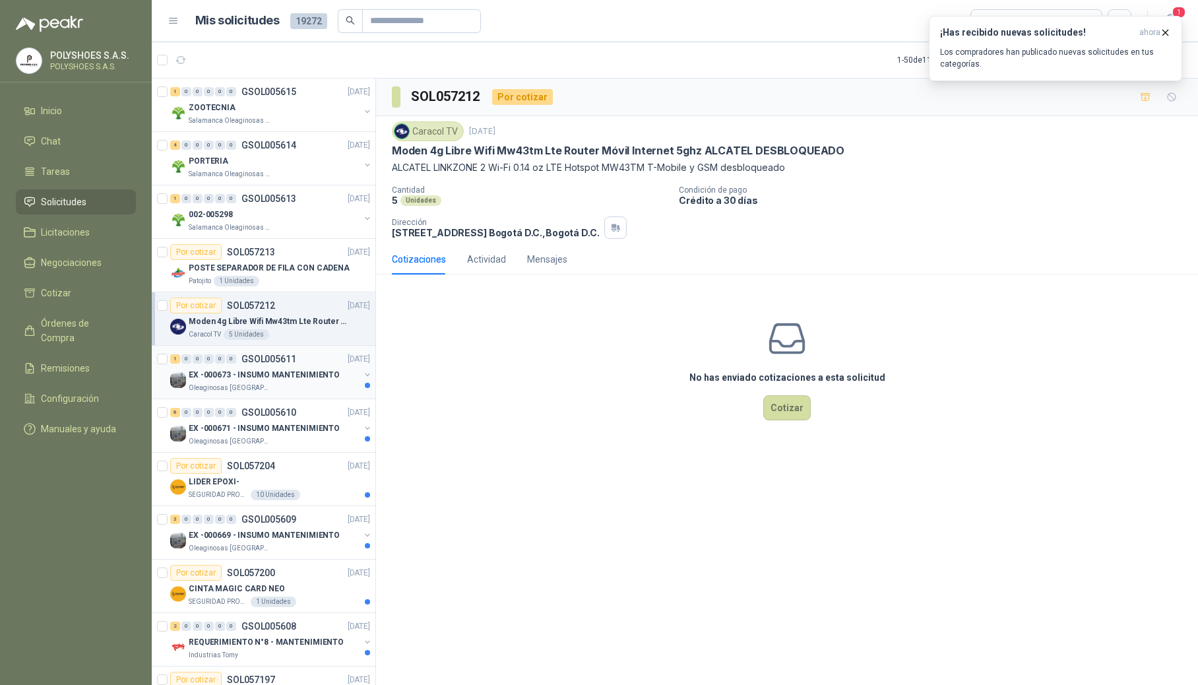
click at [288, 370] on p "EX -000673 - INSUMO MANTENIMIENTO" at bounding box center [264, 375] width 151 height 13
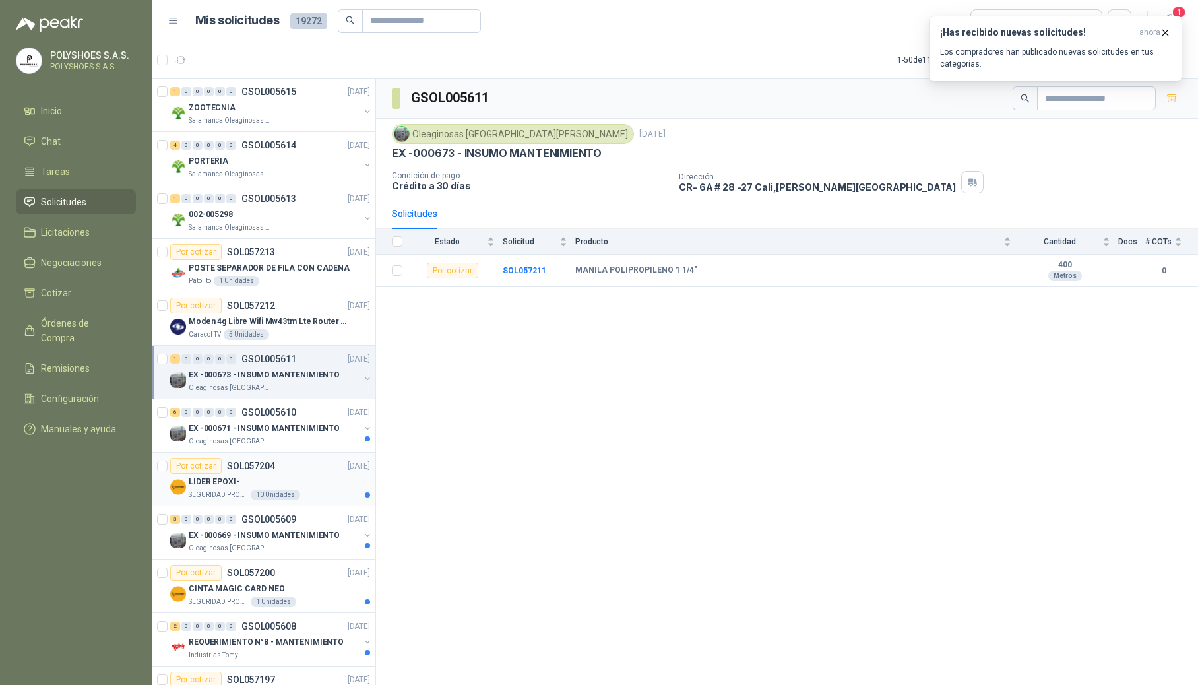
click at [244, 494] on div "SEGURIDAD PROVISER LTDA 10 Unidades" at bounding box center [279, 495] width 181 height 11
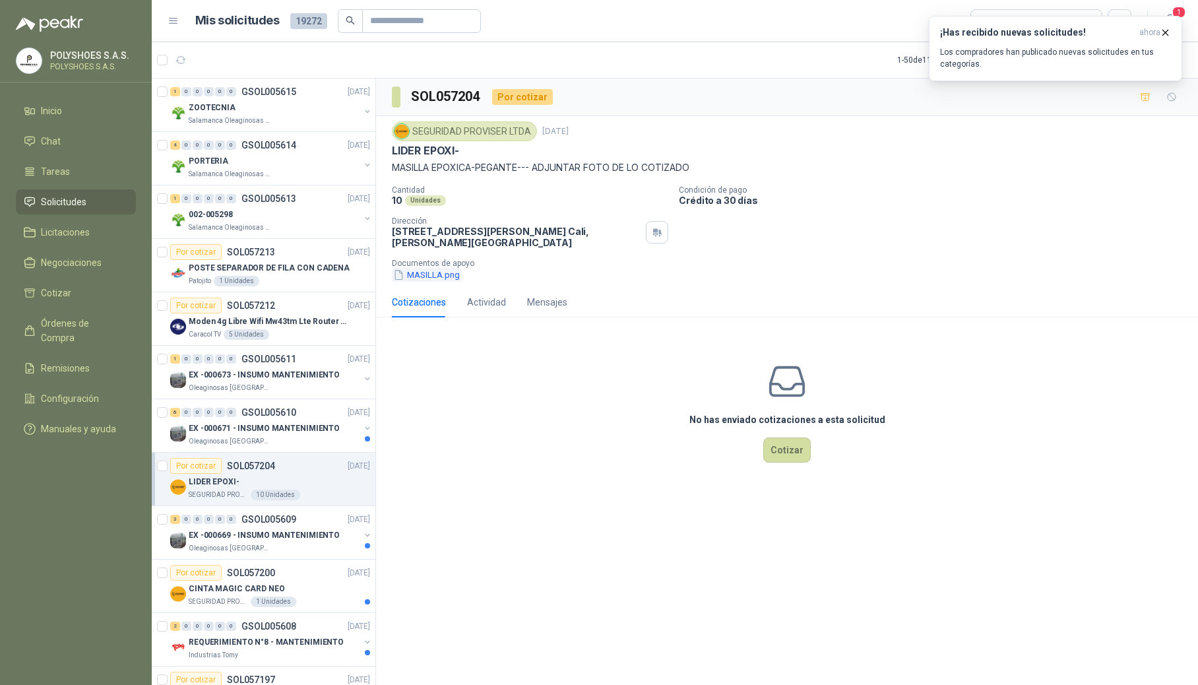
click at [420, 278] on button "MASILLA.png" at bounding box center [426, 275] width 69 height 14
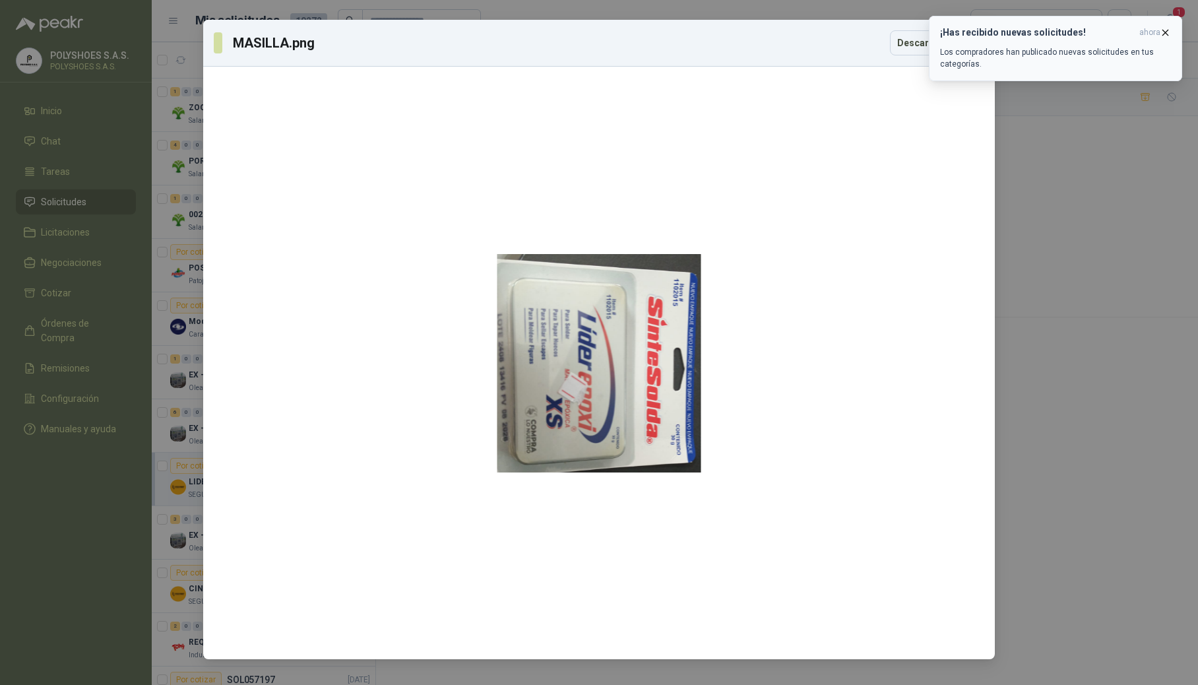
click at [724, 32] on icon "button" at bounding box center [1165, 32] width 11 height 11
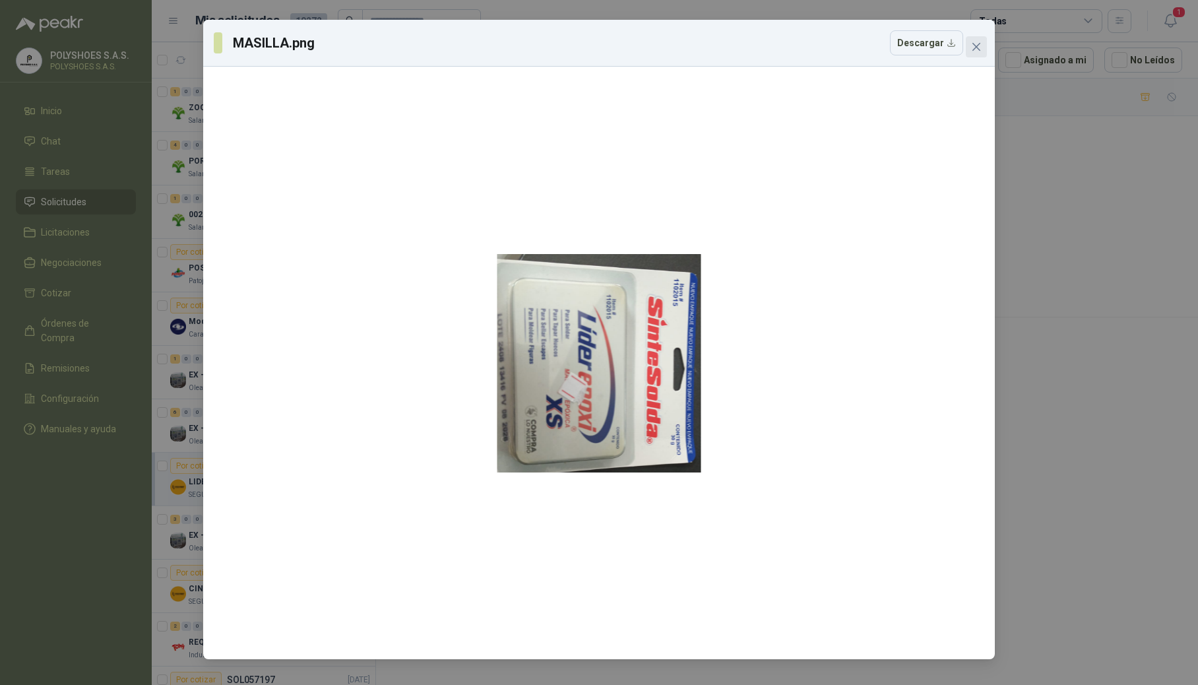
click at [724, 48] on icon "close" at bounding box center [977, 47] width 8 height 8
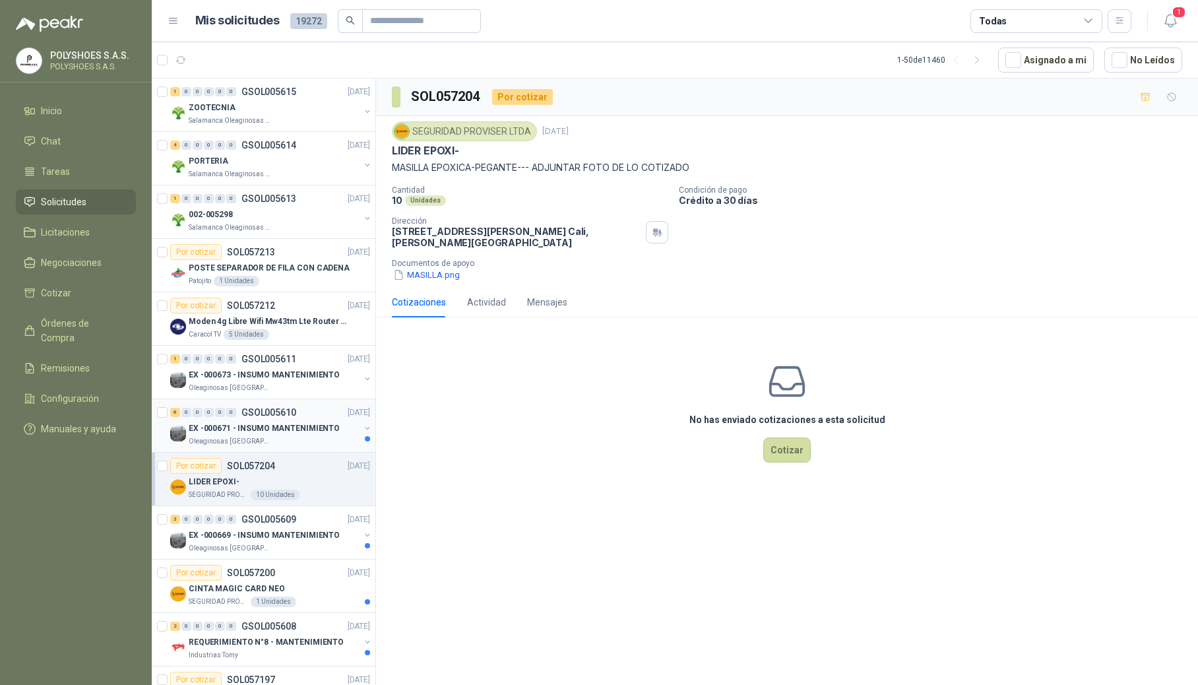
click at [304, 426] on p "EX -000671 - INSUMO MANTENIMIENTO" at bounding box center [264, 428] width 151 height 13
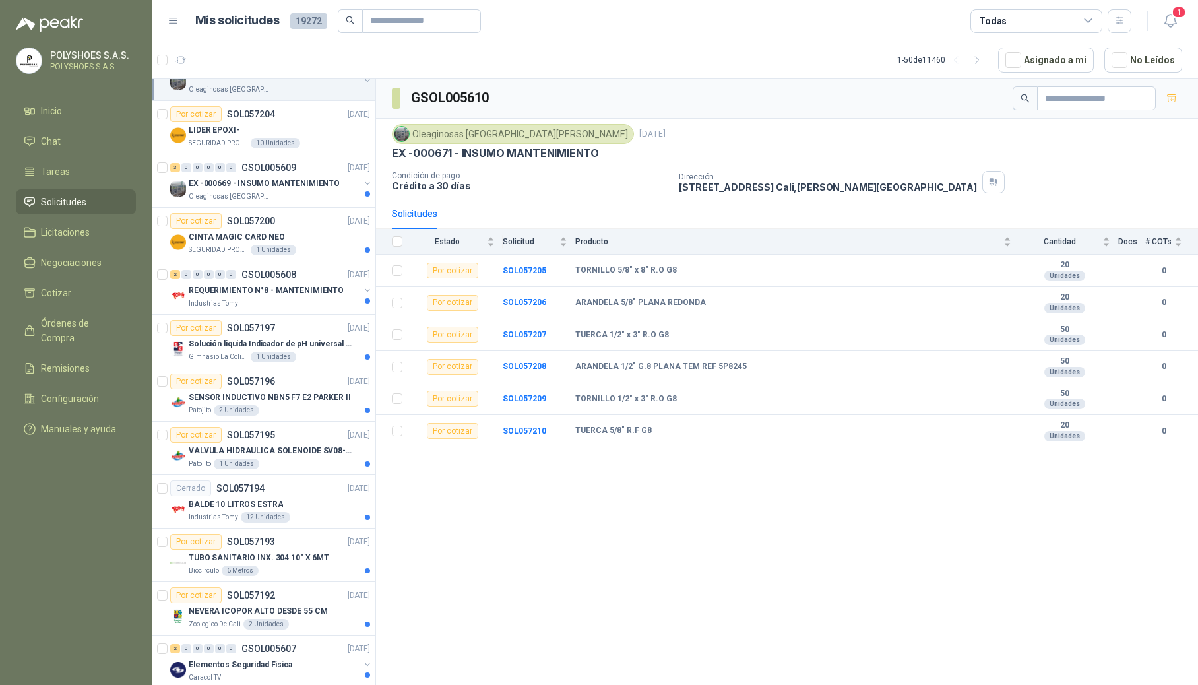
scroll to position [403, 0]
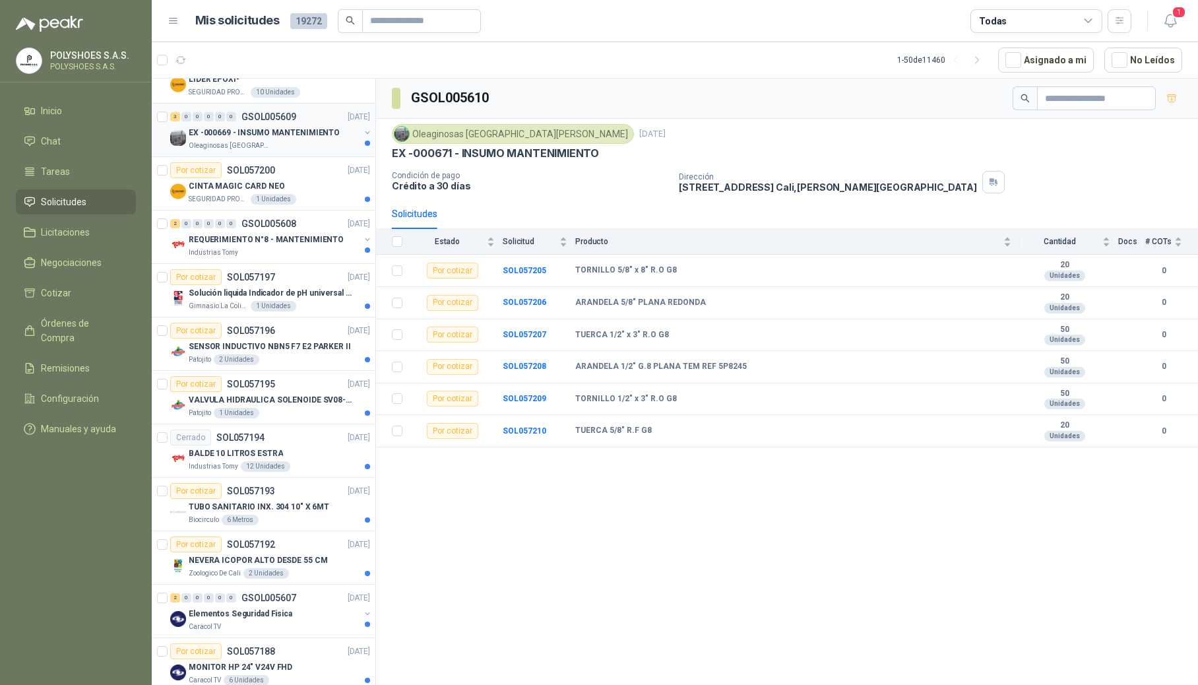
click at [236, 135] on p "EX -000669 - INSUMO MANTENIMIENTO" at bounding box center [264, 133] width 151 height 13
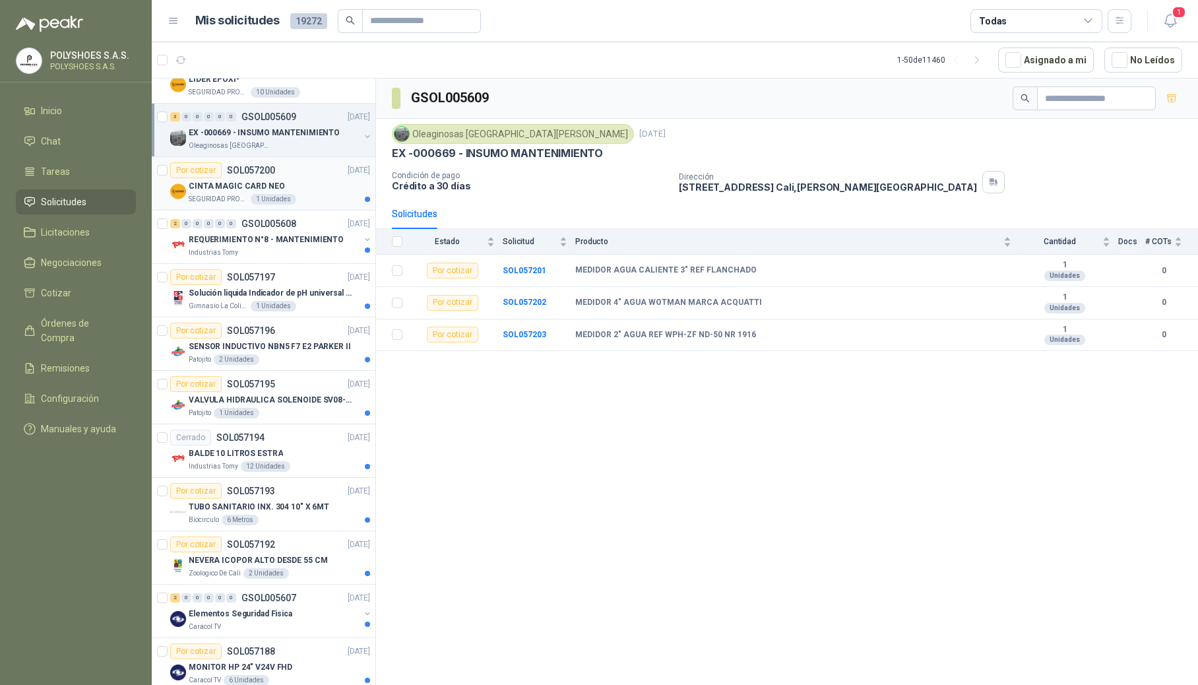
click at [236, 193] on p "CINTA MAGIC CARD NEO" at bounding box center [237, 186] width 96 height 13
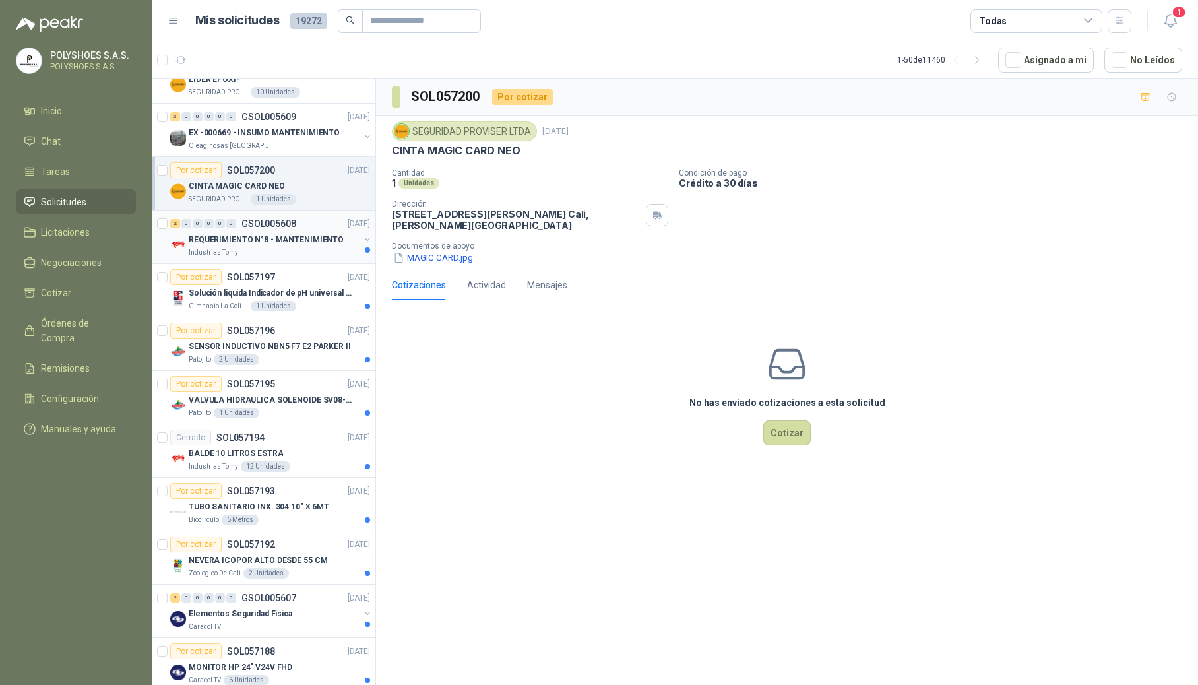
click at [259, 256] on div "Industrias Tomy" at bounding box center [274, 252] width 171 height 11
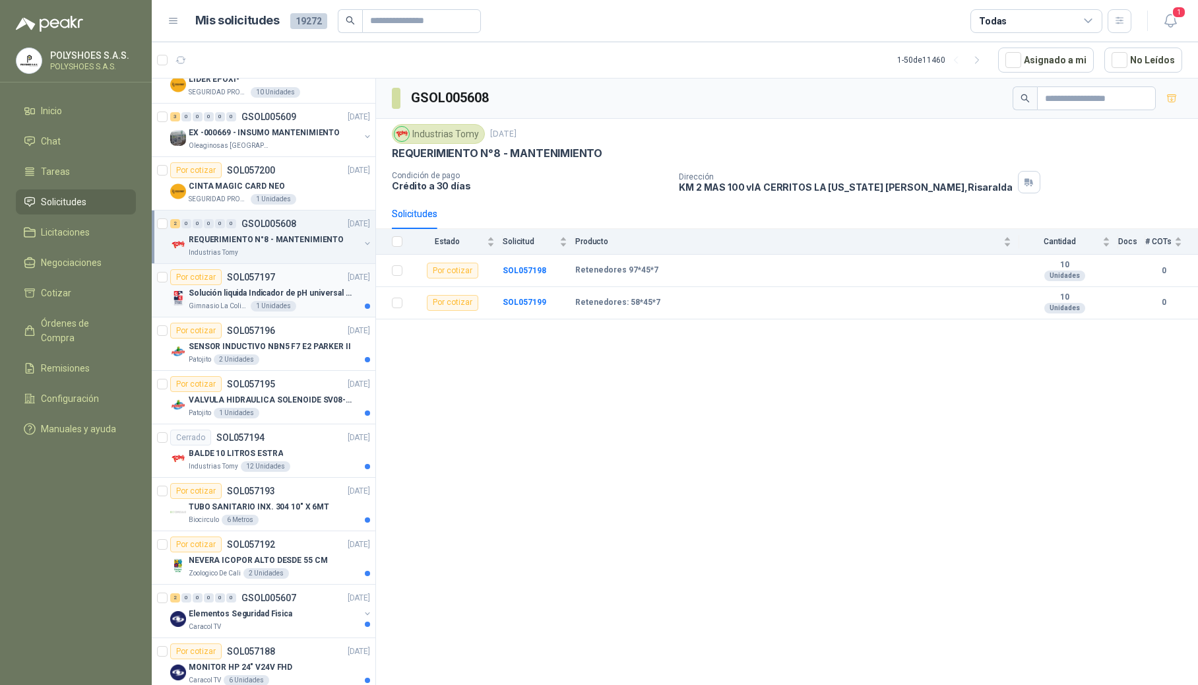
click at [268, 300] on p "Solución liquida Indicador de pH universal de 500ml o 20 de 25ml (no tiras de p…" at bounding box center [271, 293] width 164 height 13
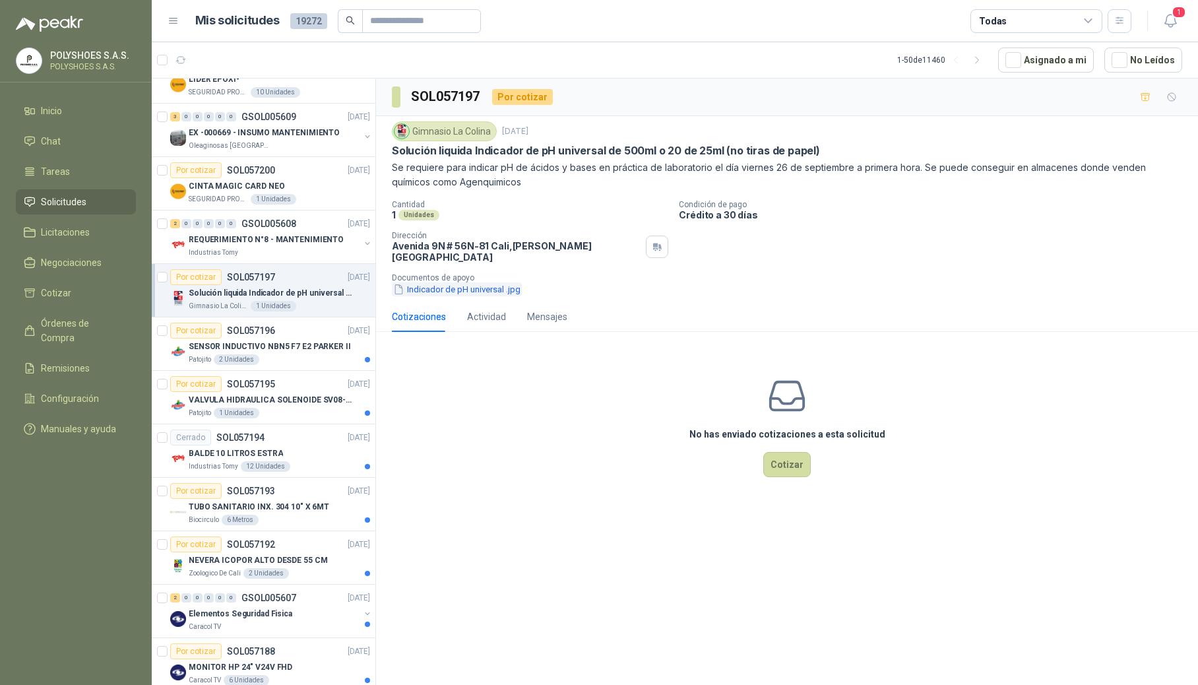
click at [502, 288] on button "Indicador de pH universal .jpg" at bounding box center [457, 289] width 130 height 14
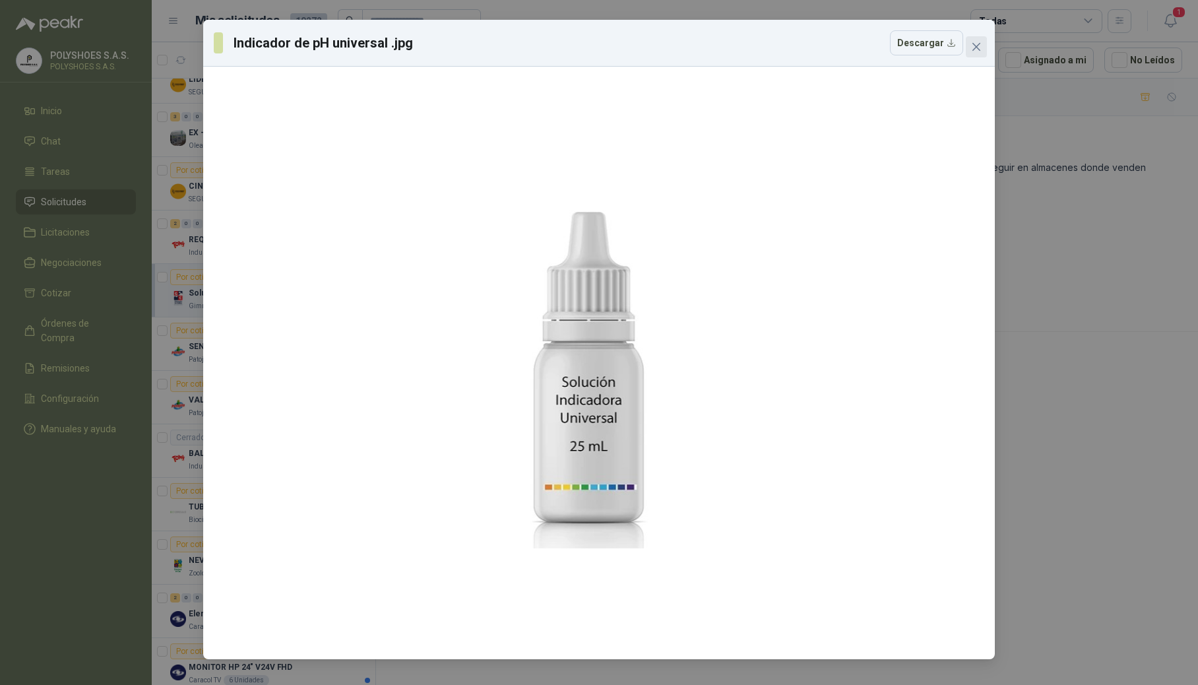
click at [724, 49] on icon "close" at bounding box center [976, 47] width 11 height 11
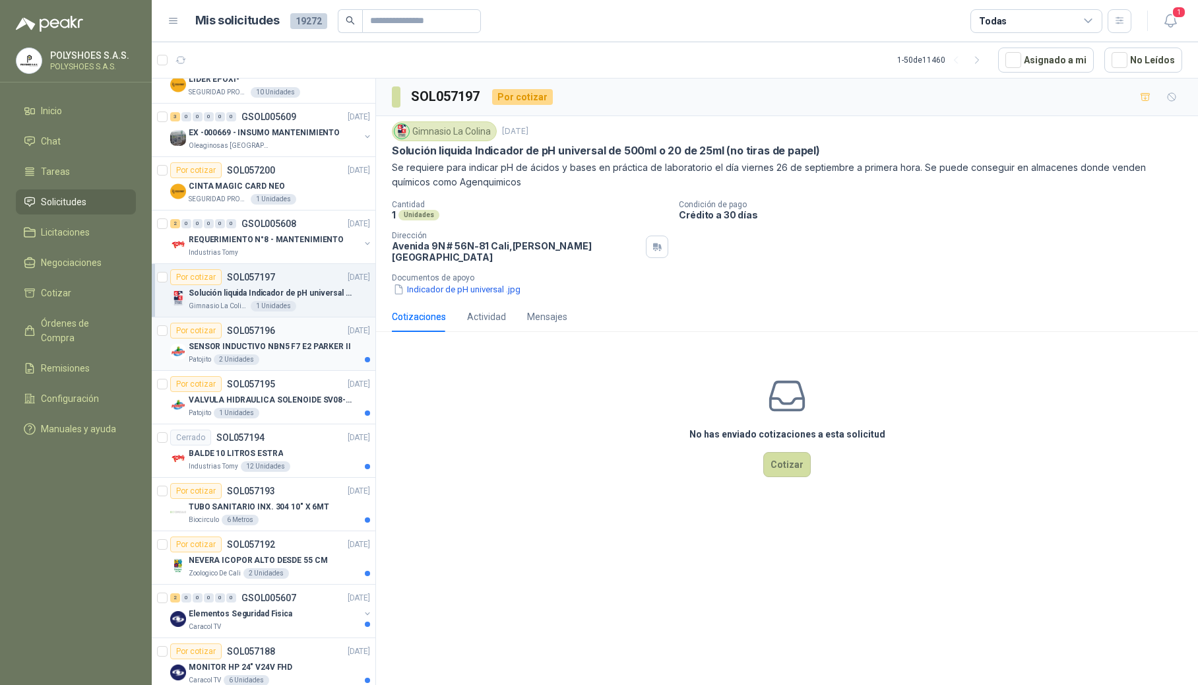
click at [285, 341] on div "Por cotizar SOL057196 [DATE] SENSOR INDUCTIVO NBN5 F7 E2 [PERSON_NAME] II Patoj…" at bounding box center [270, 344] width 200 height 42
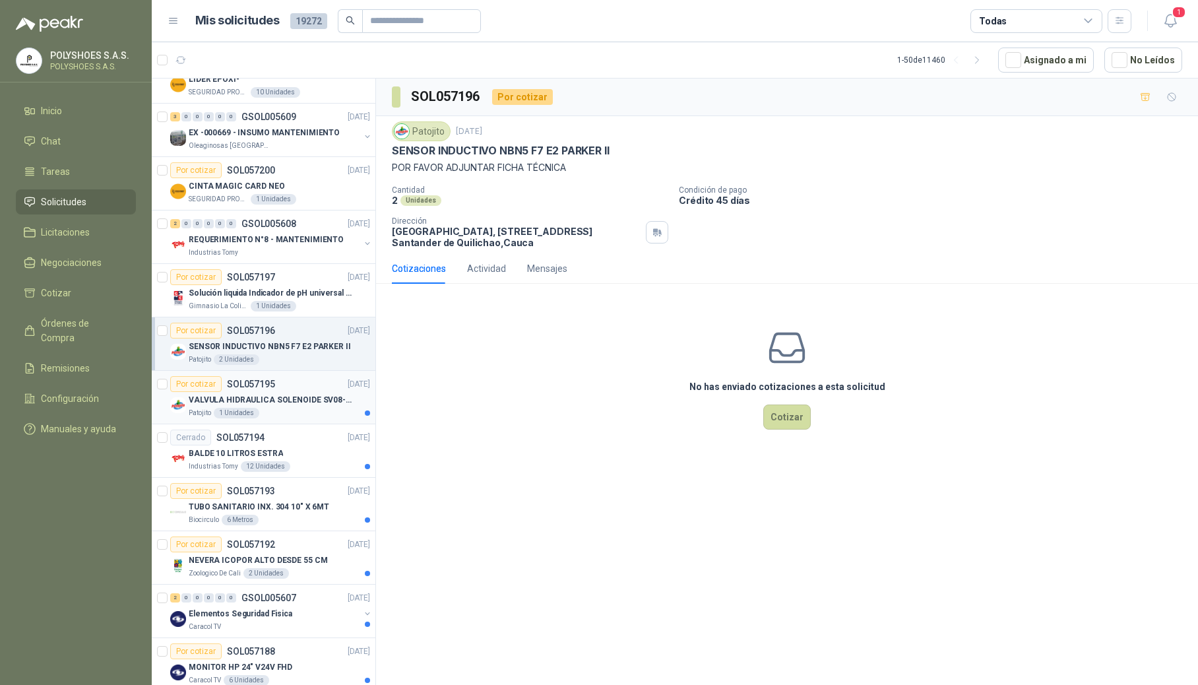
click at [327, 408] on div "VALVULA HIDRAULICA SOLENOIDE SV08-20" at bounding box center [279, 400] width 181 height 16
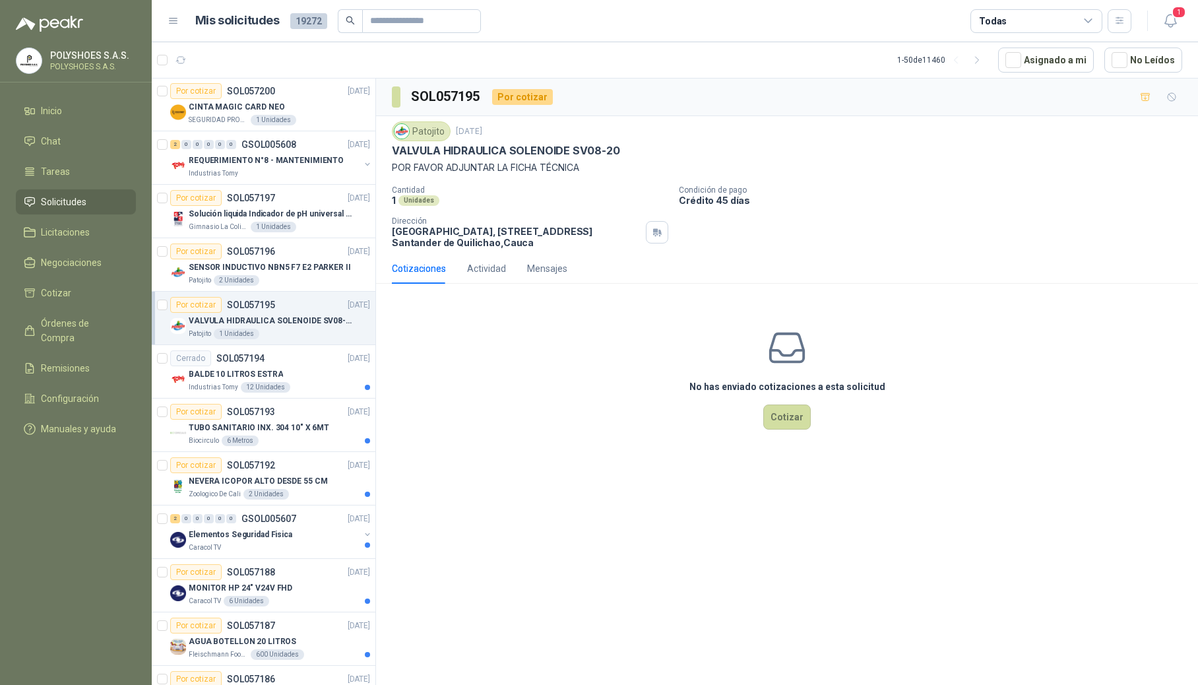
scroll to position [511, 0]
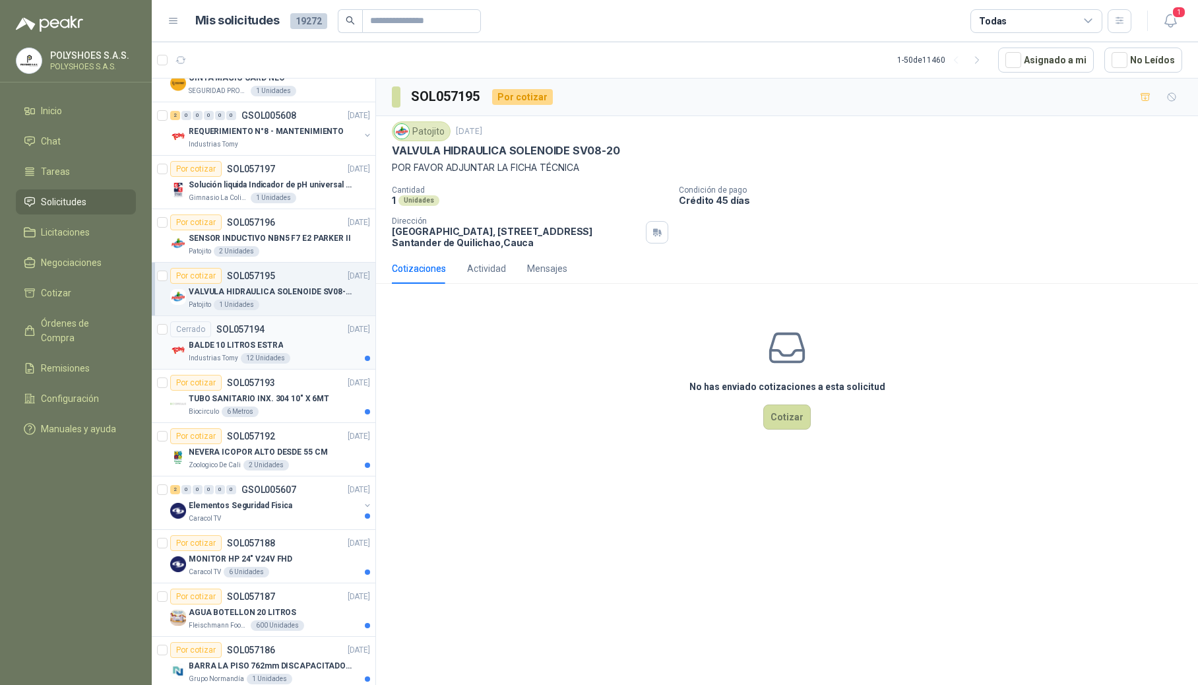
click at [276, 356] on div "12 Unidades" at bounding box center [265, 358] width 49 height 11
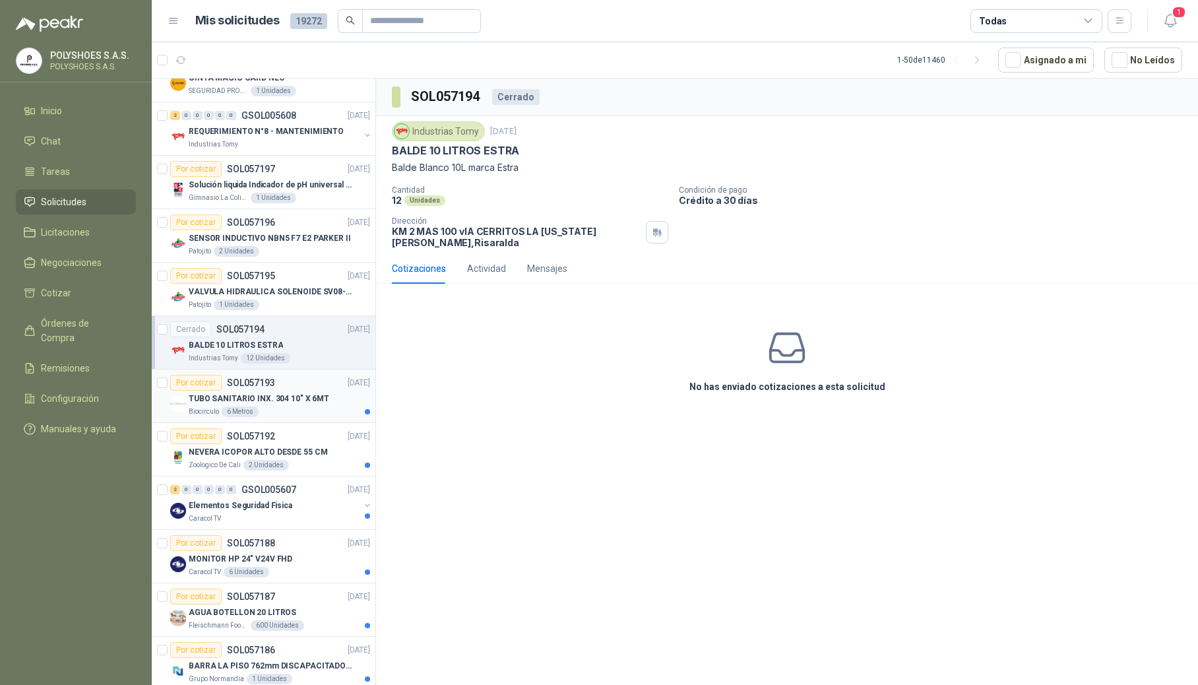
click at [294, 410] on div "Biocirculo 6 Metros" at bounding box center [279, 412] width 181 height 11
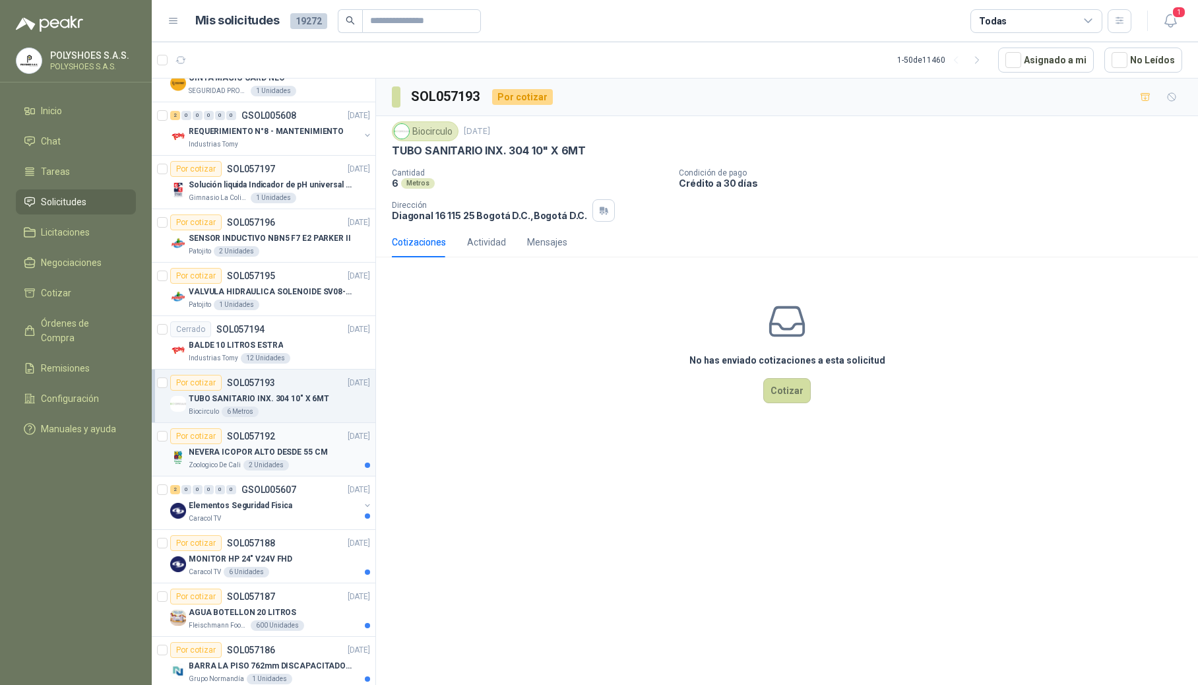
click at [271, 469] on div "2 Unidades" at bounding box center [267, 465] width 46 height 11
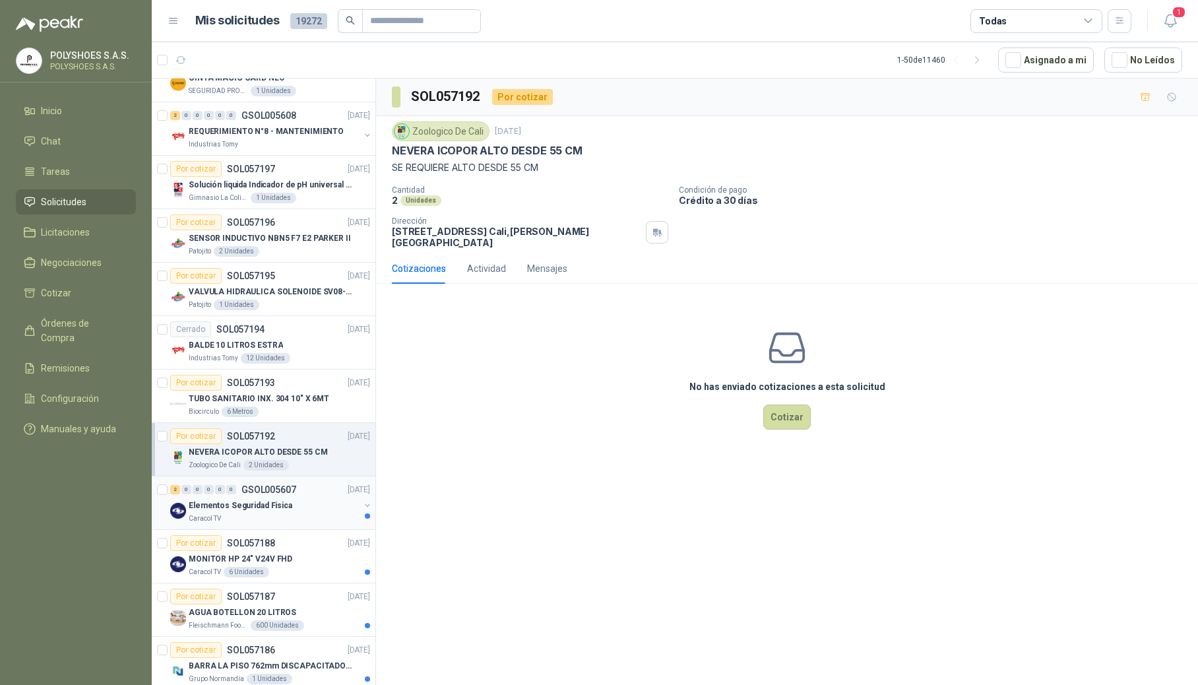
click at [288, 498] on div "2 0 0 0 0 0 GSOL005607 [DATE]" at bounding box center [271, 490] width 203 height 16
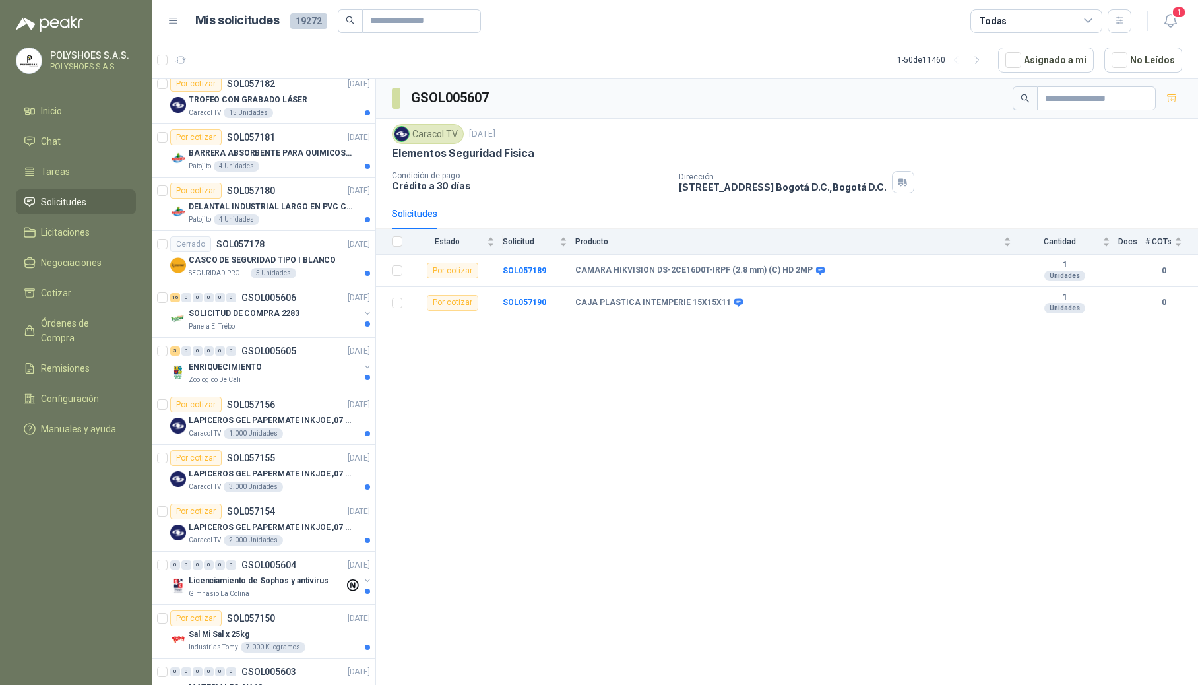
scroll to position [1432, 0]
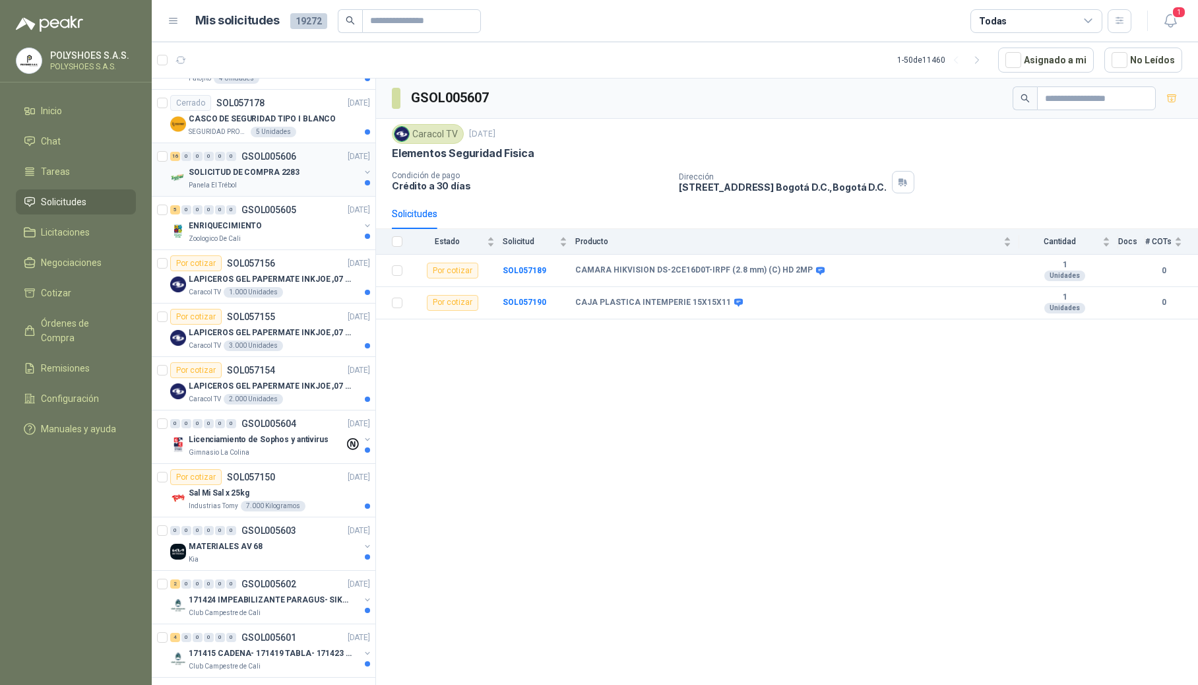
click at [251, 178] on p "SOLICITUD DE COMPRA 2283" at bounding box center [244, 172] width 111 height 13
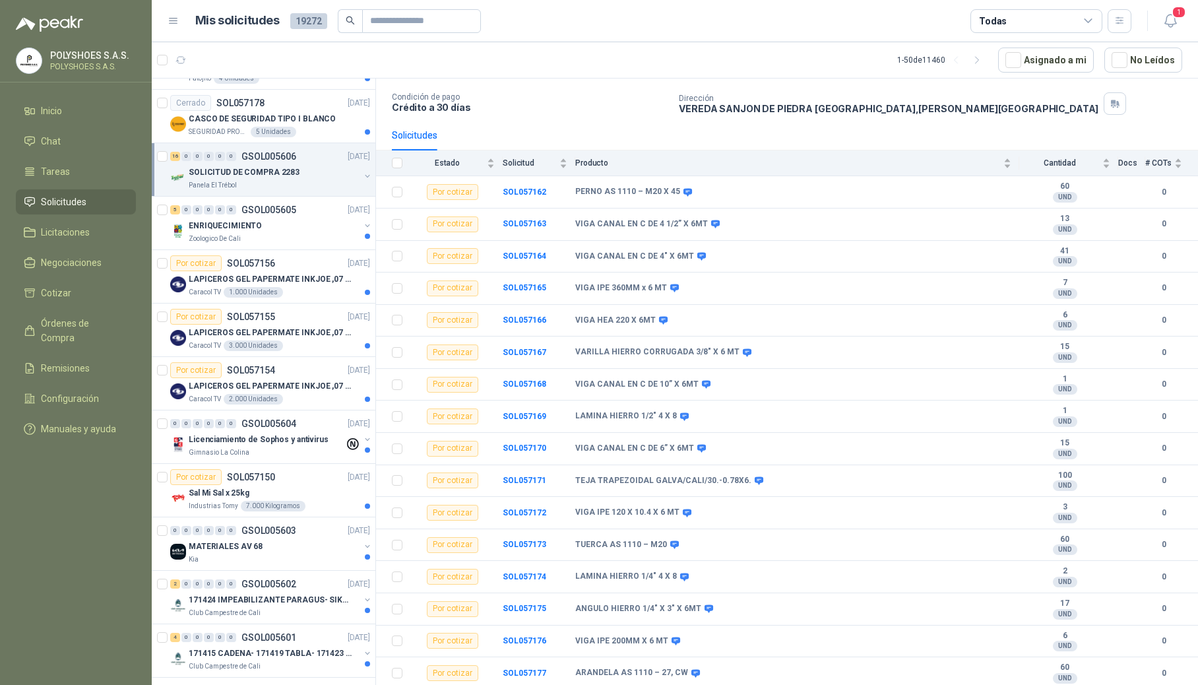
scroll to position [93, 0]
click at [218, 240] on p "Zoologico De Cali" at bounding box center [215, 239] width 52 height 11
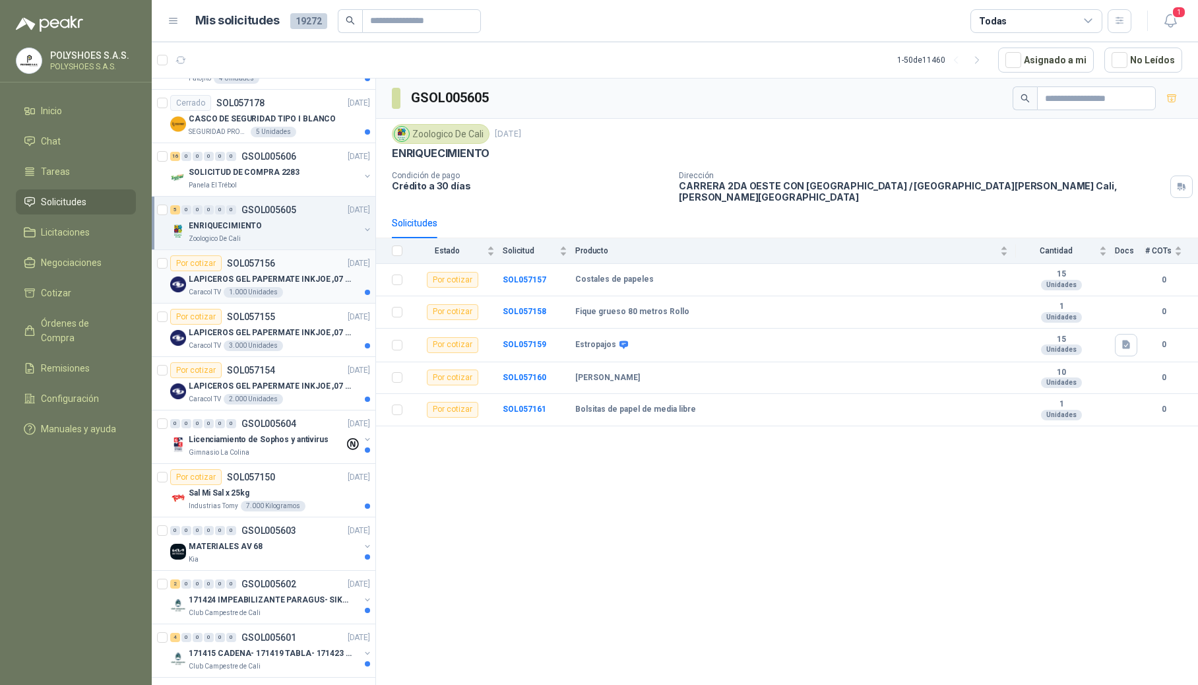
click at [286, 286] on p "LAPICEROS GEL PAPERMATE INKJOE ,07 1 LOGO 1 TINTA" at bounding box center [271, 279] width 164 height 13
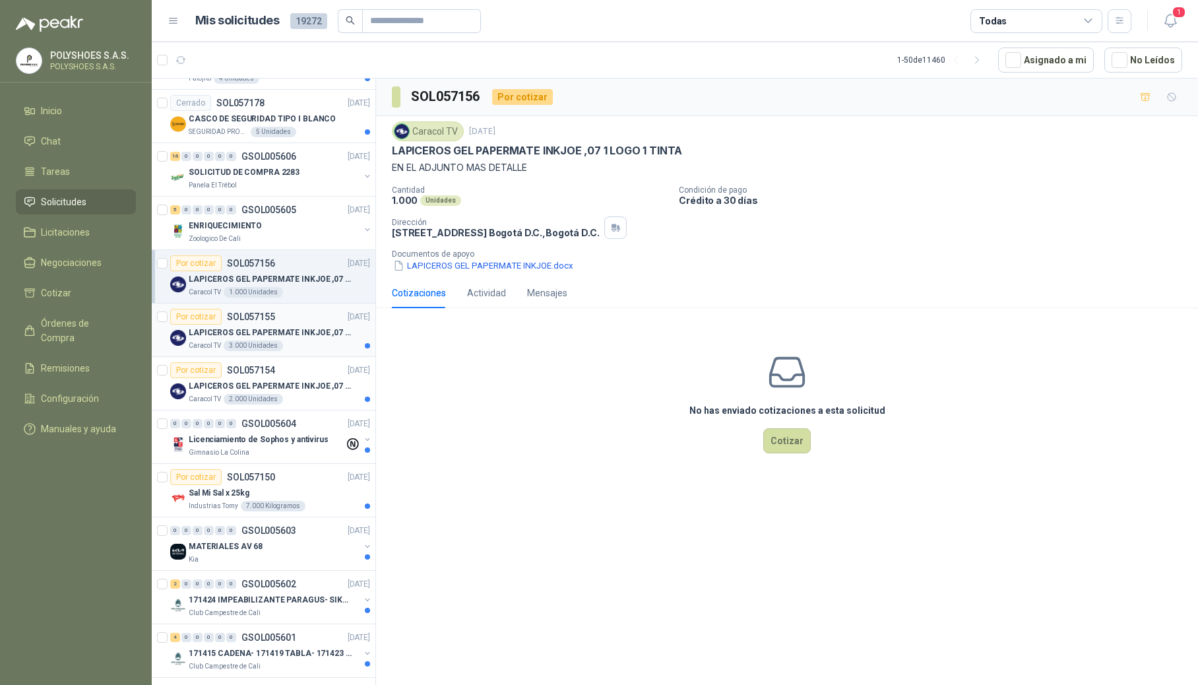
click at [278, 325] on div "Por cotizar SOL057155 [DATE]" at bounding box center [270, 317] width 200 height 16
click at [286, 455] on div "Gimnasio La Colina" at bounding box center [267, 452] width 156 height 11
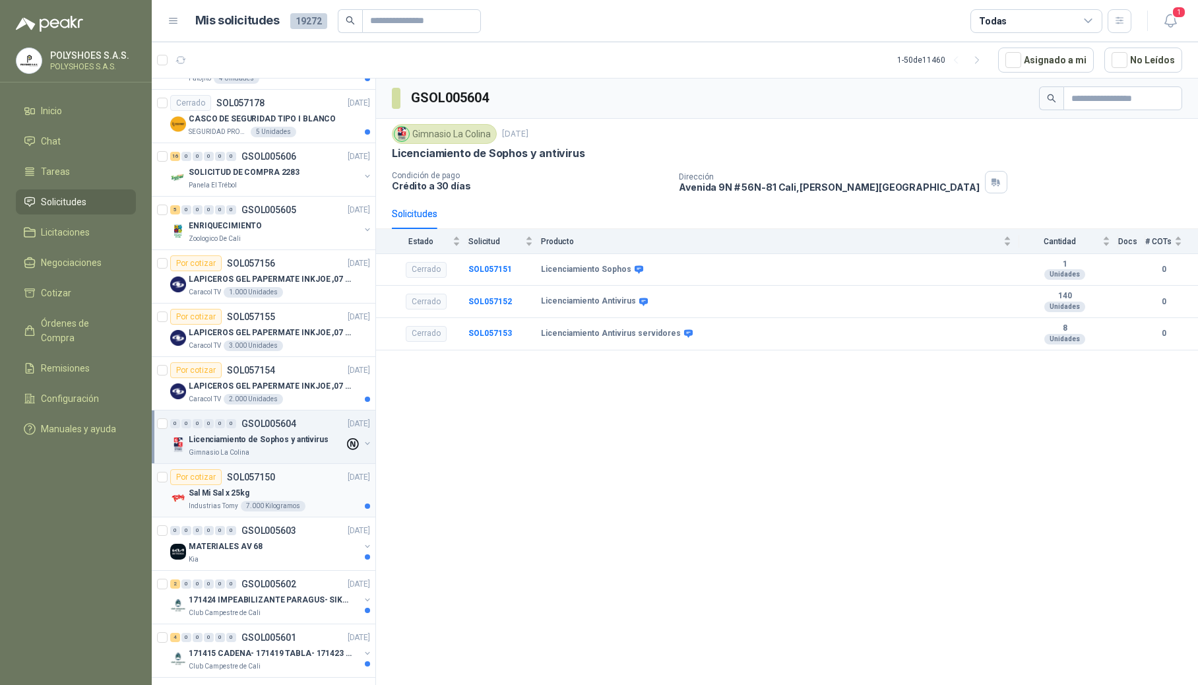
click at [302, 500] on div "Sal Mi Sal x 25kg" at bounding box center [279, 493] width 181 height 16
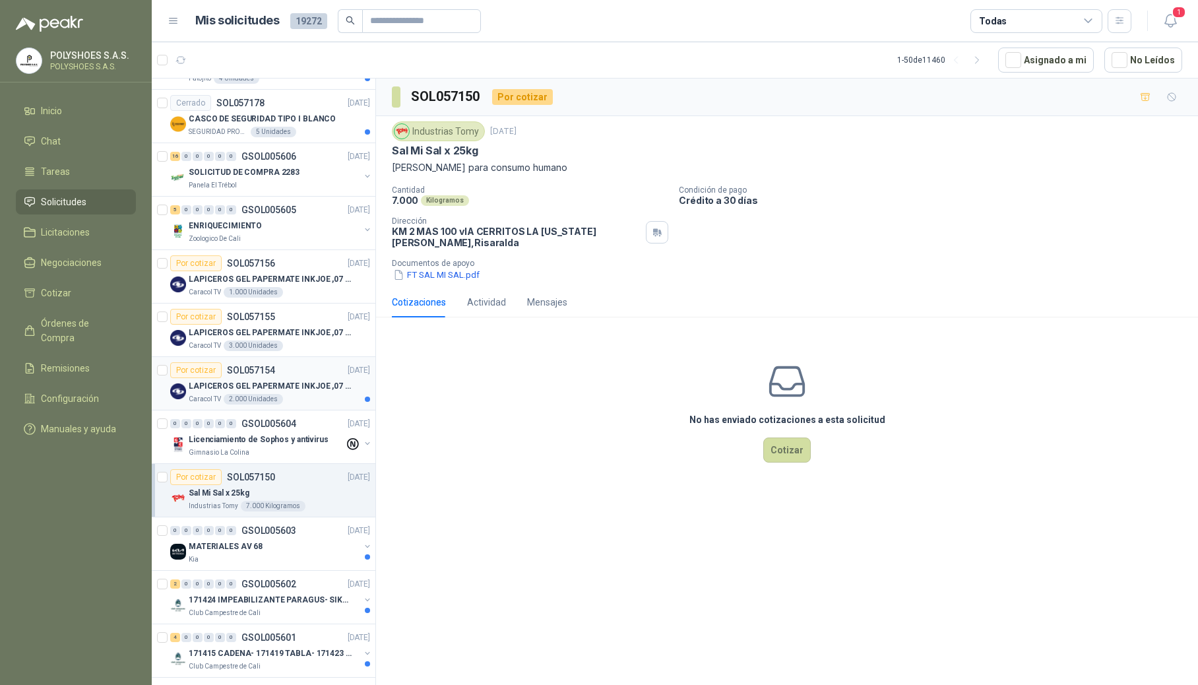
click at [263, 393] on p "LAPICEROS GEL PAPERMATE INKJOE ,07 1 LOGO 1 TINTA" at bounding box center [271, 386] width 164 height 13
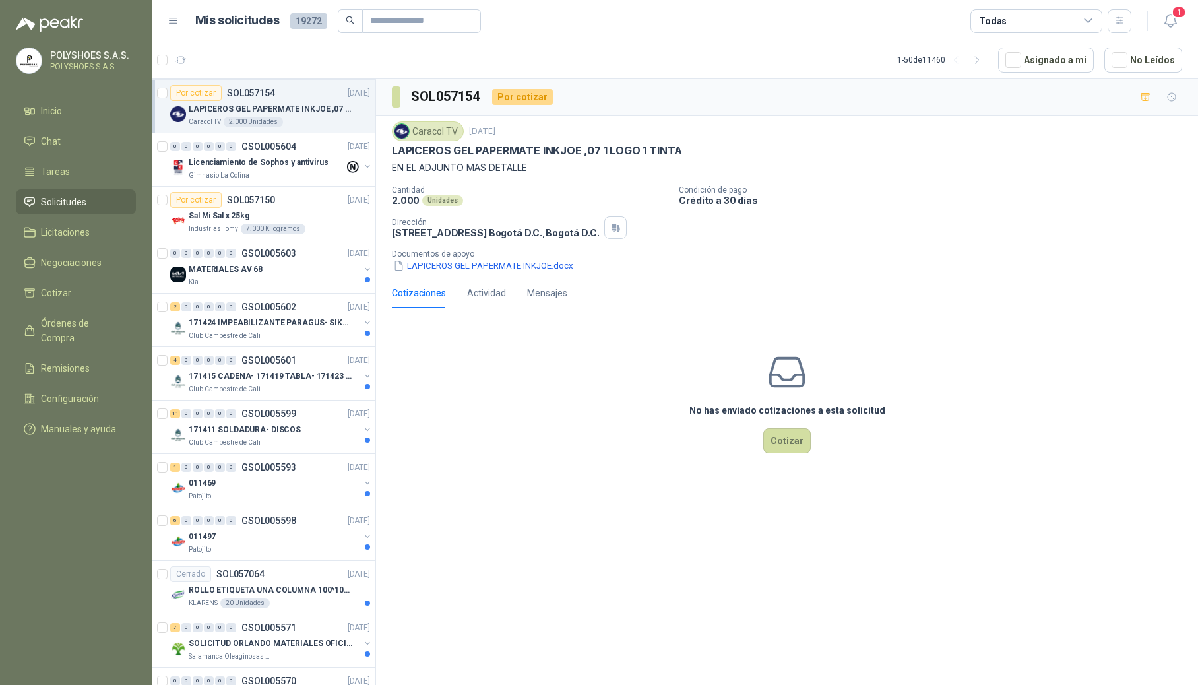
scroll to position [1713, 0]
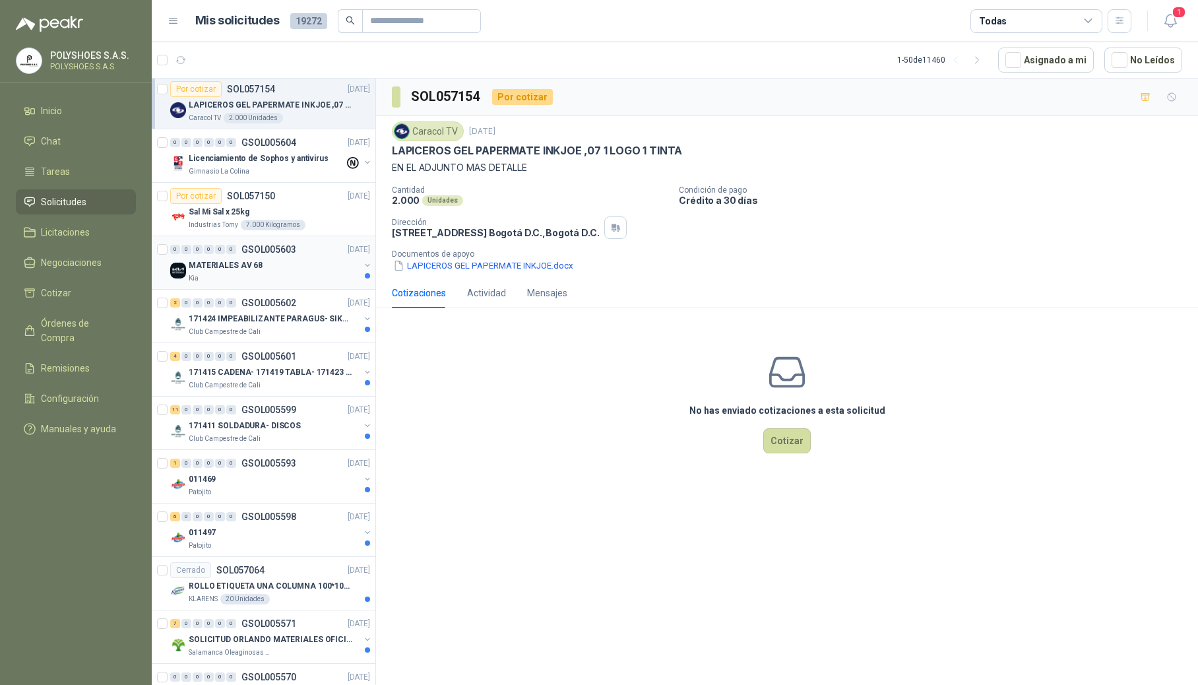
click at [284, 290] on div "0 0 0 0 0 0 GSOL005603 [DATE] MATERIALES AV 68 Kia" at bounding box center [264, 262] width 224 height 53
click at [298, 257] on div "0 0 0 0 0 0 GSOL005603 [DATE]" at bounding box center [271, 250] width 203 height 16
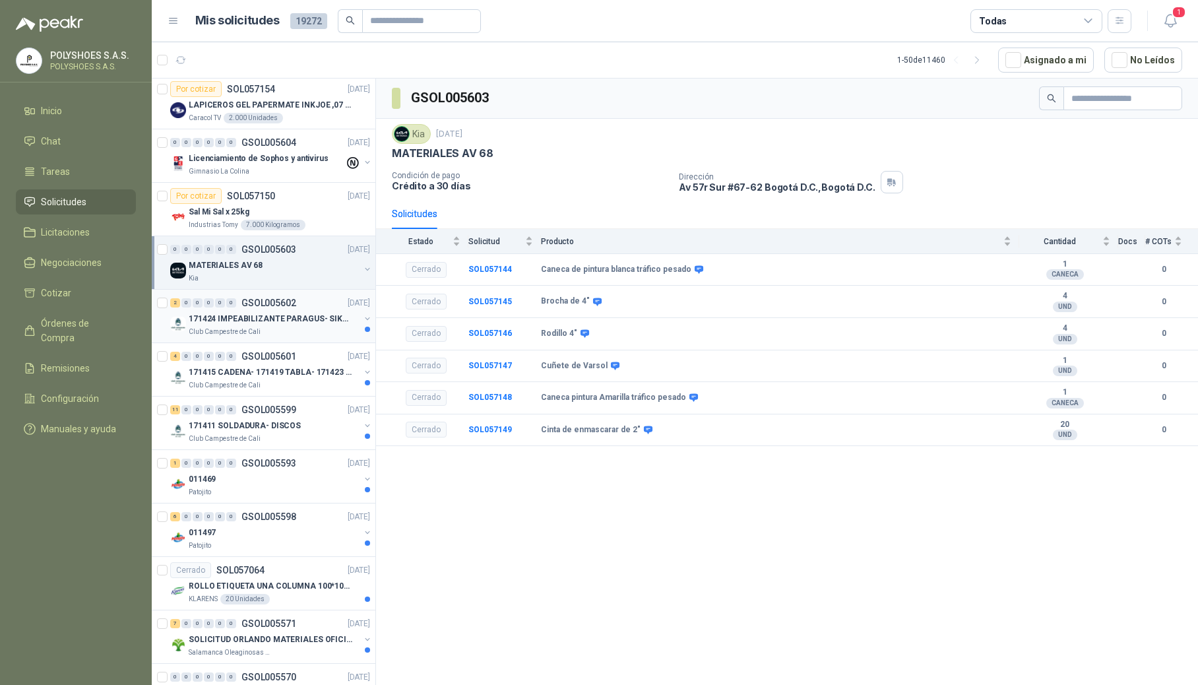
click at [240, 325] on p "171424 IMPEABILIZANTE PARAGUS- SIKALASTIC" at bounding box center [271, 319] width 164 height 13
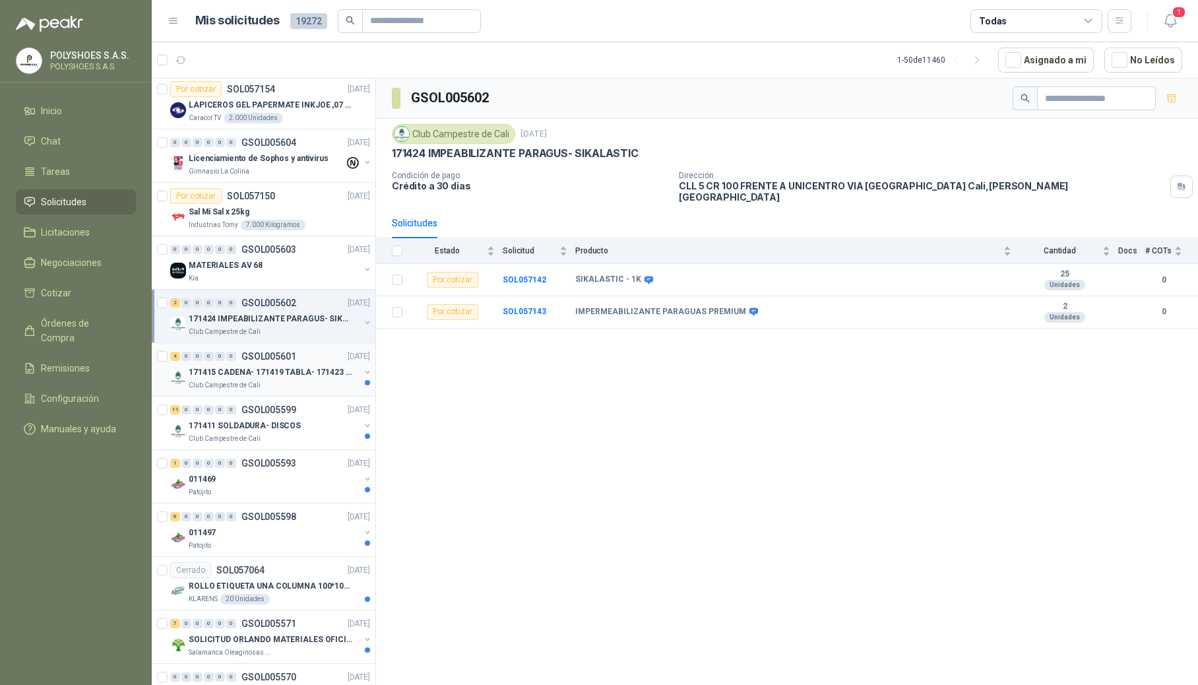
click at [256, 361] on p "GSOL005601" at bounding box center [269, 356] width 55 height 9
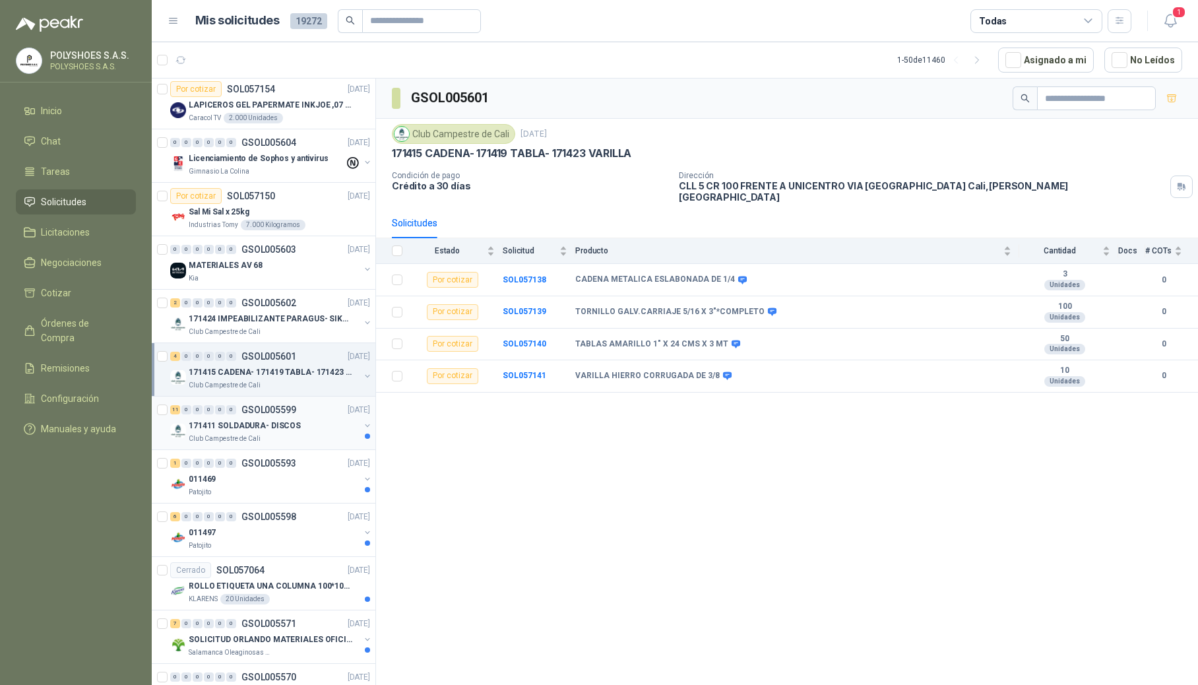
click at [263, 432] on p "171411 SOLDADURA- DISCOS" at bounding box center [245, 426] width 112 height 13
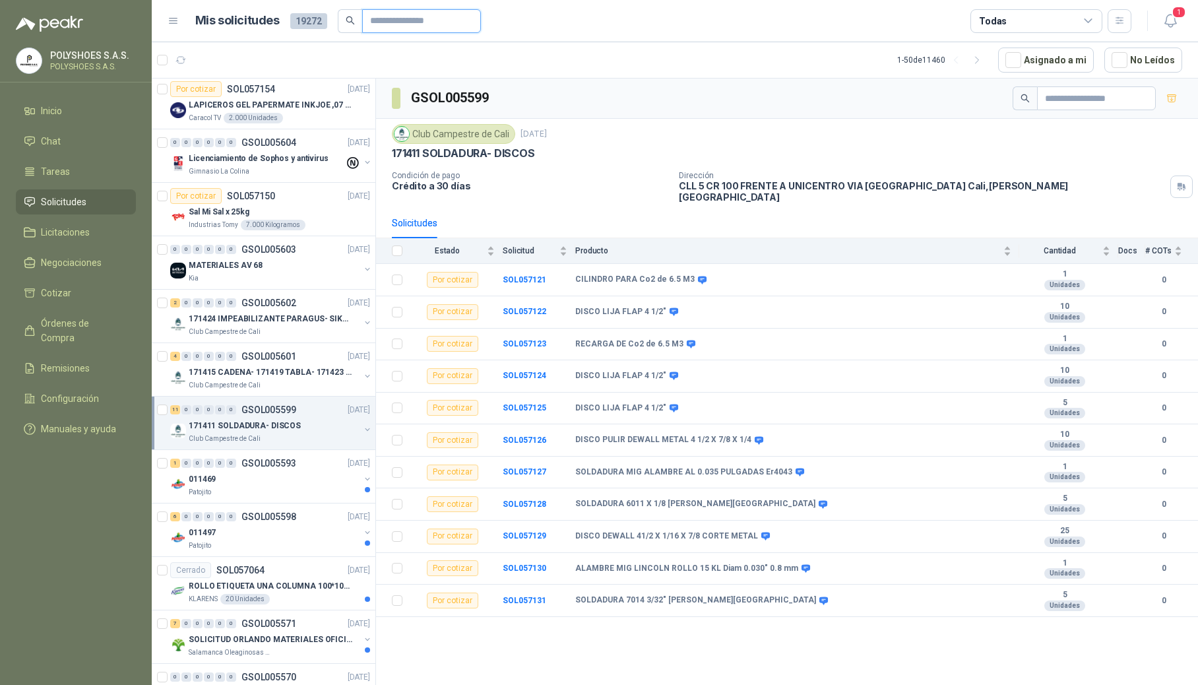
click at [397, 26] on input "text" at bounding box center [416, 21] width 92 height 22
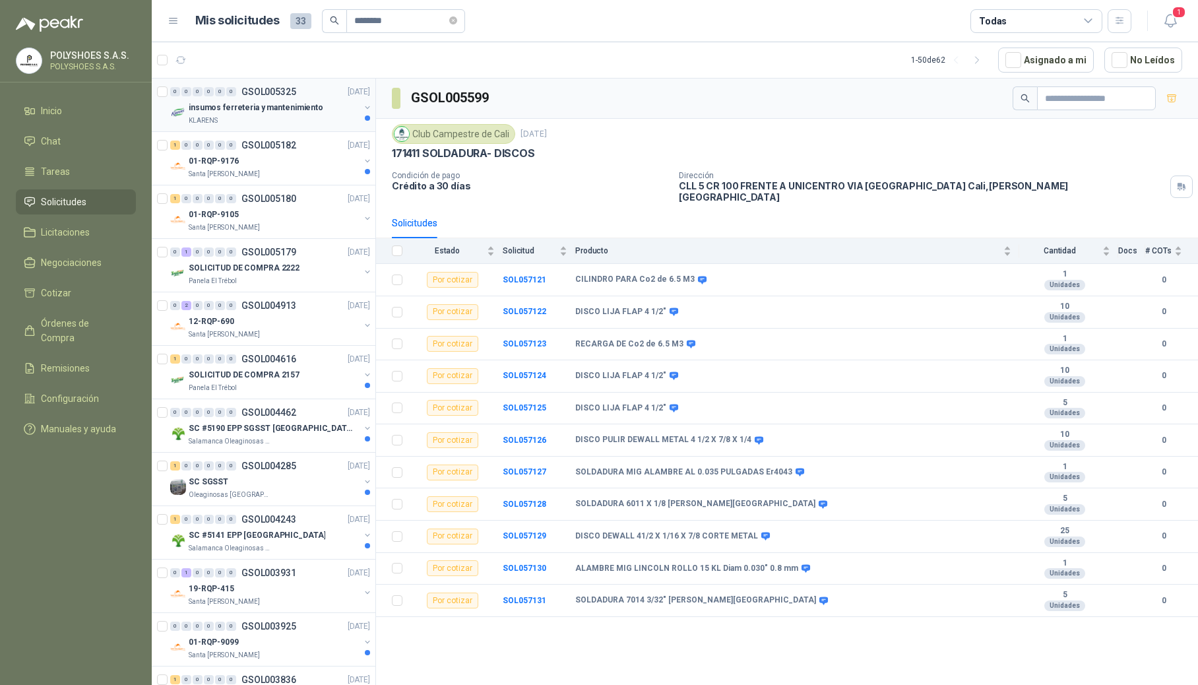
click at [236, 102] on p "insumos ferreteria y mantenimiento" at bounding box center [256, 108] width 135 height 13
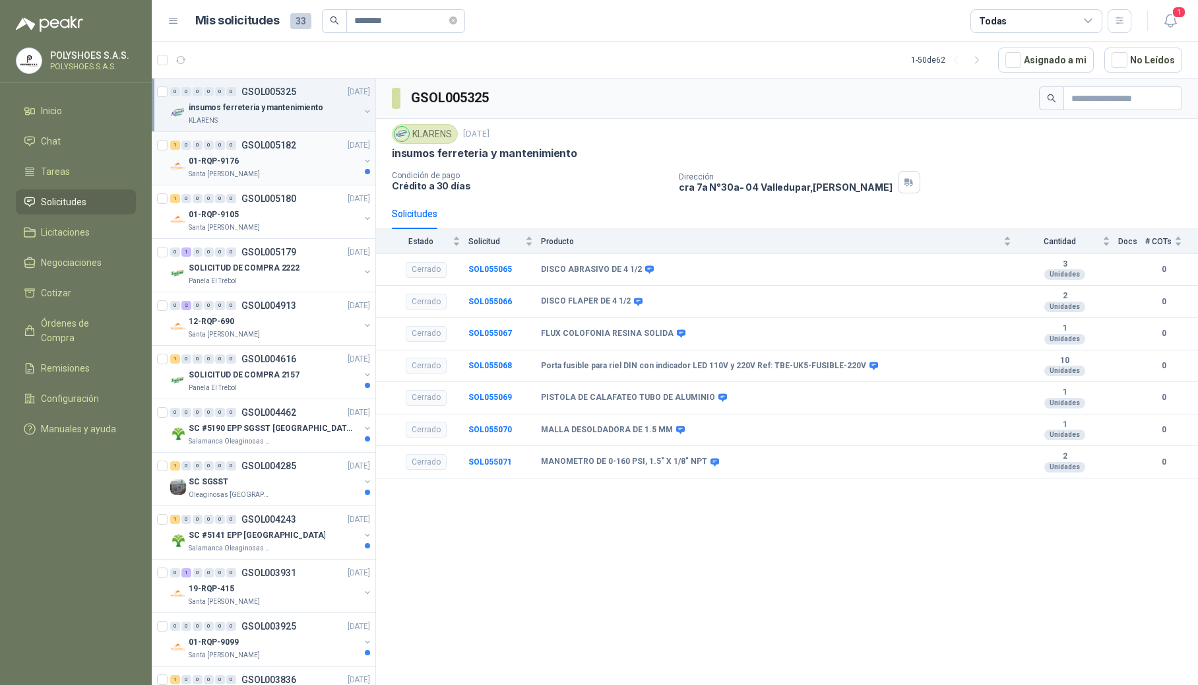
click at [251, 151] on div "1 0 0 0 0 0 GSOL005182 [DATE]" at bounding box center [271, 145] width 203 height 16
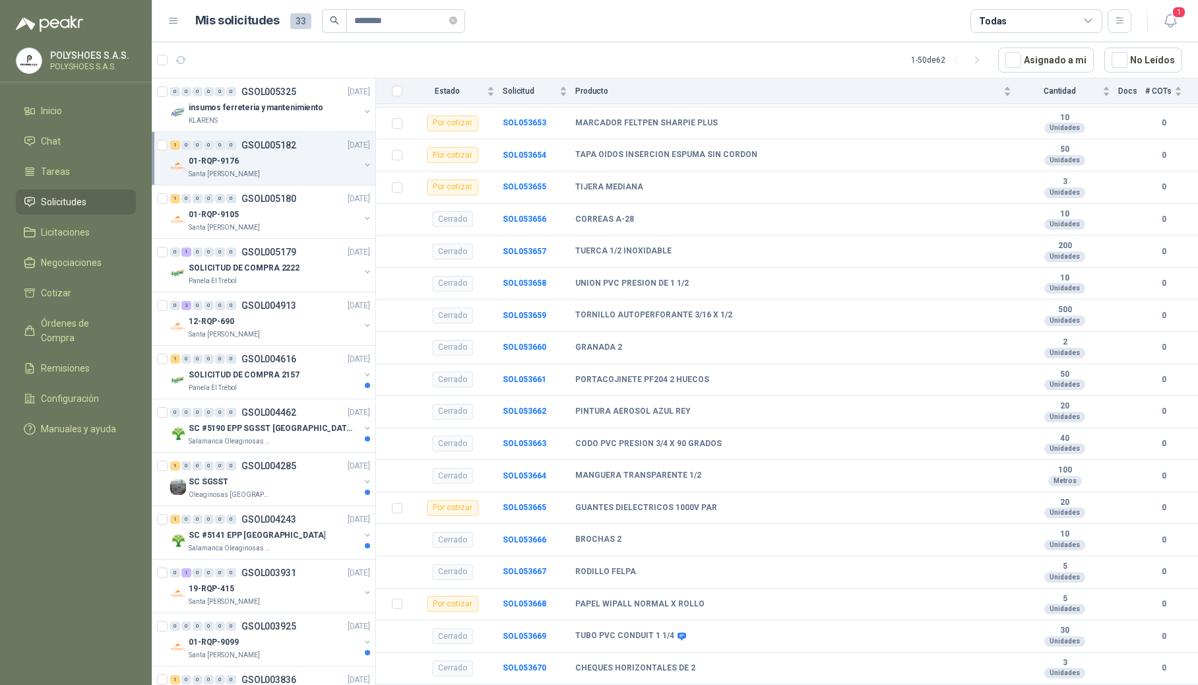
scroll to position [1115, 0]
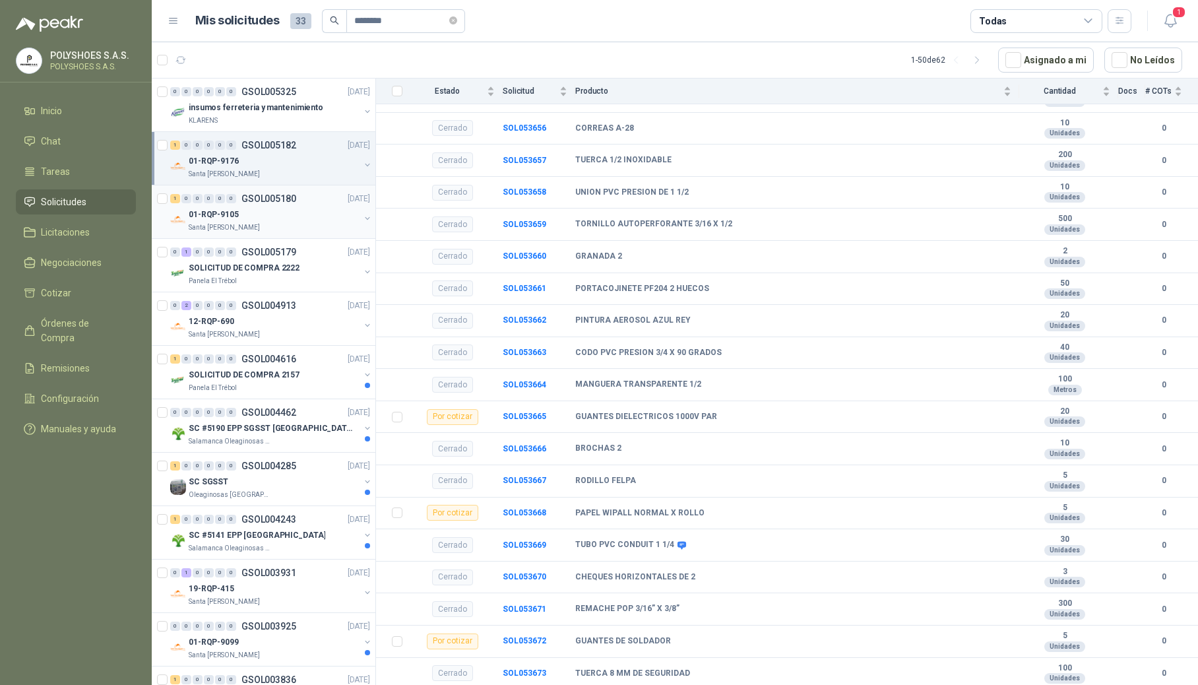
click at [280, 222] on div "01-RQP-9105" at bounding box center [274, 215] width 171 height 16
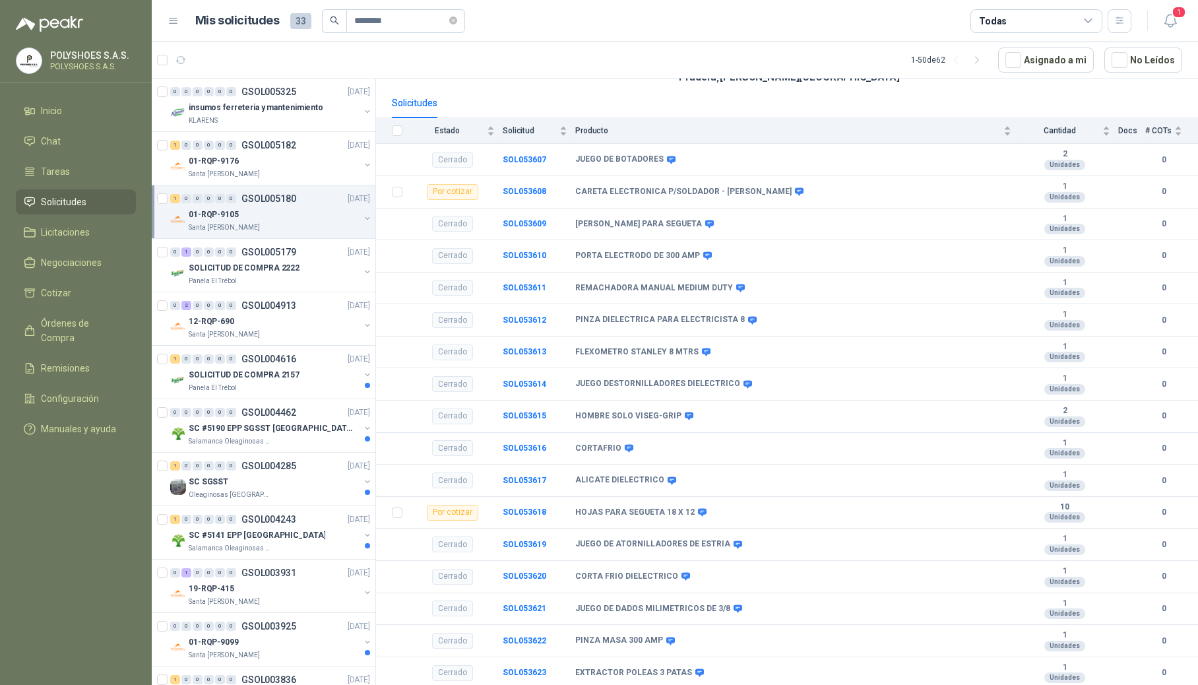
scroll to position [193, 0]
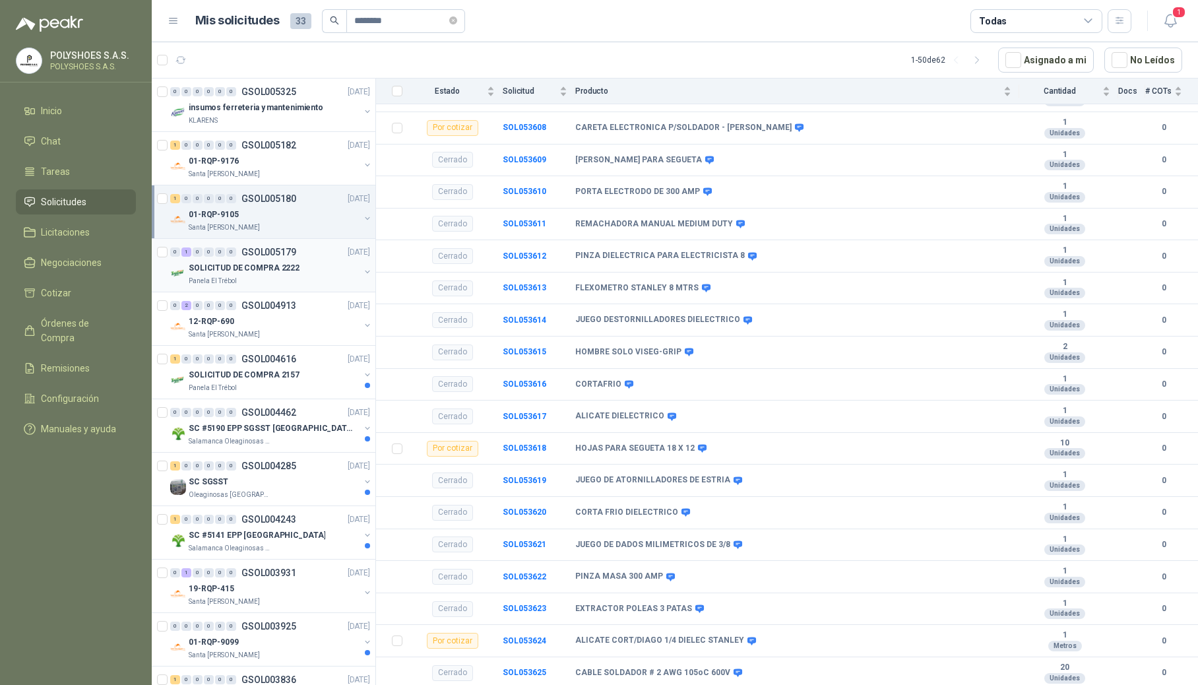
click at [232, 270] on p "SOLICITUD DE COMPRA 2222" at bounding box center [244, 268] width 111 height 13
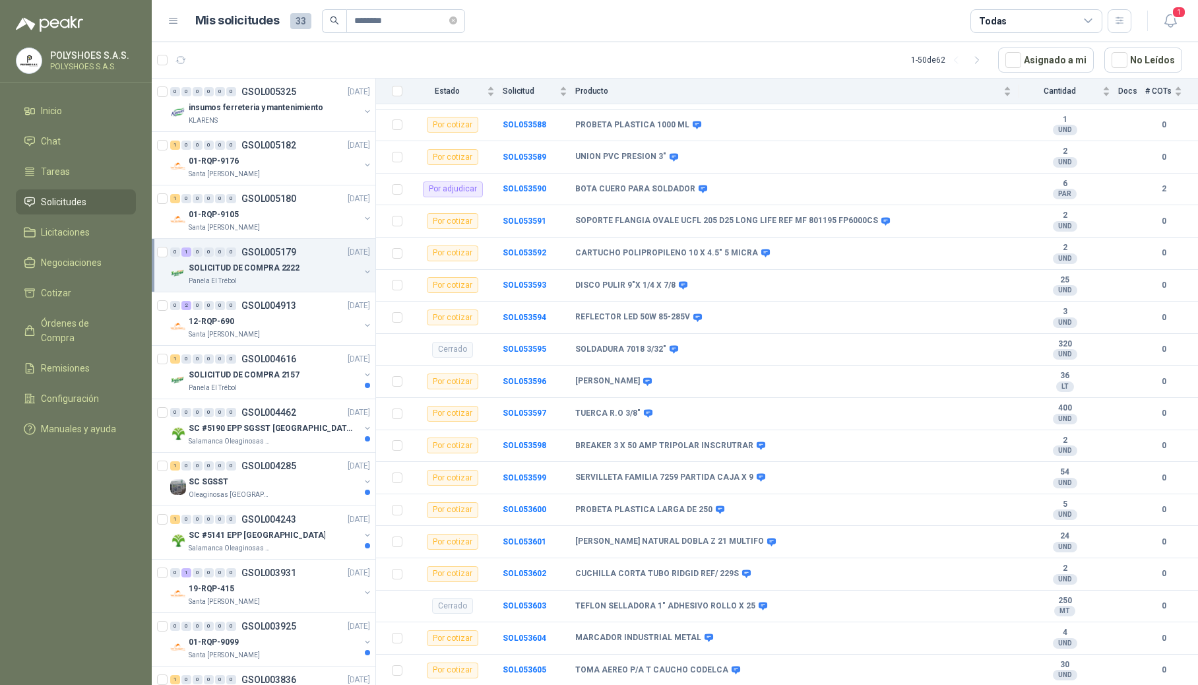
scroll to position [489, 0]
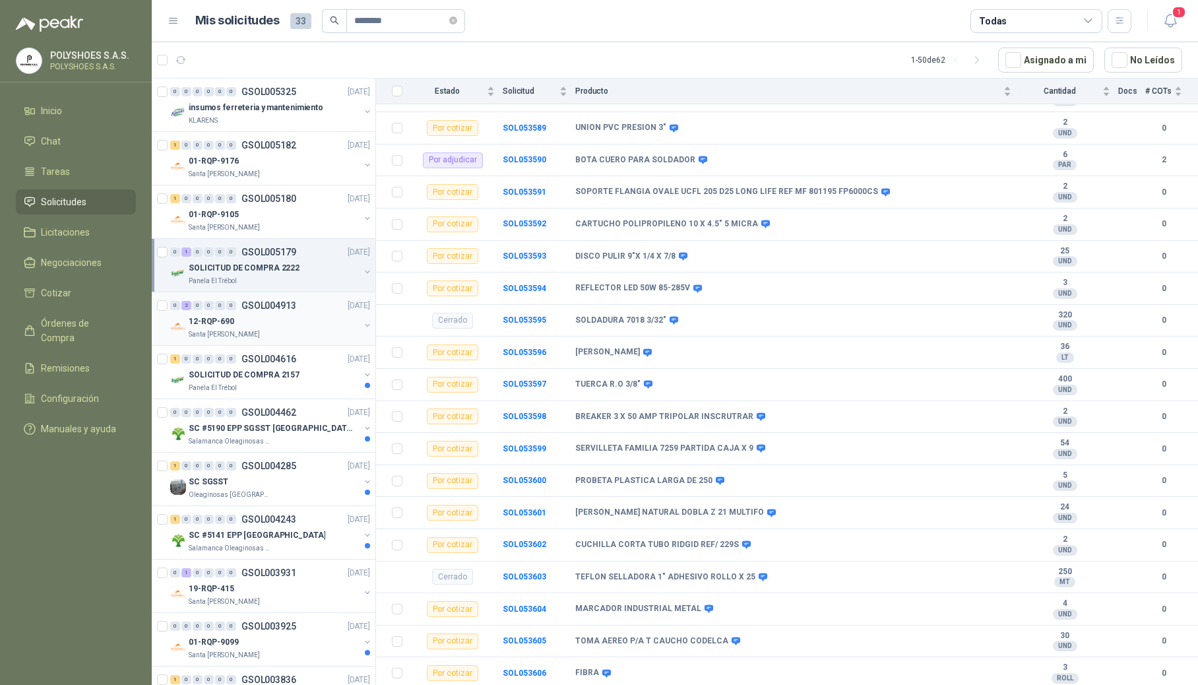
click at [257, 317] on div "12-RQP-690" at bounding box center [274, 321] width 171 height 16
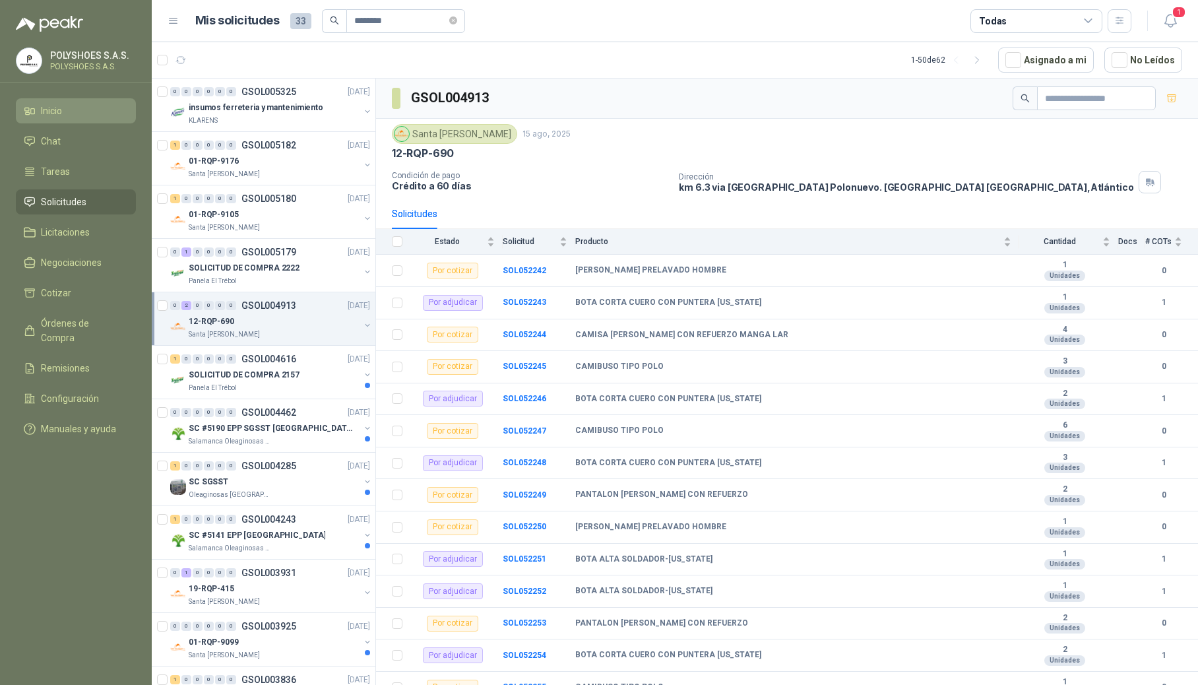
click at [61, 108] on span "Inicio" at bounding box center [51, 111] width 21 height 15
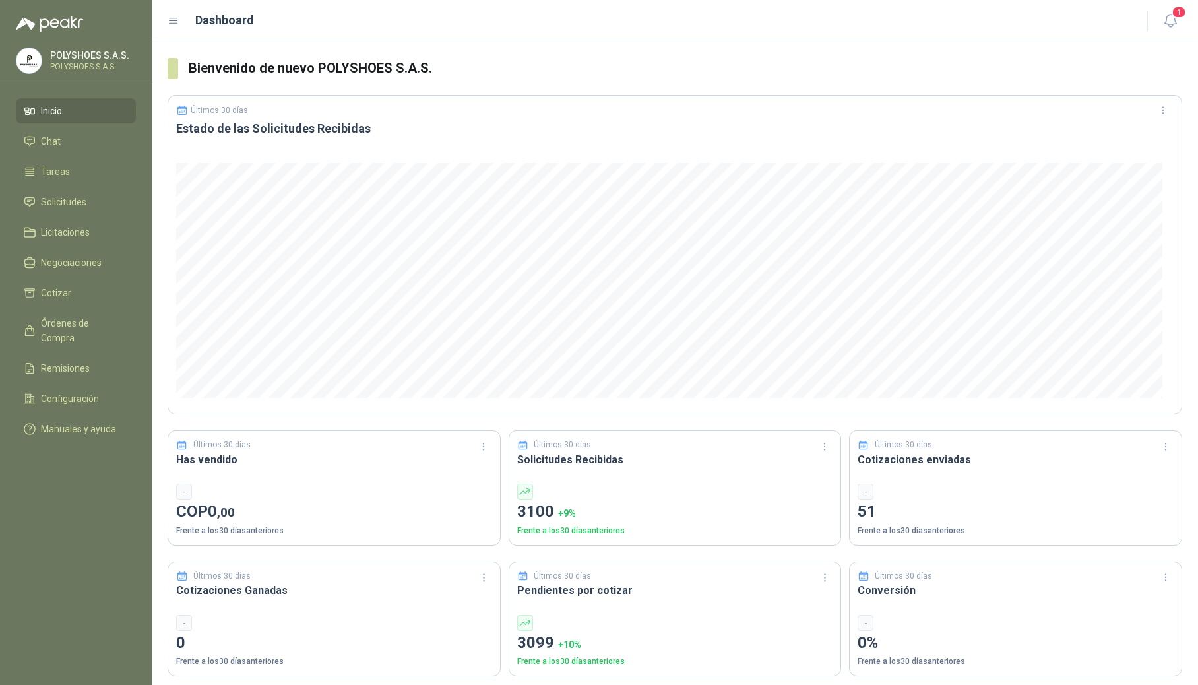
click at [883, 529] on p "Frente a los 30 días anteriores" at bounding box center [1016, 531] width 316 height 13
click at [949, 525] on p "Frente a los 30 días anteriores" at bounding box center [1016, 531] width 316 height 13
click at [859, 494] on div "-" at bounding box center [866, 492] width 16 height 16
click at [862, 504] on p "51" at bounding box center [1016, 512] width 316 height 25
click at [44, 146] on span "Chat" at bounding box center [51, 141] width 20 height 15
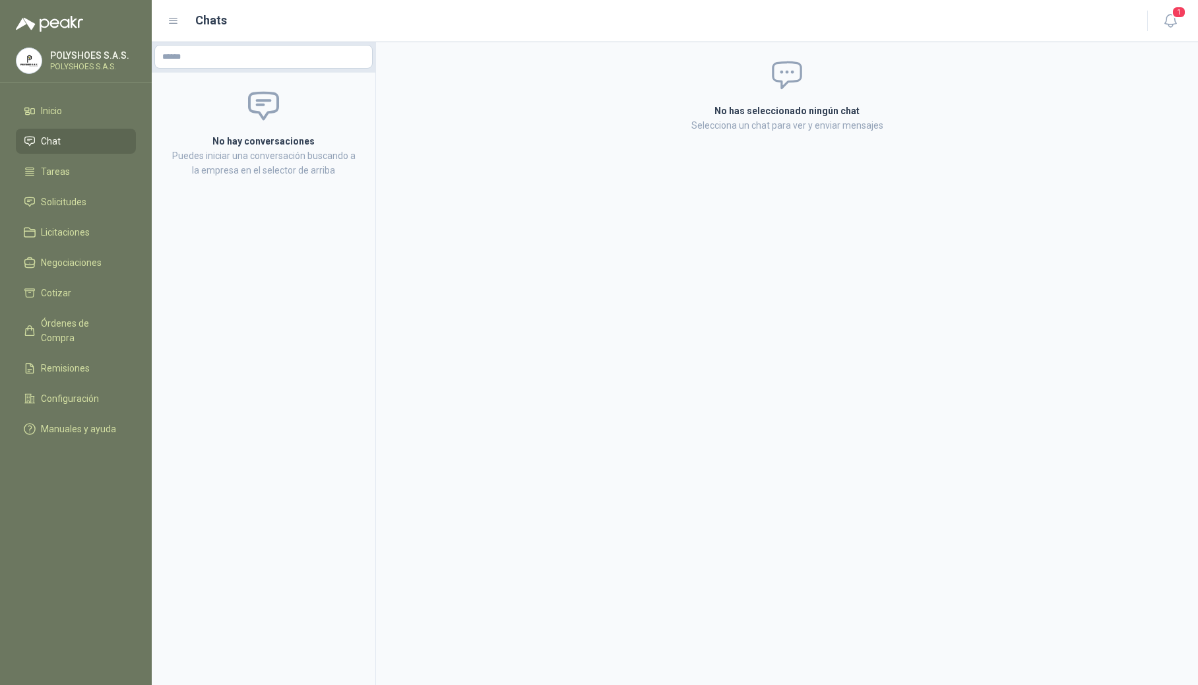
click at [262, 69] on div at bounding box center [264, 57] width 224 height 30
click at [254, 67] on input "text" at bounding box center [263, 57] width 217 height 22
type input "*****"
click at [201, 79] on button "Santa Anita Napoles NIT : 900211167" at bounding box center [263, 88] width 207 height 22
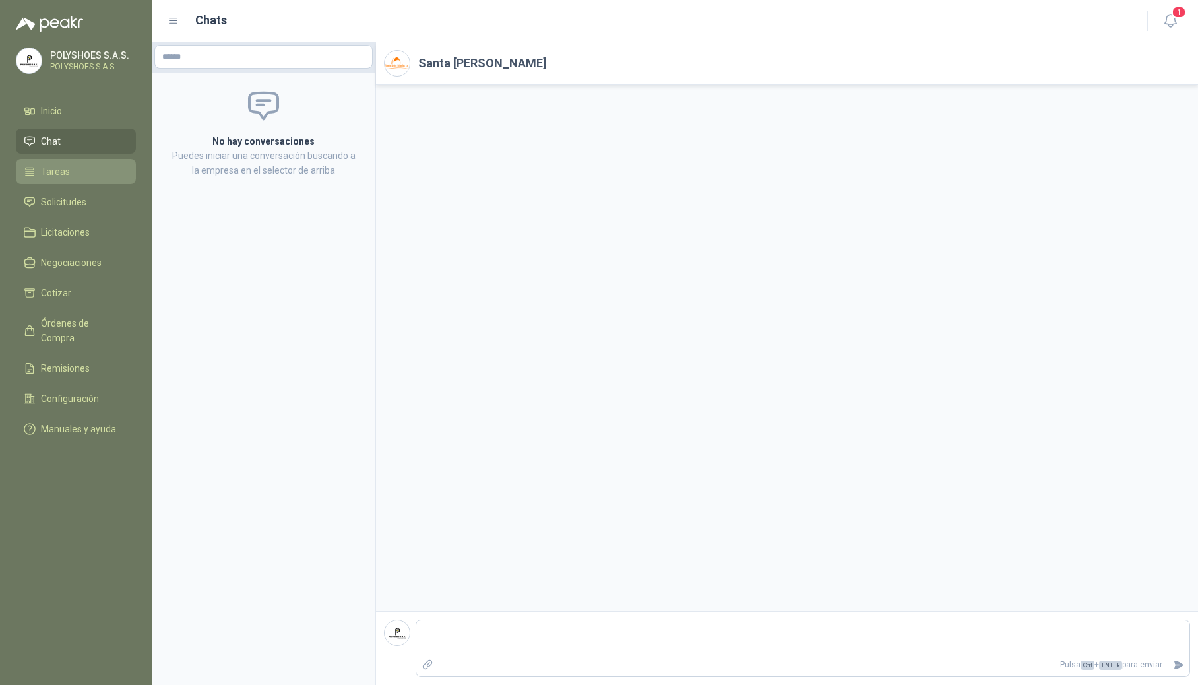
click at [48, 166] on span "Tareas" at bounding box center [55, 171] width 29 height 15
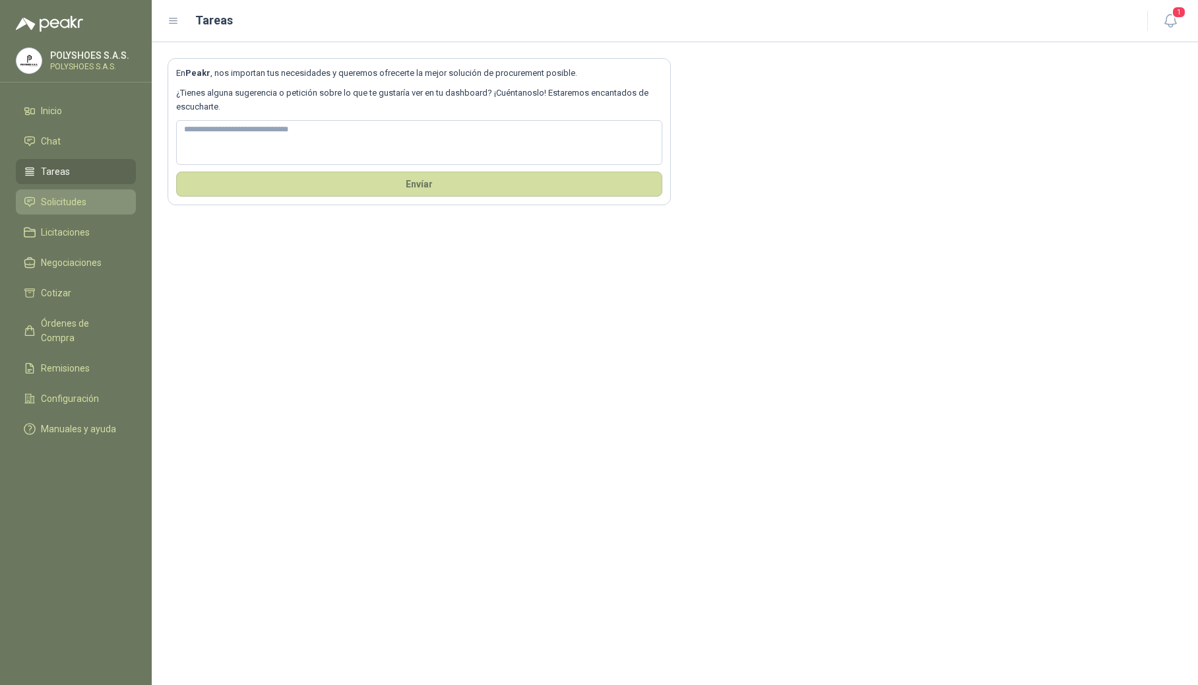
click at [46, 199] on span "Solicitudes" at bounding box center [64, 202] width 46 height 15
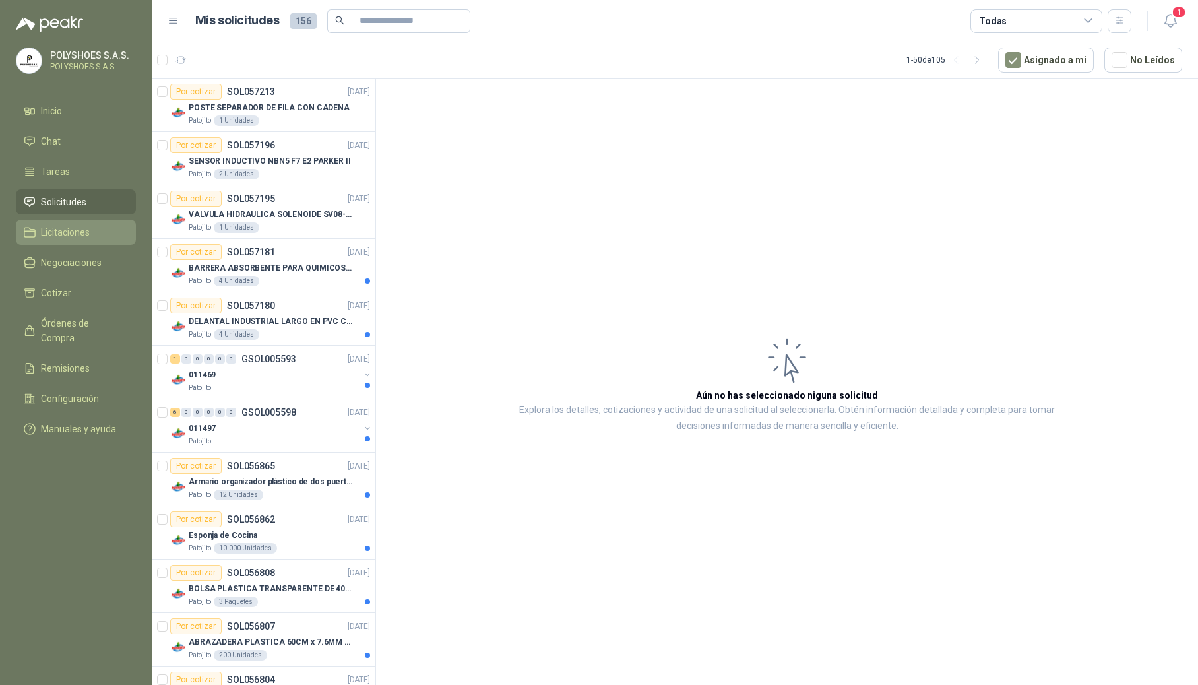
click at [71, 236] on span "Licitaciones" at bounding box center [65, 232] width 49 height 15
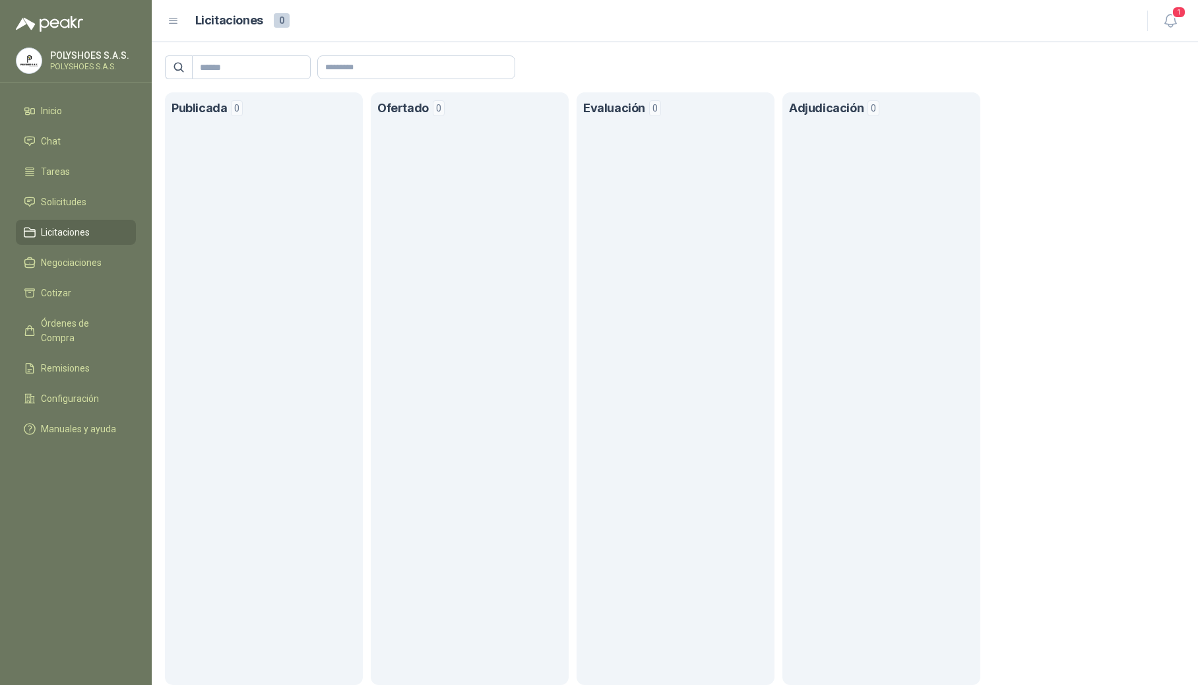
click at [1014, 211] on div "Publicada 0 Ofertado 0 Evaluación 0 Adjudicación 0" at bounding box center [675, 388] width 1047 height 593
click at [75, 270] on link "Negociaciones" at bounding box center [76, 262] width 120 height 25
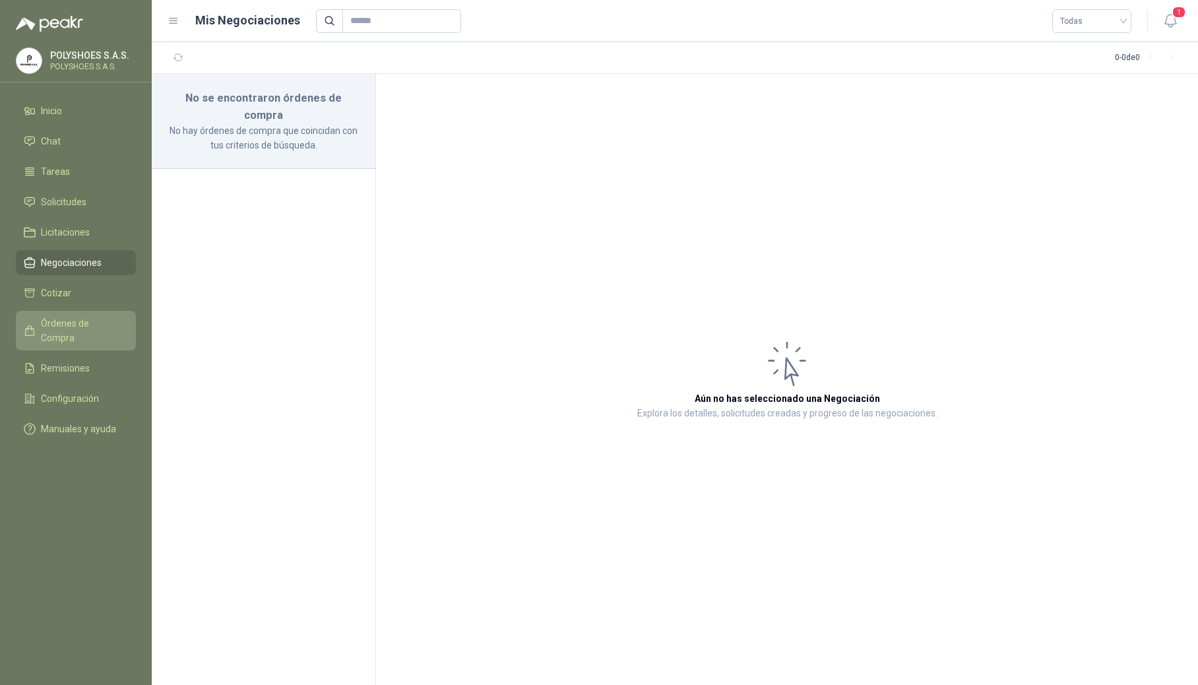
click at [77, 311] on link "Órdenes de Compra" at bounding box center [76, 331] width 120 height 40
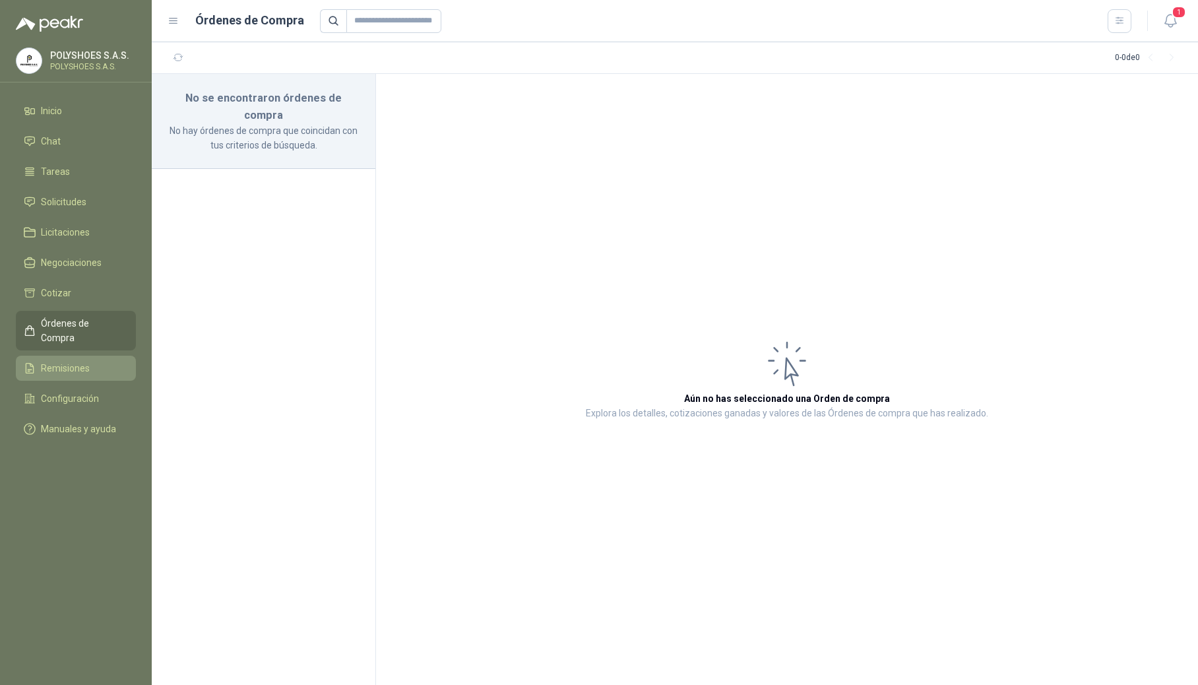
click at [65, 361] on span "Remisiones" at bounding box center [65, 368] width 49 height 15
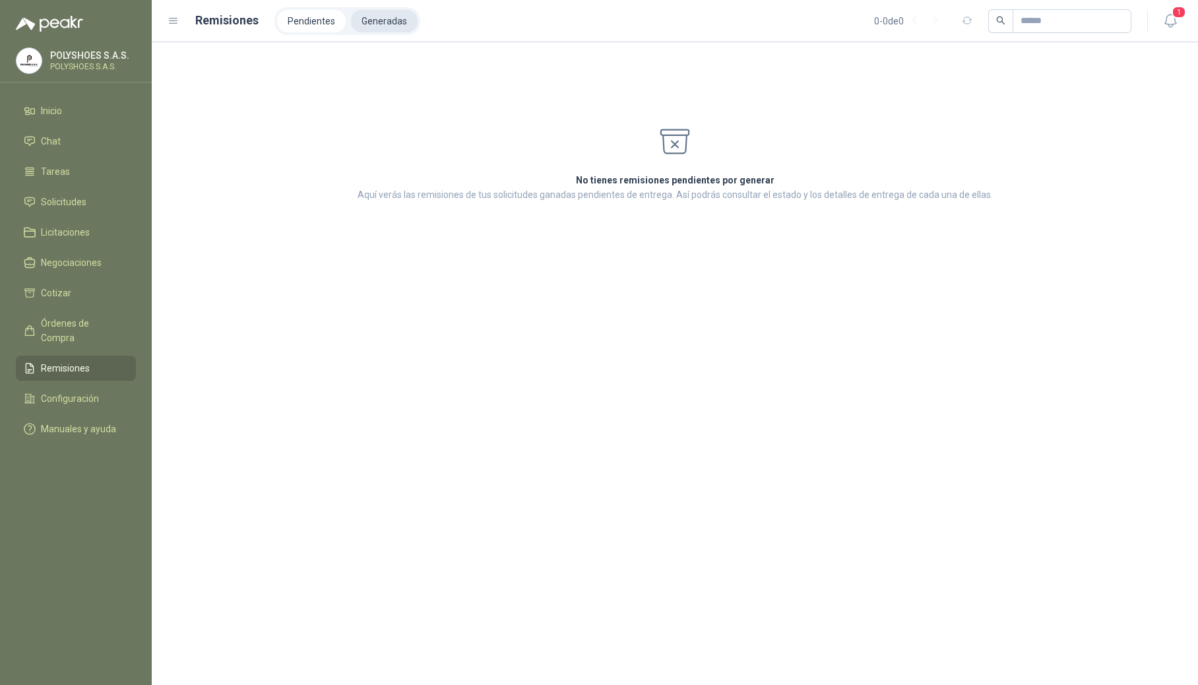
click at [358, 25] on li "Generadas" at bounding box center [384, 21] width 67 height 22
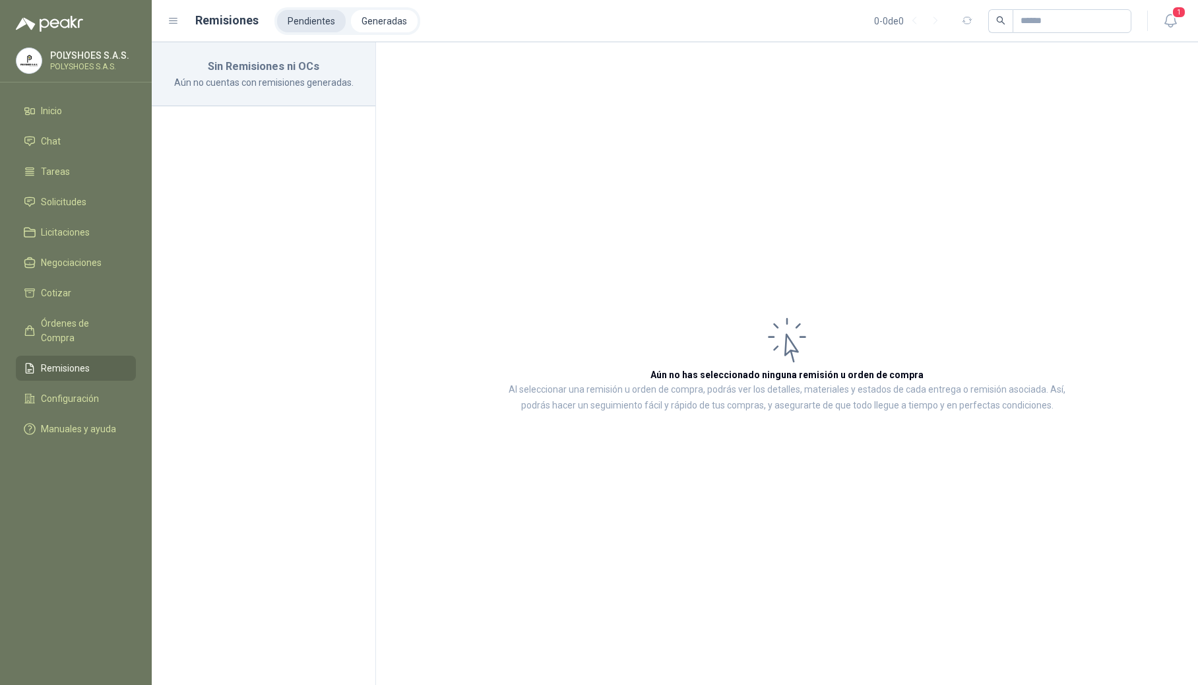
click at [312, 24] on li "Pendientes" at bounding box center [311, 21] width 69 height 22
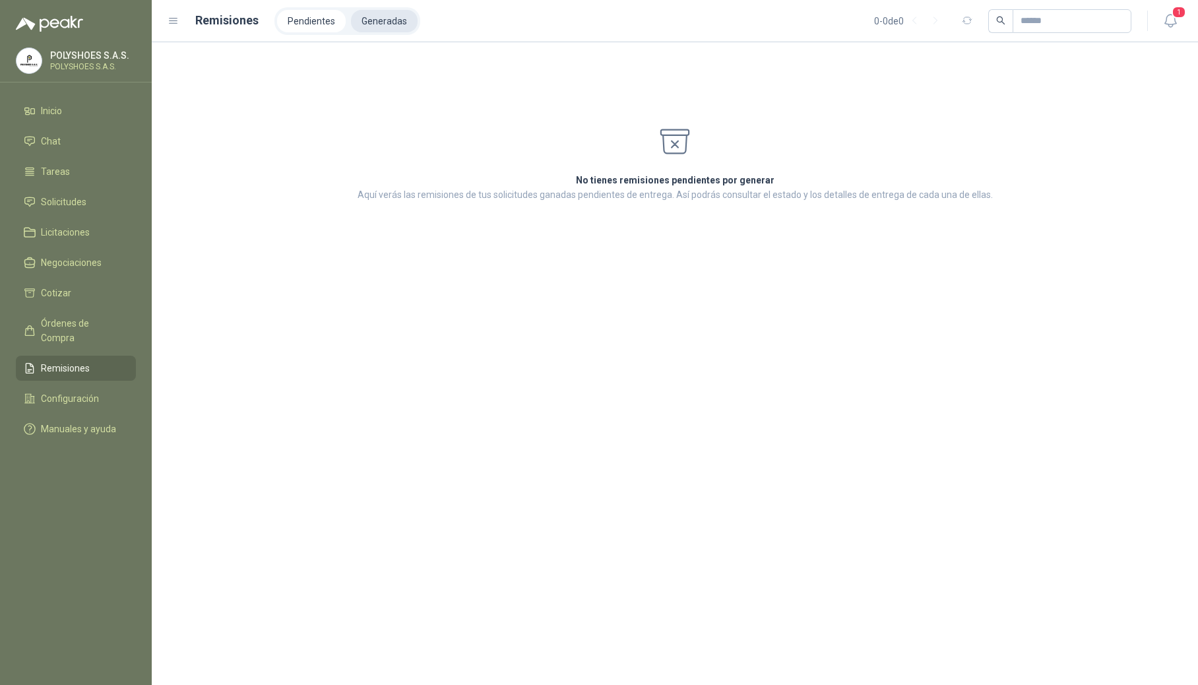
click at [373, 22] on li "Generadas" at bounding box center [384, 21] width 67 height 22
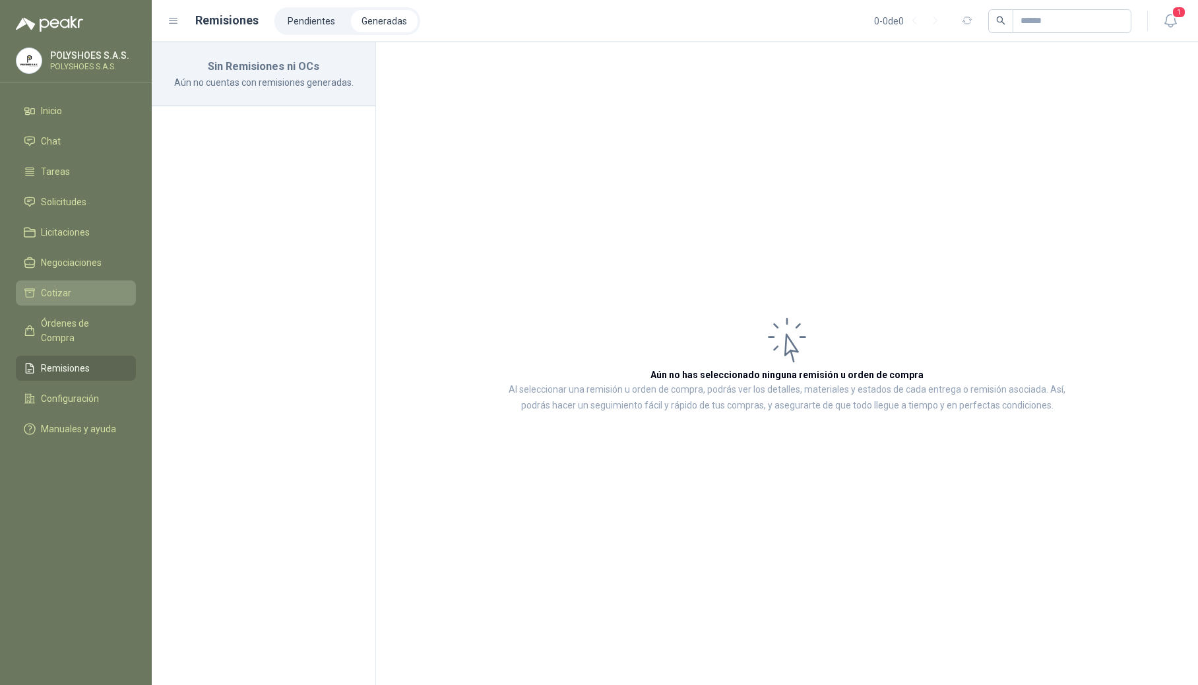
click at [74, 296] on li "Cotizar" at bounding box center [76, 293] width 104 height 15
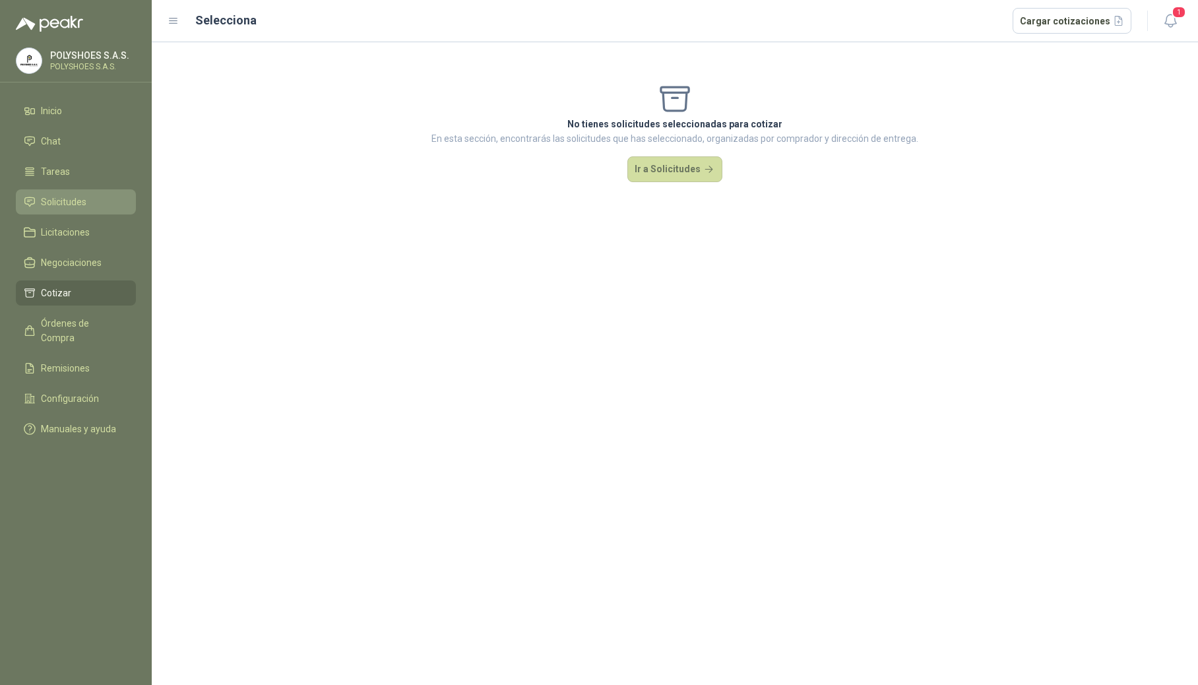
click at [75, 197] on span "Solicitudes" at bounding box center [64, 202] width 46 height 15
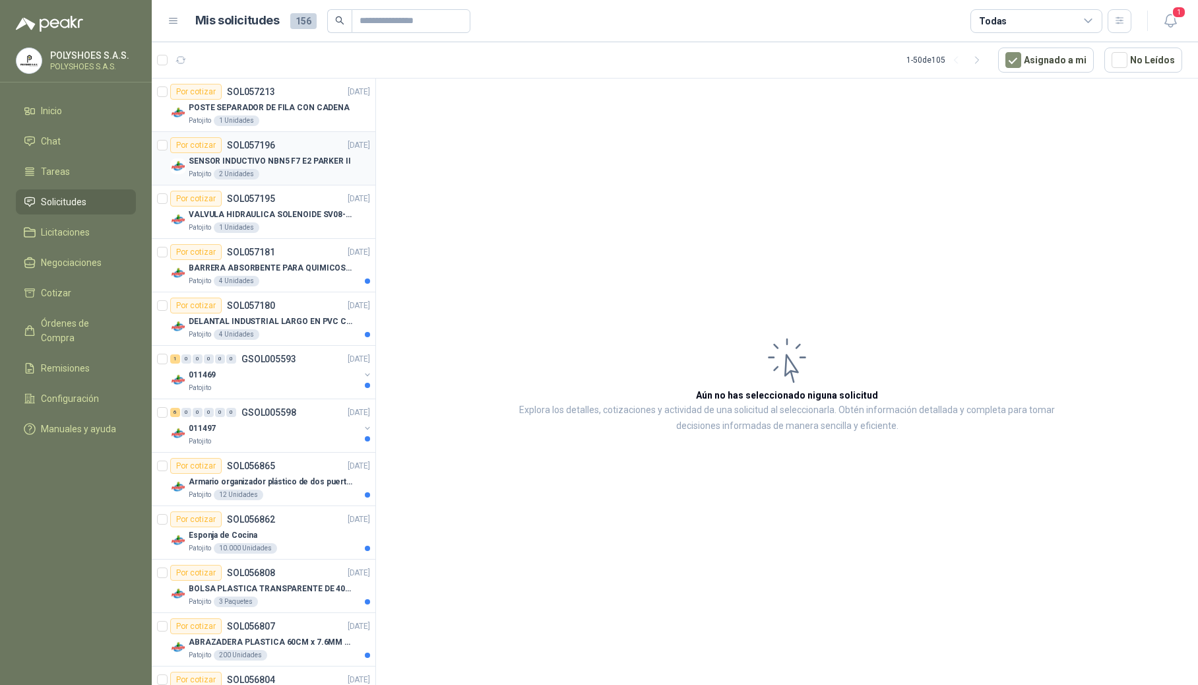
click at [364, 147] on article "Por cotizar SOL057196 [DATE] SENSOR INDUCTIVO NBN5 F7 E2 [PERSON_NAME] II Patoj…" at bounding box center [264, 158] width 224 height 53
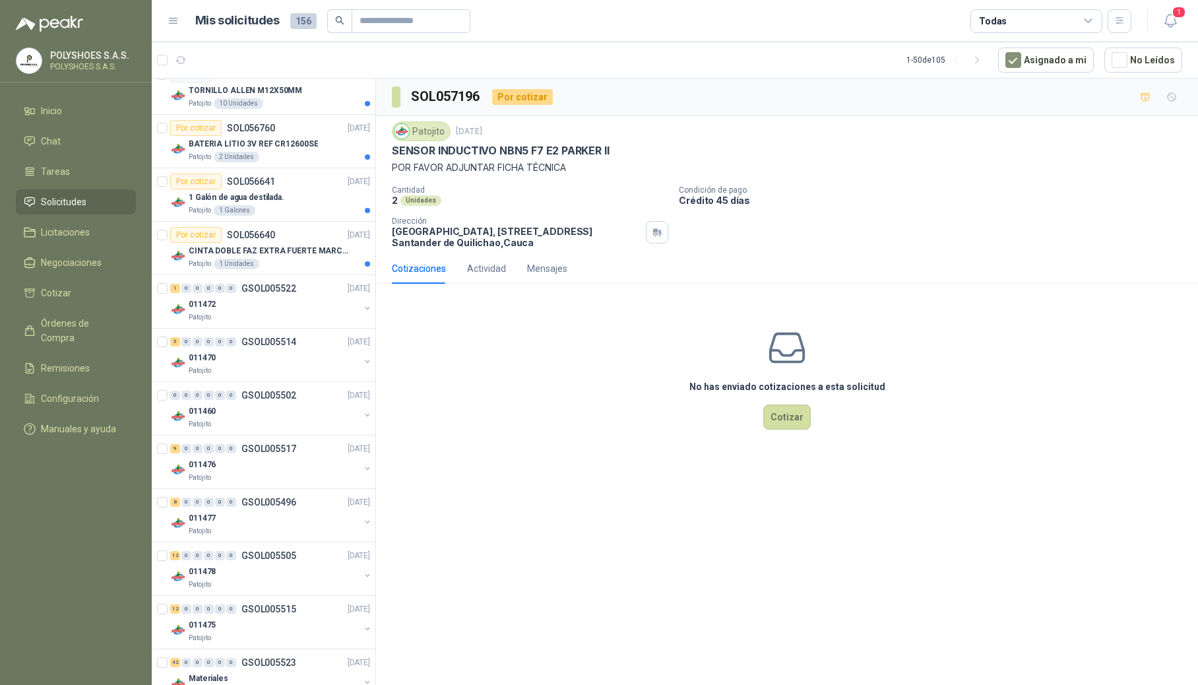
scroll to position [645, 0]
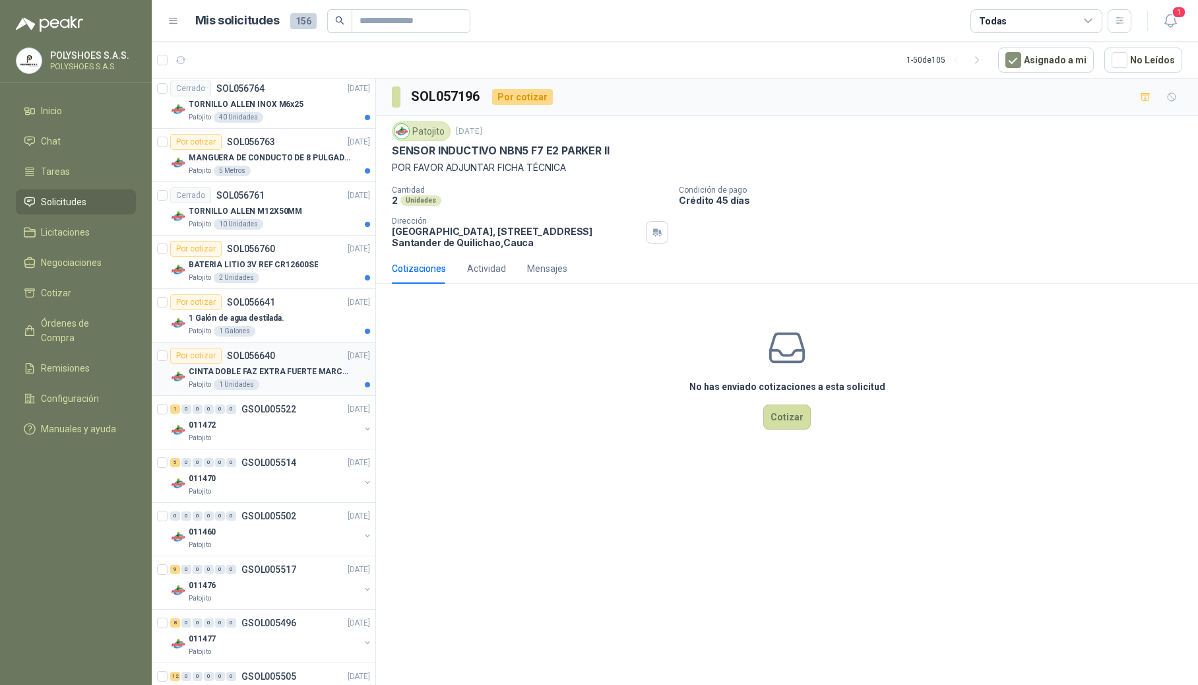
click at [275, 378] on p "CINTA DOBLE FAZ EXTRA FUERTE MARCA:3M" at bounding box center [271, 372] width 164 height 13
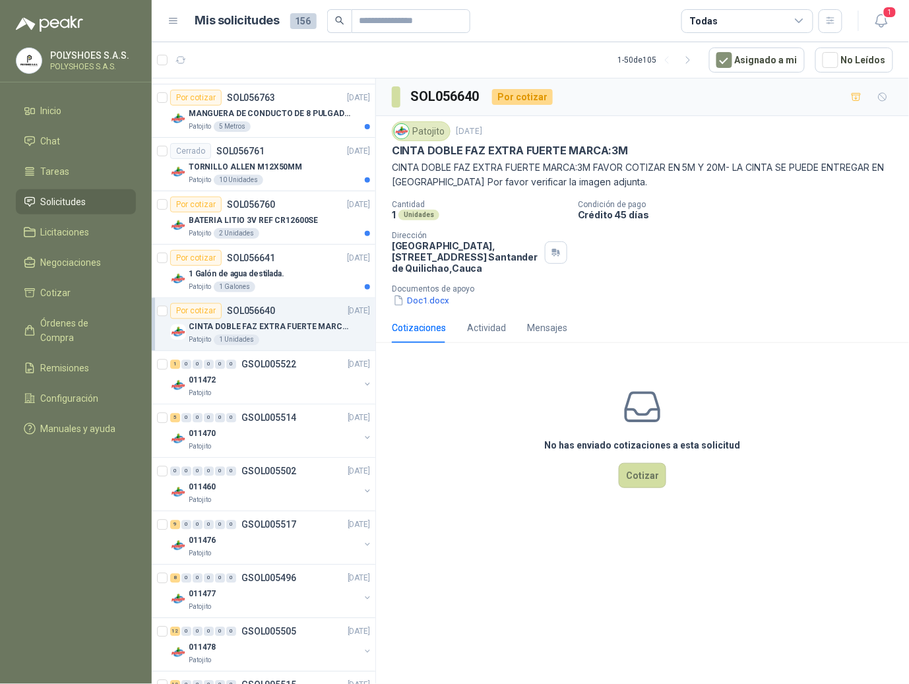
scroll to position [705, 0]
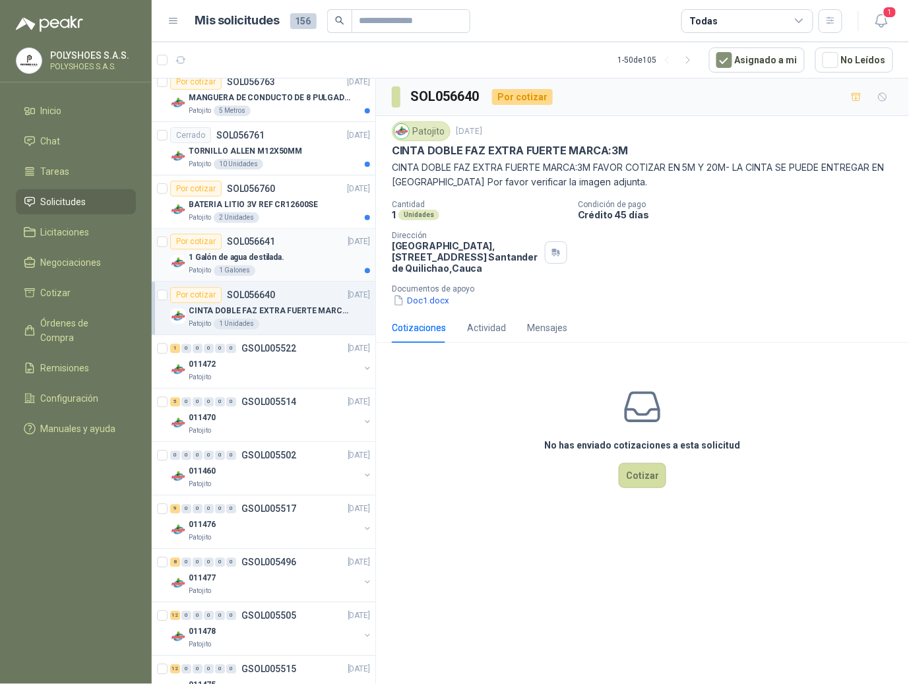
click at [276, 265] on p "1 Galón de agua destilada." at bounding box center [237, 258] width 96 height 13
